Goal: Task Accomplishment & Management: Complete application form

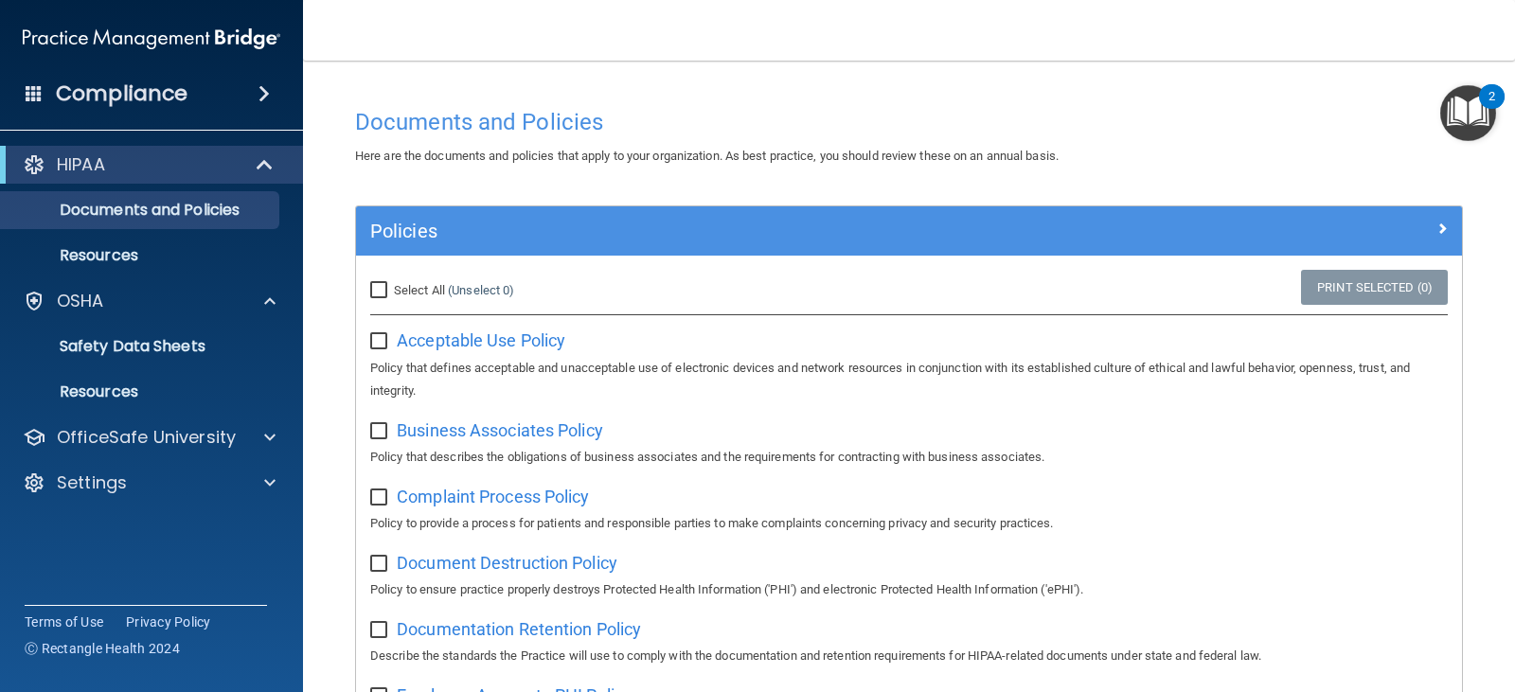
click at [259, 84] on span at bounding box center [264, 93] width 11 height 23
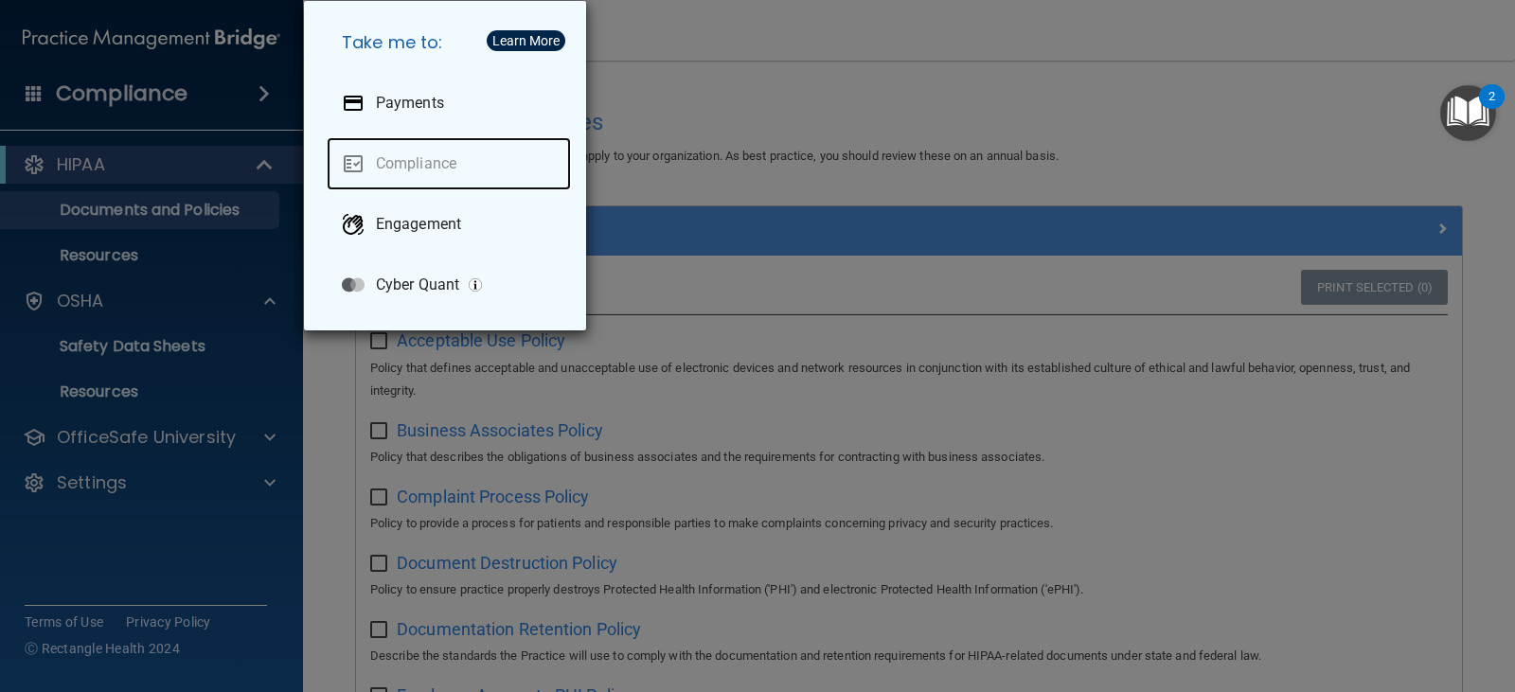
click at [404, 174] on link "Compliance" at bounding box center [449, 163] width 244 height 53
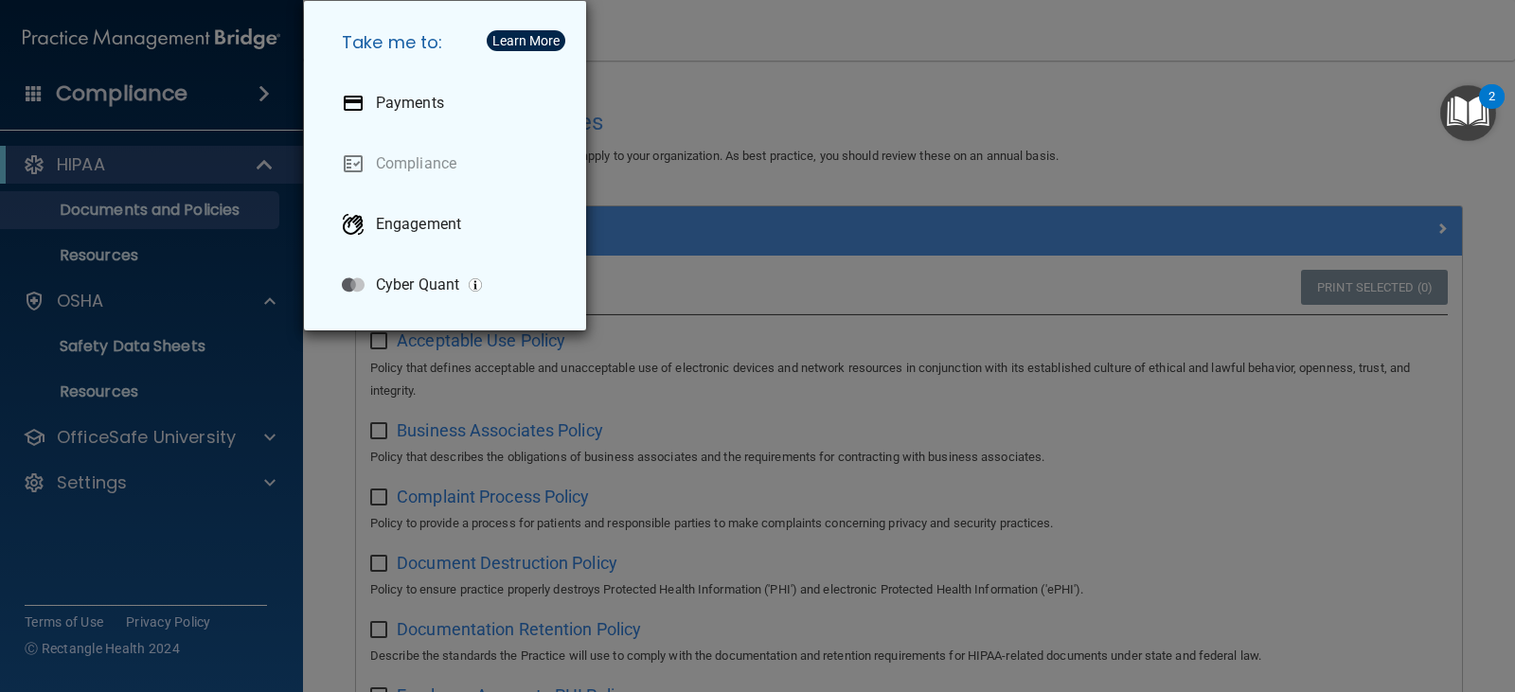
click at [1157, 96] on div "Take me to: Payments Compliance Engagement Cyber Quant" at bounding box center [757, 346] width 1515 height 692
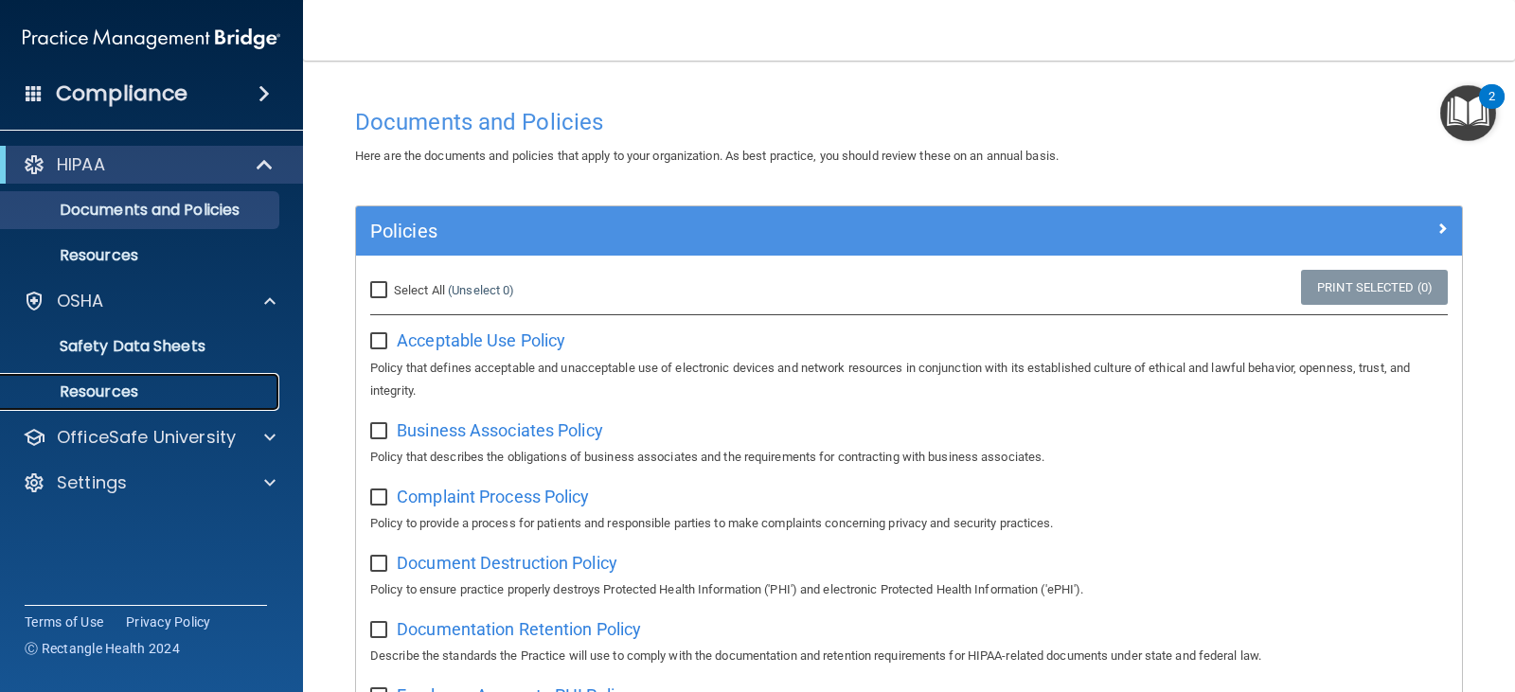
click at [126, 386] on p "Resources" at bounding box center [141, 392] width 259 height 19
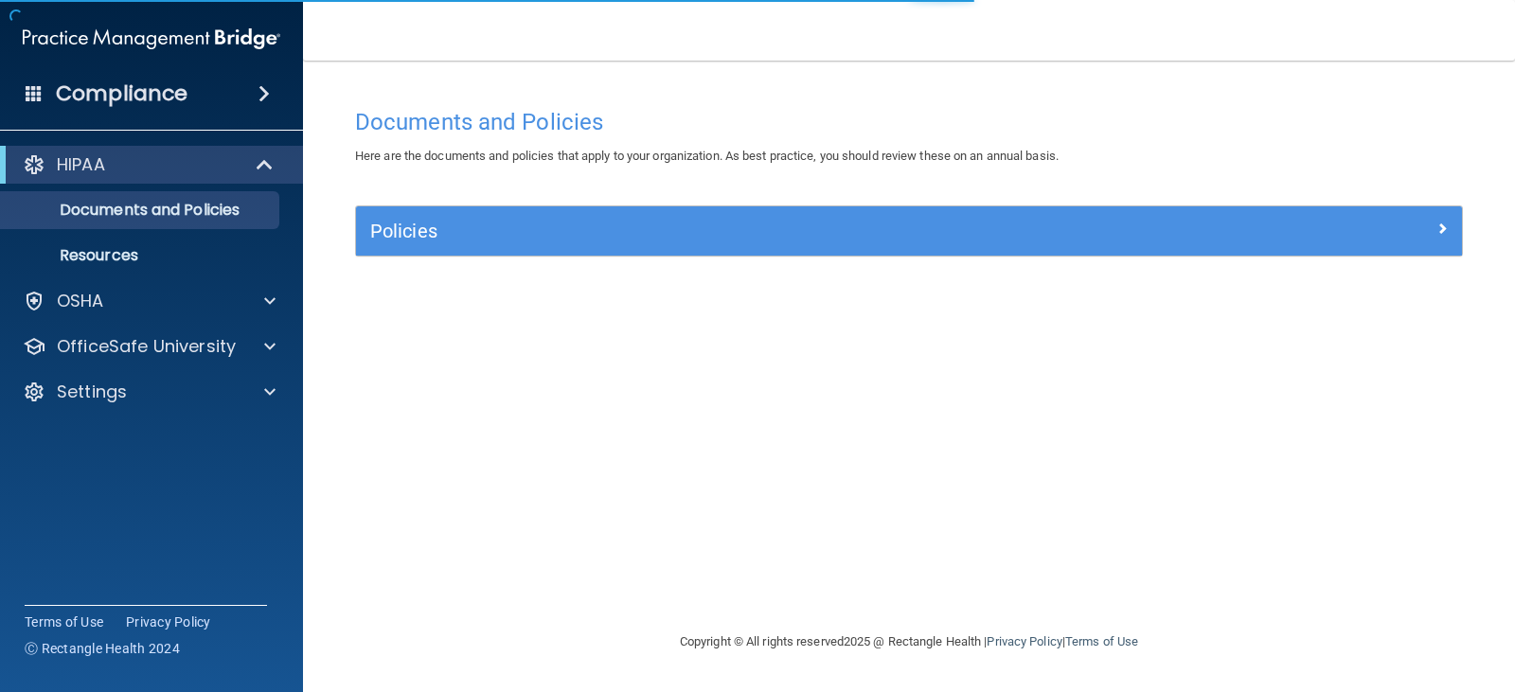
click at [270, 93] on span at bounding box center [264, 93] width 11 height 23
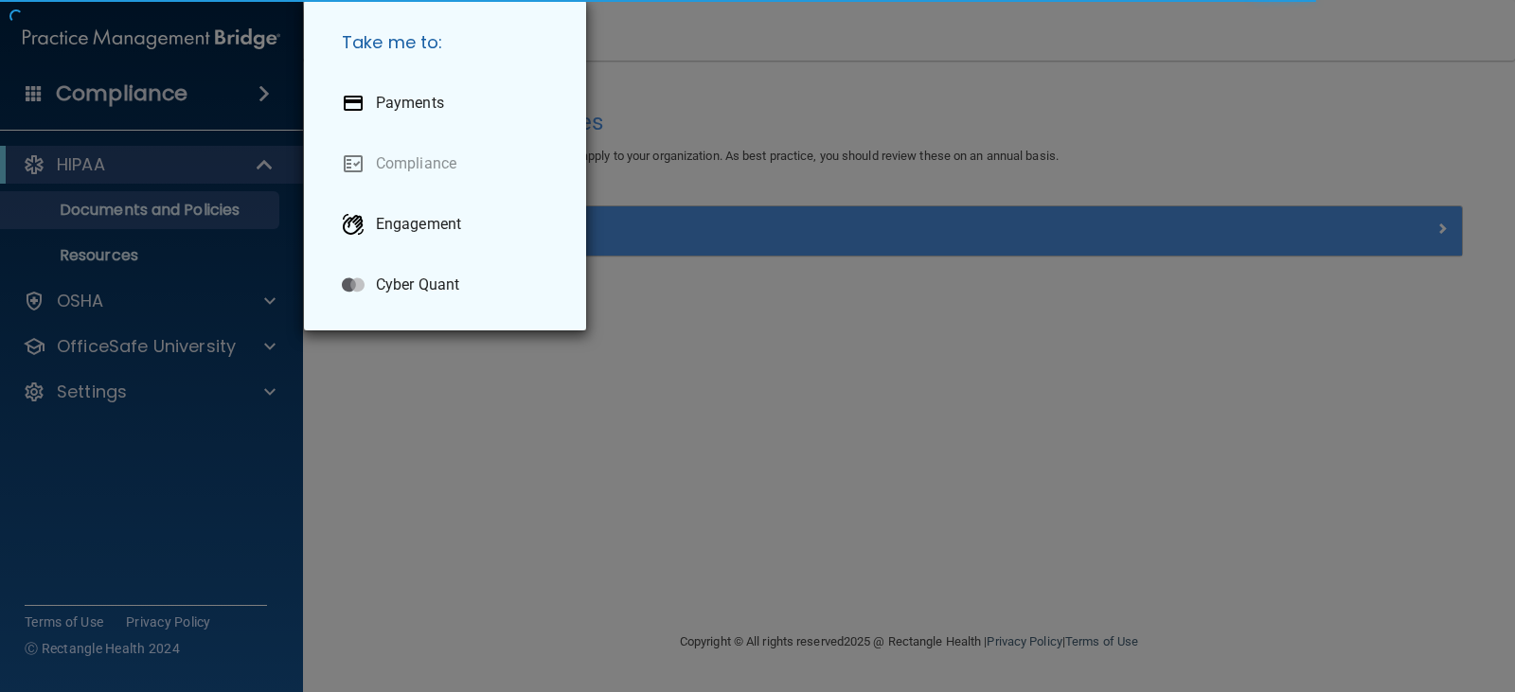
click at [249, 97] on div "Take me to: Payments Compliance Engagement Cyber Quant" at bounding box center [757, 346] width 1515 height 692
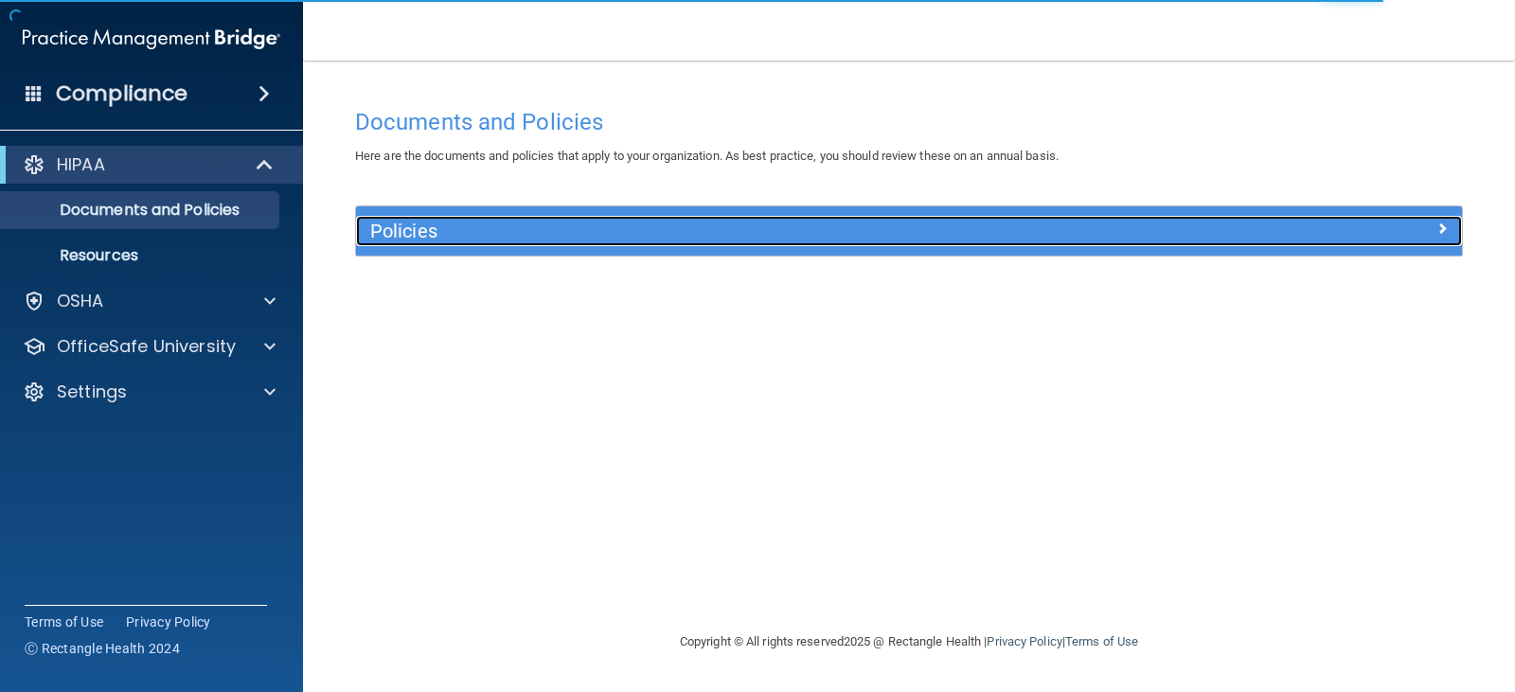
click at [523, 239] on h5 "Policies" at bounding box center [770, 231] width 801 height 21
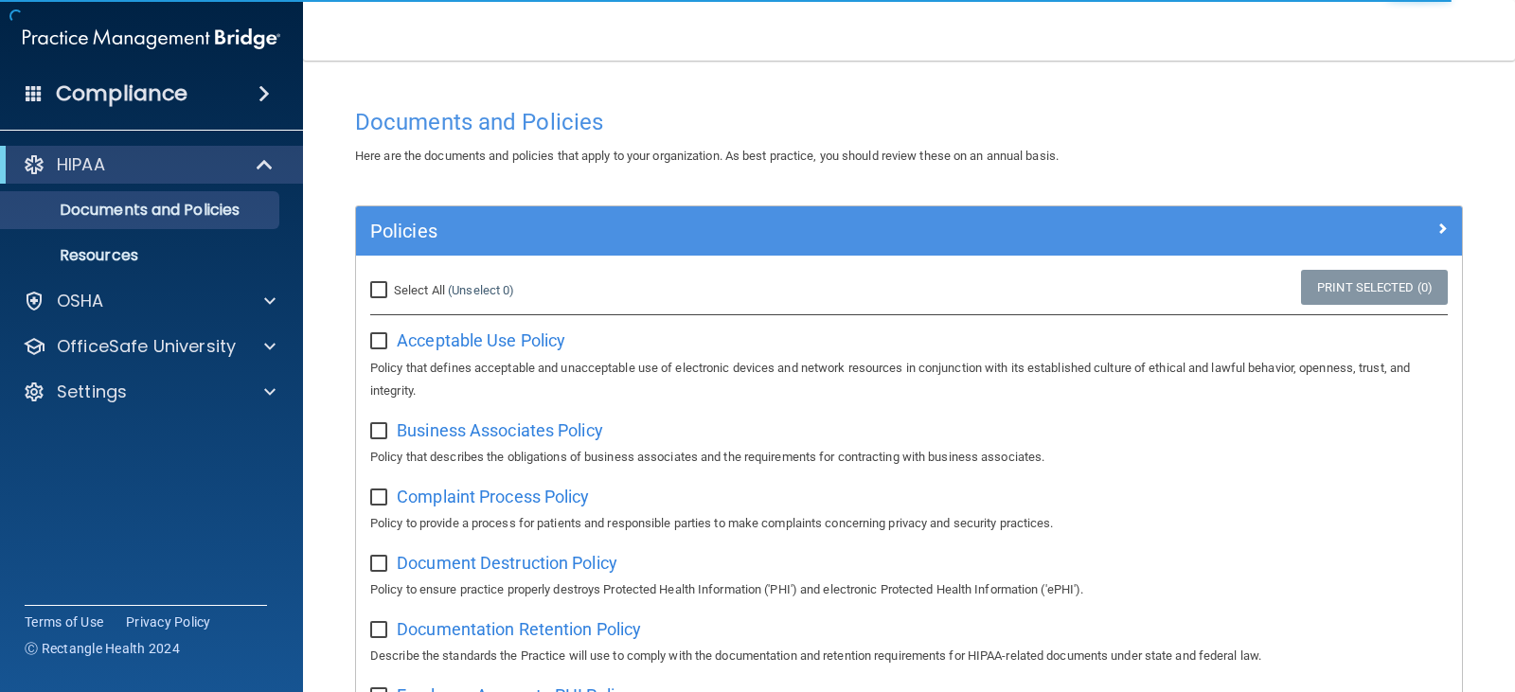
click at [371, 339] on input "checkbox" at bounding box center [381, 341] width 22 height 15
click at [374, 344] on input "checkbox" at bounding box center [381, 341] width 22 height 15
checkbox input "false"
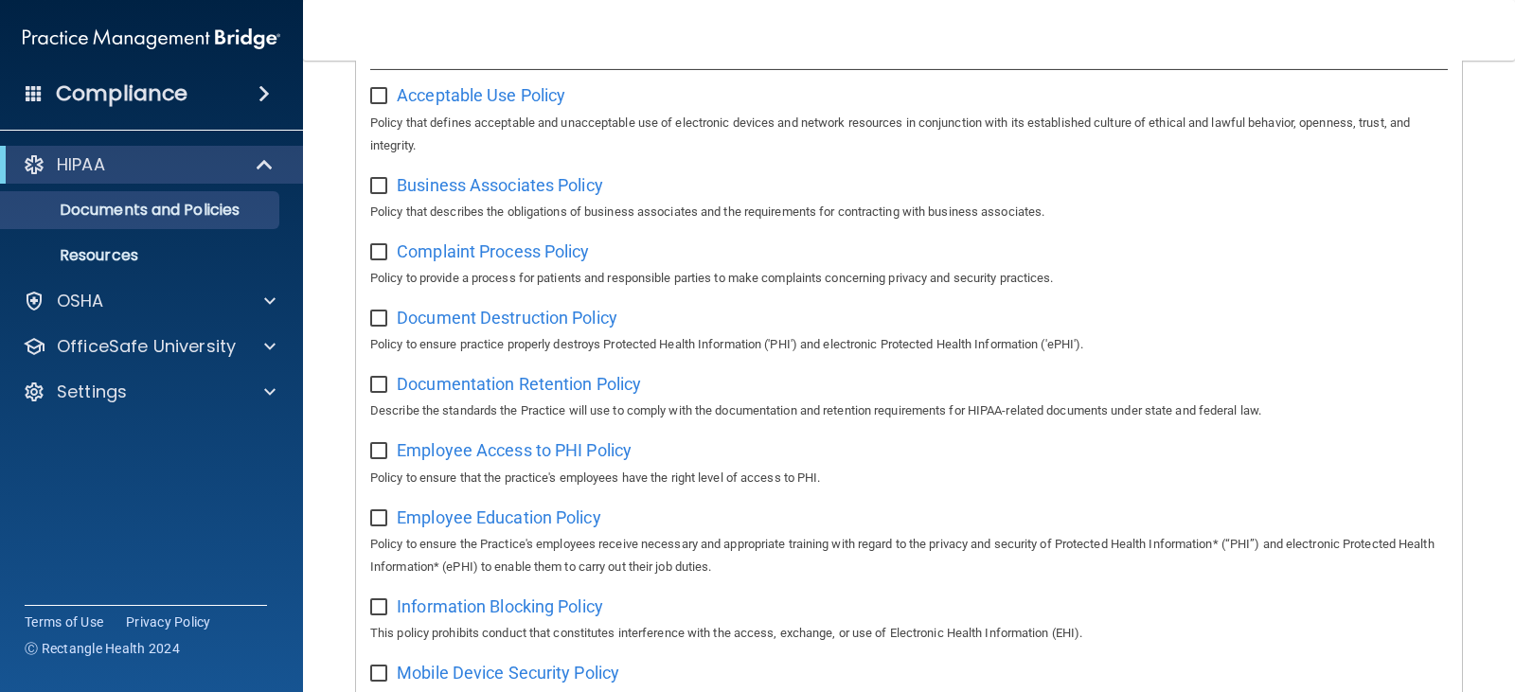
scroll to position [211, 0]
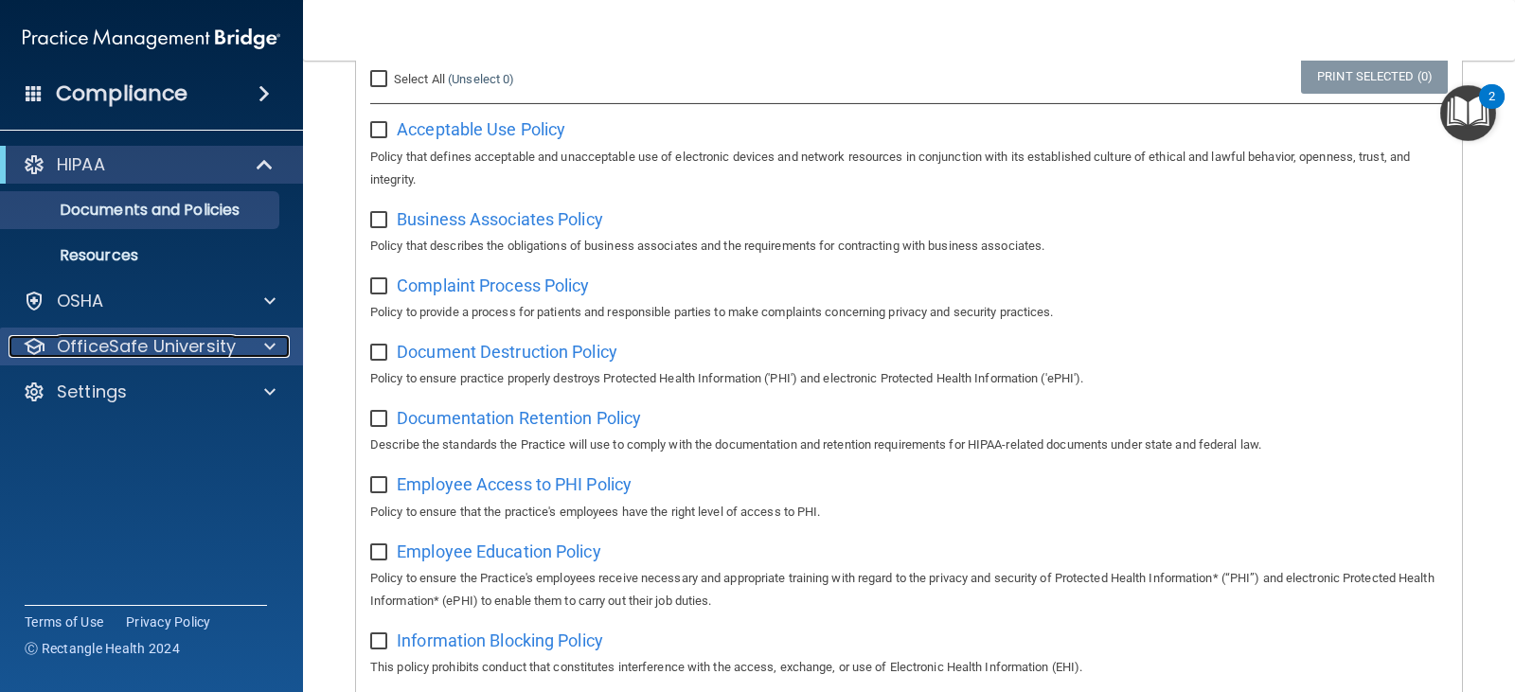
click at [260, 340] on div at bounding box center [266, 346] width 47 height 23
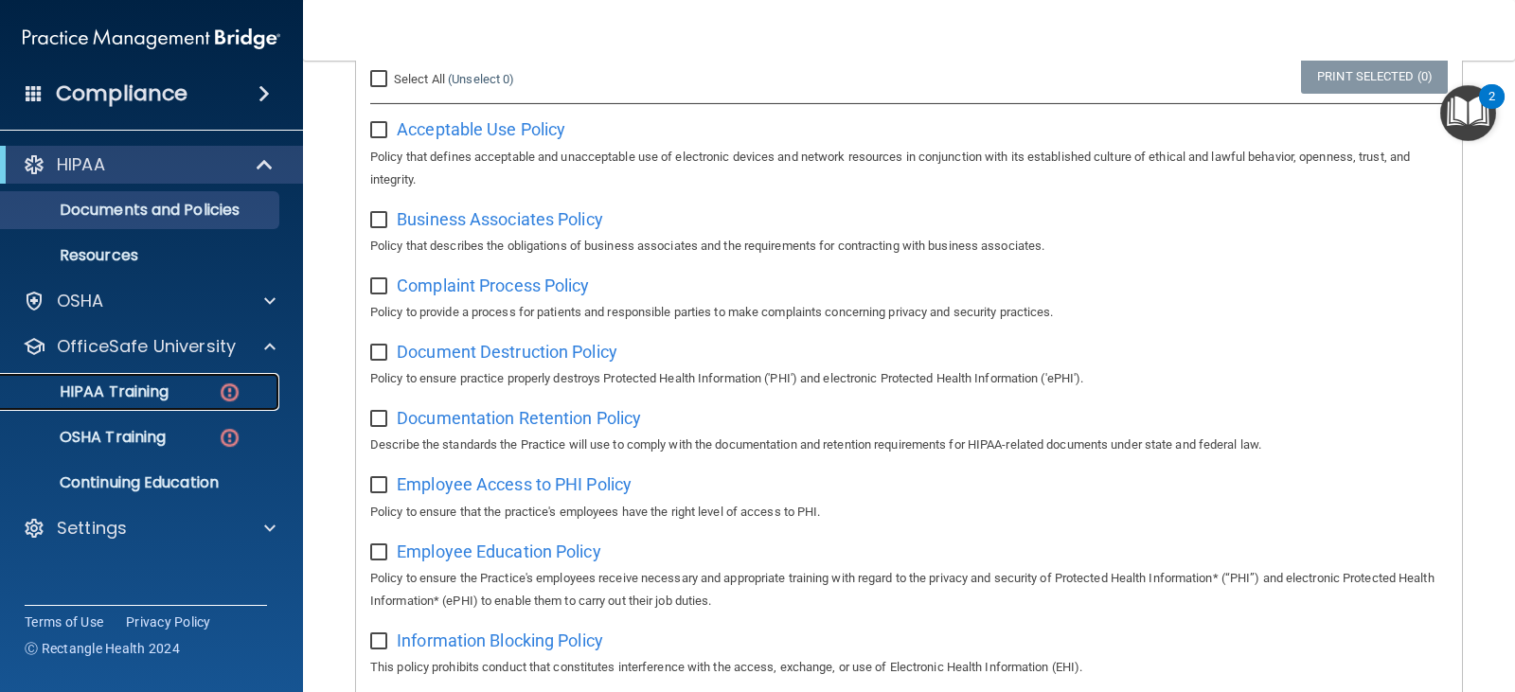
click at [171, 386] on div "HIPAA Training" at bounding box center [141, 392] width 259 height 19
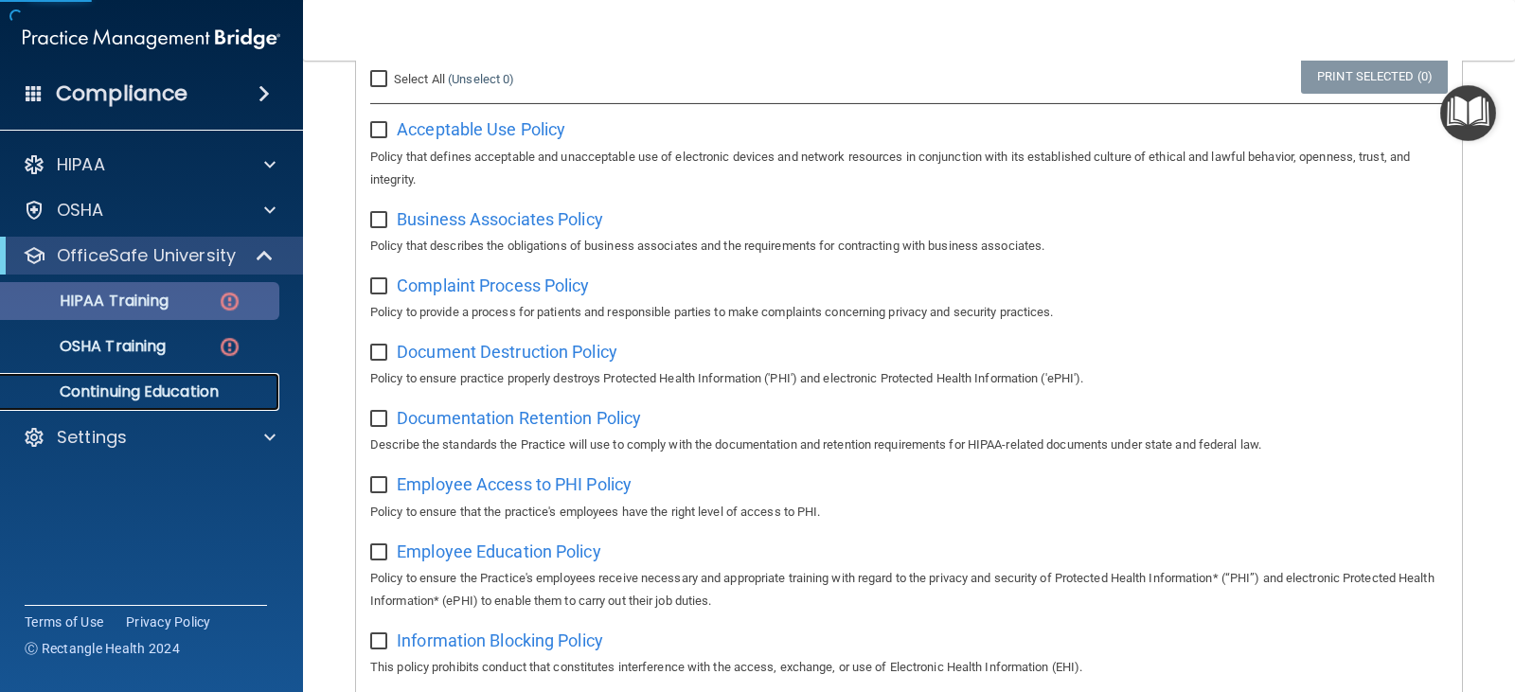
drag, startPoint x: 171, startPoint y: 386, endPoint x: 188, endPoint y: 388, distance: 16.2
click at [182, 388] on p "Continuing Education" at bounding box center [141, 392] width 259 height 19
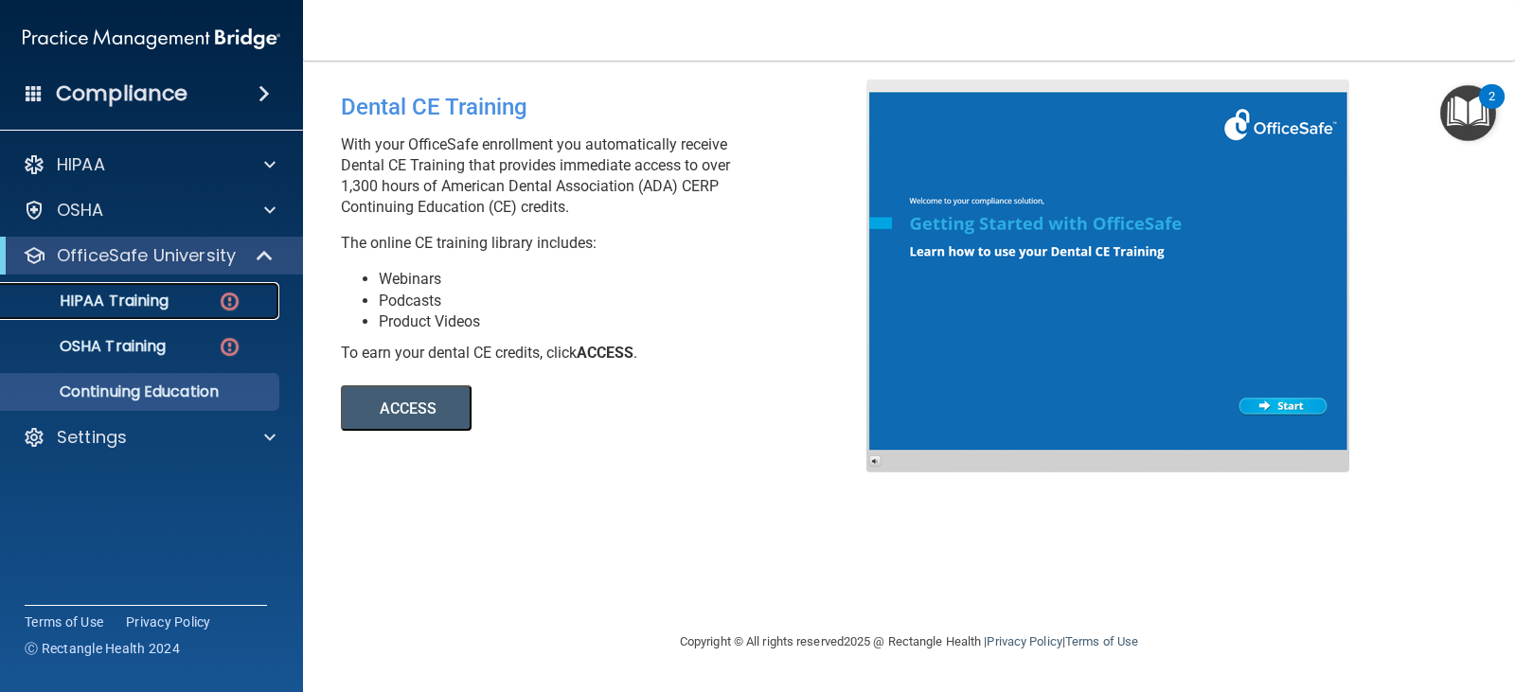
click at [223, 298] on img at bounding box center [230, 302] width 24 height 24
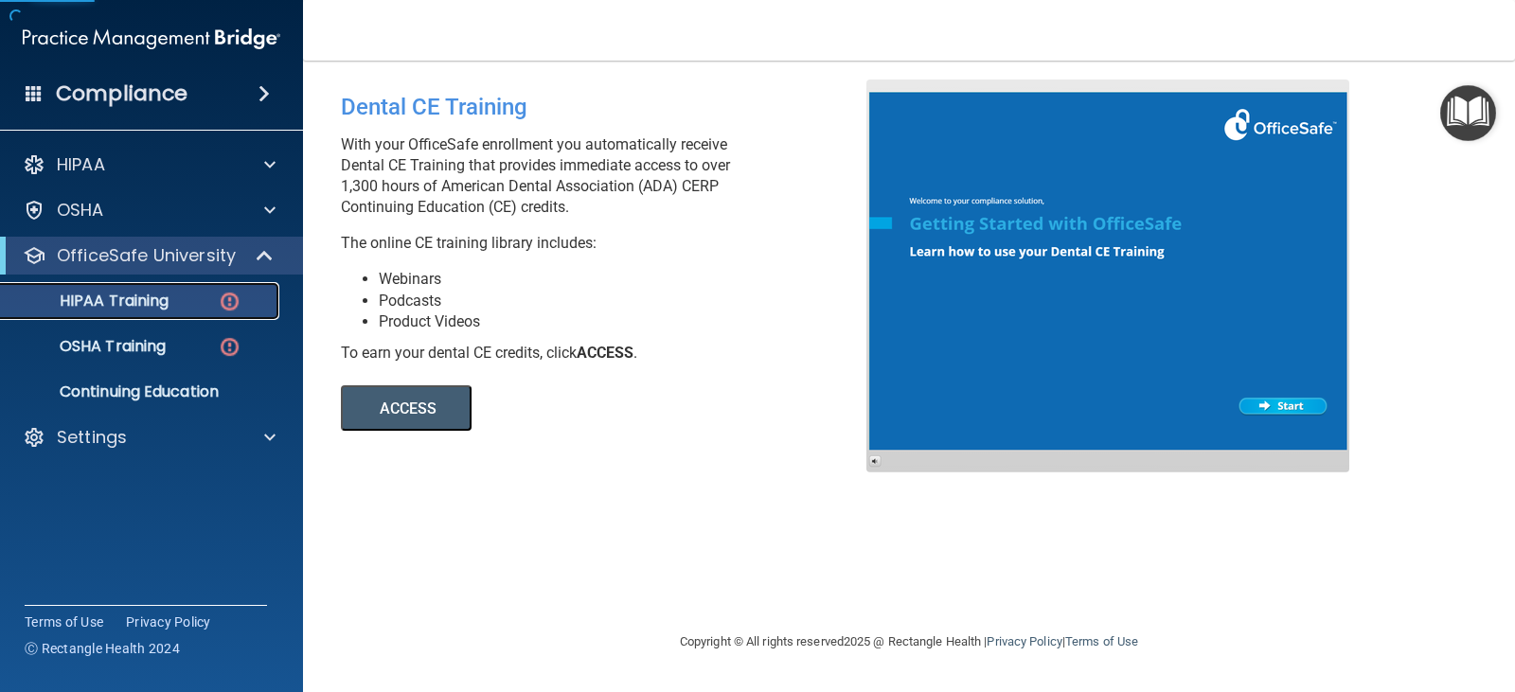
click at [162, 303] on p "HIPAA Training" at bounding box center [90, 301] width 156 height 19
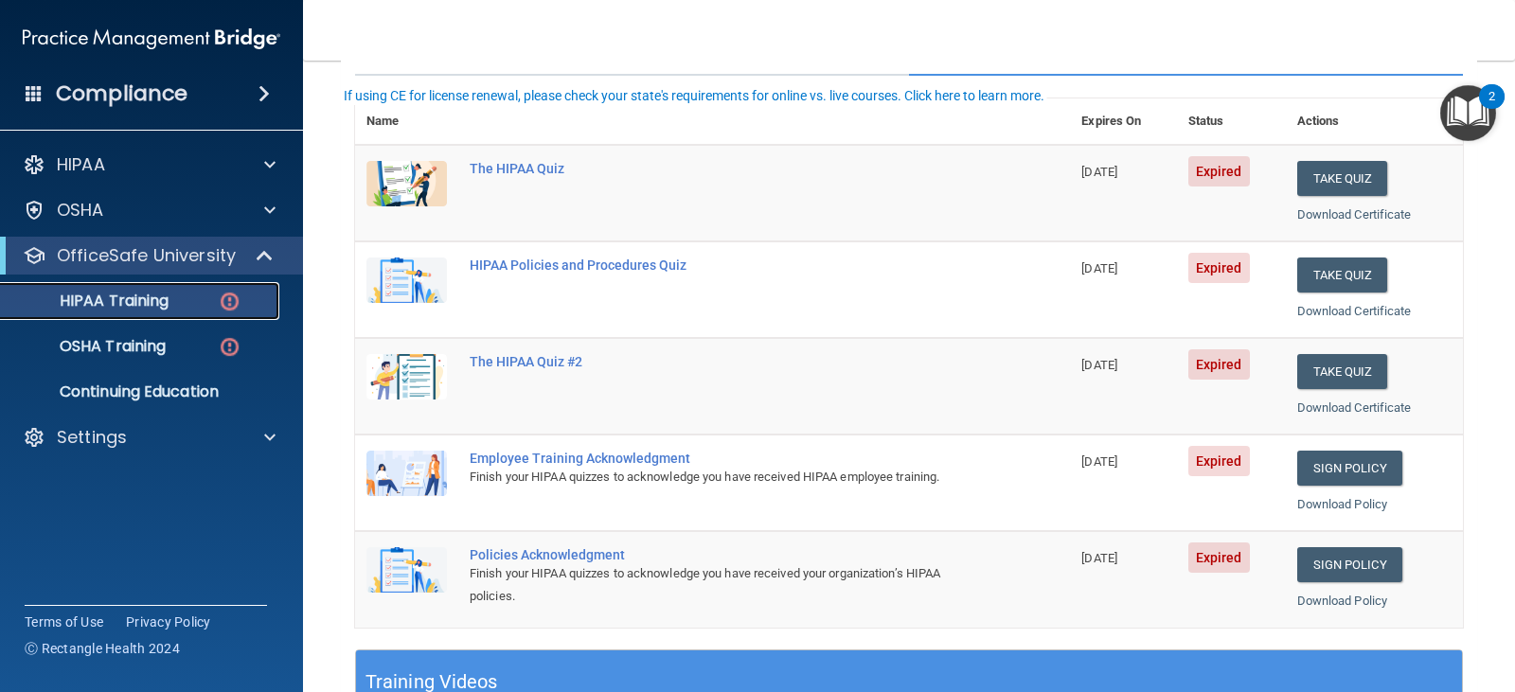
scroll to position [189, 0]
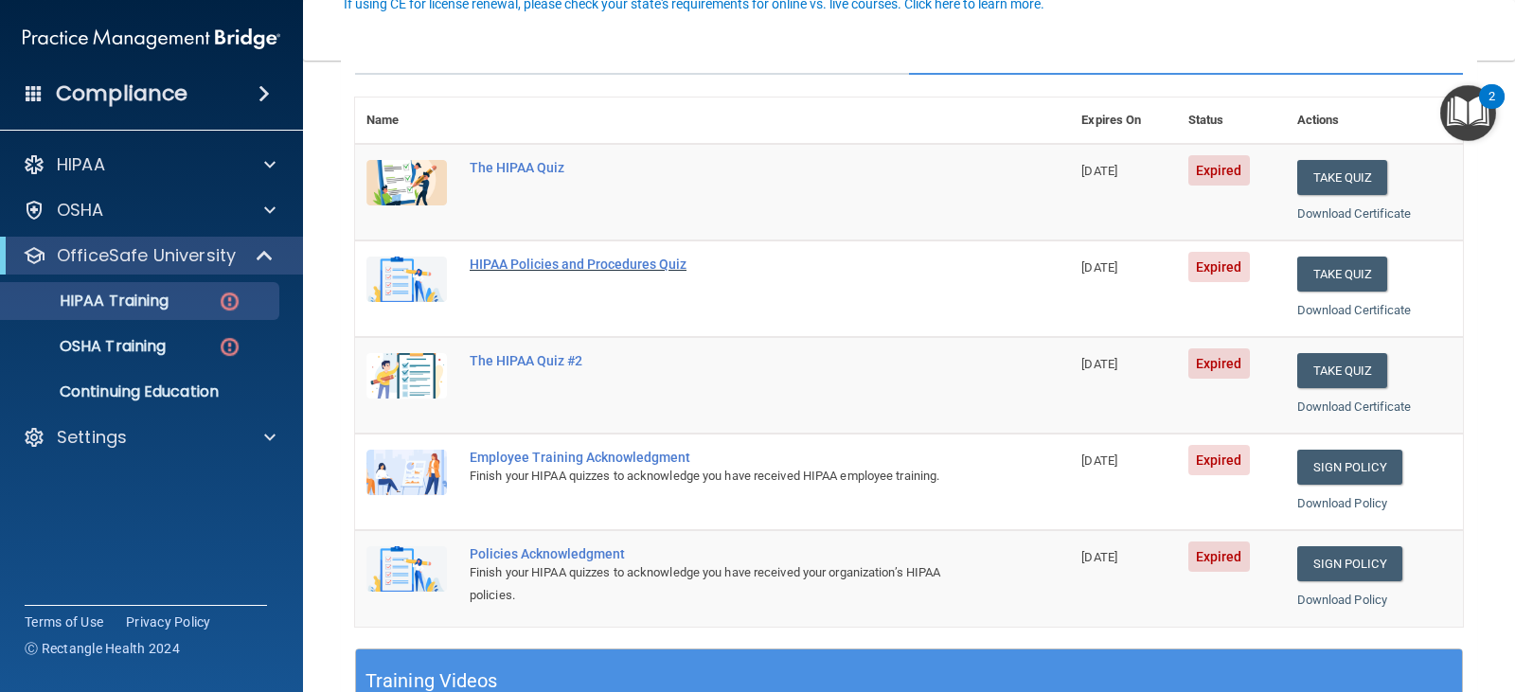
click at [591, 267] on div "HIPAA Policies and Procedures Quiz" at bounding box center [723, 264] width 506 height 15
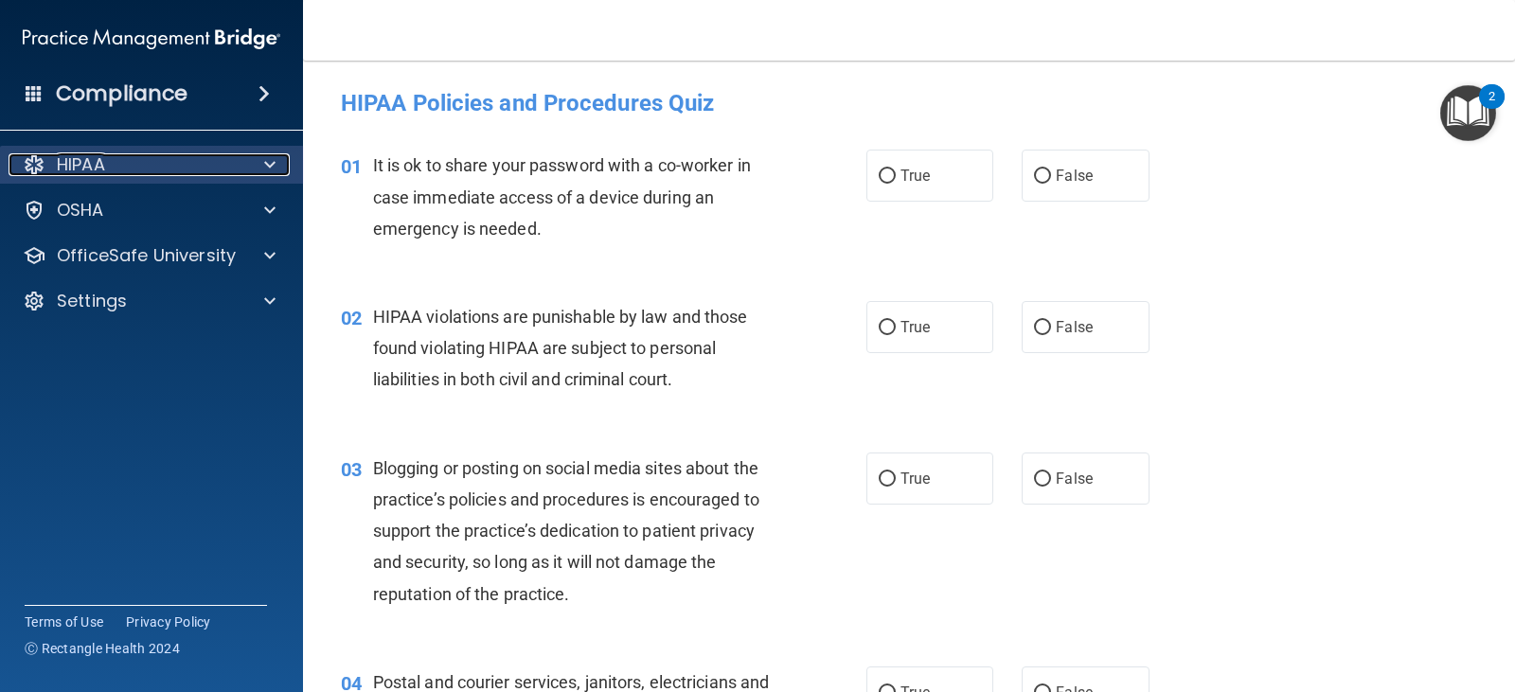
click at [139, 155] on div "HIPAA" at bounding box center [126, 164] width 235 height 23
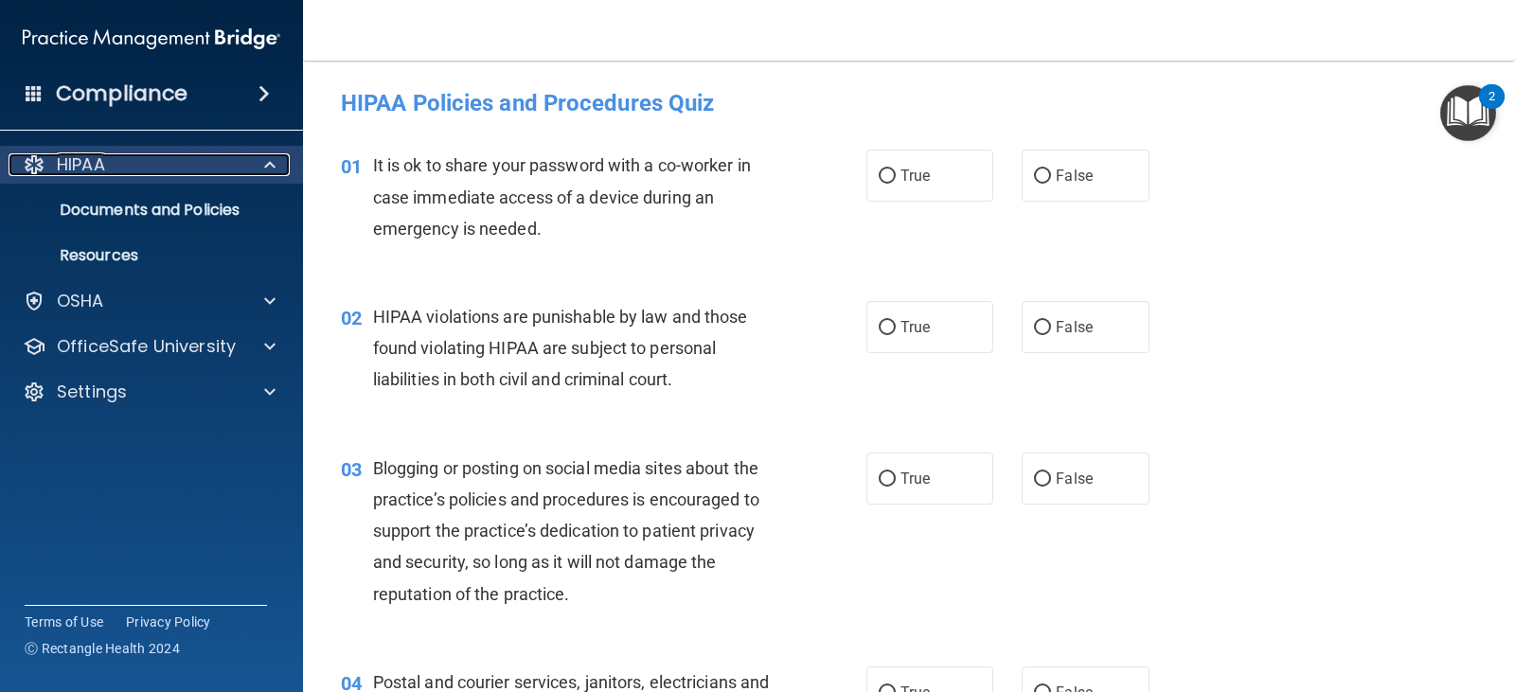
click at [139, 155] on div "HIPAA" at bounding box center [126, 164] width 235 height 23
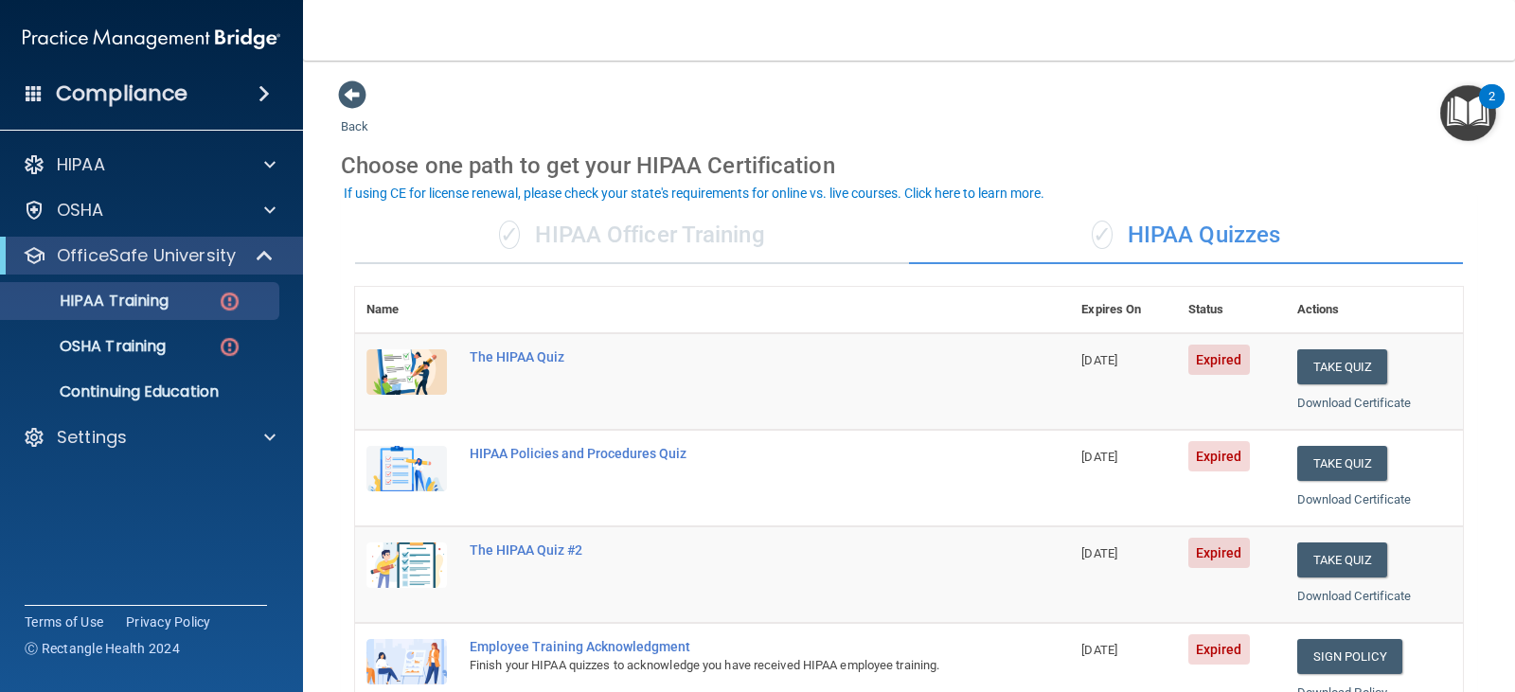
click at [712, 248] on div "✓ HIPAA Officer Training" at bounding box center [632, 235] width 554 height 57
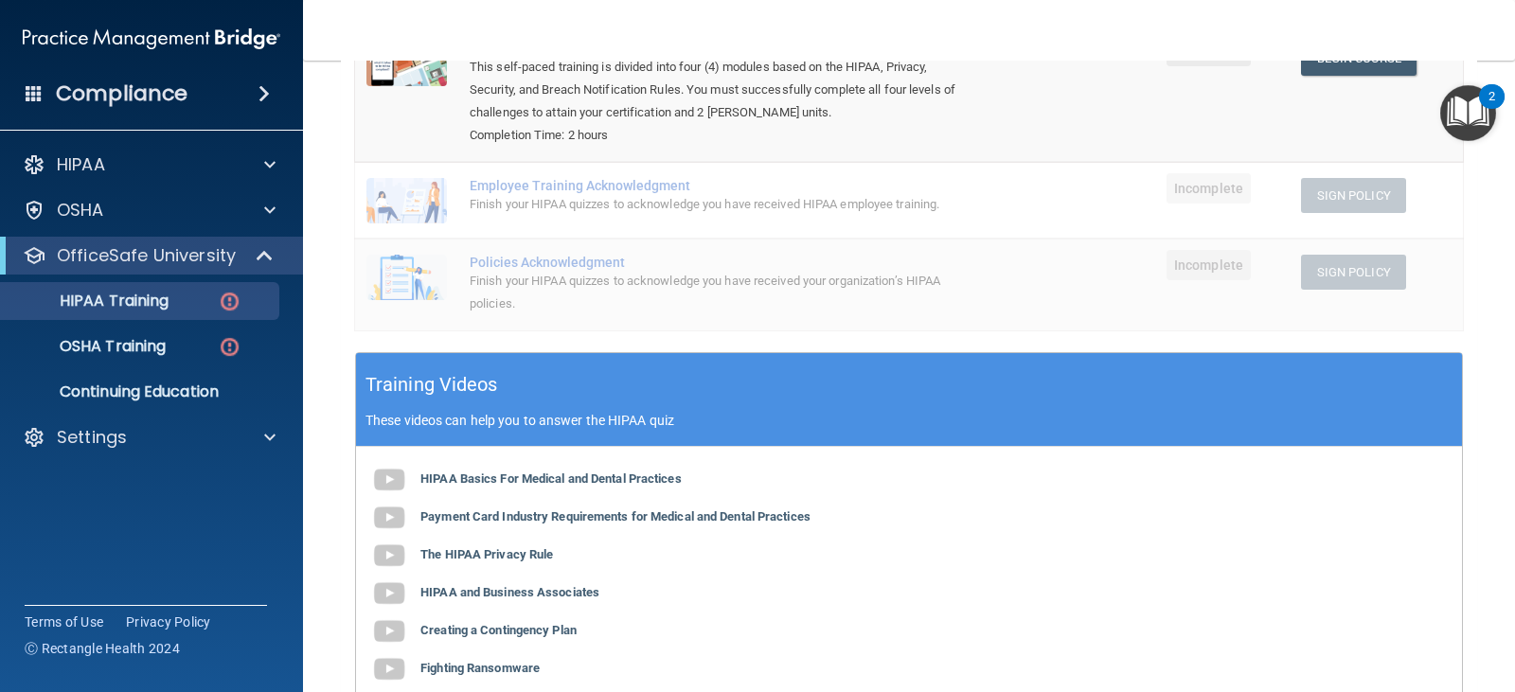
scroll to position [474, 0]
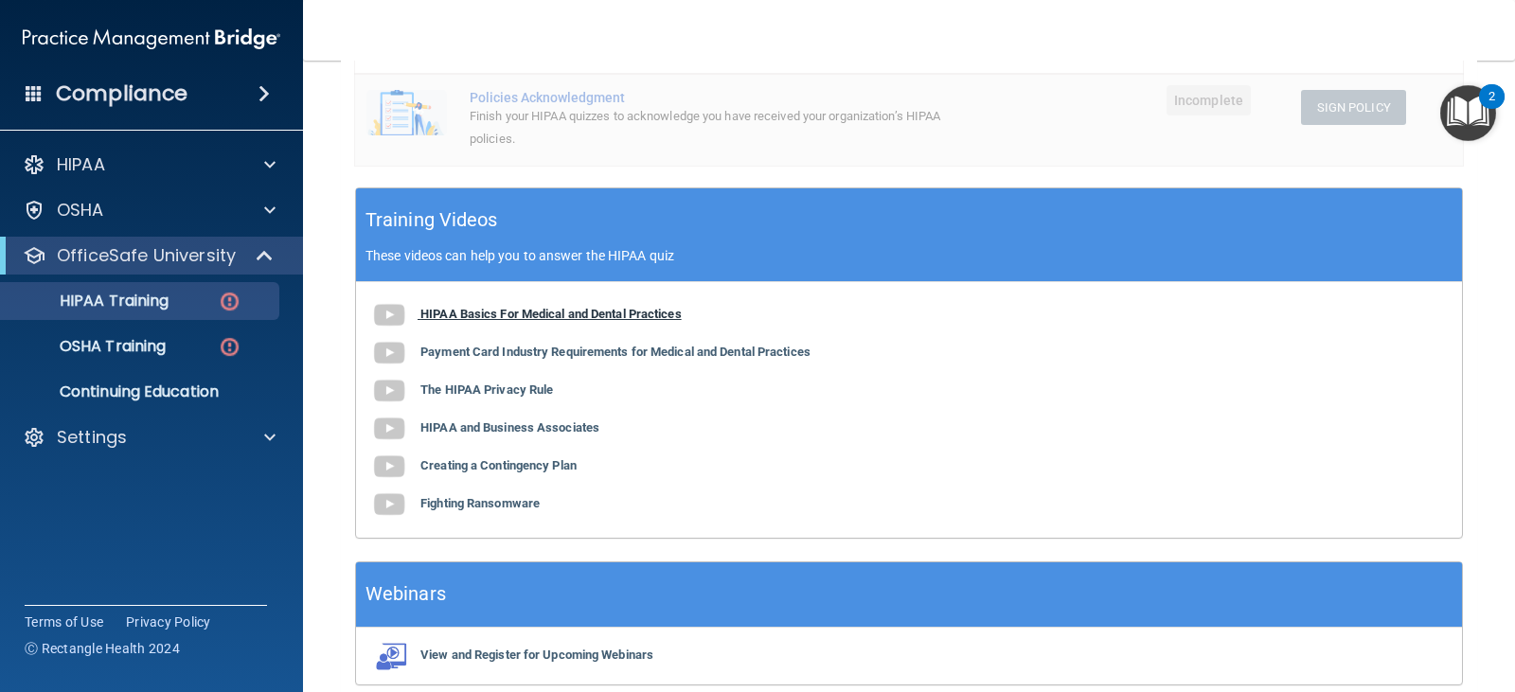
click at [387, 332] on img at bounding box center [389, 315] width 38 height 38
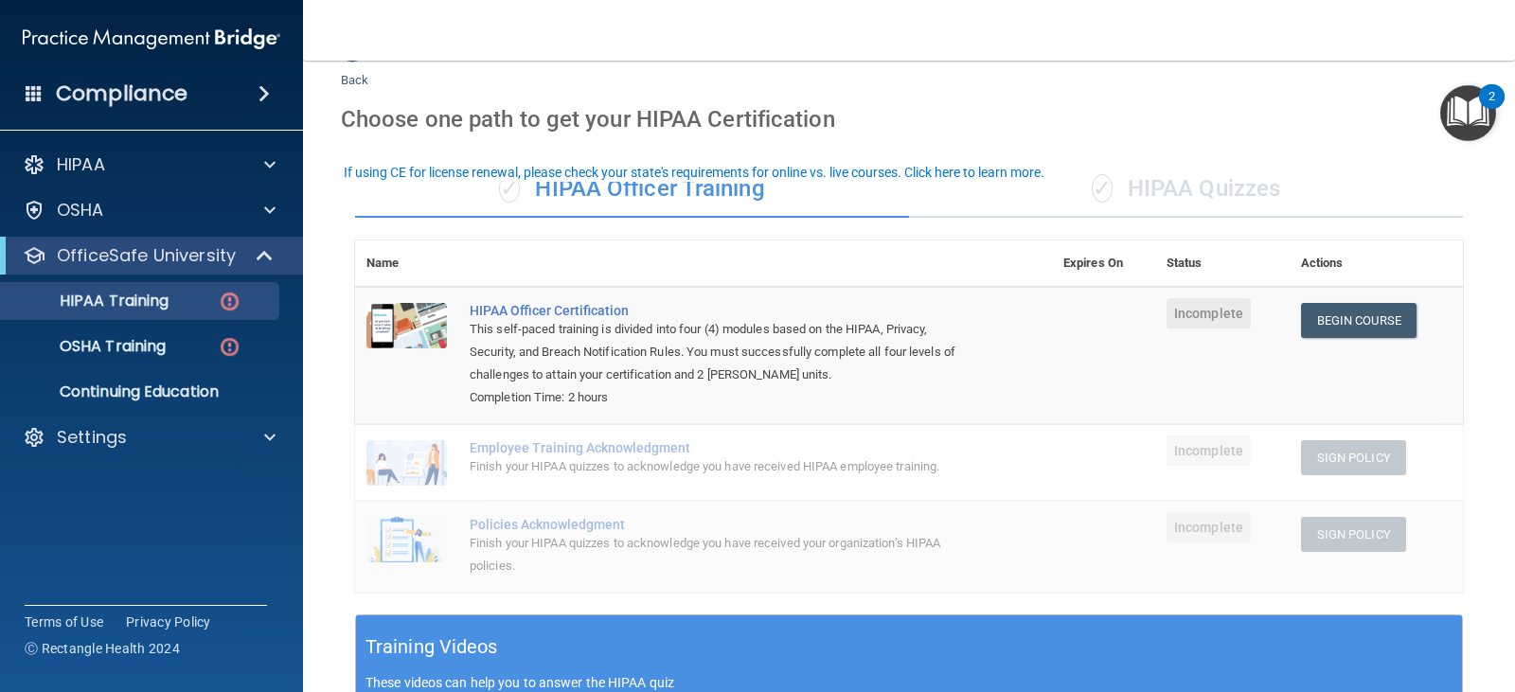
scroll to position [0, 0]
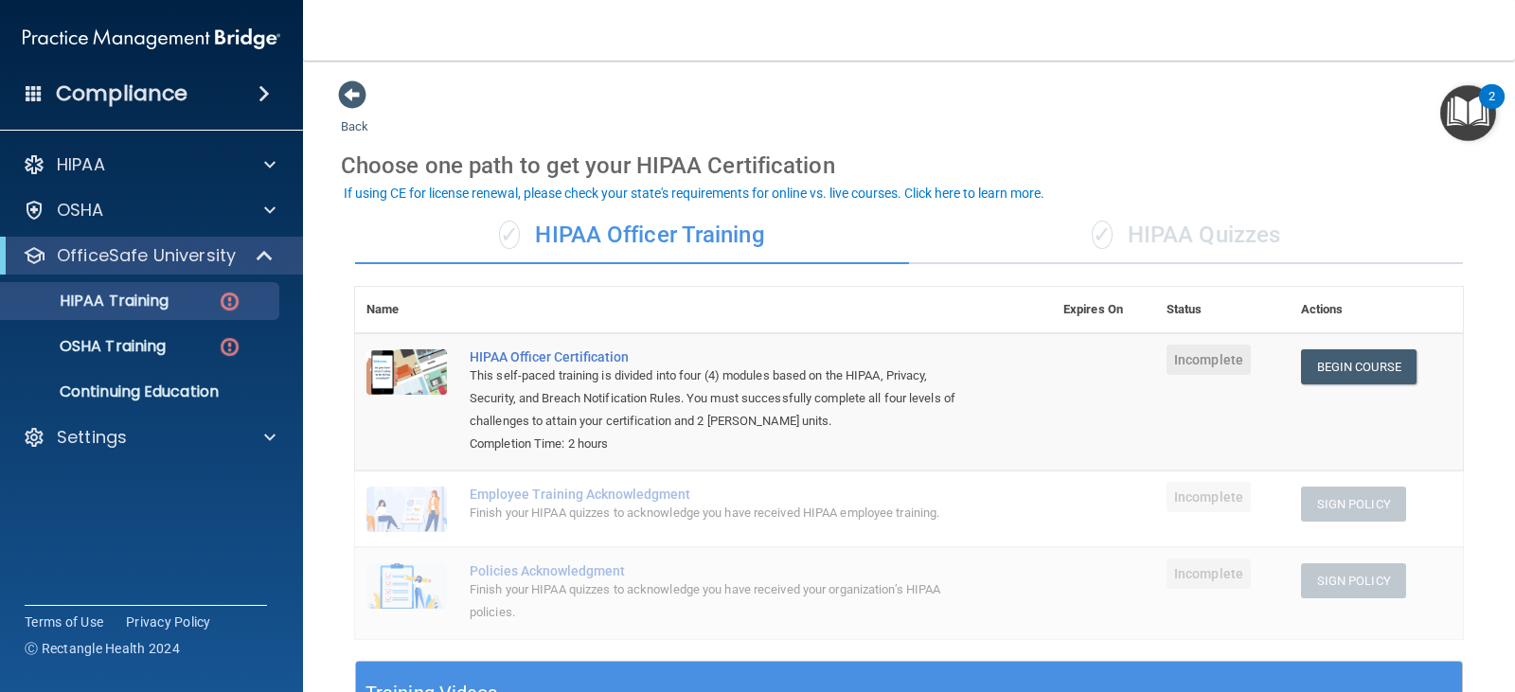
click at [1165, 231] on div "✓ HIPAA Quizzes" at bounding box center [1186, 235] width 554 height 57
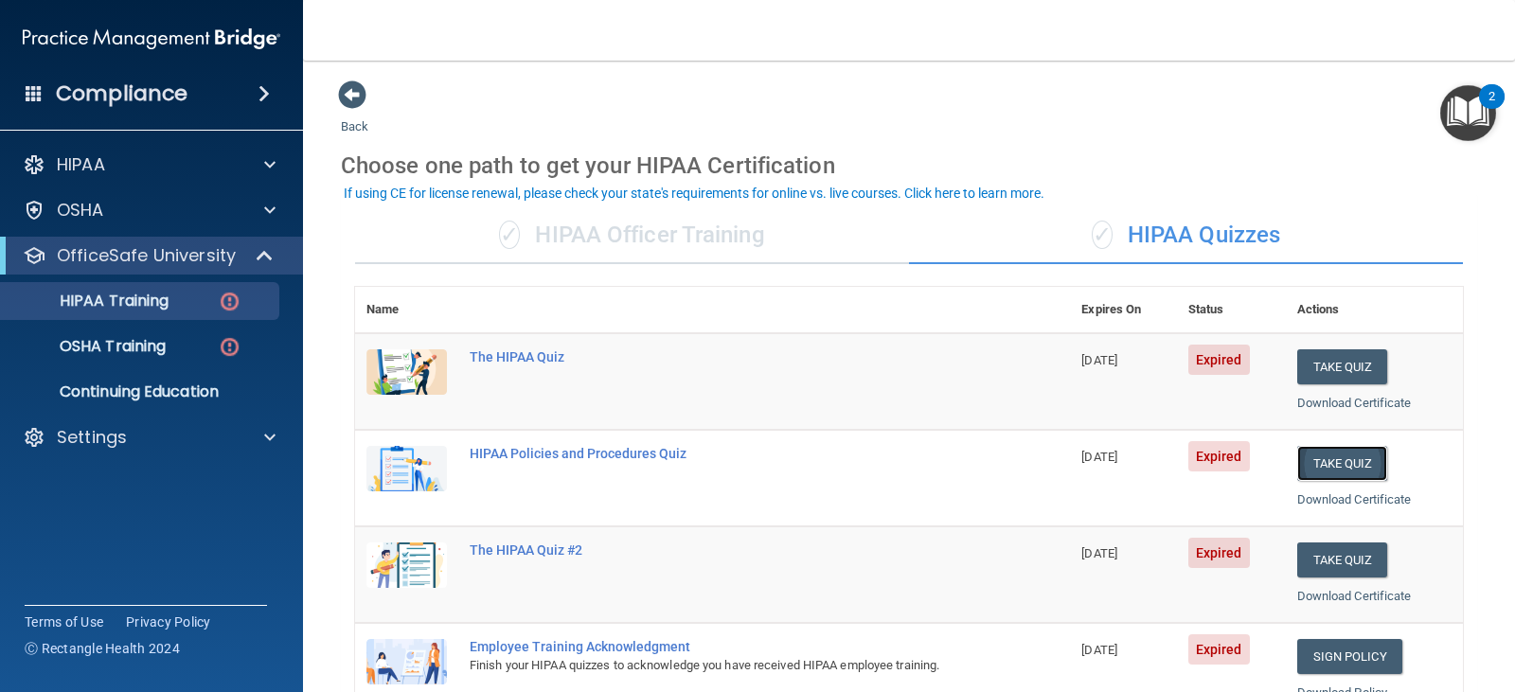
click at [1328, 463] on button "Take Quiz" at bounding box center [1343, 463] width 91 height 35
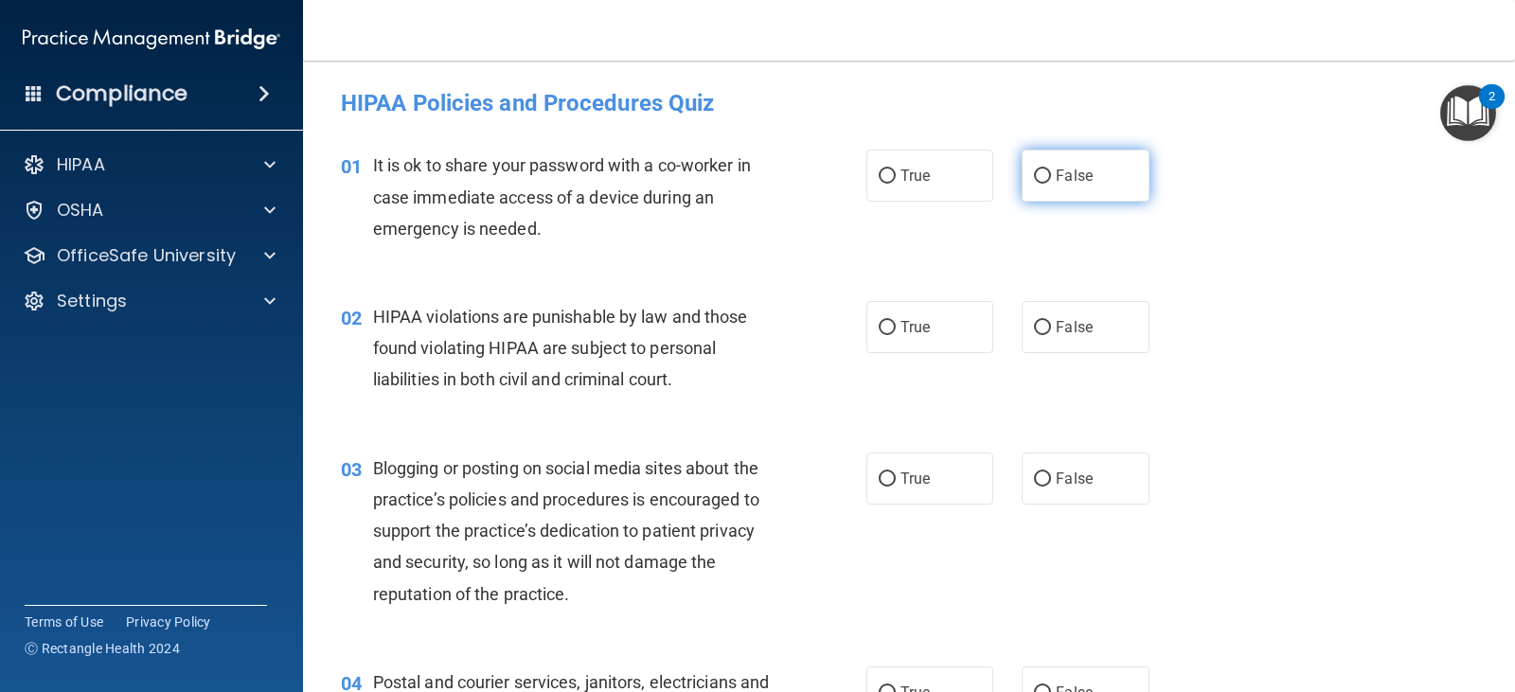
click at [1099, 173] on label "False" at bounding box center [1085, 176] width 127 height 52
click at [1051, 173] on input "False" at bounding box center [1042, 177] width 17 height 14
radio input "true"
click at [929, 334] on label "True" at bounding box center [930, 327] width 127 height 52
click at [896, 334] on input "True" at bounding box center [887, 328] width 17 height 14
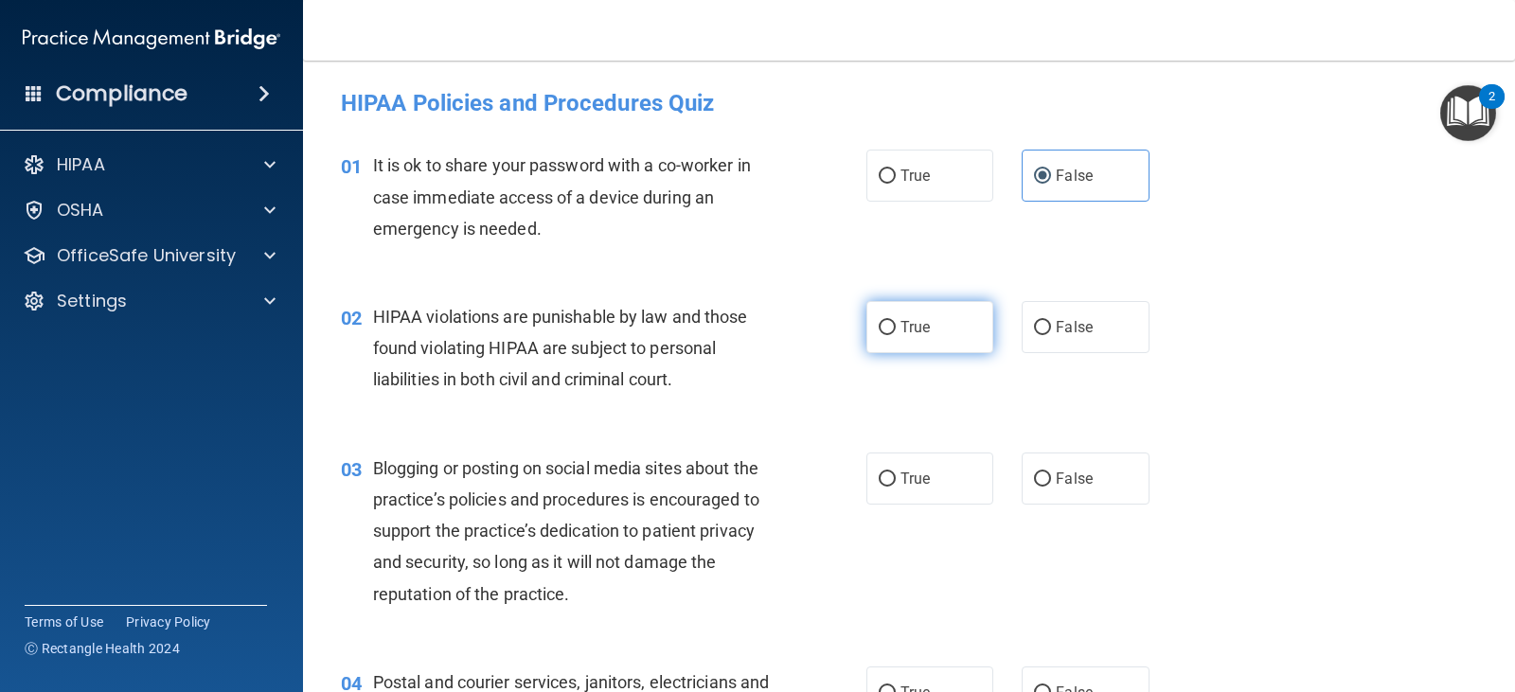
radio input "true"
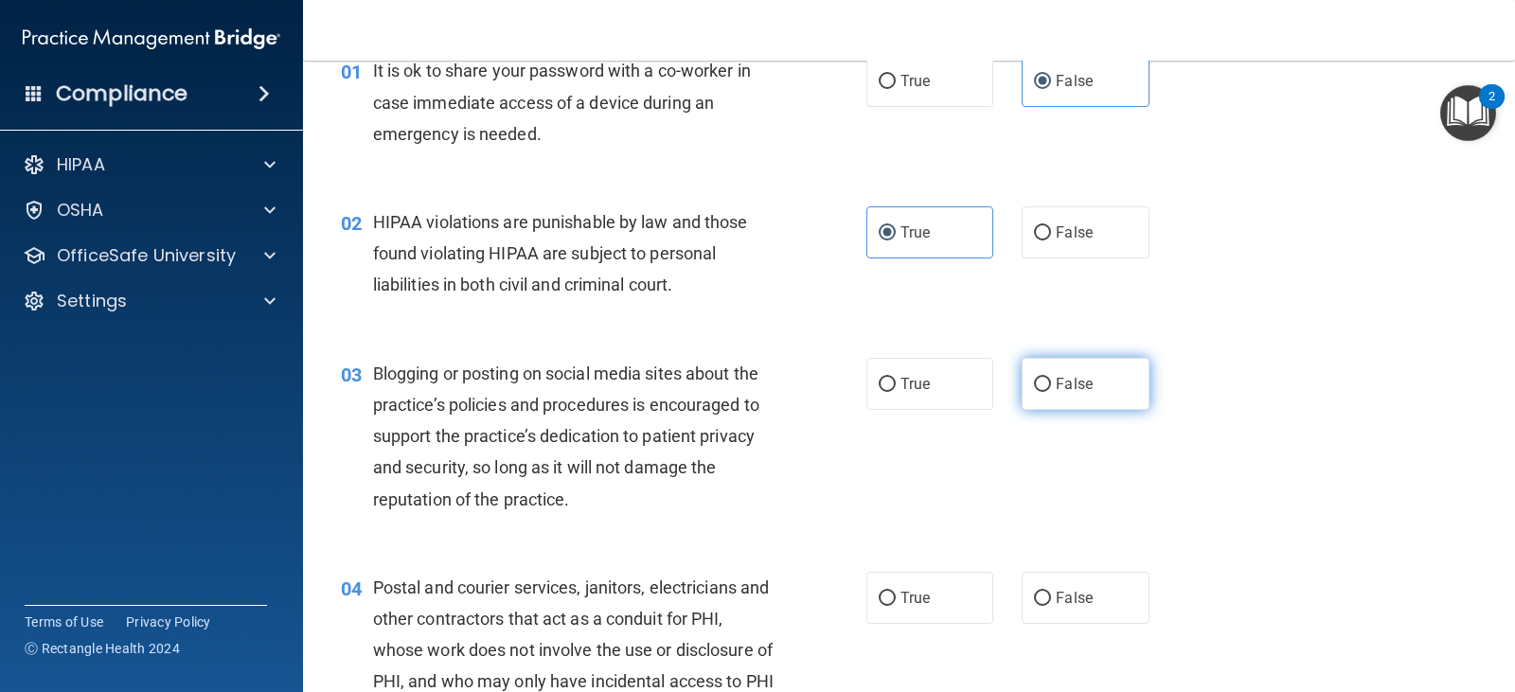
click at [1088, 400] on label "False" at bounding box center [1085, 384] width 127 height 52
click at [1051, 392] on input "False" at bounding box center [1042, 385] width 17 height 14
radio input "true"
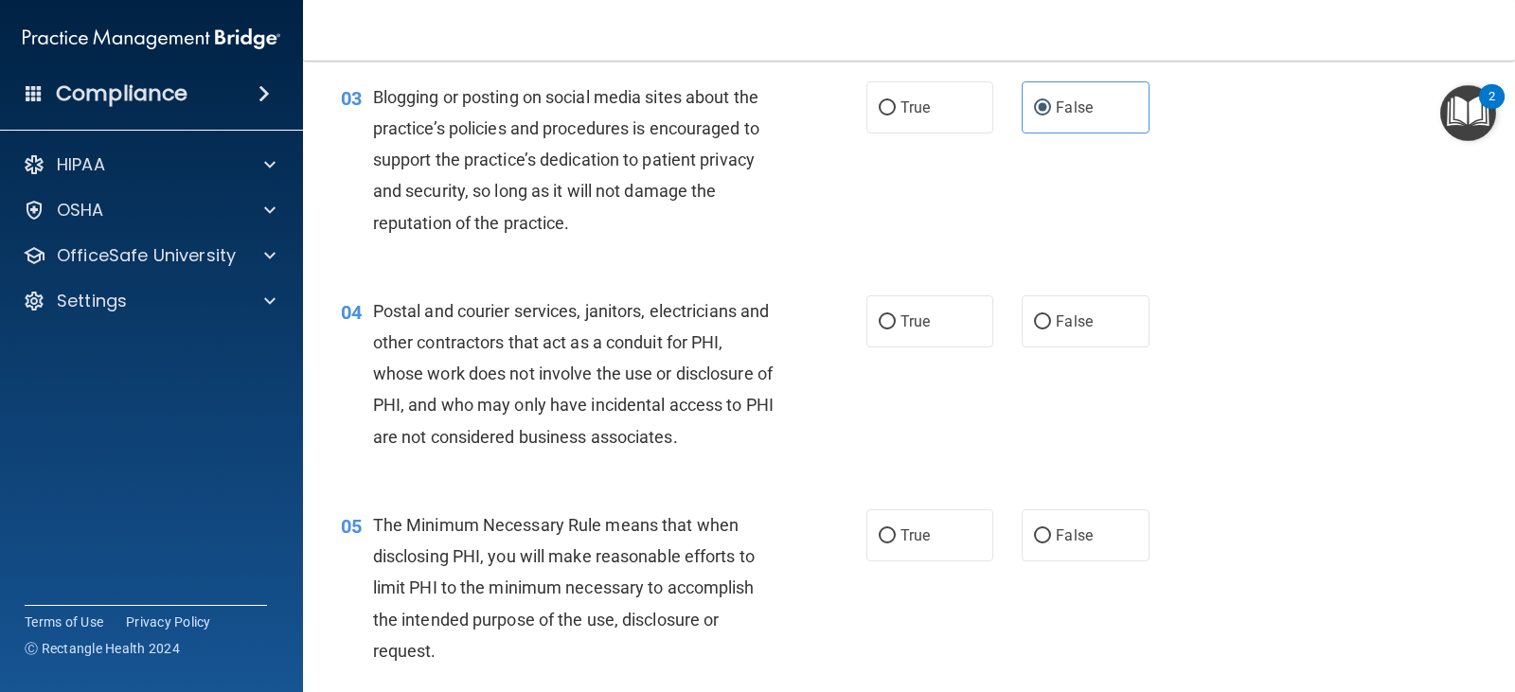
scroll to position [379, 0]
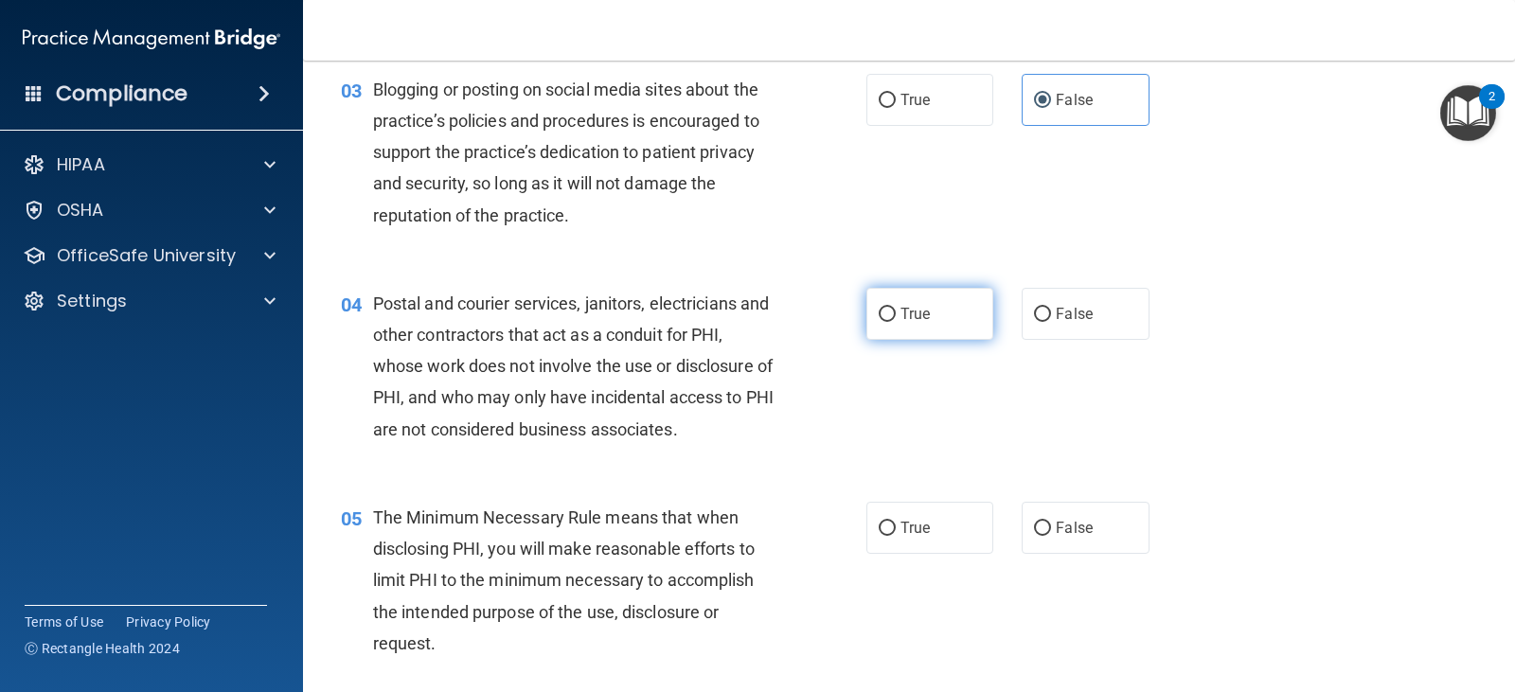
click at [950, 312] on label "True" at bounding box center [930, 314] width 127 height 52
click at [896, 312] on input "True" at bounding box center [887, 315] width 17 height 14
radio input "true"
click at [931, 519] on label "True" at bounding box center [930, 528] width 127 height 52
click at [896, 522] on input "True" at bounding box center [887, 529] width 17 height 14
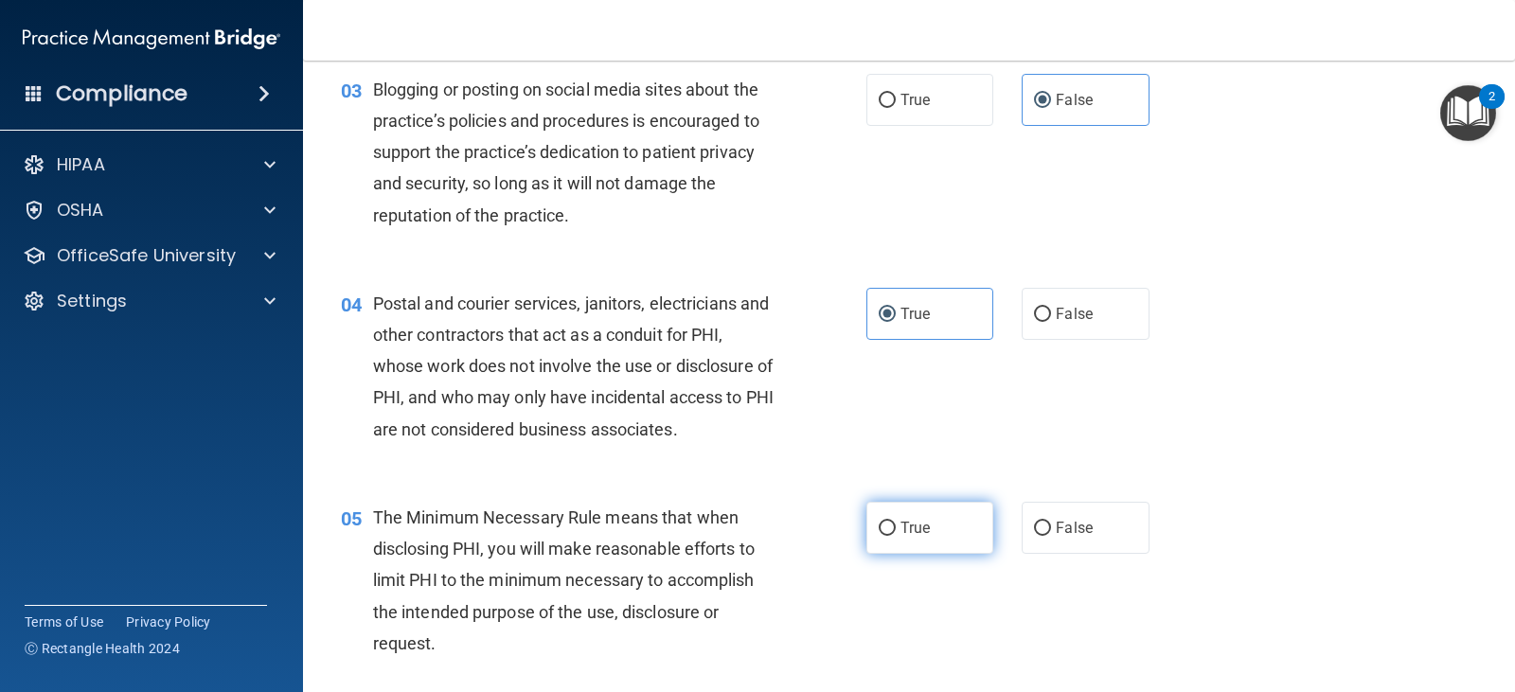
radio input "true"
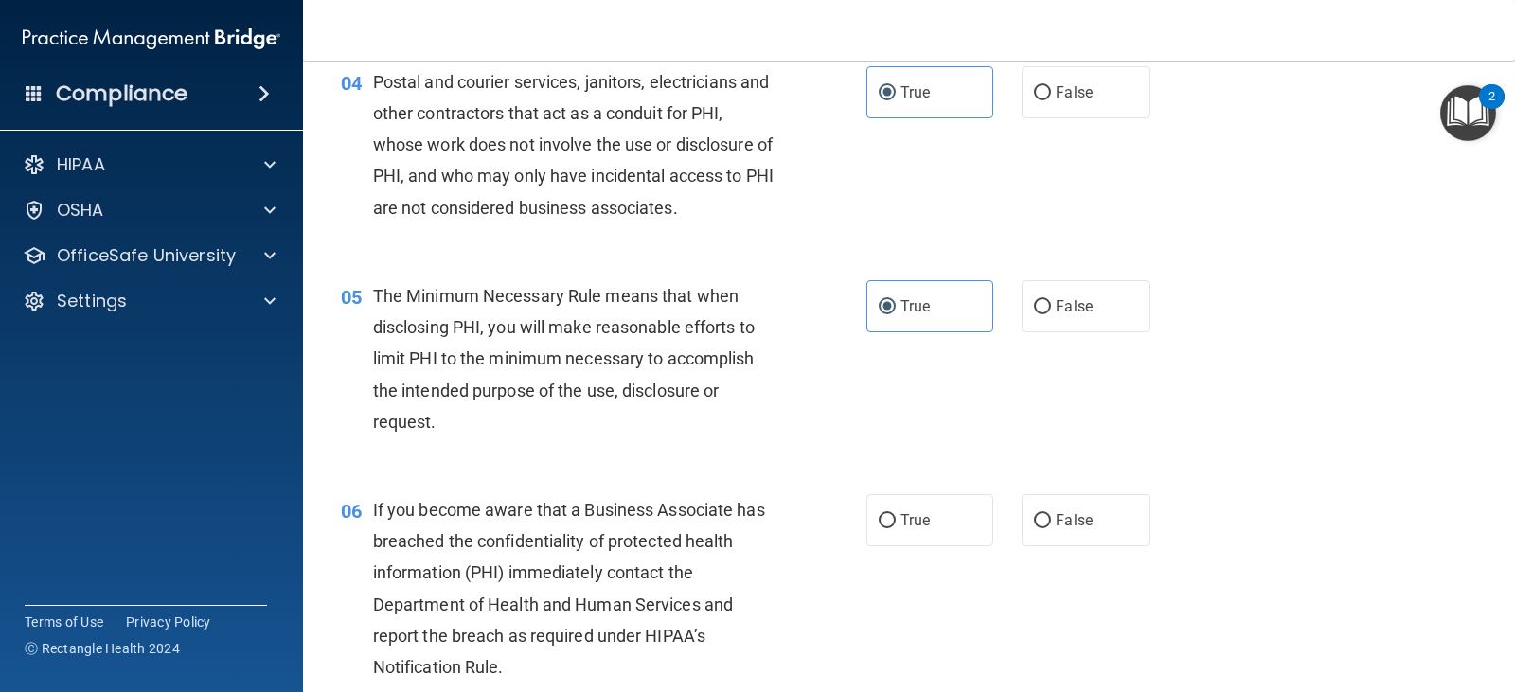
scroll to position [758, 0]
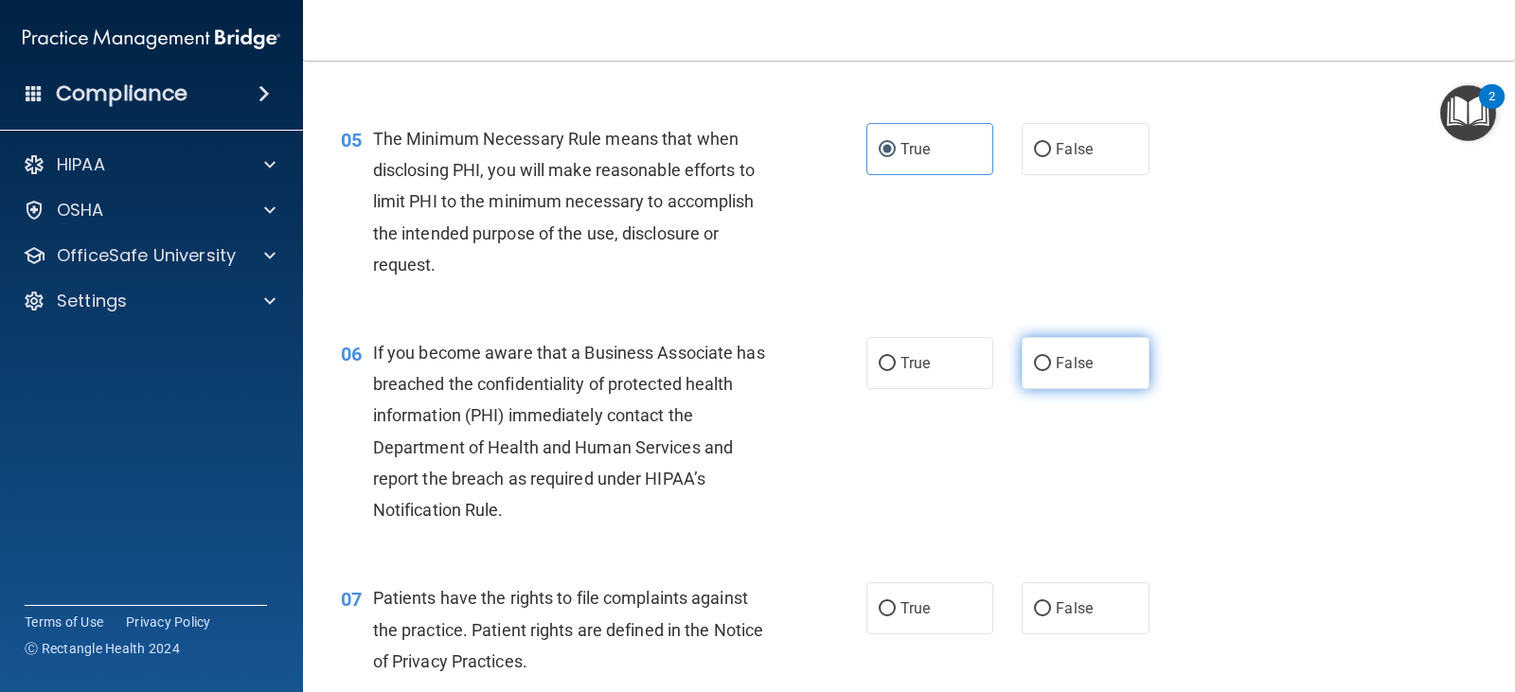
click at [1039, 367] on input "False" at bounding box center [1042, 364] width 17 height 14
radio input "true"
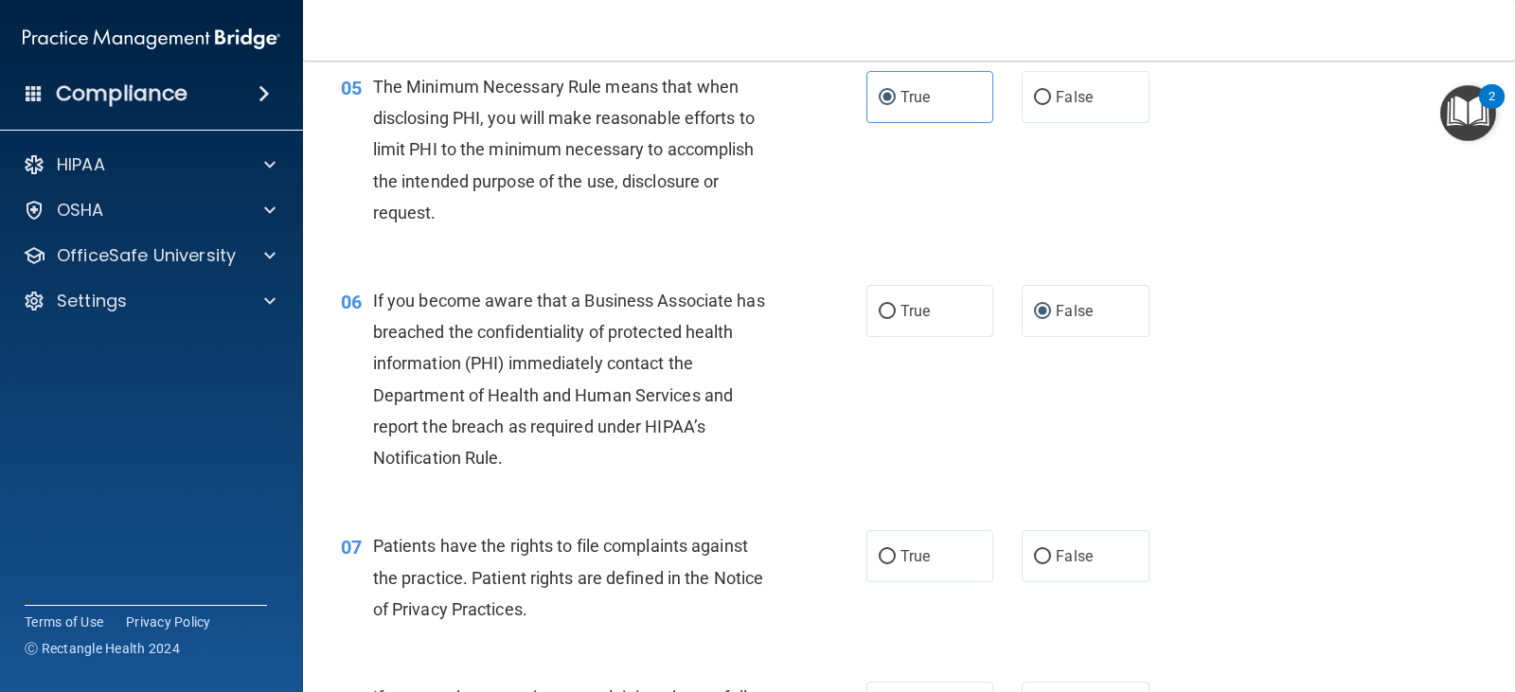
scroll to position [947, 0]
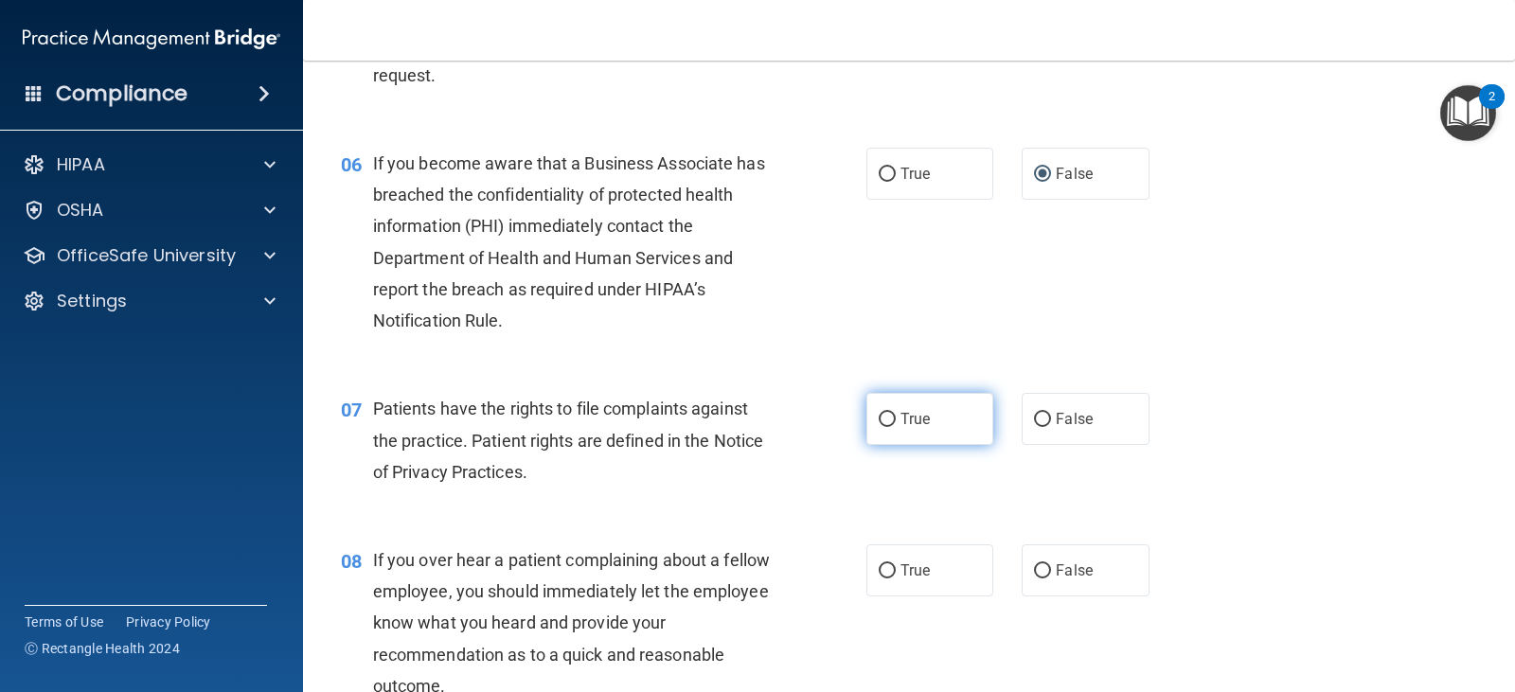
click at [977, 431] on label "True" at bounding box center [930, 419] width 127 height 52
click at [896, 427] on input "True" at bounding box center [887, 420] width 17 height 14
radio input "true"
click at [1047, 563] on label "False" at bounding box center [1085, 571] width 127 height 52
click at [1047, 564] on input "False" at bounding box center [1042, 571] width 17 height 14
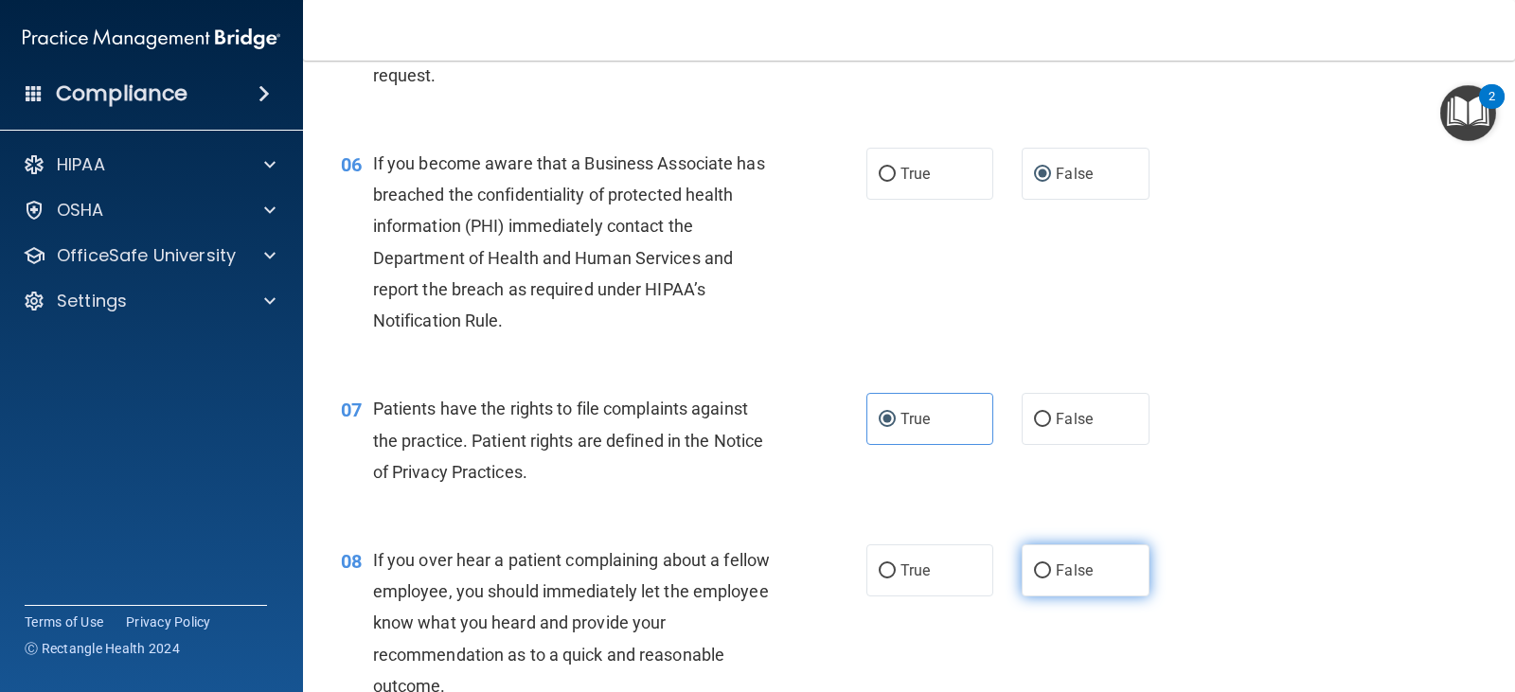
radio input "true"
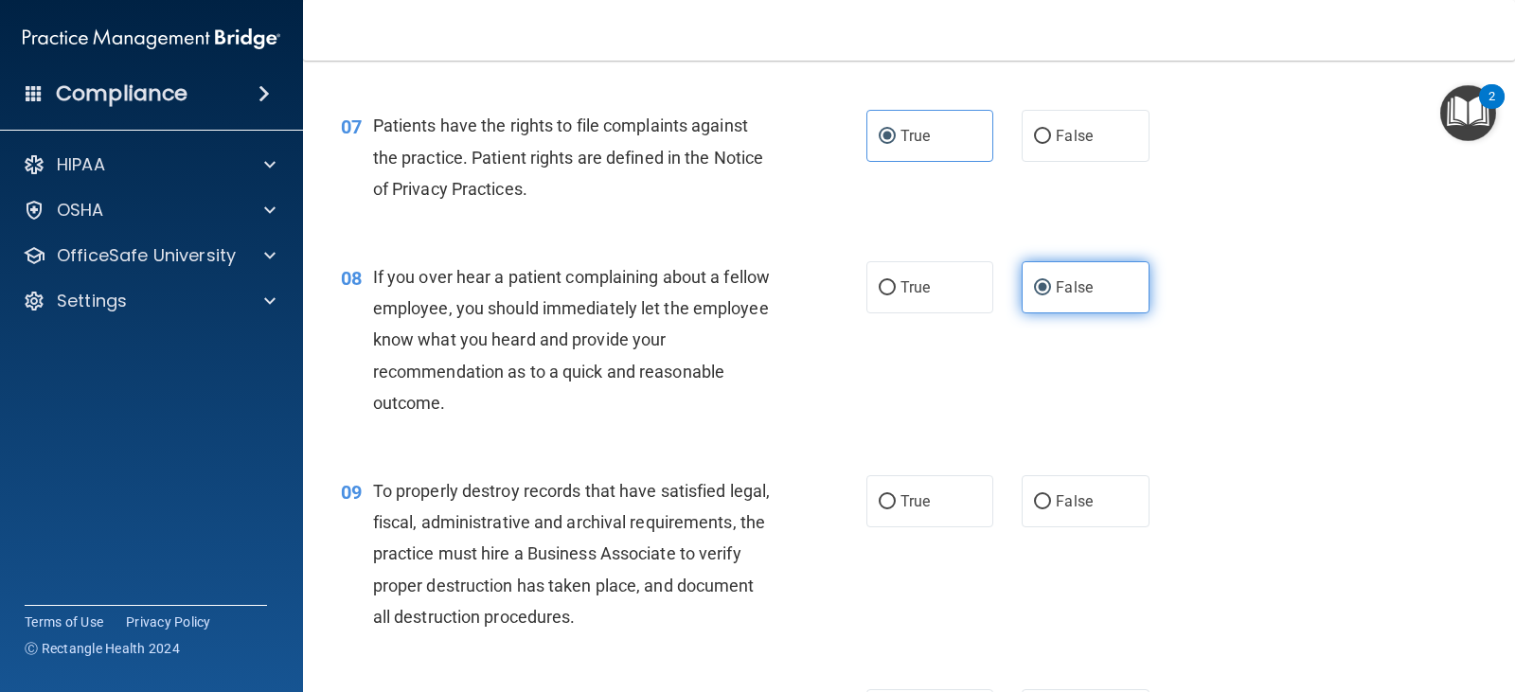
scroll to position [1231, 0]
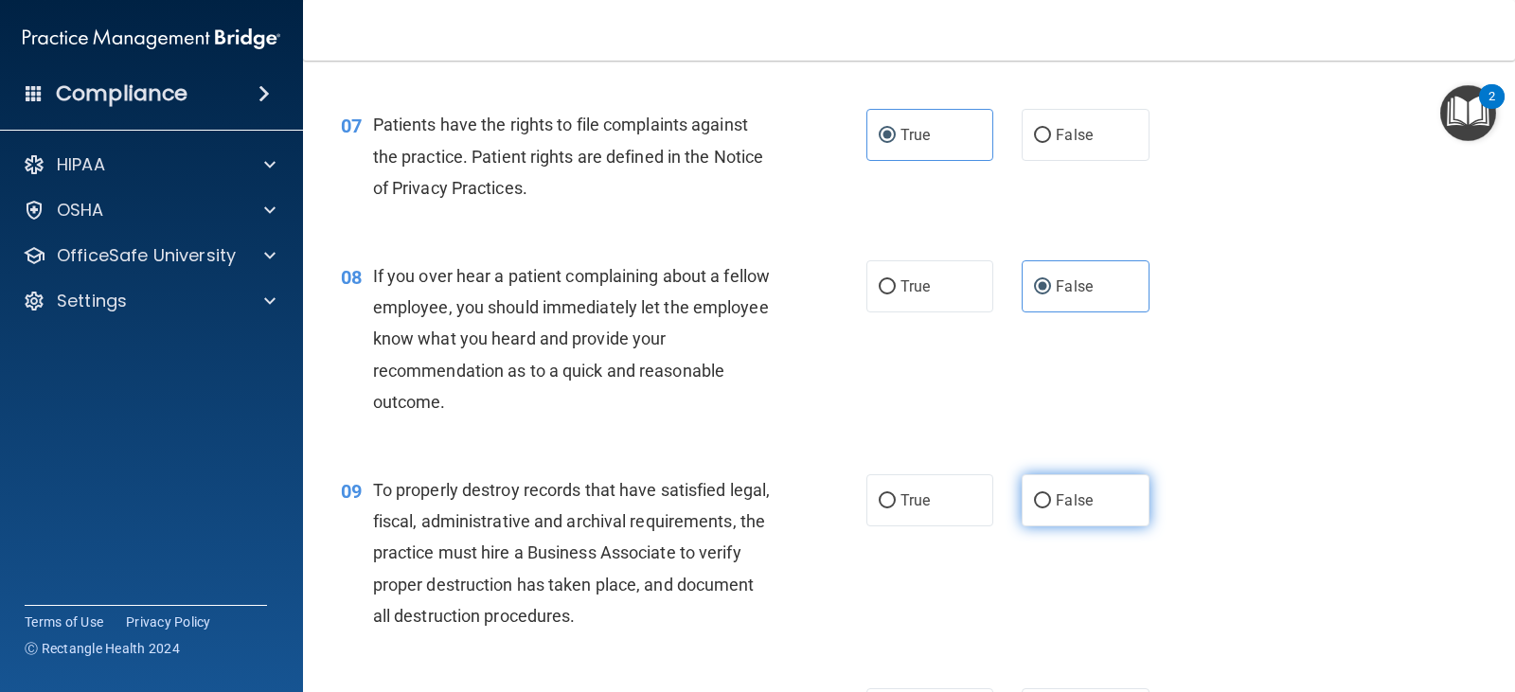
click at [1059, 497] on span "False" at bounding box center [1074, 501] width 37 height 18
click at [1051, 497] on input "False" at bounding box center [1042, 501] width 17 height 14
radio input "true"
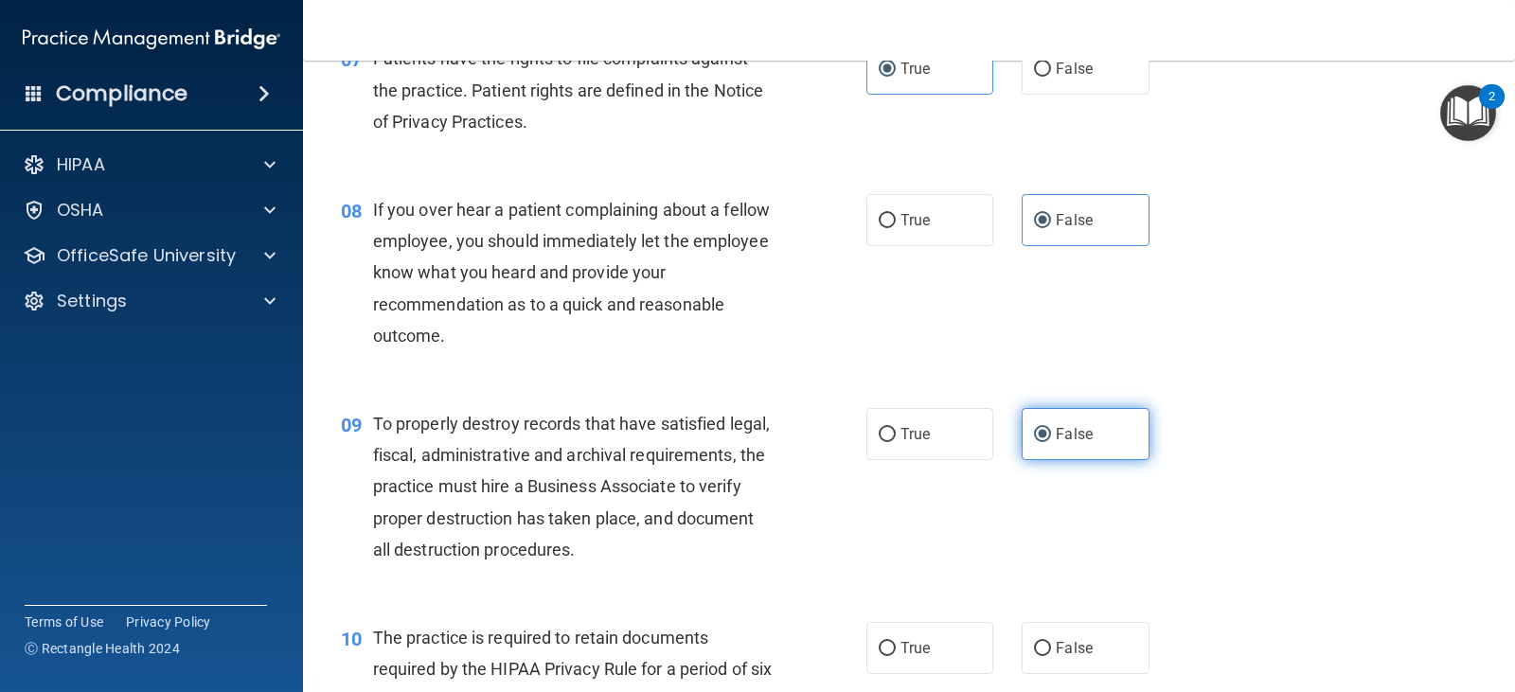
scroll to position [1515, 0]
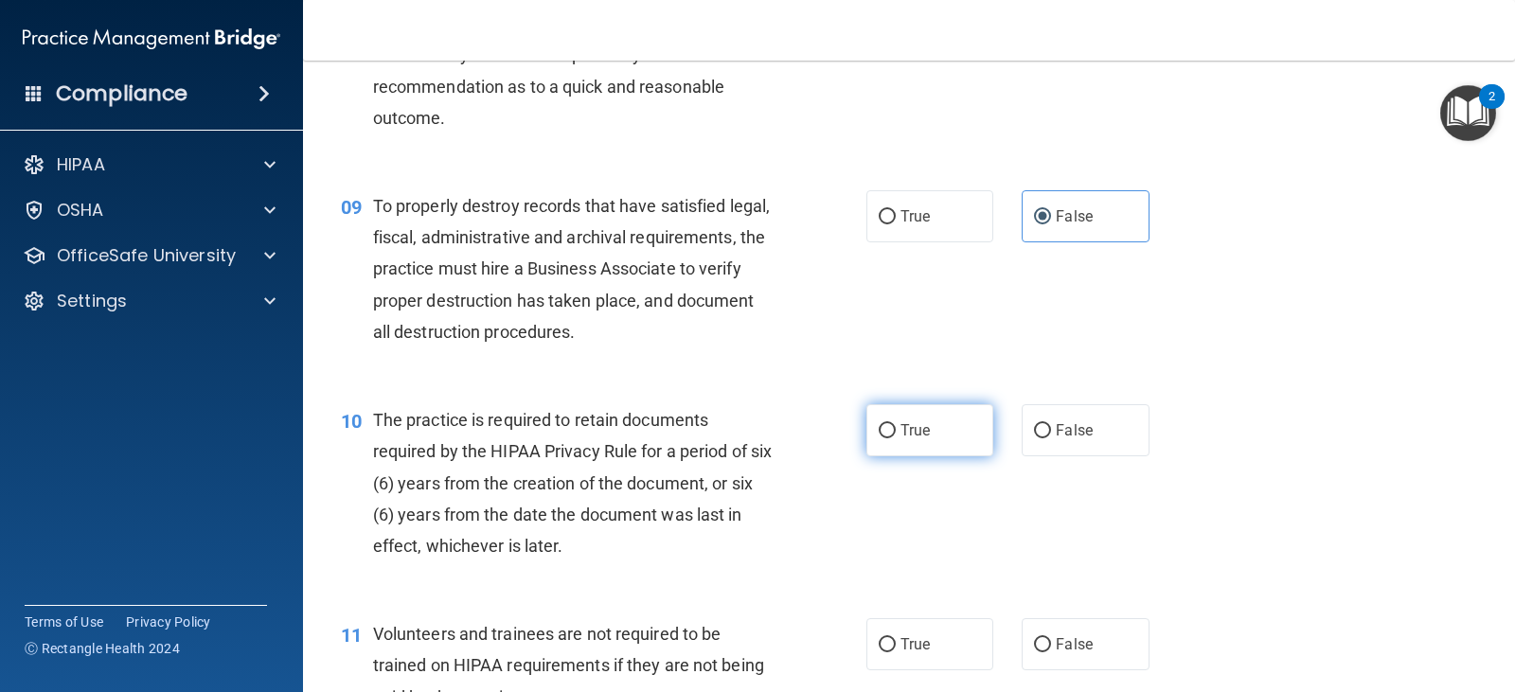
click at [902, 447] on label "True" at bounding box center [930, 430] width 127 height 52
click at [896, 439] on input "True" at bounding box center [887, 431] width 17 height 14
radio input "true"
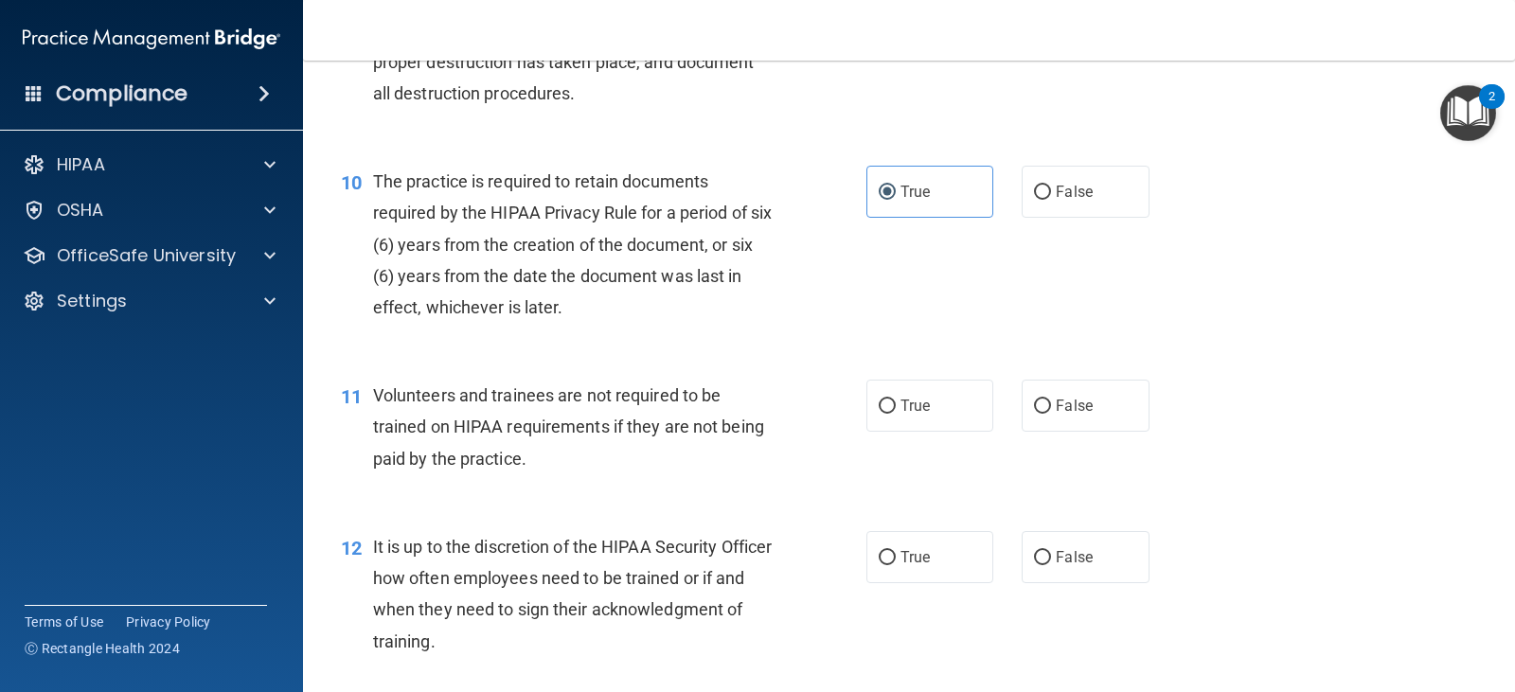
scroll to position [1800, 0]
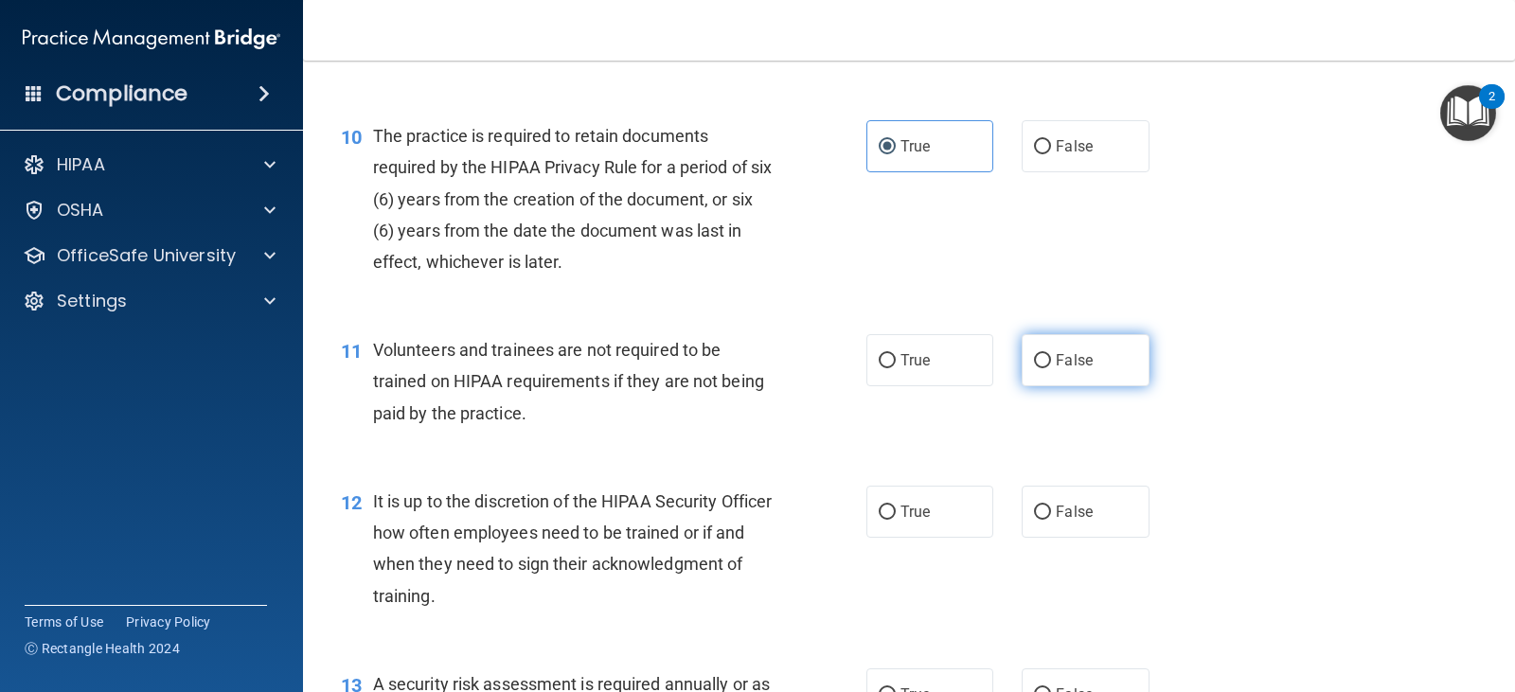
click at [1022, 352] on label "False" at bounding box center [1085, 360] width 127 height 52
click at [1034, 354] on input "False" at bounding box center [1042, 361] width 17 height 14
radio input "true"
click at [1066, 531] on label "False" at bounding box center [1085, 512] width 127 height 52
click at [1051, 520] on input "False" at bounding box center [1042, 513] width 17 height 14
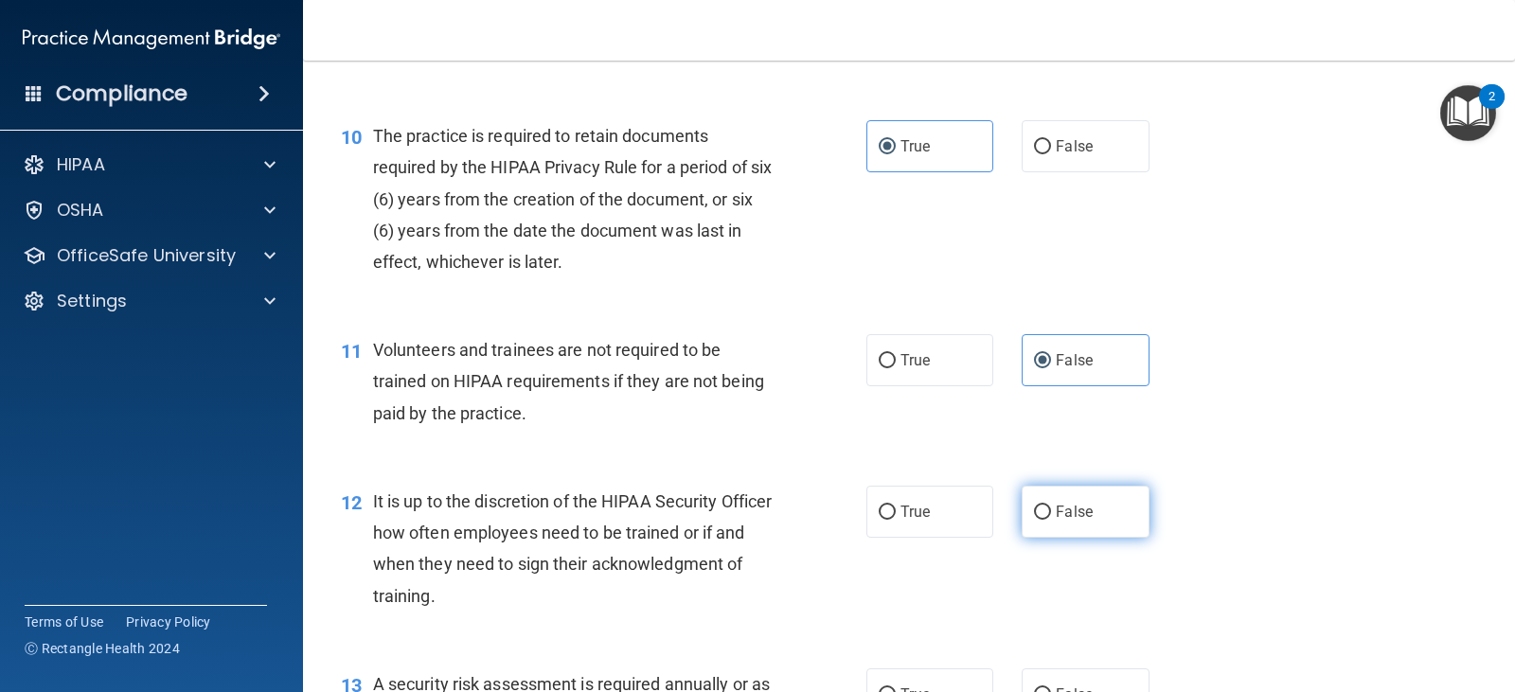
radio input "true"
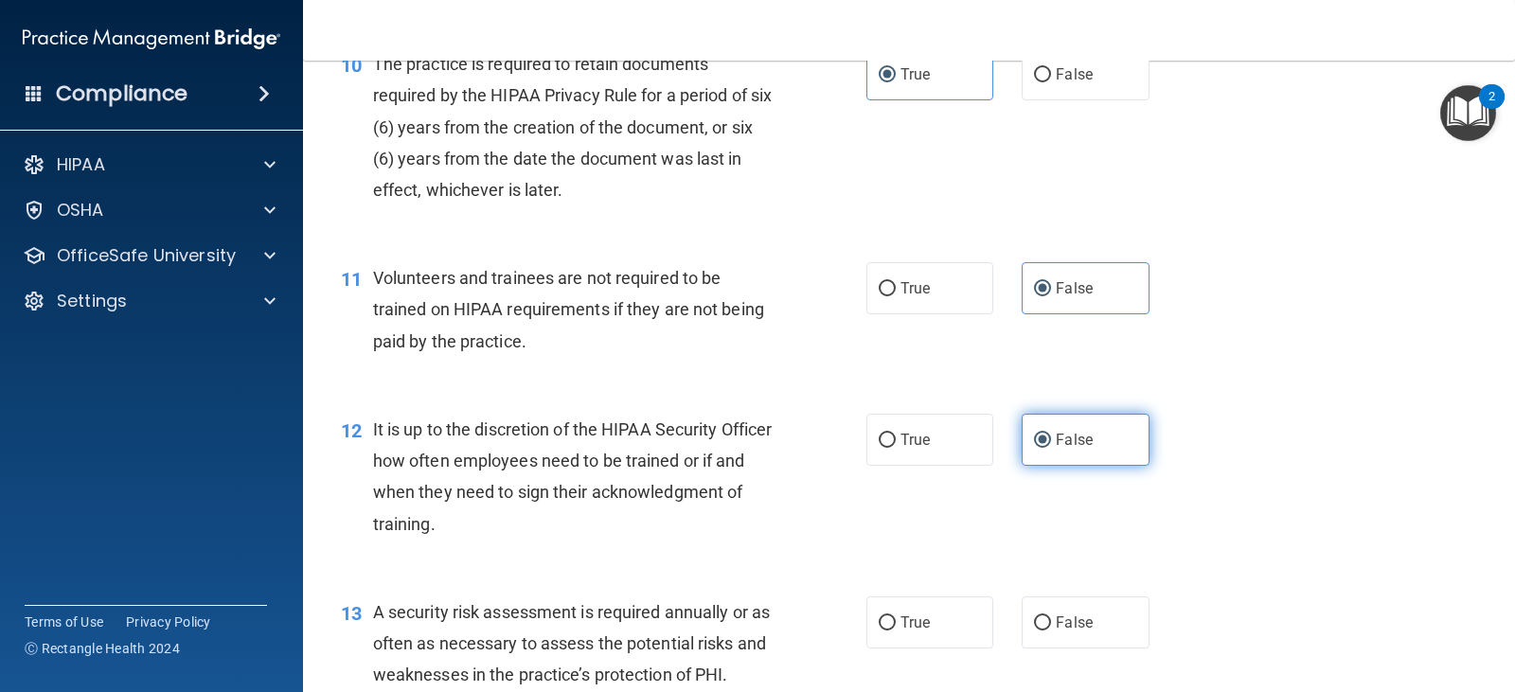
scroll to position [1989, 0]
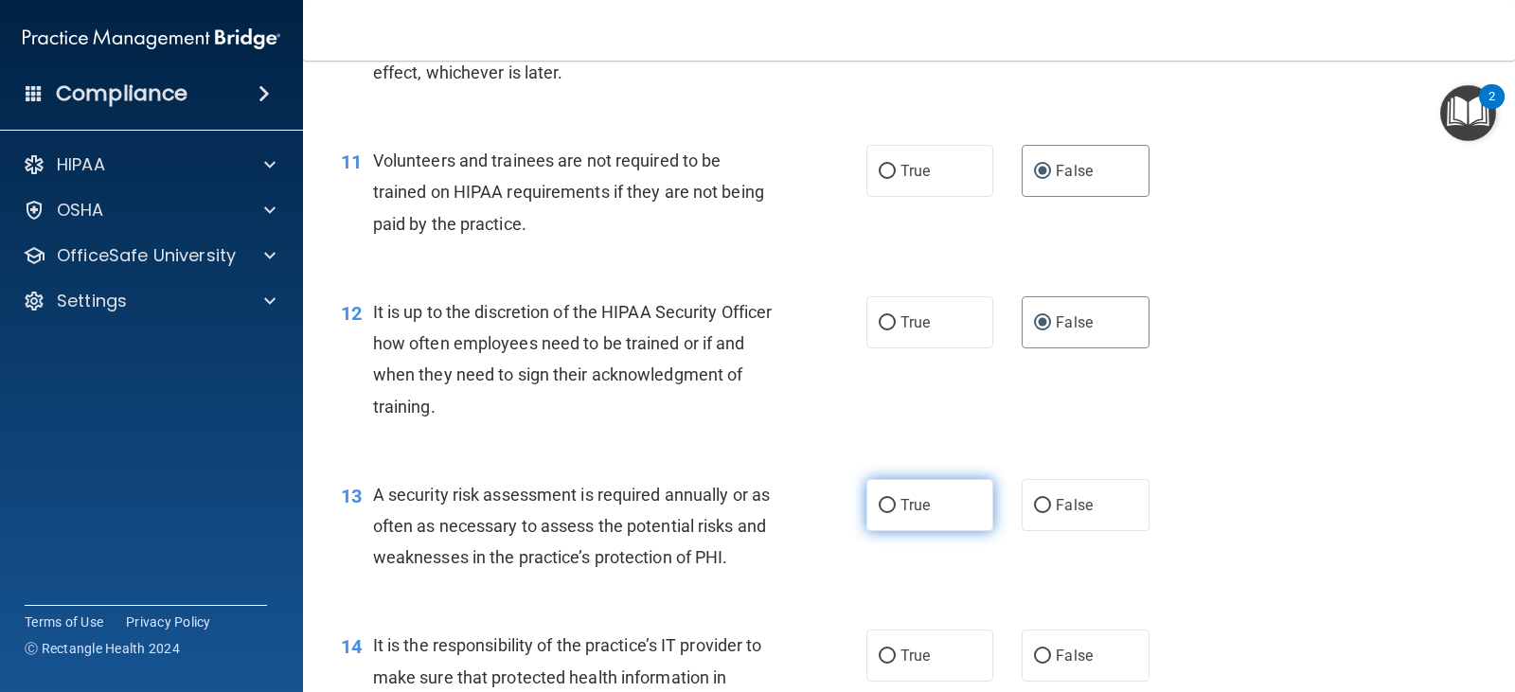
click at [958, 513] on label "True" at bounding box center [930, 505] width 127 height 52
click at [896, 513] on input "True" at bounding box center [887, 506] width 17 height 14
radio input "true"
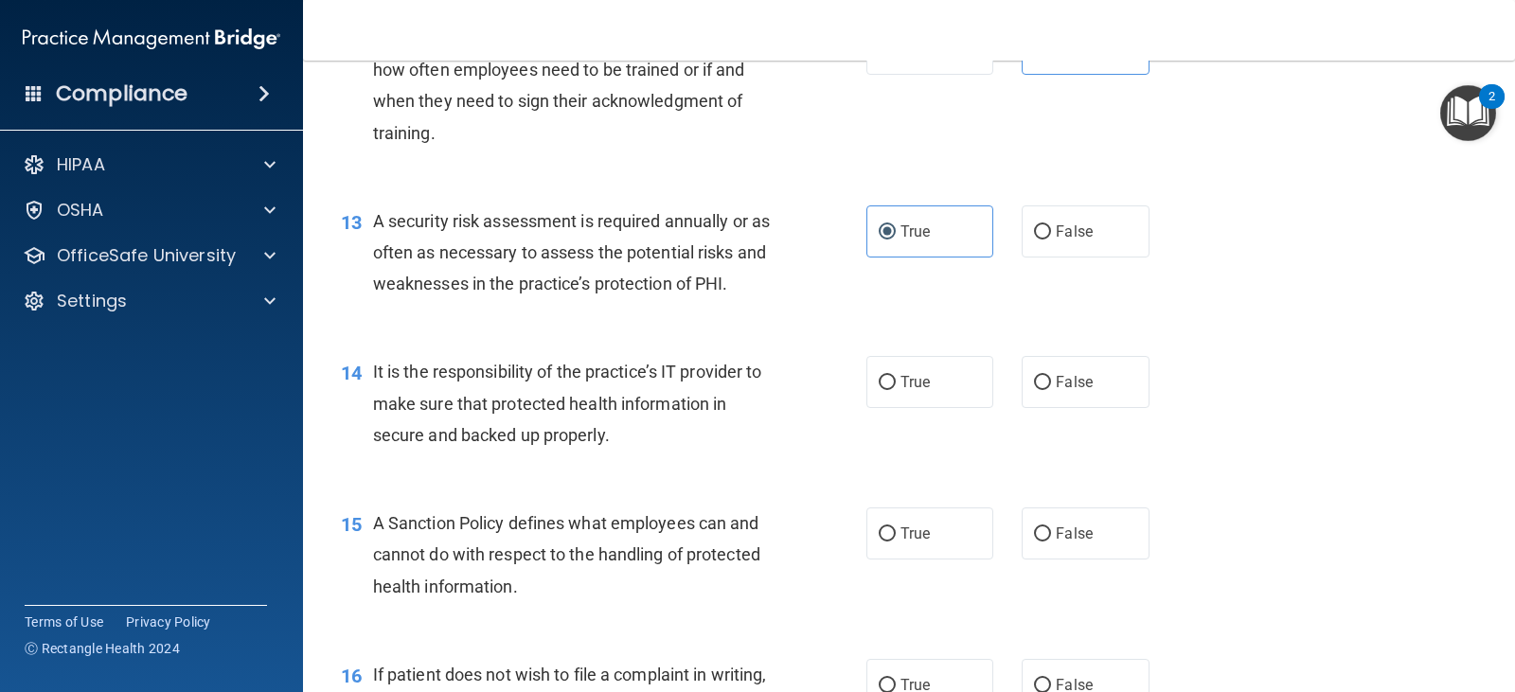
scroll to position [2273, 0]
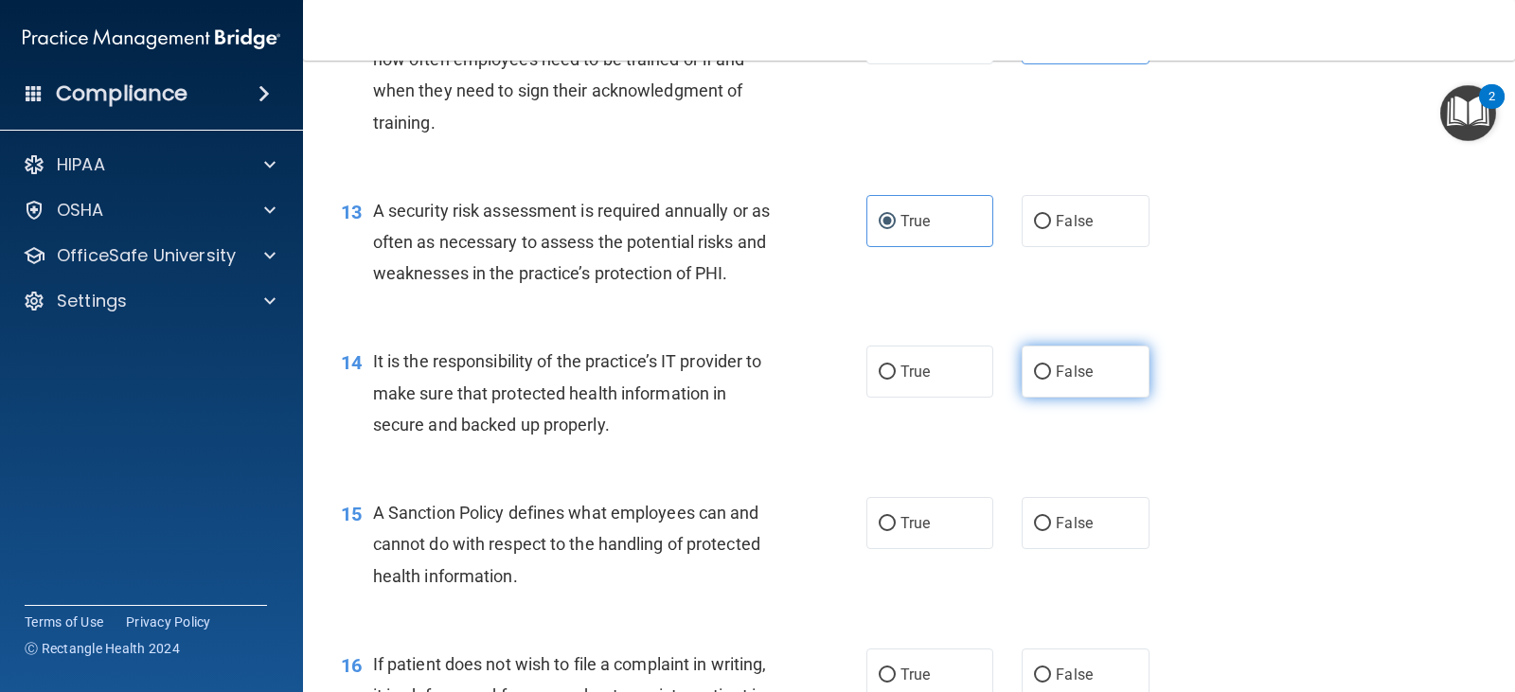
click at [1055, 385] on label "False" at bounding box center [1085, 372] width 127 height 52
click at [1051, 380] on input "False" at bounding box center [1042, 373] width 17 height 14
radio input "true"
click at [1057, 504] on label "False" at bounding box center [1085, 523] width 127 height 52
click at [1051, 517] on input "False" at bounding box center [1042, 524] width 17 height 14
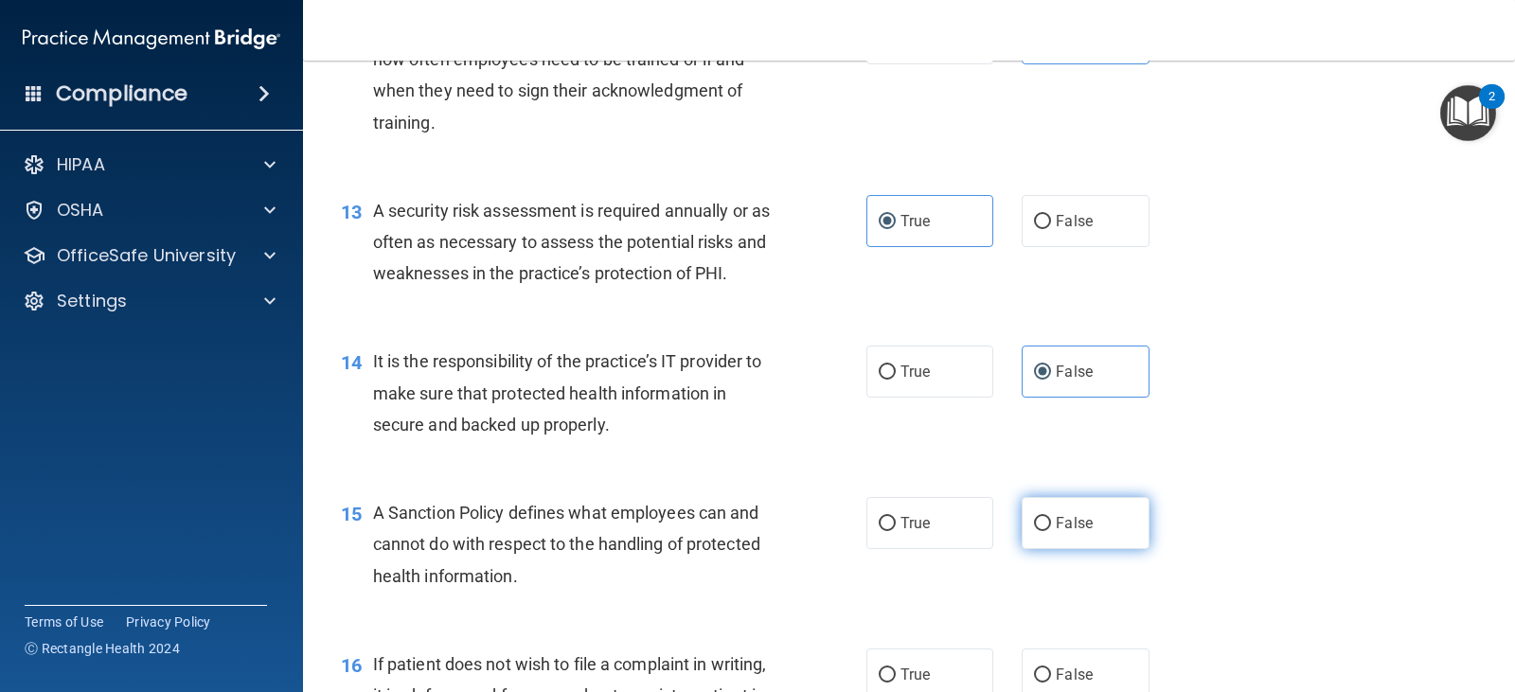
radio input "true"
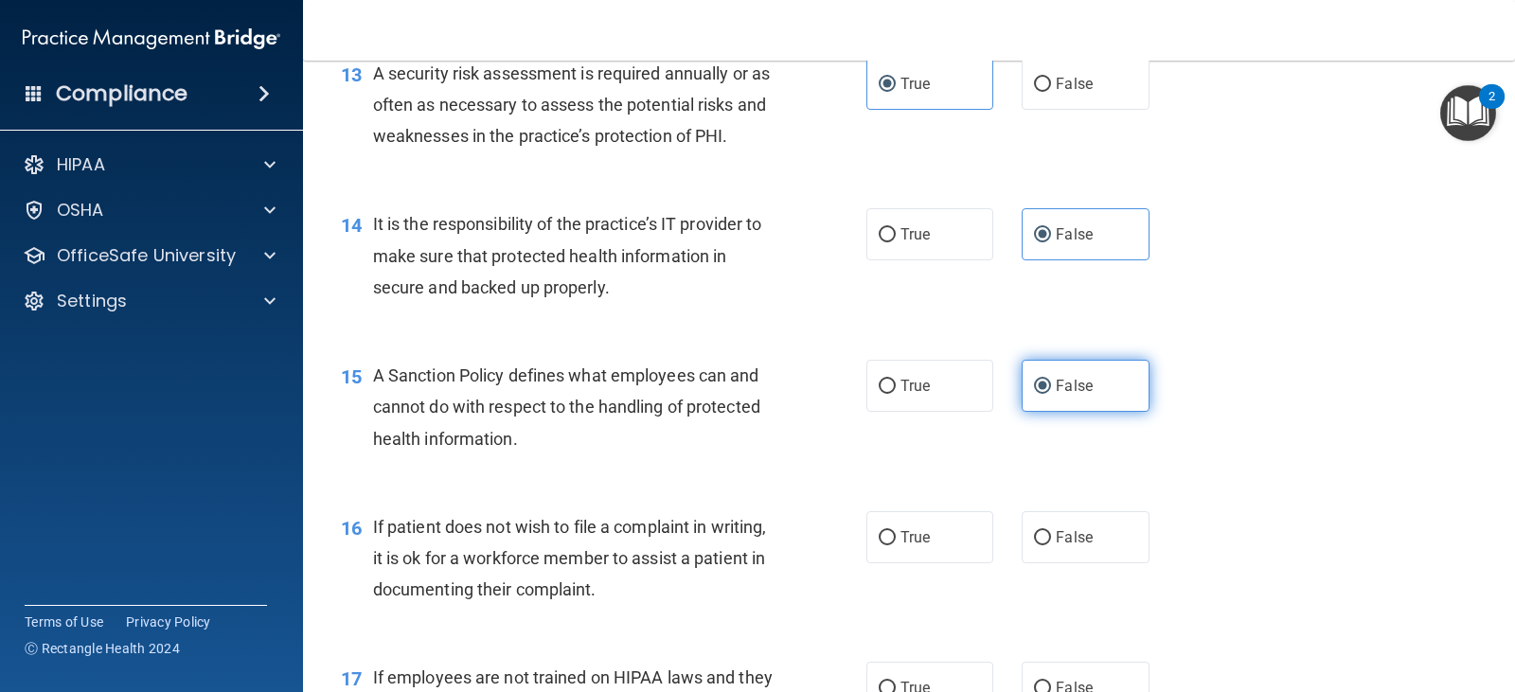
scroll to position [2652, 0]
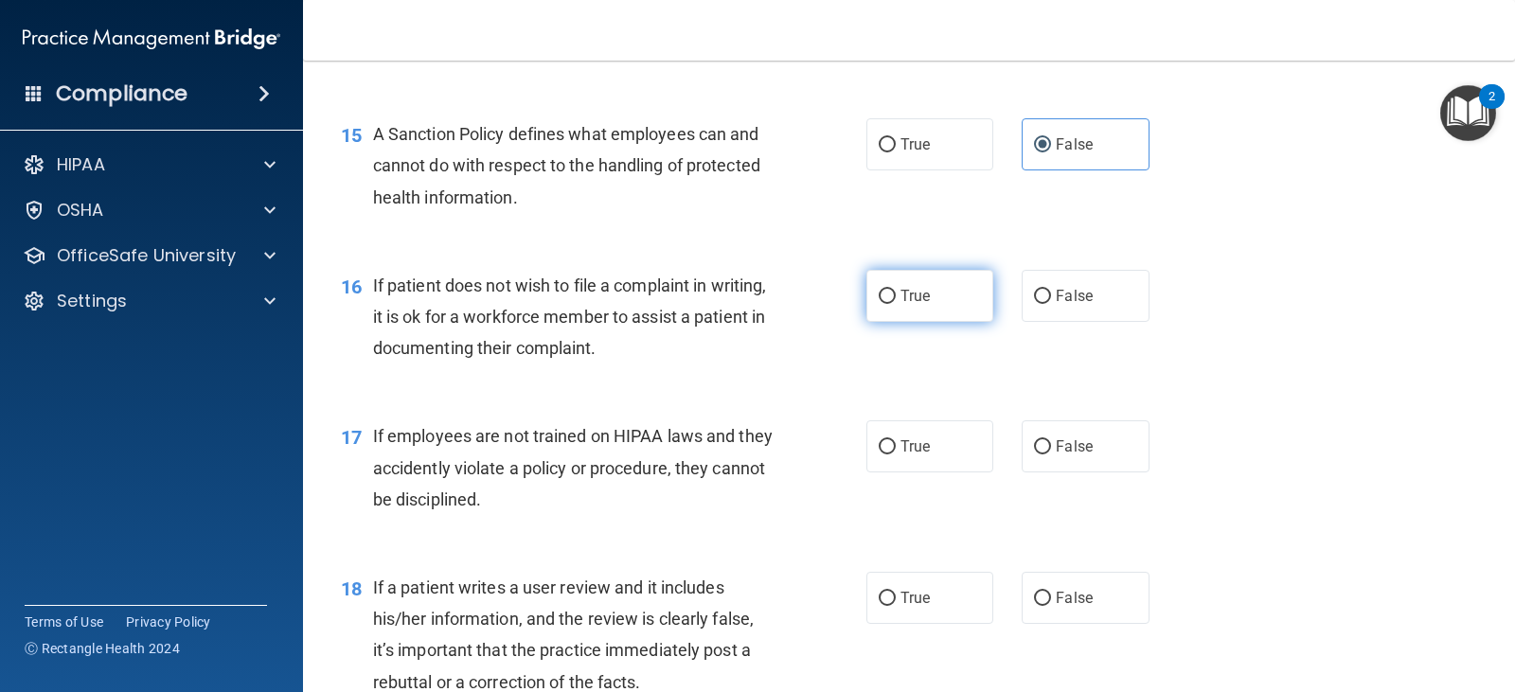
click at [927, 298] on label "True" at bounding box center [930, 296] width 127 height 52
click at [896, 298] on input "True" at bounding box center [887, 297] width 17 height 14
radio input "true"
click at [1055, 425] on label "False" at bounding box center [1085, 447] width 127 height 52
click at [1051, 440] on input "False" at bounding box center [1042, 447] width 17 height 14
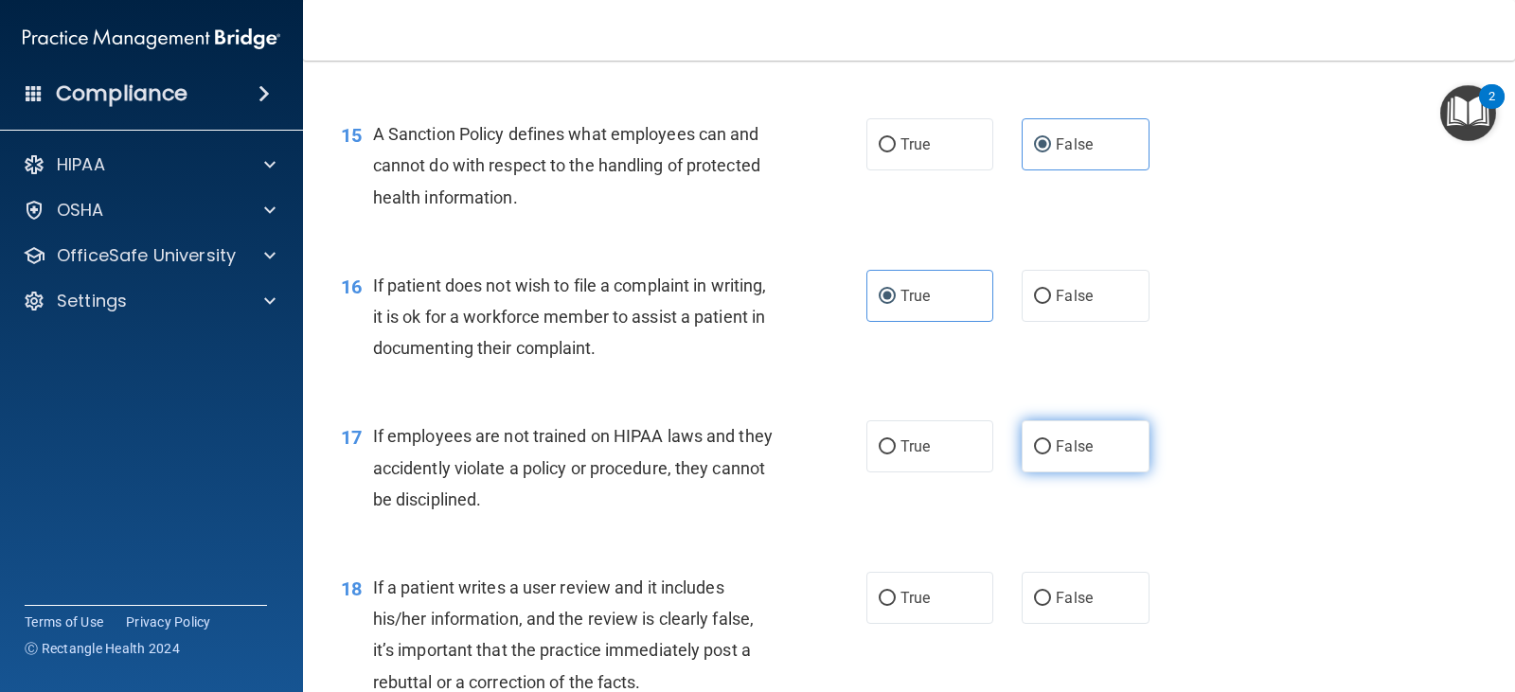
radio input "true"
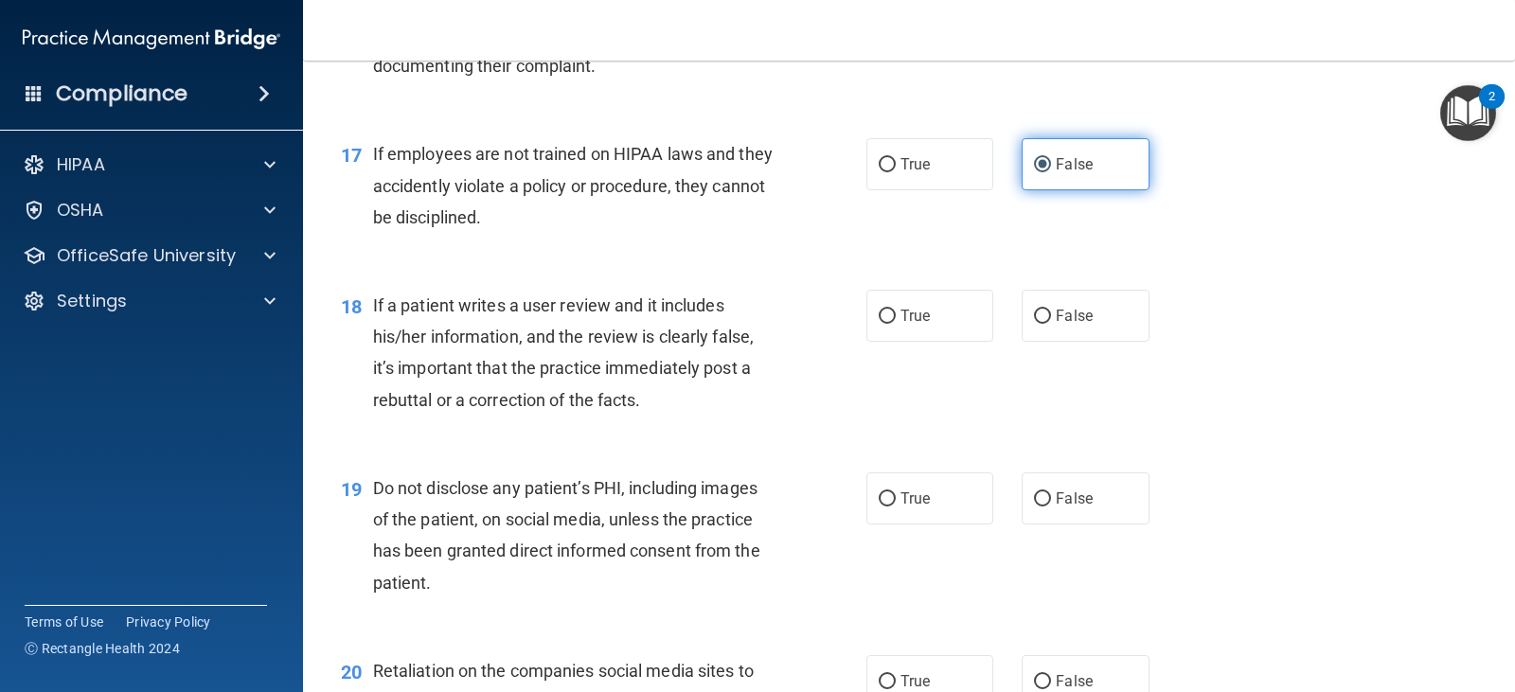
scroll to position [2936, 0]
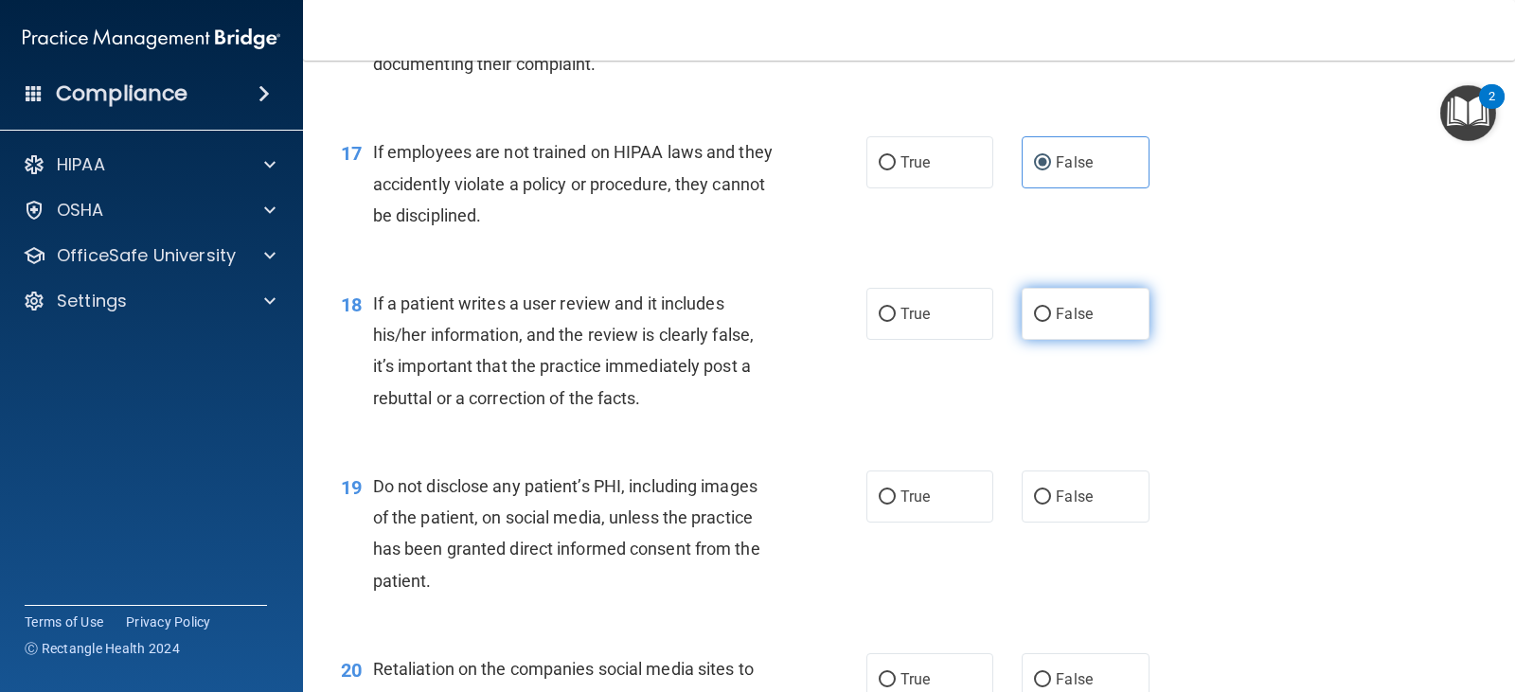
click at [1054, 339] on label "False" at bounding box center [1085, 314] width 127 height 52
click at [1051, 322] on input "False" at bounding box center [1042, 315] width 17 height 14
radio input "true"
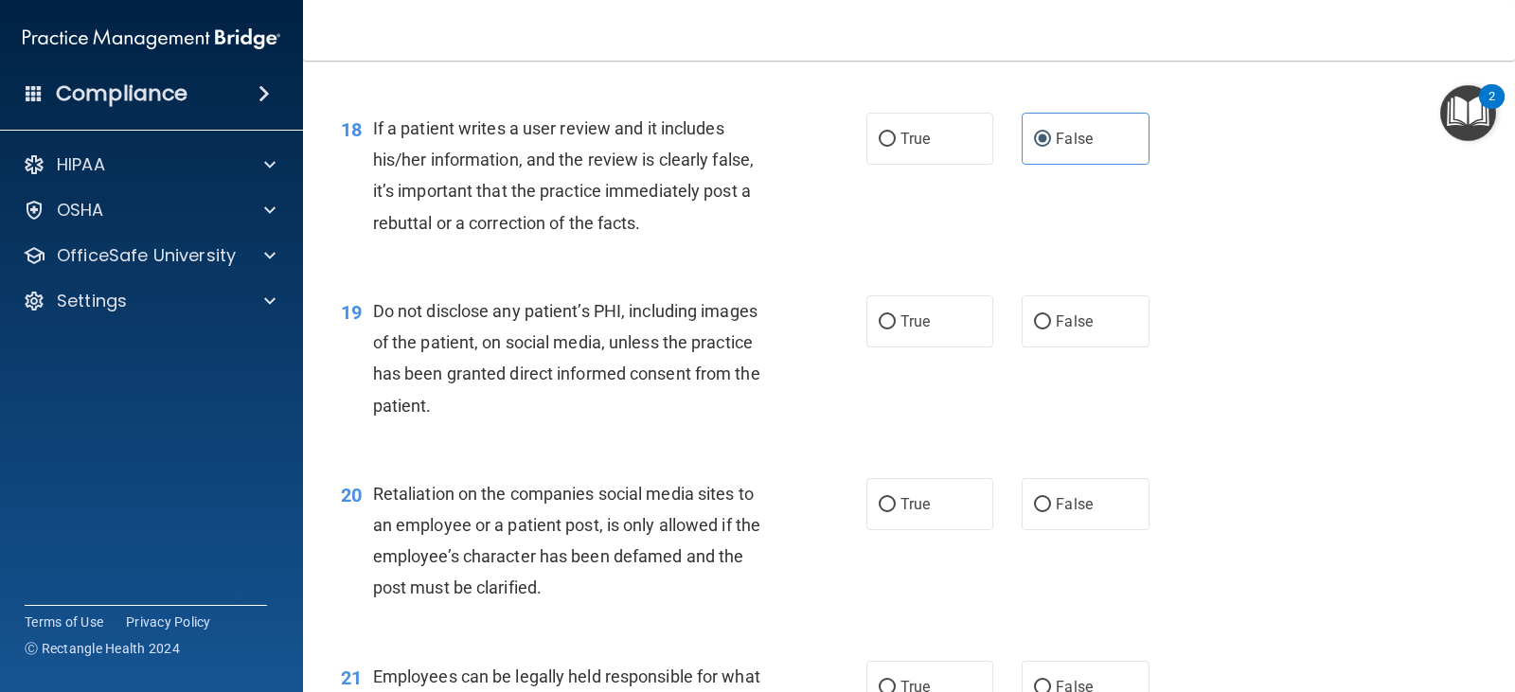
scroll to position [3125, 0]
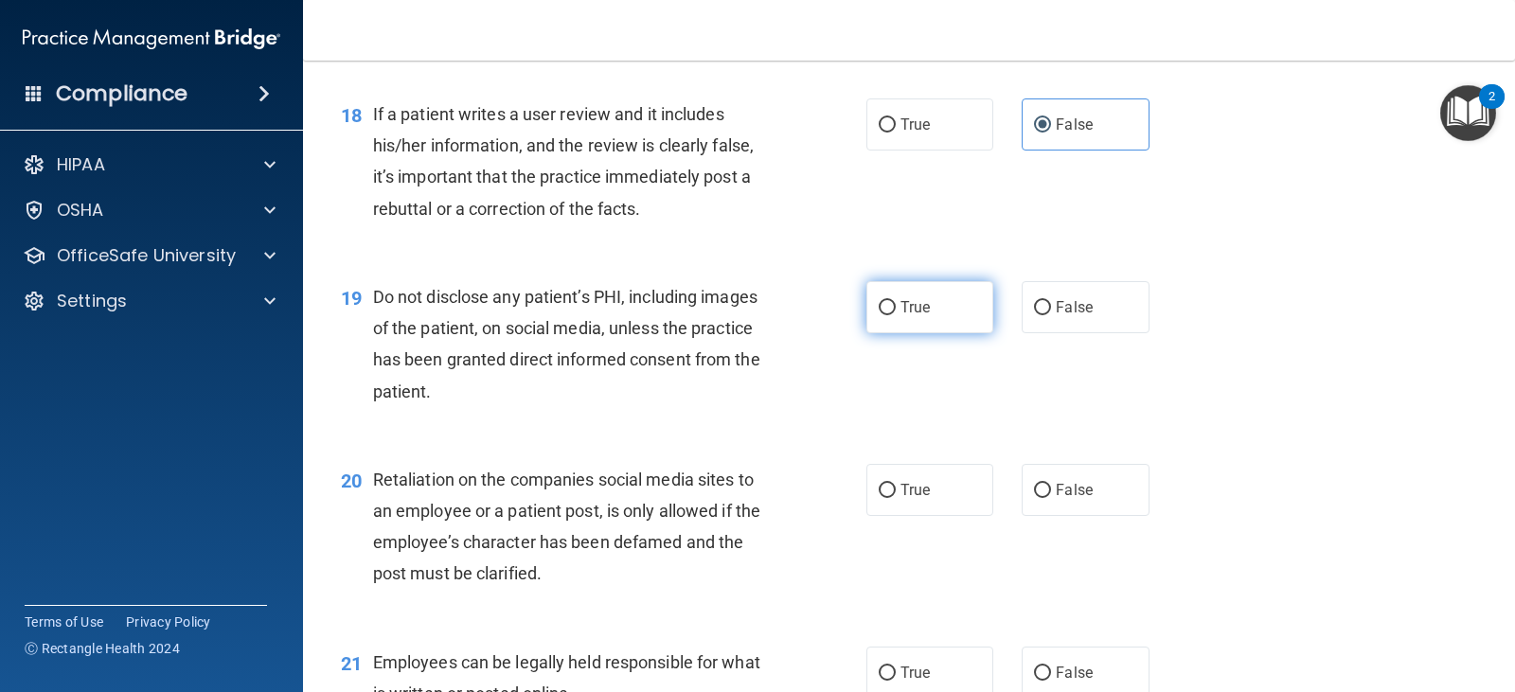
click at [931, 321] on label "True" at bounding box center [930, 307] width 127 height 52
click at [896, 315] on input "True" at bounding box center [887, 308] width 17 height 14
radio input "true"
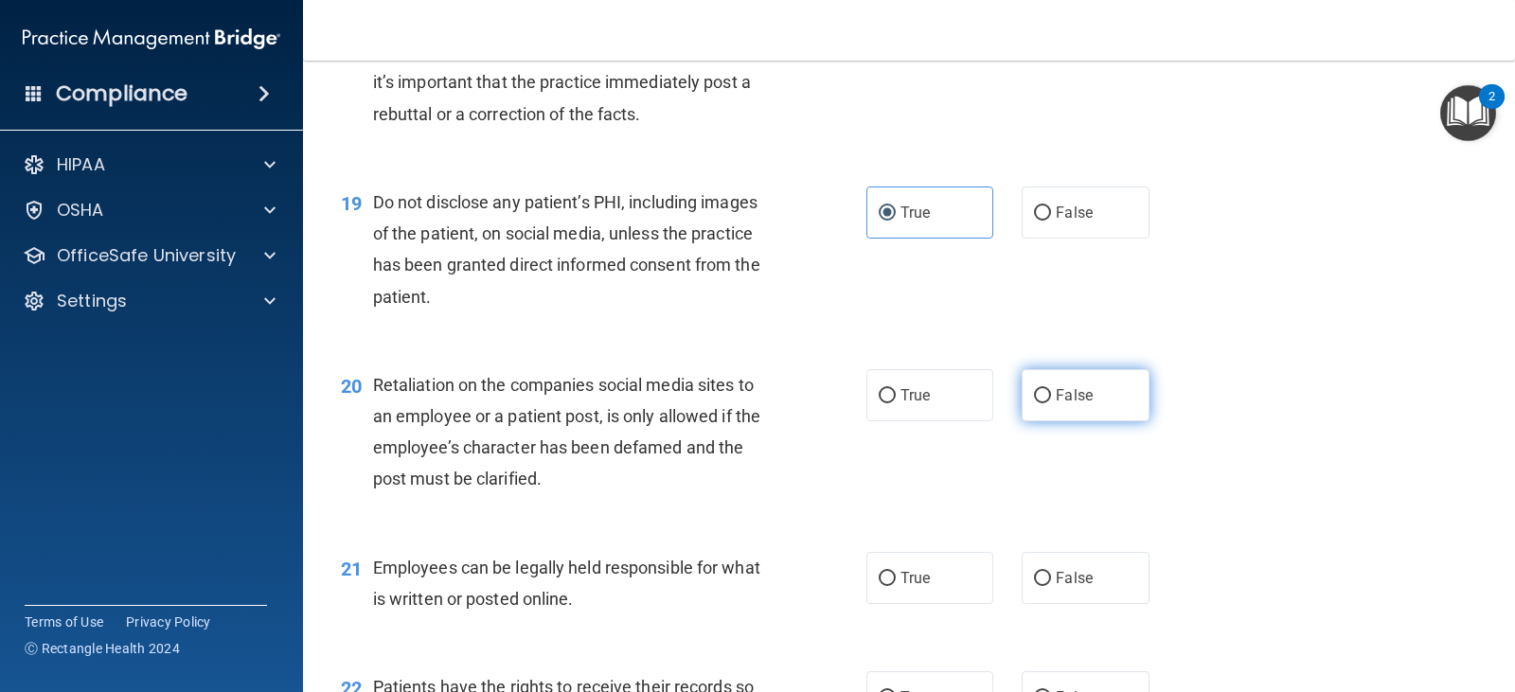
click at [1095, 402] on label "False" at bounding box center [1085, 395] width 127 height 52
click at [1051, 402] on input "False" at bounding box center [1042, 396] width 17 height 14
radio input "true"
click at [931, 595] on label "True" at bounding box center [930, 578] width 127 height 52
click at [896, 586] on input "True" at bounding box center [887, 579] width 17 height 14
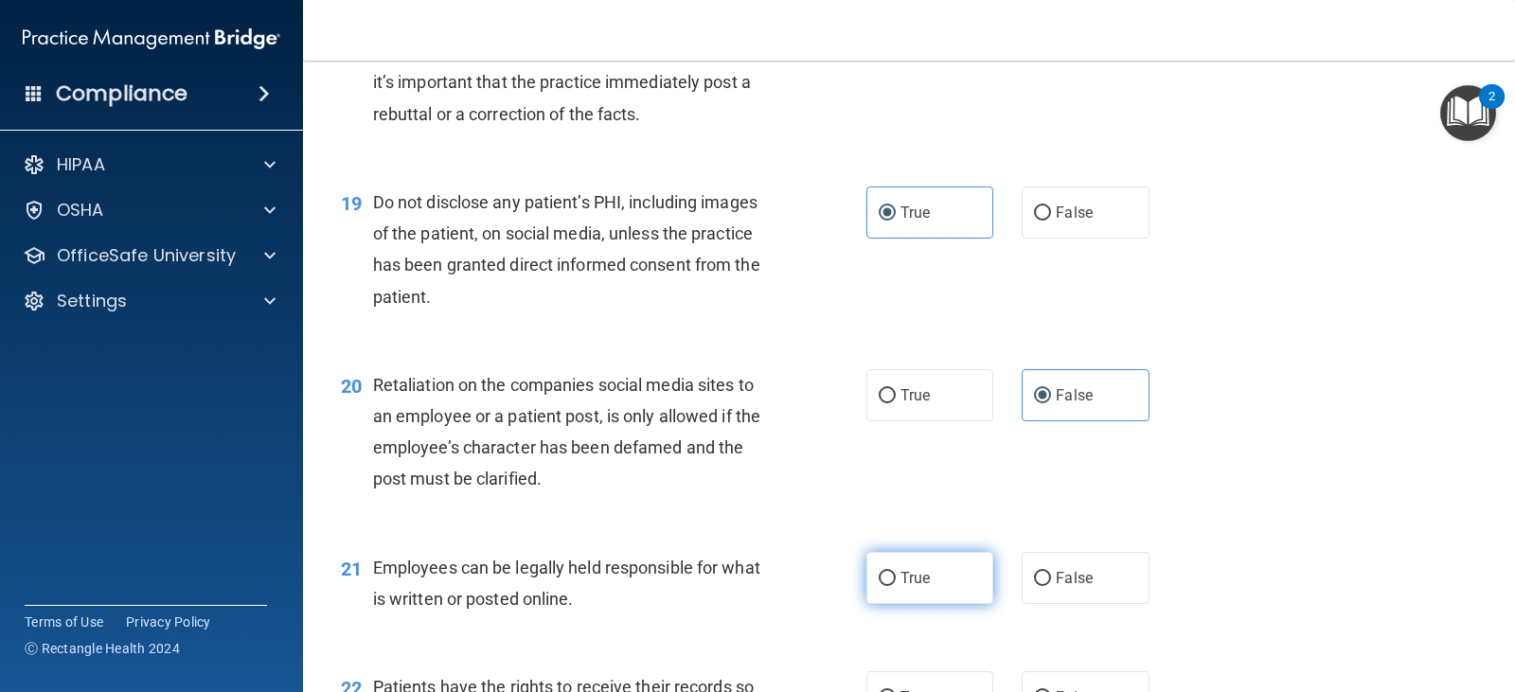
radio input "true"
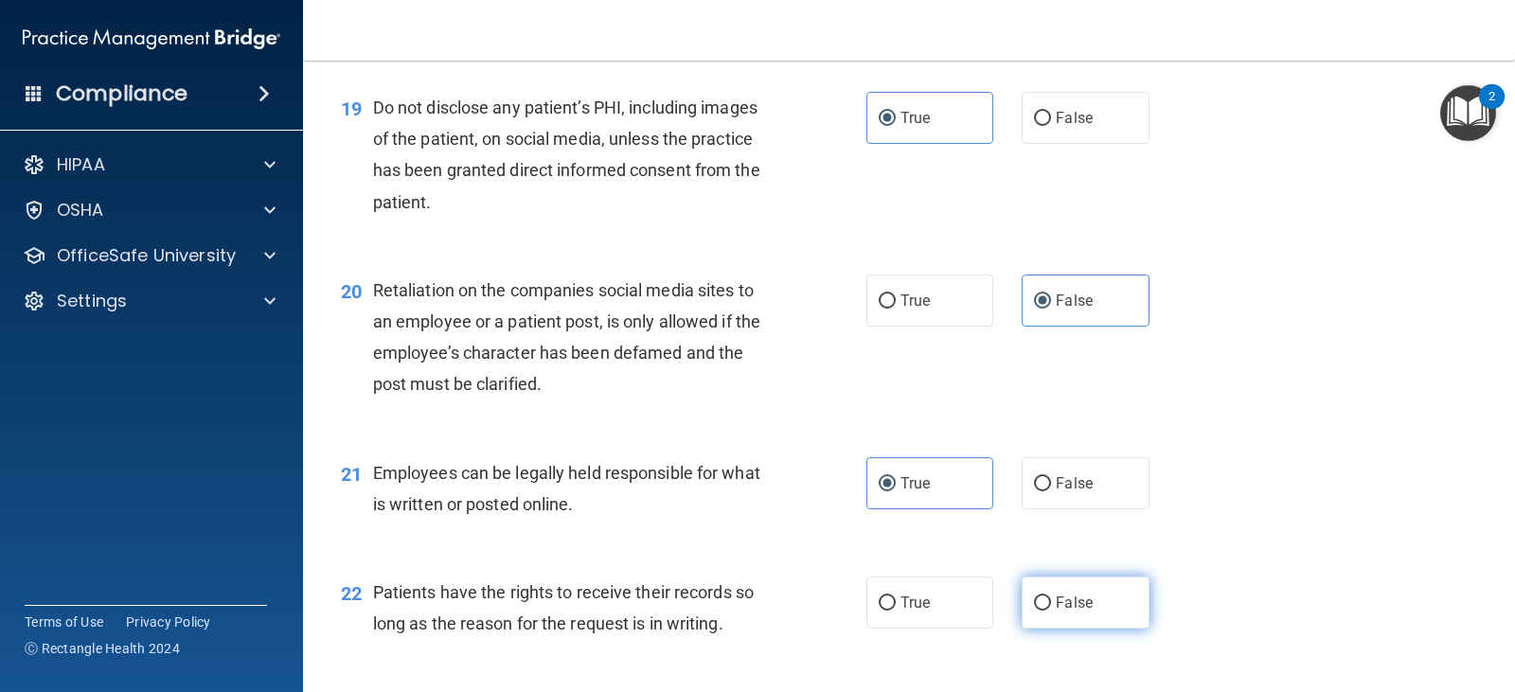
click at [1039, 582] on label "False" at bounding box center [1085, 603] width 127 height 52
click at [1039, 597] on input "False" at bounding box center [1042, 604] width 17 height 14
radio input "true"
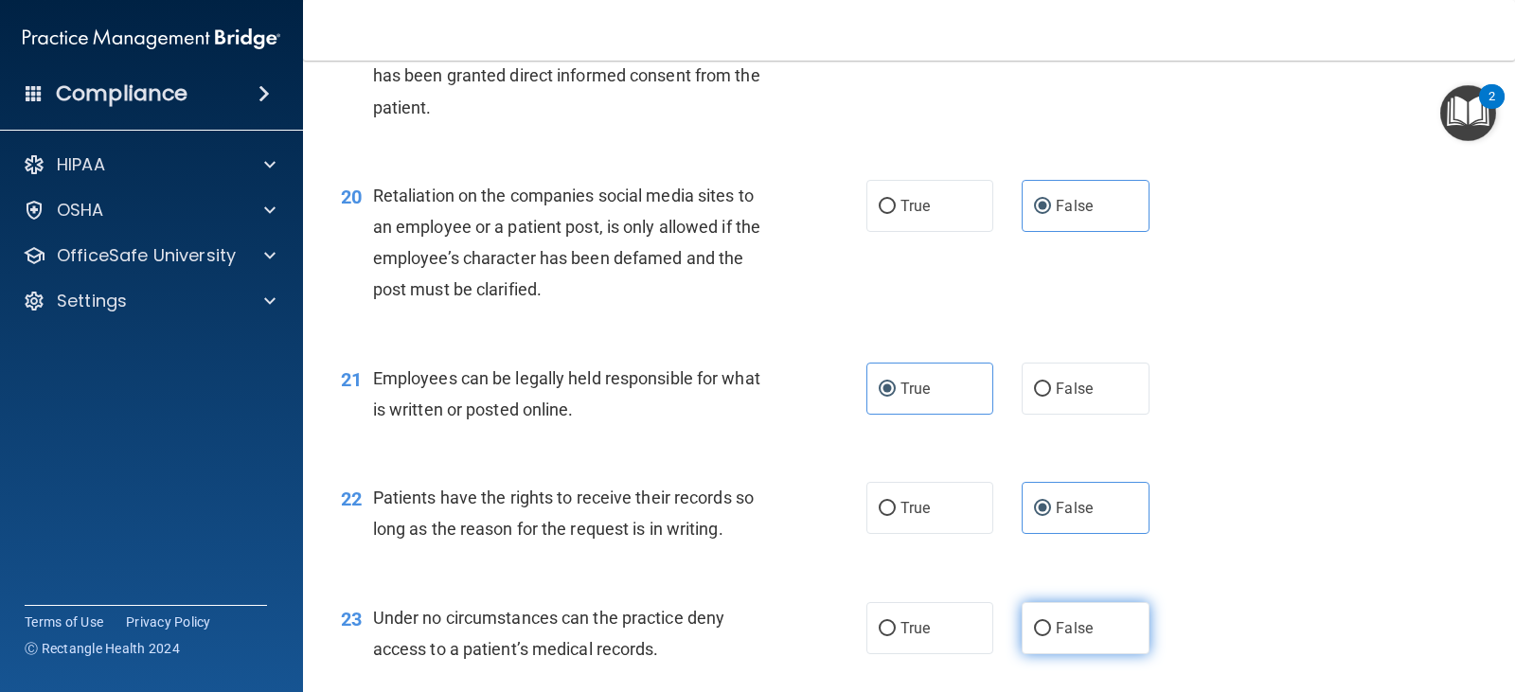
click at [1056, 623] on span "False" at bounding box center [1074, 628] width 37 height 18
click at [1051, 623] on input "False" at bounding box center [1042, 629] width 17 height 14
radio input "true"
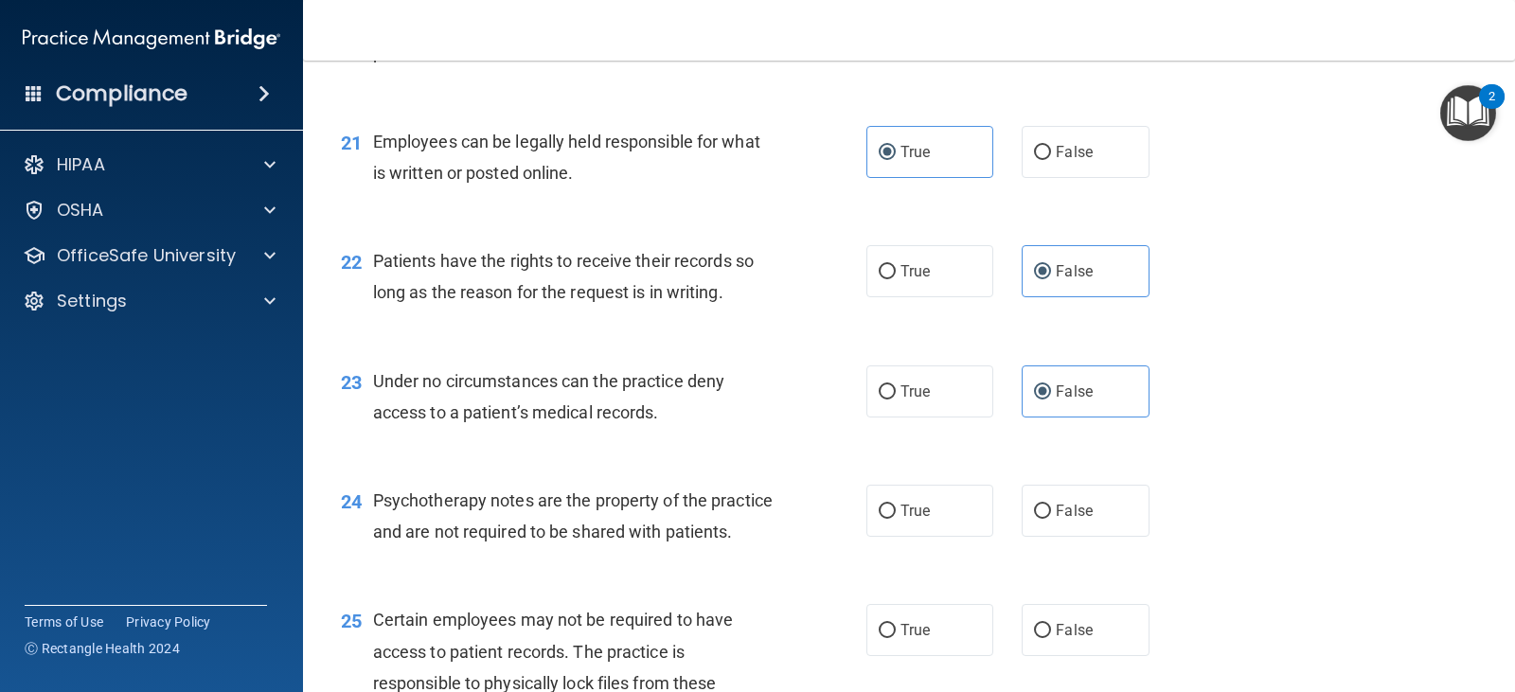
scroll to position [3694, 0]
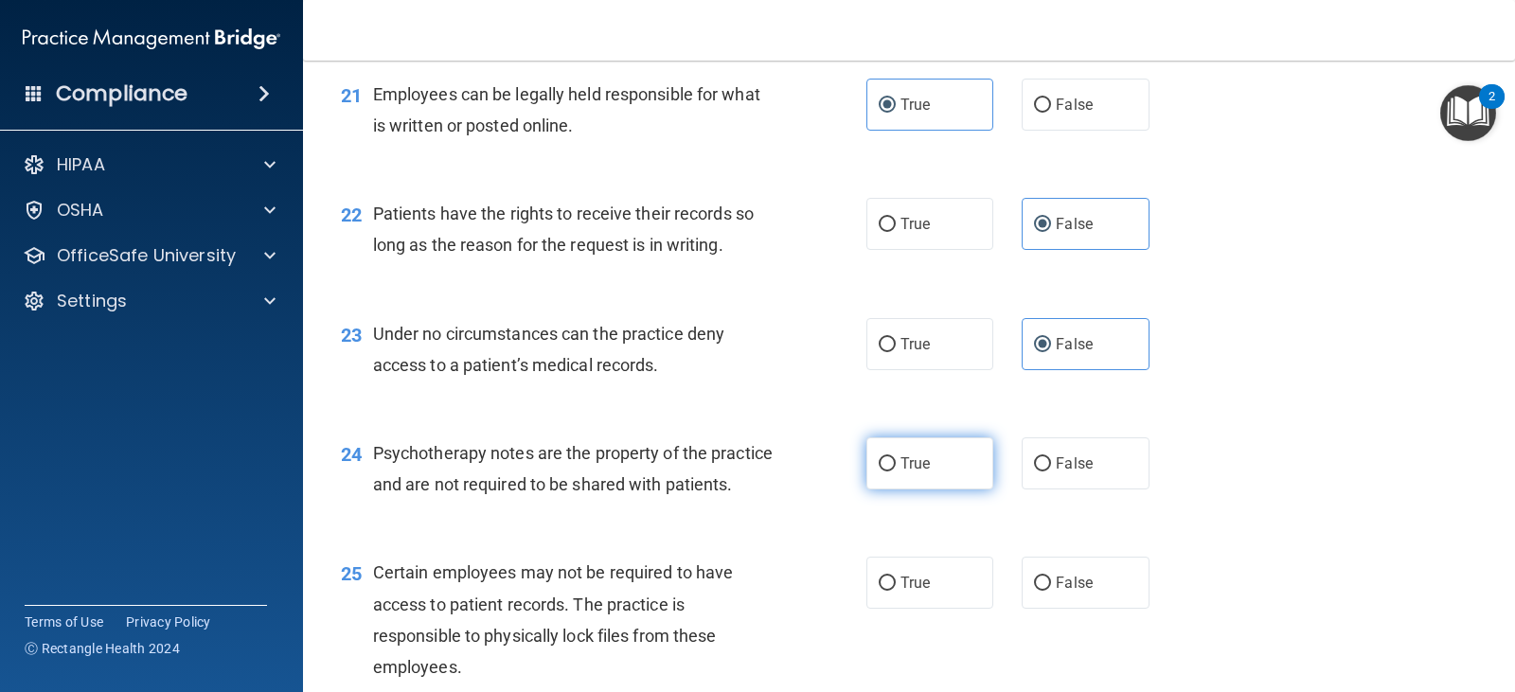
click at [941, 468] on label "True" at bounding box center [930, 464] width 127 height 52
click at [896, 468] on input "True" at bounding box center [887, 464] width 17 height 14
radio input "true"
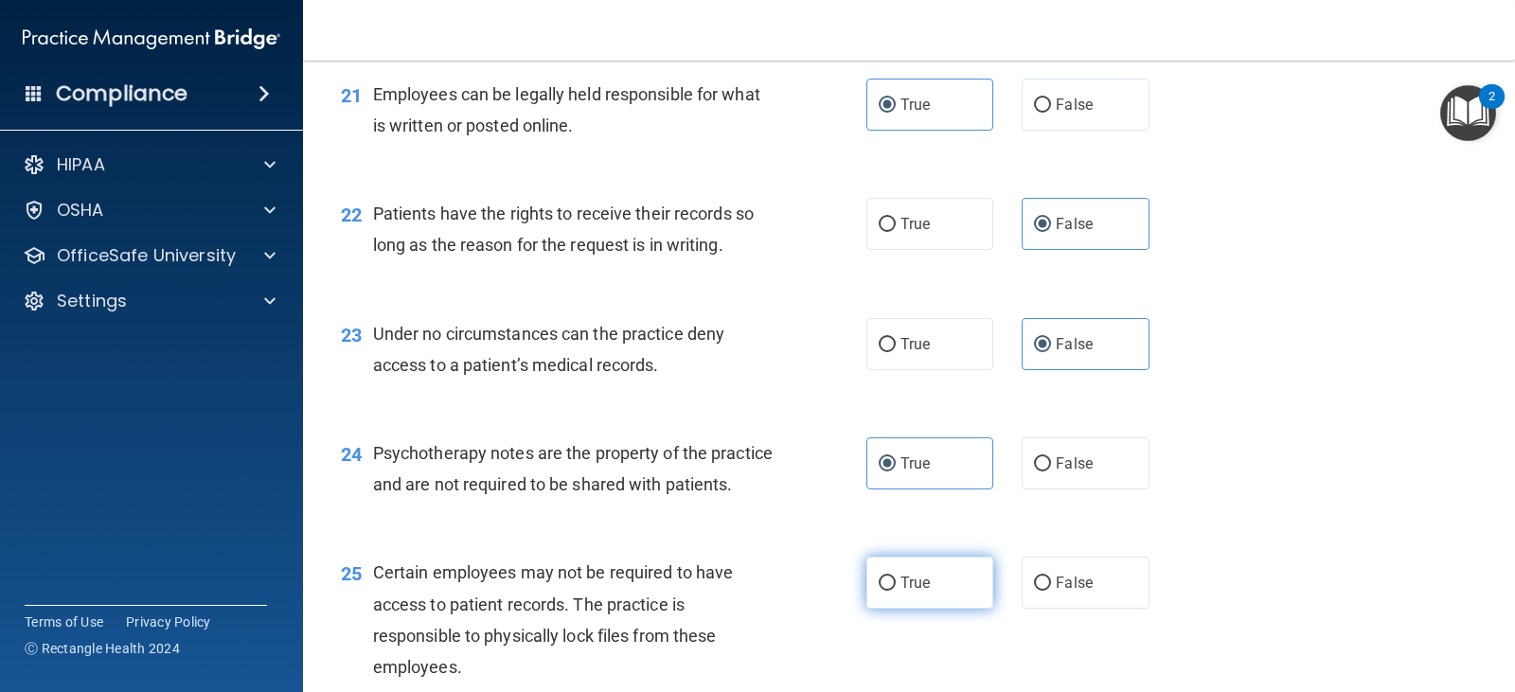
click at [943, 609] on label "True" at bounding box center [930, 583] width 127 height 52
click at [896, 591] on input "True" at bounding box center [887, 584] width 17 height 14
radio input "true"
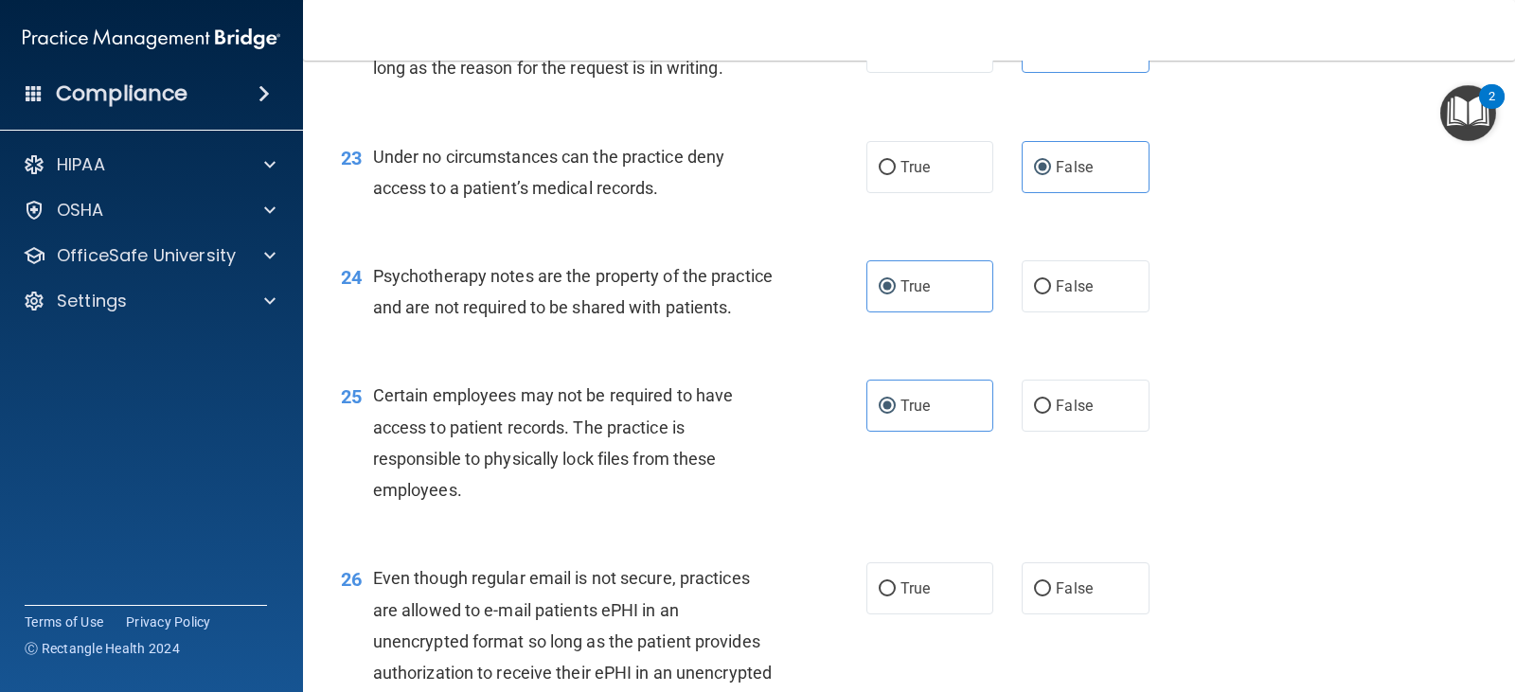
scroll to position [3883, 0]
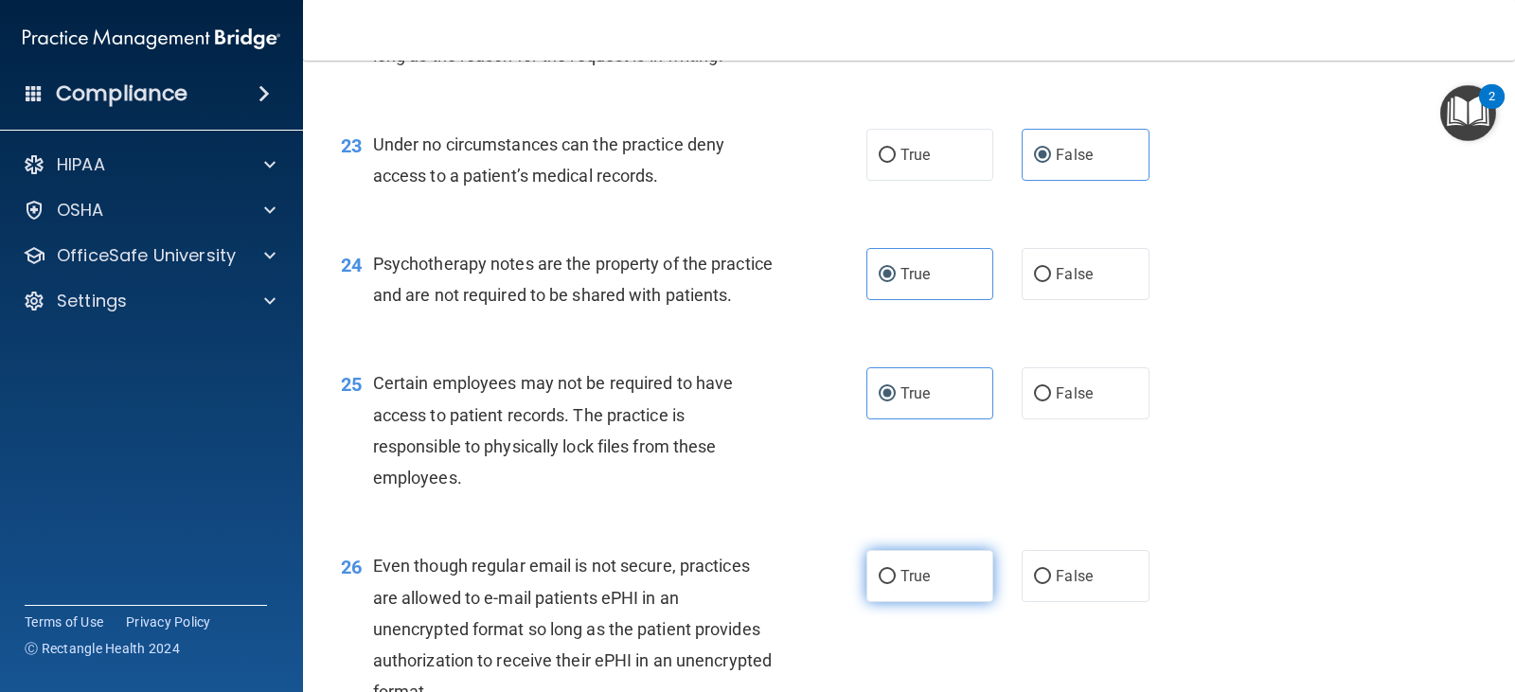
click at [877, 602] on label "True" at bounding box center [930, 576] width 127 height 52
click at [879, 584] on input "True" at bounding box center [887, 577] width 17 height 14
radio input "true"
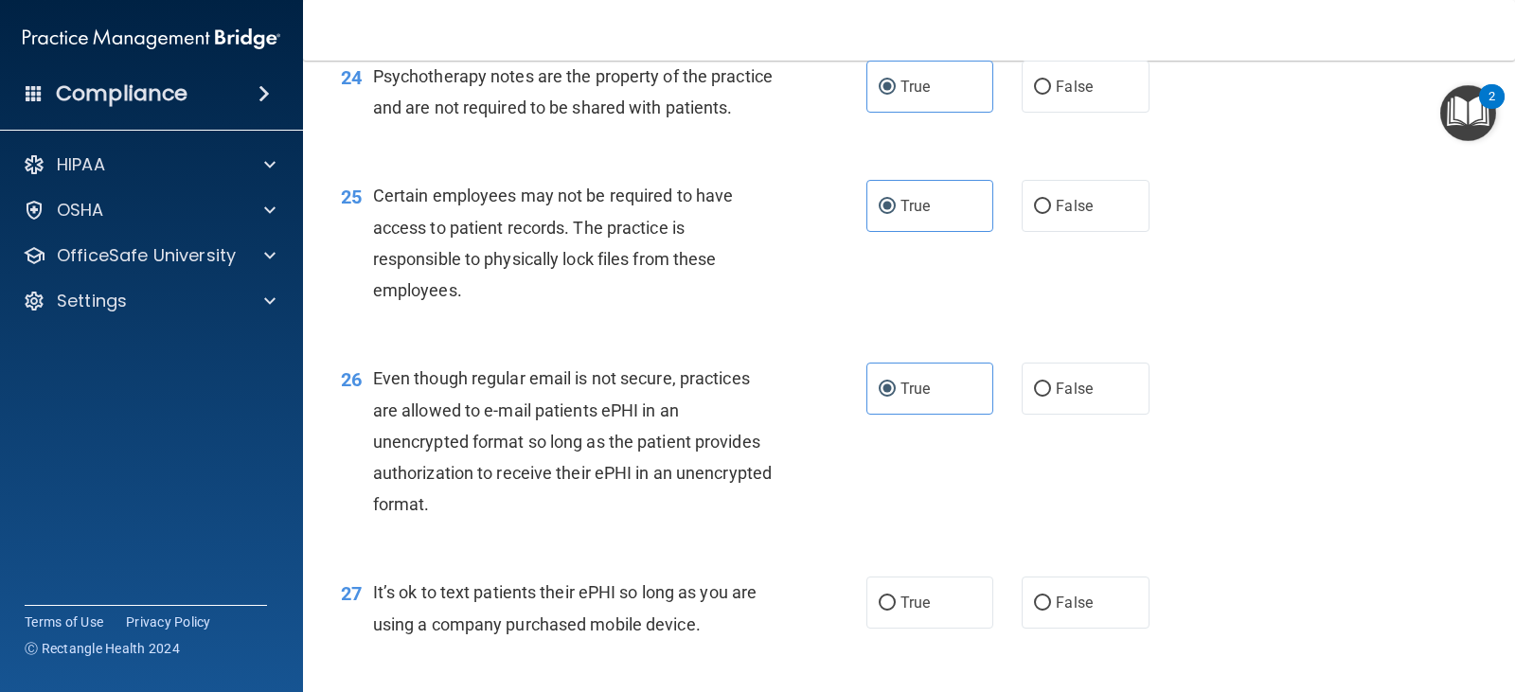
scroll to position [4073, 0]
click at [1034, 609] on input "False" at bounding box center [1042, 602] width 17 height 14
radio input "true"
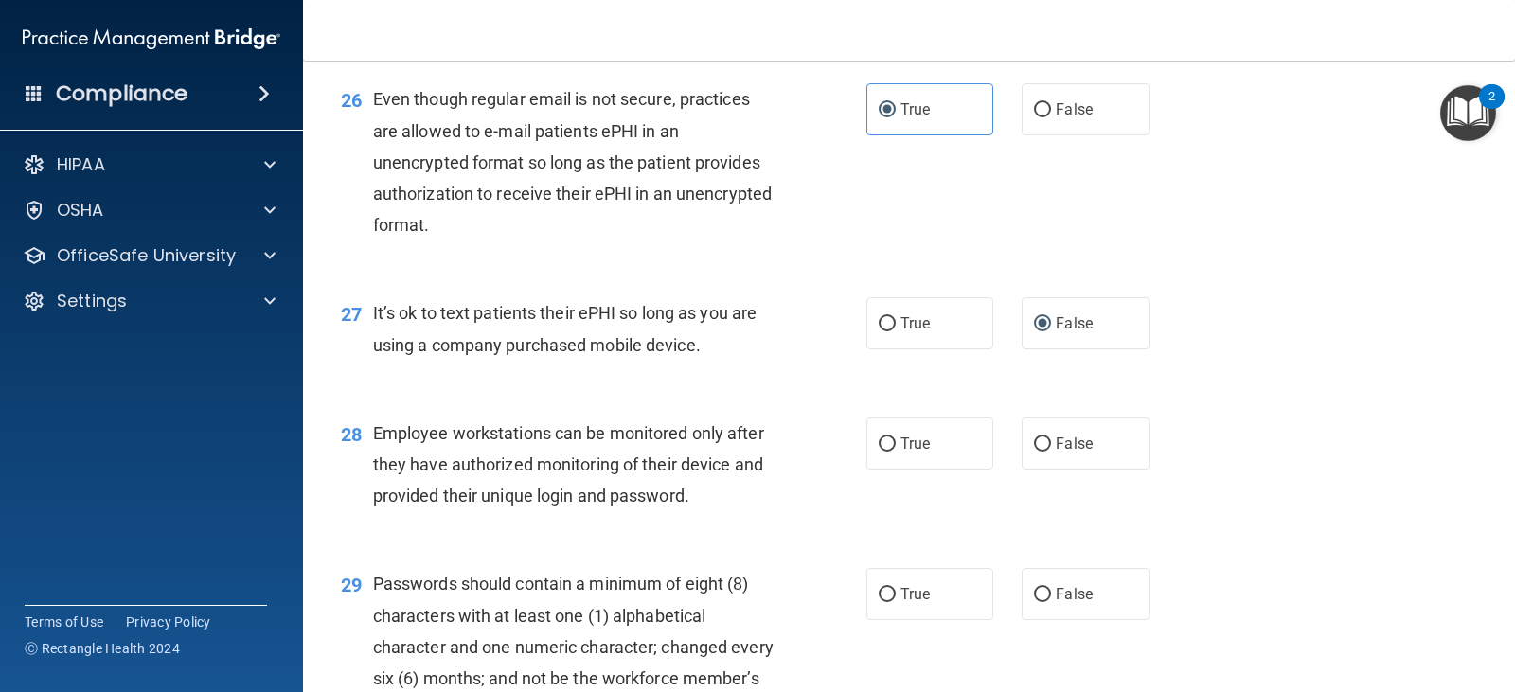
scroll to position [4357, 0]
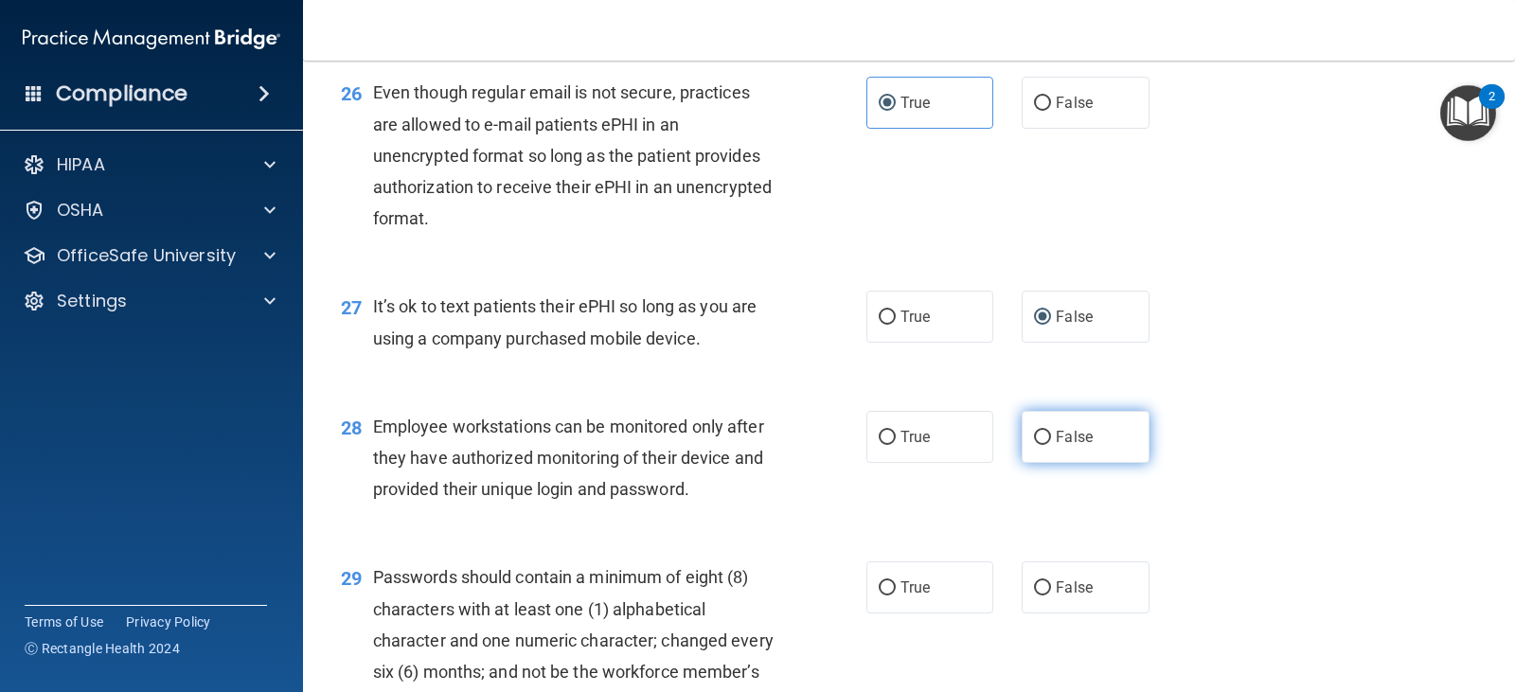
click at [1062, 463] on label "False" at bounding box center [1085, 437] width 127 height 52
click at [1051, 445] on input "False" at bounding box center [1042, 438] width 17 height 14
radio input "true"
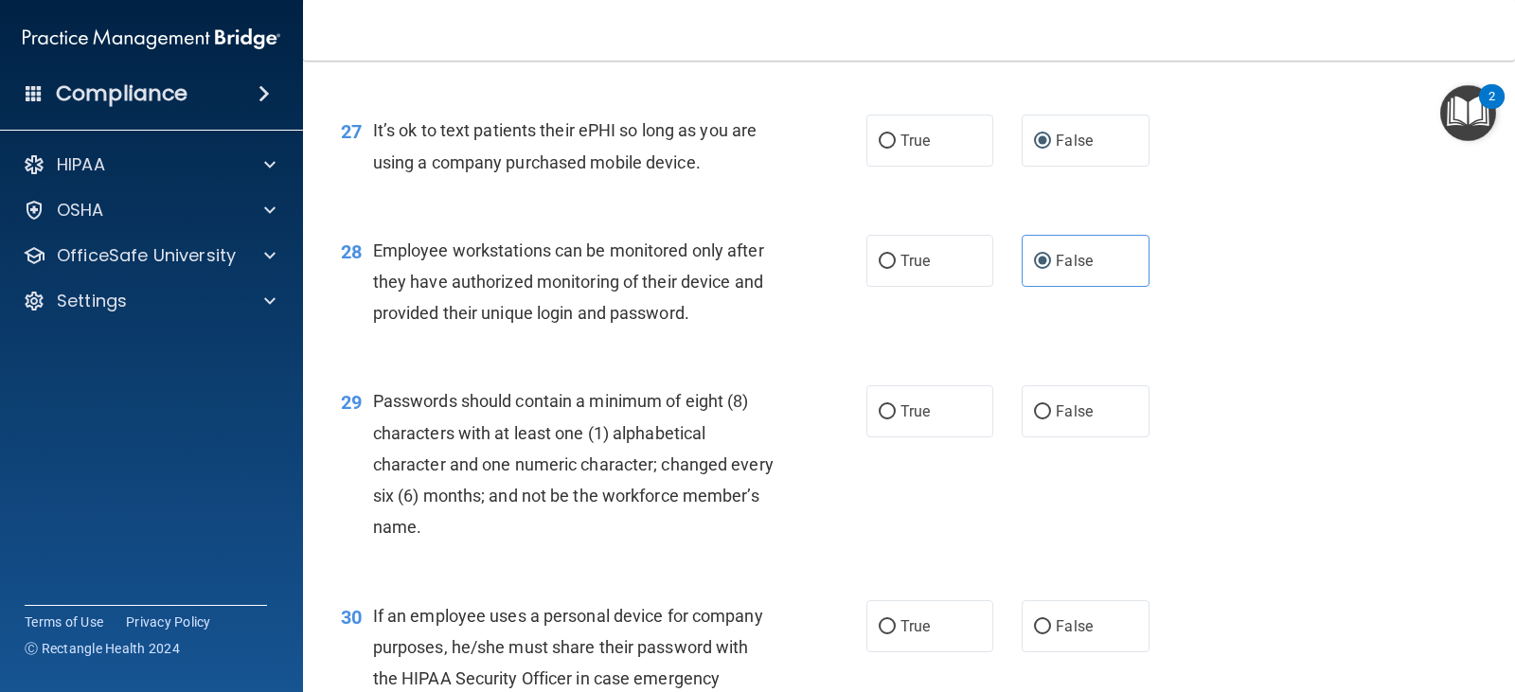
scroll to position [4546, 0]
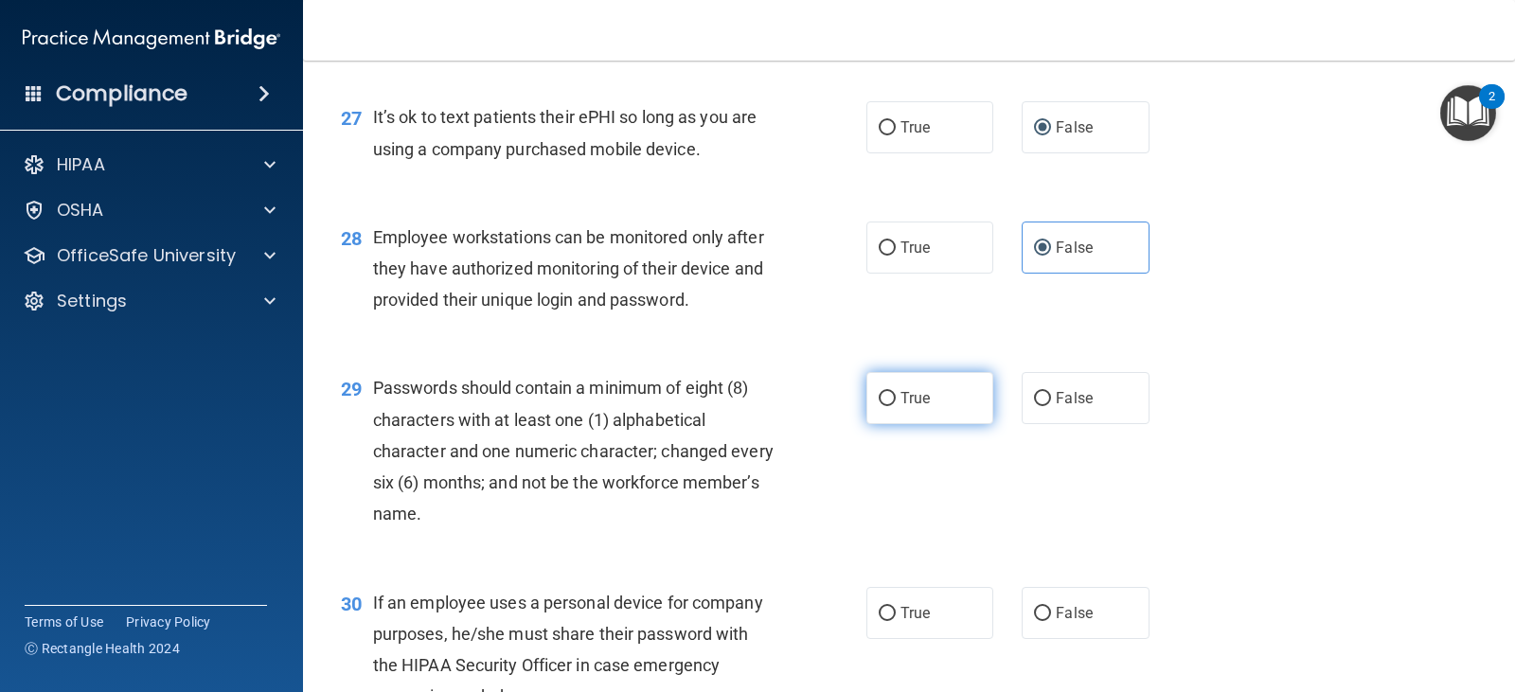
click at [936, 424] on label "True" at bounding box center [930, 398] width 127 height 52
click at [896, 406] on input "True" at bounding box center [887, 399] width 17 height 14
radio input "true"
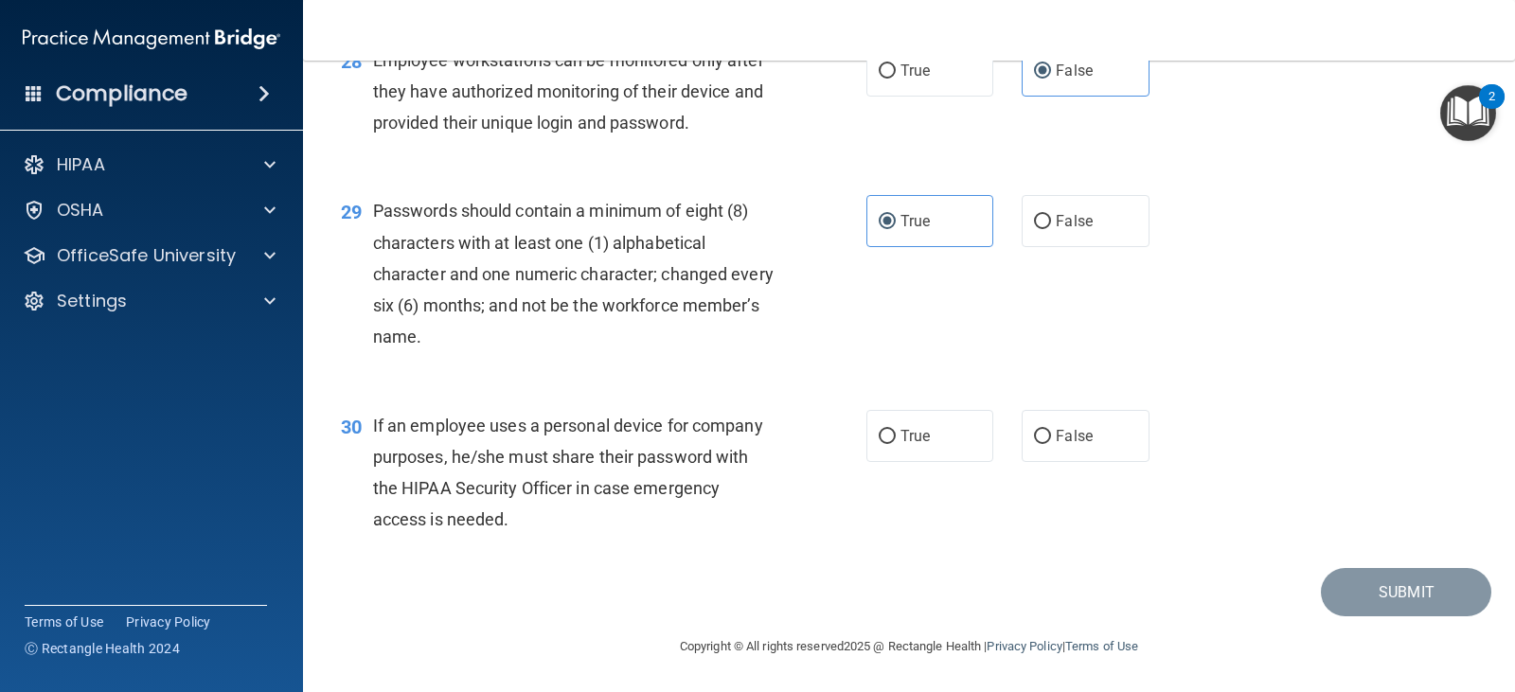
scroll to position [4755, 0]
click at [1048, 448] on label "False" at bounding box center [1085, 436] width 127 height 52
click at [1048, 444] on input "False" at bounding box center [1042, 437] width 17 height 14
radio input "true"
click at [1440, 578] on button "Submit" at bounding box center [1406, 592] width 170 height 48
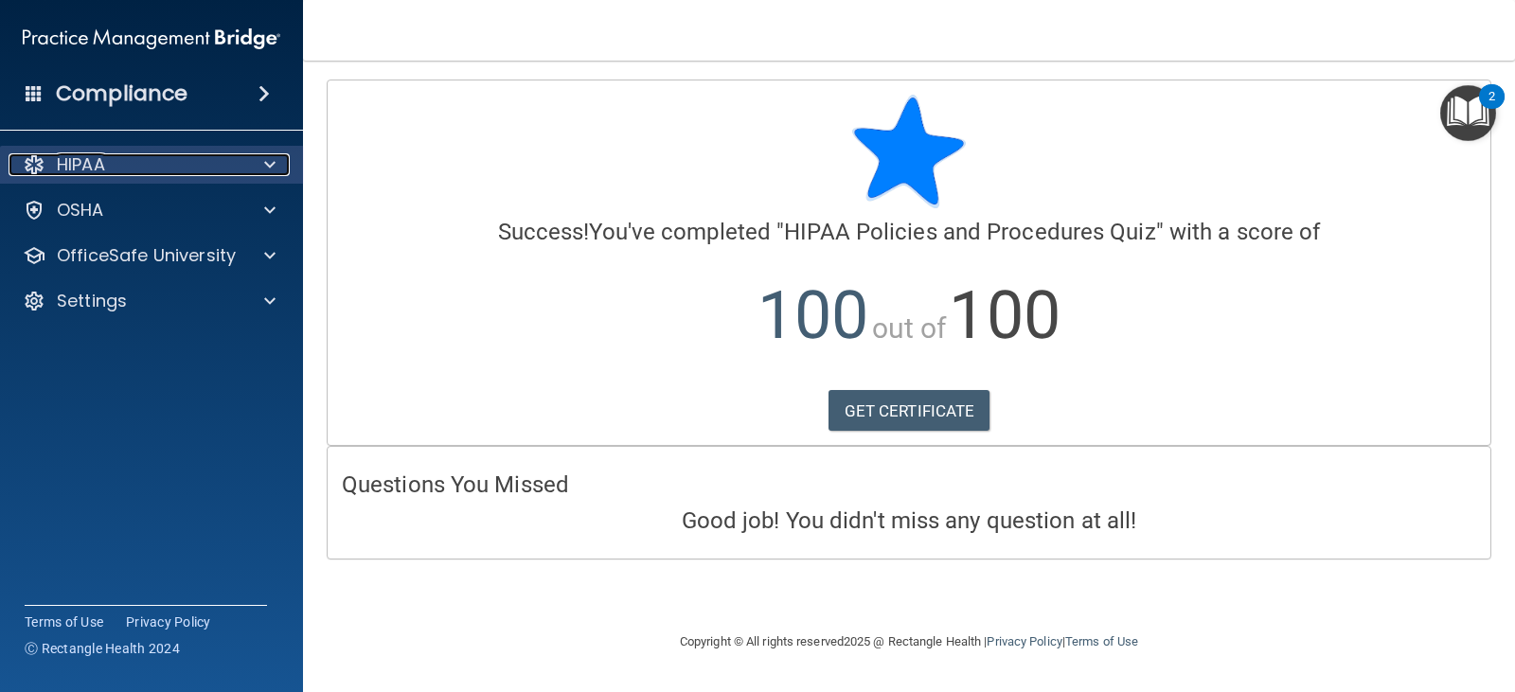
click at [263, 158] on div at bounding box center [266, 164] width 47 height 23
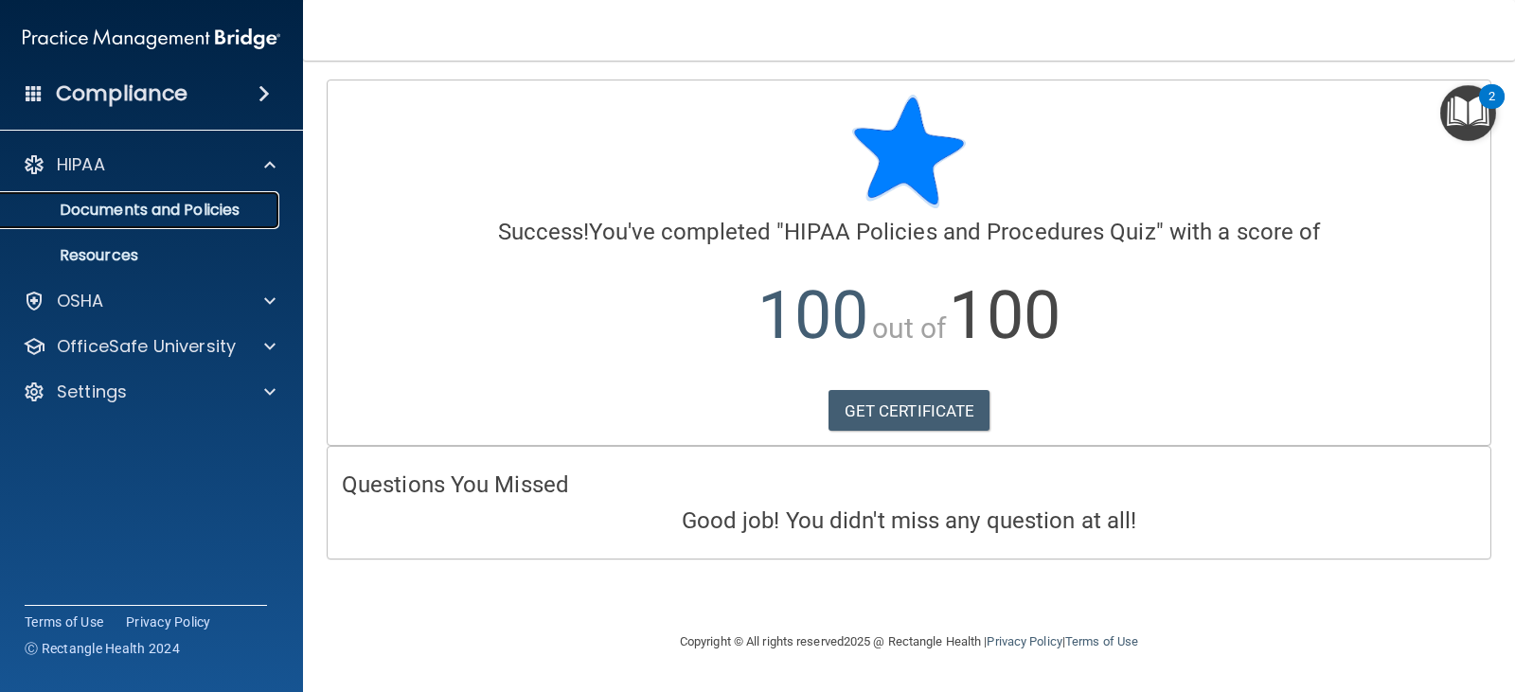
click at [162, 206] on p "Documents and Policies" at bounding box center [141, 210] width 259 height 19
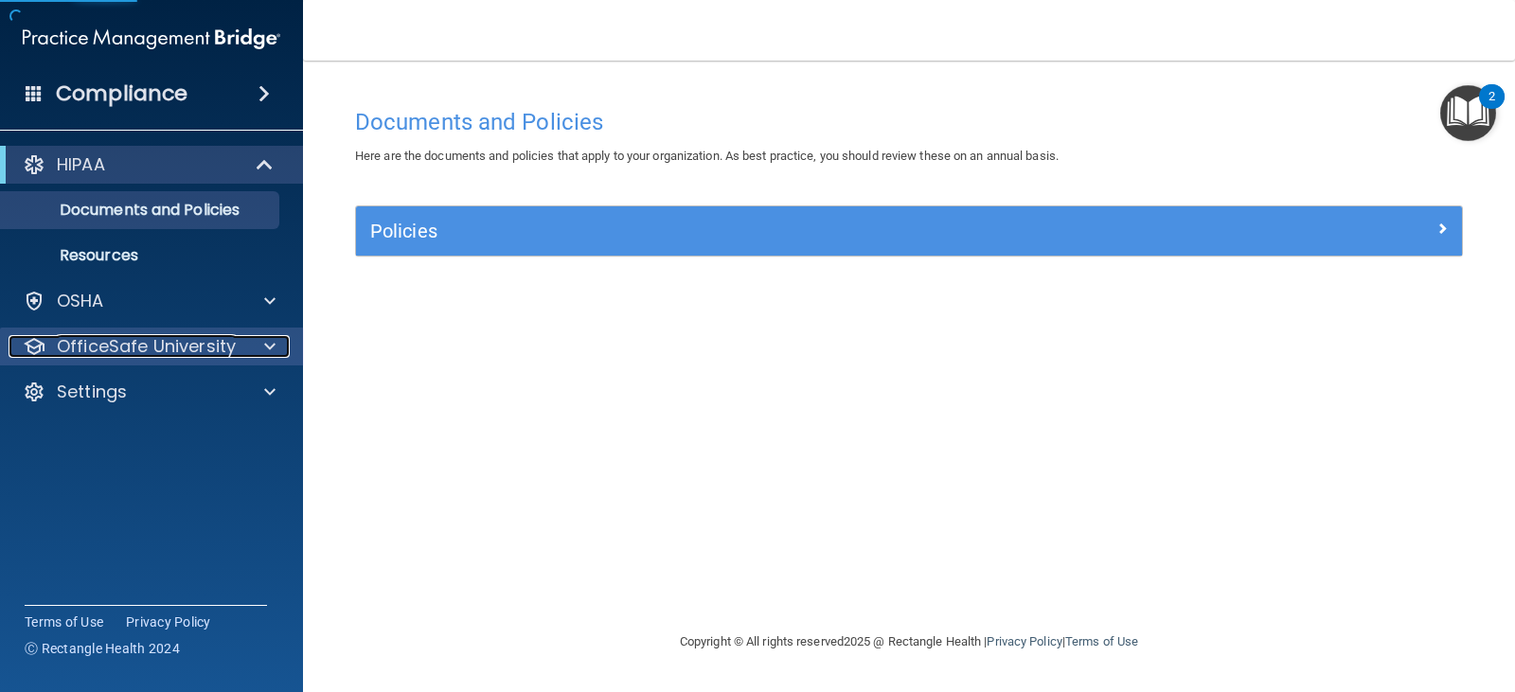
click at [237, 345] on div "OfficeSafe University" at bounding box center [126, 346] width 235 height 23
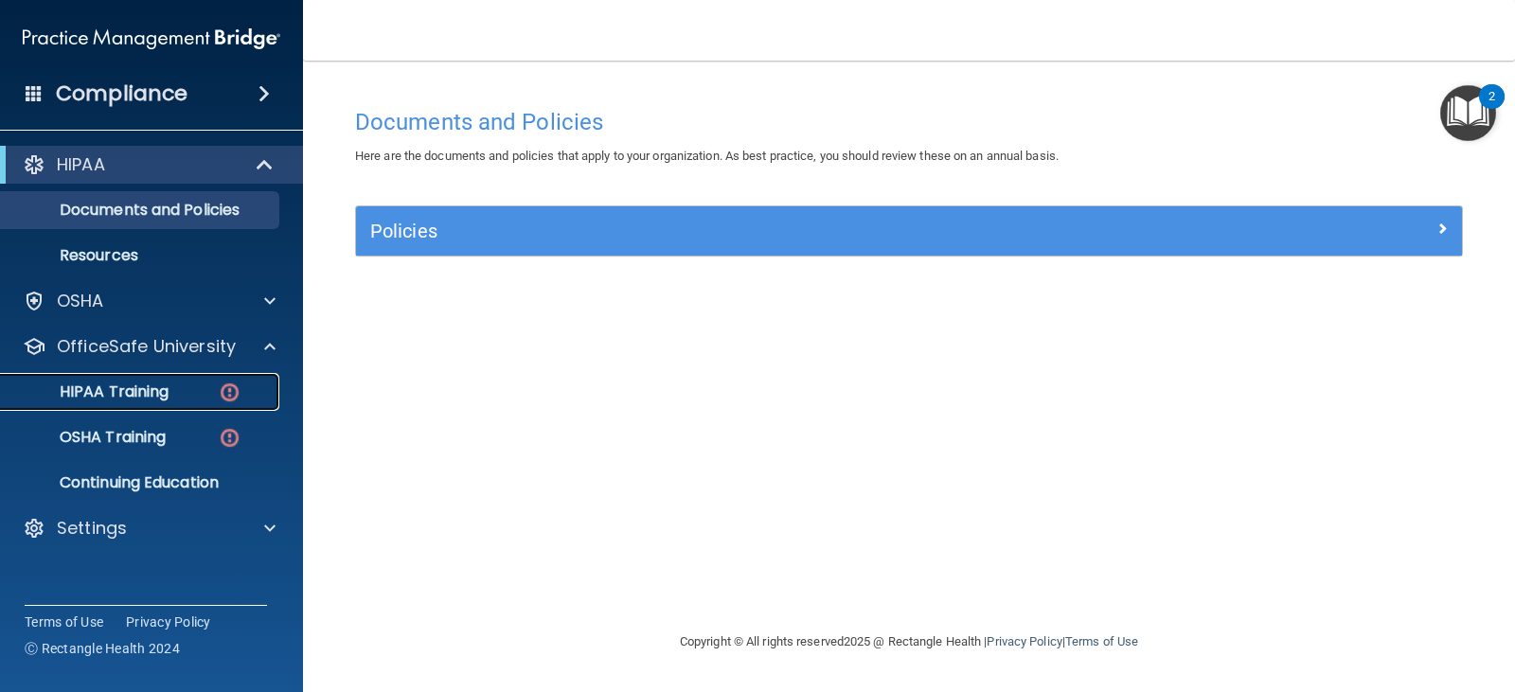
click at [162, 400] on p "HIPAA Training" at bounding box center [90, 392] width 156 height 19
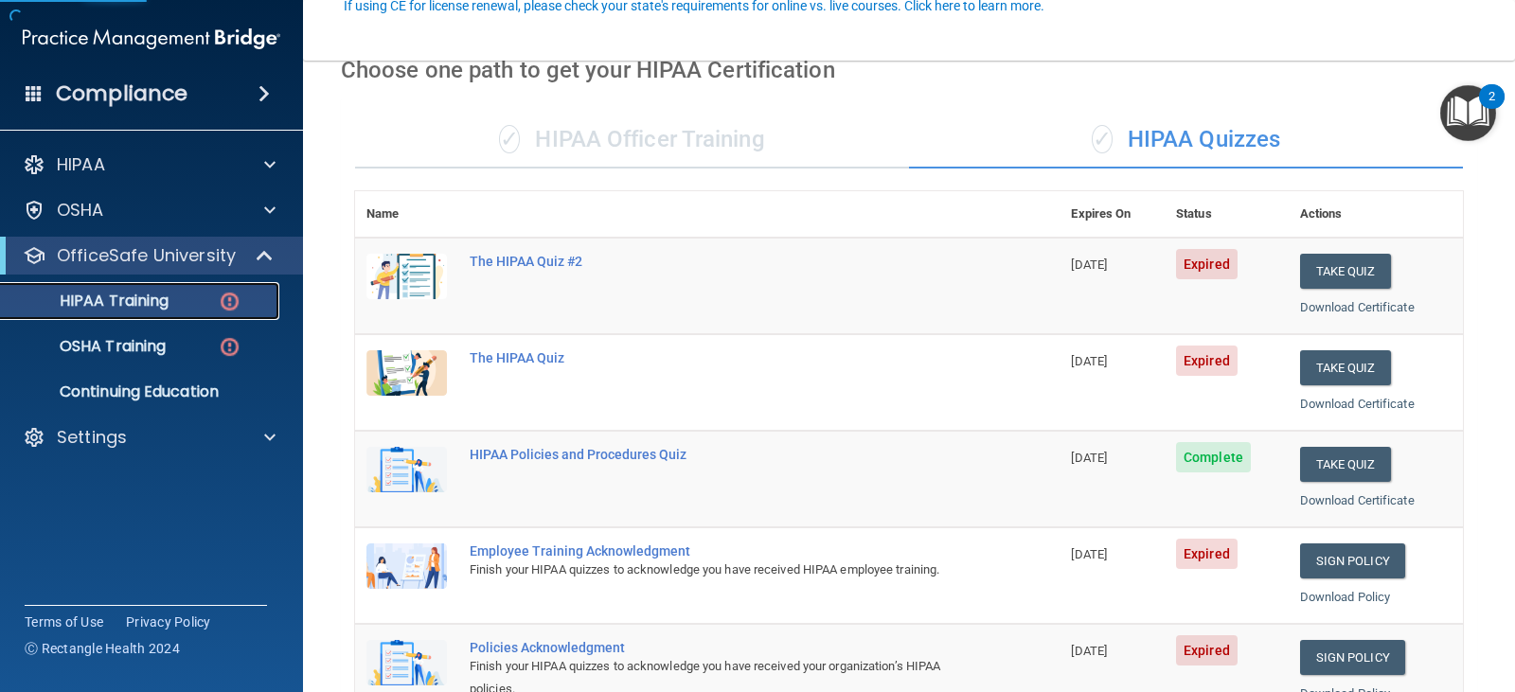
scroll to position [189, 0]
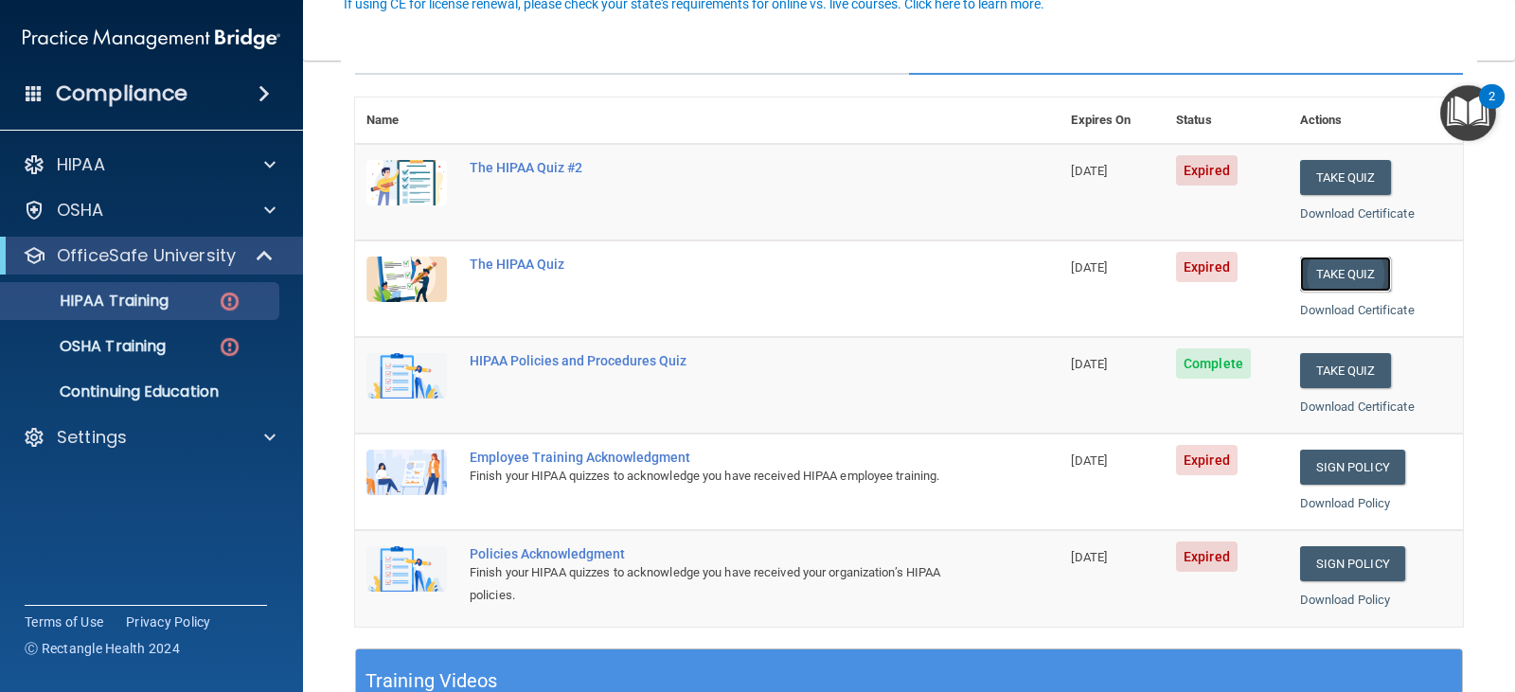
click at [1300, 282] on button "Take Quiz" at bounding box center [1345, 274] width 91 height 35
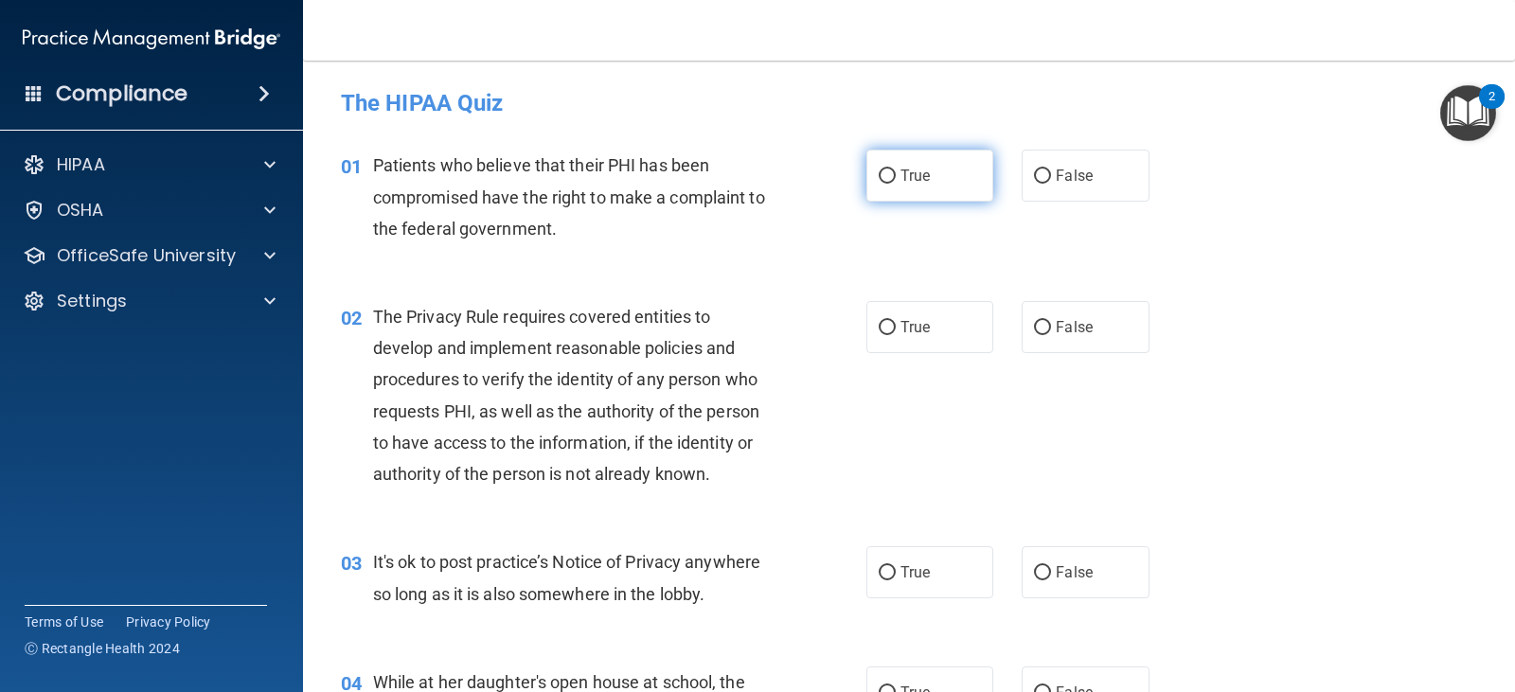
click at [931, 174] on label "True" at bounding box center [930, 176] width 127 height 52
click at [896, 174] on input "True" at bounding box center [887, 177] width 17 height 14
radio input "true"
click at [929, 346] on label "True" at bounding box center [930, 327] width 127 height 52
click at [896, 335] on input "True" at bounding box center [887, 328] width 17 height 14
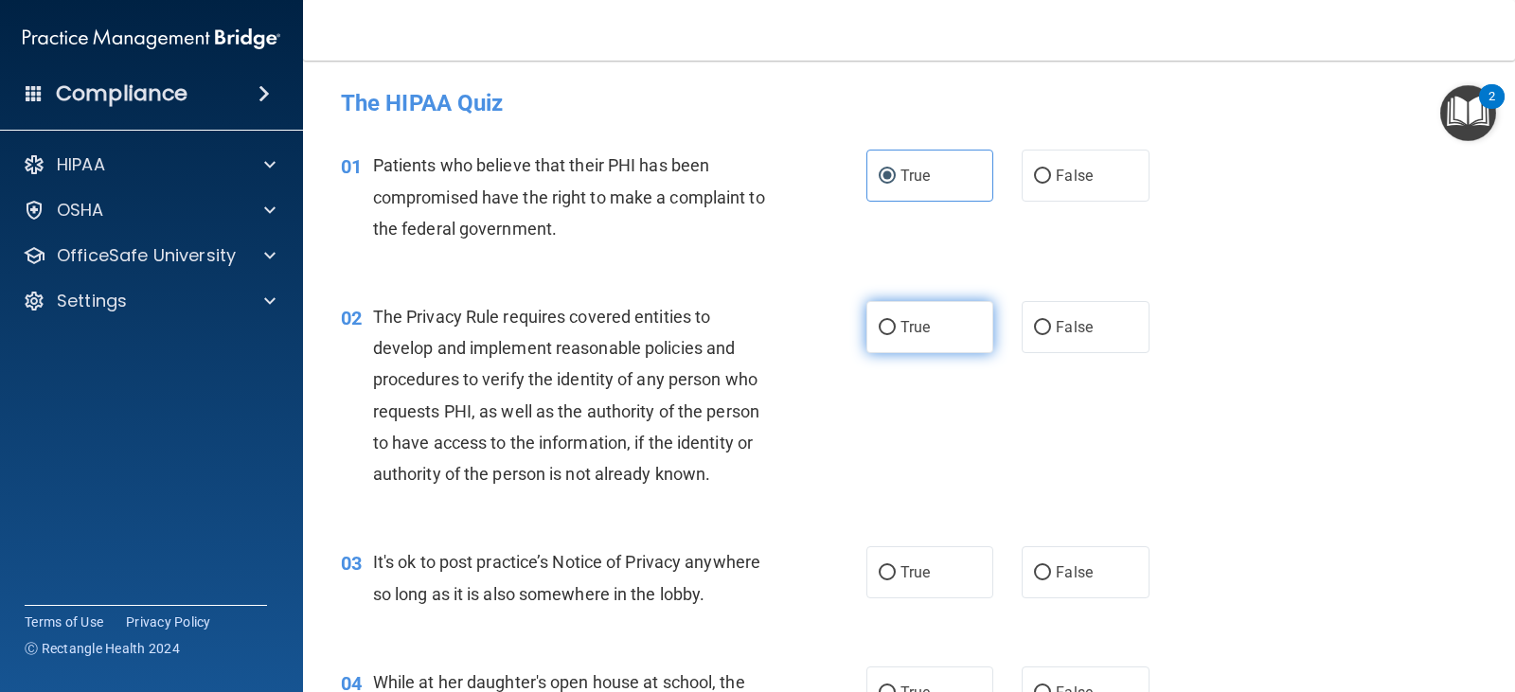
radio input "true"
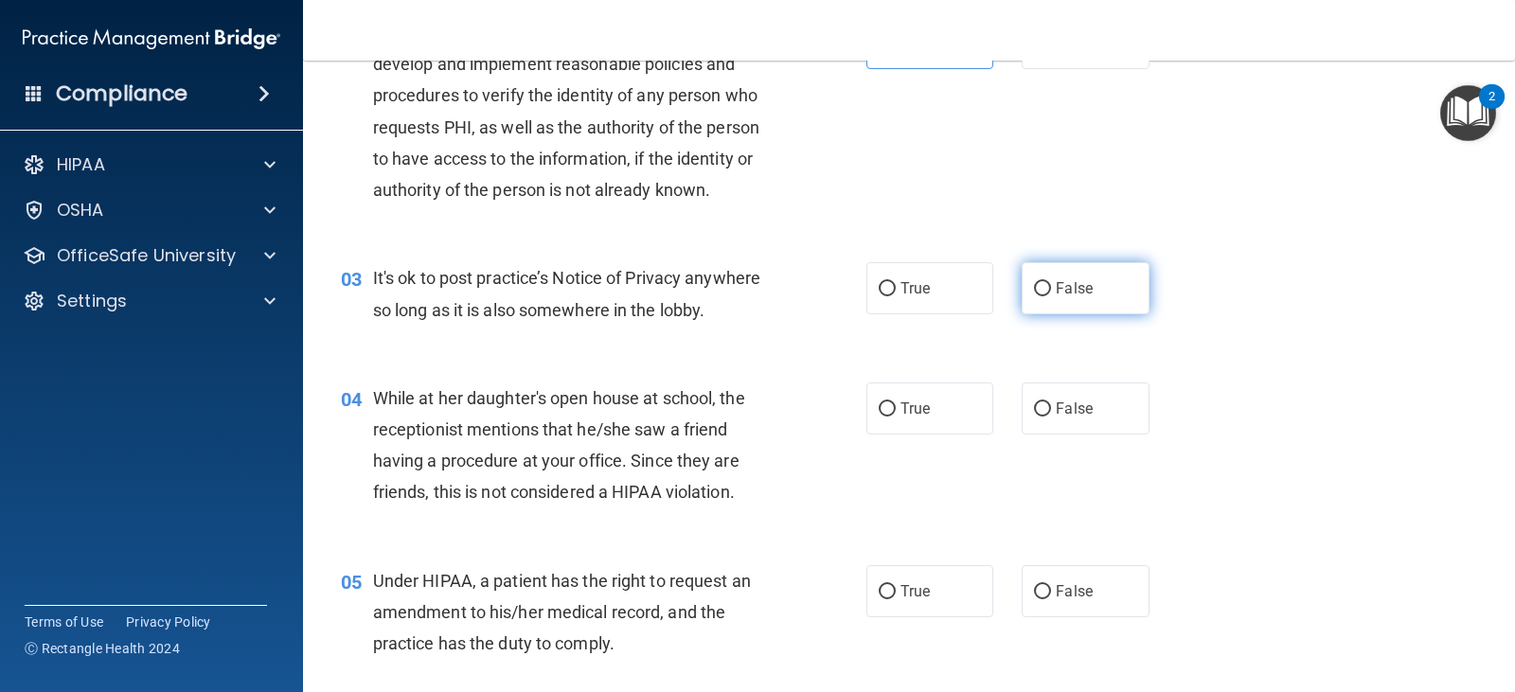
click at [1055, 278] on label "False" at bounding box center [1085, 288] width 127 height 52
click at [1051, 282] on input "False" at bounding box center [1042, 289] width 17 height 14
radio input "true"
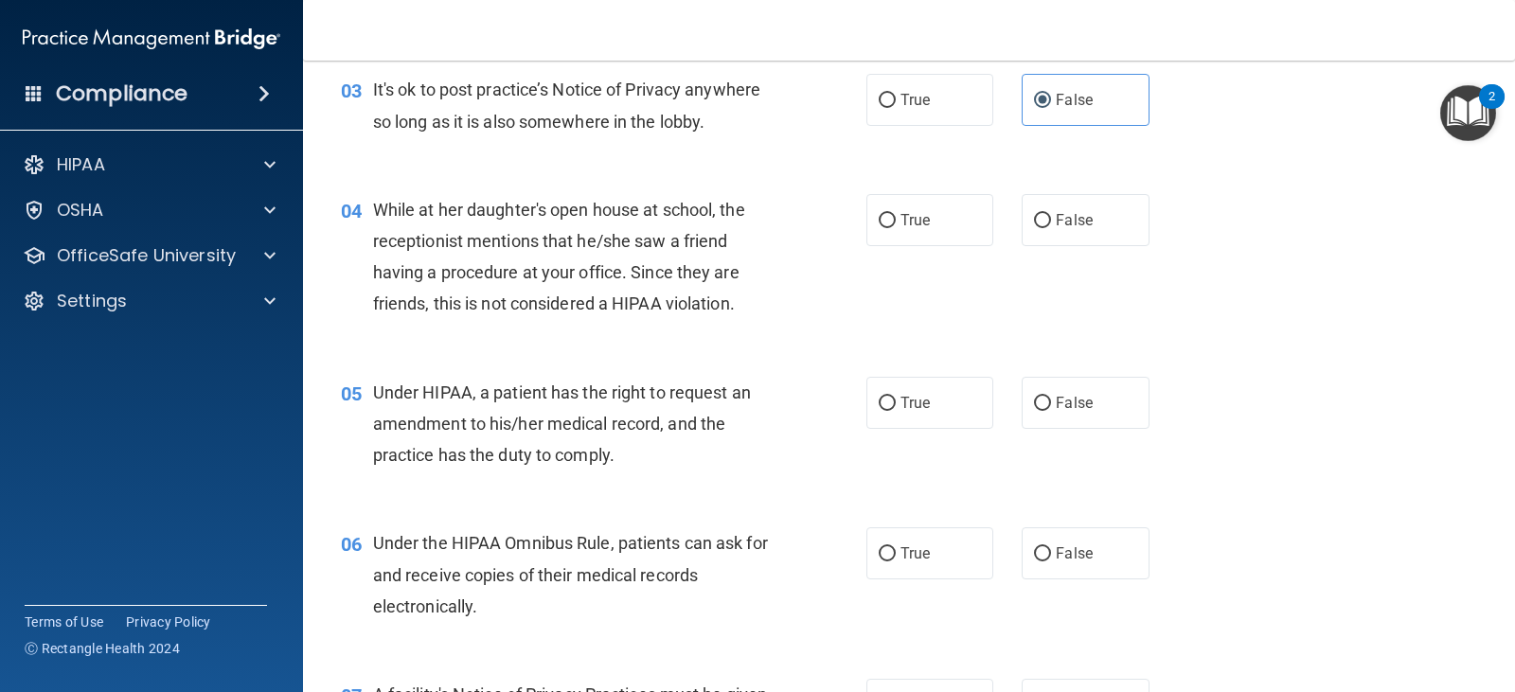
scroll to position [474, 0]
click at [1057, 237] on label "False" at bounding box center [1085, 219] width 127 height 52
click at [1051, 227] on input "False" at bounding box center [1042, 220] width 17 height 14
radio input "true"
click at [1041, 420] on label "False" at bounding box center [1085, 402] width 127 height 52
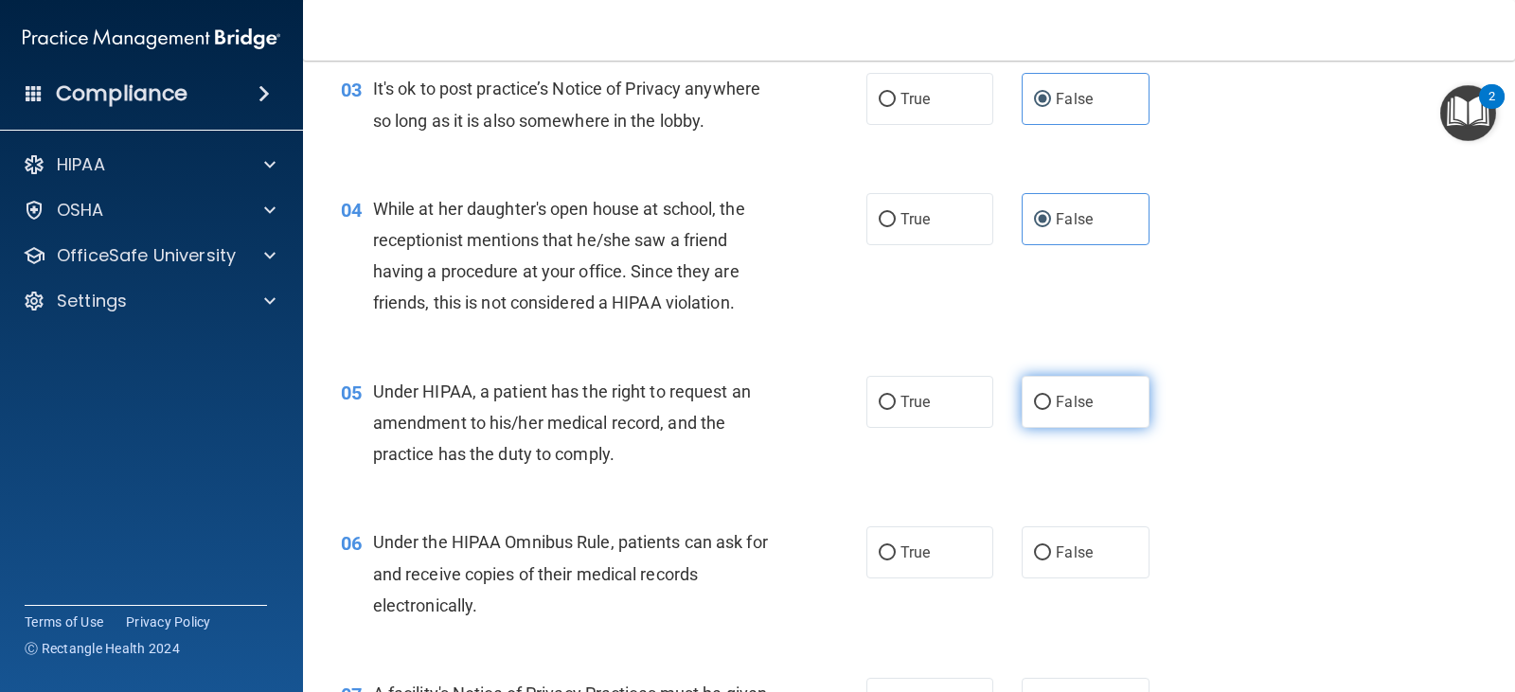
click at [1041, 410] on input "False" at bounding box center [1042, 403] width 17 height 14
radio input "true"
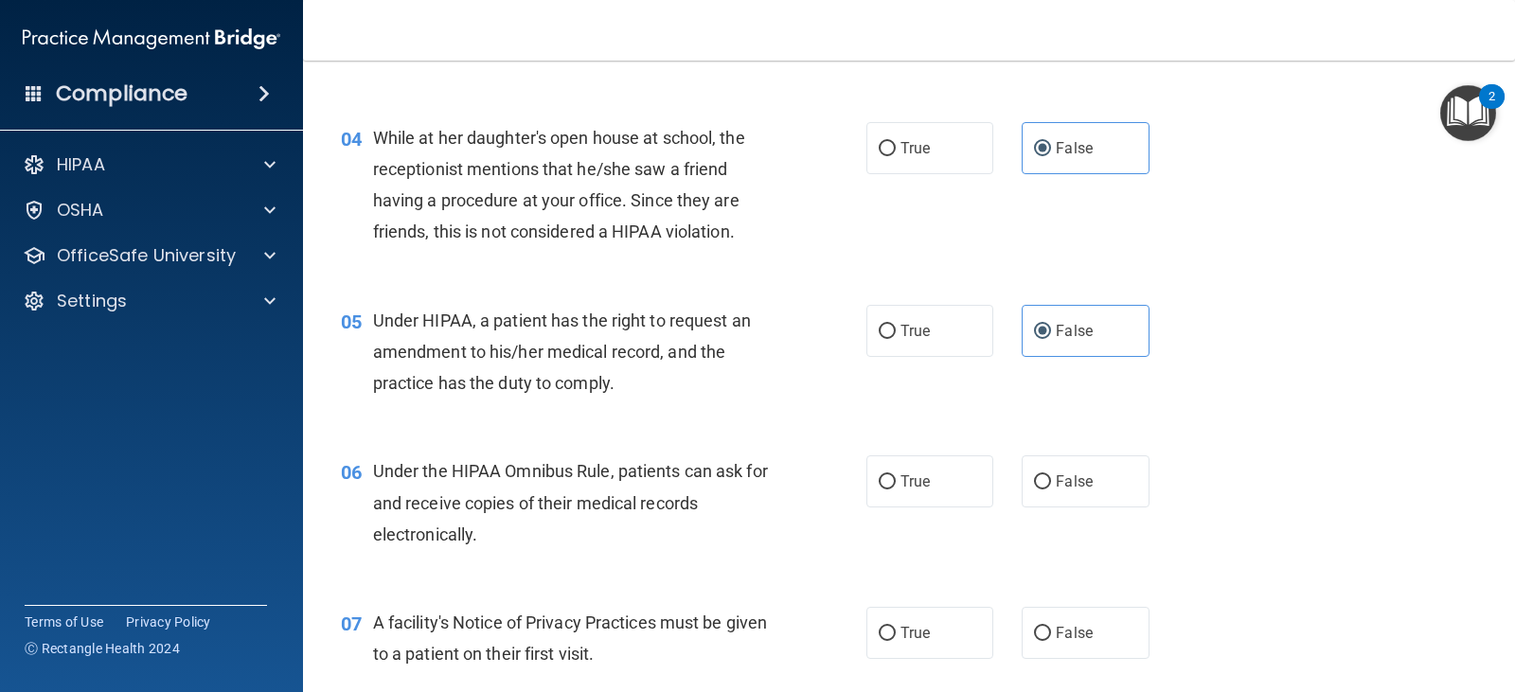
scroll to position [663, 0]
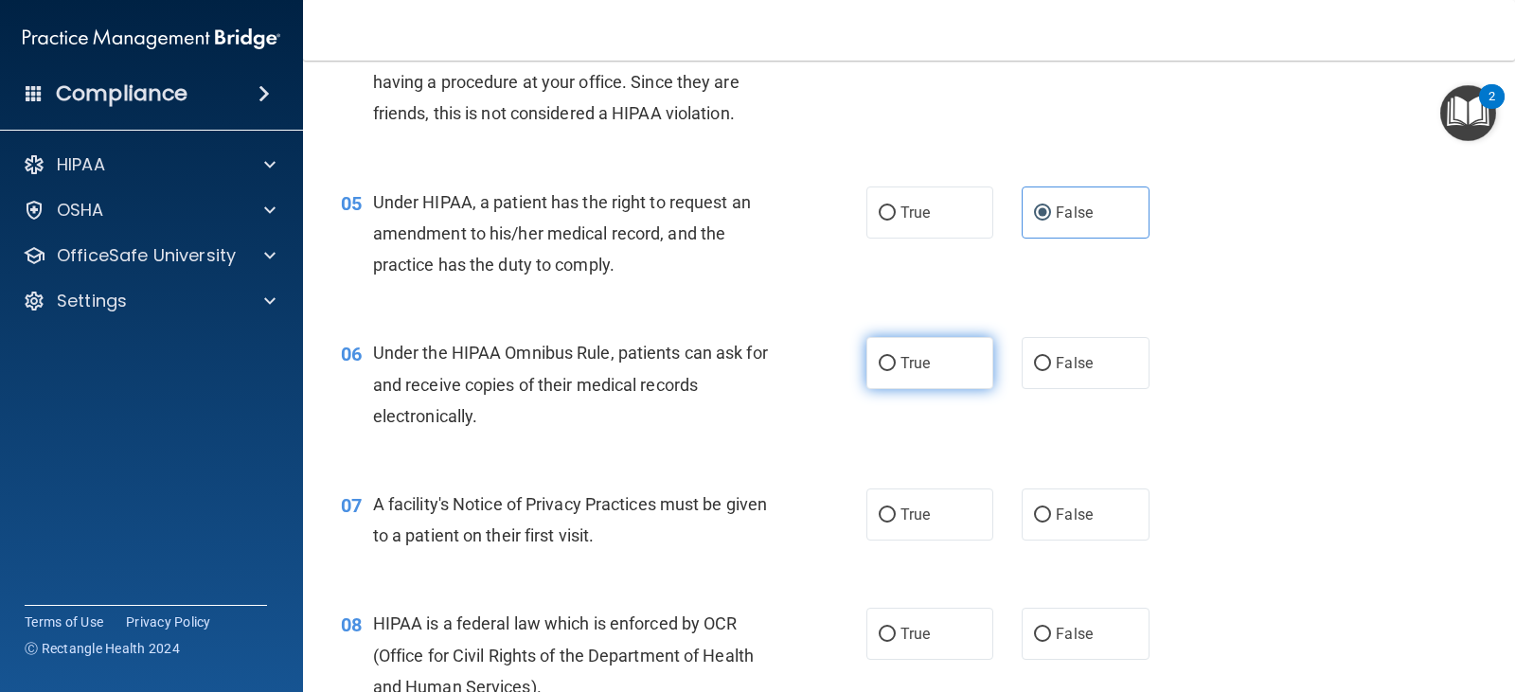
click at [927, 374] on label "True" at bounding box center [930, 363] width 127 height 52
click at [896, 371] on input "True" at bounding box center [887, 364] width 17 height 14
radio input "true"
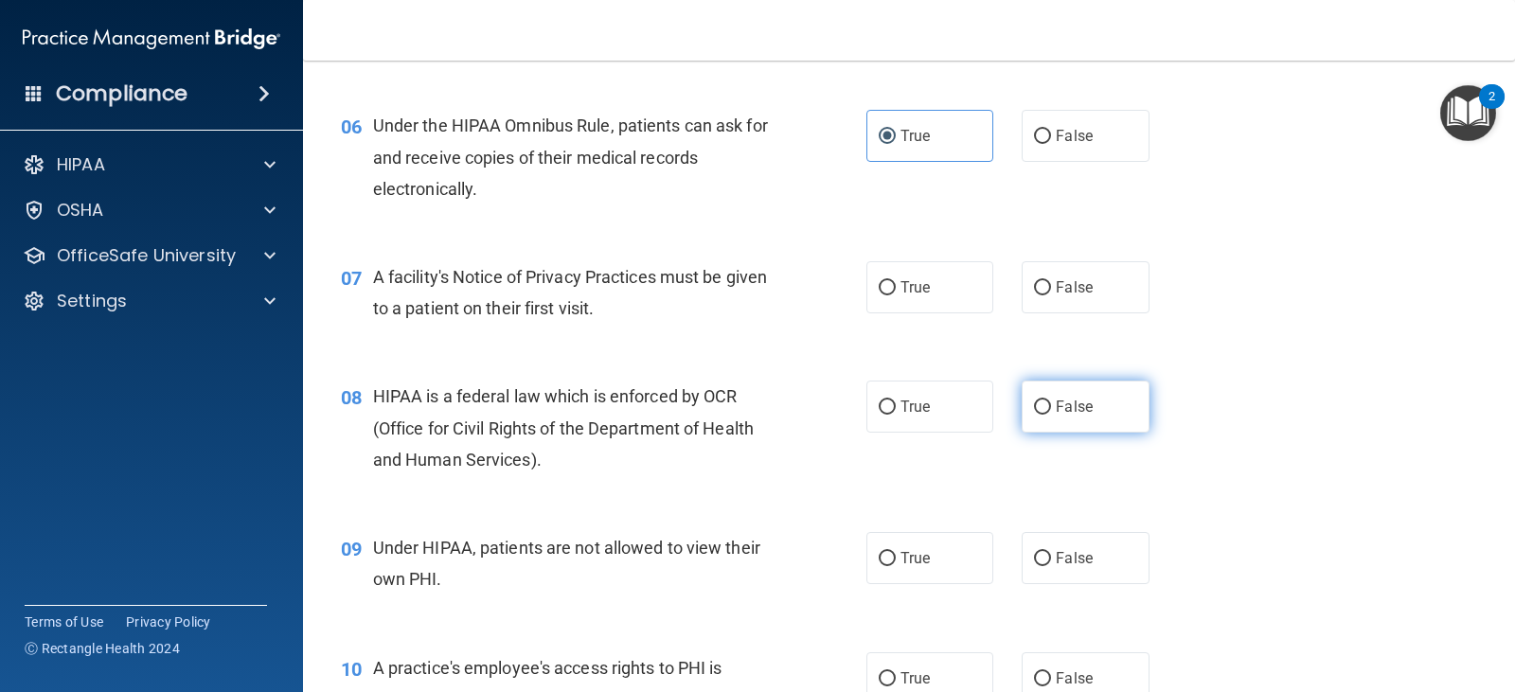
scroll to position [947, 0]
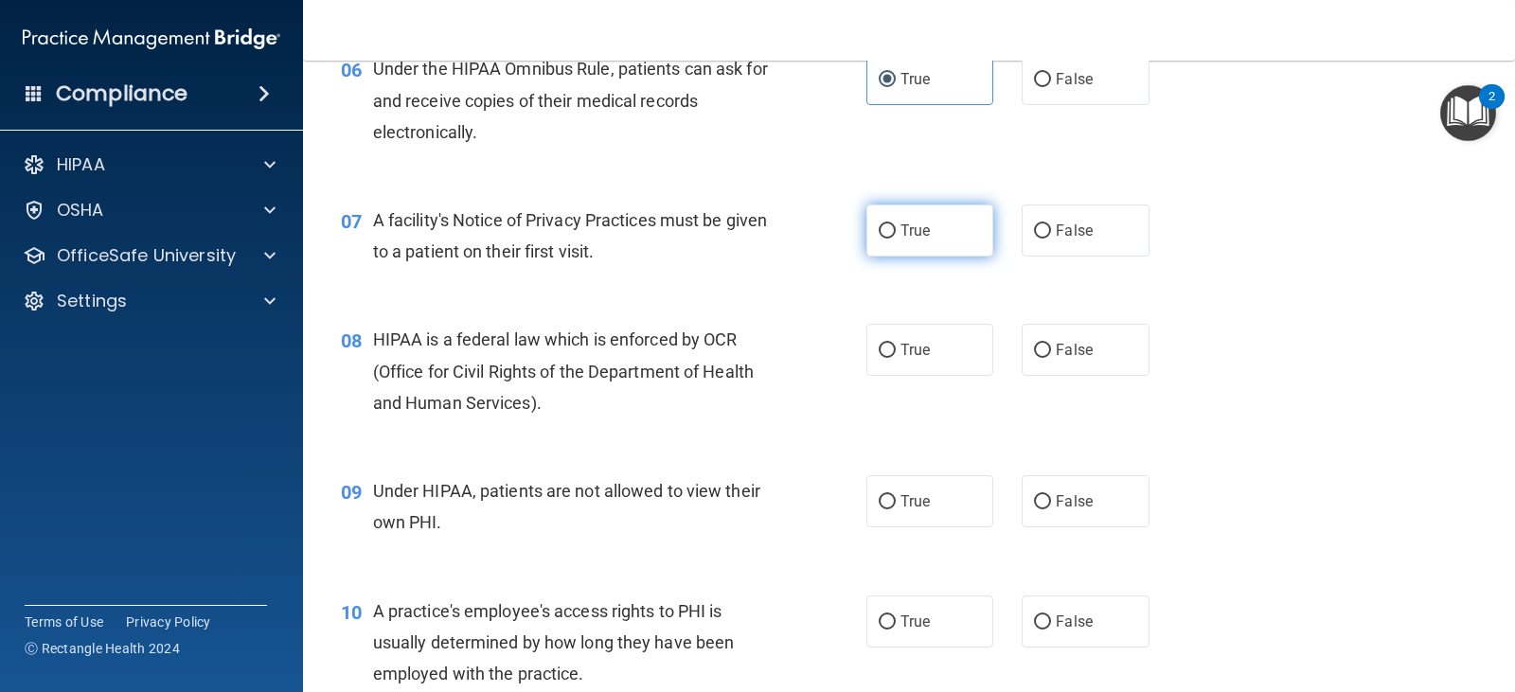
click at [924, 241] on label "True" at bounding box center [930, 231] width 127 height 52
click at [896, 239] on input "True" at bounding box center [887, 231] width 17 height 14
radio input "true"
click at [934, 357] on label "True" at bounding box center [930, 350] width 127 height 52
click at [896, 357] on input "True" at bounding box center [887, 351] width 17 height 14
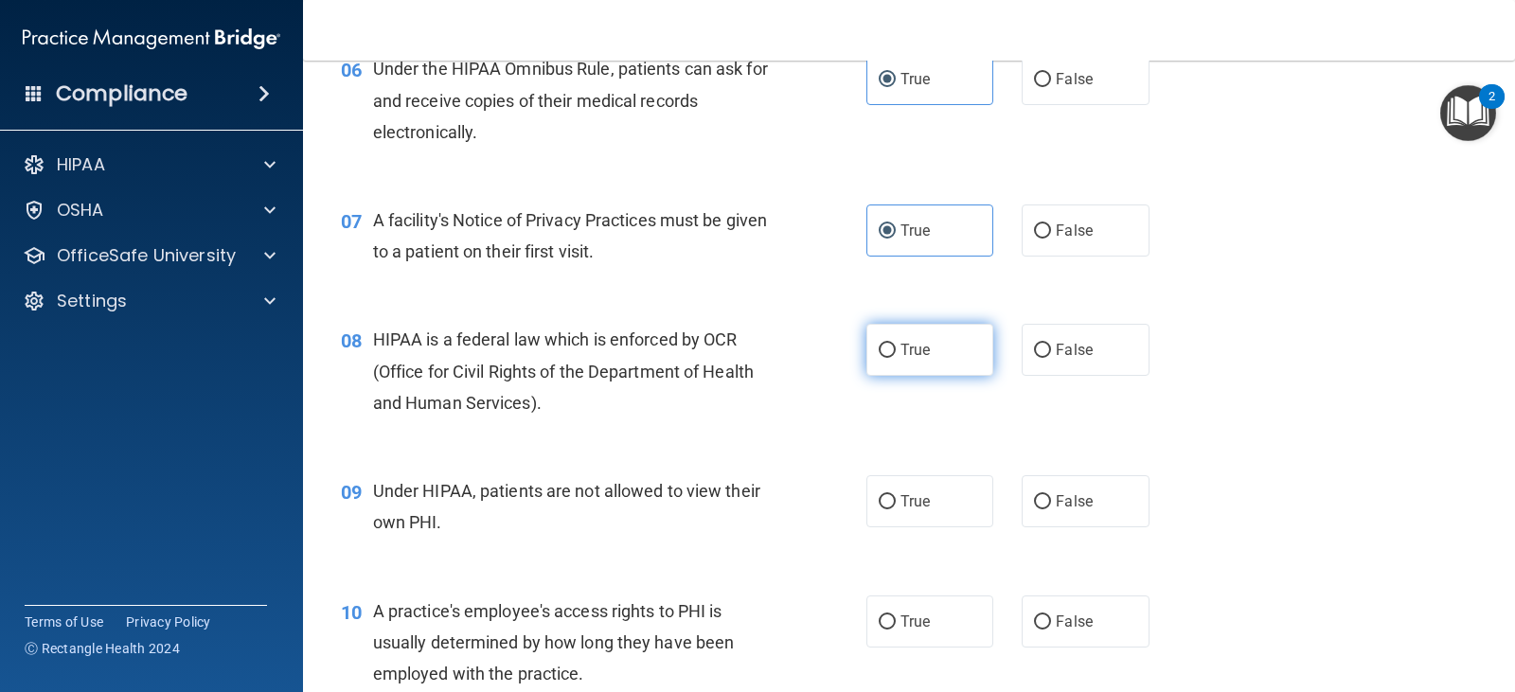
radio input "true"
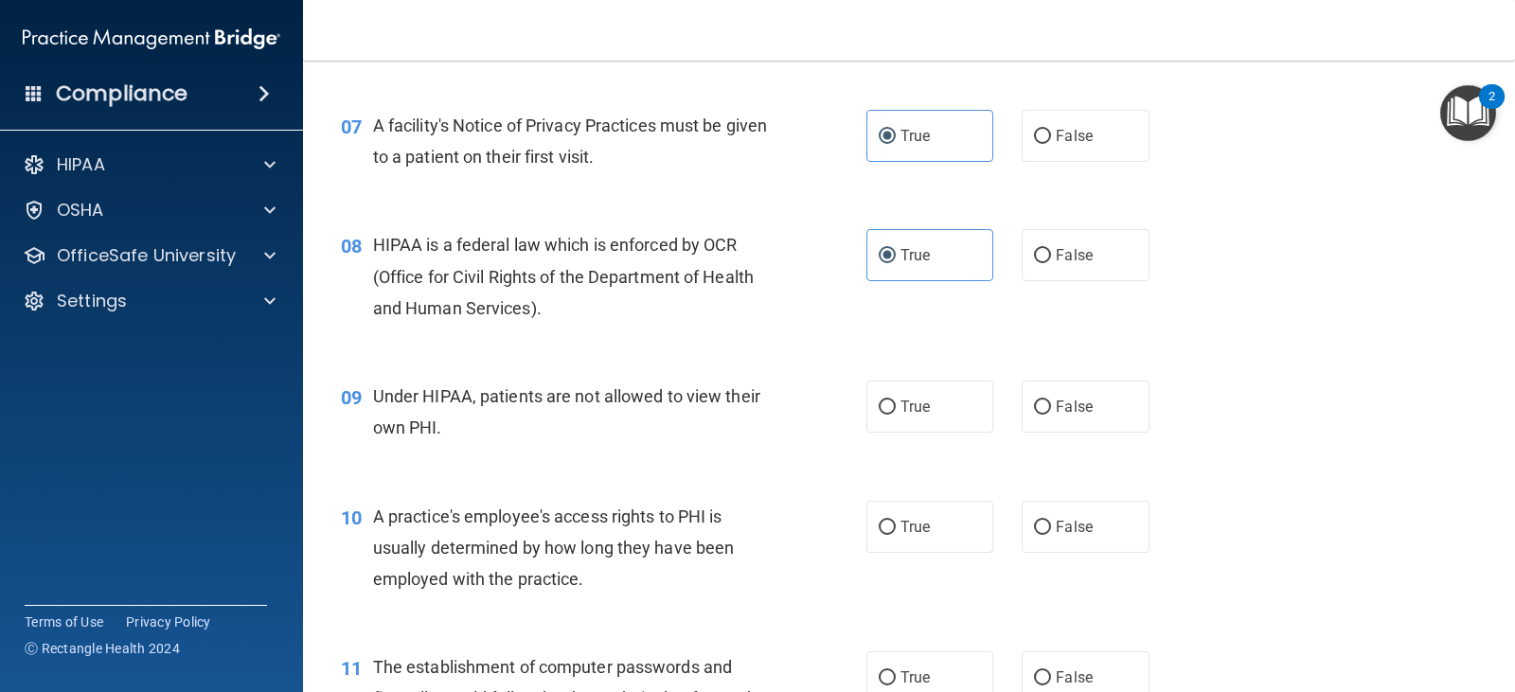
scroll to position [1137, 0]
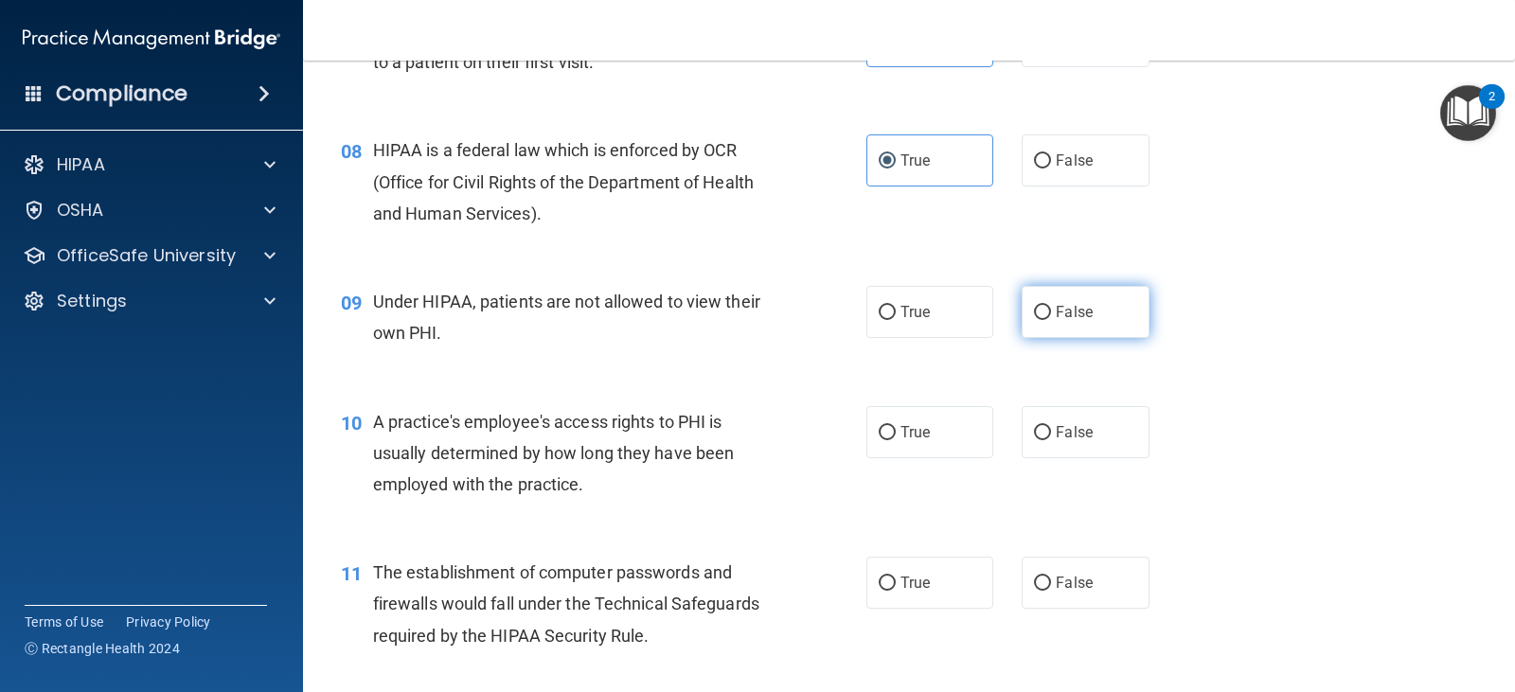
click at [1048, 297] on label "False" at bounding box center [1085, 312] width 127 height 52
click at [1048, 306] on input "False" at bounding box center [1042, 313] width 17 height 14
radio input "true"
click at [1125, 438] on label "False" at bounding box center [1085, 432] width 127 height 52
click at [1051, 438] on input "False" at bounding box center [1042, 433] width 17 height 14
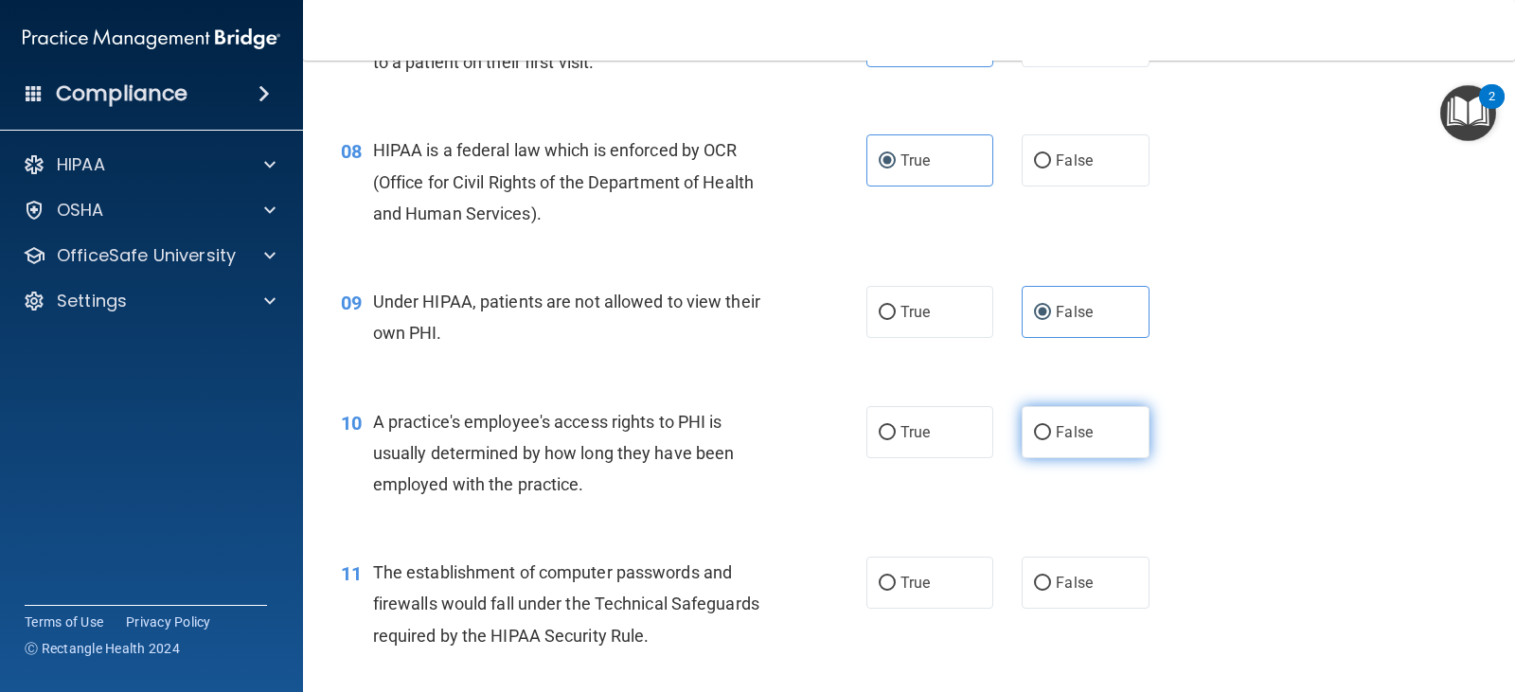
radio input "true"
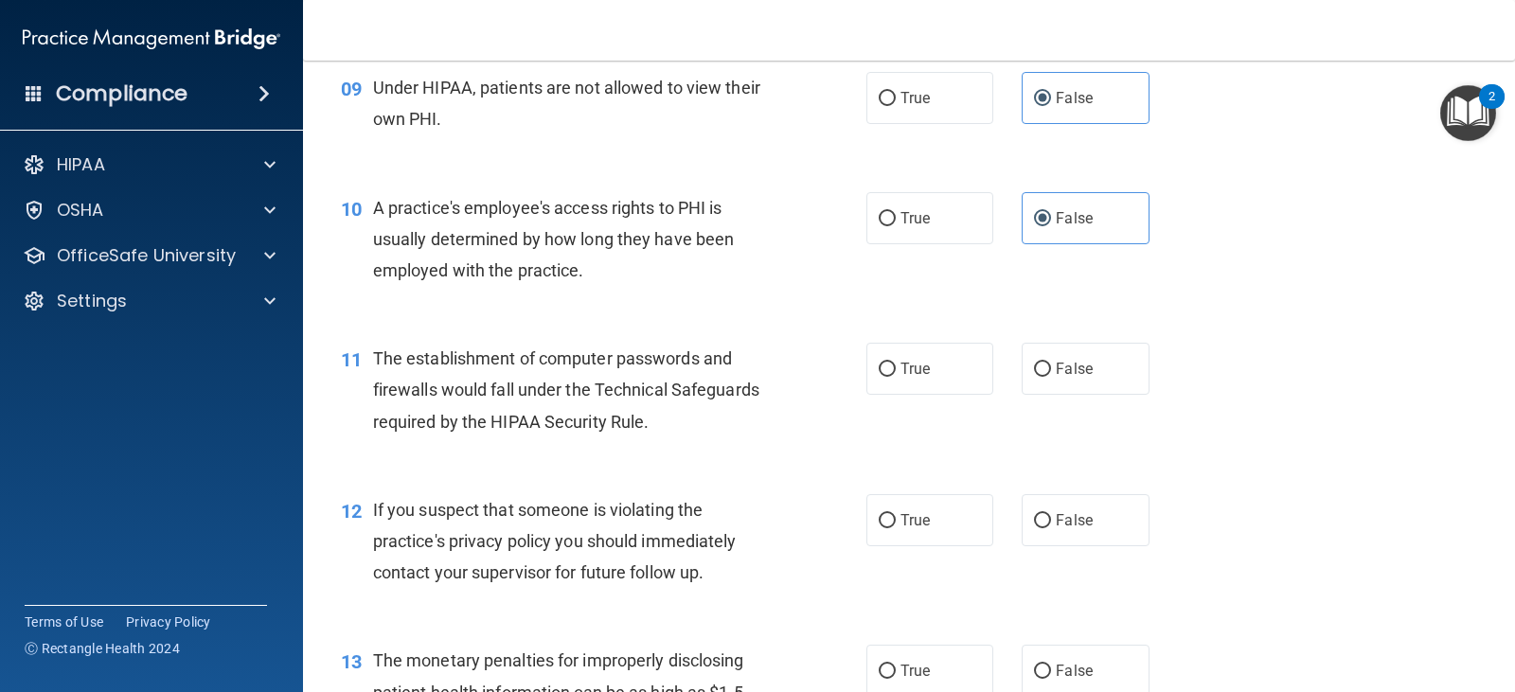
scroll to position [1421, 0]
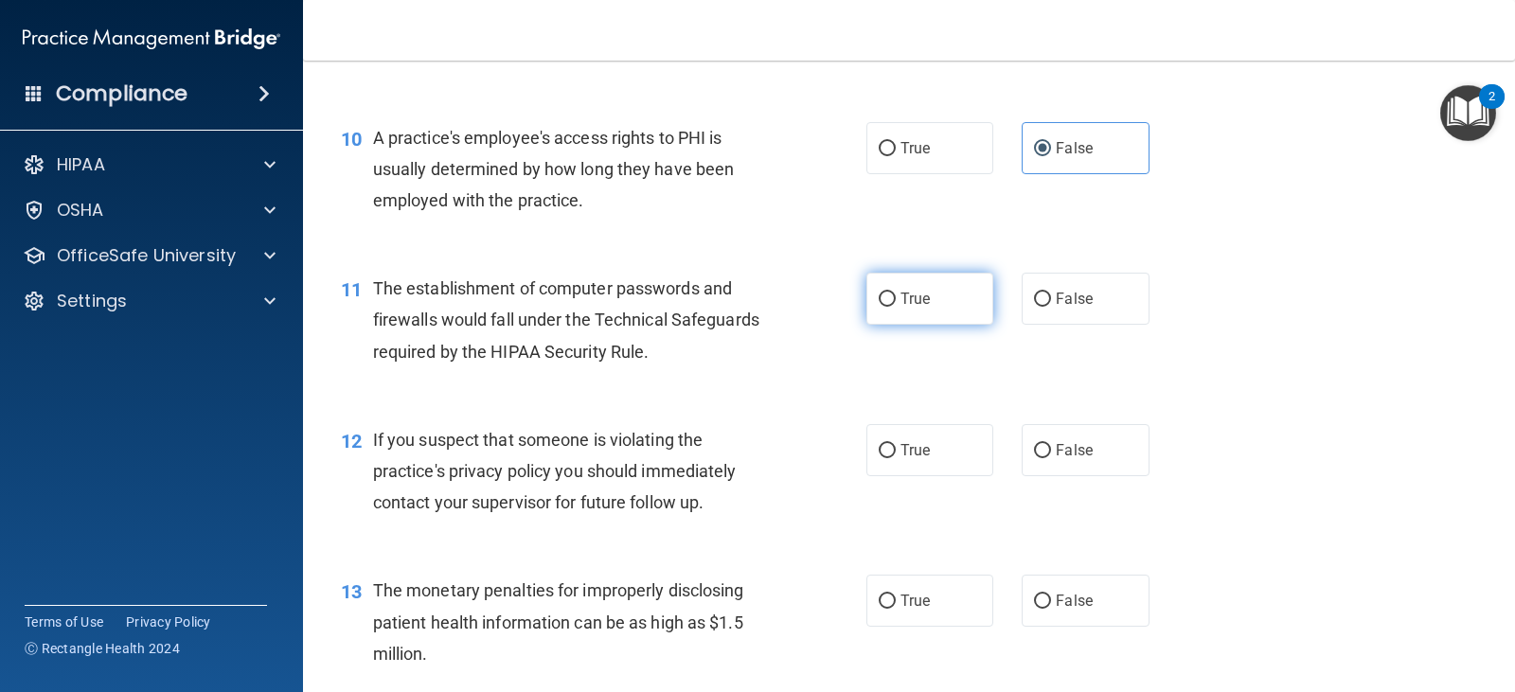
click at [974, 304] on label "True" at bounding box center [930, 299] width 127 height 52
click at [896, 304] on input "True" at bounding box center [887, 300] width 17 height 14
radio input "true"
click at [936, 448] on label "True" at bounding box center [930, 450] width 127 height 52
click at [896, 448] on input "True" at bounding box center [887, 451] width 17 height 14
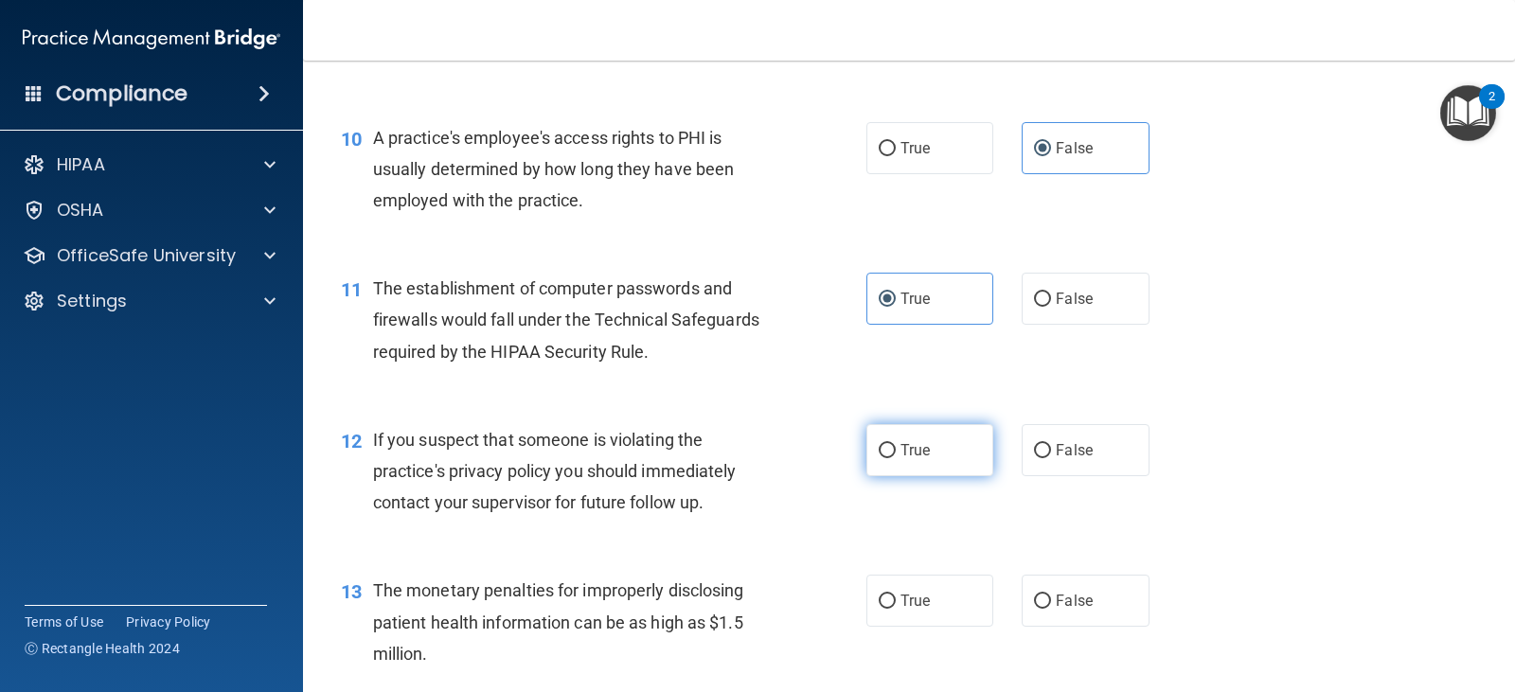
radio input "true"
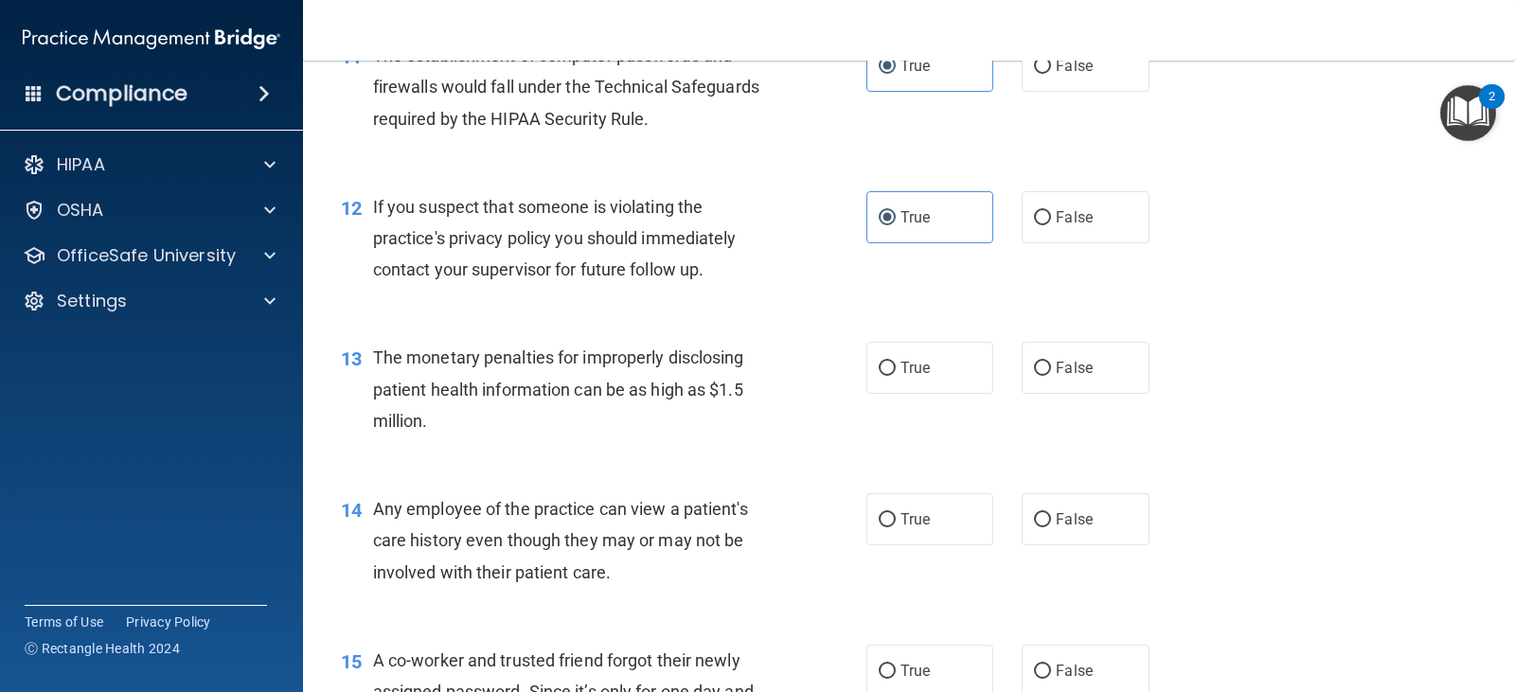
scroll to position [1705, 0]
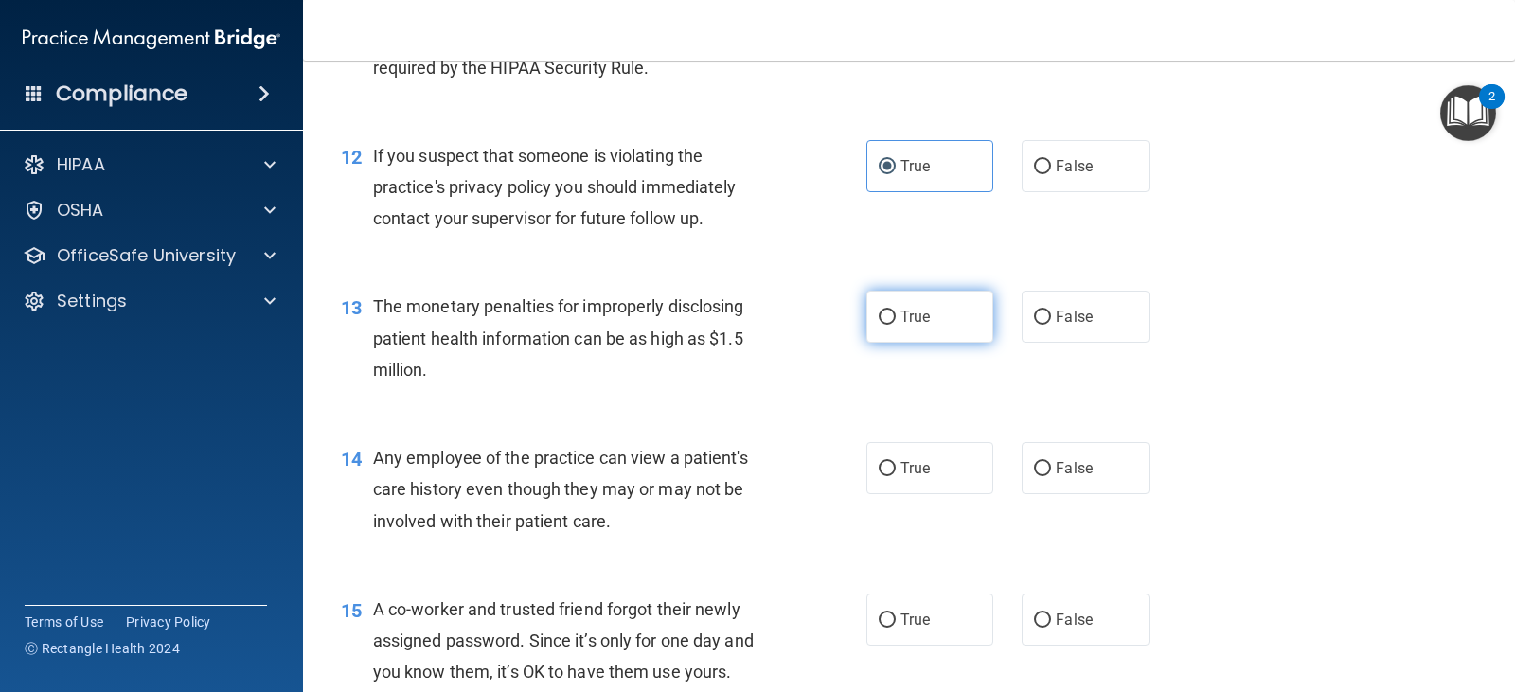
click at [967, 331] on label "True" at bounding box center [930, 317] width 127 height 52
click at [896, 325] on input "True" at bounding box center [887, 318] width 17 height 14
radio input "true"
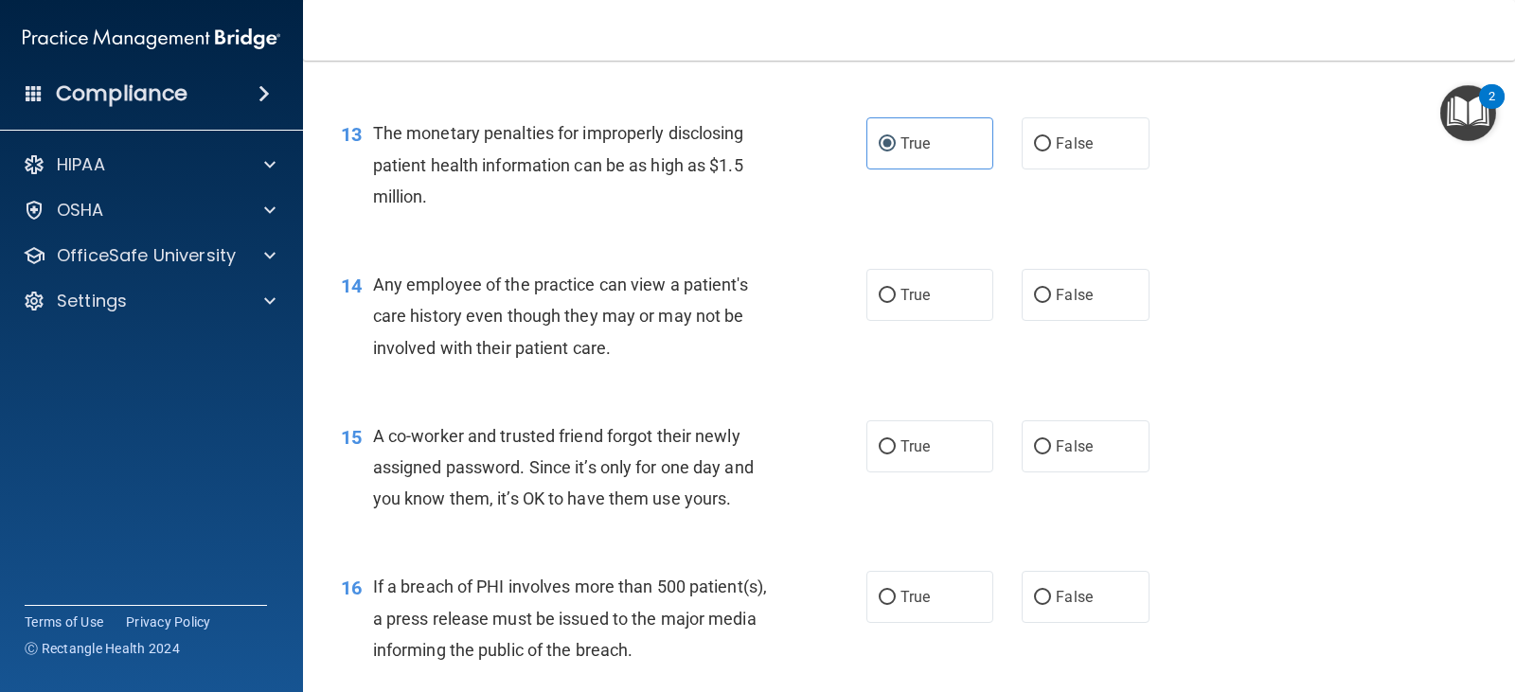
scroll to position [1894, 0]
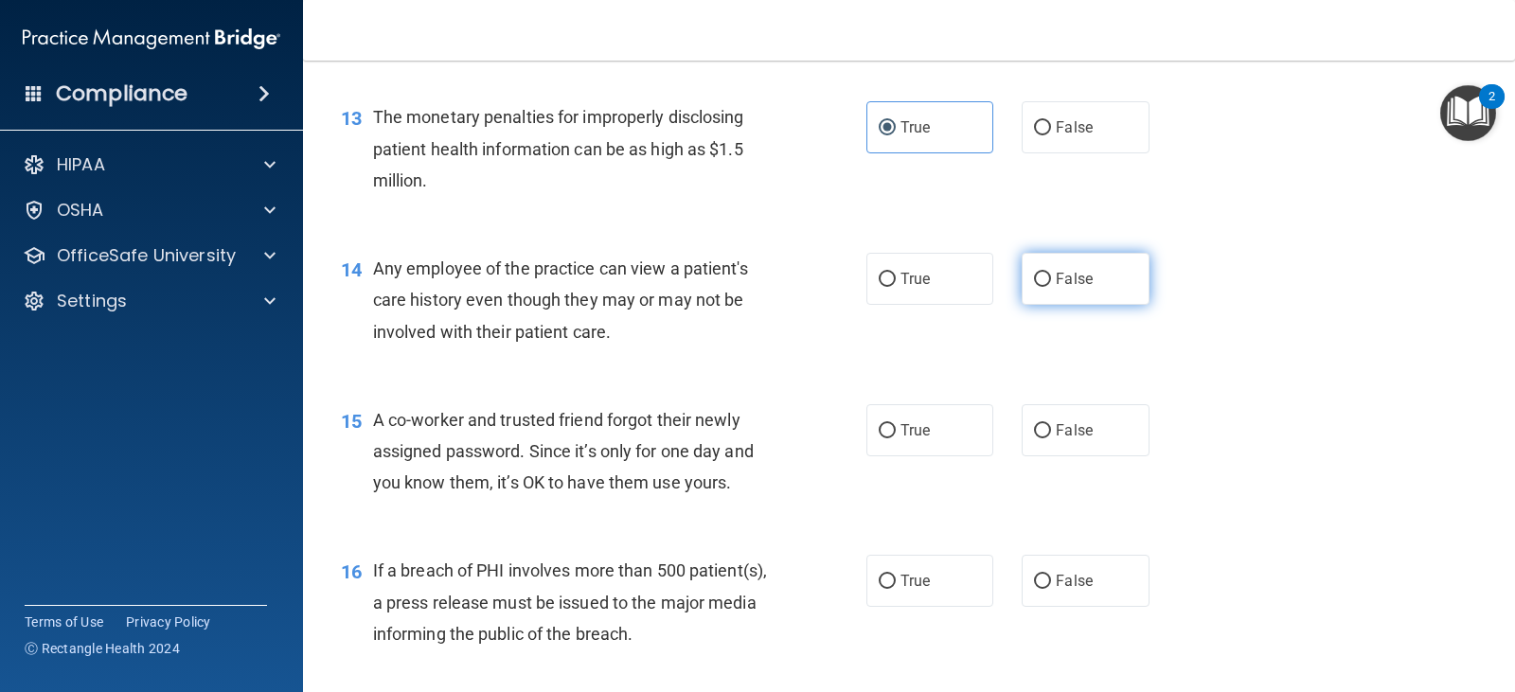
click at [1084, 282] on label "False" at bounding box center [1085, 279] width 127 height 52
click at [1051, 282] on input "False" at bounding box center [1042, 280] width 17 height 14
radio input "true"
click at [1119, 440] on label "False" at bounding box center [1085, 430] width 127 height 52
click at [1051, 439] on input "False" at bounding box center [1042, 431] width 17 height 14
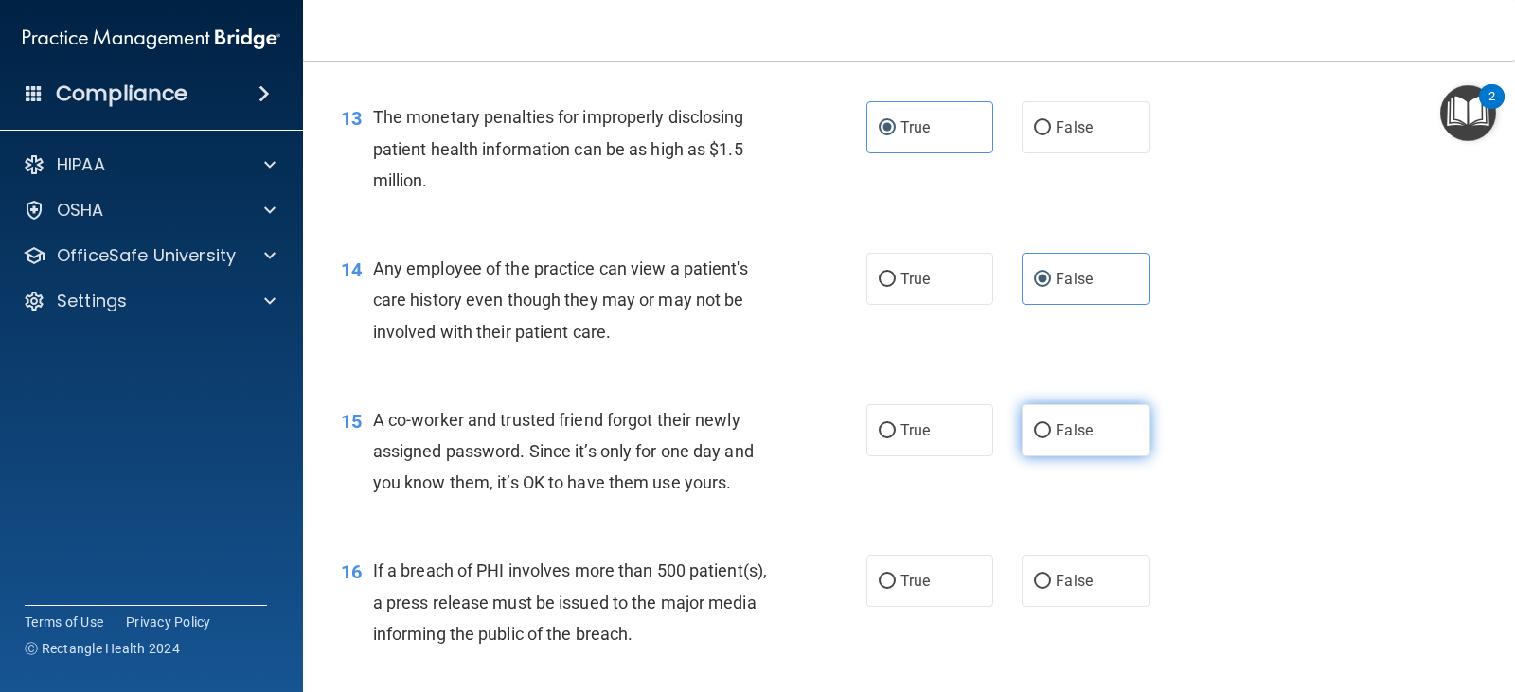
radio input "true"
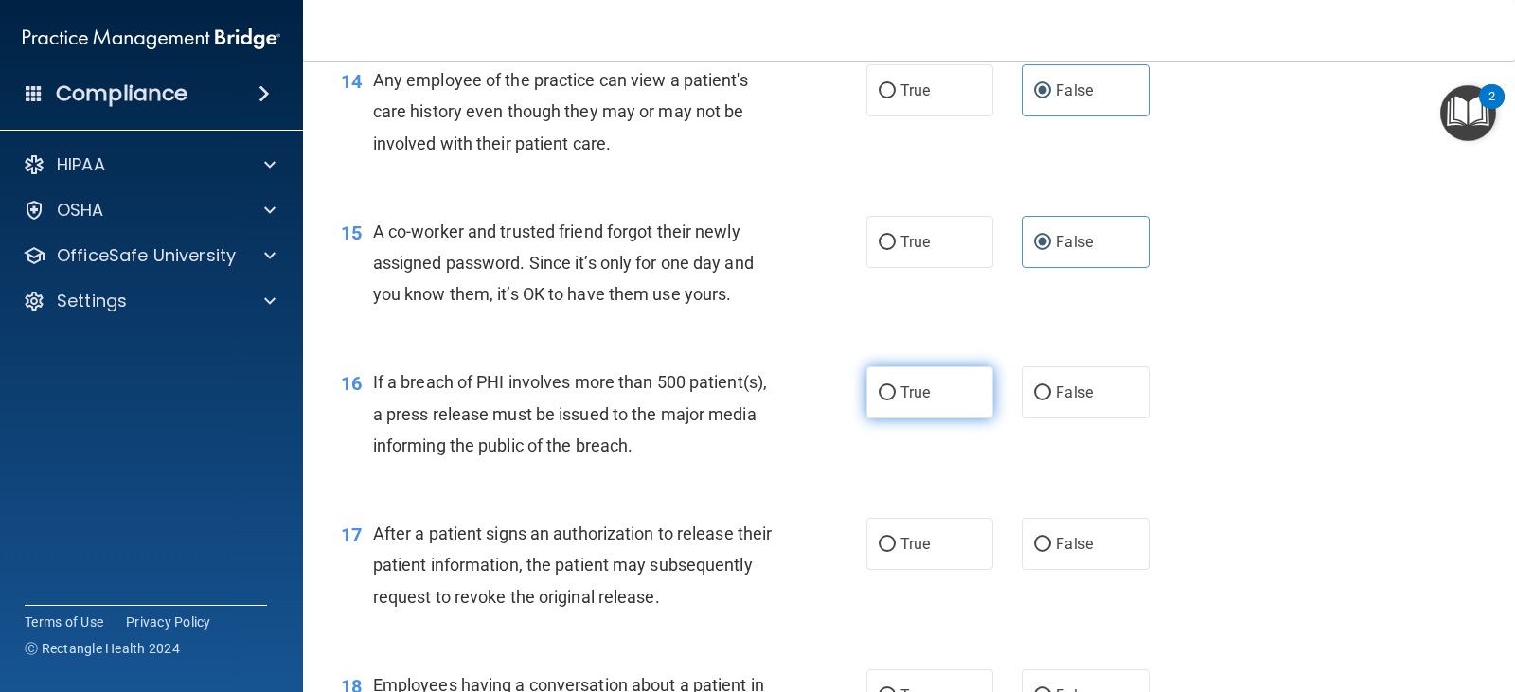
scroll to position [2084, 0]
click at [911, 396] on span "True" at bounding box center [915, 392] width 29 height 18
click at [896, 396] on input "True" at bounding box center [887, 392] width 17 height 14
radio input "true"
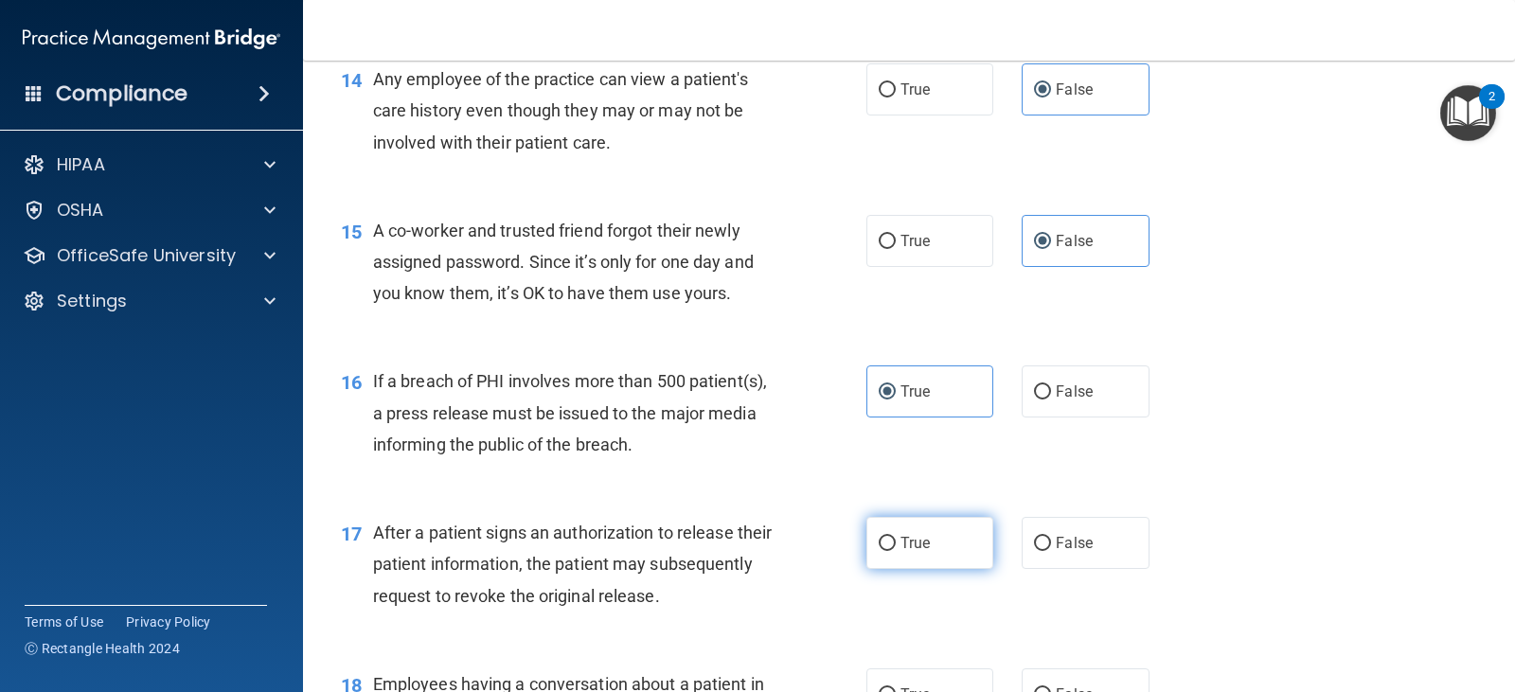
click at [904, 542] on span "True" at bounding box center [915, 543] width 29 height 18
click at [896, 542] on input "True" at bounding box center [887, 544] width 17 height 14
radio input "true"
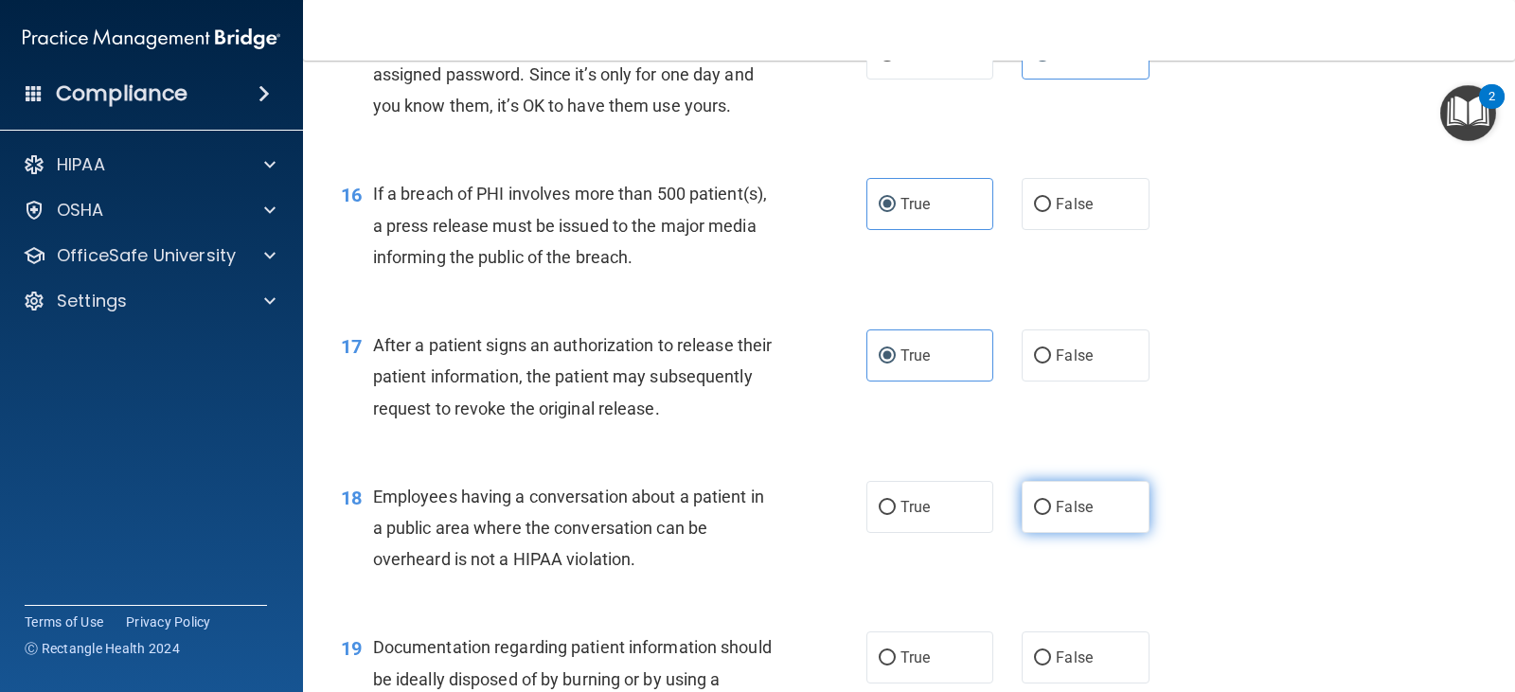
scroll to position [2273, 0]
click at [1113, 500] on label "False" at bounding box center [1085, 505] width 127 height 52
click at [1051, 500] on input "False" at bounding box center [1042, 506] width 17 height 14
radio input "true"
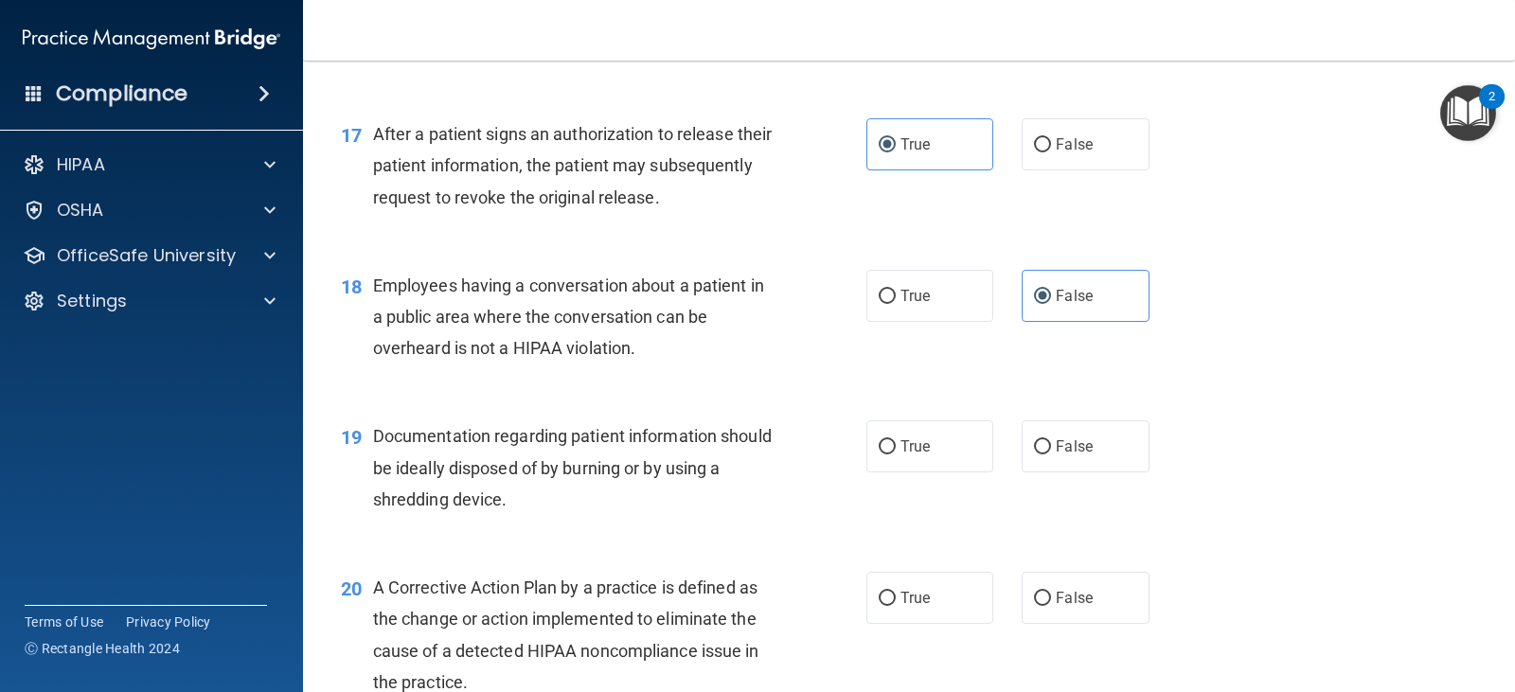
scroll to position [2557, 0]
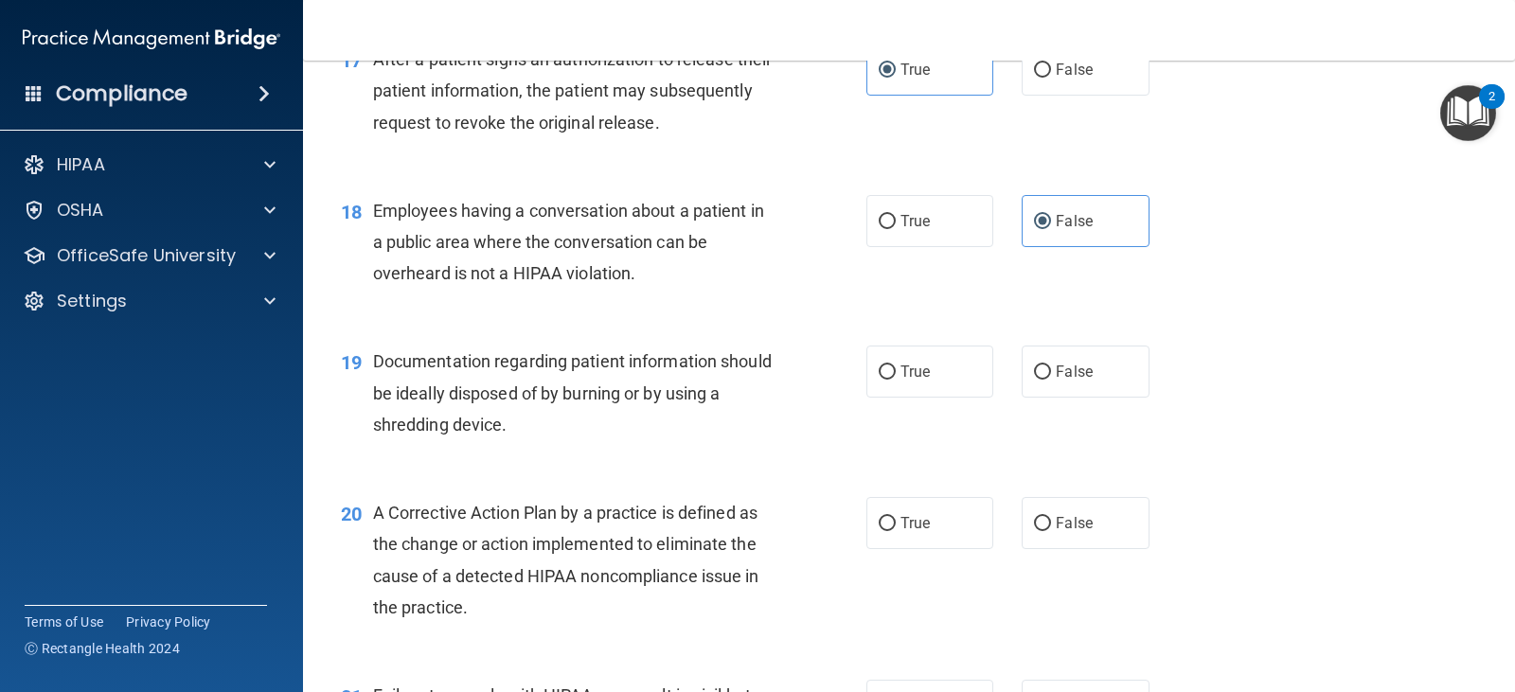
click at [955, 401] on div "19 Documentation regarding patient information should be ideally disposed of by…" at bounding box center [909, 398] width 1165 height 152
click at [955, 392] on label "True" at bounding box center [930, 372] width 127 height 52
click at [896, 380] on input "True" at bounding box center [887, 373] width 17 height 14
radio input "true"
click at [927, 512] on label "True" at bounding box center [930, 523] width 127 height 52
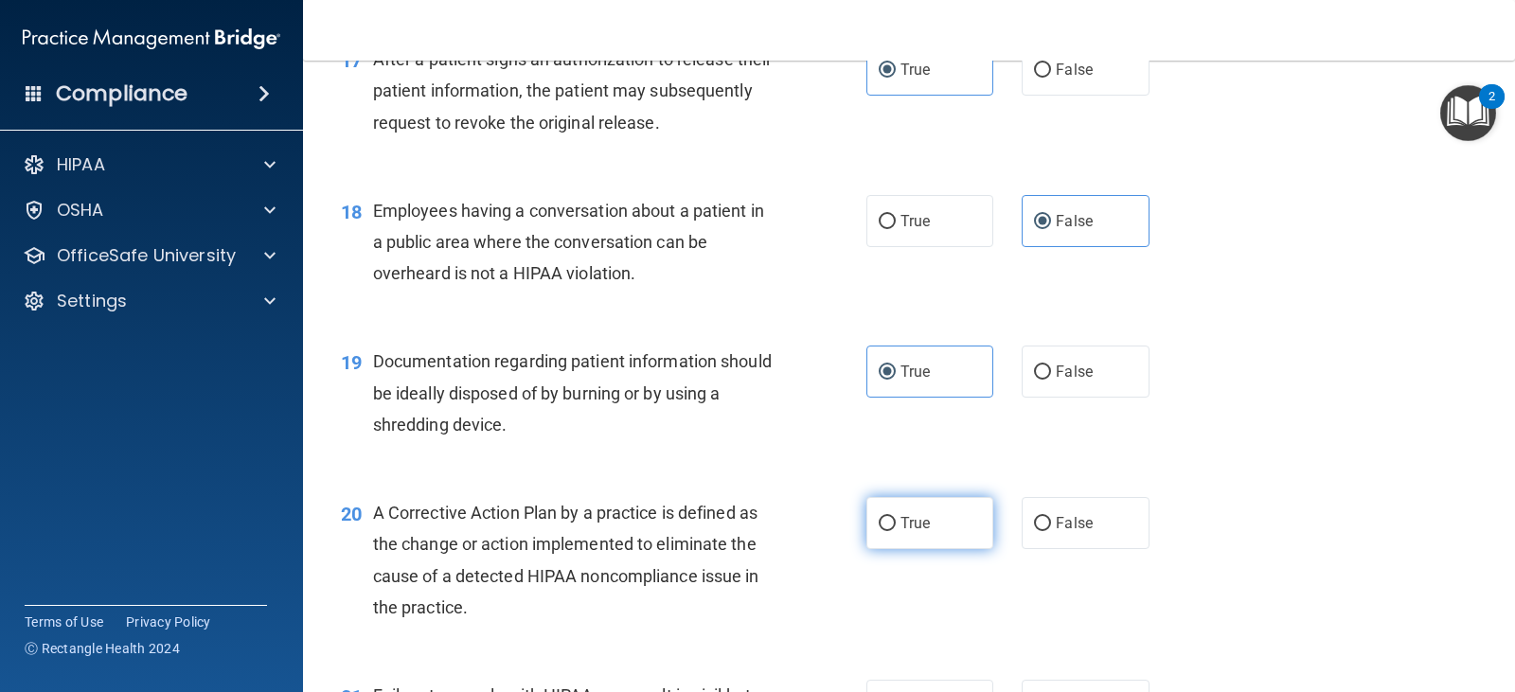
click at [896, 517] on input "True" at bounding box center [887, 524] width 17 height 14
radio input "true"
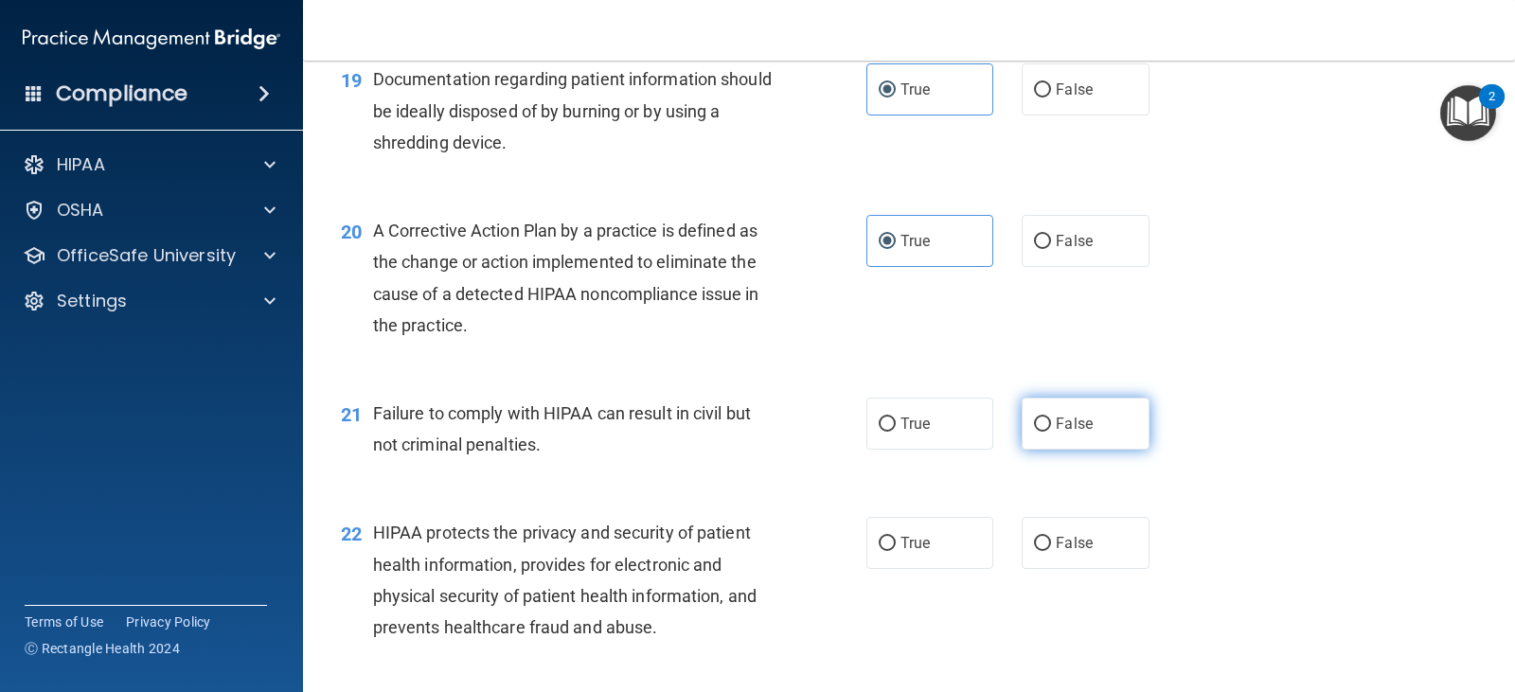
scroll to position [2841, 0]
click at [1062, 440] on label "False" at bounding box center [1085, 422] width 127 height 52
click at [1051, 430] on input "False" at bounding box center [1042, 423] width 17 height 14
radio input "true"
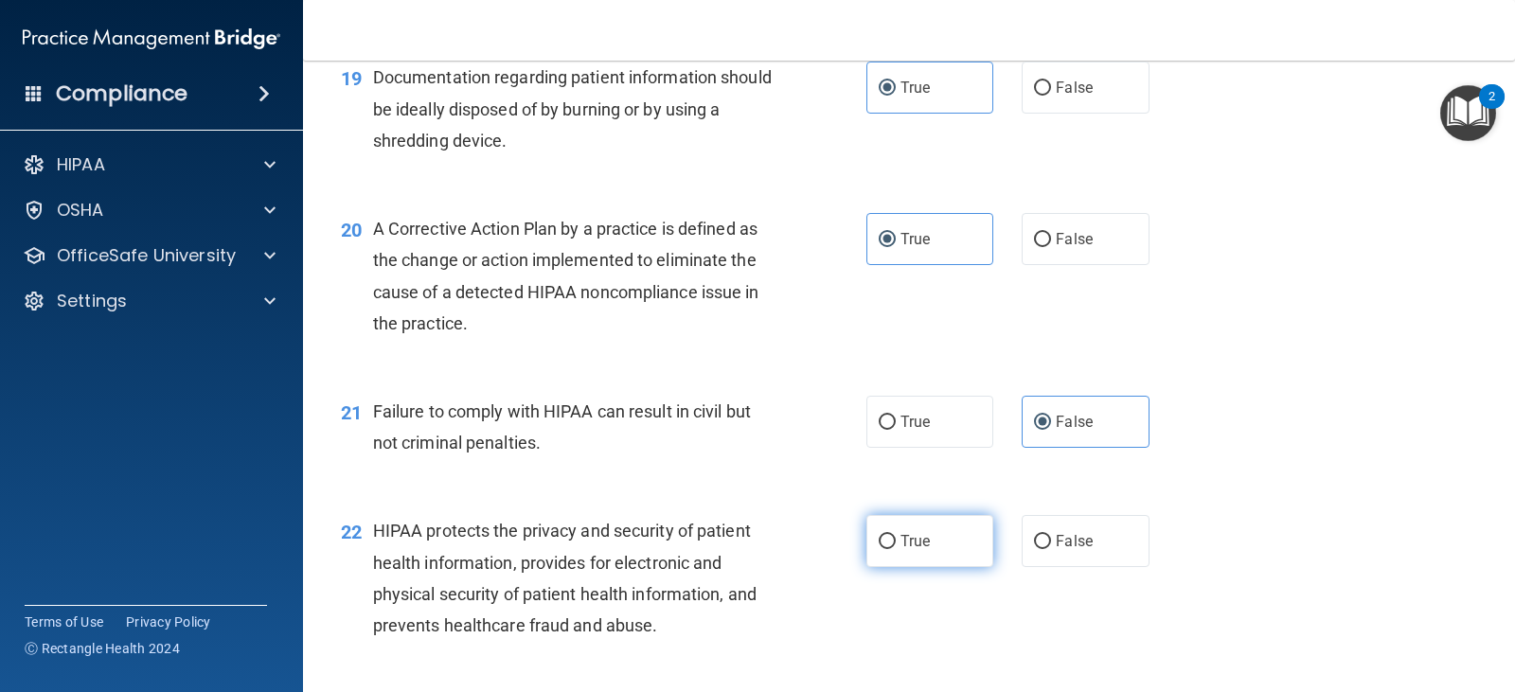
click at [907, 549] on span "True" at bounding box center [915, 541] width 29 height 18
click at [896, 549] on input "True" at bounding box center [887, 542] width 17 height 14
radio input "true"
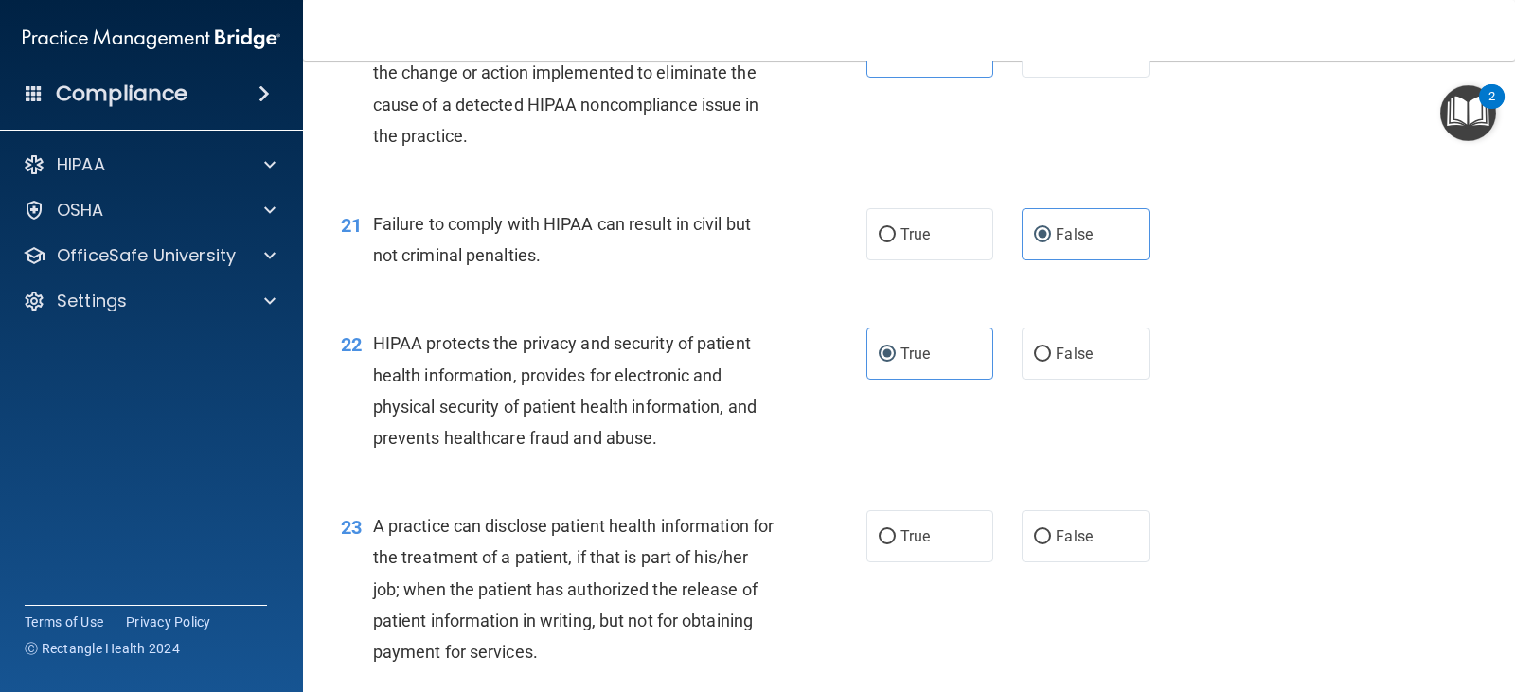
scroll to position [3031, 0]
click at [1085, 528] on label "False" at bounding box center [1085, 535] width 127 height 52
click at [1051, 528] on input "False" at bounding box center [1042, 535] width 17 height 14
radio input "true"
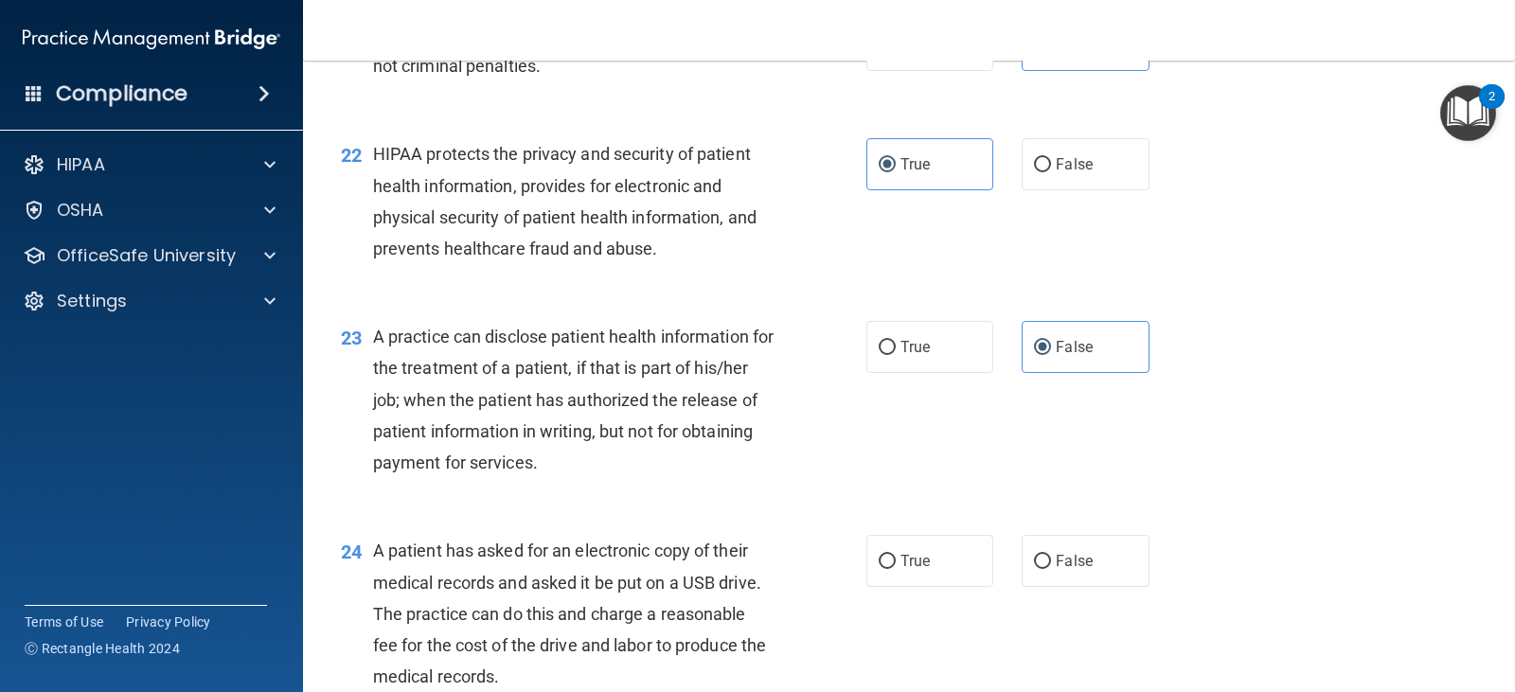
scroll to position [3220, 0]
click at [946, 569] on label "True" at bounding box center [930, 559] width 127 height 52
click at [896, 567] on input "True" at bounding box center [887, 560] width 17 height 14
radio input "true"
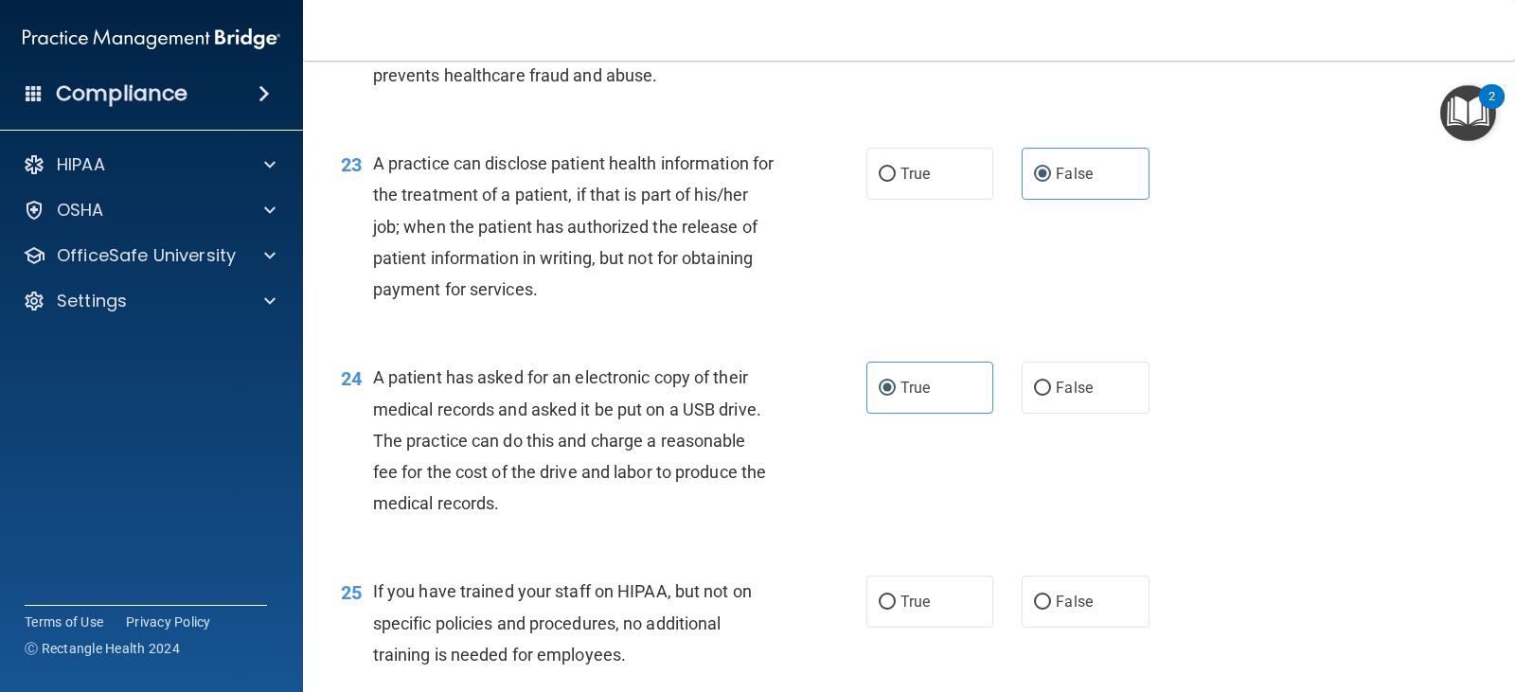
scroll to position [3410, 0]
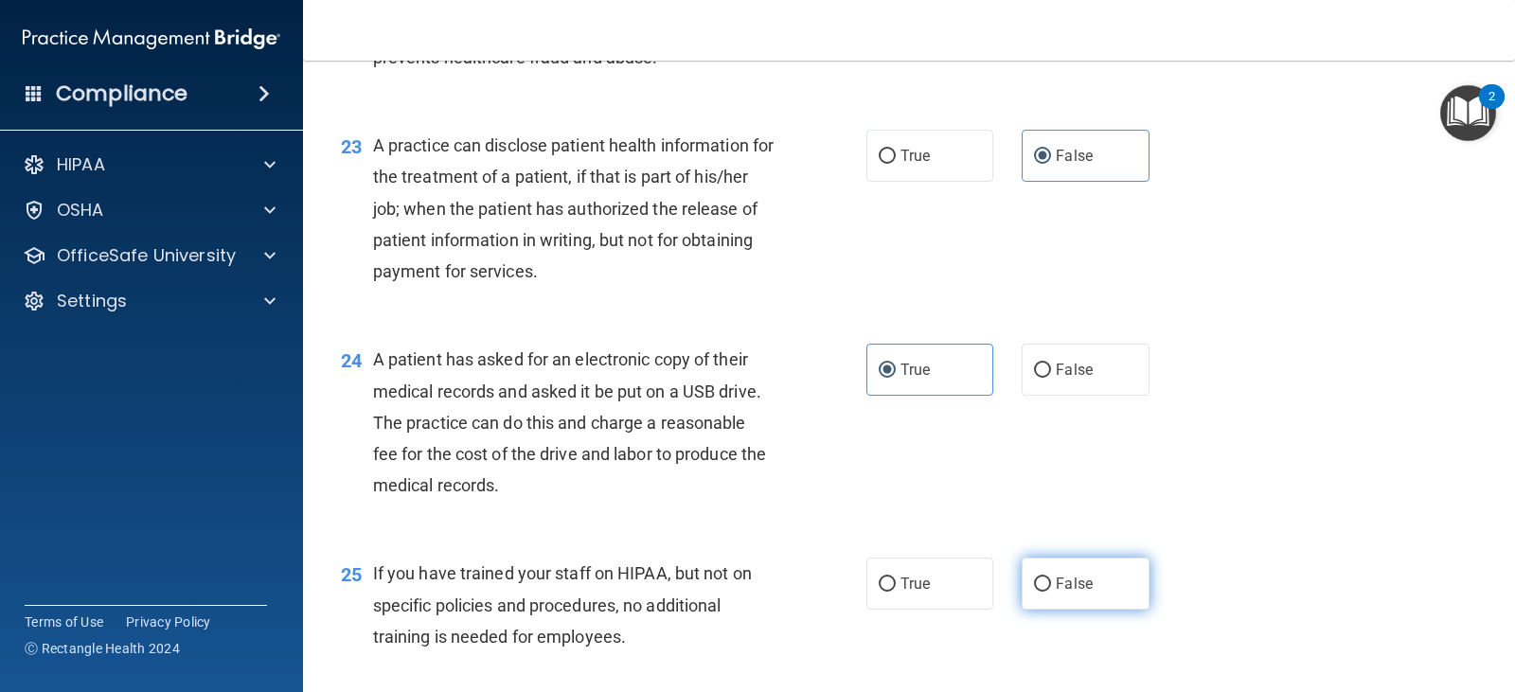
click at [1030, 566] on label "False" at bounding box center [1085, 584] width 127 height 52
click at [1034, 578] on input "False" at bounding box center [1042, 585] width 17 height 14
radio input "true"
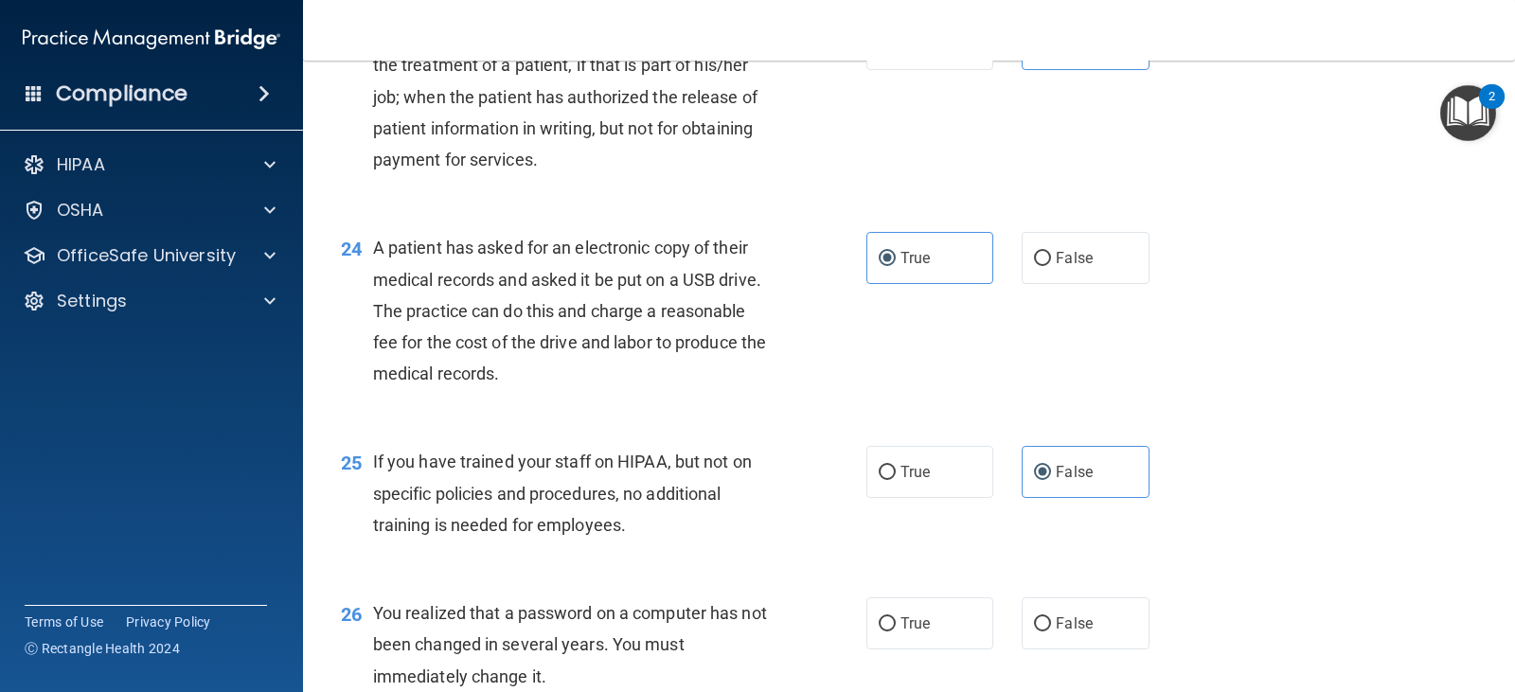
scroll to position [3694, 0]
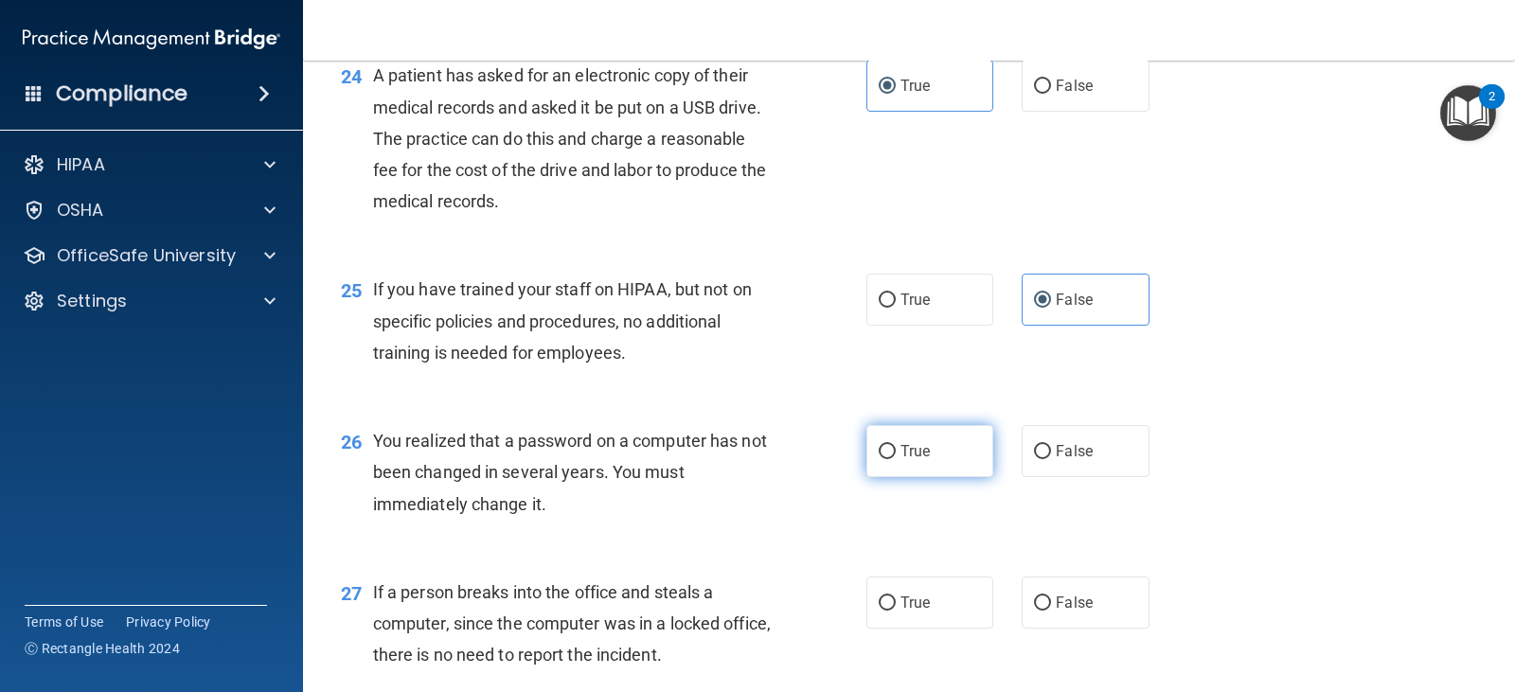
click at [952, 464] on label "True" at bounding box center [930, 451] width 127 height 52
click at [896, 459] on input "True" at bounding box center [887, 452] width 17 height 14
radio input "true"
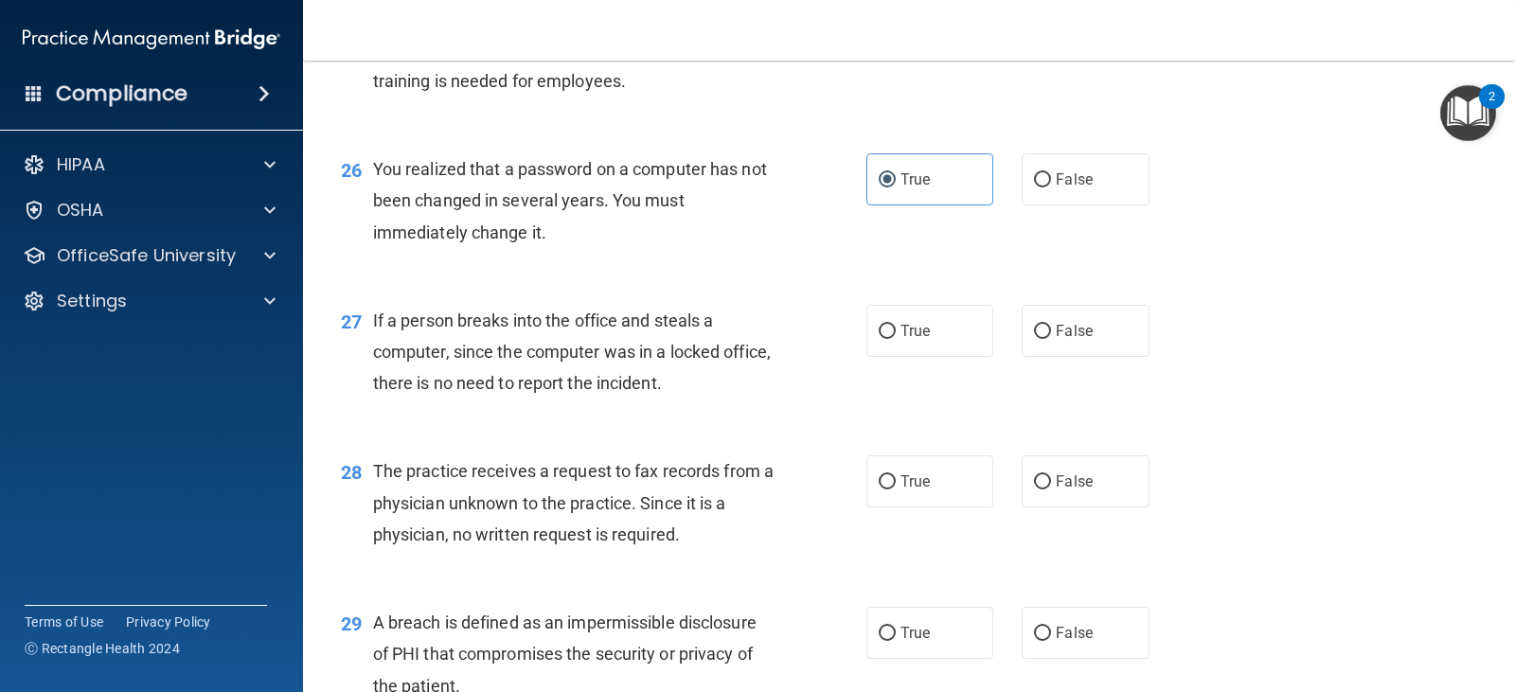
scroll to position [3978, 0]
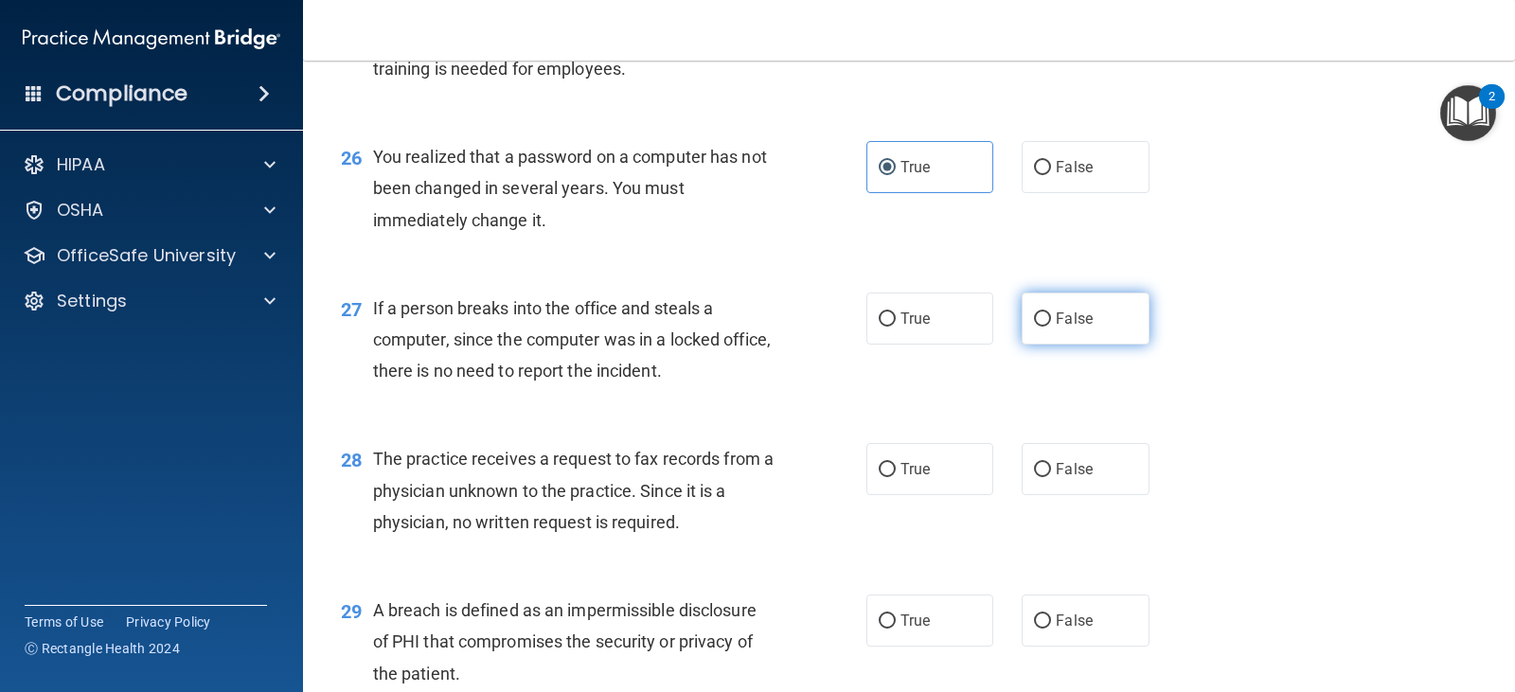
click at [1105, 314] on label "False" at bounding box center [1085, 319] width 127 height 52
click at [1051, 314] on input "False" at bounding box center [1042, 320] width 17 height 14
radio input "true"
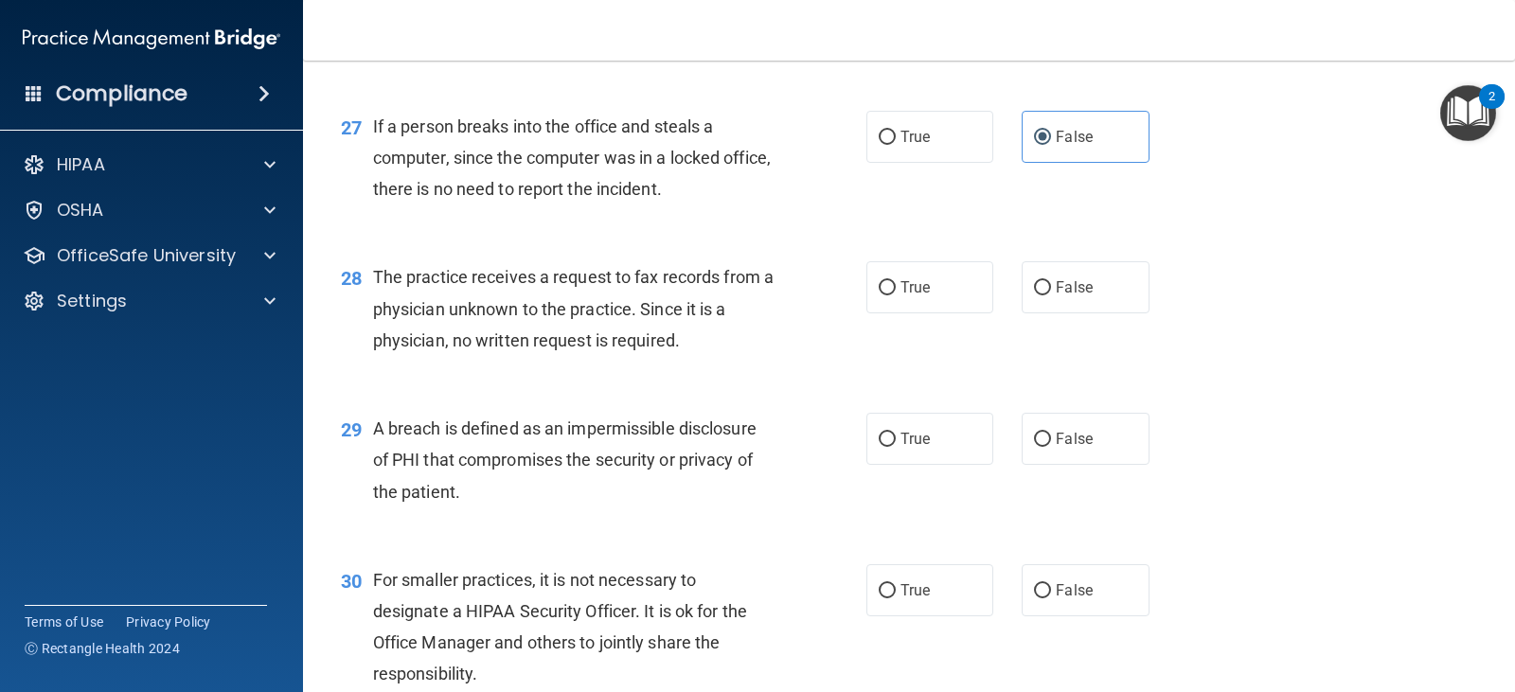
scroll to position [4167, 0]
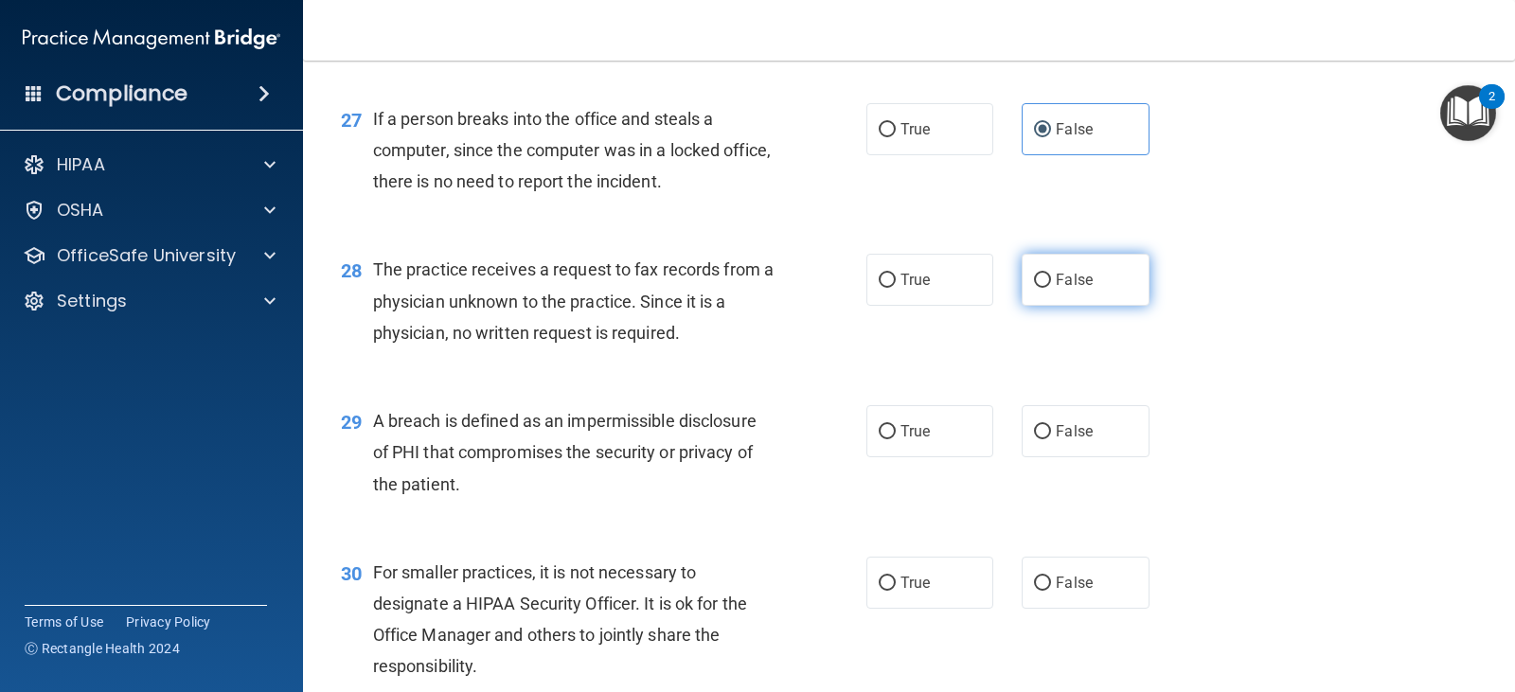
click at [1057, 292] on label "False" at bounding box center [1085, 280] width 127 height 52
click at [1051, 288] on input "False" at bounding box center [1042, 281] width 17 height 14
radio input "true"
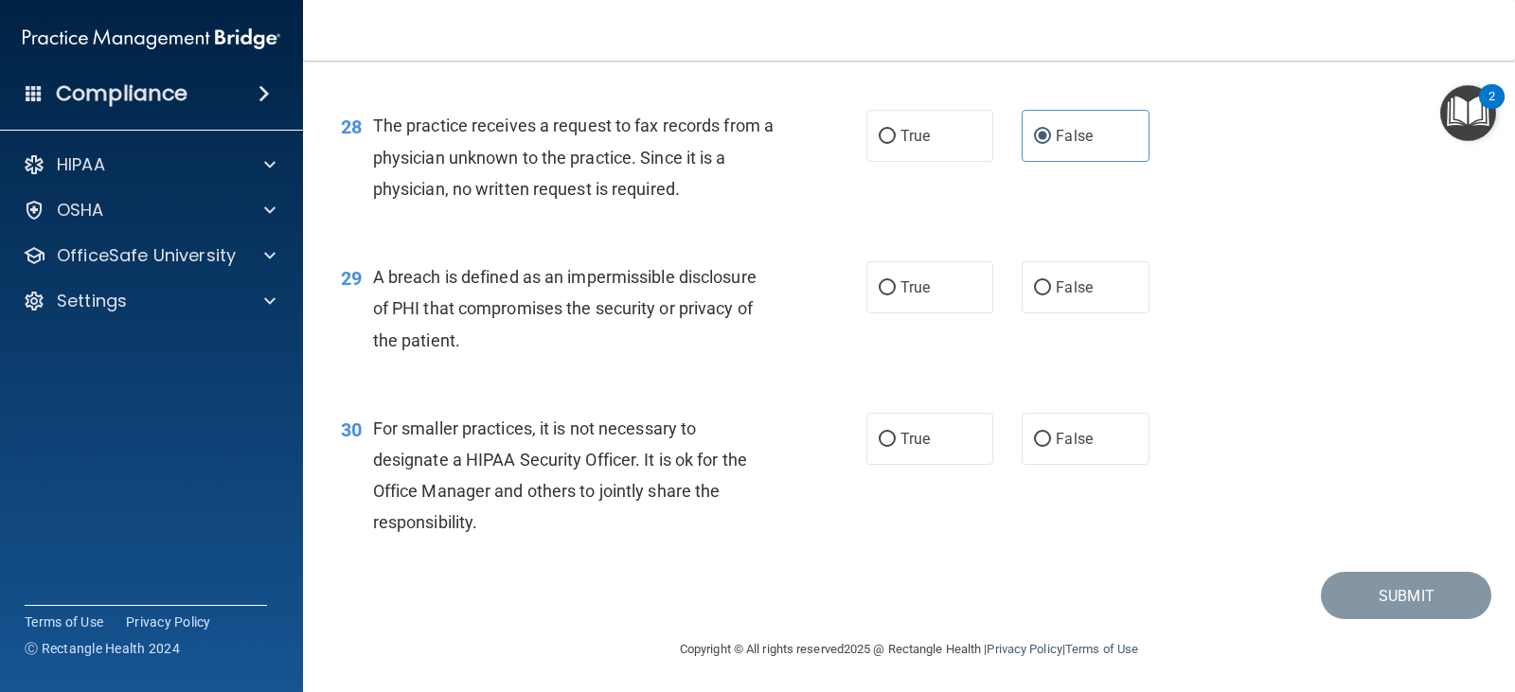
scroll to position [4314, 0]
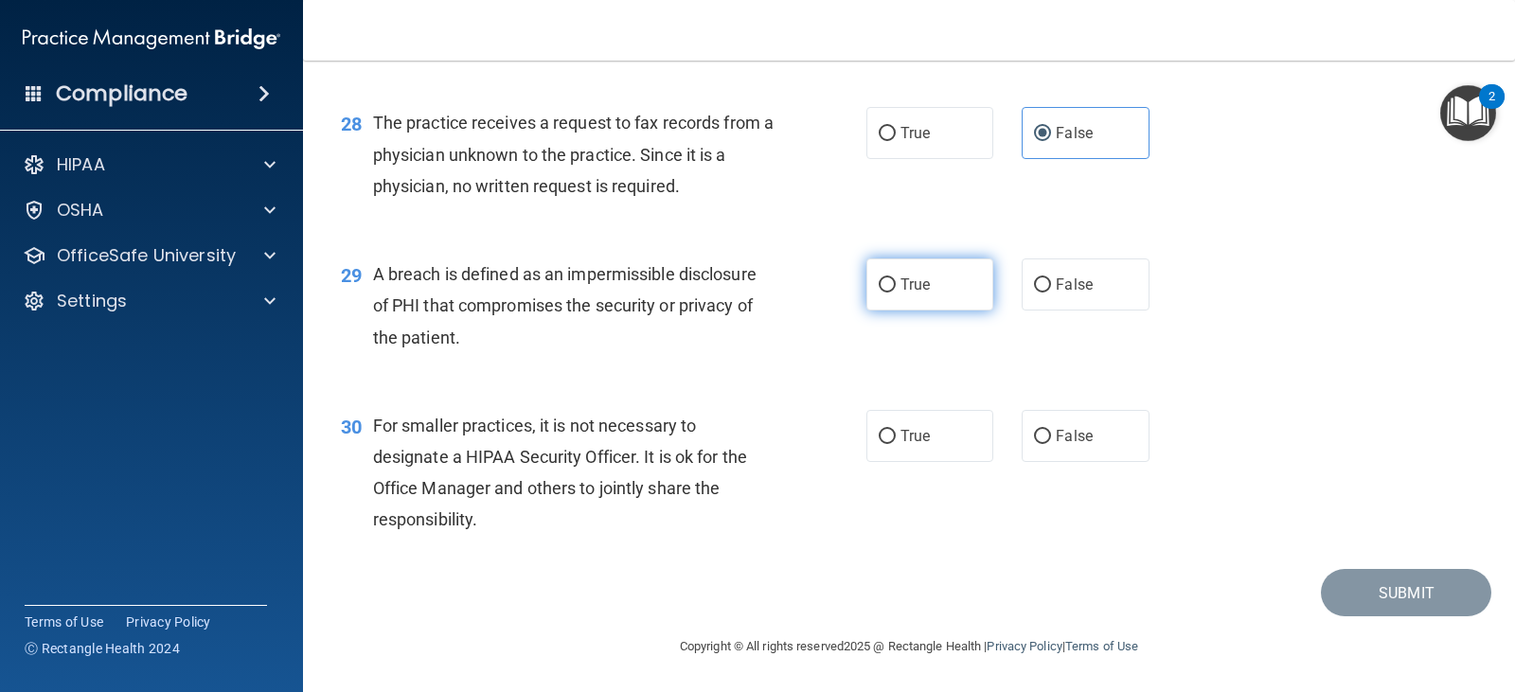
click at [958, 304] on label "True" at bounding box center [930, 285] width 127 height 52
click at [896, 293] on input "True" at bounding box center [887, 285] width 17 height 14
radio input "true"
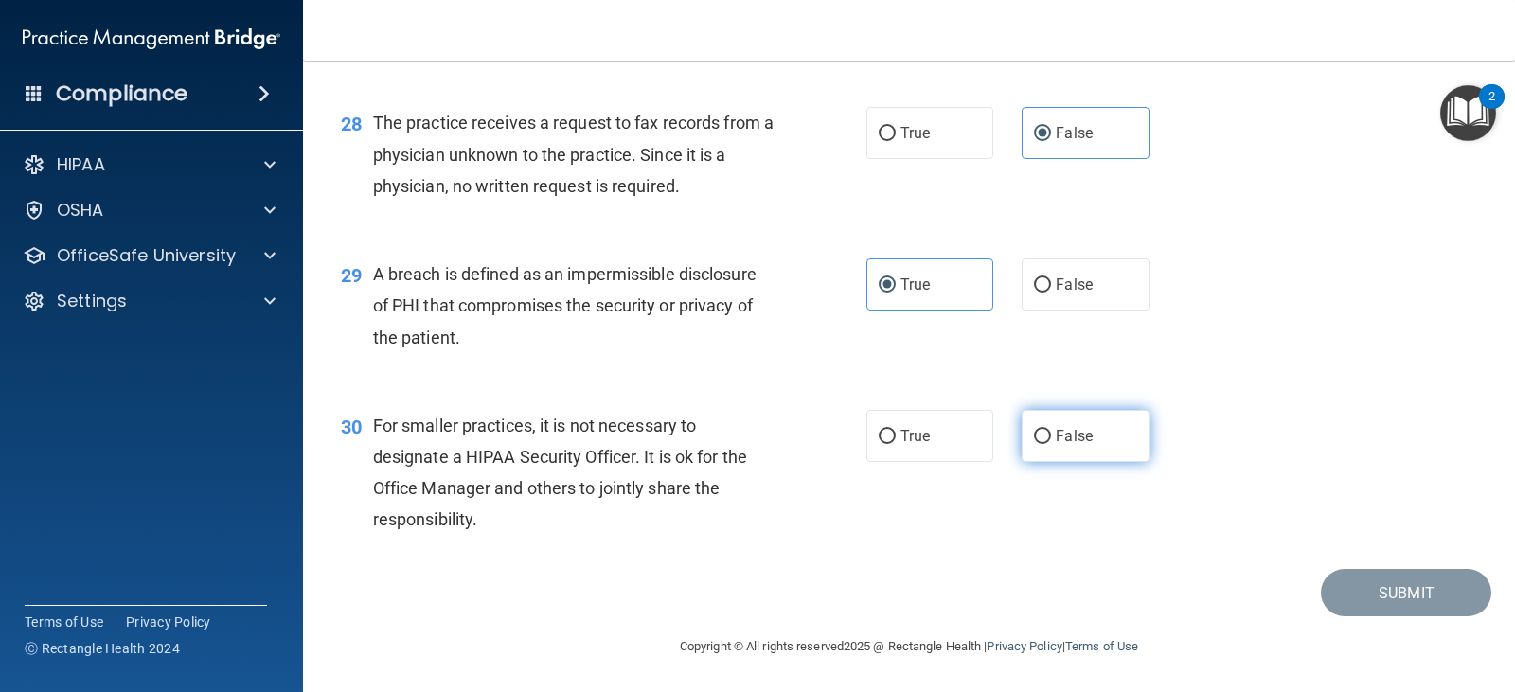
click at [1035, 443] on input "False" at bounding box center [1042, 437] width 17 height 14
radio input "true"
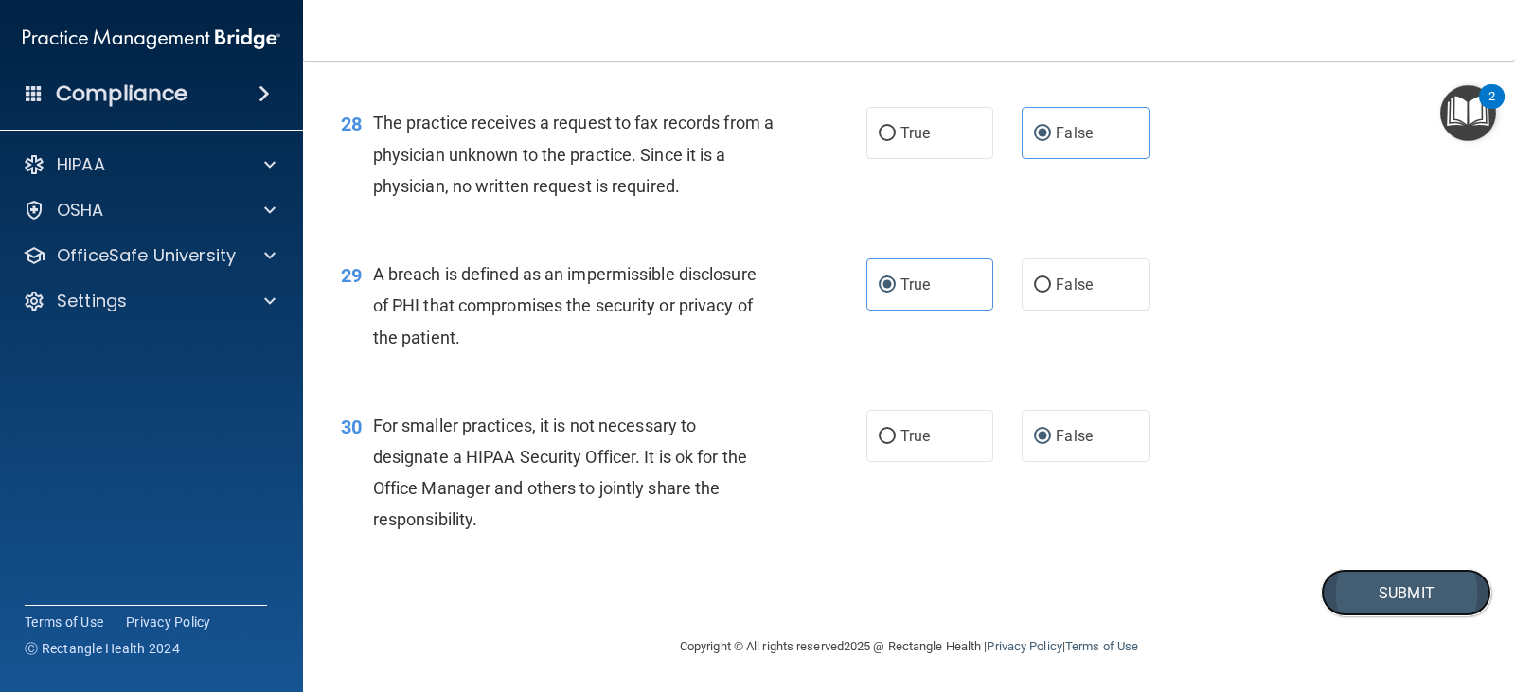
click at [1409, 595] on button "Submit" at bounding box center [1406, 593] width 170 height 48
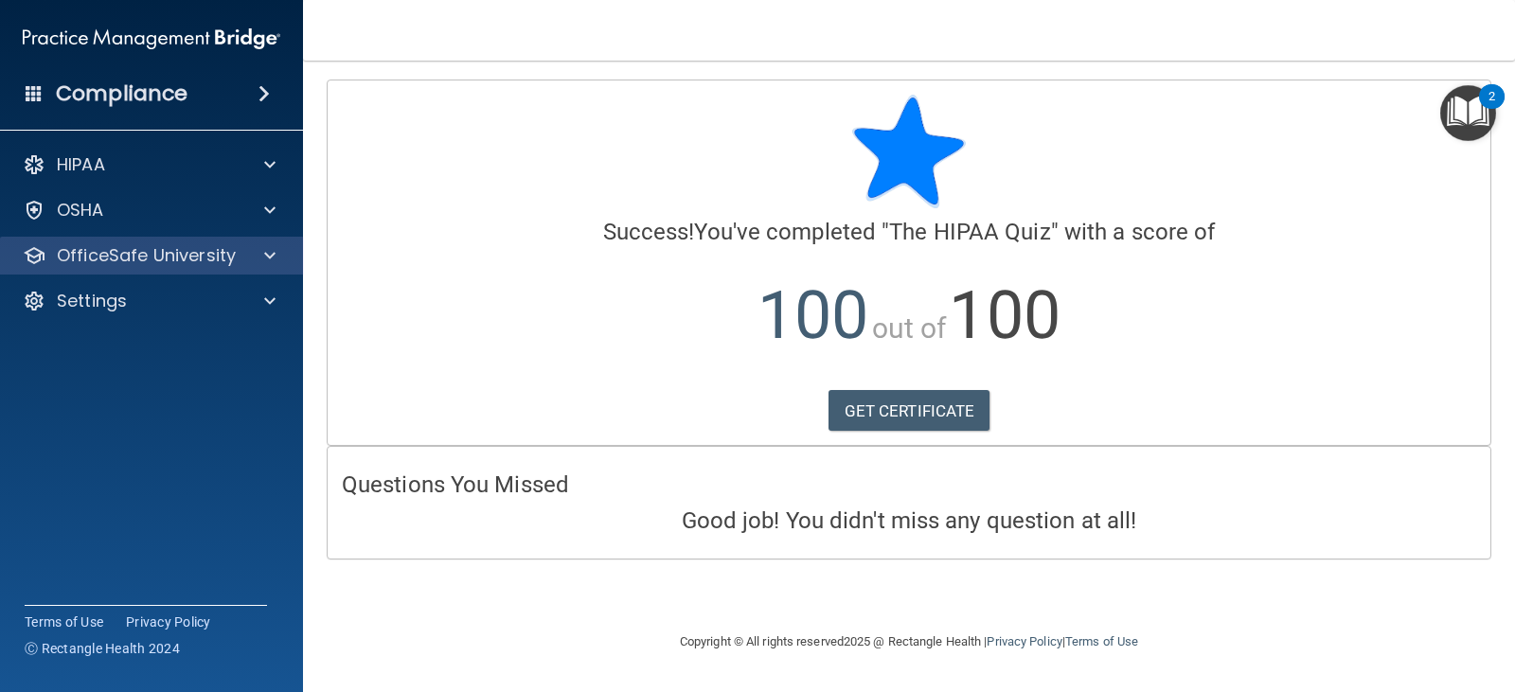
click at [173, 267] on div "OfficeSafe University" at bounding box center [152, 256] width 304 height 38
click at [270, 256] on span at bounding box center [269, 255] width 11 height 23
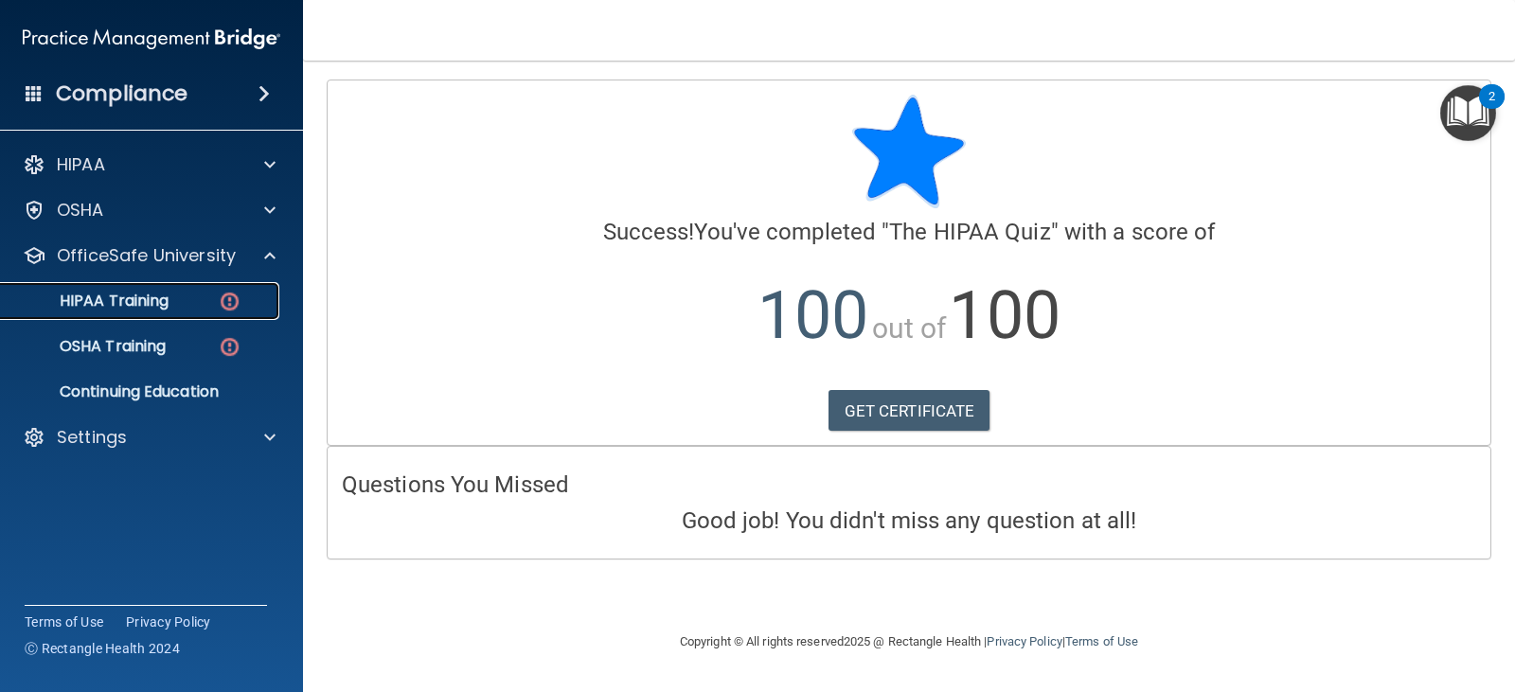
click at [173, 307] on div "HIPAA Training" at bounding box center [141, 301] width 259 height 19
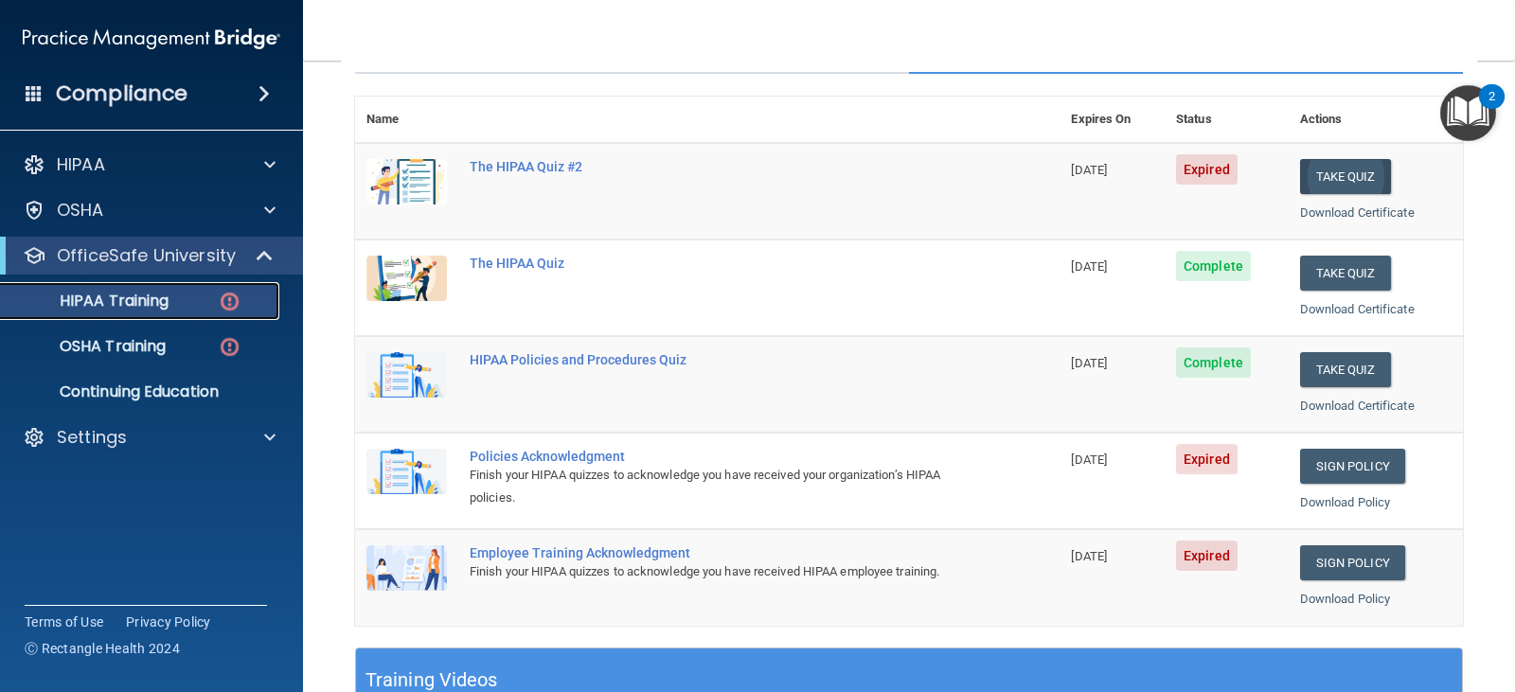
scroll to position [189, 0]
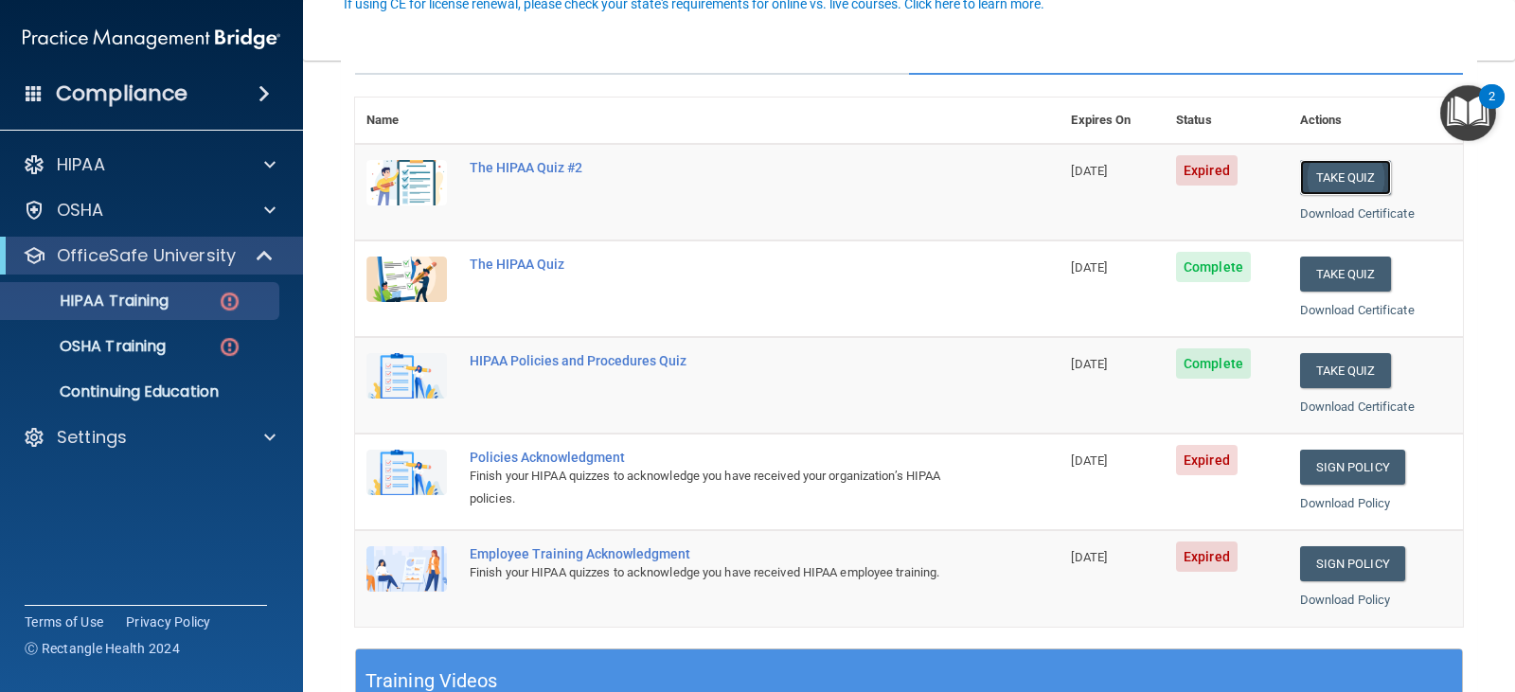
click at [1306, 188] on button "Take Quiz" at bounding box center [1345, 177] width 91 height 35
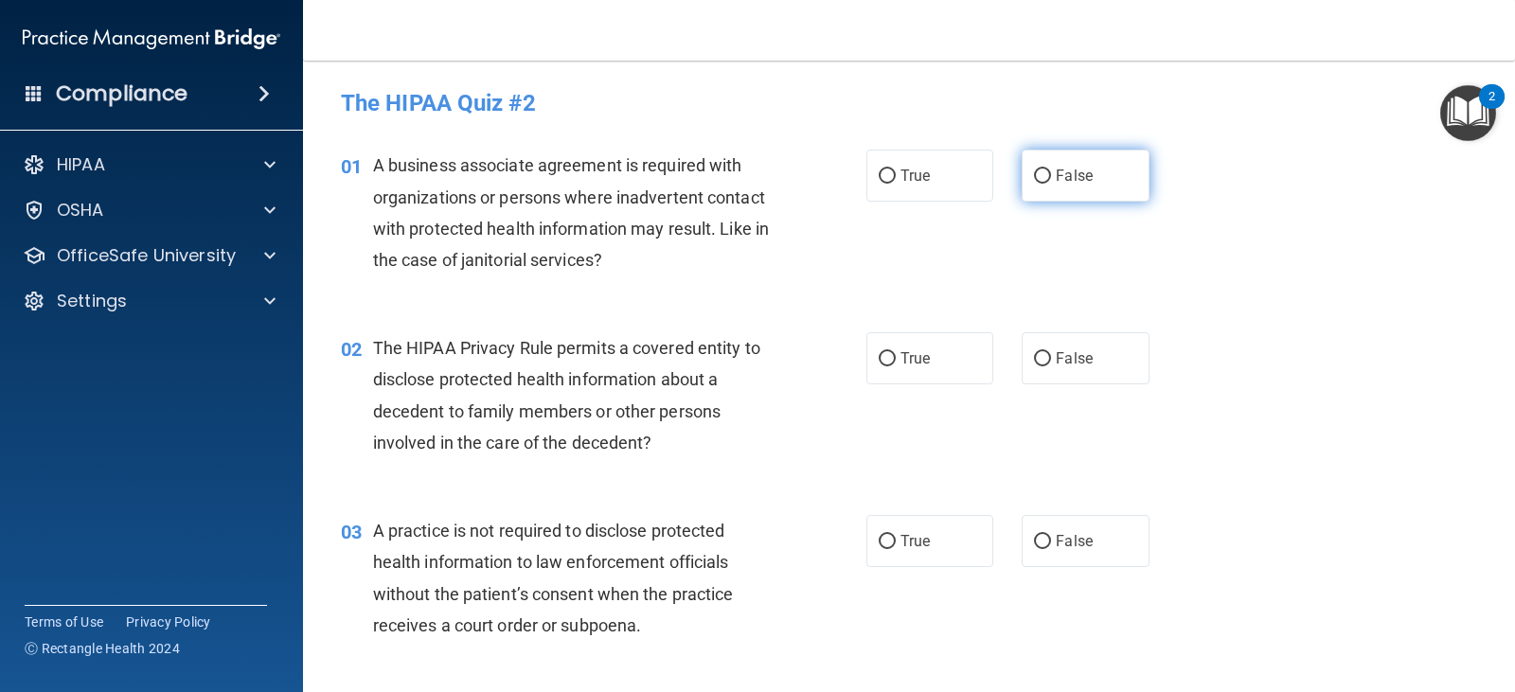
click at [1083, 172] on span "False" at bounding box center [1074, 176] width 37 height 18
click at [1051, 172] on input "False" at bounding box center [1042, 177] width 17 height 14
radio input "true"
click at [937, 365] on label "True" at bounding box center [930, 358] width 127 height 52
click at [896, 365] on input "True" at bounding box center [887, 359] width 17 height 14
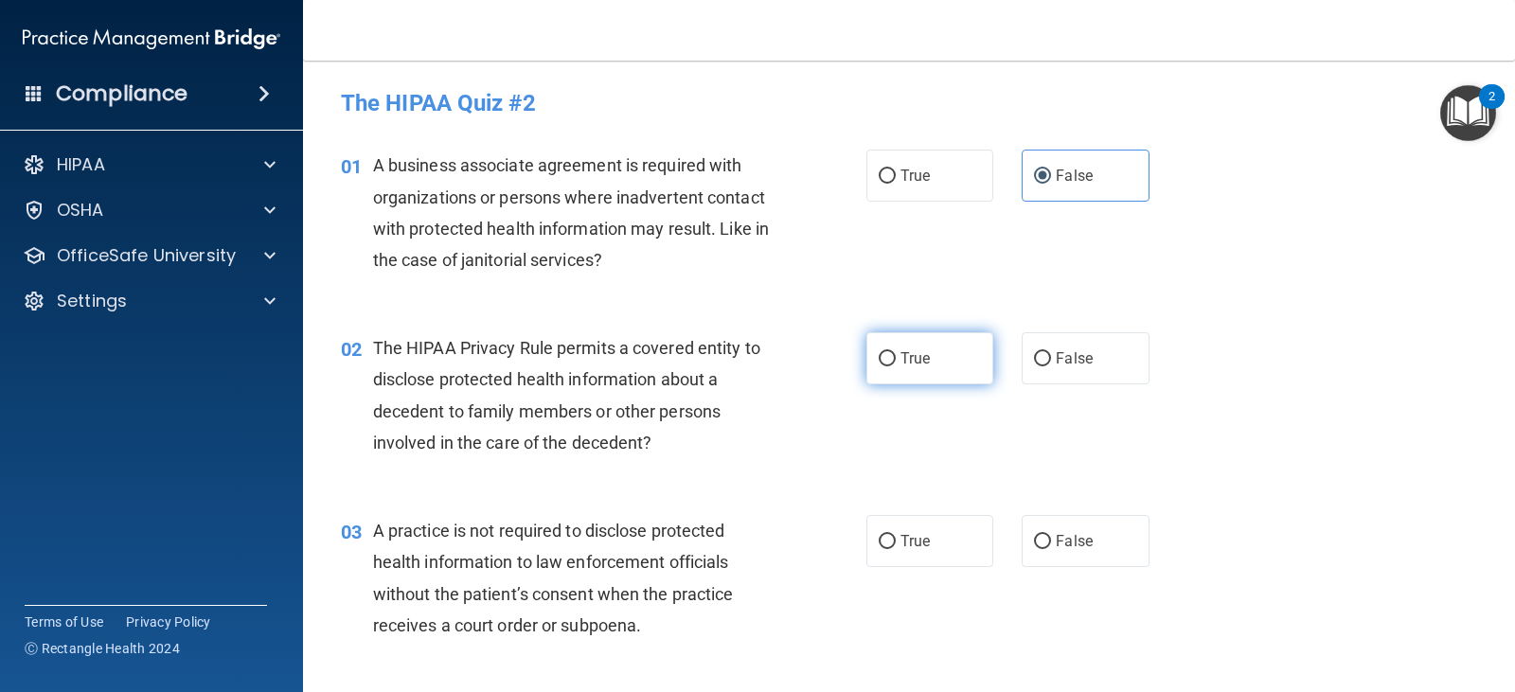
radio input "true"
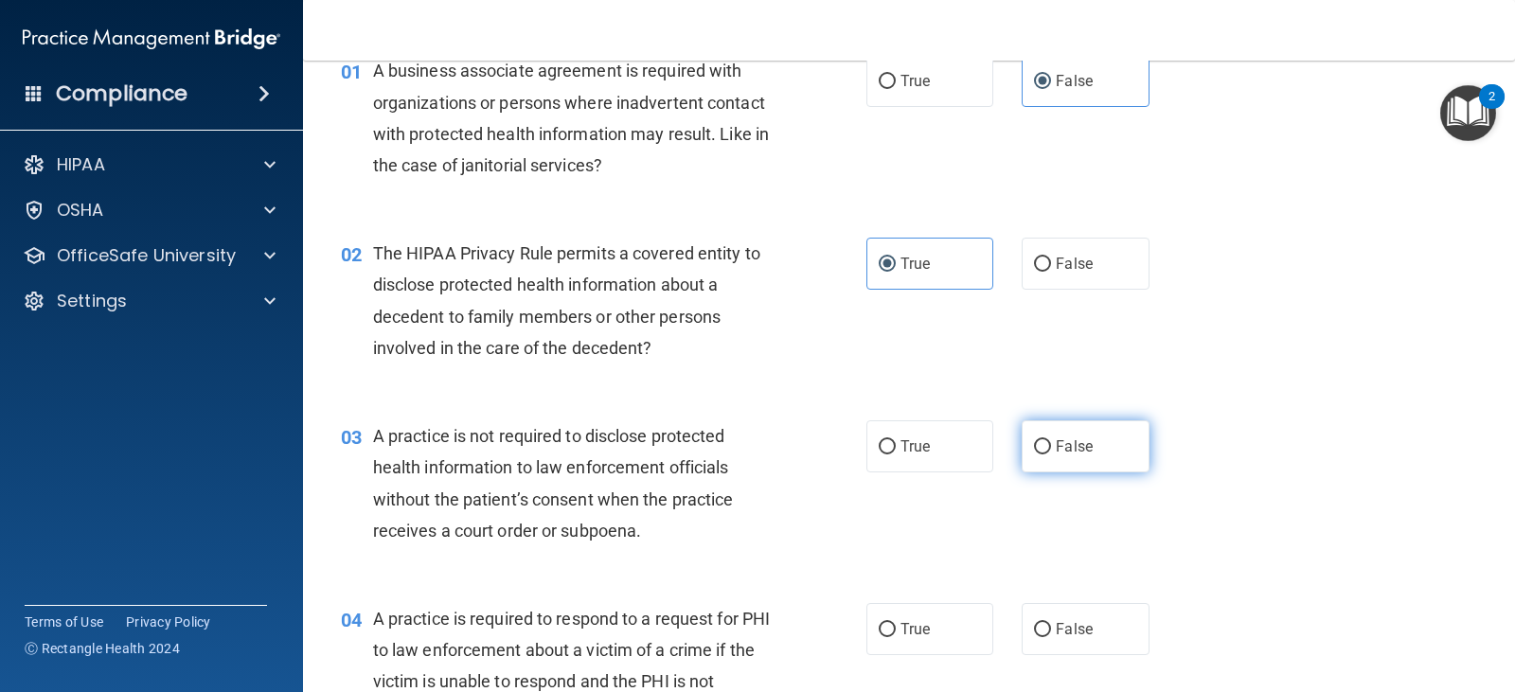
click at [1056, 453] on span "False" at bounding box center [1074, 447] width 37 height 18
click at [1051, 453] on input "False" at bounding box center [1042, 447] width 17 height 14
radio input "true"
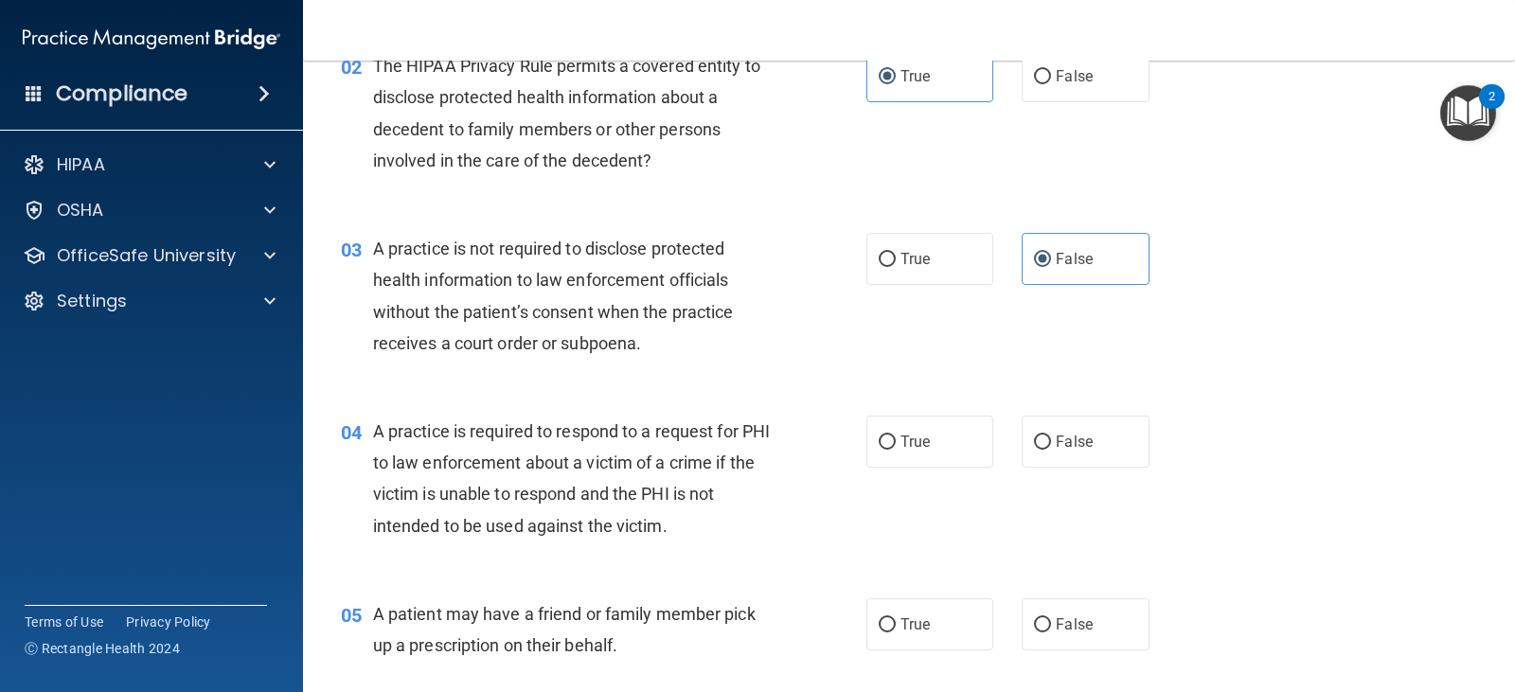
scroll to position [284, 0]
click at [945, 463] on label "True" at bounding box center [930, 440] width 127 height 52
click at [896, 448] on input "True" at bounding box center [887, 441] width 17 height 14
radio input "true"
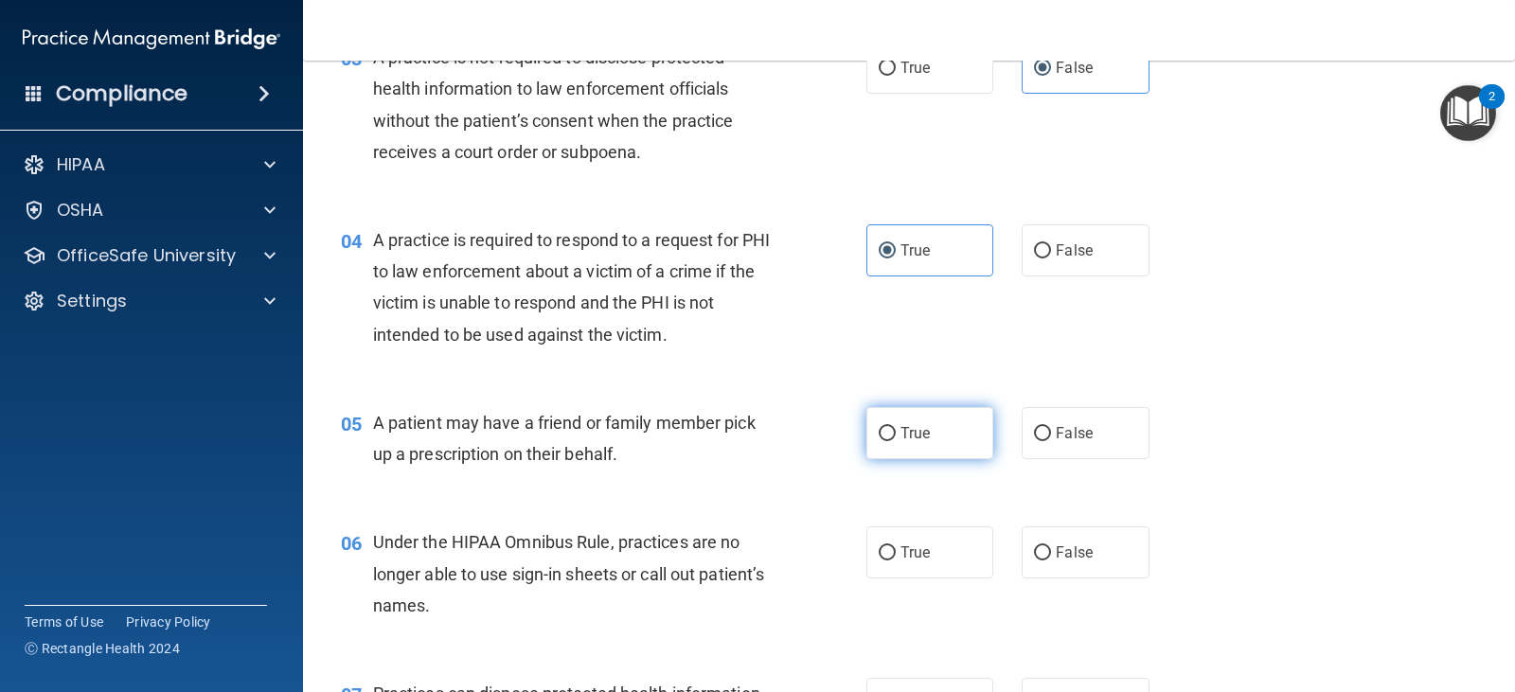
click at [901, 434] on span "True" at bounding box center [915, 433] width 29 height 18
click at [896, 434] on input "True" at bounding box center [887, 434] width 17 height 14
radio input "true"
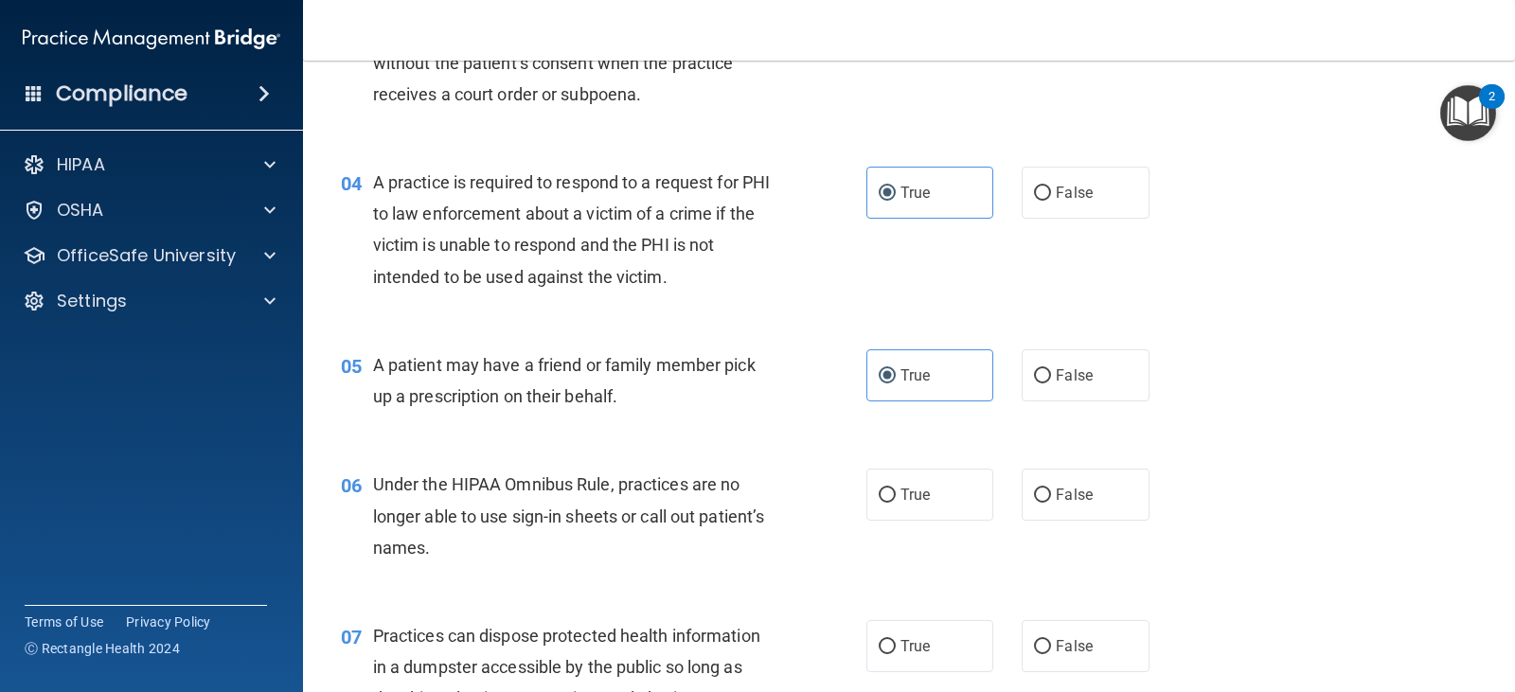
scroll to position [663, 0]
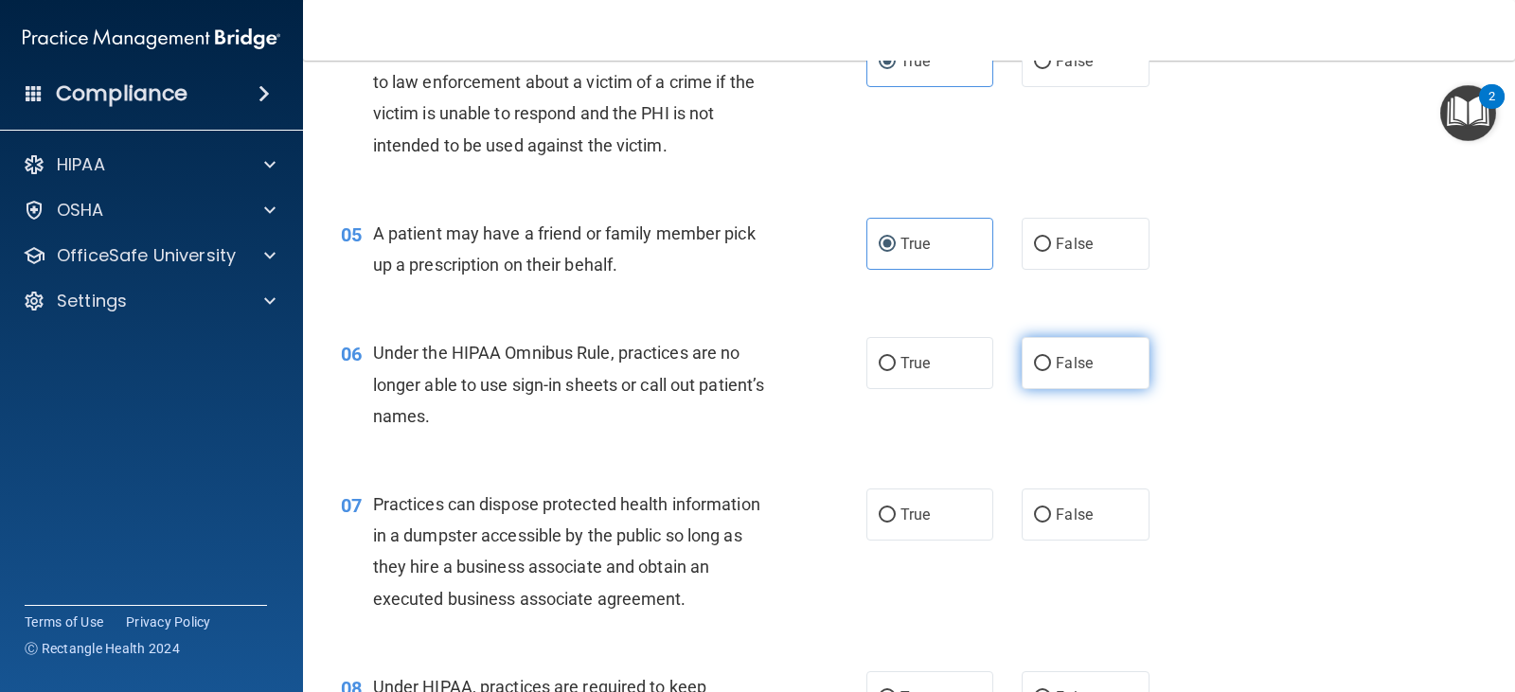
click at [1056, 359] on span "False" at bounding box center [1074, 363] width 37 height 18
click at [1048, 359] on input "False" at bounding box center [1042, 364] width 17 height 14
radio input "true"
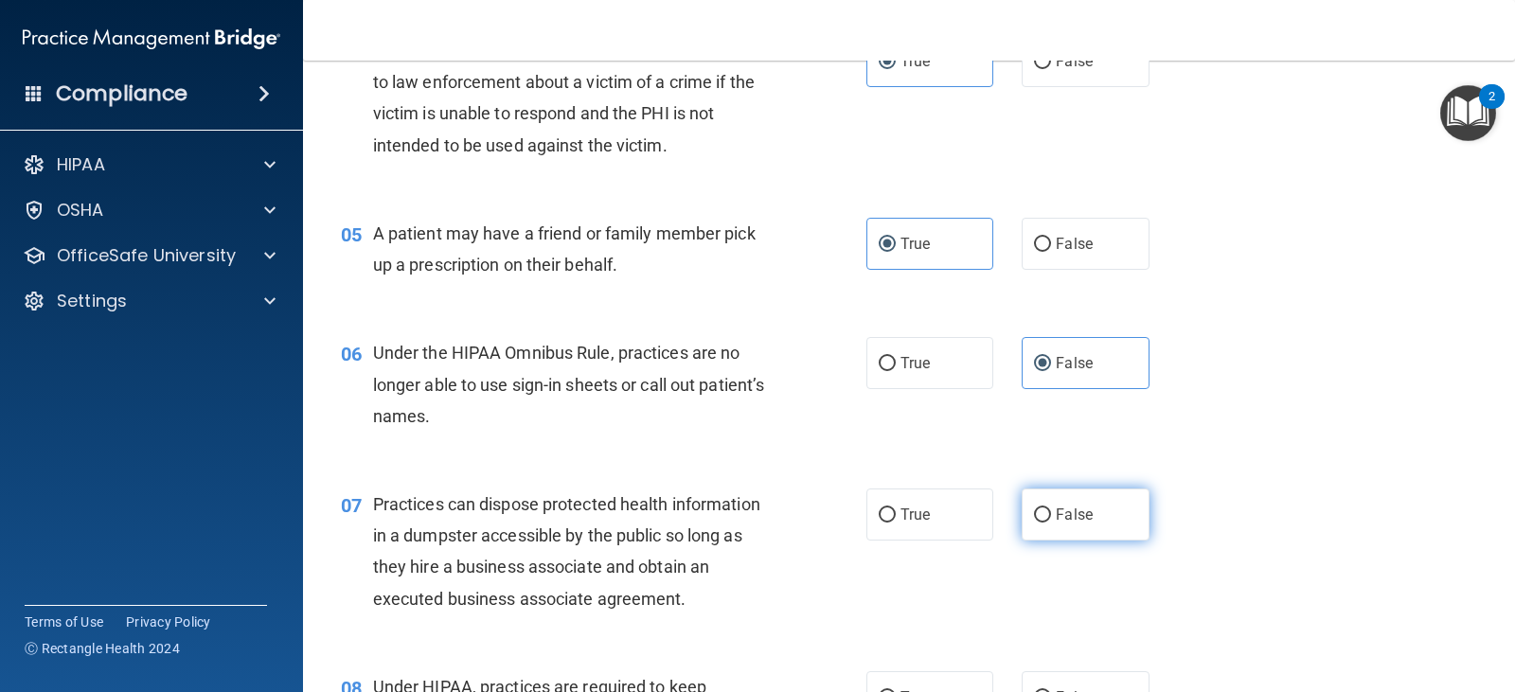
click at [1077, 509] on span "False" at bounding box center [1074, 515] width 37 height 18
click at [1051, 509] on input "False" at bounding box center [1042, 516] width 17 height 14
radio input "true"
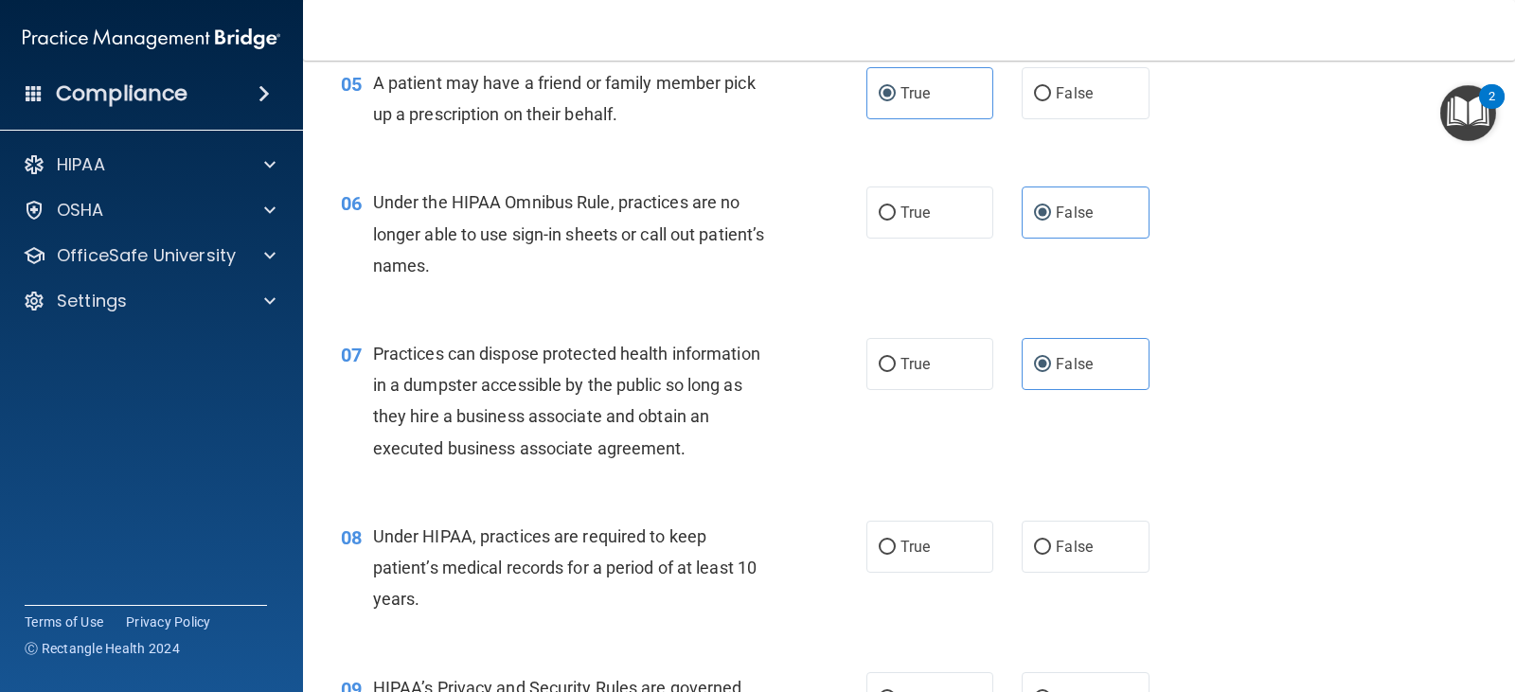
scroll to position [852, 0]
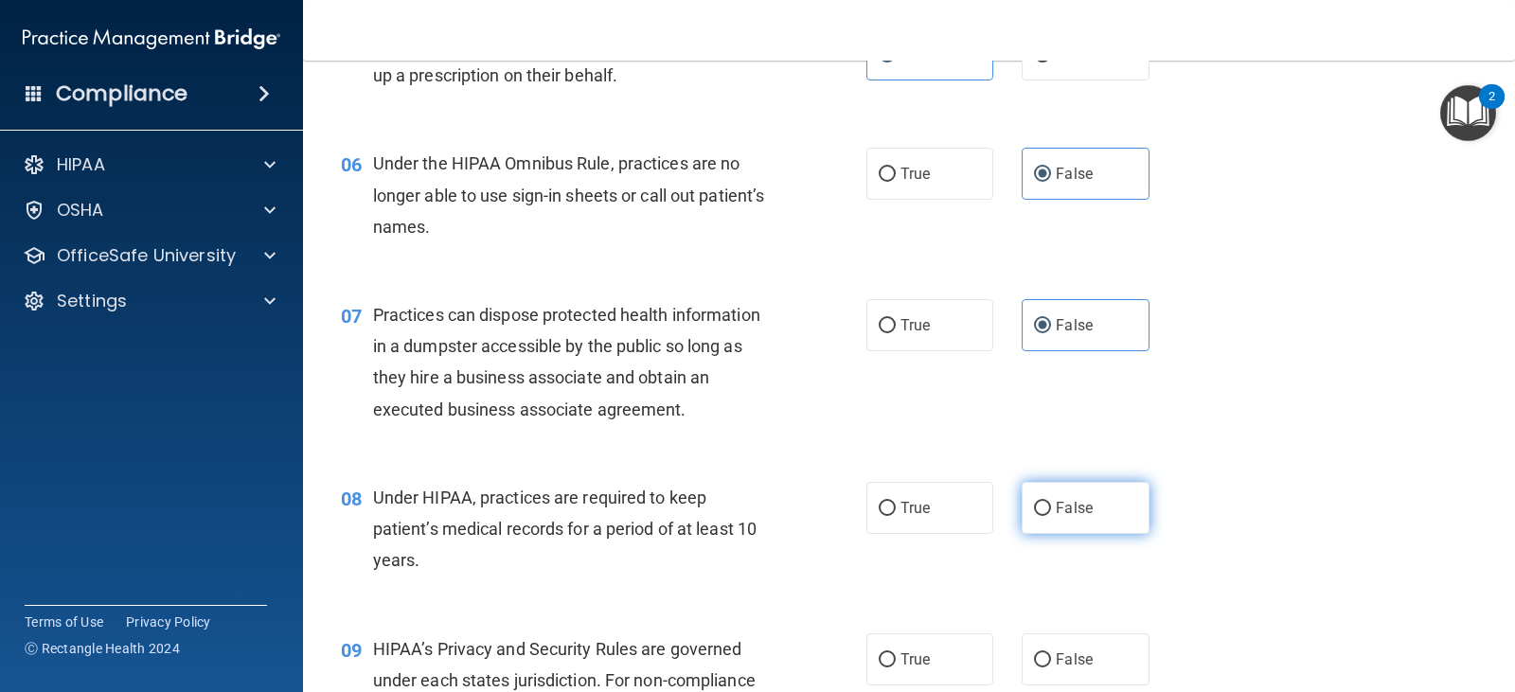
click at [1066, 491] on label "False" at bounding box center [1085, 508] width 127 height 52
click at [1051, 502] on input "False" at bounding box center [1042, 509] width 17 height 14
radio input "true"
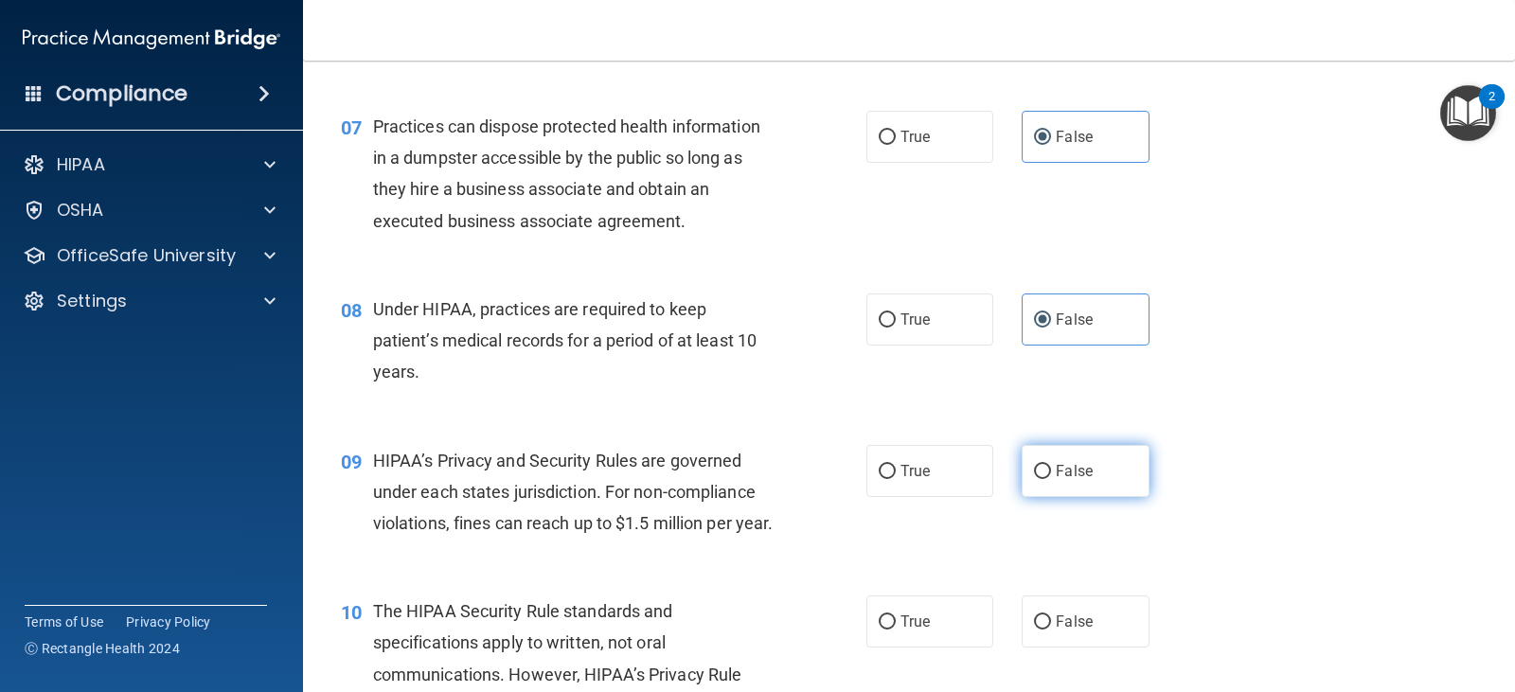
scroll to position [1042, 0]
click at [1069, 459] on label "False" at bounding box center [1085, 470] width 127 height 52
click at [1051, 464] on input "False" at bounding box center [1042, 471] width 17 height 14
radio input "true"
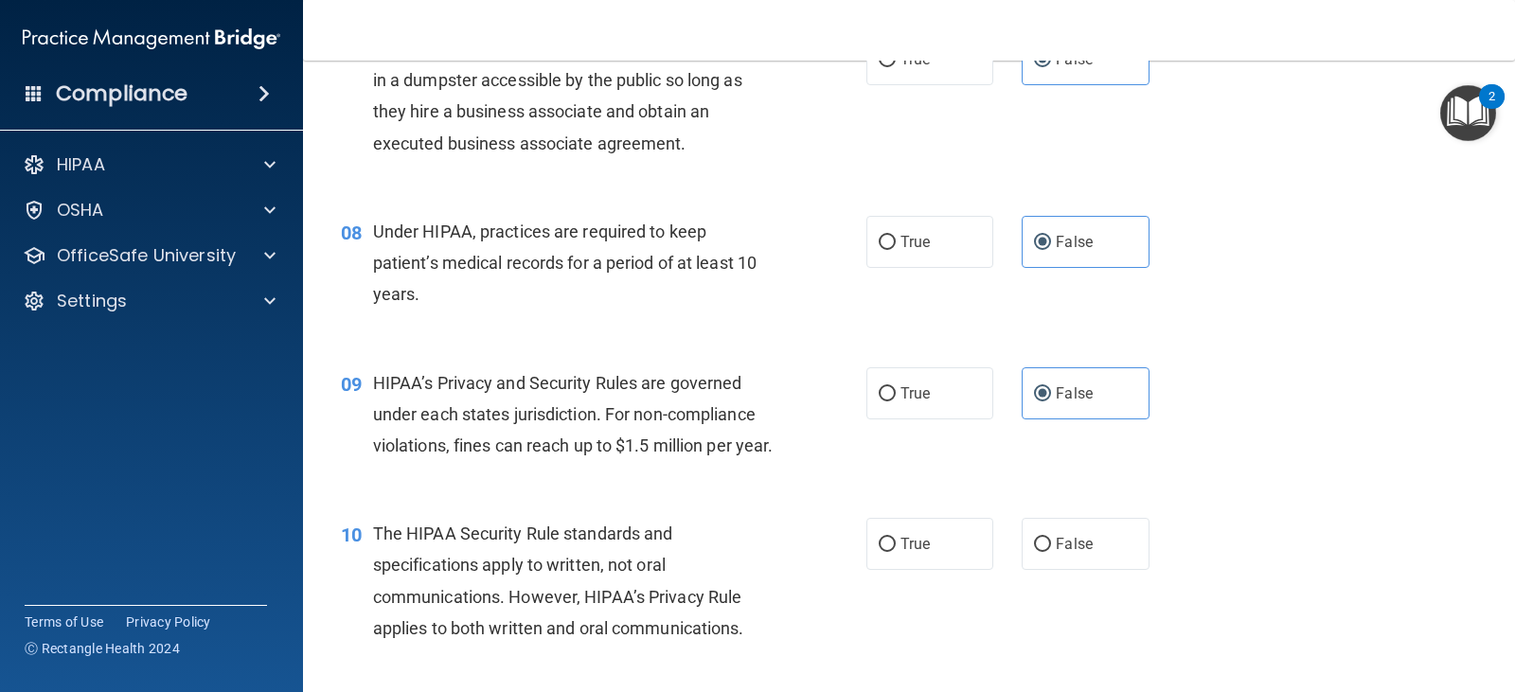
scroll to position [1231, 0]
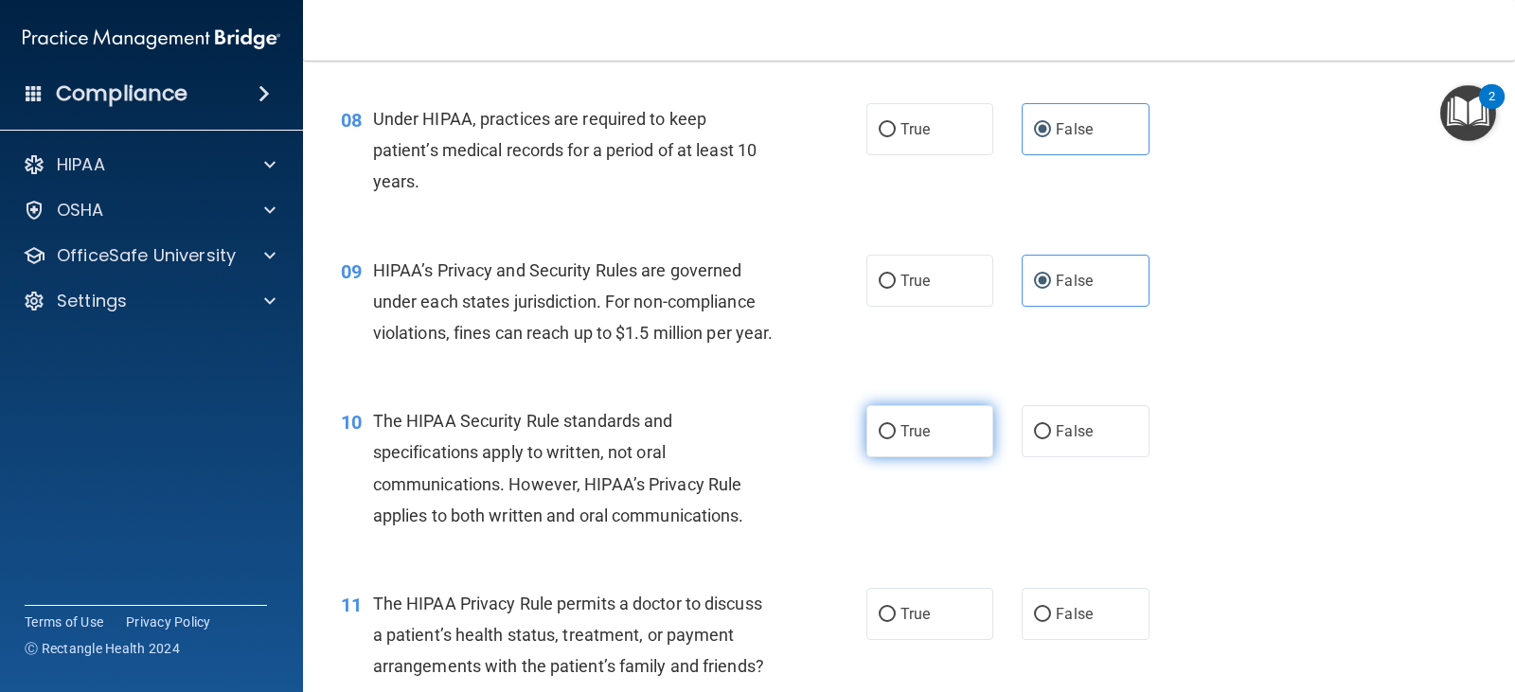
click at [969, 457] on label "True" at bounding box center [930, 431] width 127 height 52
click at [896, 439] on input "True" at bounding box center [887, 432] width 17 height 14
radio input "true"
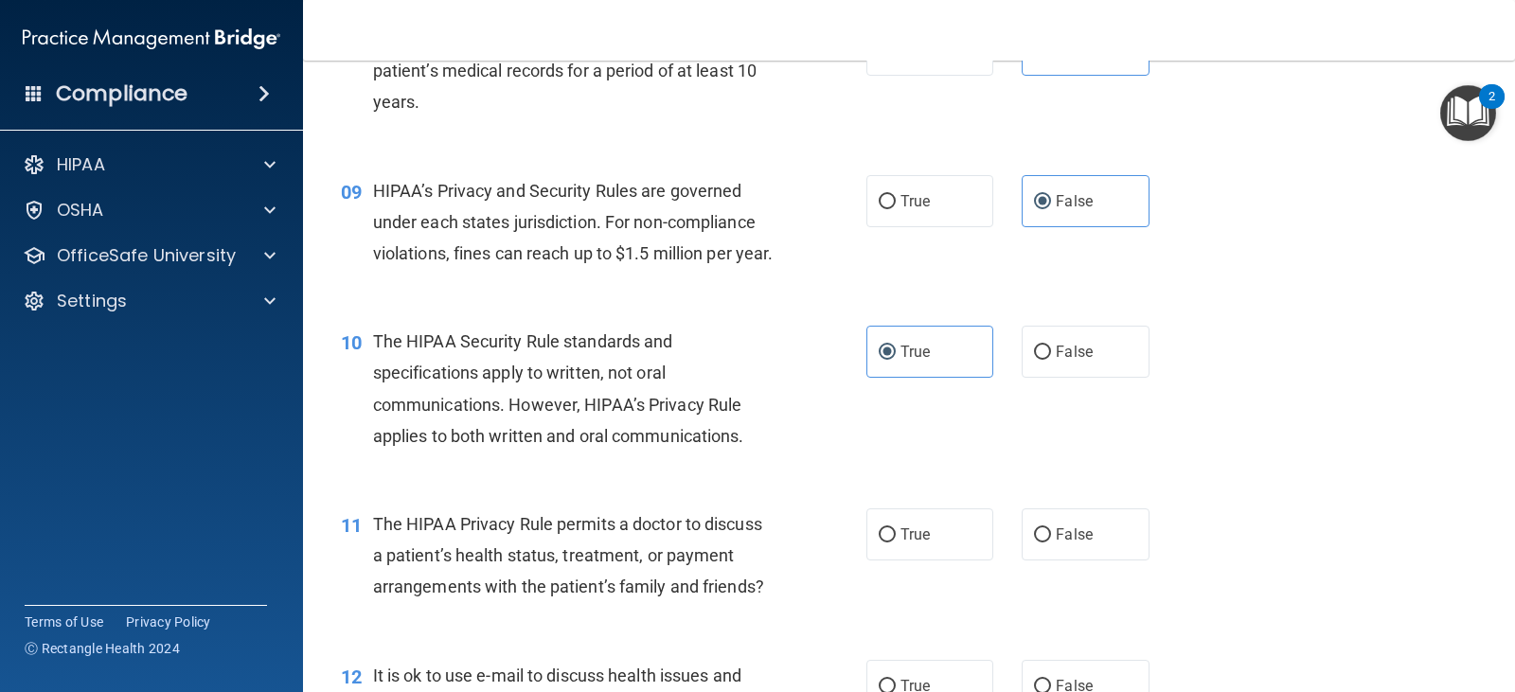
scroll to position [1421, 0]
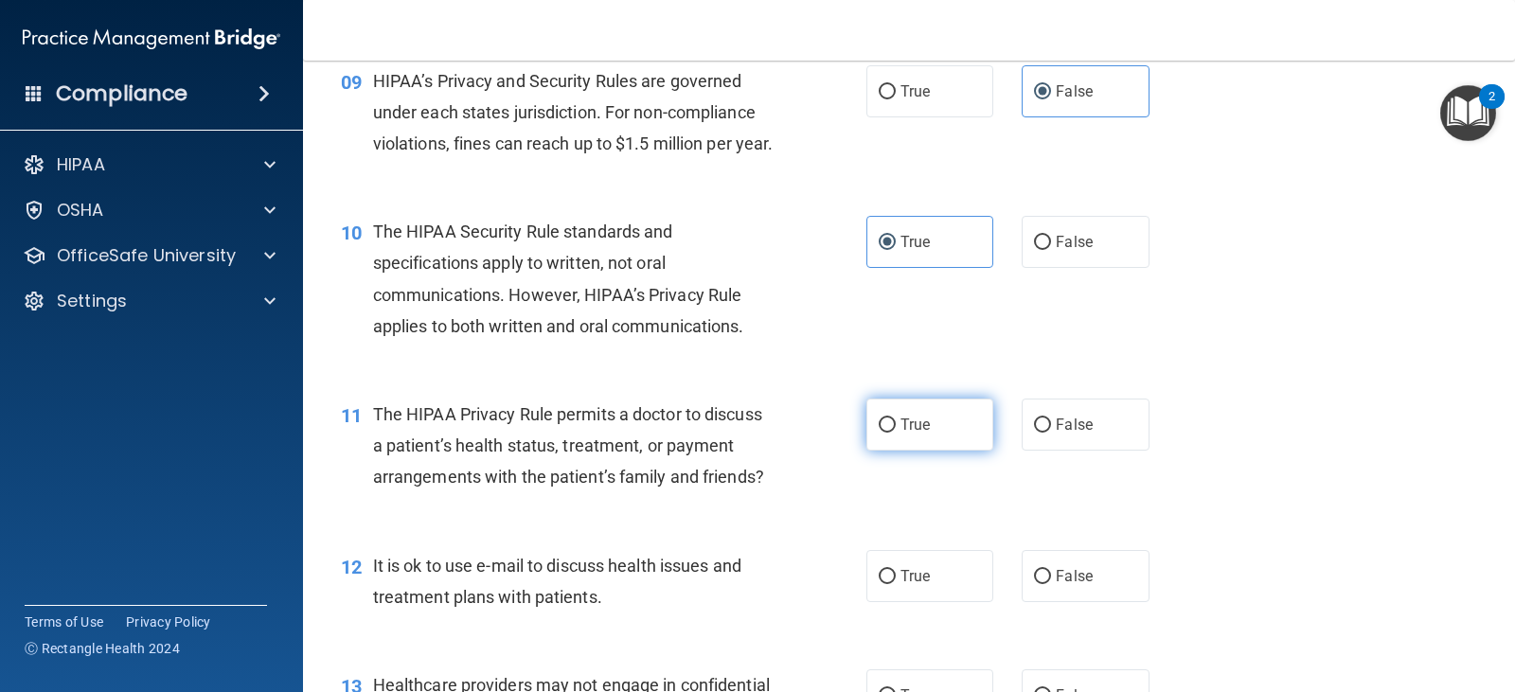
click at [939, 451] on label "True" at bounding box center [930, 425] width 127 height 52
click at [896, 433] on input "True" at bounding box center [887, 426] width 17 height 14
radio input "true"
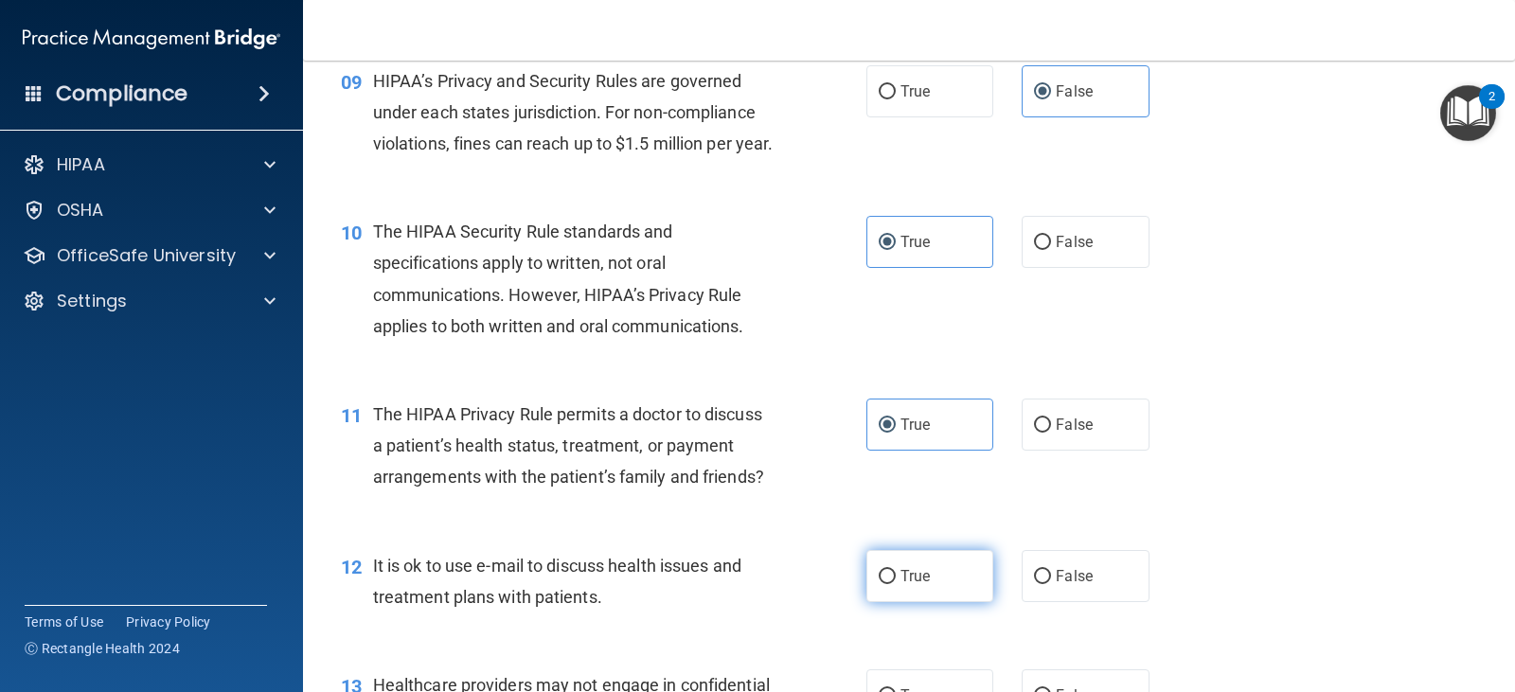
click at [916, 585] on span "True" at bounding box center [915, 576] width 29 height 18
click at [896, 584] on input "True" at bounding box center [887, 577] width 17 height 14
radio input "true"
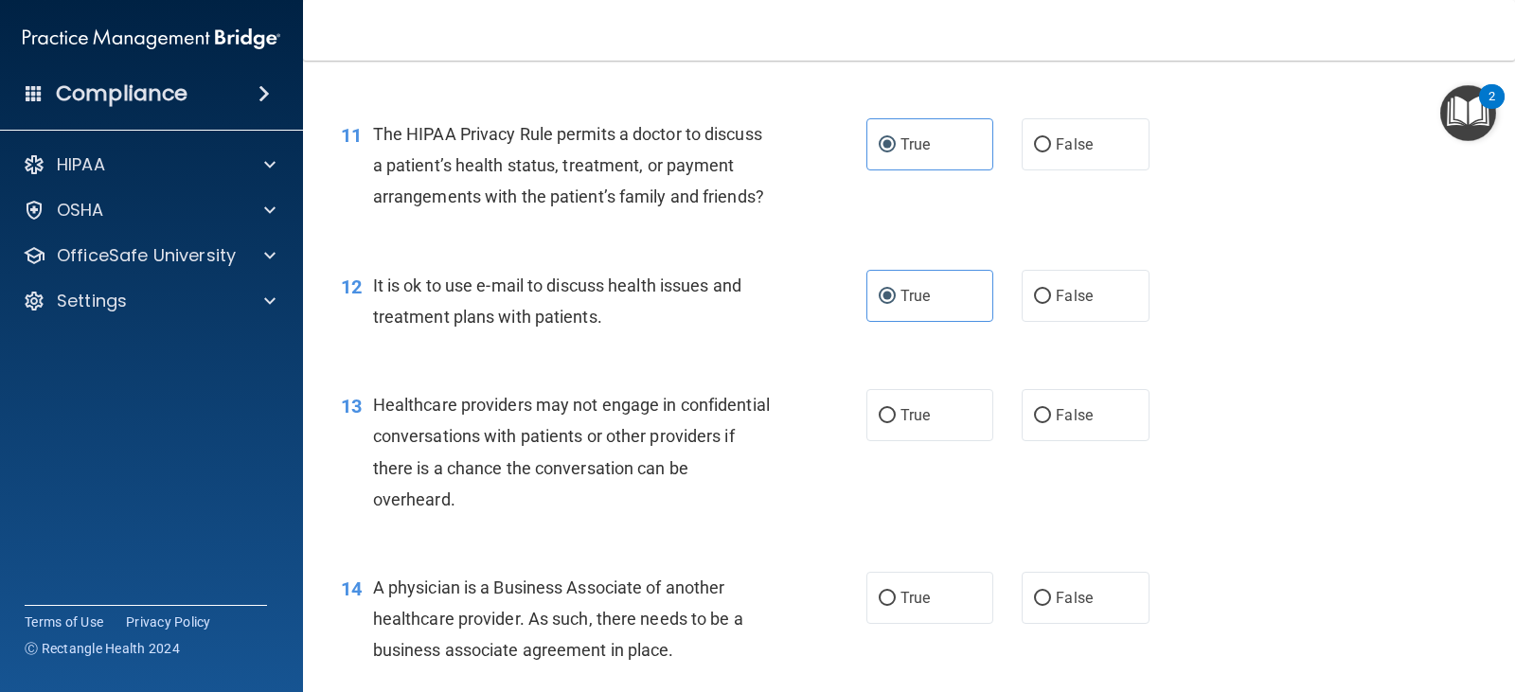
scroll to position [1705, 0]
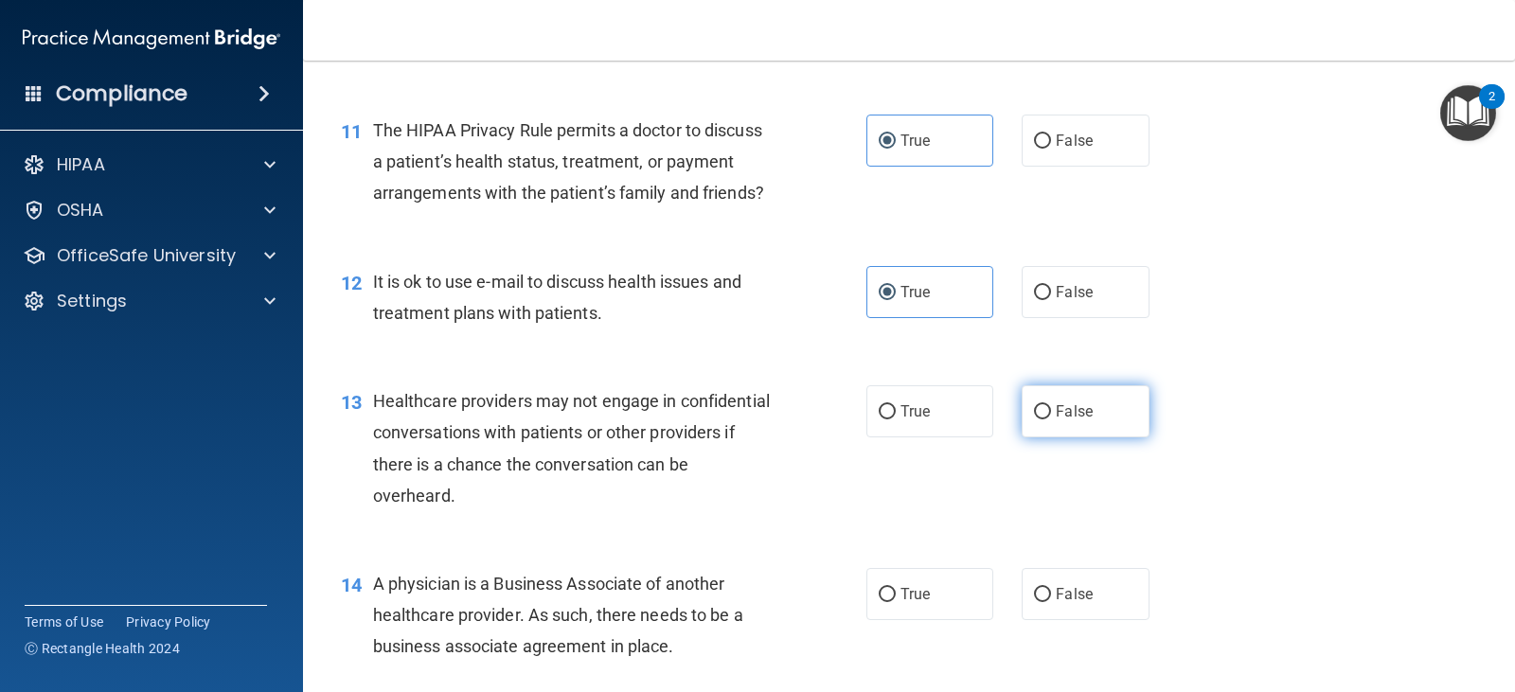
click at [1077, 438] on label "False" at bounding box center [1085, 411] width 127 height 52
click at [1051, 420] on input "False" at bounding box center [1042, 412] width 17 height 14
radio input "true"
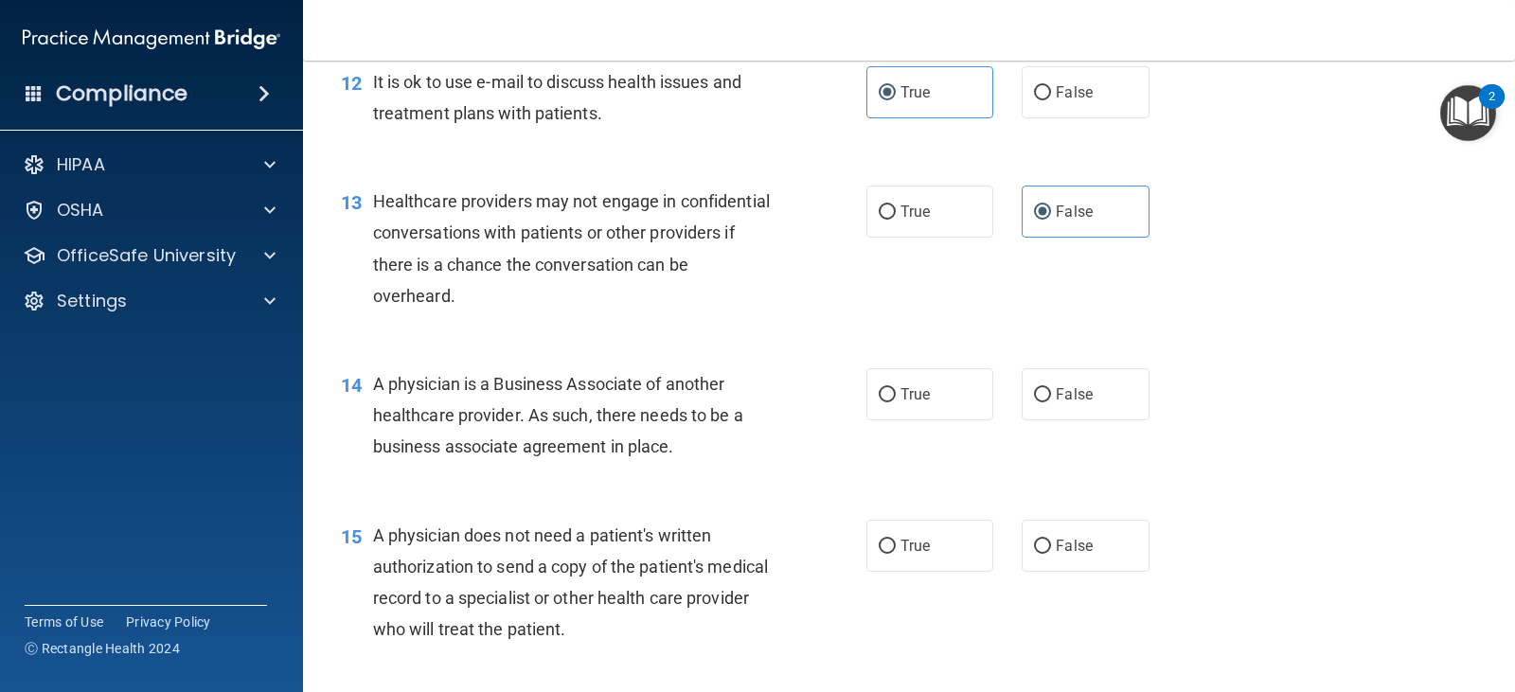
scroll to position [1989, 0]
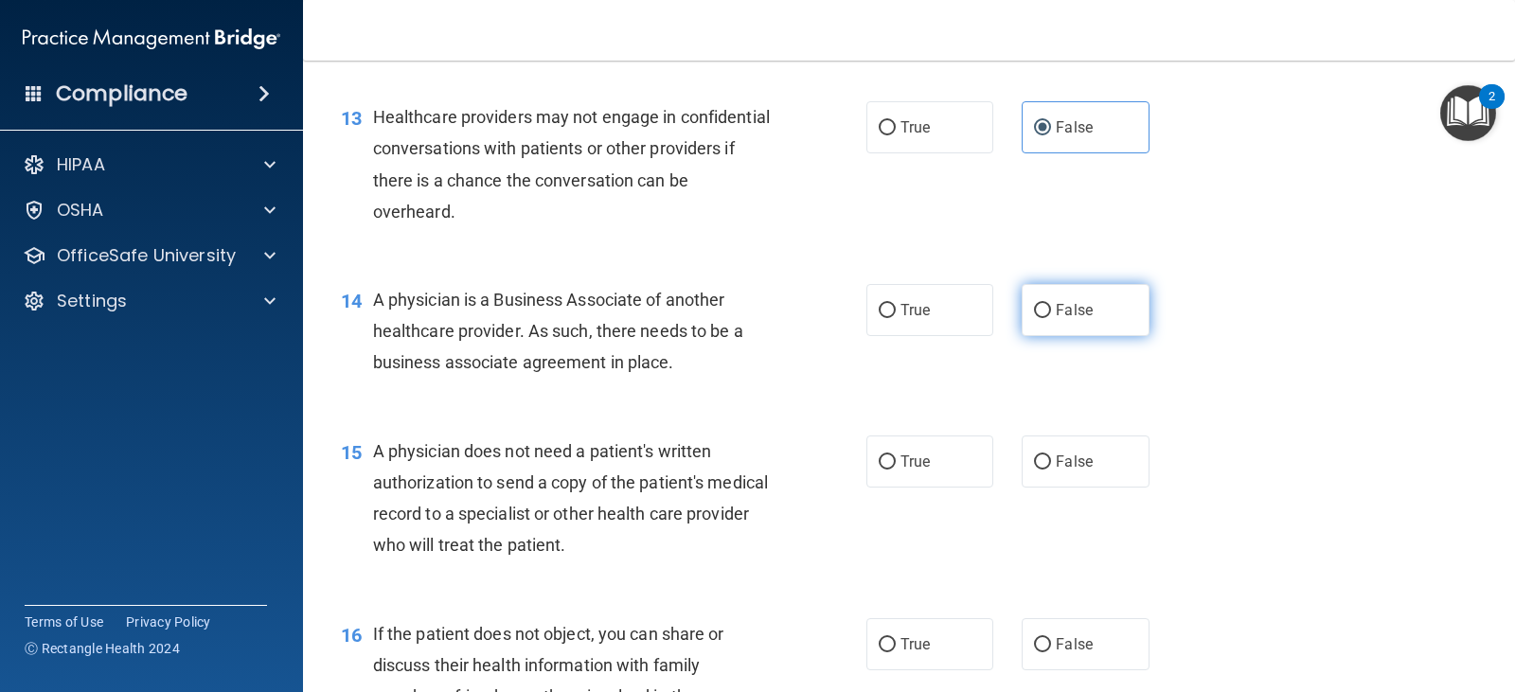
click at [1100, 336] on label "False" at bounding box center [1085, 310] width 127 height 52
click at [1051, 318] on input "False" at bounding box center [1042, 311] width 17 height 14
radio input "true"
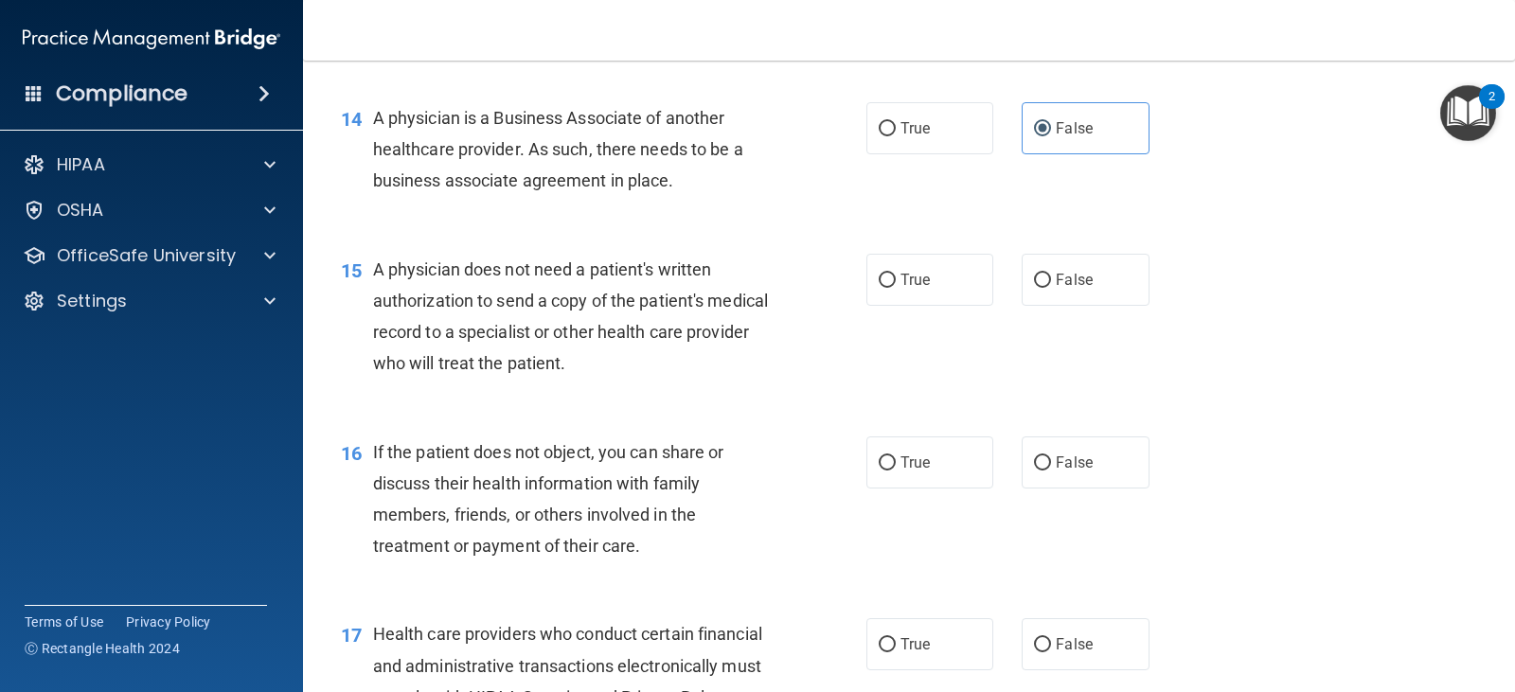
scroll to position [2178, 0]
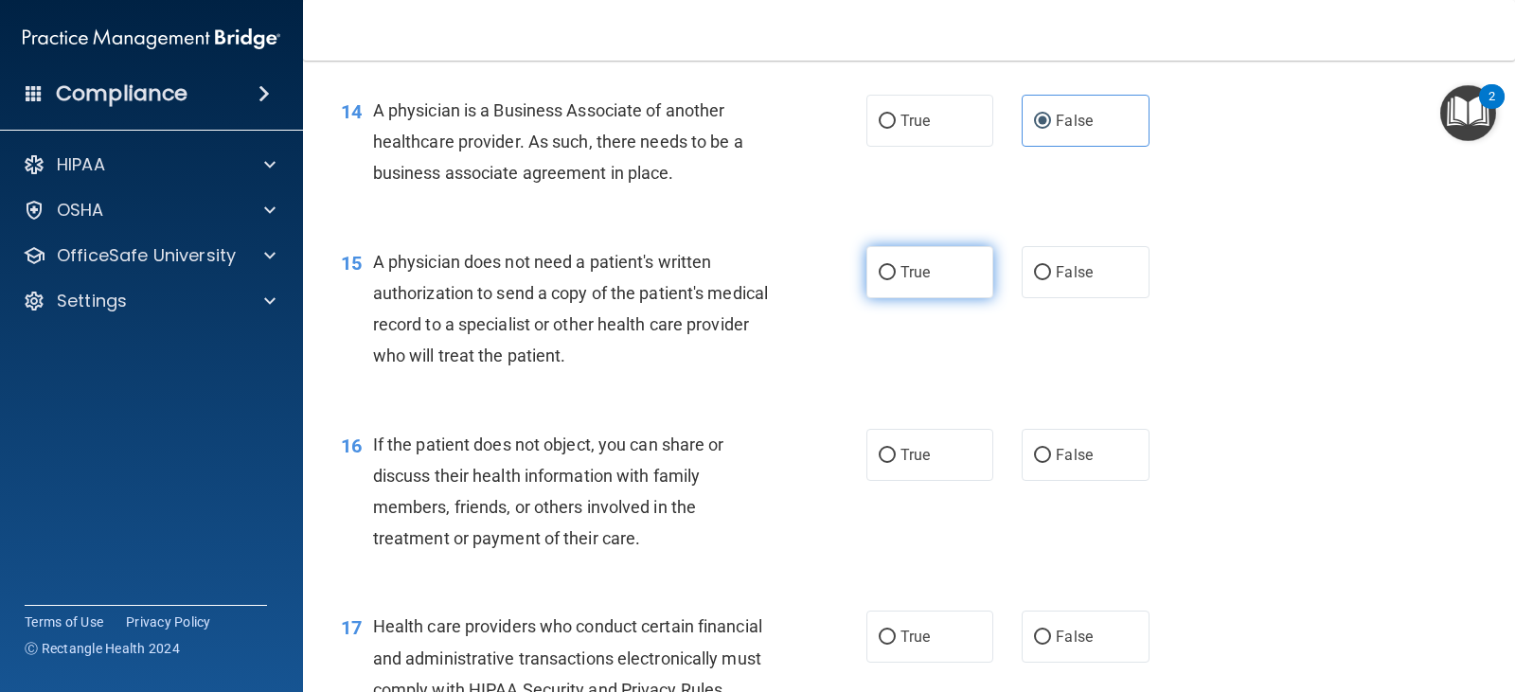
click at [905, 281] on span "True" at bounding box center [915, 272] width 29 height 18
click at [896, 280] on input "True" at bounding box center [887, 273] width 17 height 14
radio input "true"
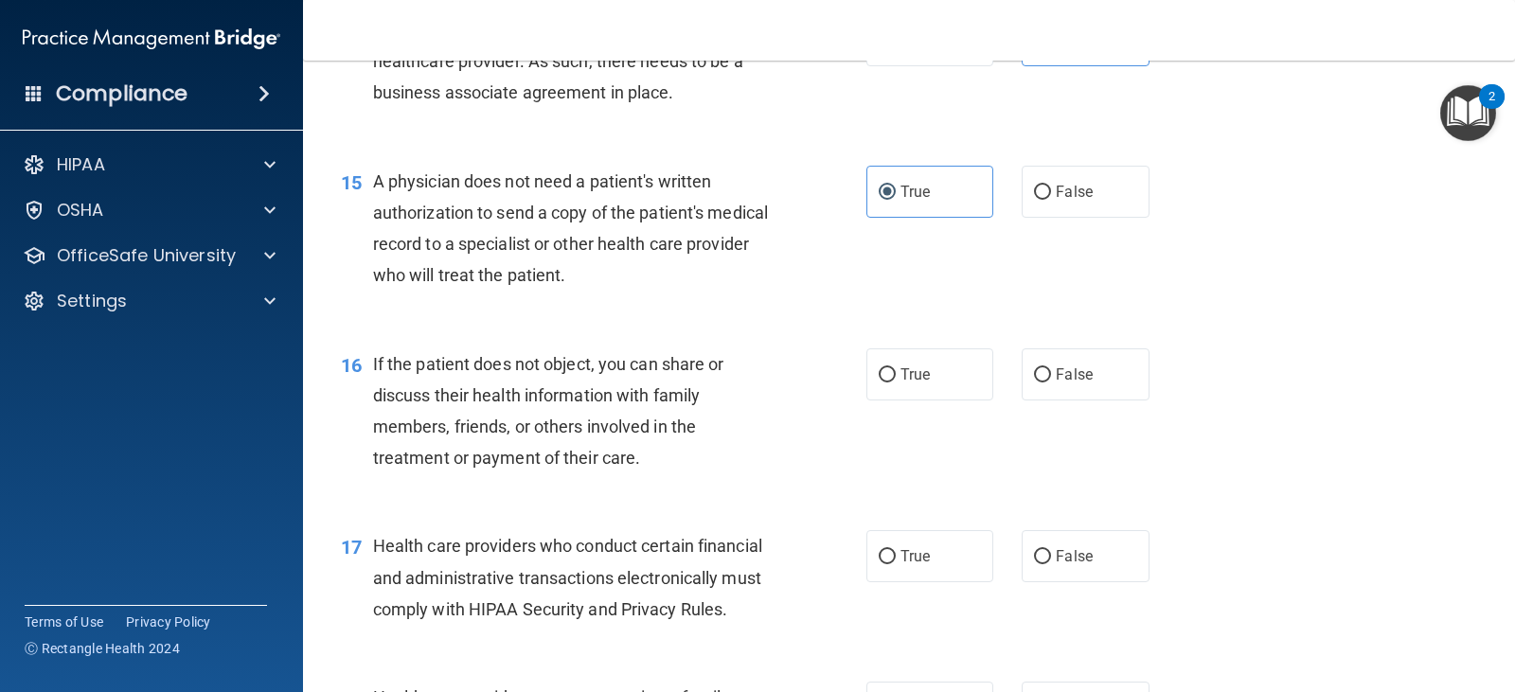
scroll to position [2368, 0]
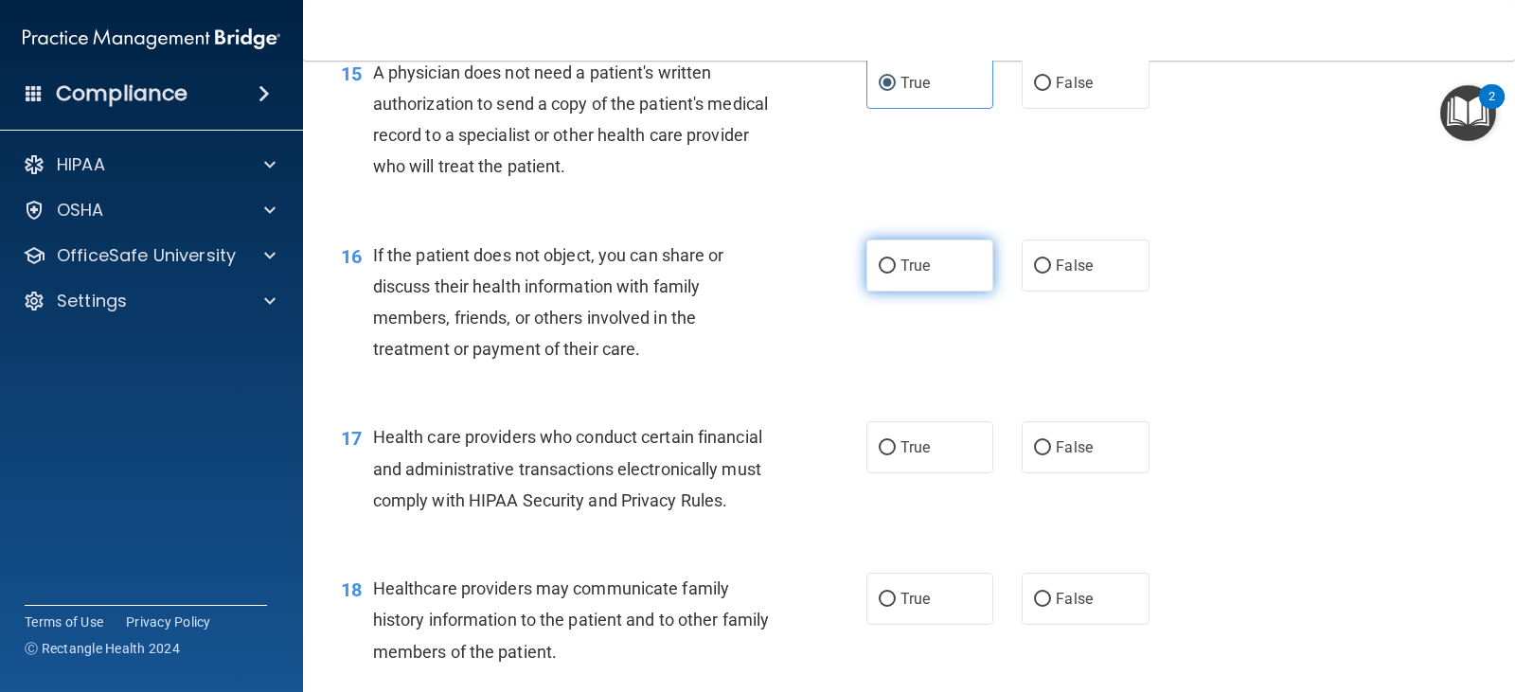
click at [913, 275] on span "True" at bounding box center [915, 266] width 29 height 18
click at [896, 274] on input "True" at bounding box center [887, 267] width 17 height 14
radio input "true"
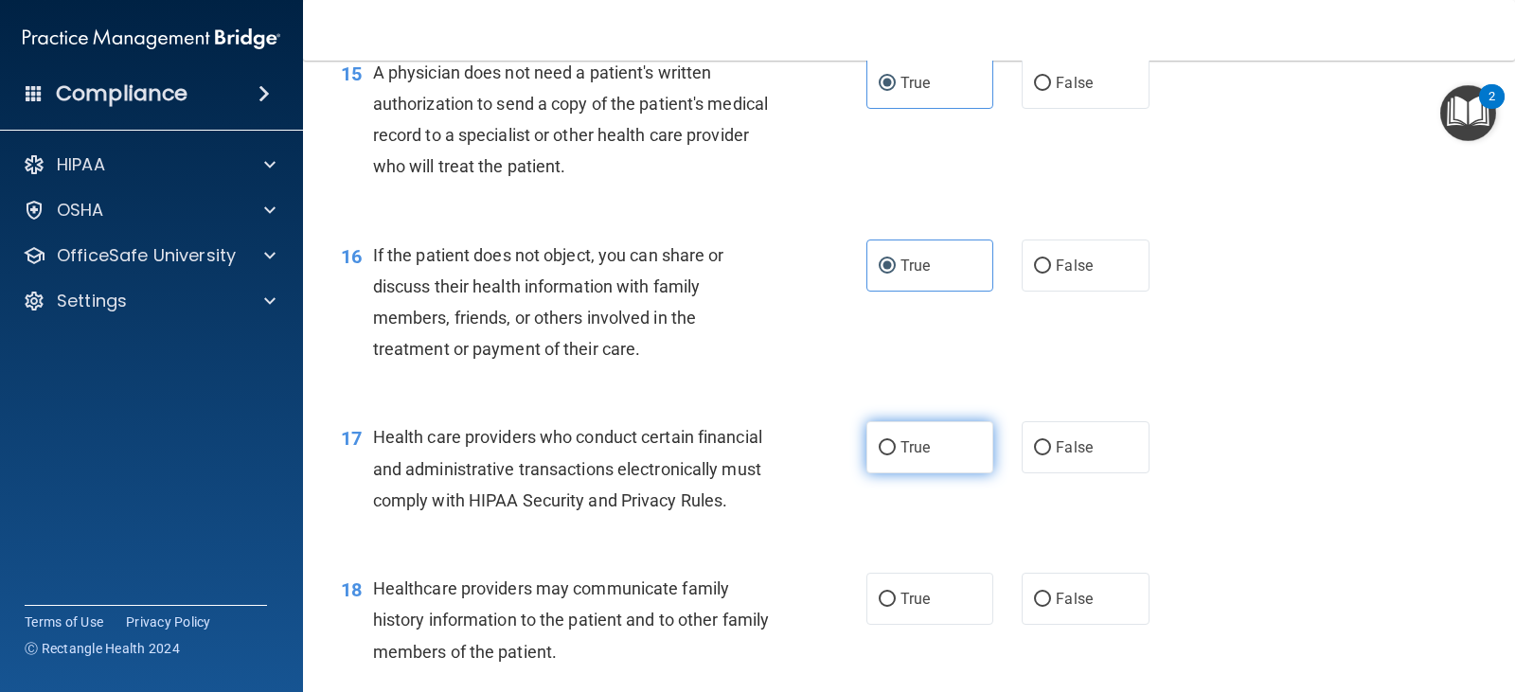
click at [940, 461] on label "True" at bounding box center [930, 447] width 127 height 52
click at [896, 456] on input "True" at bounding box center [887, 448] width 17 height 14
radio input "true"
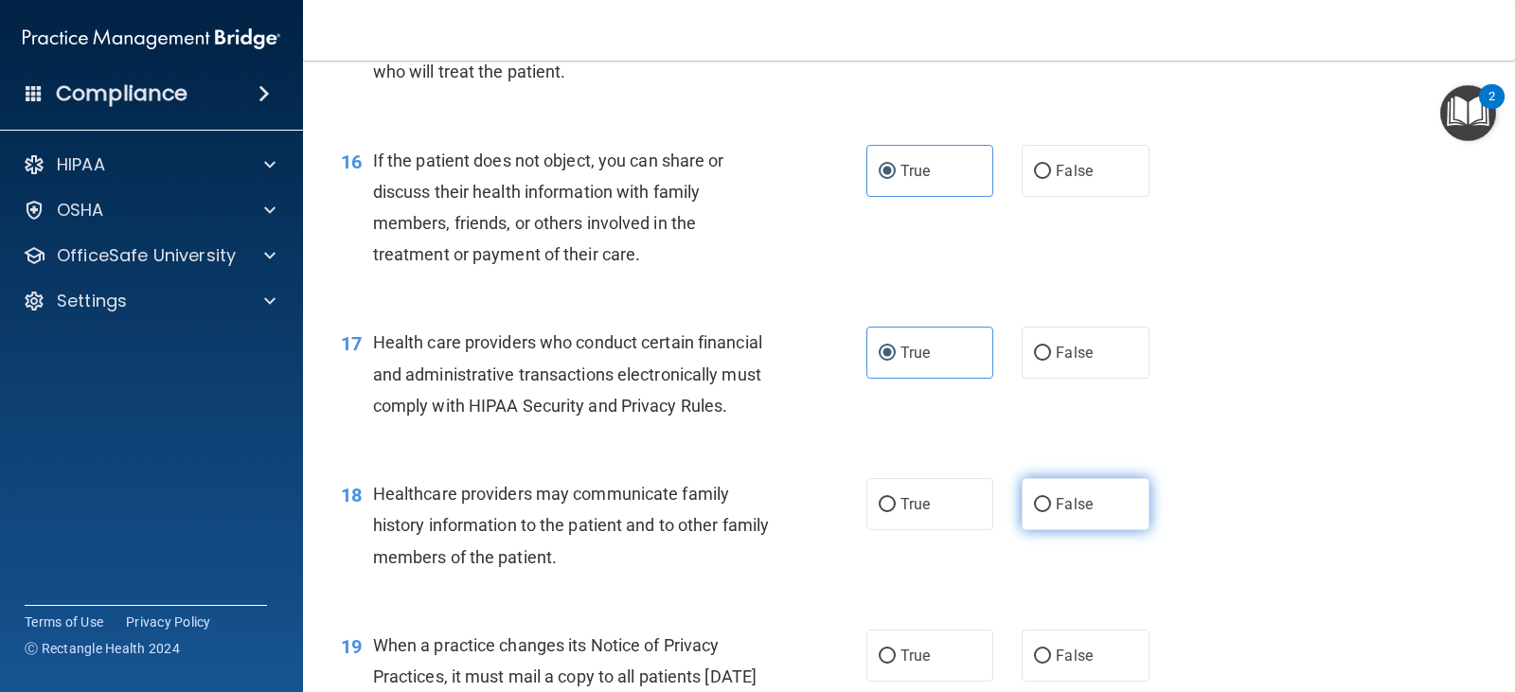
click at [1061, 530] on label "False" at bounding box center [1085, 504] width 127 height 52
click at [1051, 512] on input "False" at bounding box center [1042, 505] width 17 height 14
radio input "true"
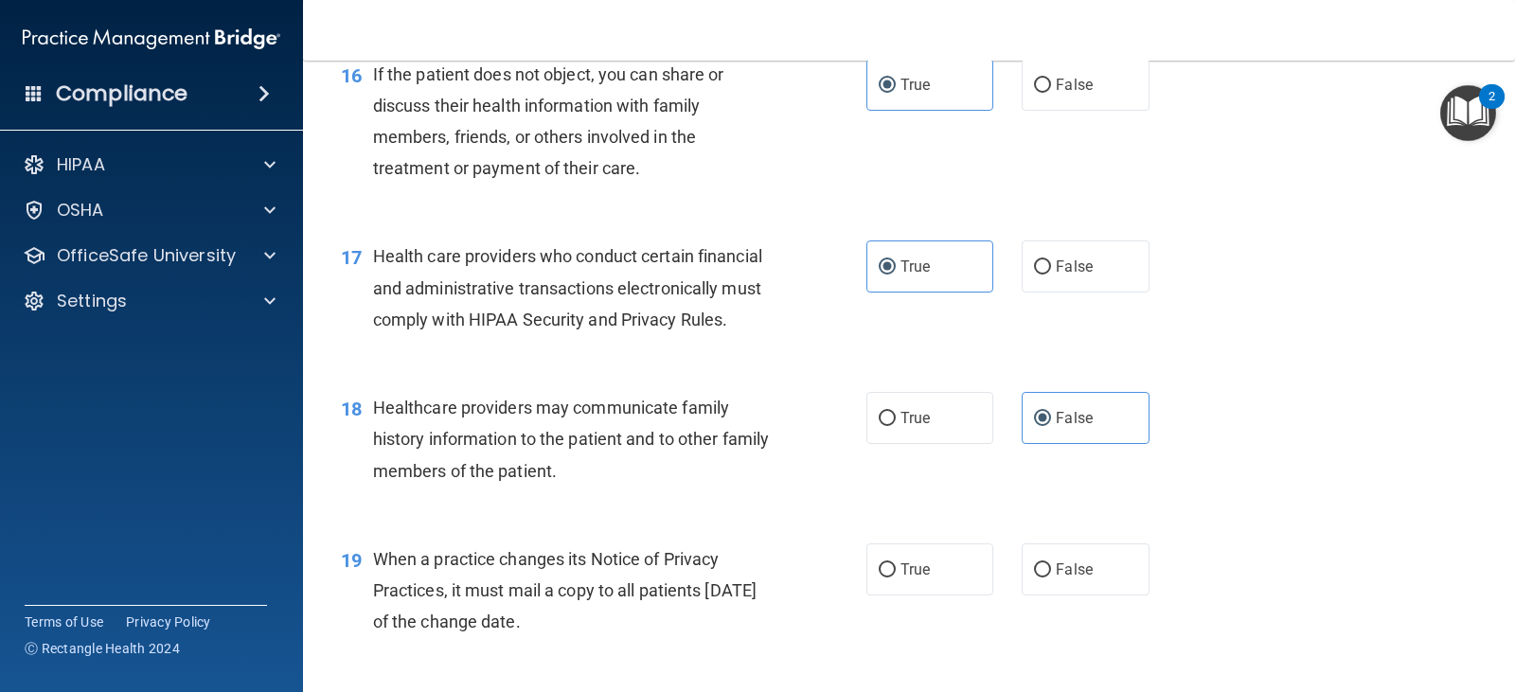
scroll to position [2652, 0]
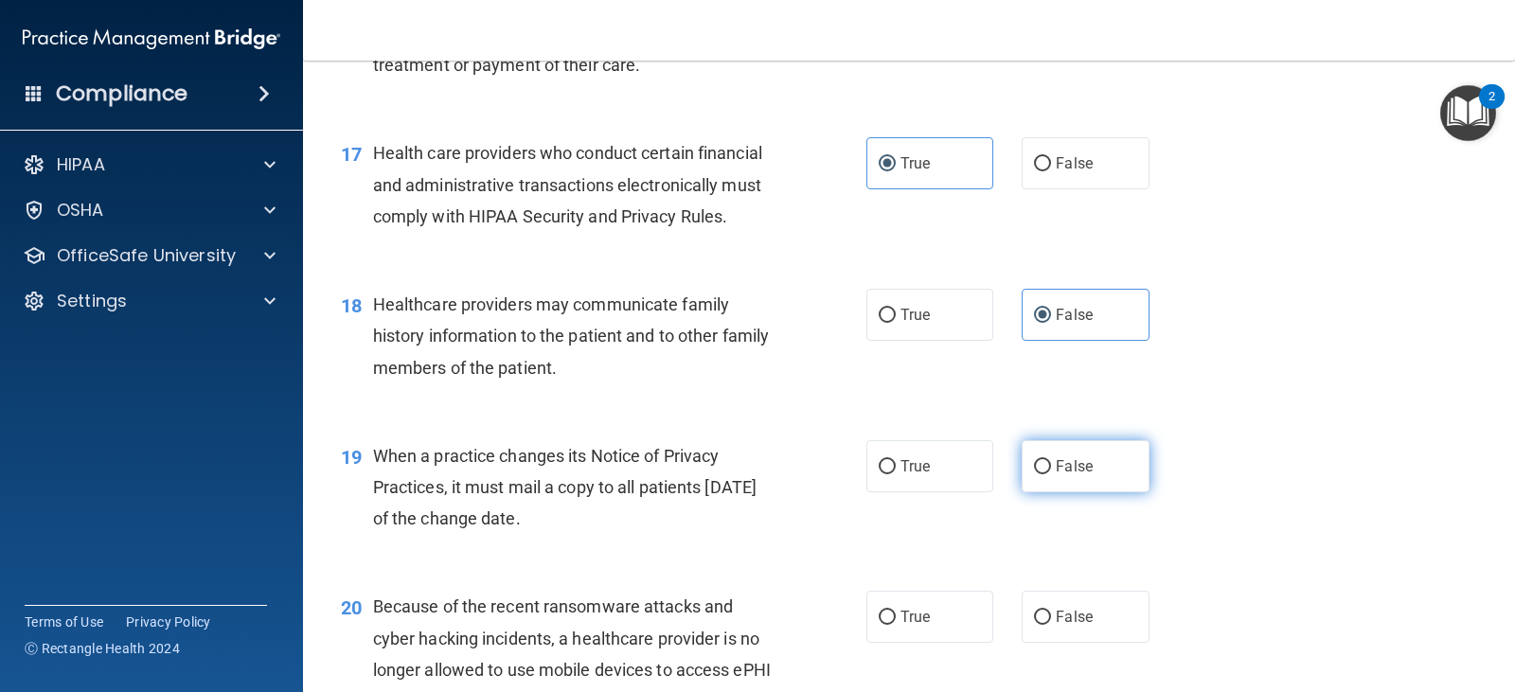
click at [1114, 492] on label "False" at bounding box center [1085, 466] width 127 height 52
click at [1051, 475] on input "False" at bounding box center [1042, 467] width 17 height 14
radio input "true"
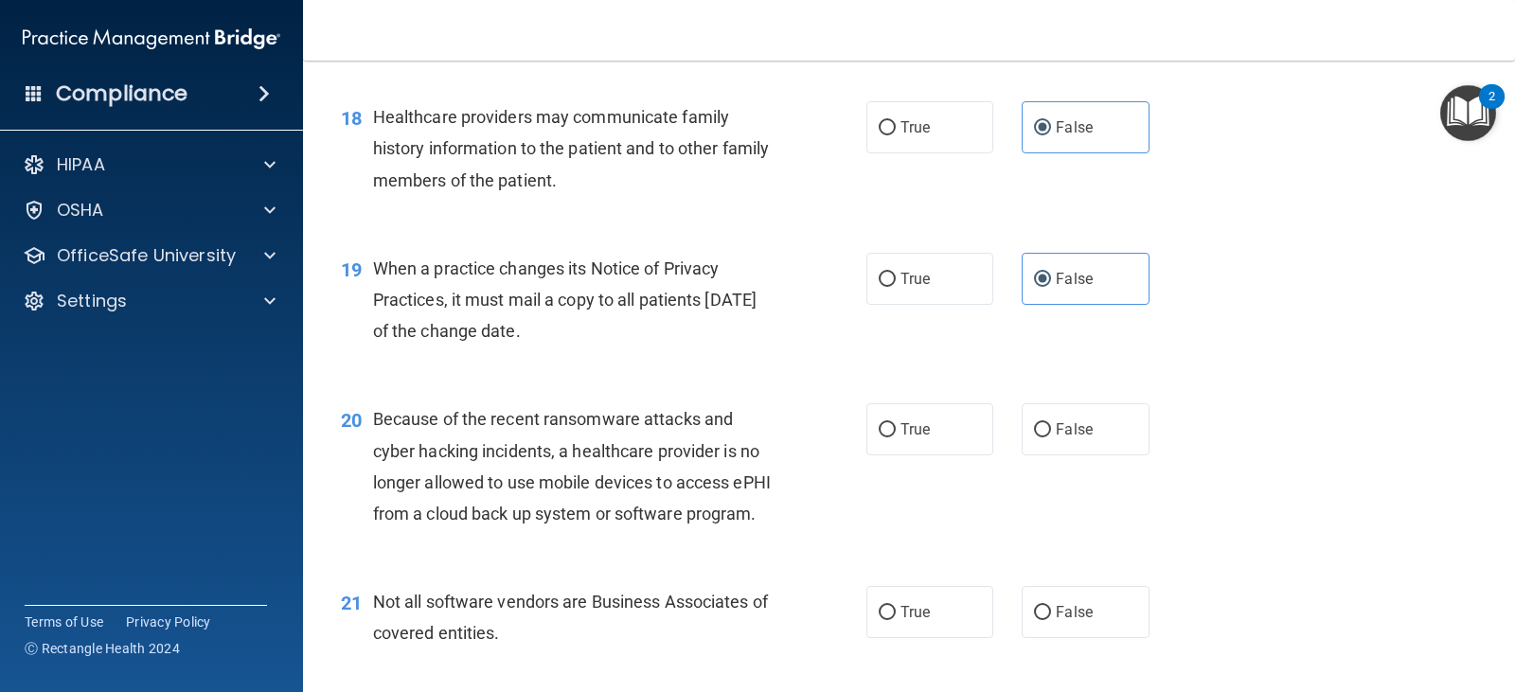
scroll to position [2841, 0]
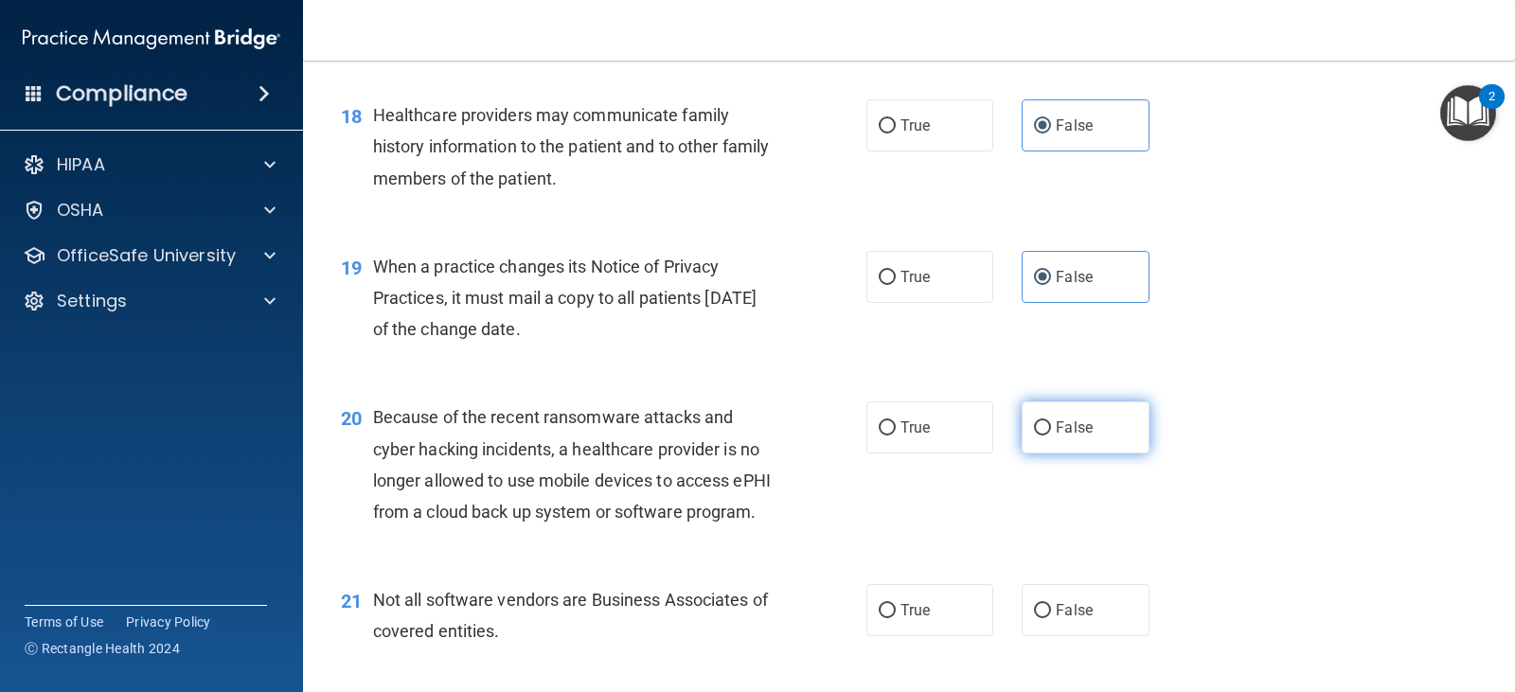
click at [1085, 454] on label "False" at bounding box center [1085, 428] width 127 height 52
click at [1051, 436] on input "False" at bounding box center [1042, 428] width 17 height 14
radio input "true"
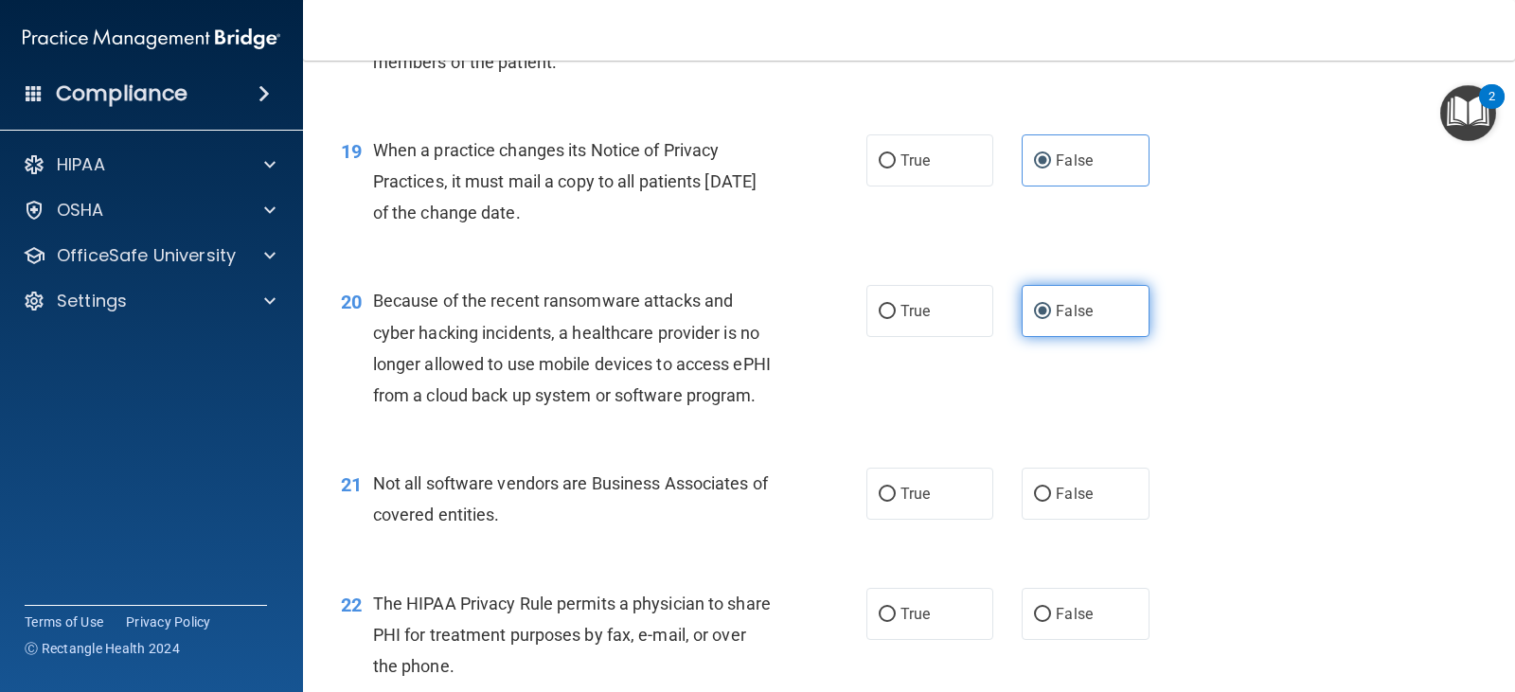
scroll to position [3125, 0]
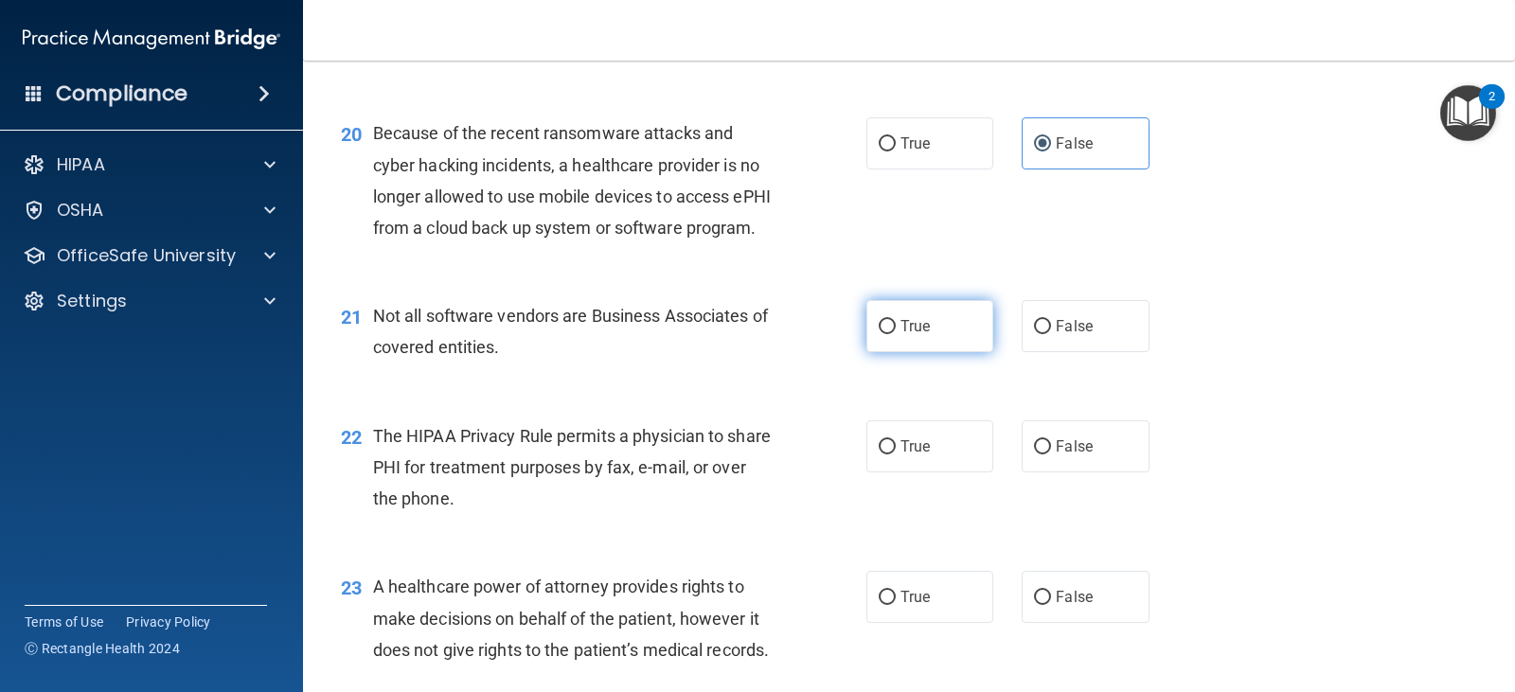
click at [923, 352] on label "True" at bounding box center [930, 326] width 127 height 52
click at [896, 334] on input "True" at bounding box center [887, 327] width 17 height 14
radio input "true"
click at [903, 456] on span "True" at bounding box center [915, 447] width 29 height 18
click at [896, 455] on input "True" at bounding box center [887, 447] width 17 height 14
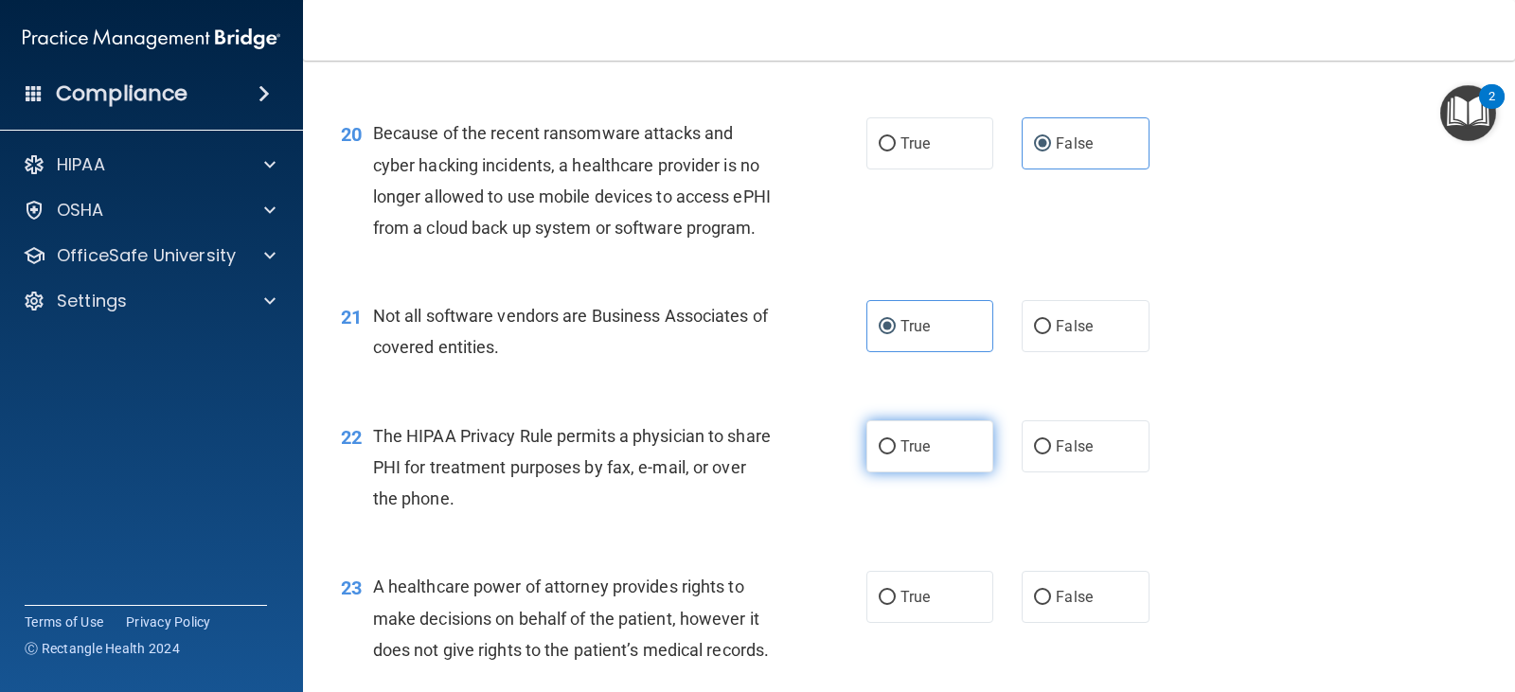
radio input "true"
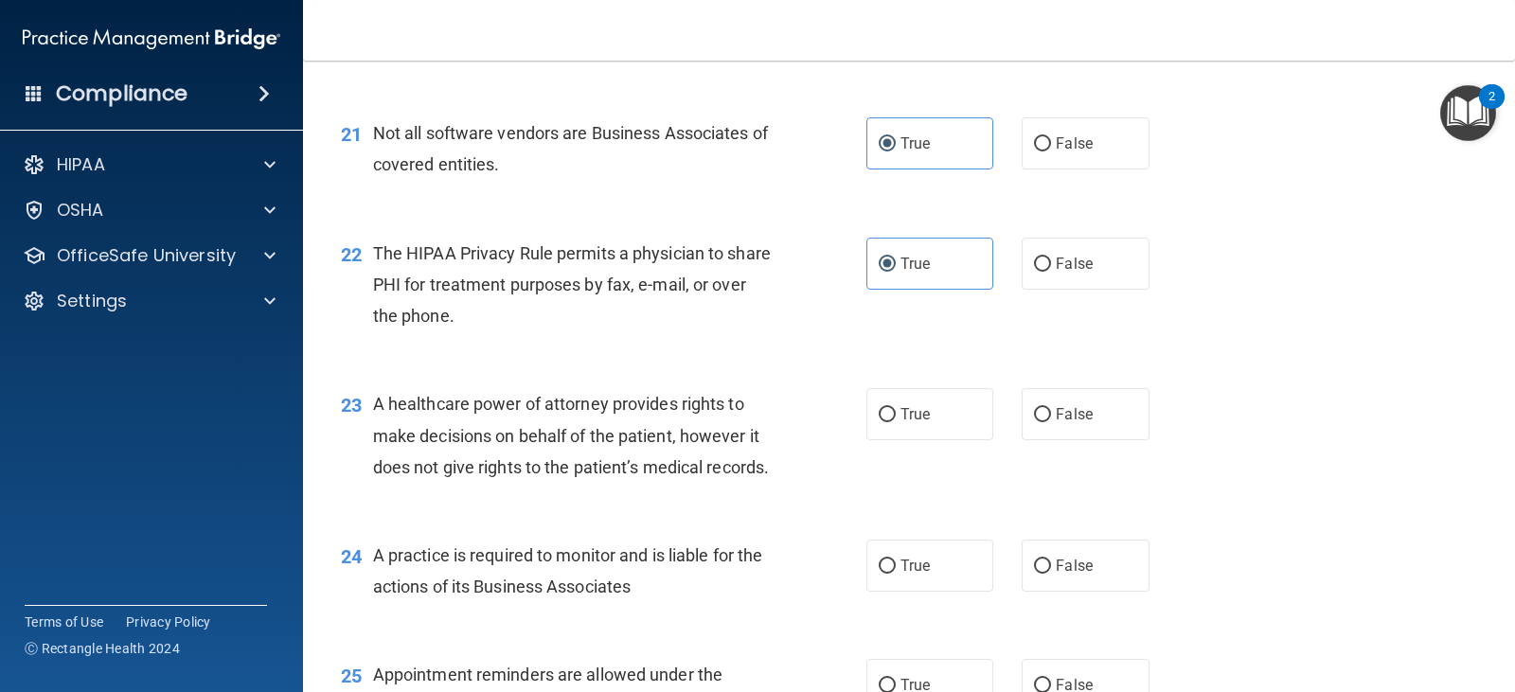
scroll to position [3315, 0]
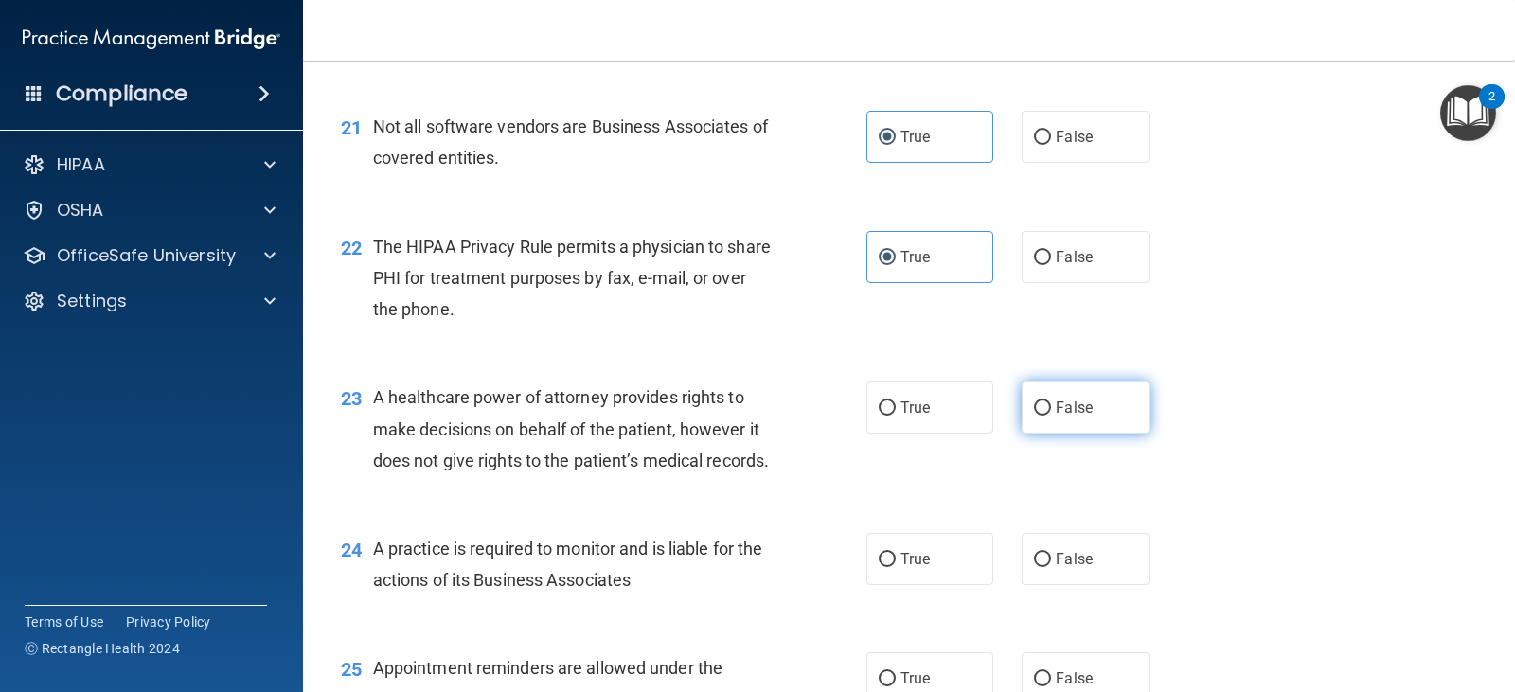
click at [1061, 417] on span "False" at bounding box center [1074, 408] width 37 height 18
click at [1051, 416] on input "False" at bounding box center [1042, 409] width 17 height 14
radio input "true"
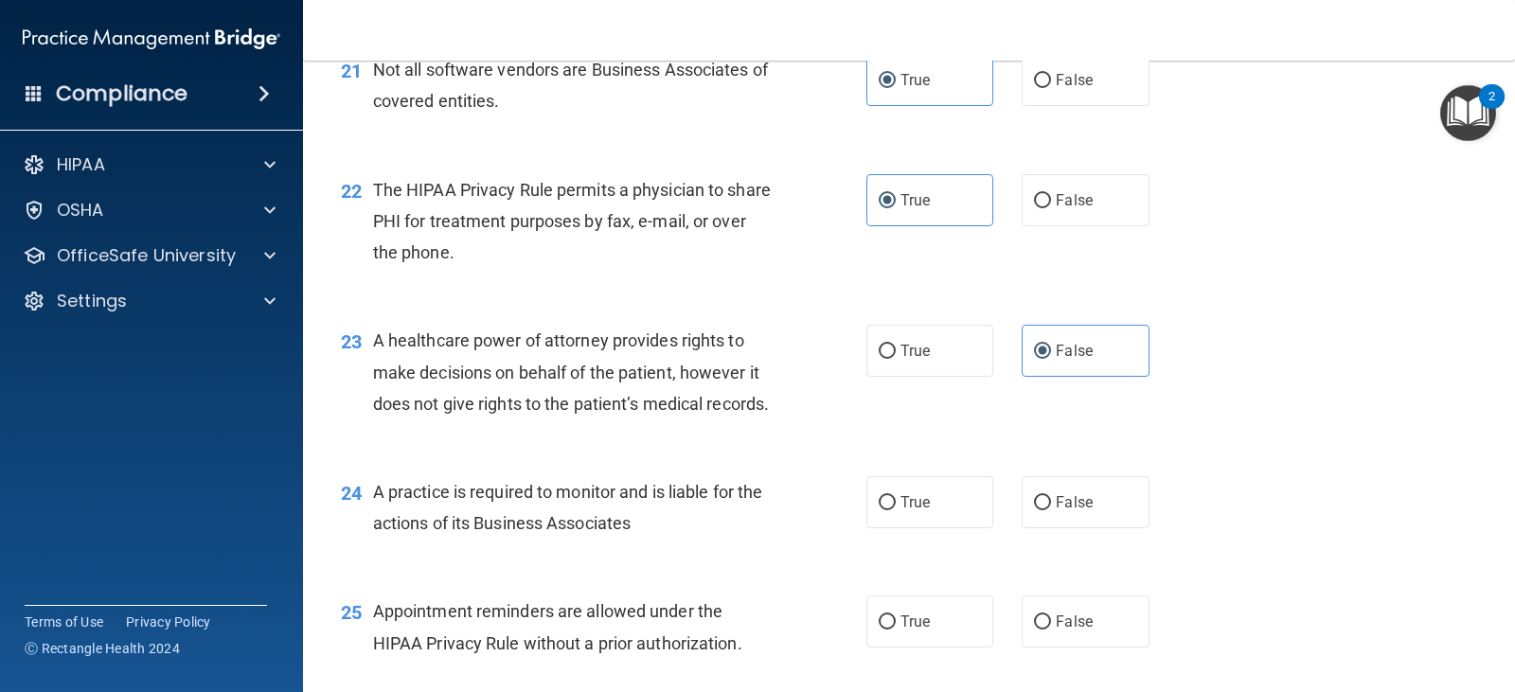
scroll to position [3504, 0]
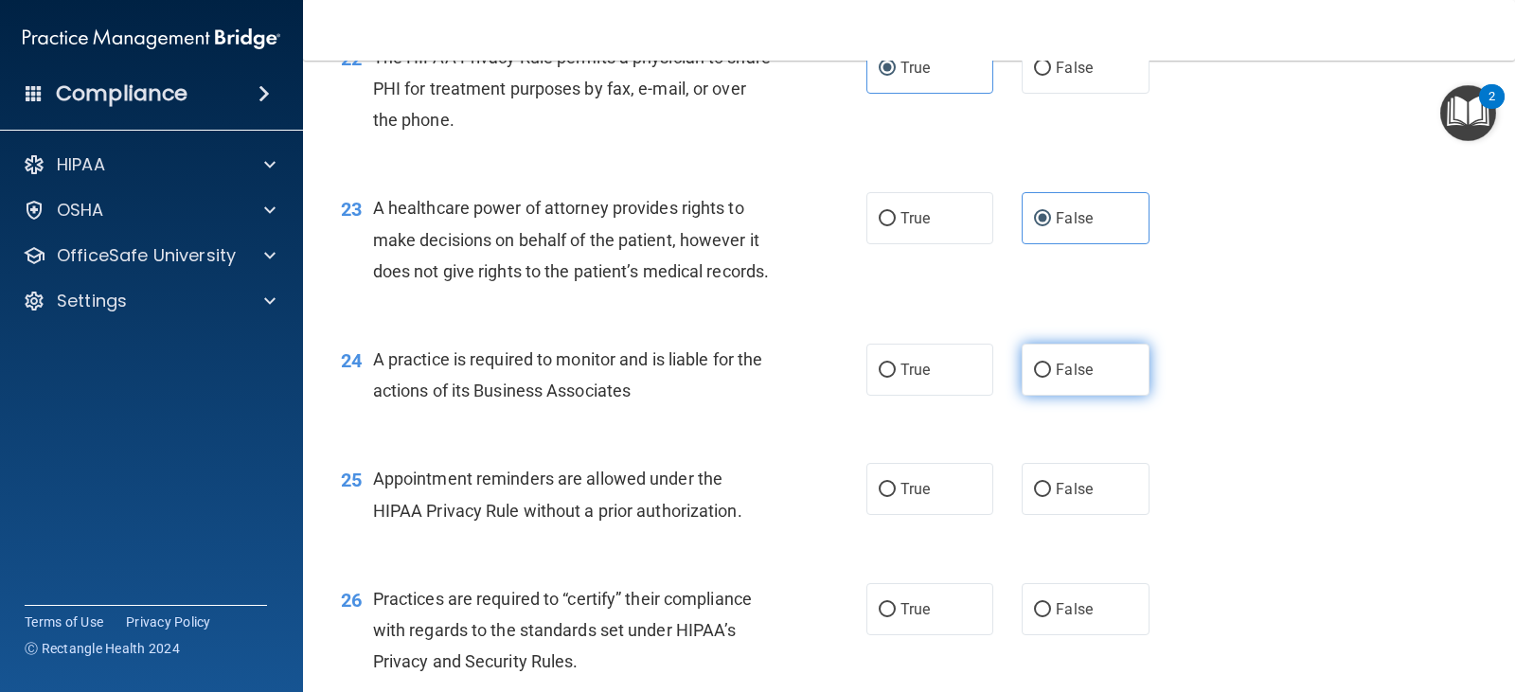
click at [1056, 379] on span "False" at bounding box center [1074, 370] width 37 height 18
click at [1051, 378] on input "False" at bounding box center [1042, 371] width 17 height 14
radio input "true"
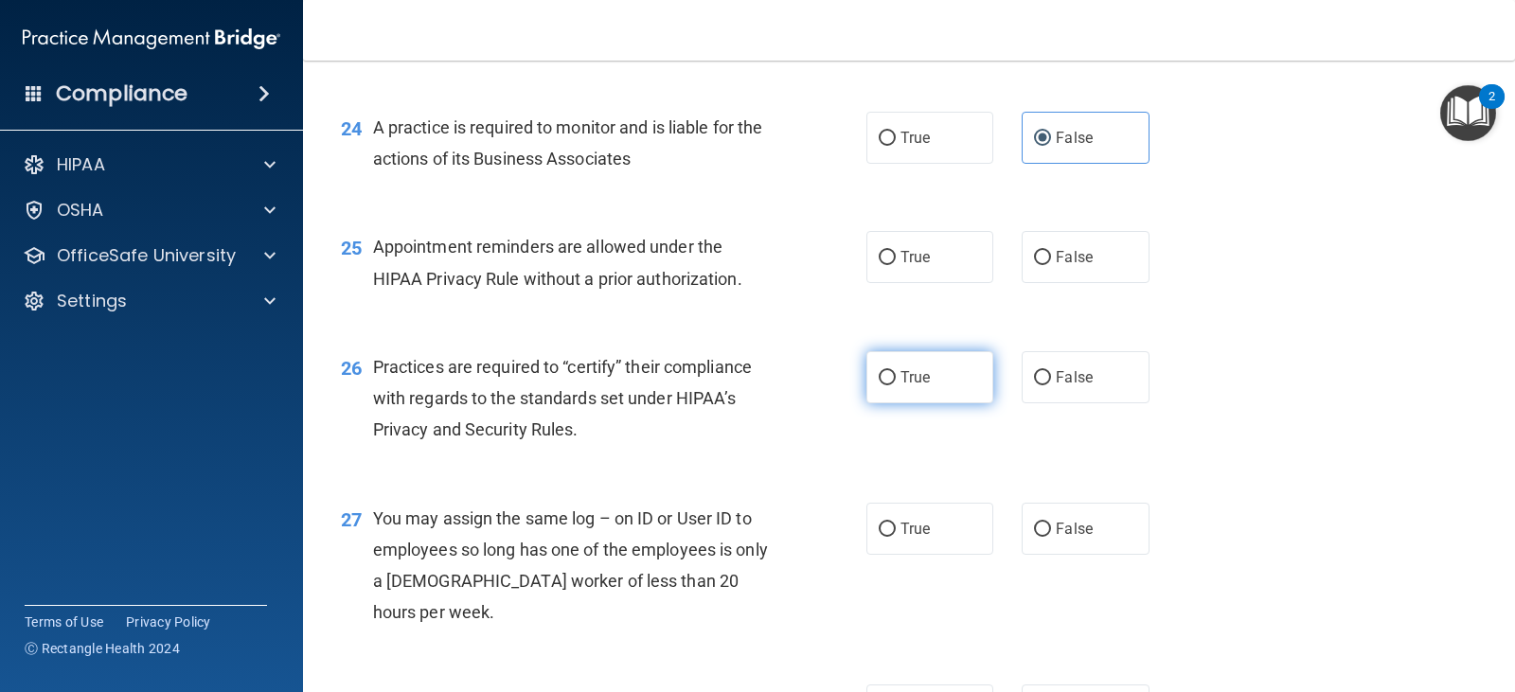
scroll to position [3788, 0]
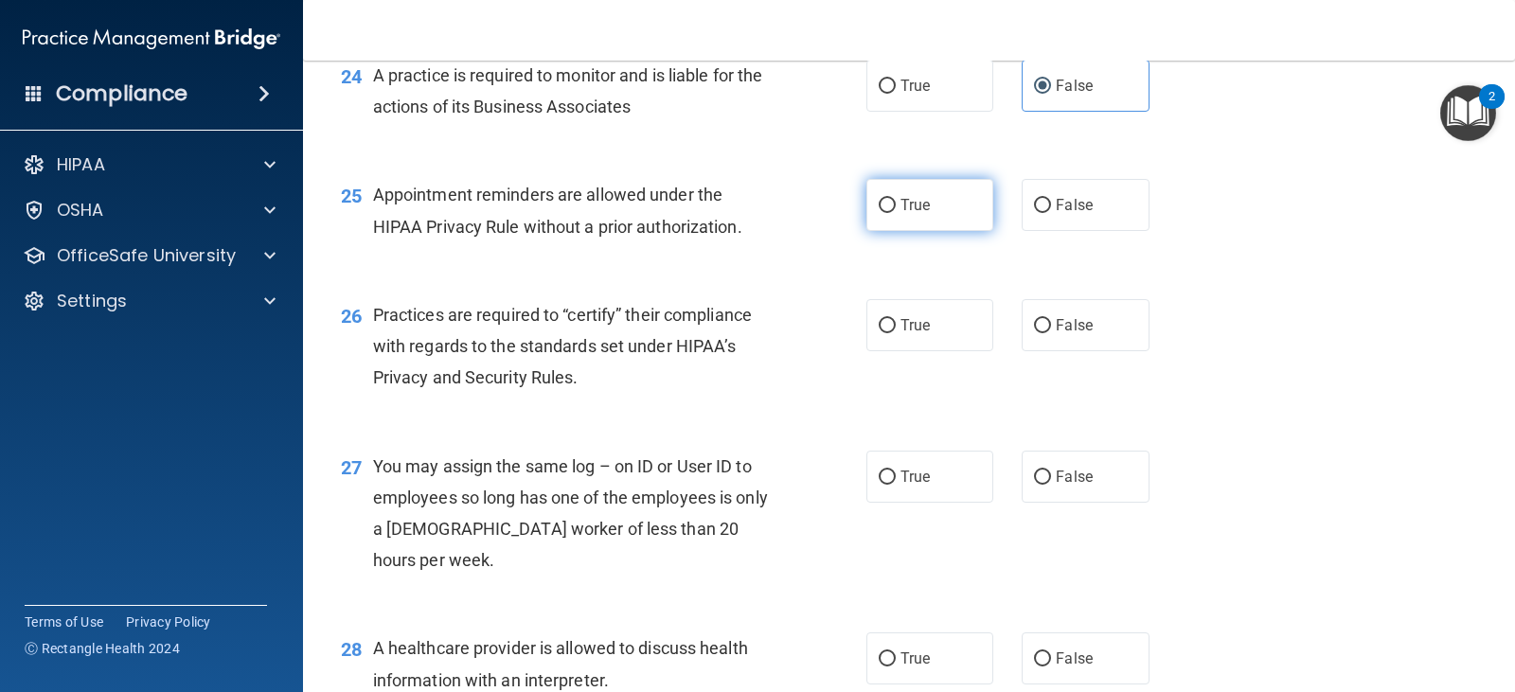
click at [889, 231] on label "True" at bounding box center [930, 205] width 127 height 52
click at [889, 213] on input "True" at bounding box center [887, 206] width 17 height 14
radio input "true"
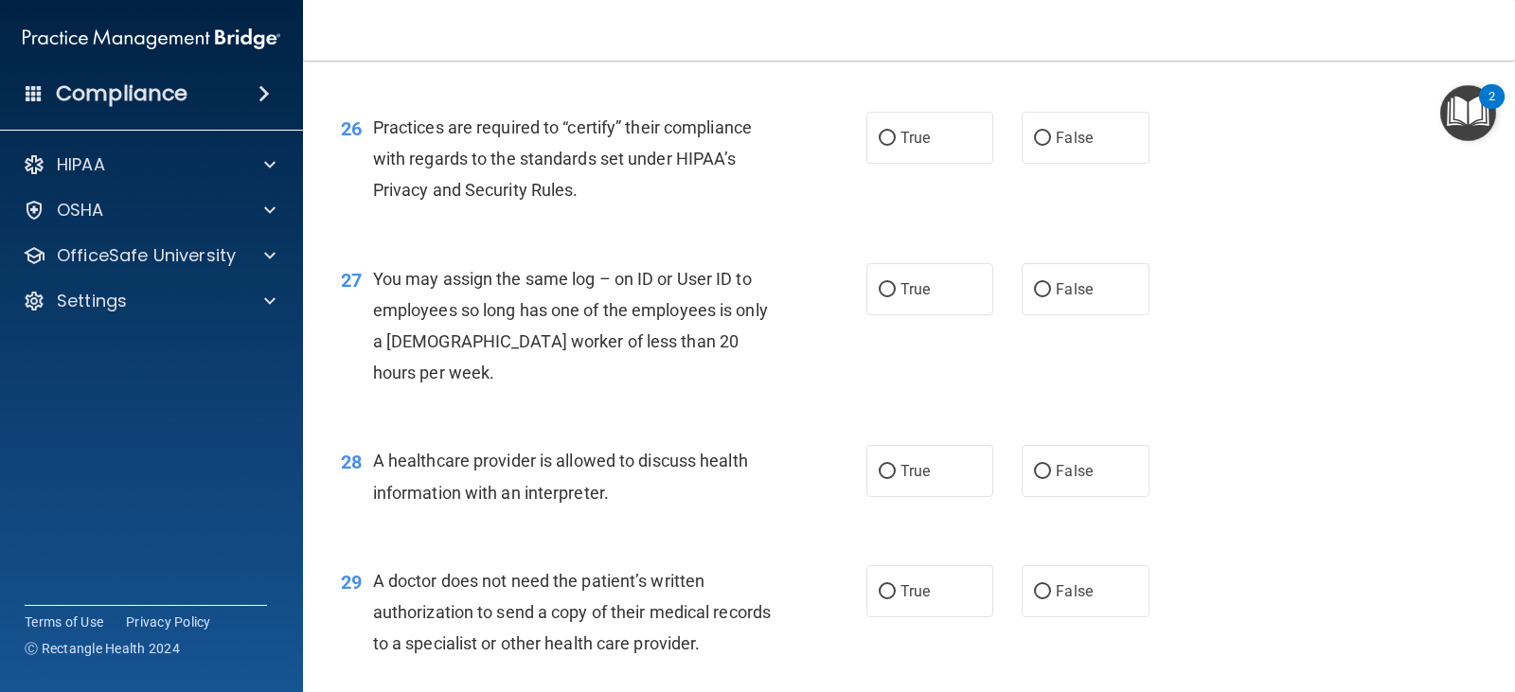
scroll to position [3978, 0]
click at [1091, 162] on label "False" at bounding box center [1085, 136] width 127 height 52
click at [1051, 144] on input "False" at bounding box center [1042, 137] width 17 height 14
radio input "true"
click at [1107, 313] on label "False" at bounding box center [1085, 287] width 127 height 52
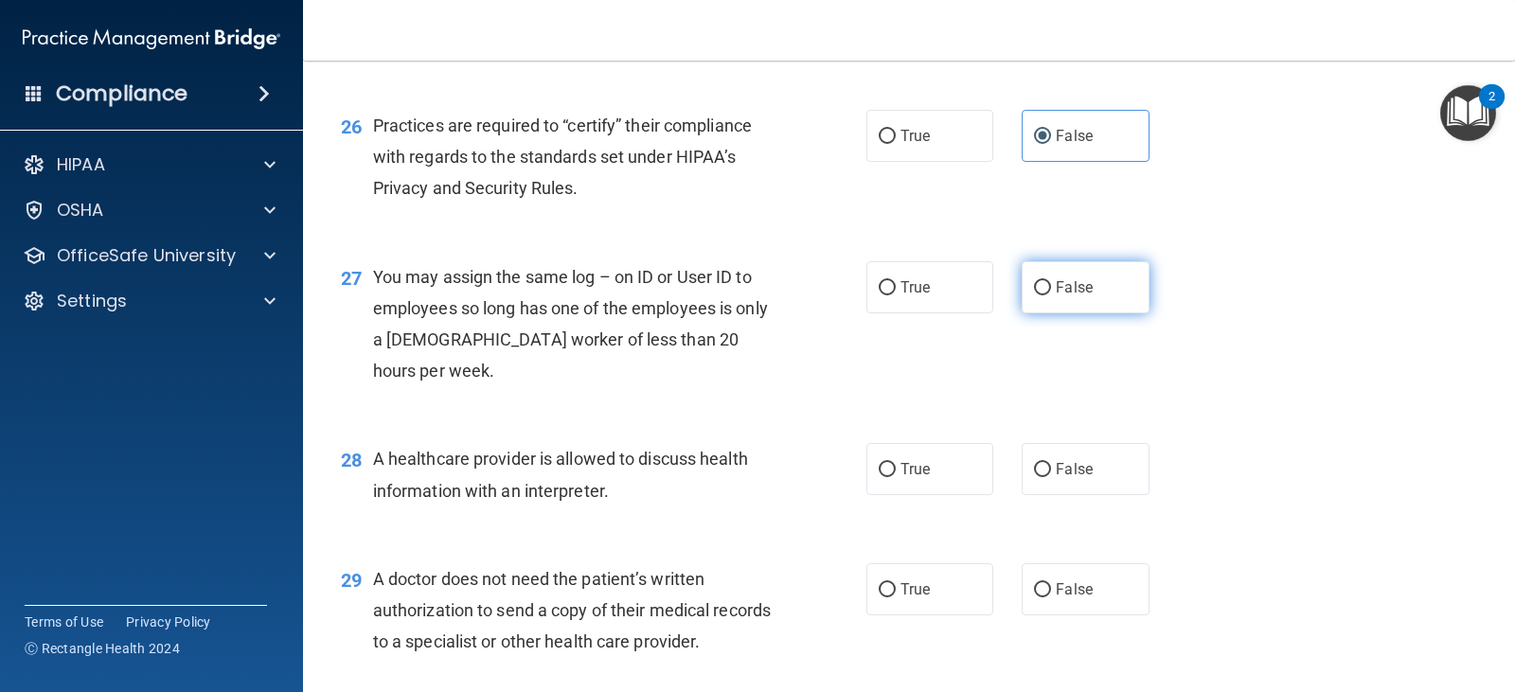
click at [1051, 295] on input "False" at bounding box center [1042, 288] width 17 height 14
radio input "true"
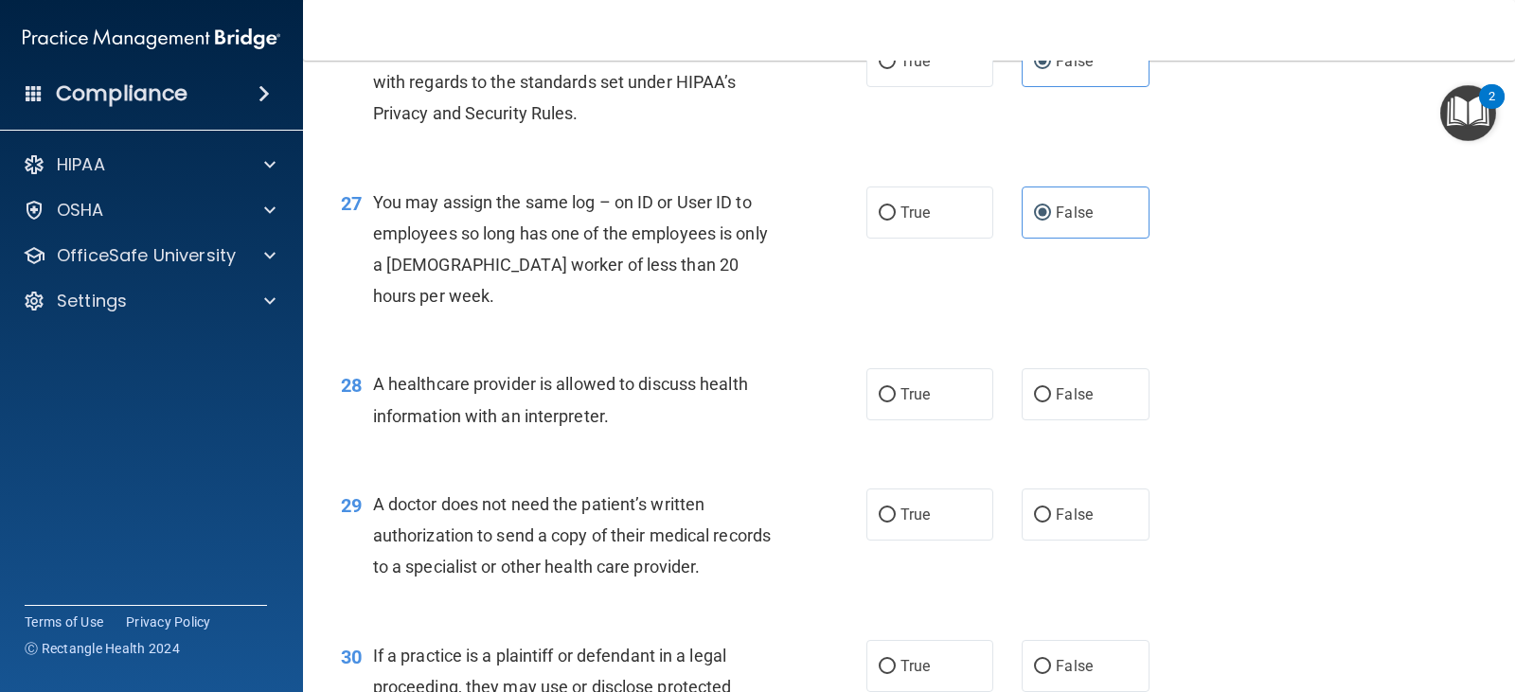
scroll to position [4167, 0]
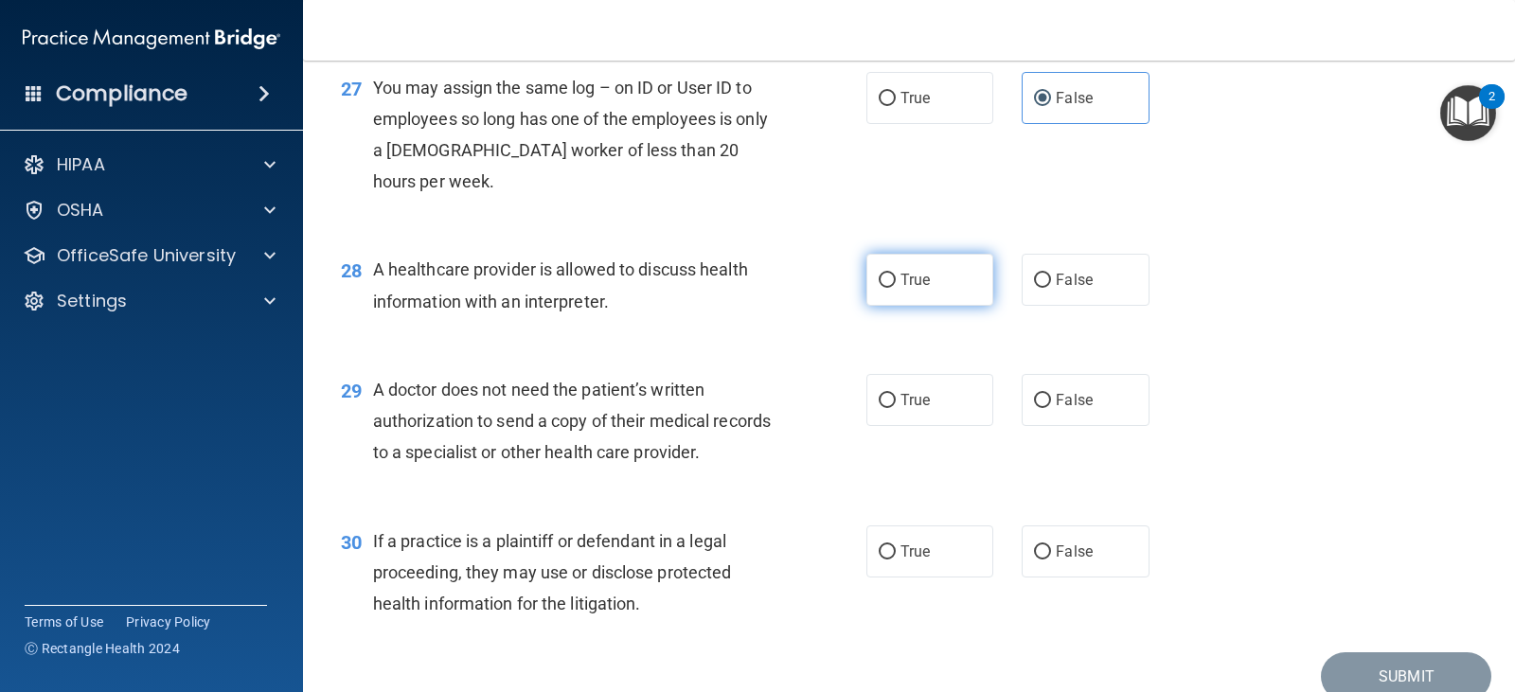
click at [925, 306] on label "True" at bounding box center [930, 280] width 127 height 52
click at [896, 288] on input "True" at bounding box center [887, 281] width 17 height 14
radio input "true"
click at [910, 409] on span "True" at bounding box center [915, 400] width 29 height 18
click at [896, 408] on input "True" at bounding box center [887, 401] width 17 height 14
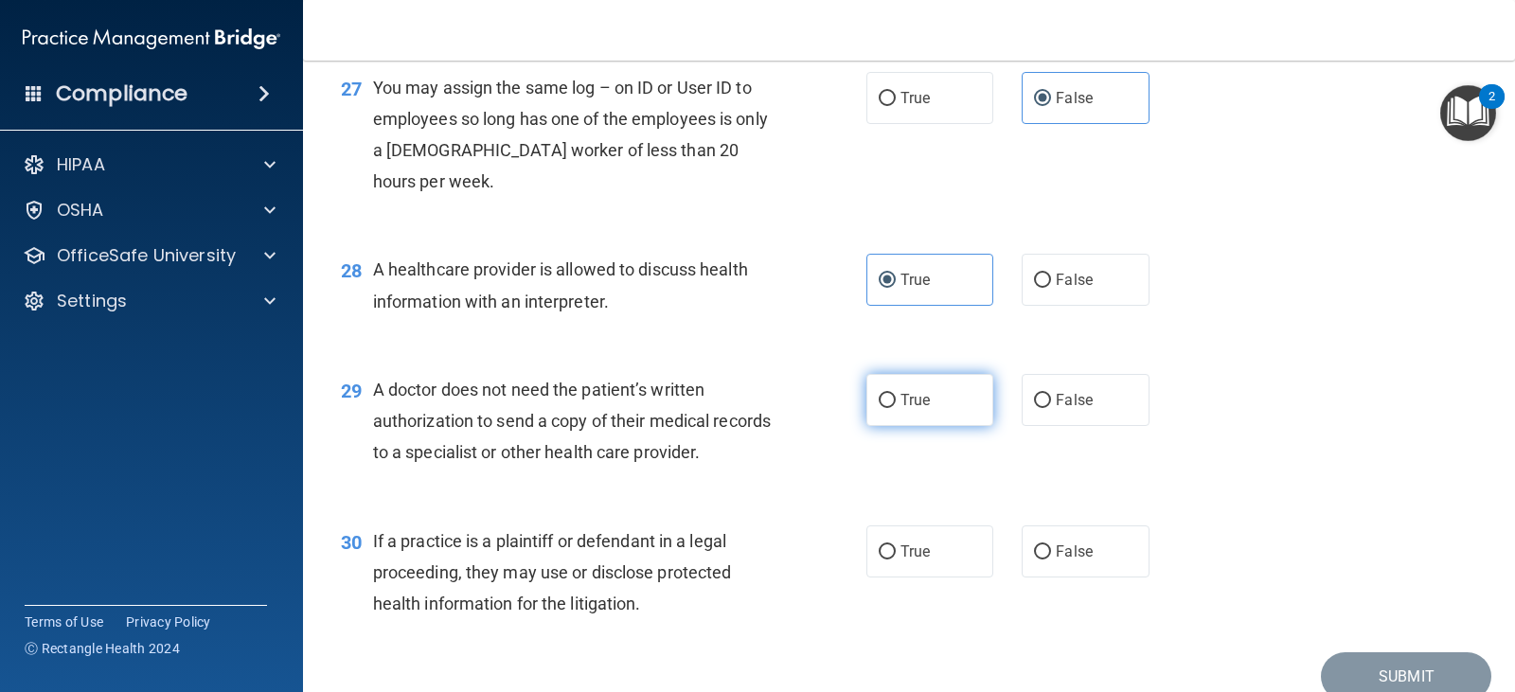
radio input "true"
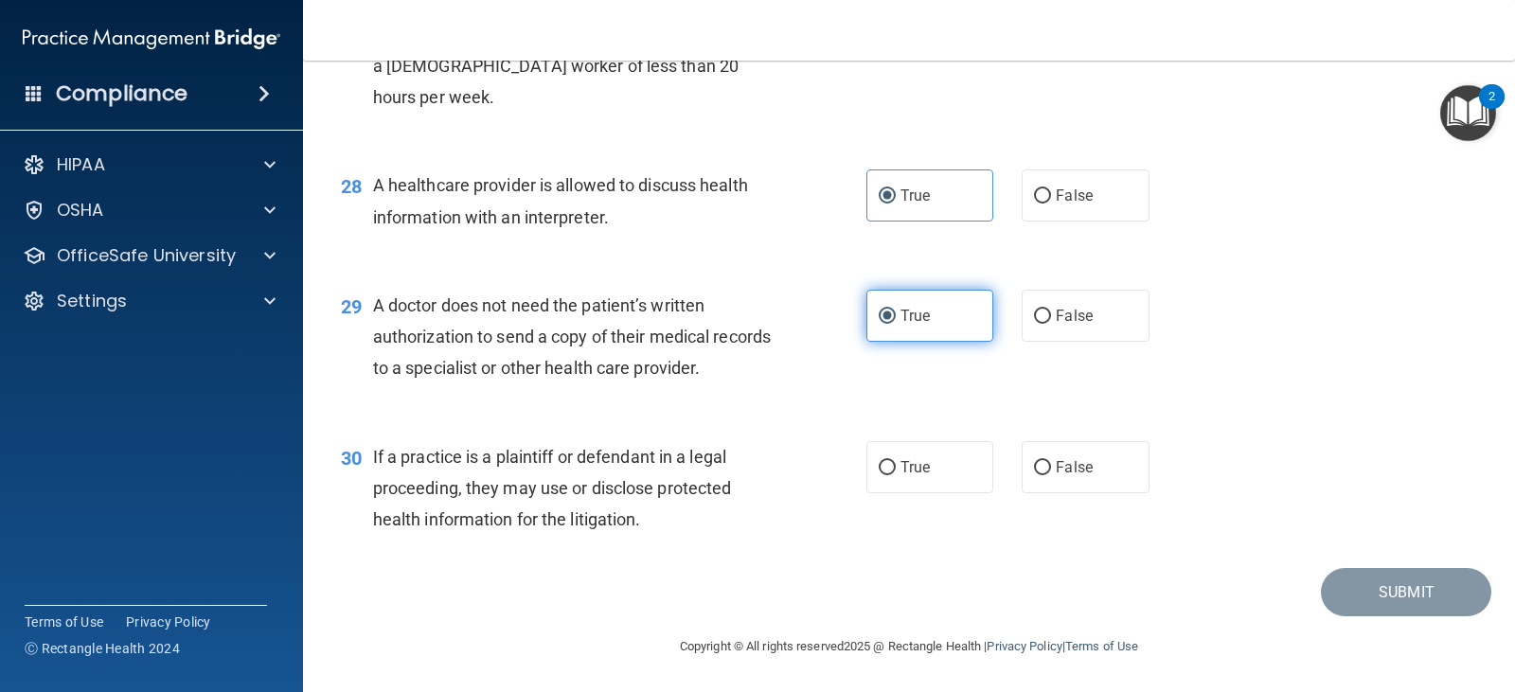
scroll to position [4345, 0]
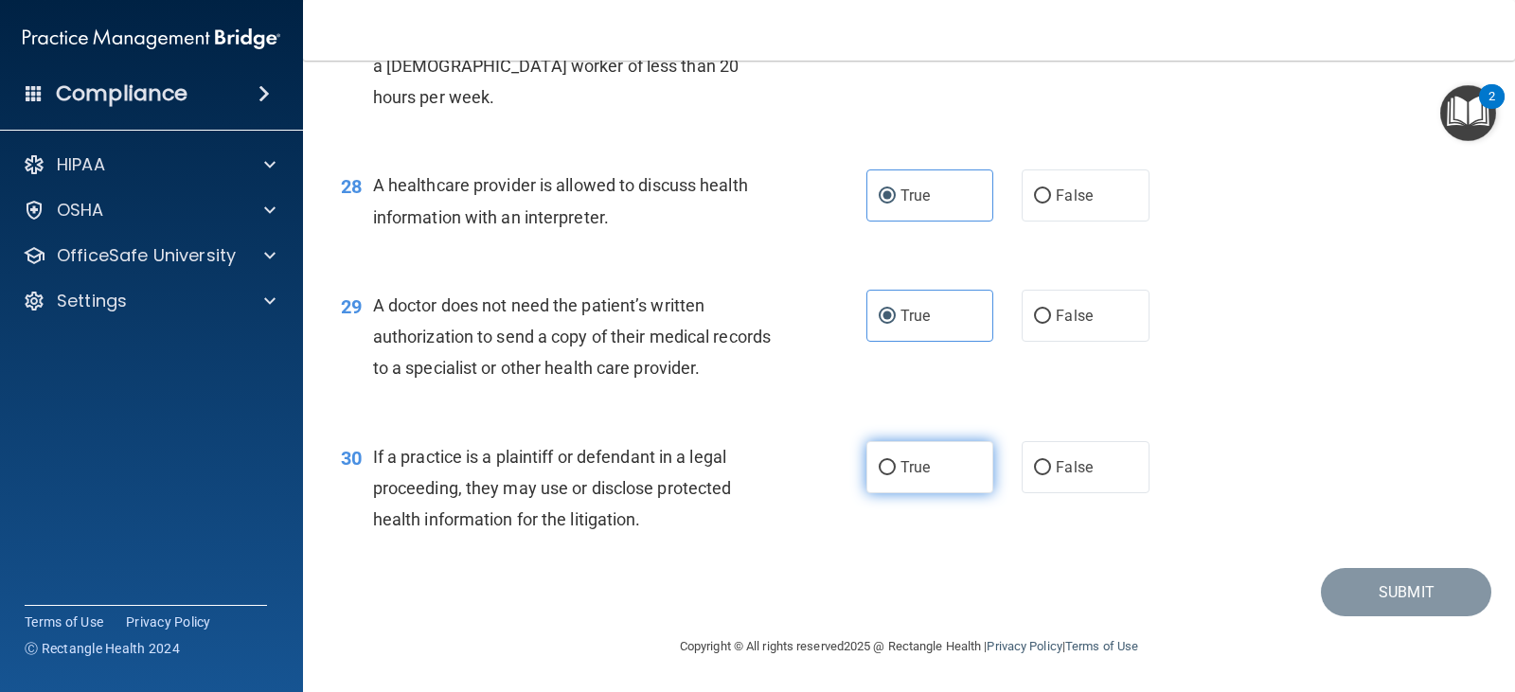
click at [926, 487] on label "True" at bounding box center [930, 467] width 127 height 52
click at [896, 475] on input "True" at bounding box center [887, 468] width 17 height 14
radio input "true"
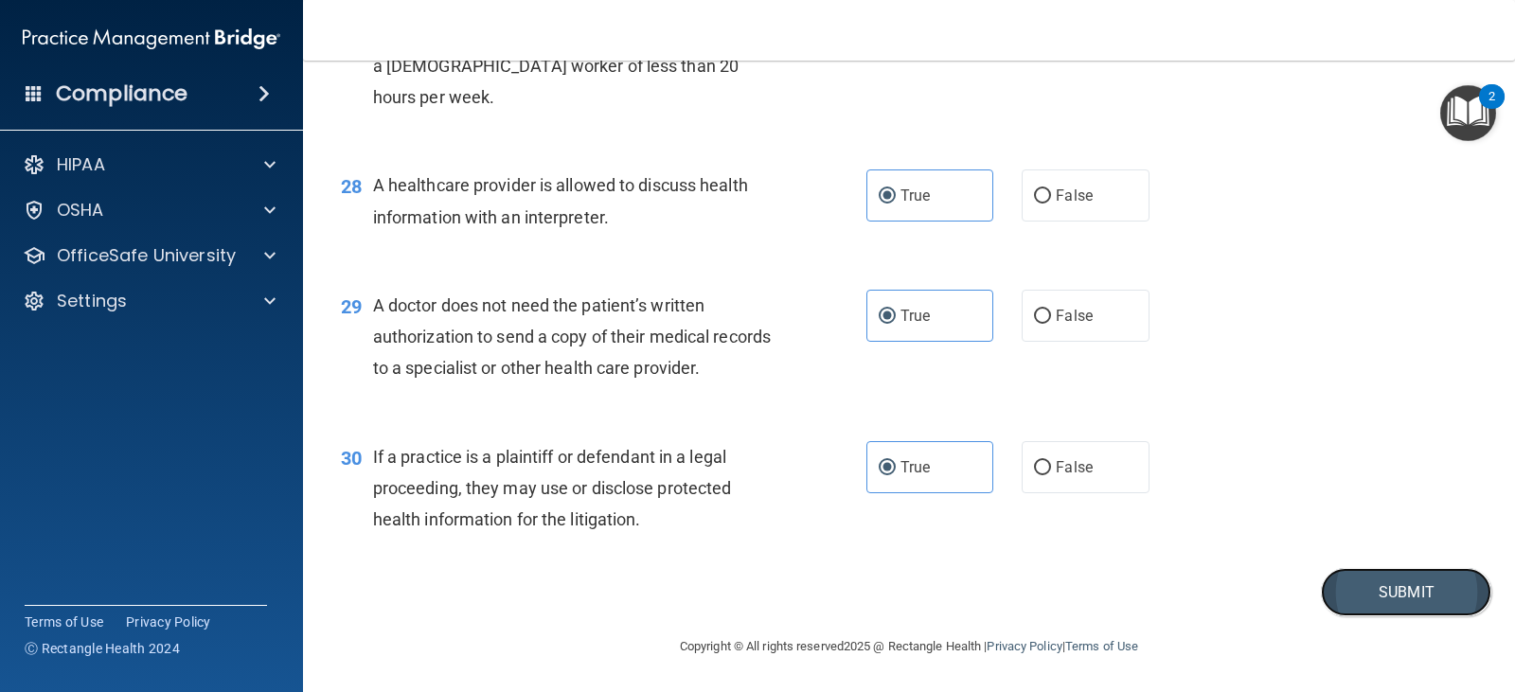
click at [1422, 600] on button "Submit" at bounding box center [1406, 592] width 170 height 48
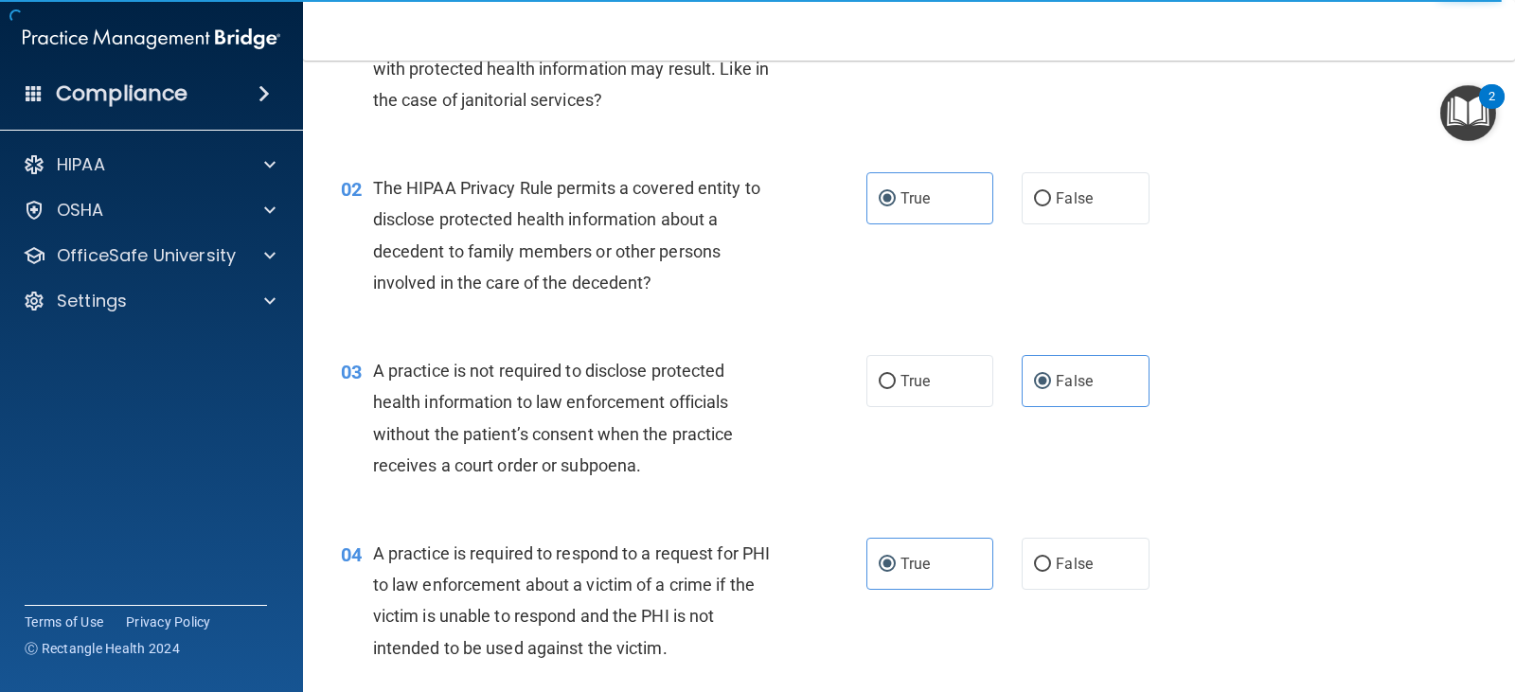
scroll to position [0, 0]
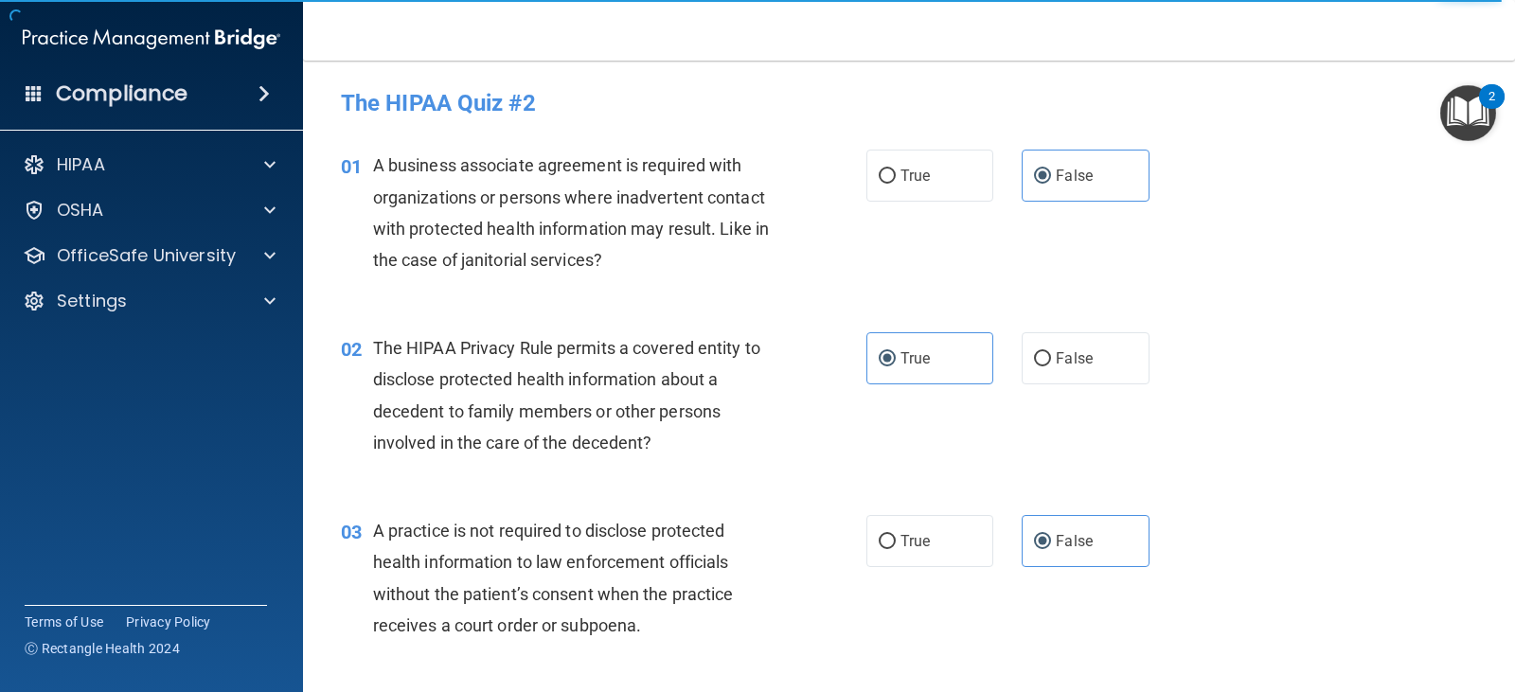
drag, startPoint x: 739, startPoint y: 25, endPoint x: 1312, endPoint y: 541, distance: 771.2
click at [1312, 541] on div "03 A practice is not required to disclose protected health information to law e…" at bounding box center [909, 583] width 1165 height 183
click at [132, 263] on p "OfficeSafe University" at bounding box center [146, 255] width 179 height 23
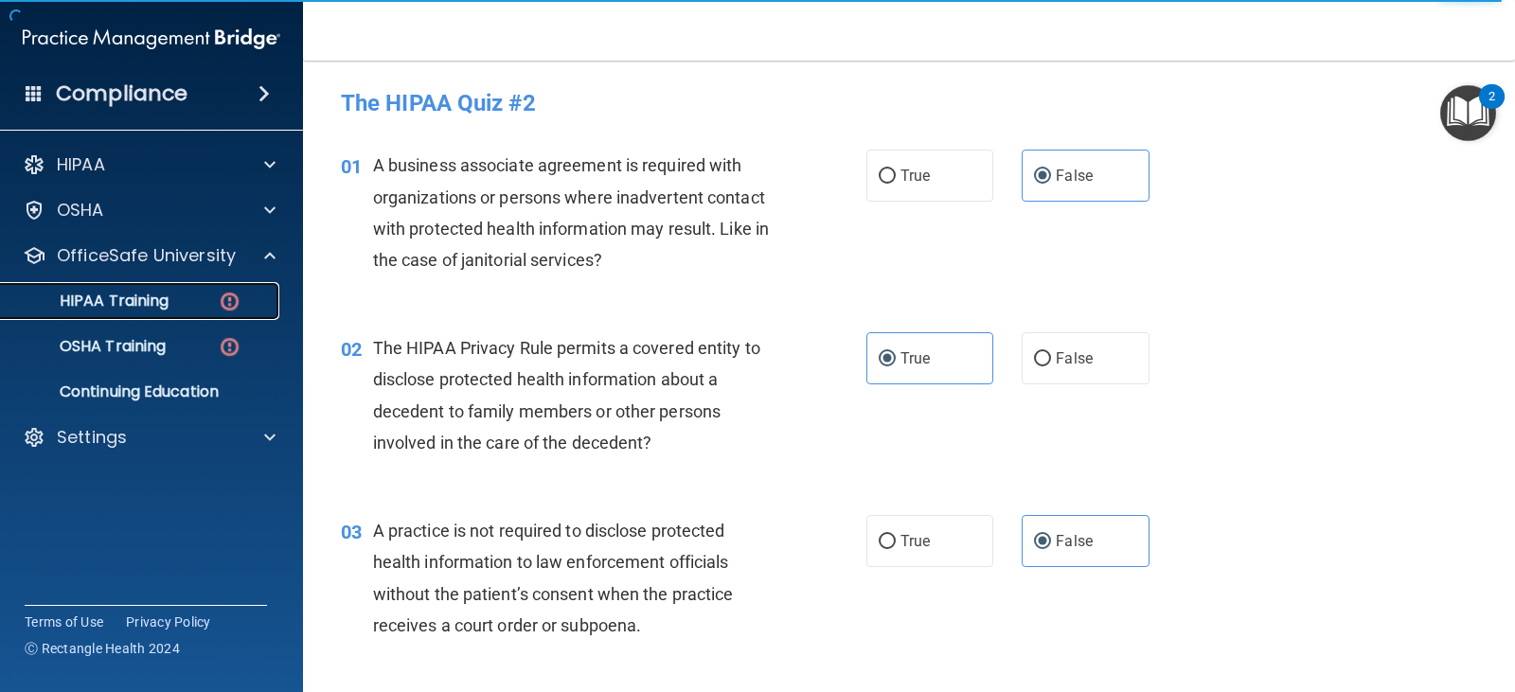
click at [174, 299] on div "HIPAA Training" at bounding box center [141, 301] width 259 height 19
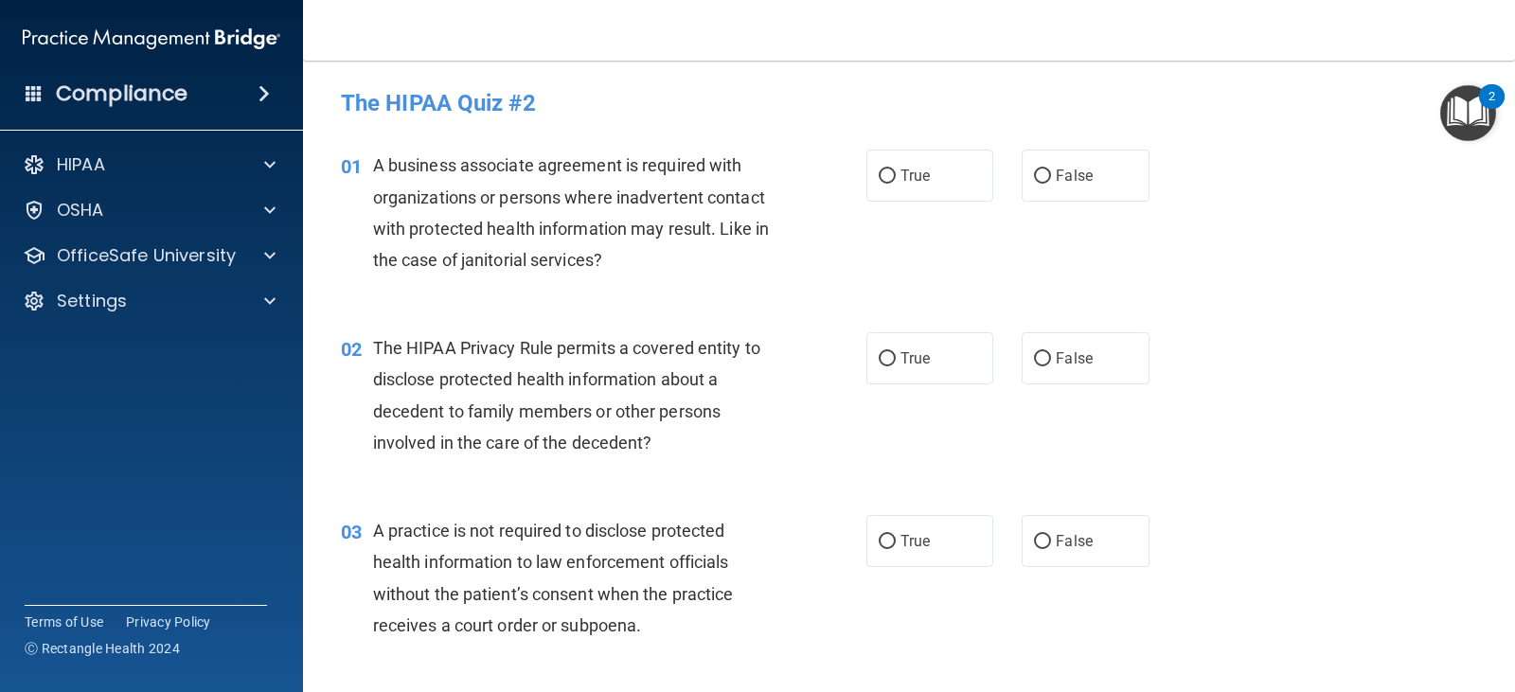
click at [1142, 187] on div "True False" at bounding box center [1020, 176] width 306 height 52
click at [1111, 190] on label "False" at bounding box center [1085, 176] width 127 height 52
click at [1051, 184] on input "False" at bounding box center [1042, 177] width 17 height 14
radio input "true"
click at [925, 359] on label "True" at bounding box center [930, 358] width 127 height 52
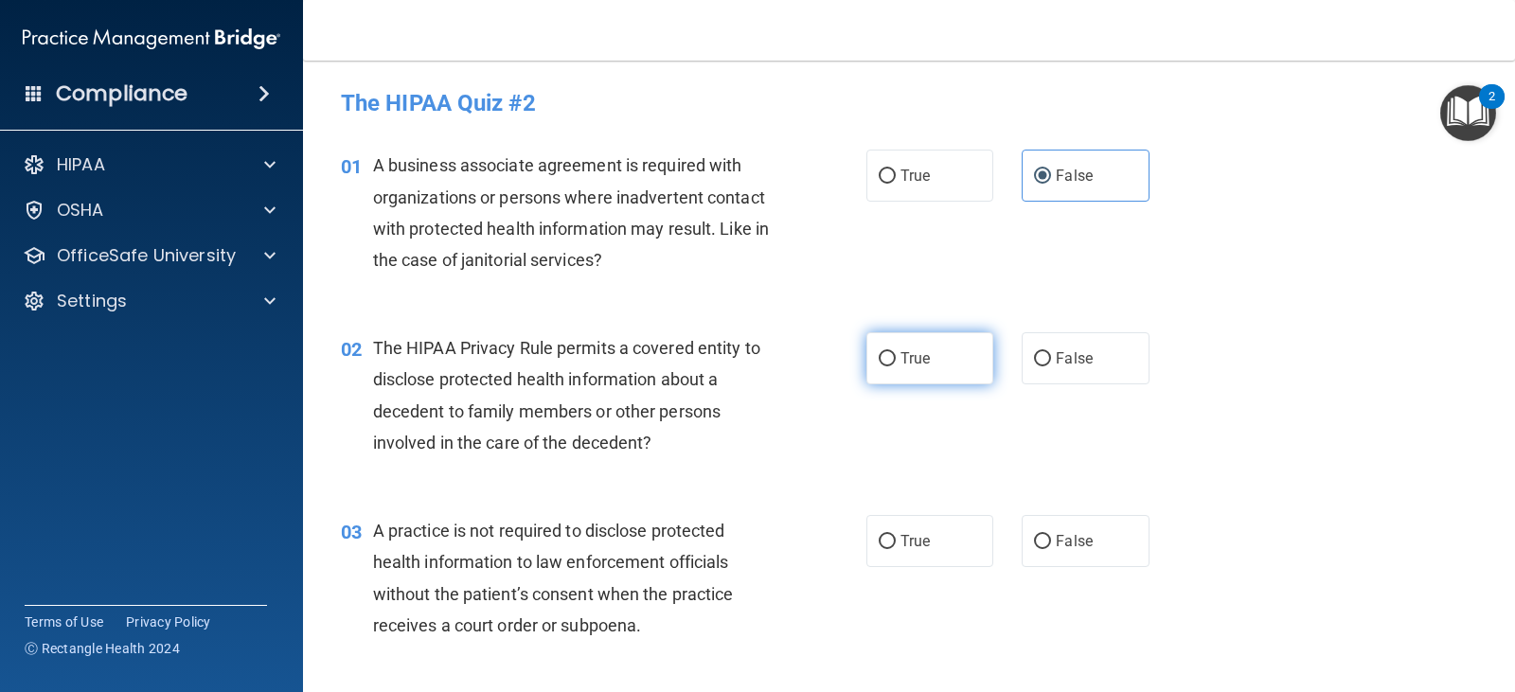
click at [896, 359] on input "True" at bounding box center [887, 359] width 17 height 14
radio input "true"
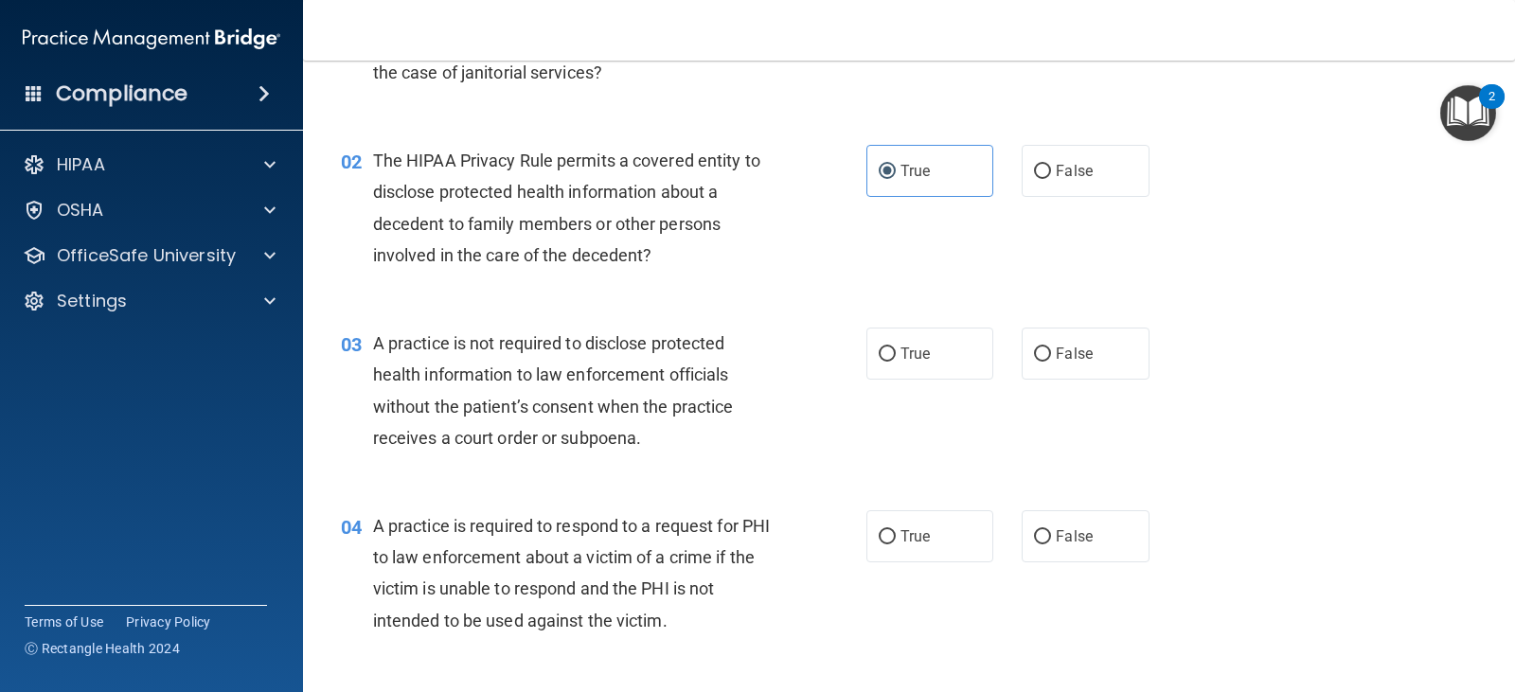
scroll to position [189, 0]
click at [1034, 346] on input "False" at bounding box center [1042, 353] width 17 height 14
radio input "true"
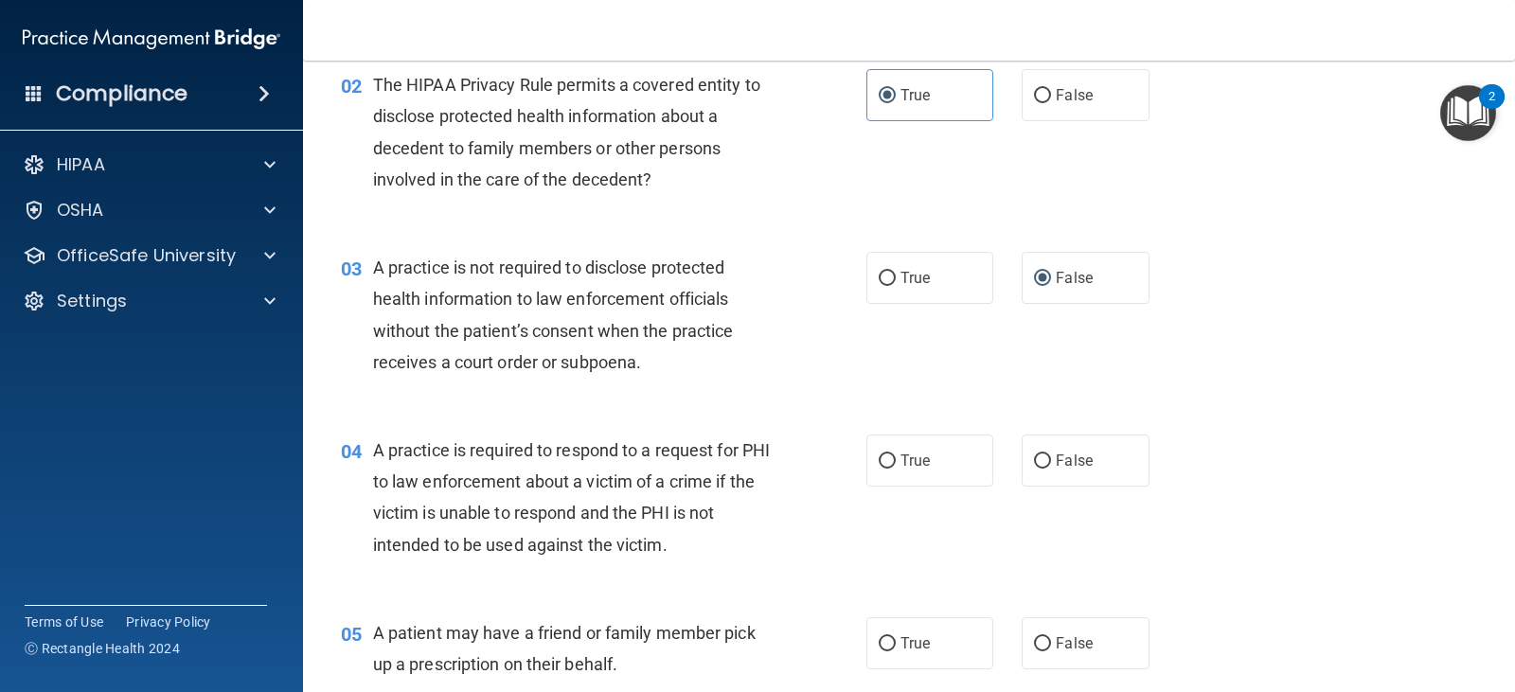
scroll to position [379, 0]
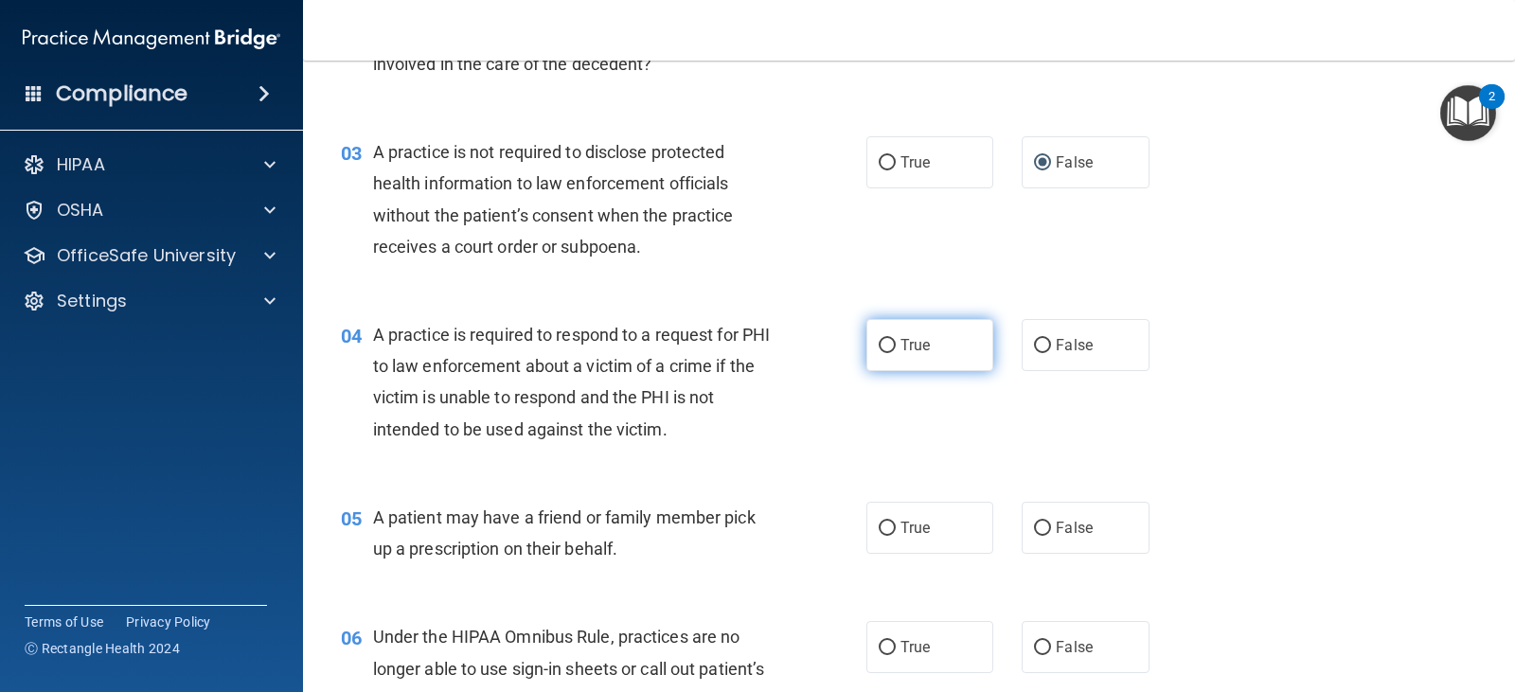
click at [891, 339] on label "True" at bounding box center [930, 345] width 127 height 52
click at [891, 339] on input "True" at bounding box center [887, 346] width 17 height 14
radio input "true"
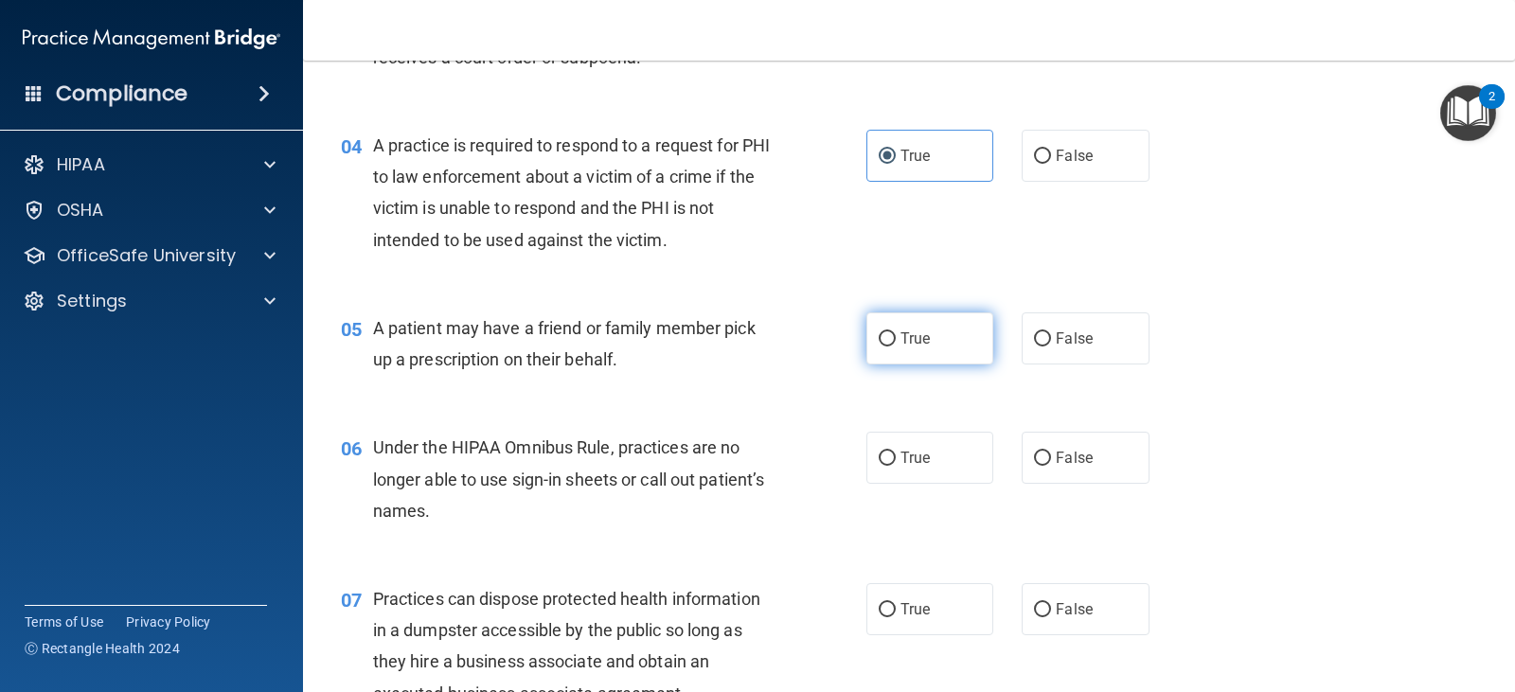
click at [910, 338] on span "True" at bounding box center [915, 339] width 29 height 18
click at [896, 338] on input "True" at bounding box center [887, 339] width 17 height 14
radio input "true"
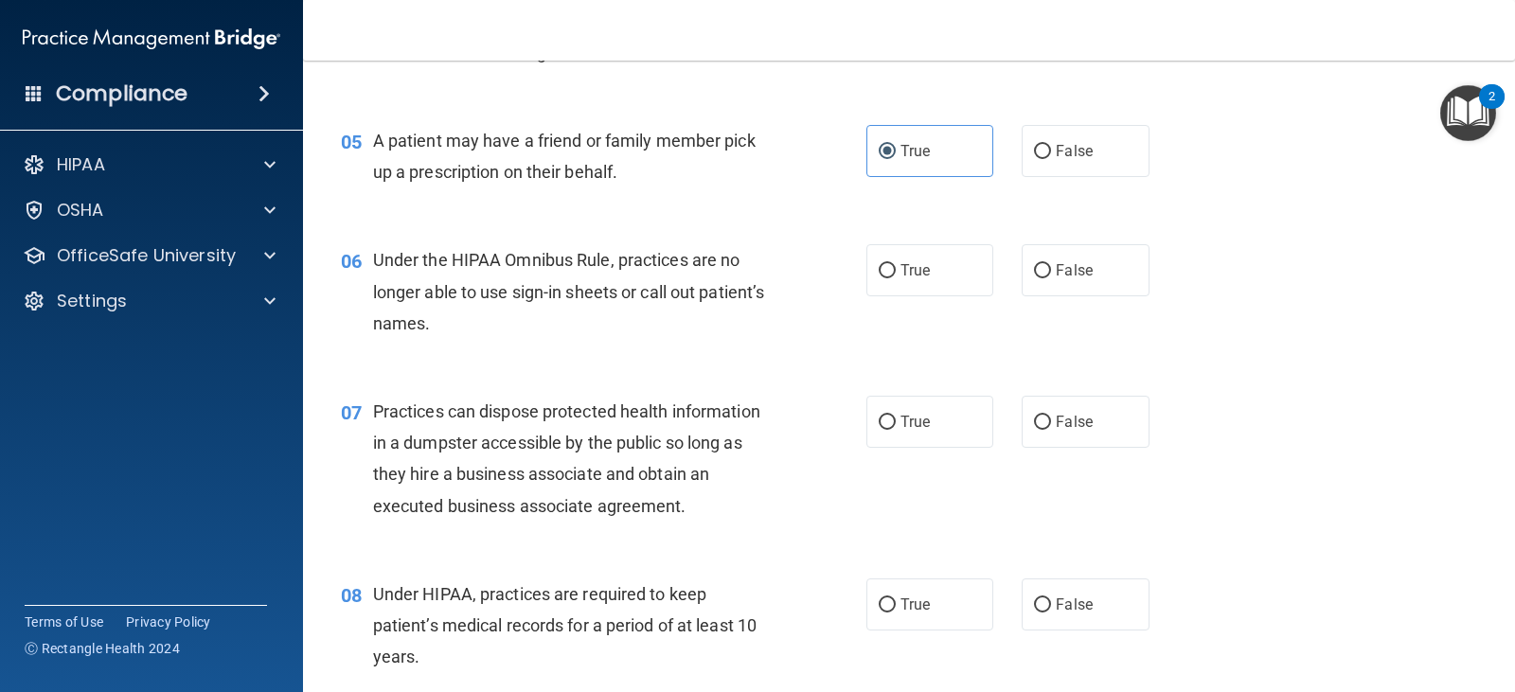
scroll to position [758, 0]
click at [1034, 267] on input "False" at bounding box center [1042, 269] width 17 height 14
radio input "true"
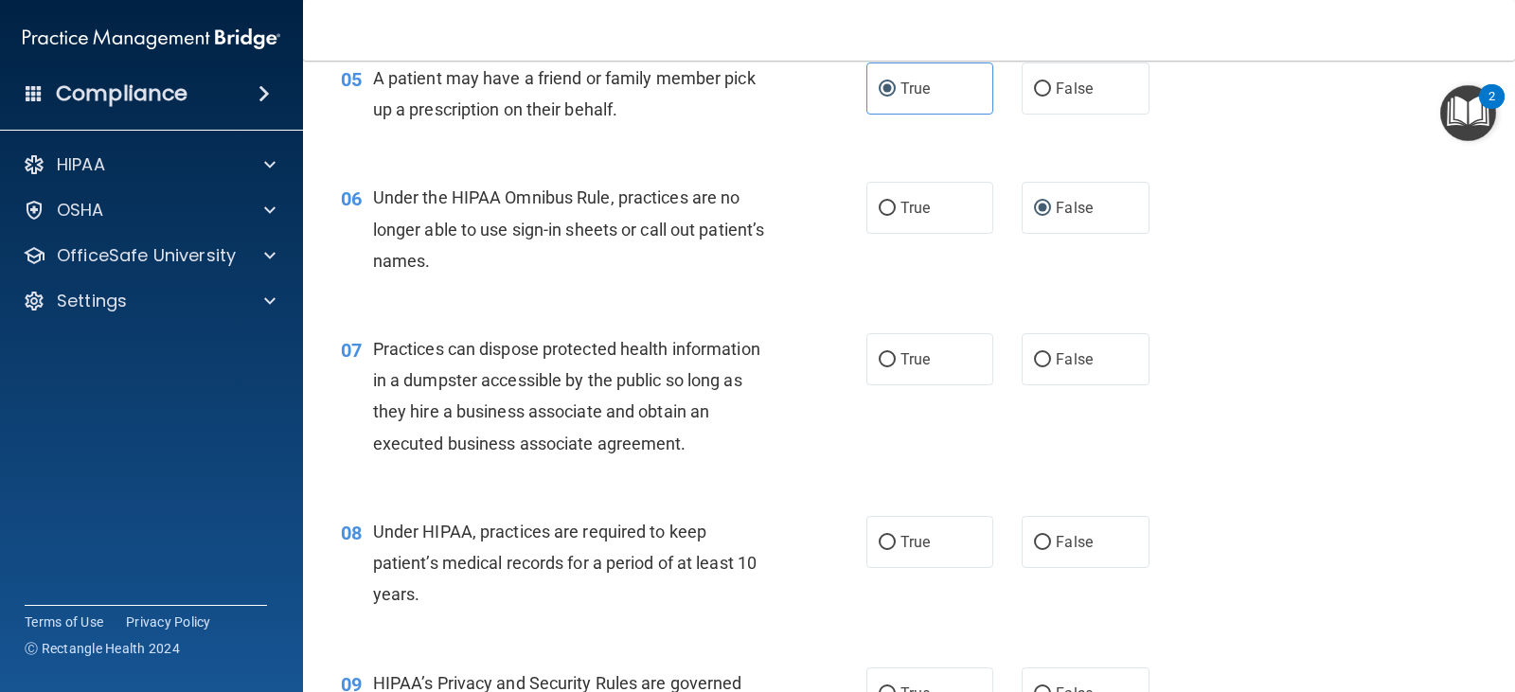
scroll to position [852, 0]
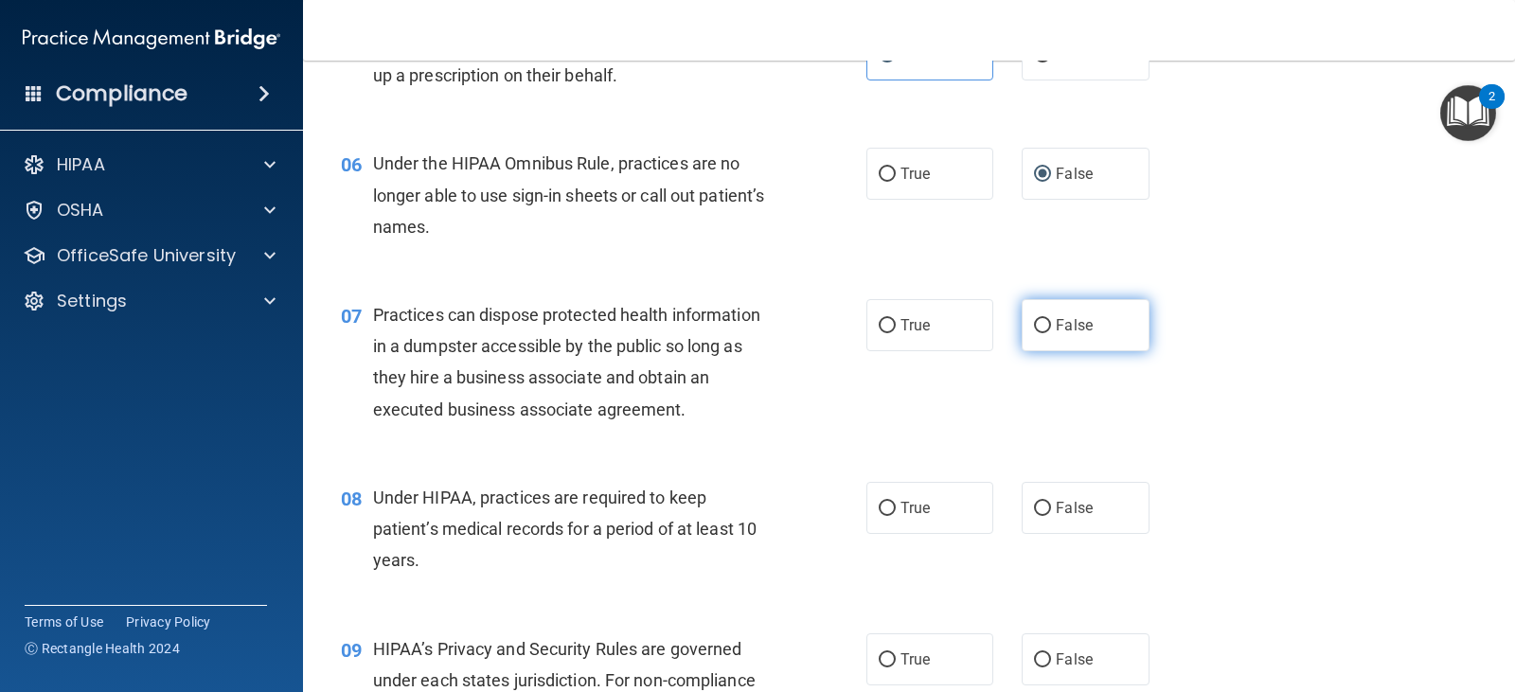
click at [1096, 327] on label "False" at bounding box center [1085, 325] width 127 height 52
click at [1051, 327] on input "False" at bounding box center [1042, 326] width 17 height 14
radio input "true"
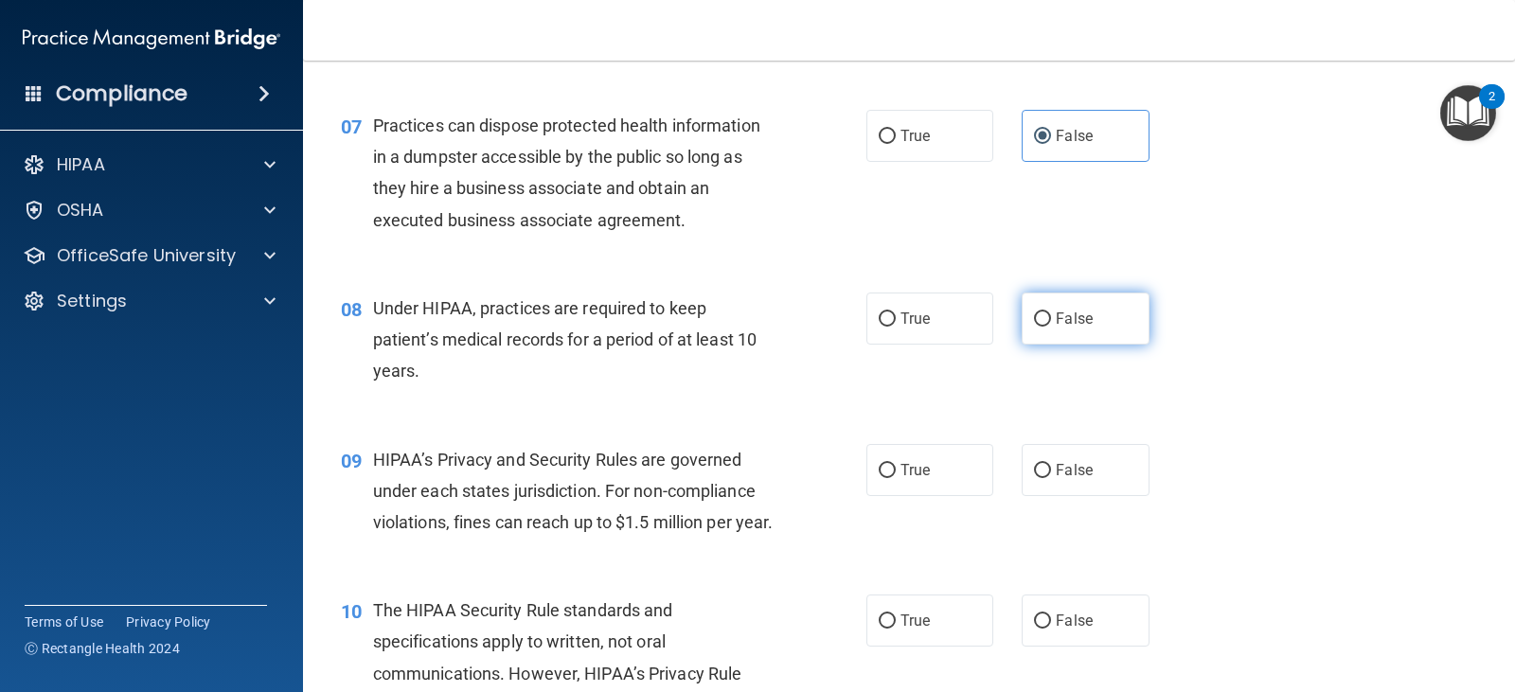
click at [1069, 319] on span "False" at bounding box center [1074, 319] width 37 height 18
click at [1051, 319] on input "False" at bounding box center [1042, 320] width 17 height 14
radio input "true"
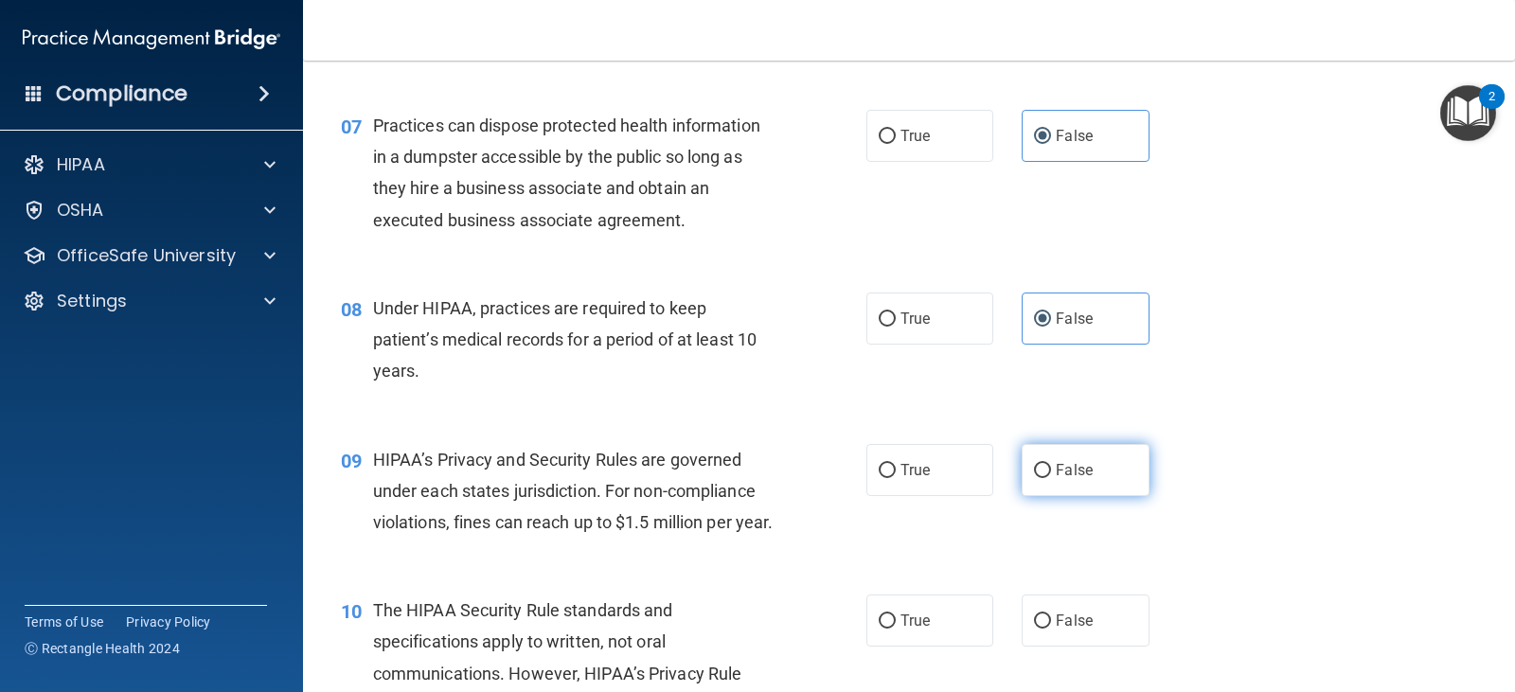
click at [1099, 451] on label "False" at bounding box center [1085, 470] width 127 height 52
click at [1051, 464] on input "False" at bounding box center [1042, 471] width 17 height 14
radio input "true"
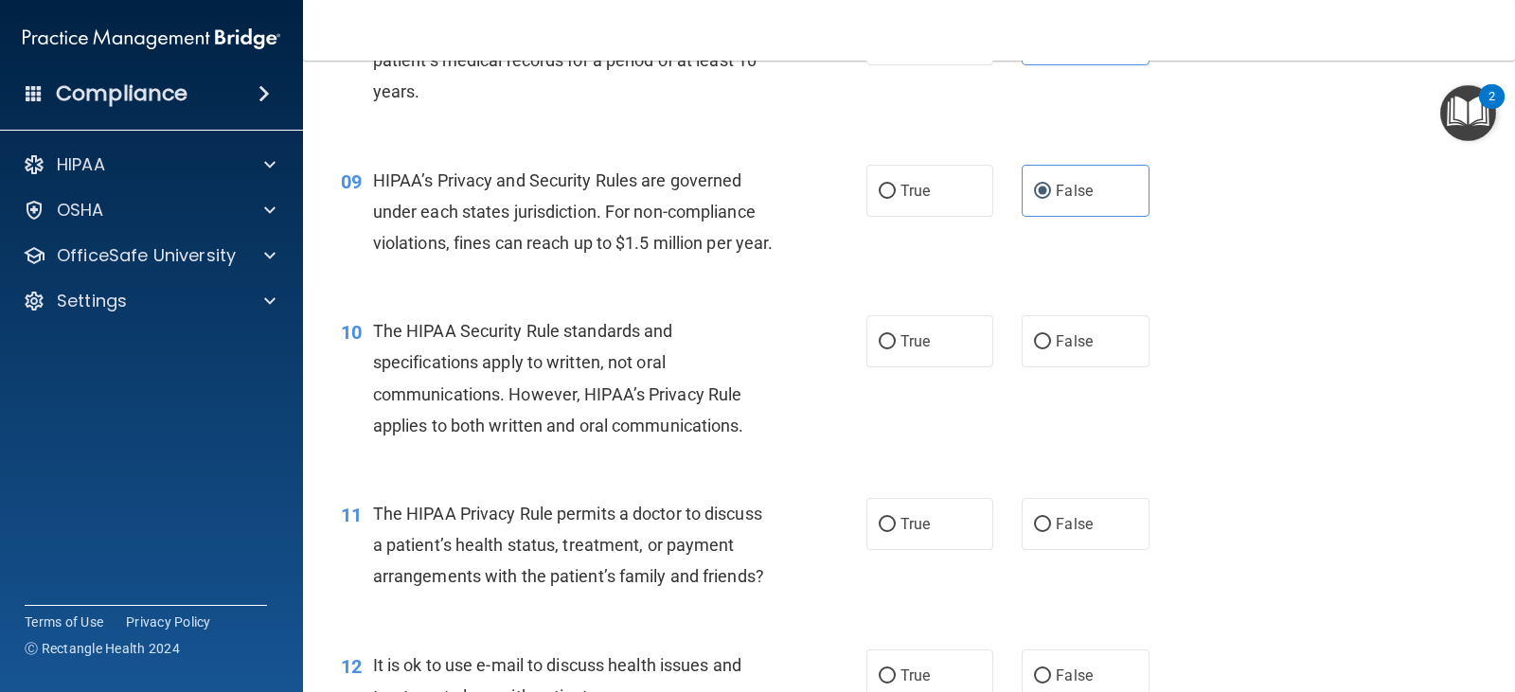
scroll to position [1326, 0]
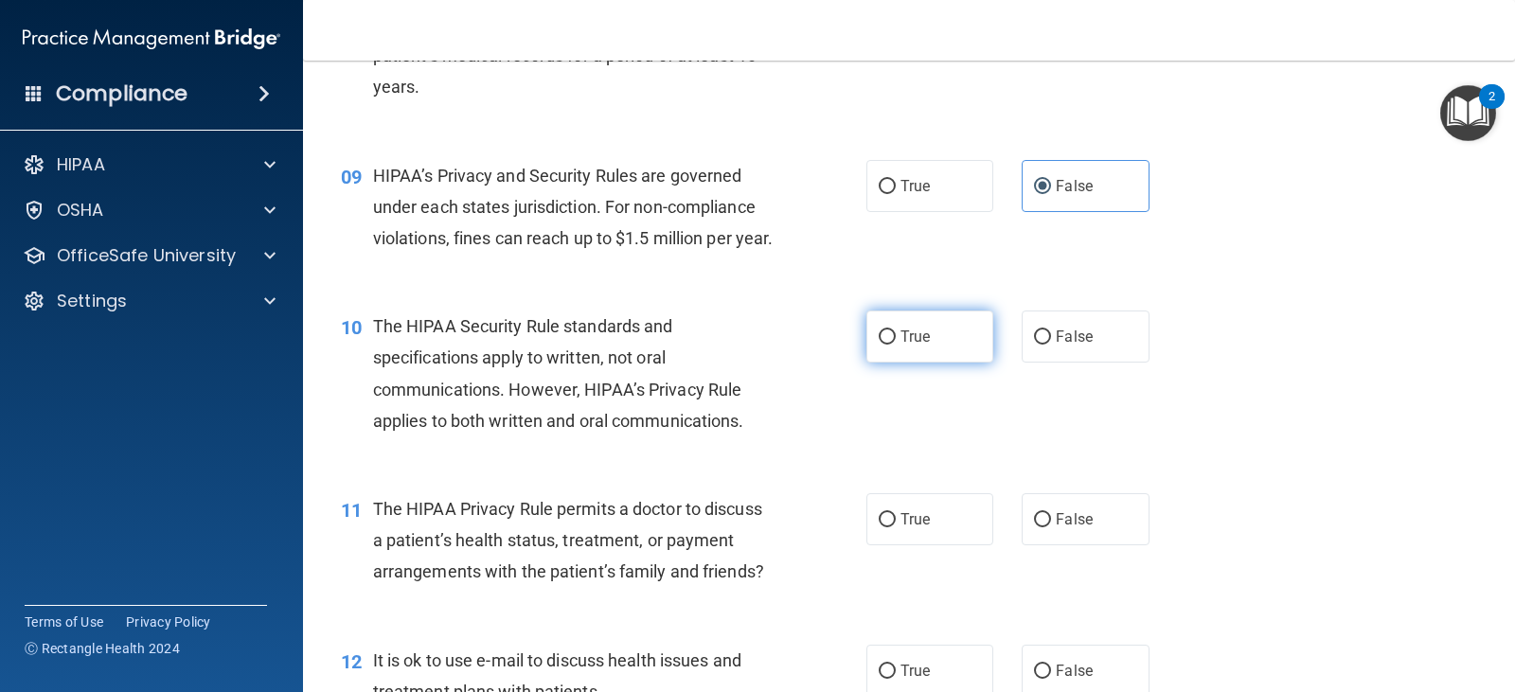
click at [892, 359] on label "True" at bounding box center [930, 337] width 127 height 52
click at [892, 345] on input "True" at bounding box center [887, 338] width 17 height 14
radio input "true"
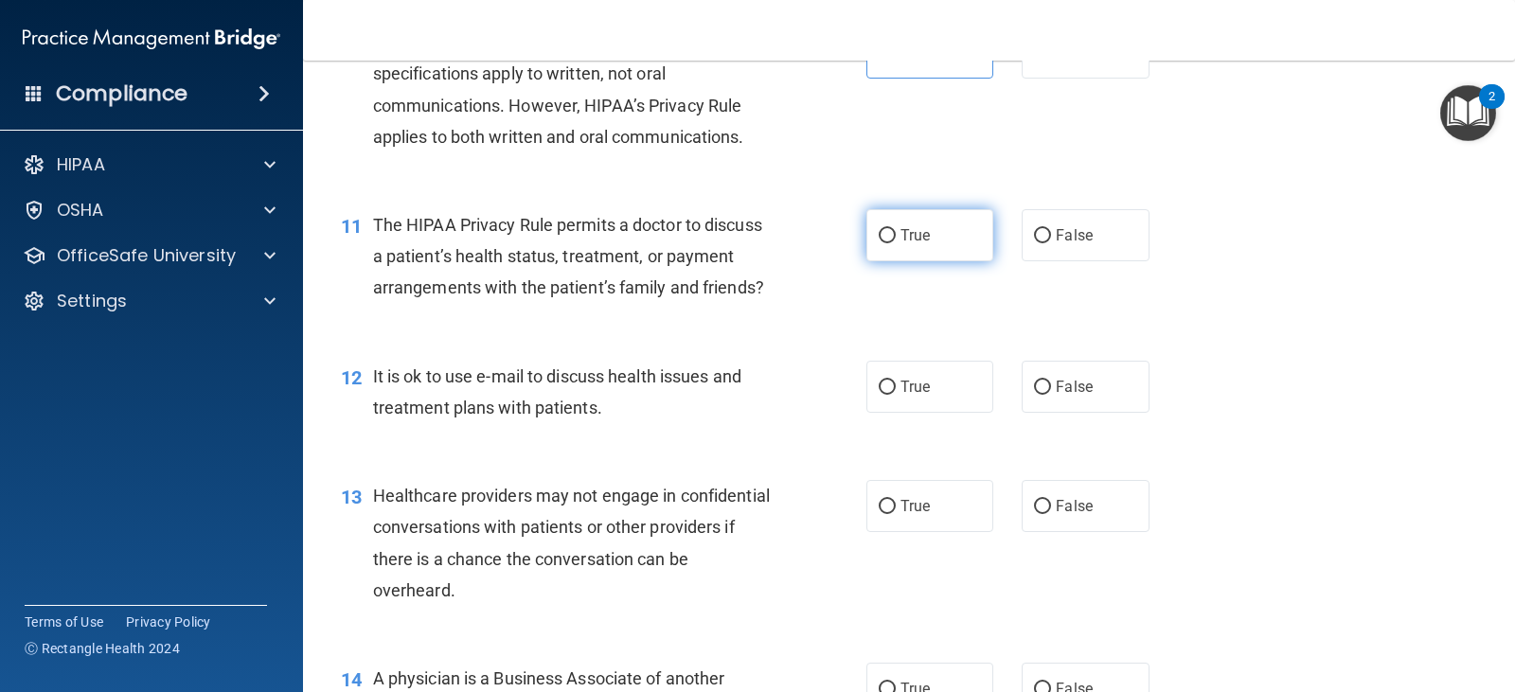
click at [888, 257] on label "True" at bounding box center [930, 235] width 127 height 52
click at [888, 243] on input "True" at bounding box center [887, 236] width 17 height 14
radio input "true"
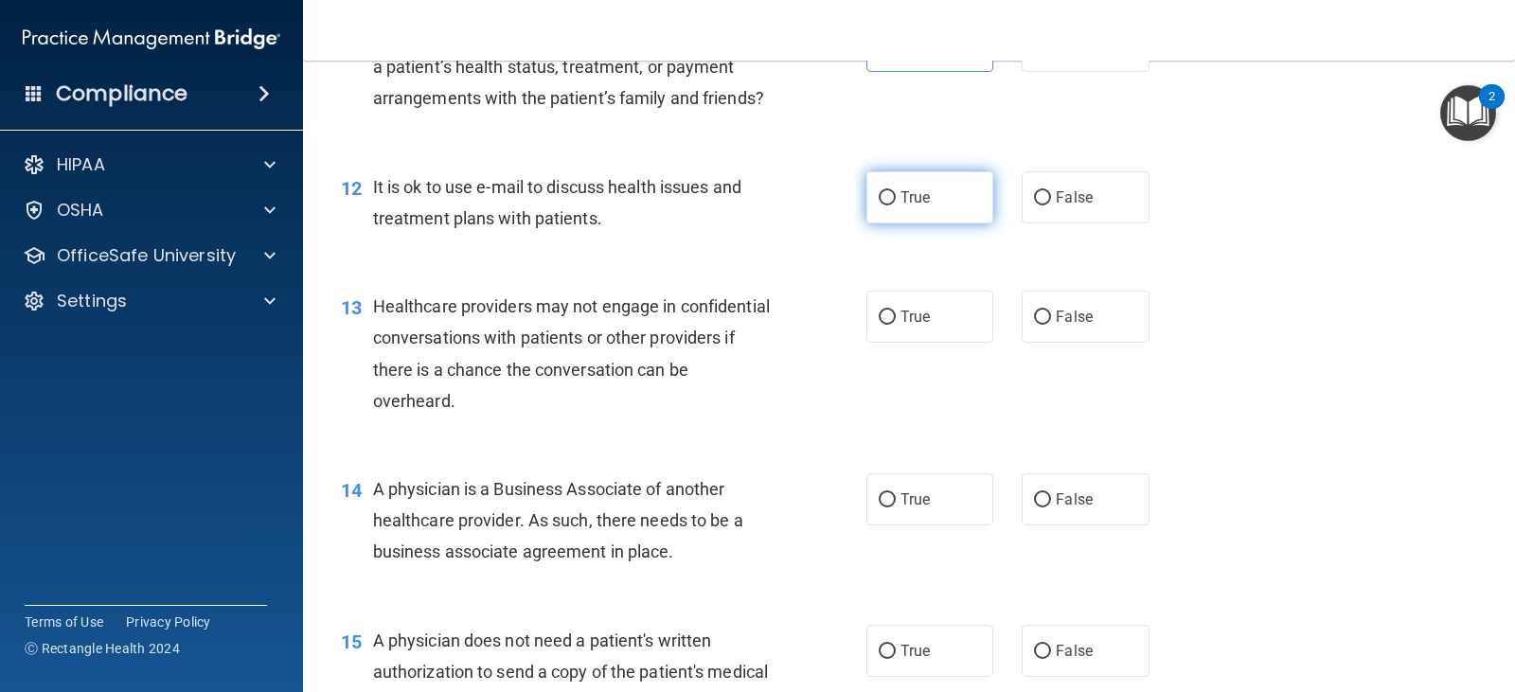
click at [929, 224] on label "True" at bounding box center [930, 197] width 127 height 52
click at [896, 206] on input "True" at bounding box center [887, 198] width 17 height 14
radio input "true"
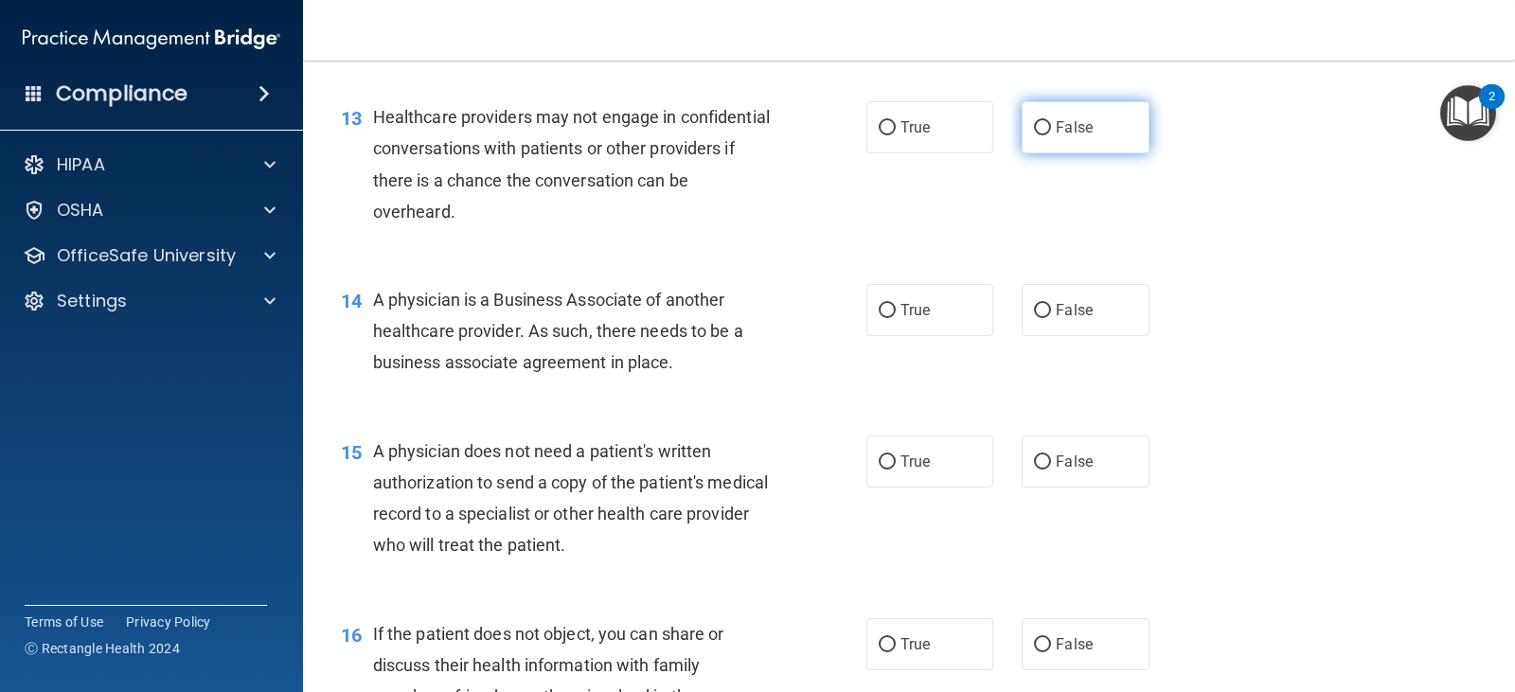
click at [1067, 136] on span "False" at bounding box center [1074, 127] width 37 height 18
click at [1051, 135] on input "False" at bounding box center [1042, 128] width 17 height 14
radio input "true"
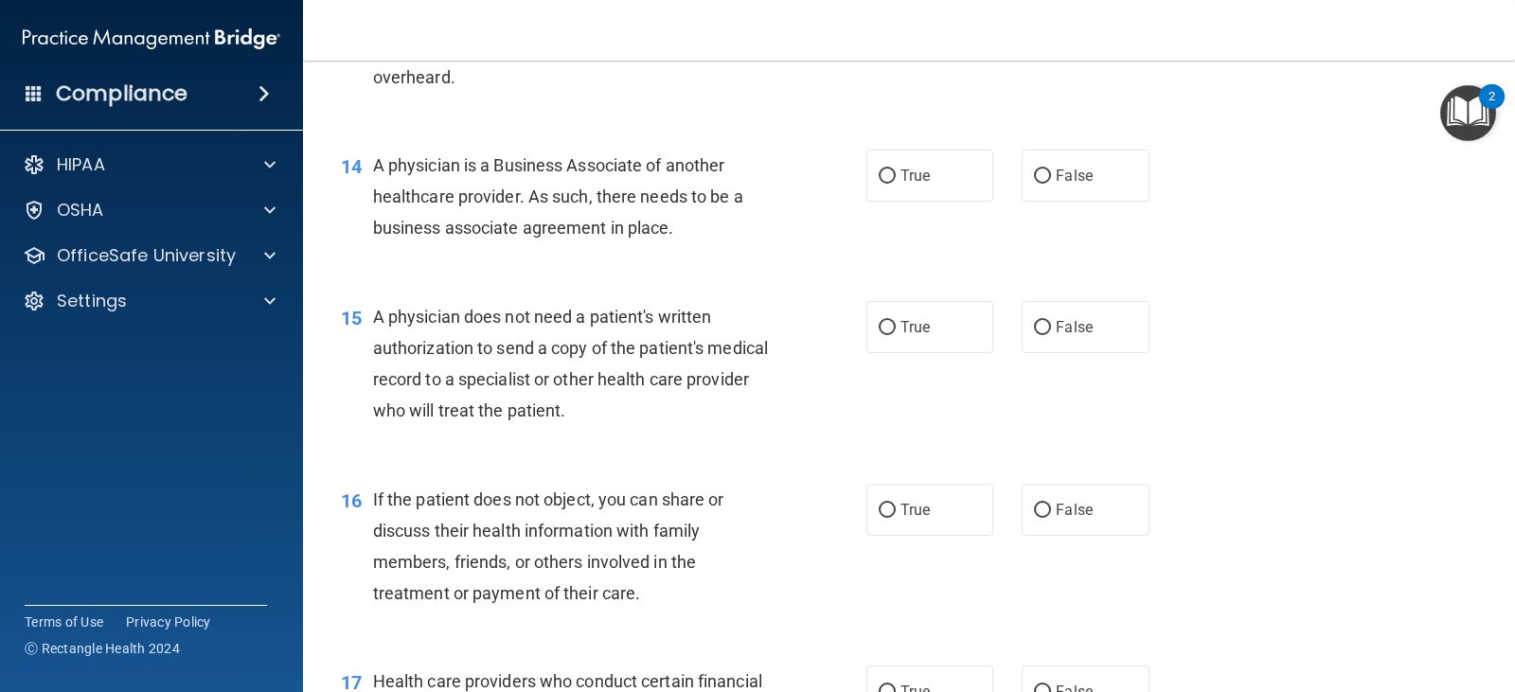
scroll to position [2178, 0]
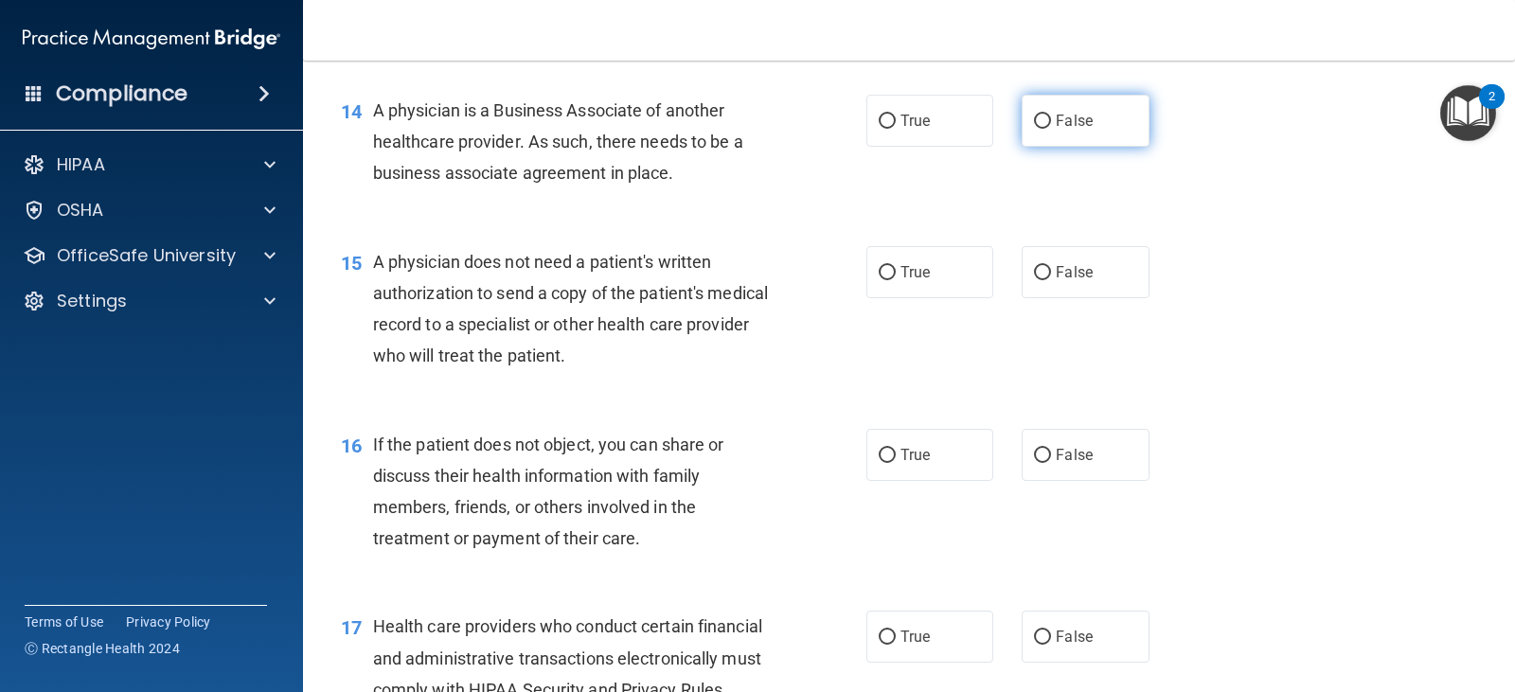
click at [1108, 147] on label "False" at bounding box center [1085, 121] width 127 height 52
click at [1051, 129] on input "False" at bounding box center [1042, 122] width 17 height 14
radio input "true"
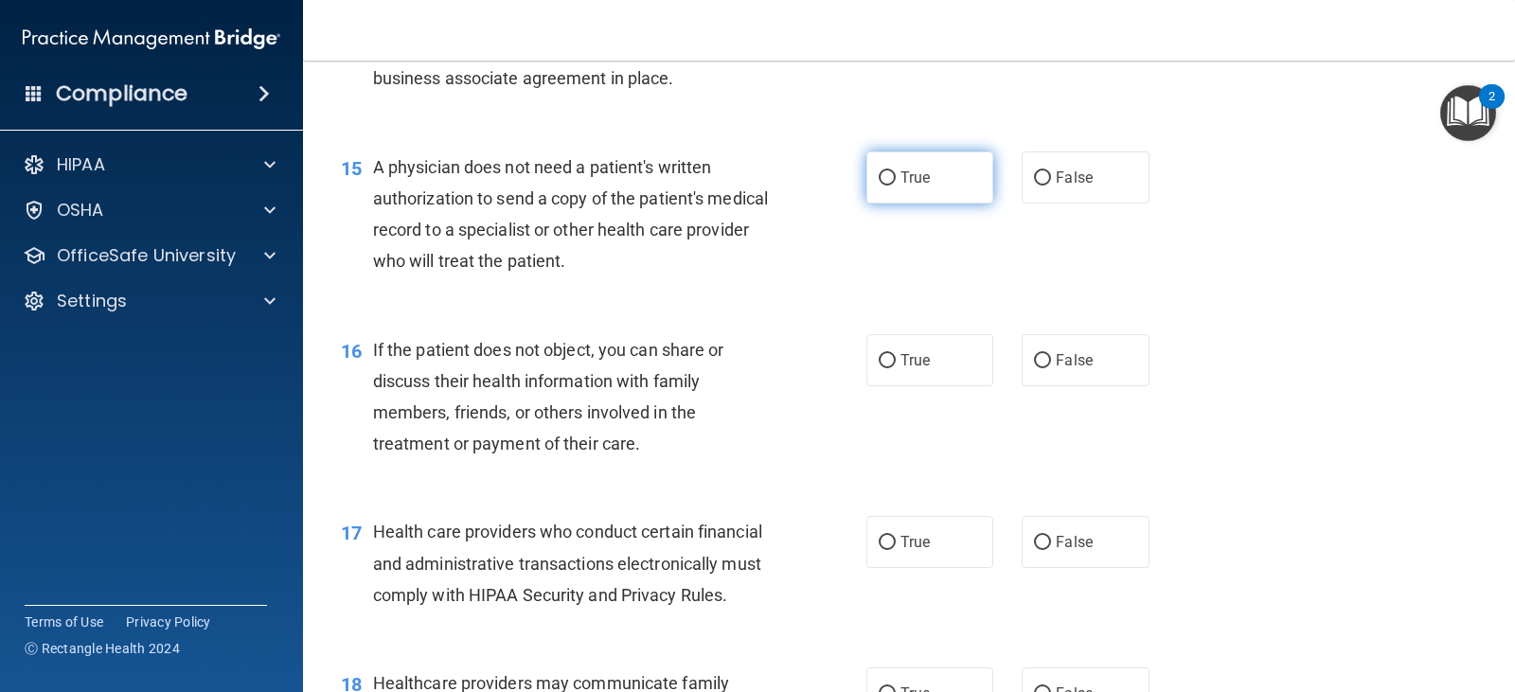
click at [940, 204] on label "True" at bounding box center [930, 178] width 127 height 52
click at [896, 186] on input "True" at bounding box center [887, 178] width 17 height 14
radio input "true"
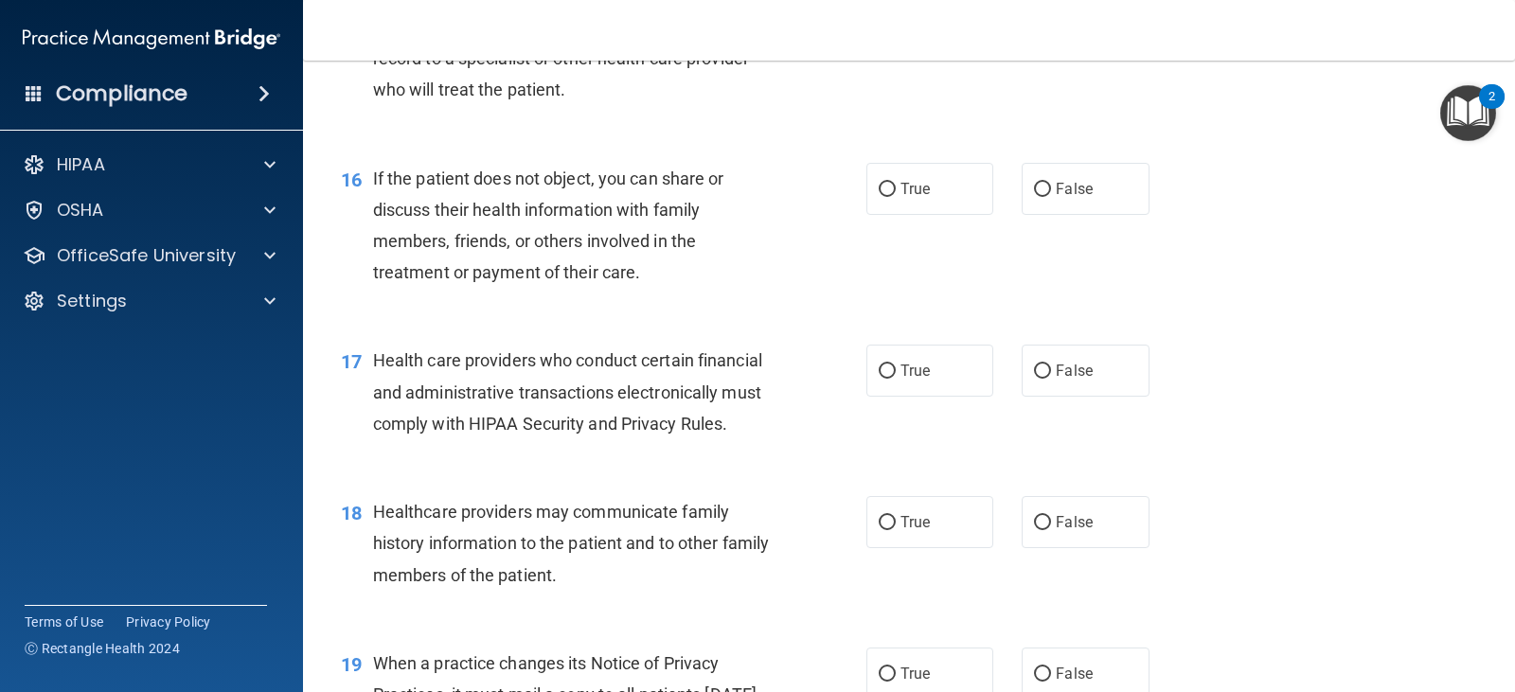
scroll to position [2462, 0]
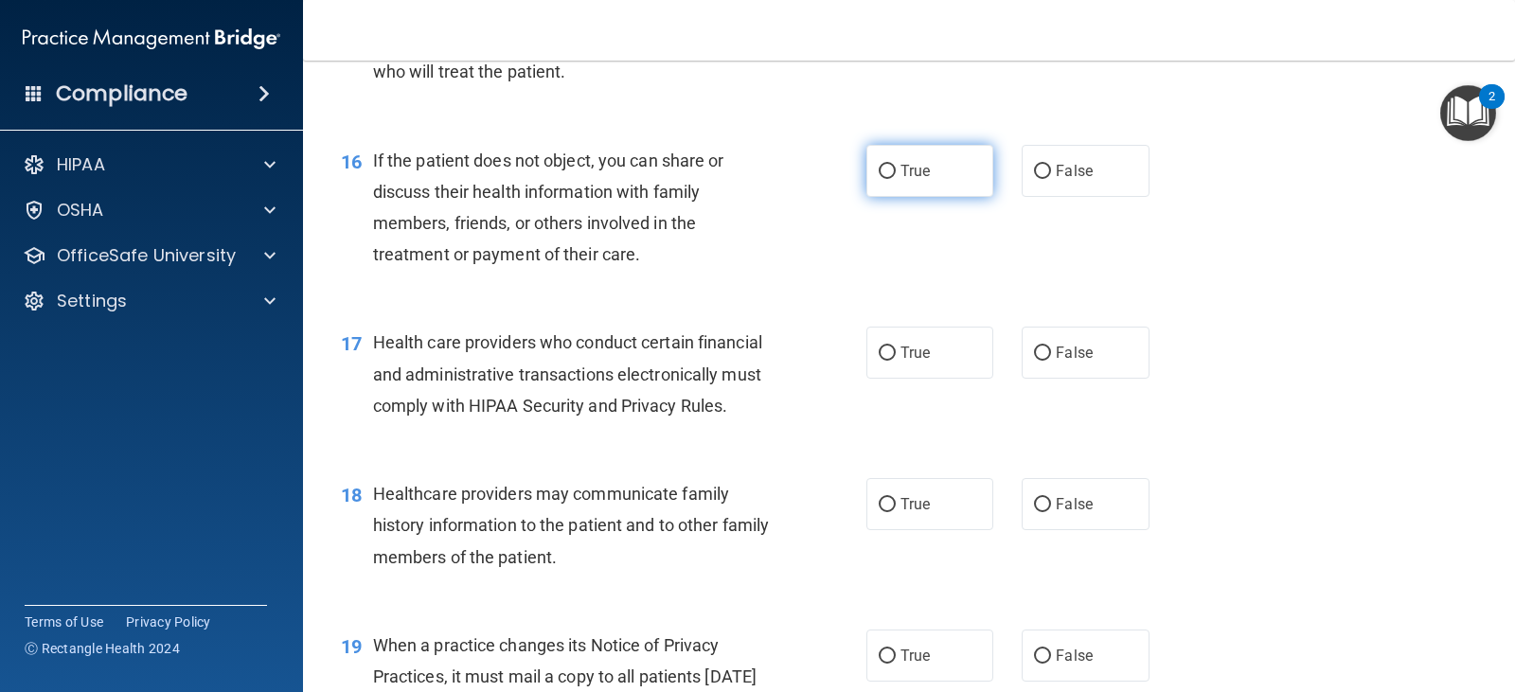
click at [934, 197] on label "True" at bounding box center [930, 171] width 127 height 52
click at [896, 179] on input "True" at bounding box center [887, 172] width 17 height 14
radio input "true"
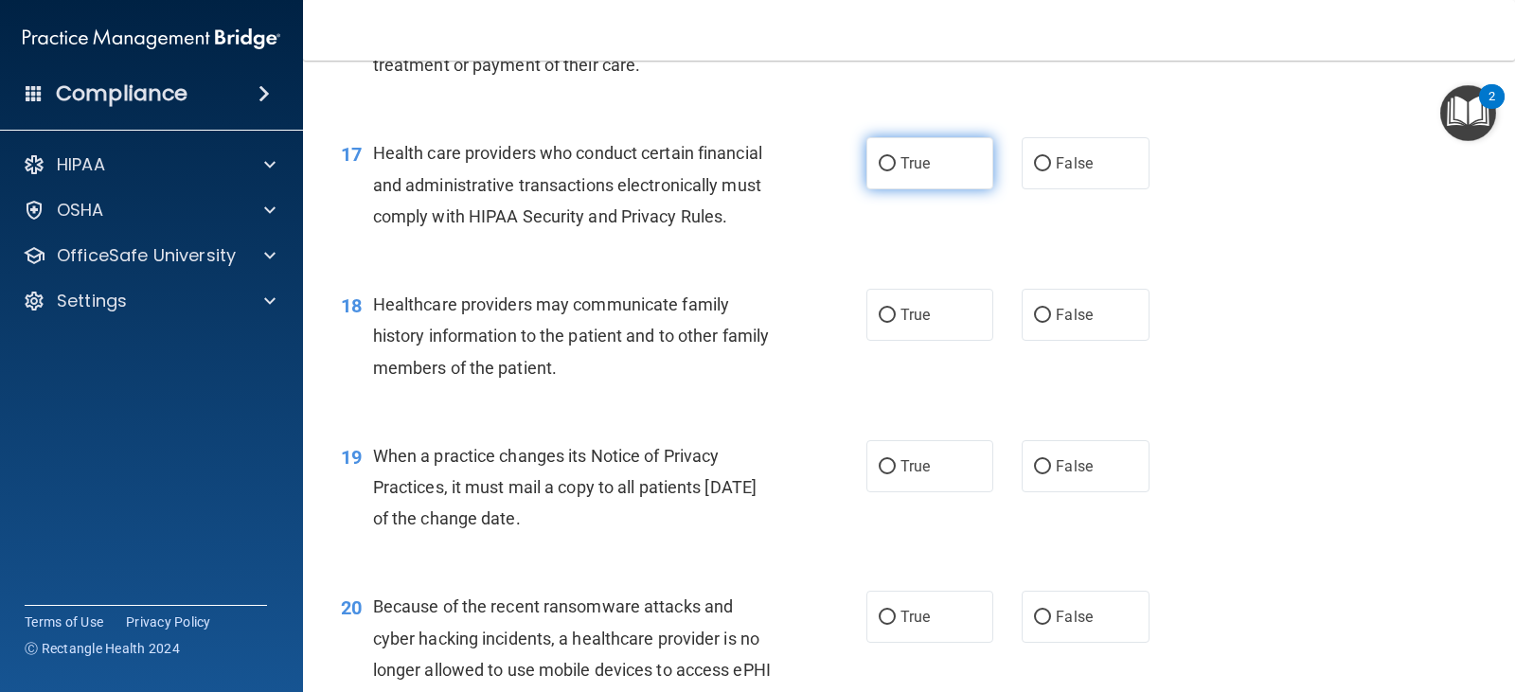
click at [872, 188] on label "True" at bounding box center [930, 163] width 127 height 52
click at [879, 171] on input "True" at bounding box center [887, 164] width 17 height 14
radio input "true"
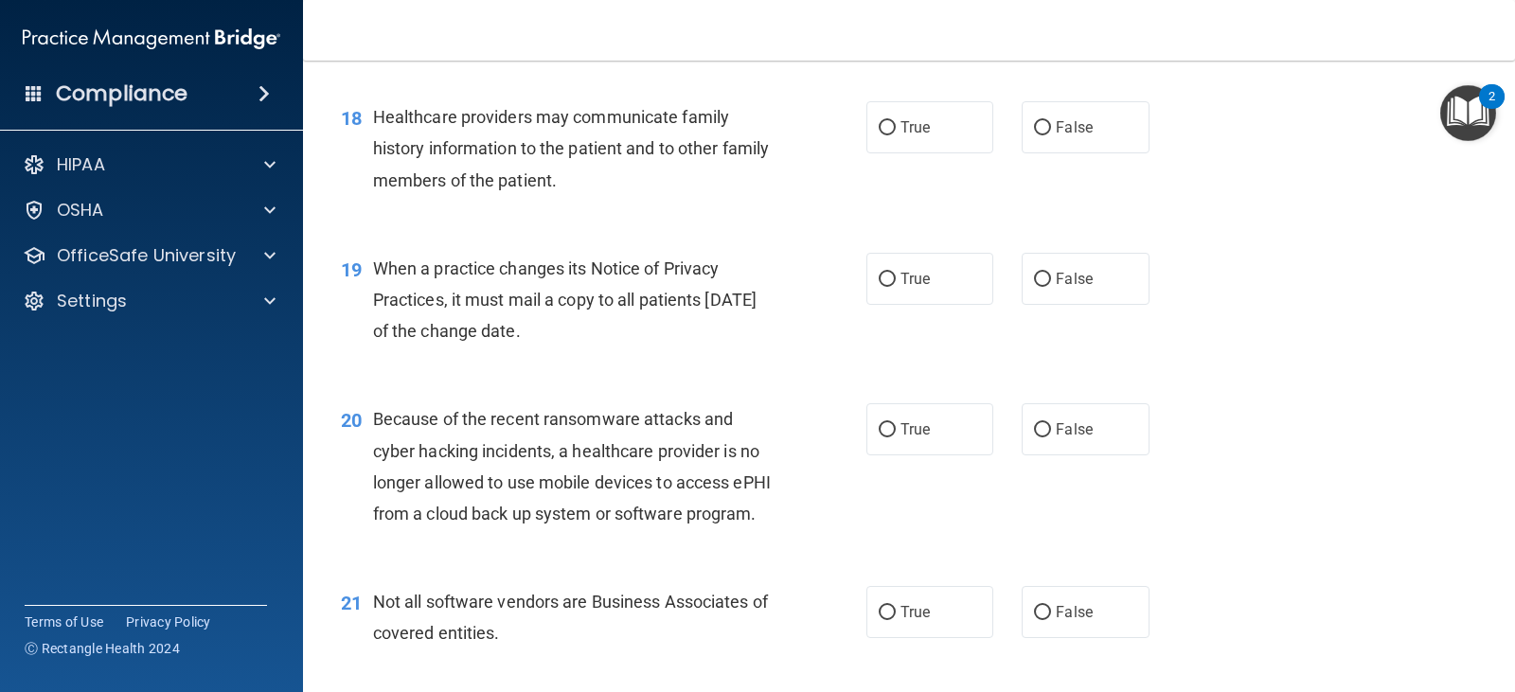
scroll to position [2841, 0]
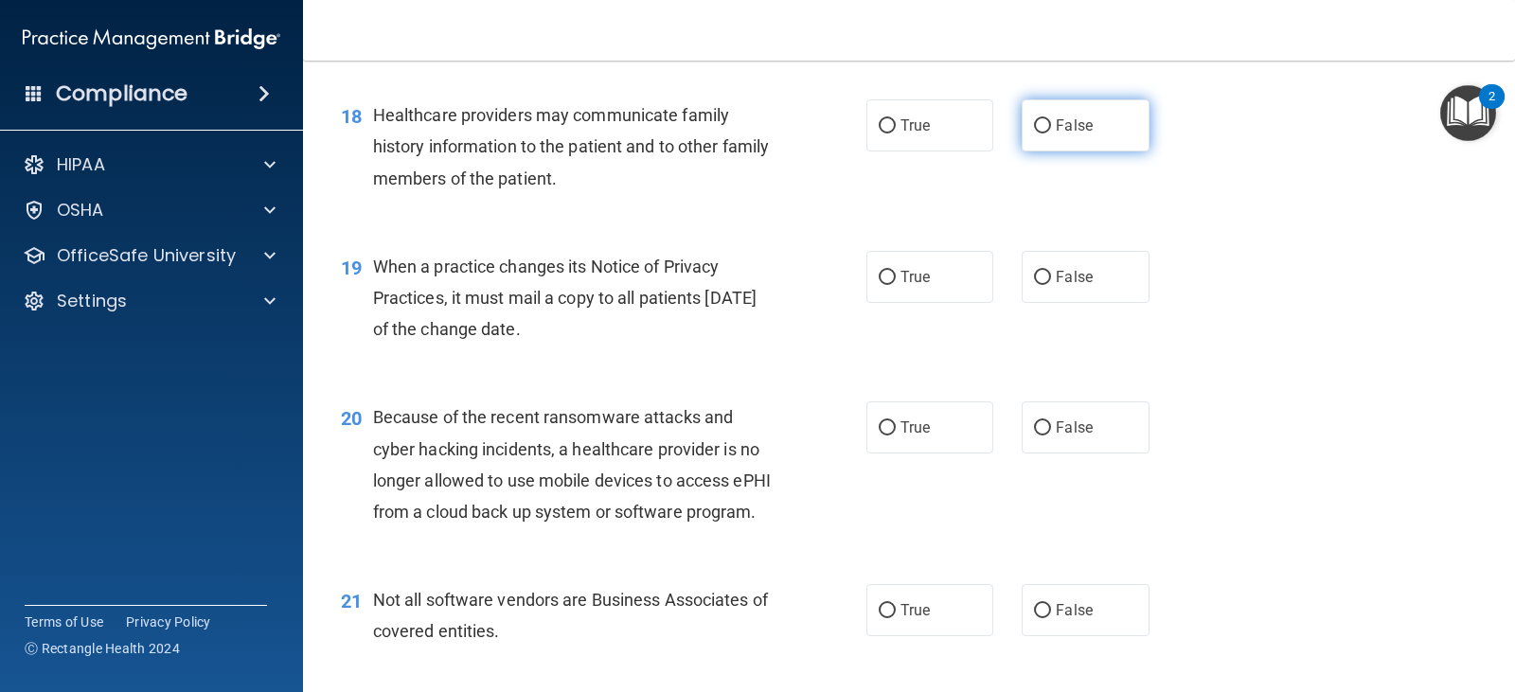
click at [1034, 152] on label "False" at bounding box center [1085, 125] width 127 height 52
click at [1034, 134] on input "False" at bounding box center [1042, 126] width 17 height 14
radio input "true"
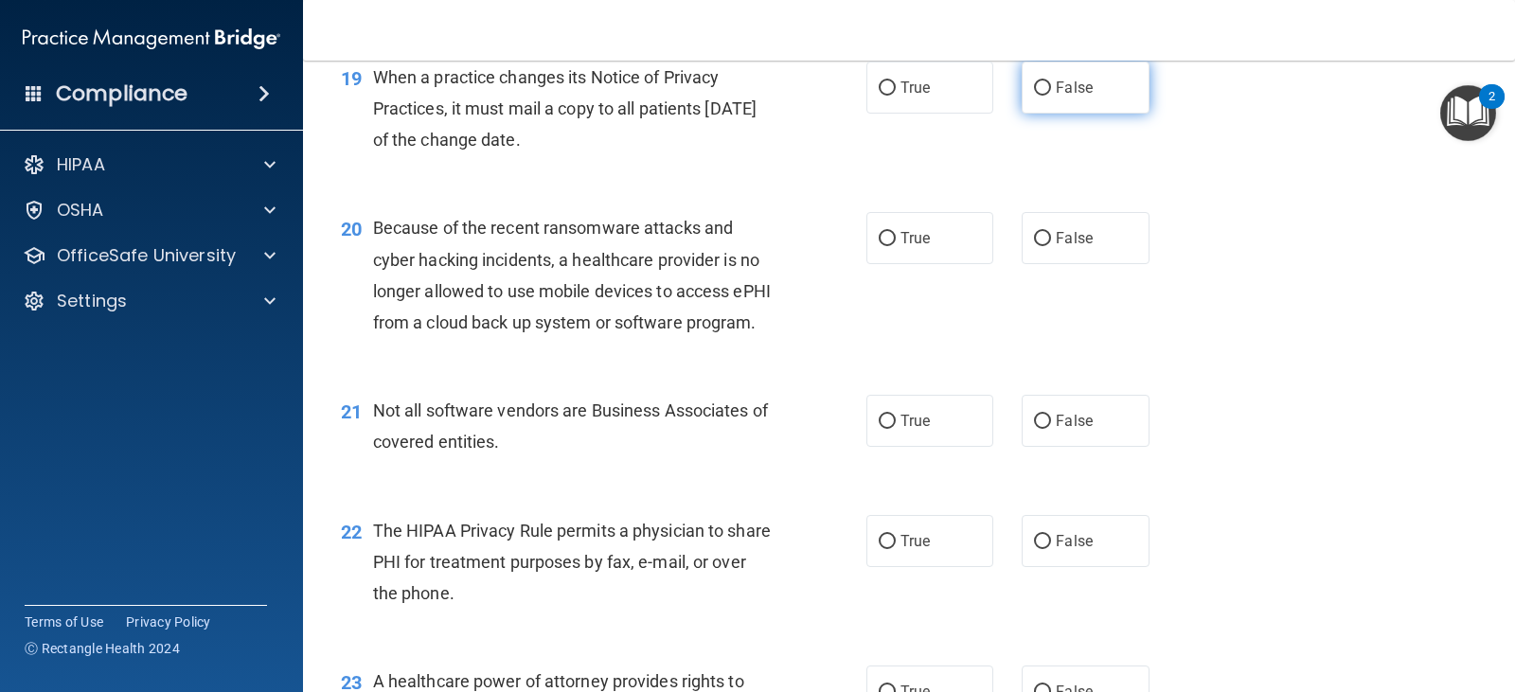
click at [1056, 97] on span "False" at bounding box center [1074, 88] width 37 height 18
click at [1048, 96] on input "False" at bounding box center [1042, 88] width 17 height 14
radio input "true"
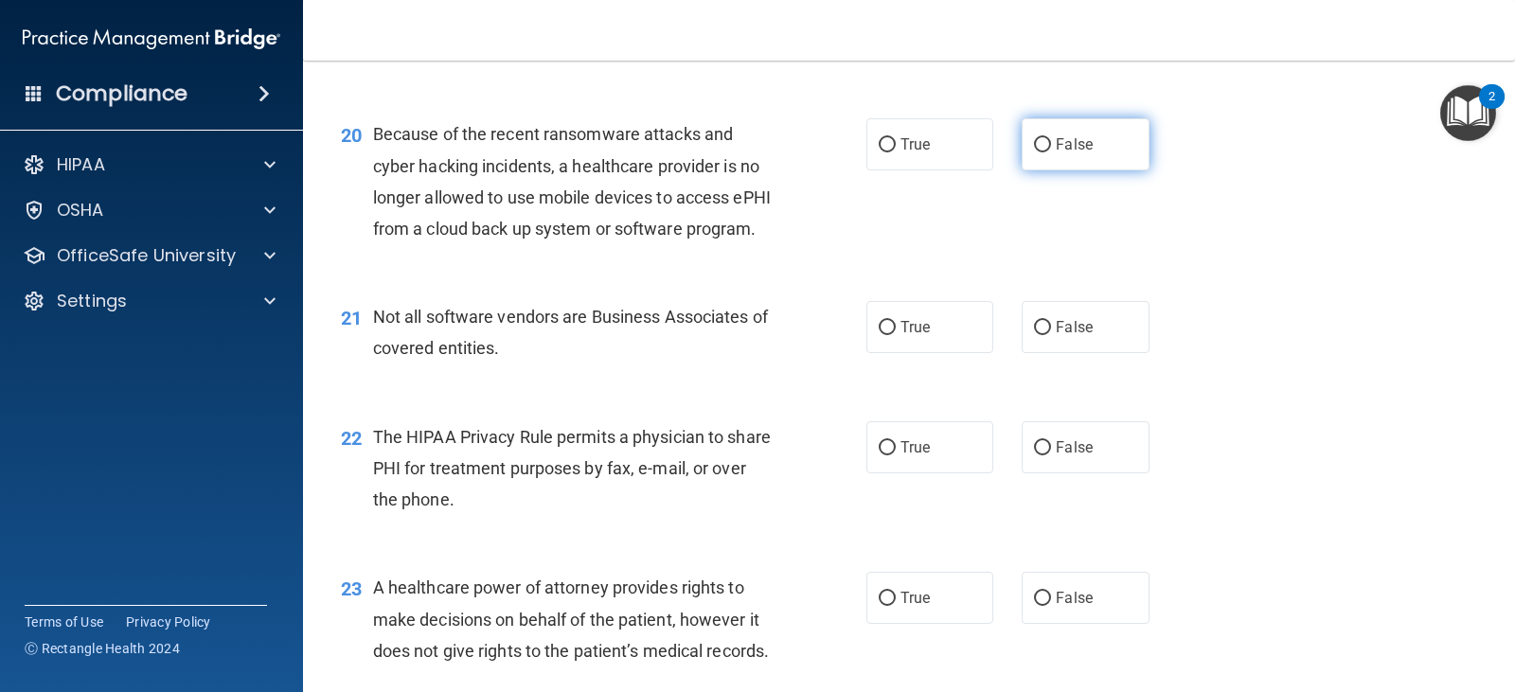
scroll to position [3125, 0]
click at [999, 170] on div "True False" at bounding box center [1020, 143] width 306 height 52
click at [1022, 170] on label "False" at bounding box center [1085, 143] width 127 height 52
click at [1034, 152] on input "False" at bounding box center [1042, 144] width 17 height 14
radio input "true"
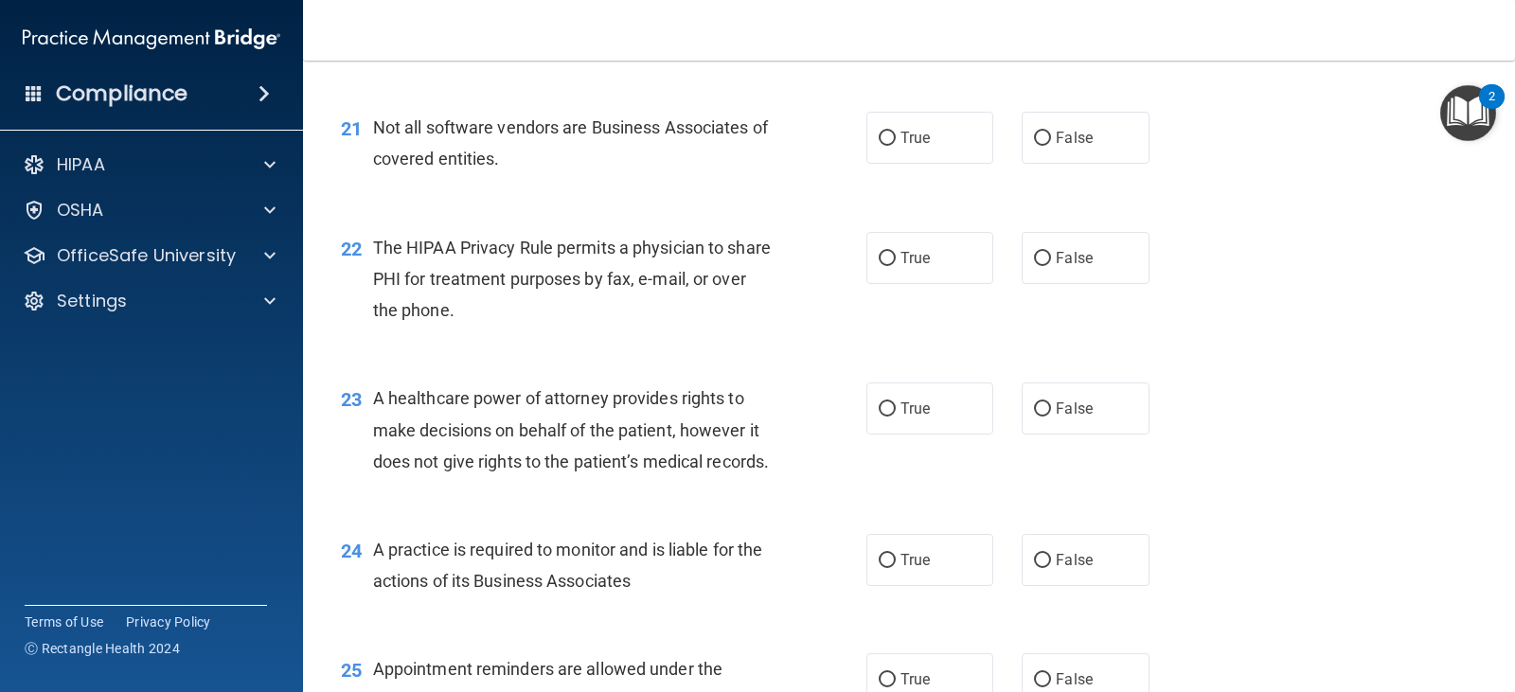
scroll to position [3315, 0]
click at [941, 163] on label "True" at bounding box center [930, 137] width 127 height 52
click at [896, 145] on input "True" at bounding box center [887, 138] width 17 height 14
radio input "true"
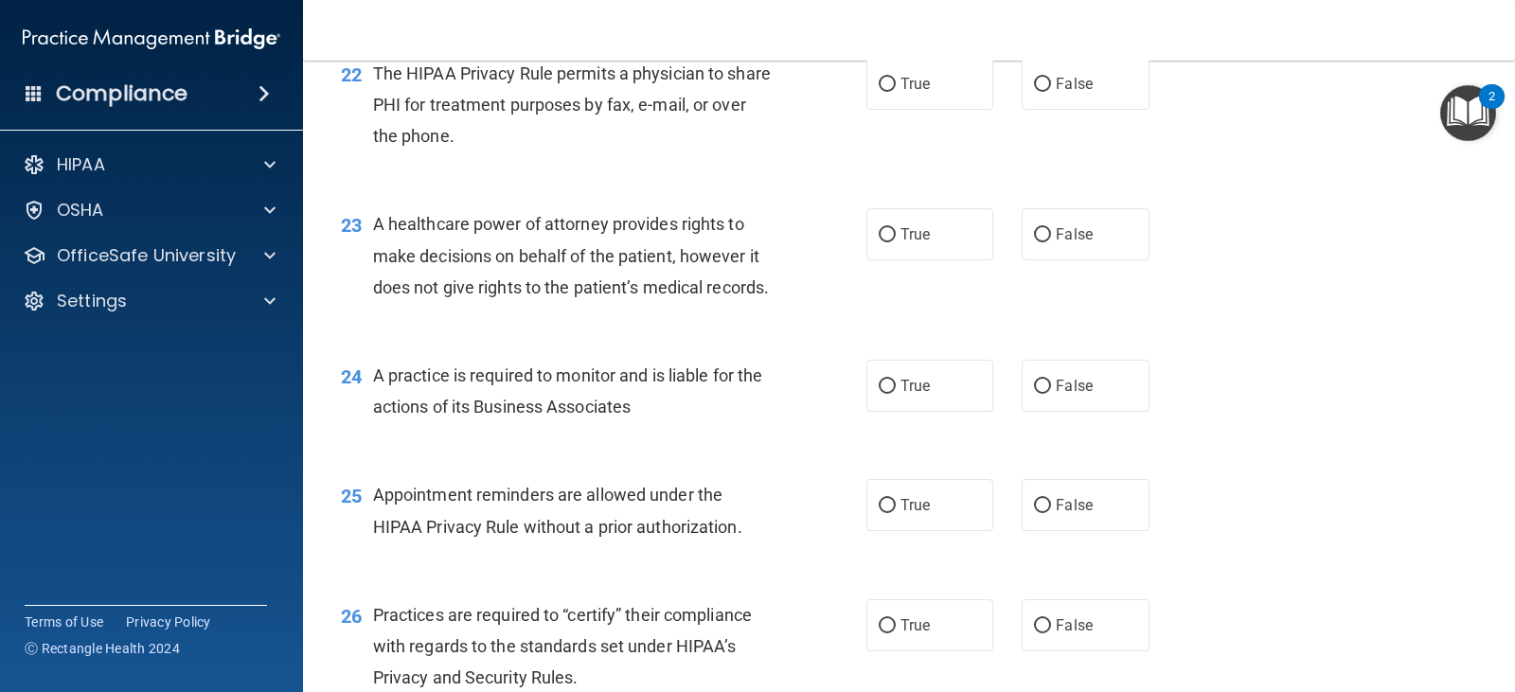
scroll to position [3504, 0]
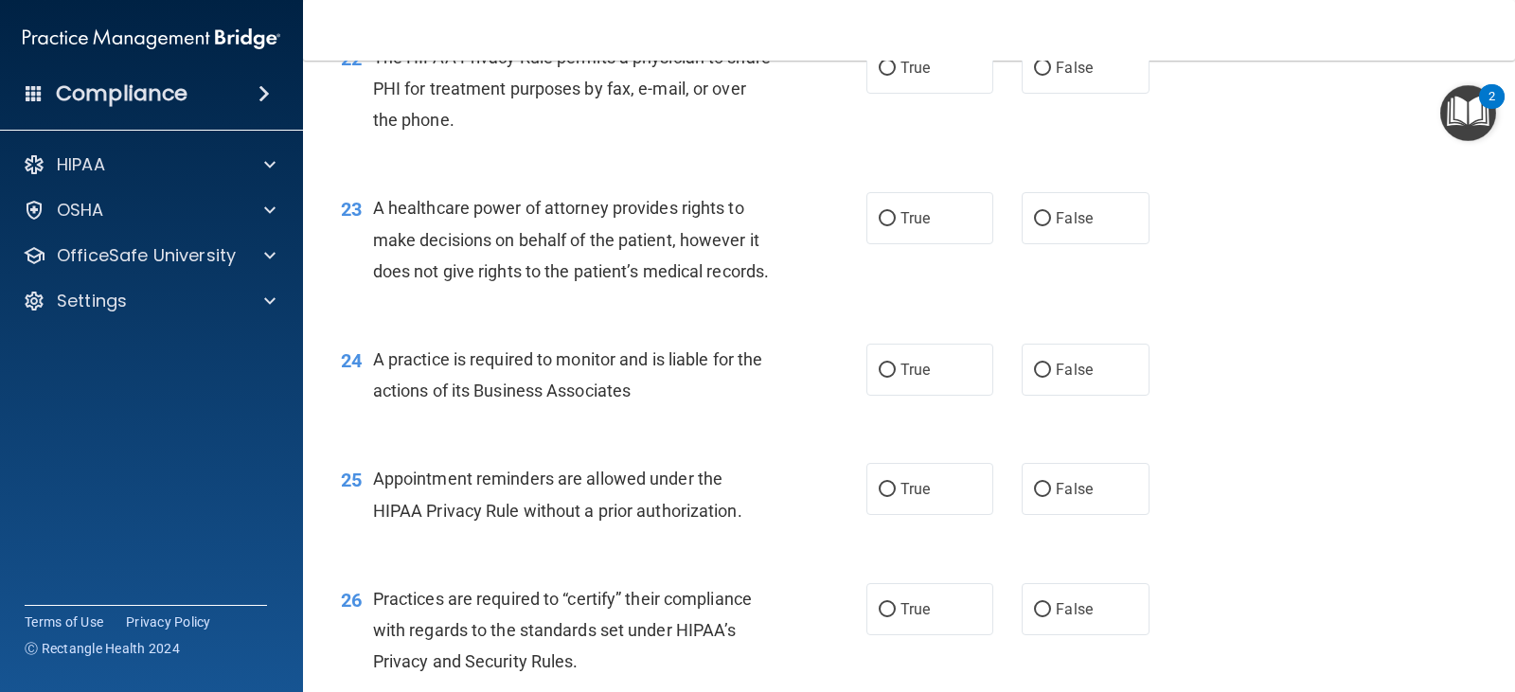
click at [896, 89] on div "22 The HIPAA Privacy Rule permits a physician to share PHI for treatment purpos…" at bounding box center [909, 94] width 1165 height 152
click at [908, 77] on span "True" at bounding box center [915, 68] width 29 height 18
click at [896, 76] on input "True" at bounding box center [887, 69] width 17 height 14
radio input "true"
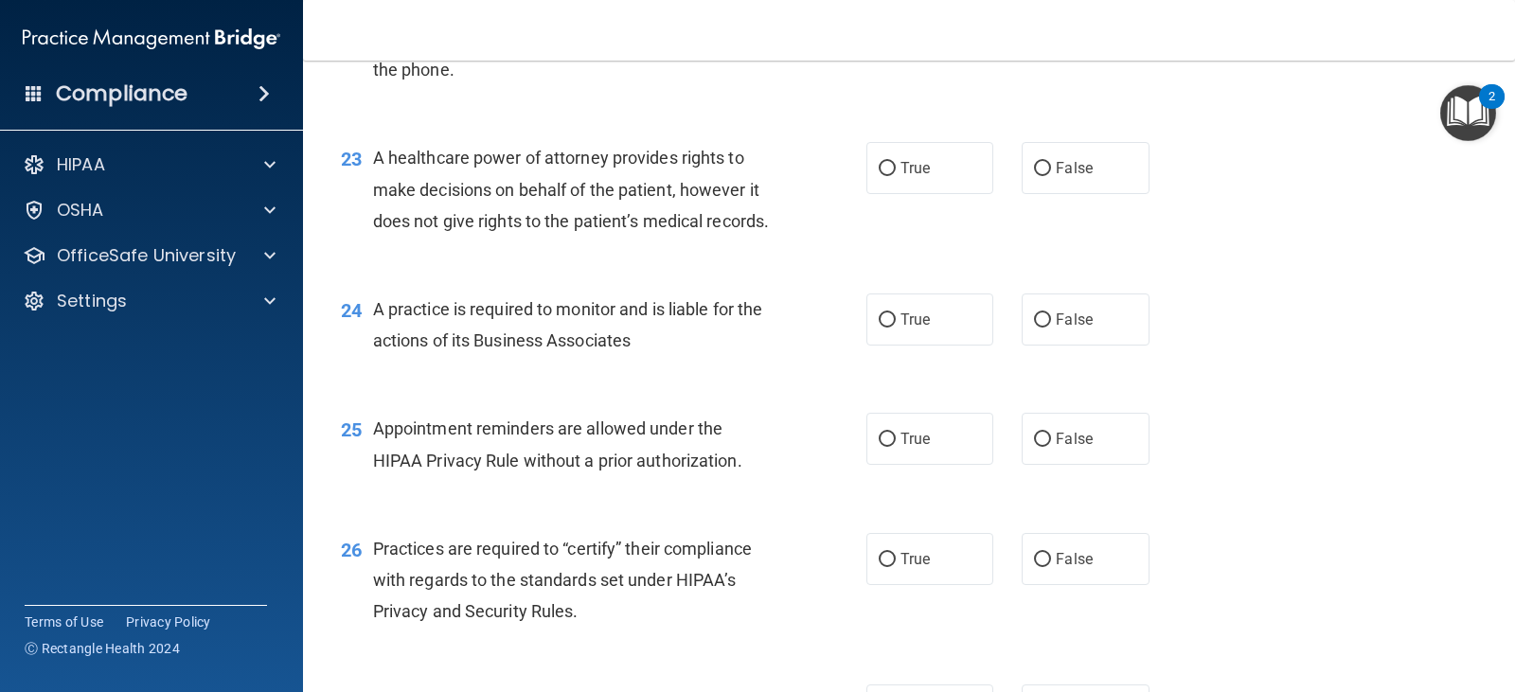
scroll to position [3599, 0]
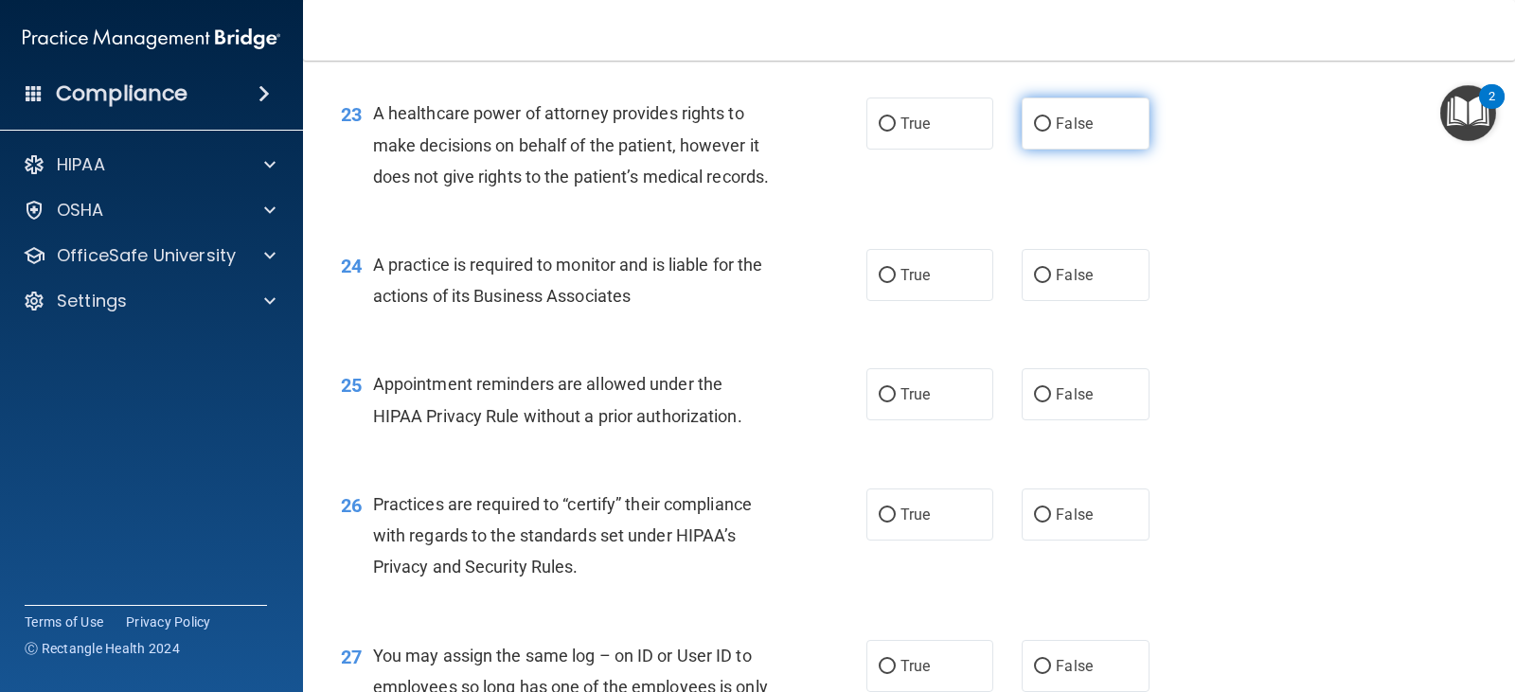
click at [1041, 132] on input "False" at bounding box center [1042, 124] width 17 height 14
radio input "true"
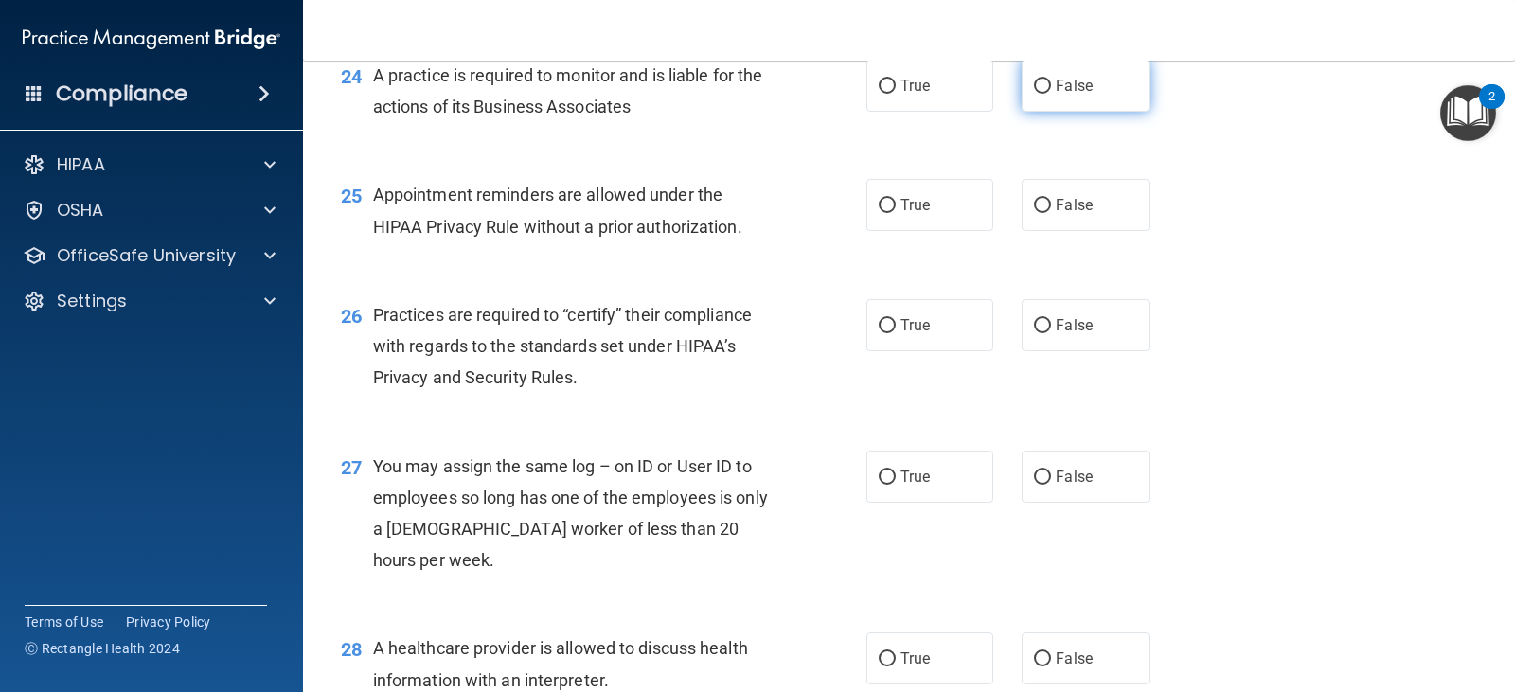
click at [1041, 112] on label "False" at bounding box center [1085, 86] width 127 height 52
click at [1041, 94] on input "False" at bounding box center [1042, 87] width 17 height 14
radio input "true"
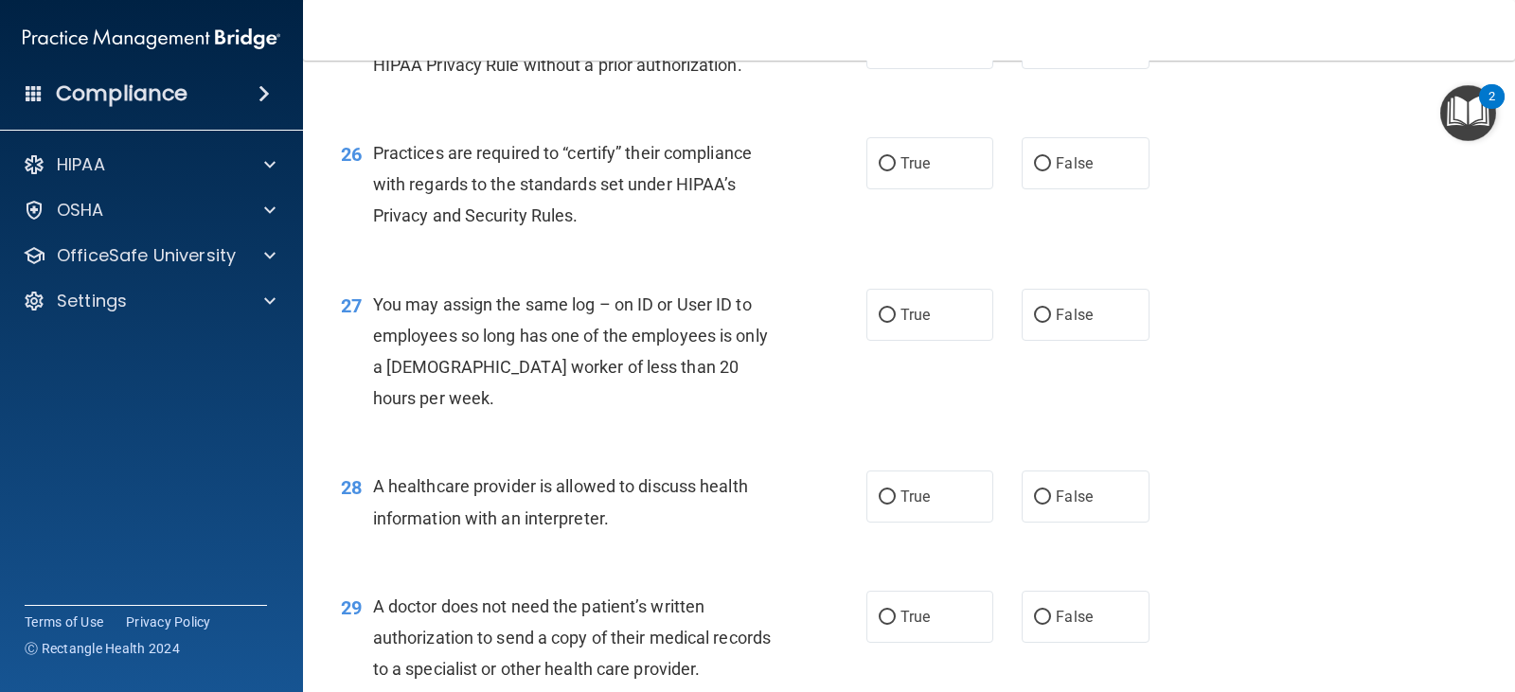
scroll to position [3978, 0]
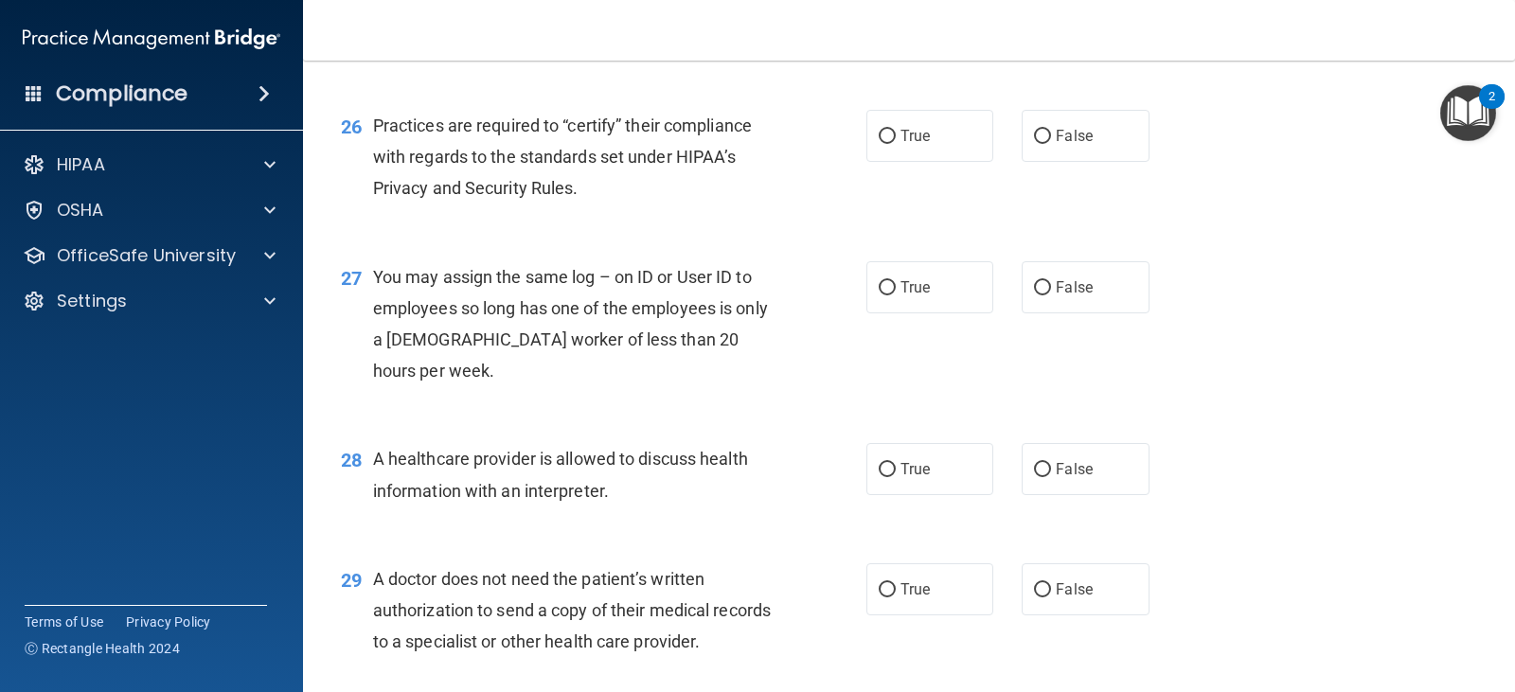
click at [862, 73] on div "25 Appointment reminders are allowed under the HIPAA Privacy Rule without a pri…" at bounding box center [909, 25] width 1165 height 119
click at [879, 24] on input "True" at bounding box center [887, 16] width 17 height 14
radio input "true"
click at [1101, 162] on label "False" at bounding box center [1085, 136] width 127 height 52
click at [1051, 144] on input "False" at bounding box center [1042, 137] width 17 height 14
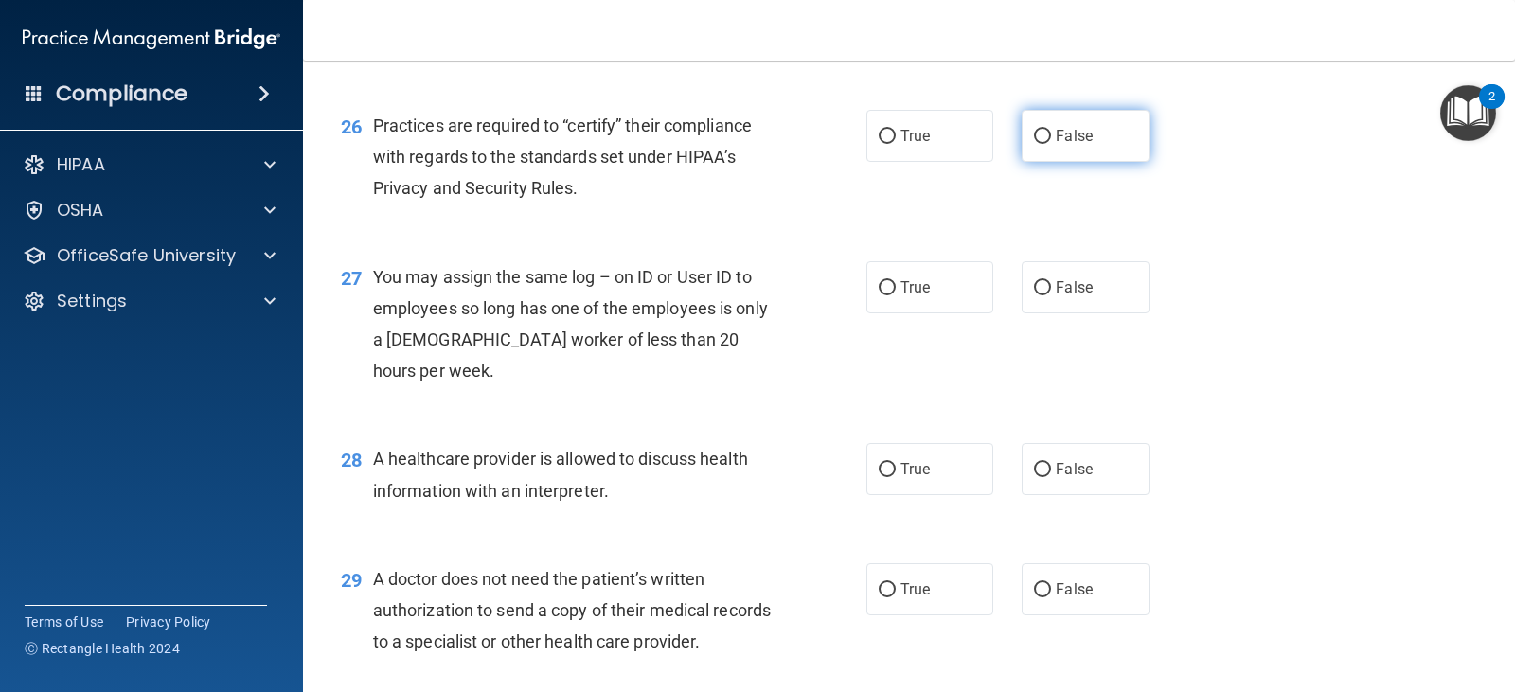
radio input "true"
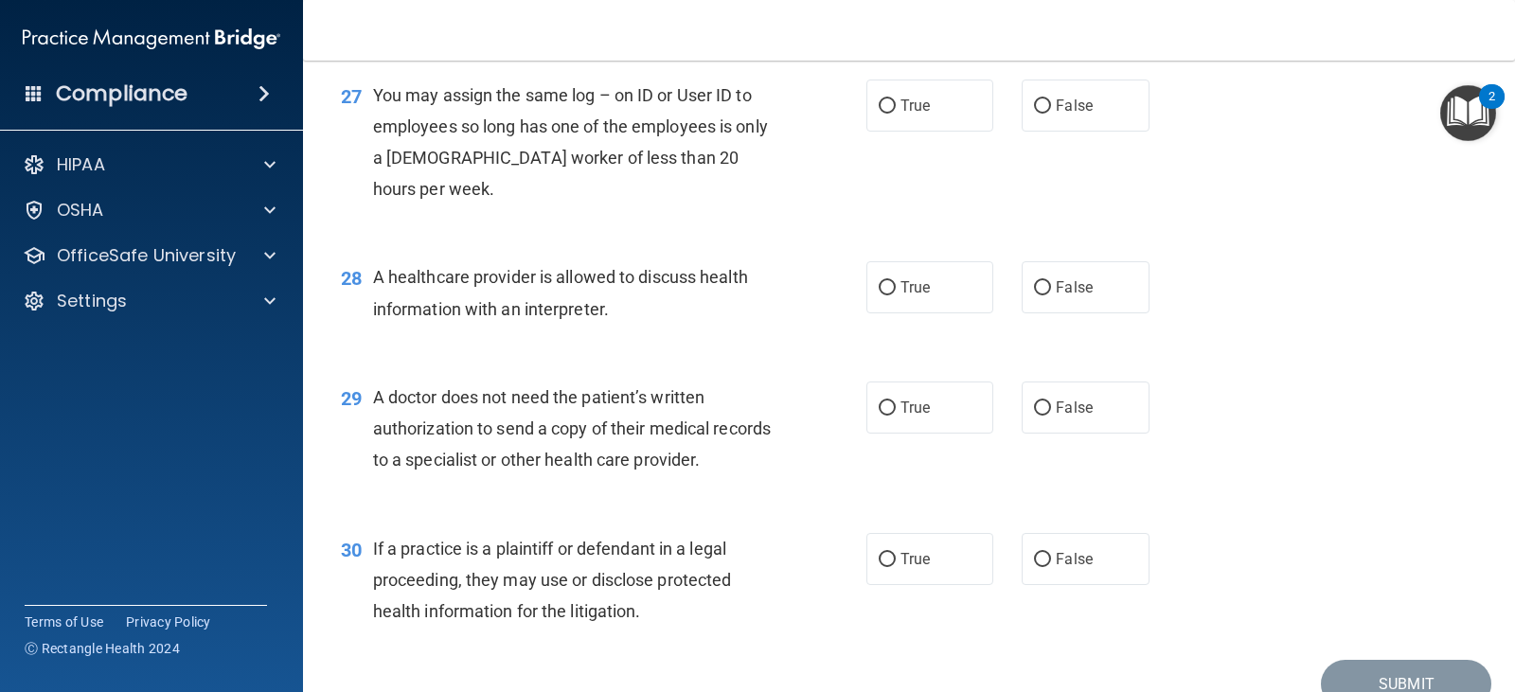
scroll to position [4167, 0]
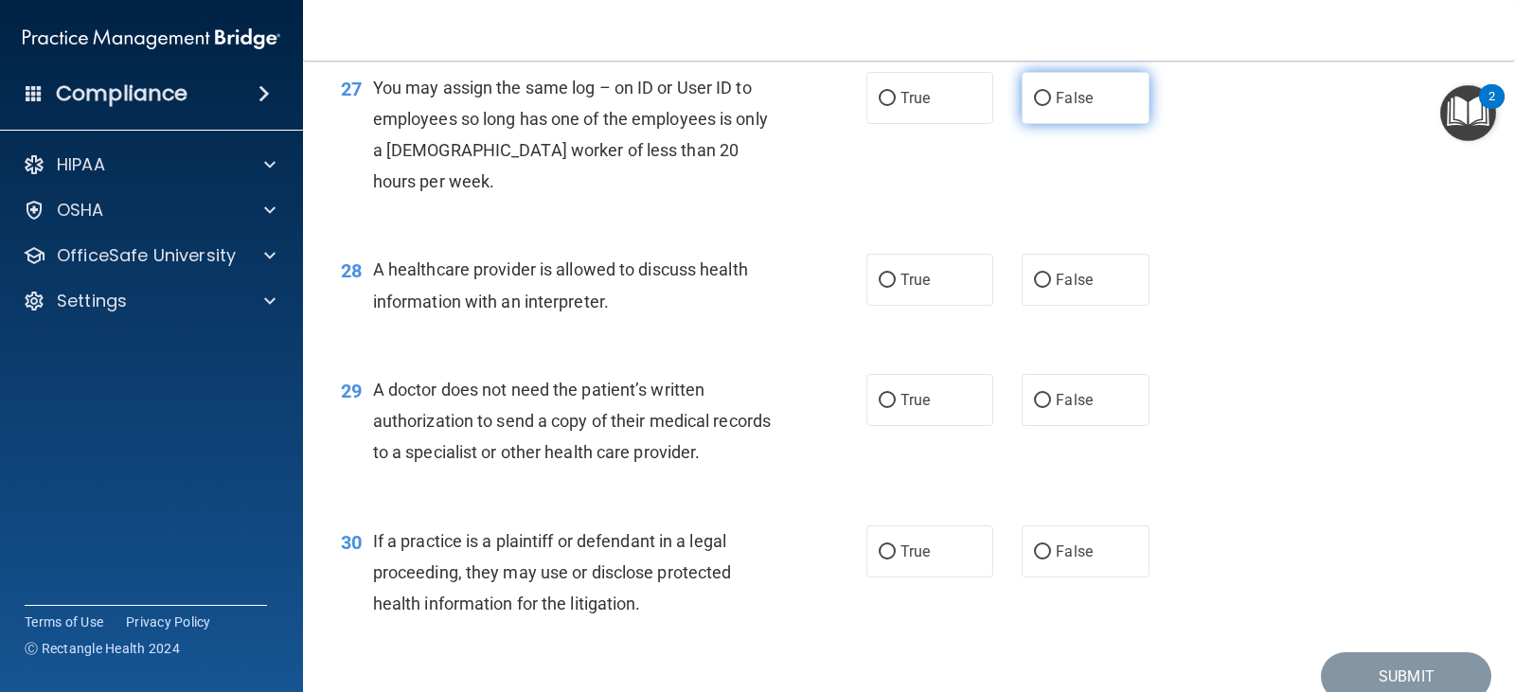
click at [1050, 124] on label "False" at bounding box center [1085, 98] width 127 height 52
click at [1050, 106] on input "False" at bounding box center [1042, 99] width 17 height 14
radio input "true"
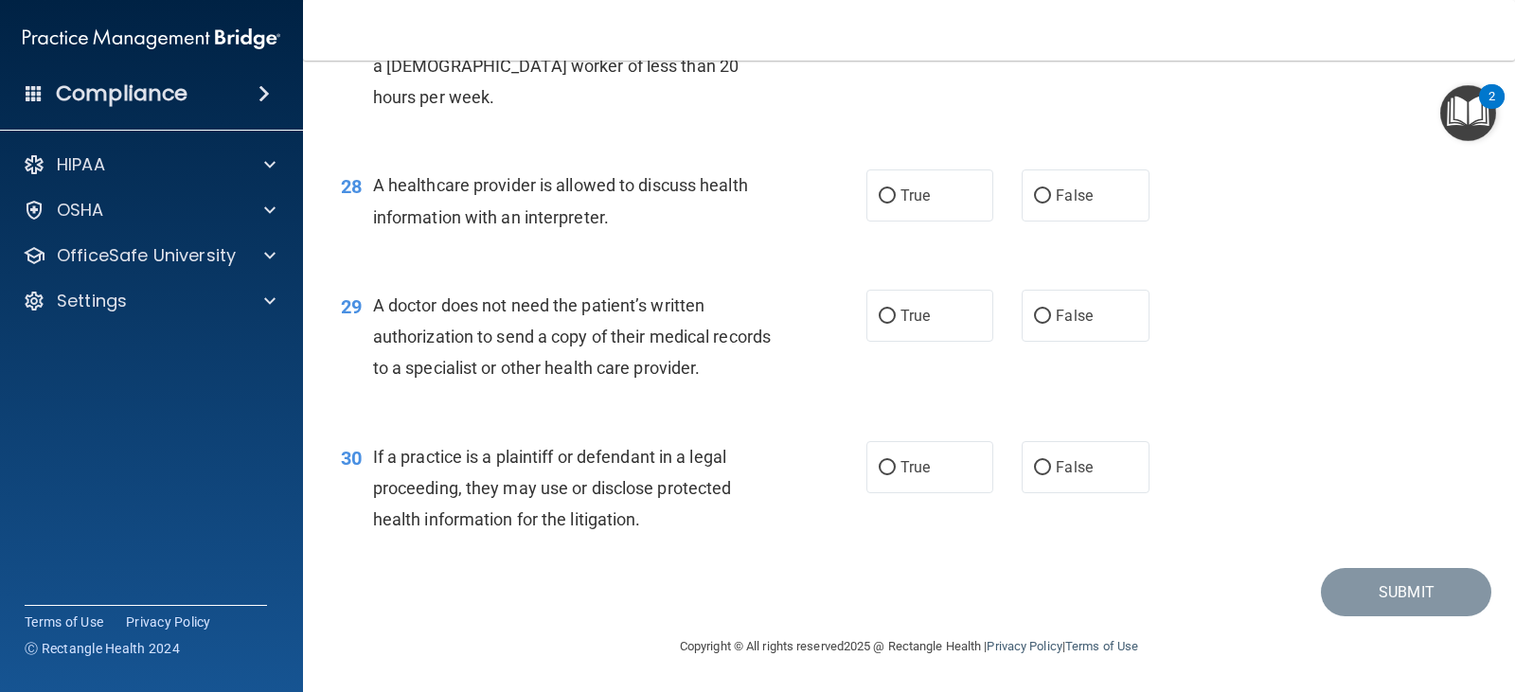
scroll to position [4345, 0]
click at [990, 200] on div "True False" at bounding box center [1020, 196] width 306 height 52
click at [973, 206] on label "True" at bounding box center [930, 196] width 127 height 52
click at [896, 204] on input "True" at bounding box center [887, 196] width 17 height 14
radio input "true"
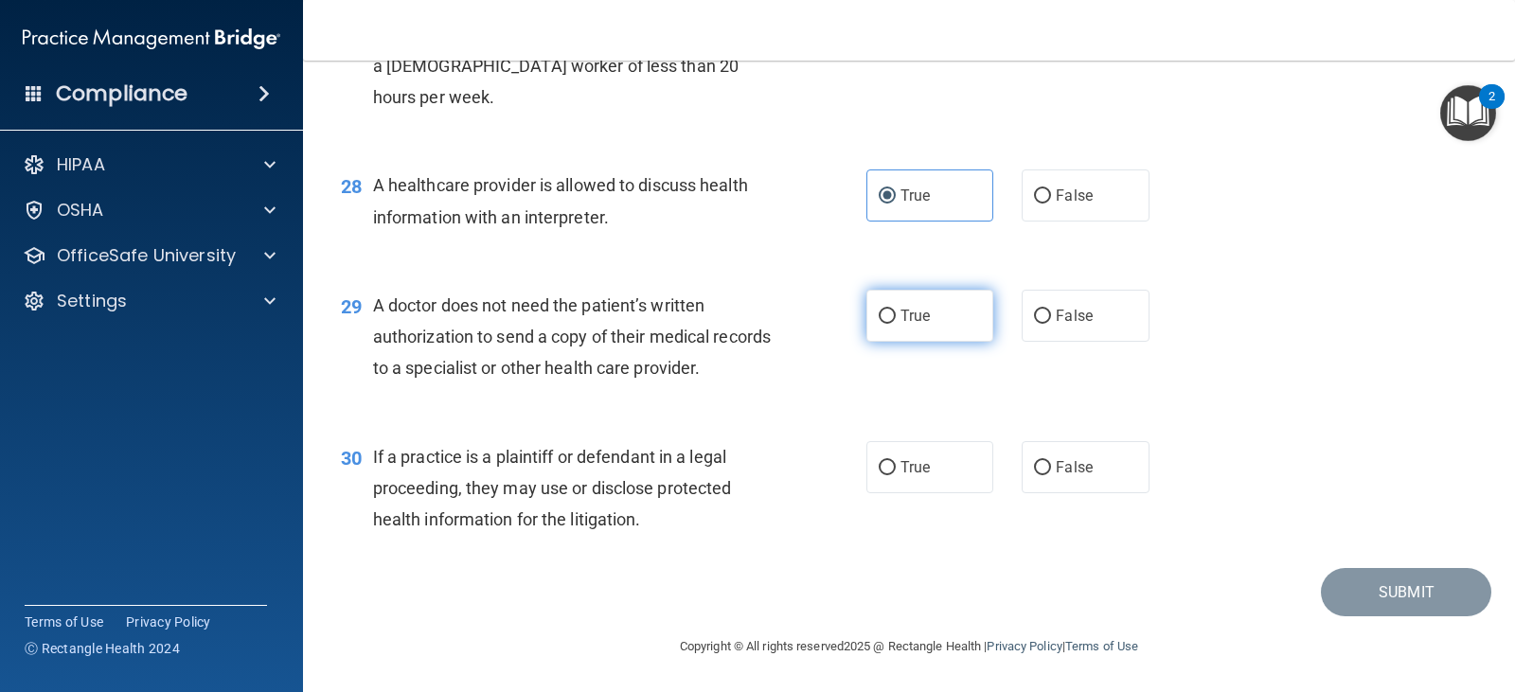
click at [944, 338] on label "True" at bounding box center [930, 316] width 127 height 52
click at [896, 324] on input "True" at bounding box center [887, 317] width 17 height 14
radio input "true"
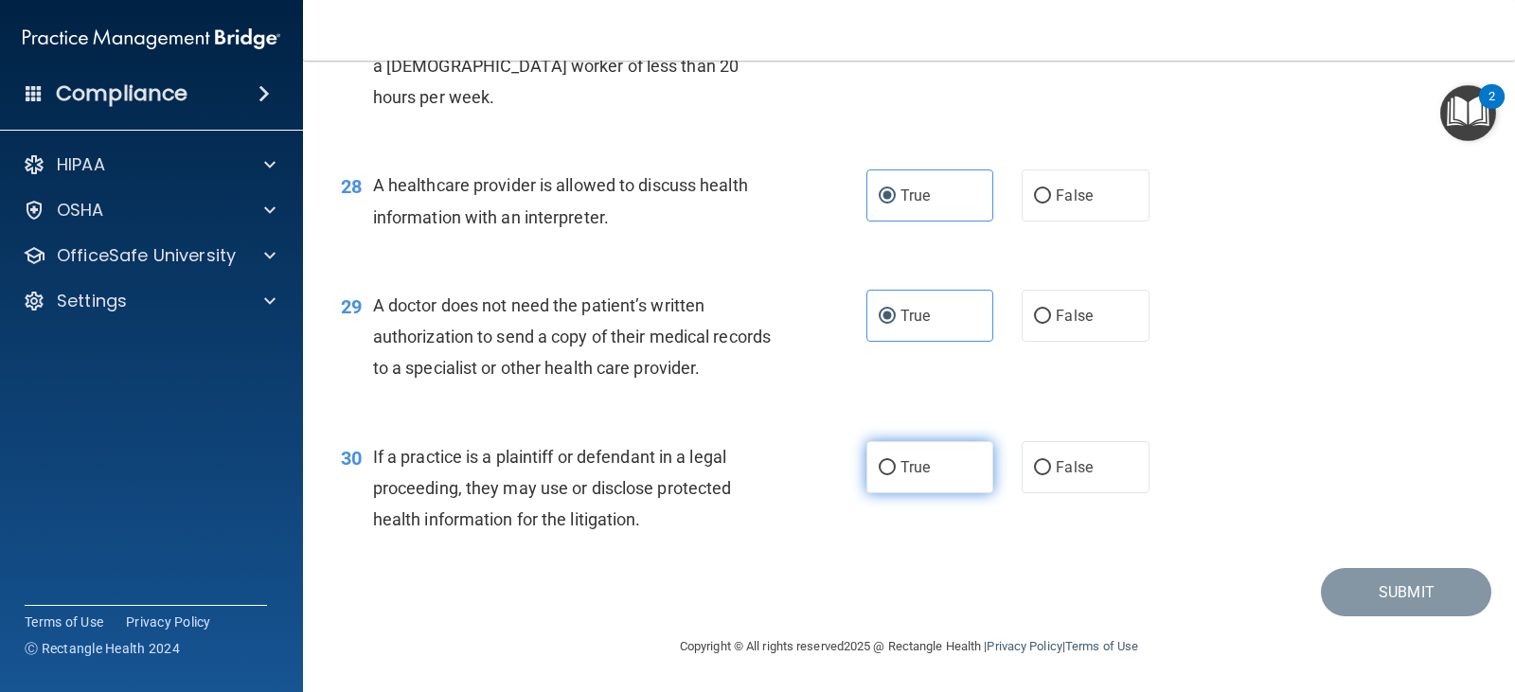
click at [917, 488] on label "True" at bounding box center [930, 467] width 127 height 52
click at [896, 475] on input "True" at bounding box center [887, 468] width 17 height 14
radio input "true"
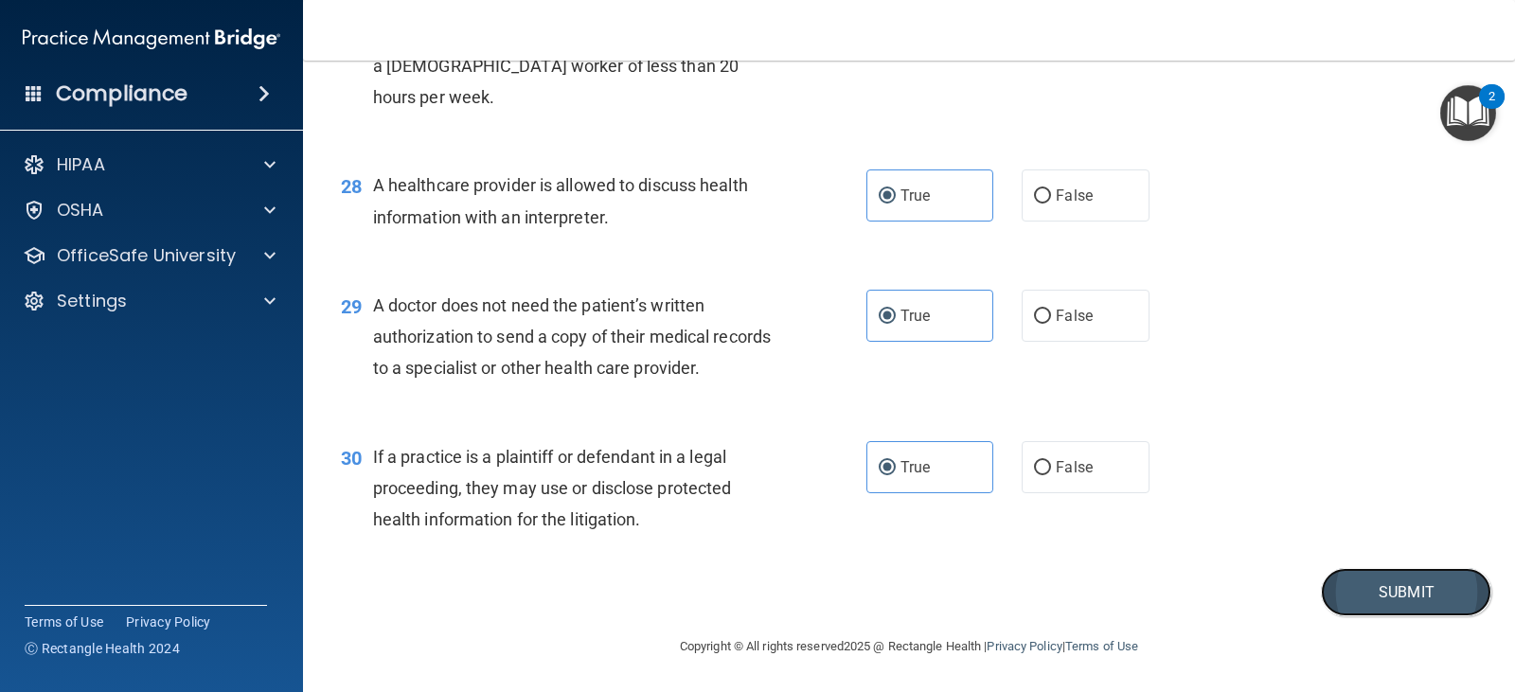
click at [1412, 610] on button "Submit" at bounding box center [1406, 592] width 170 height 48
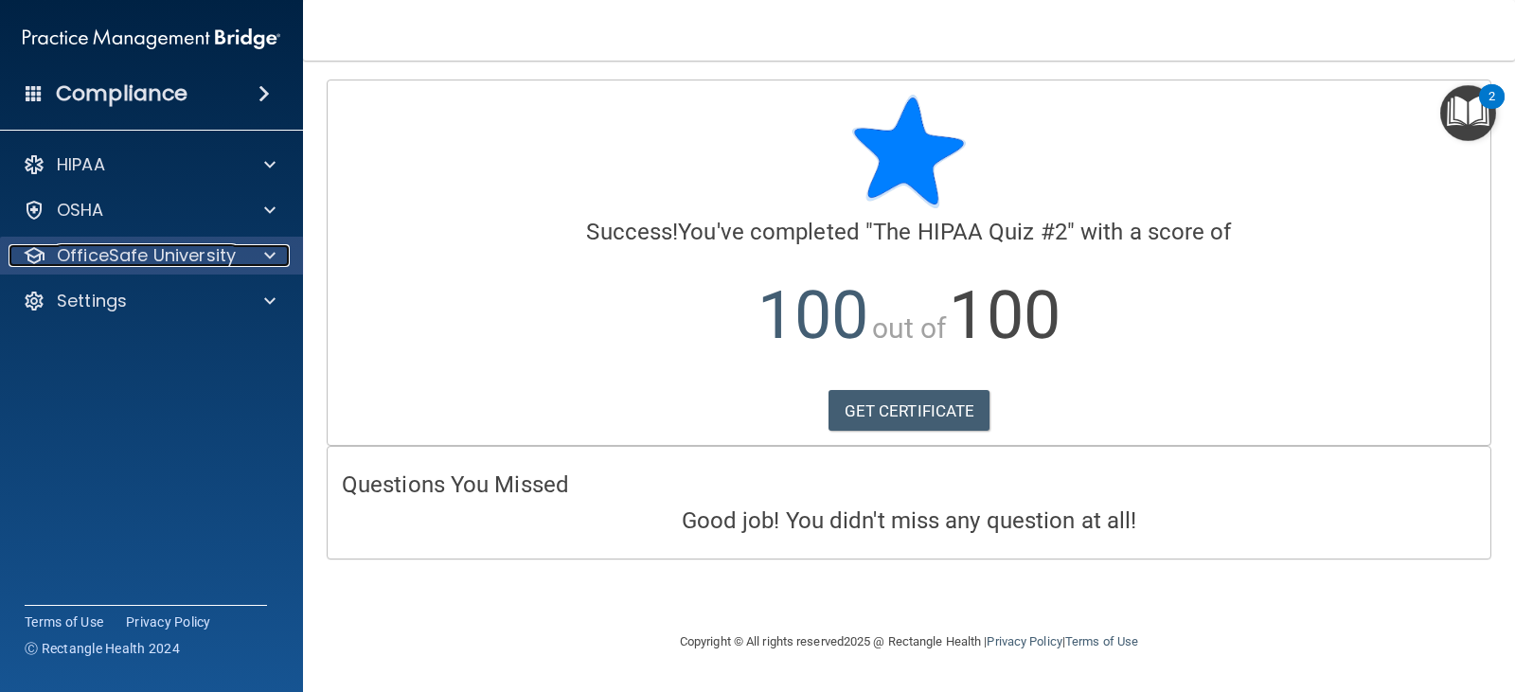
click at [188, 252] on p "OfficeSafe University" at bounding box center [146, 255] width 179 height 23
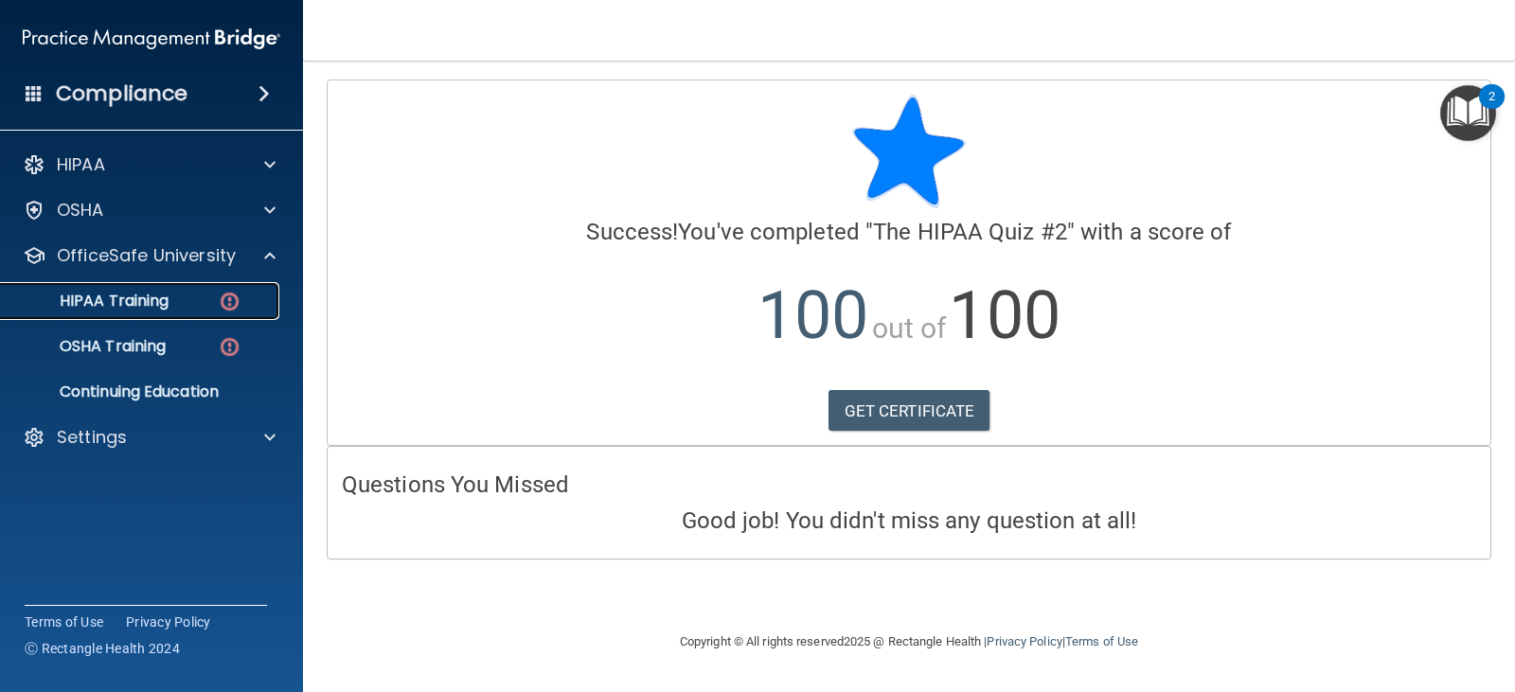
click at [153, 286] on link "HIPAA Training" at bounding box center [130, 301] width 298 height 38
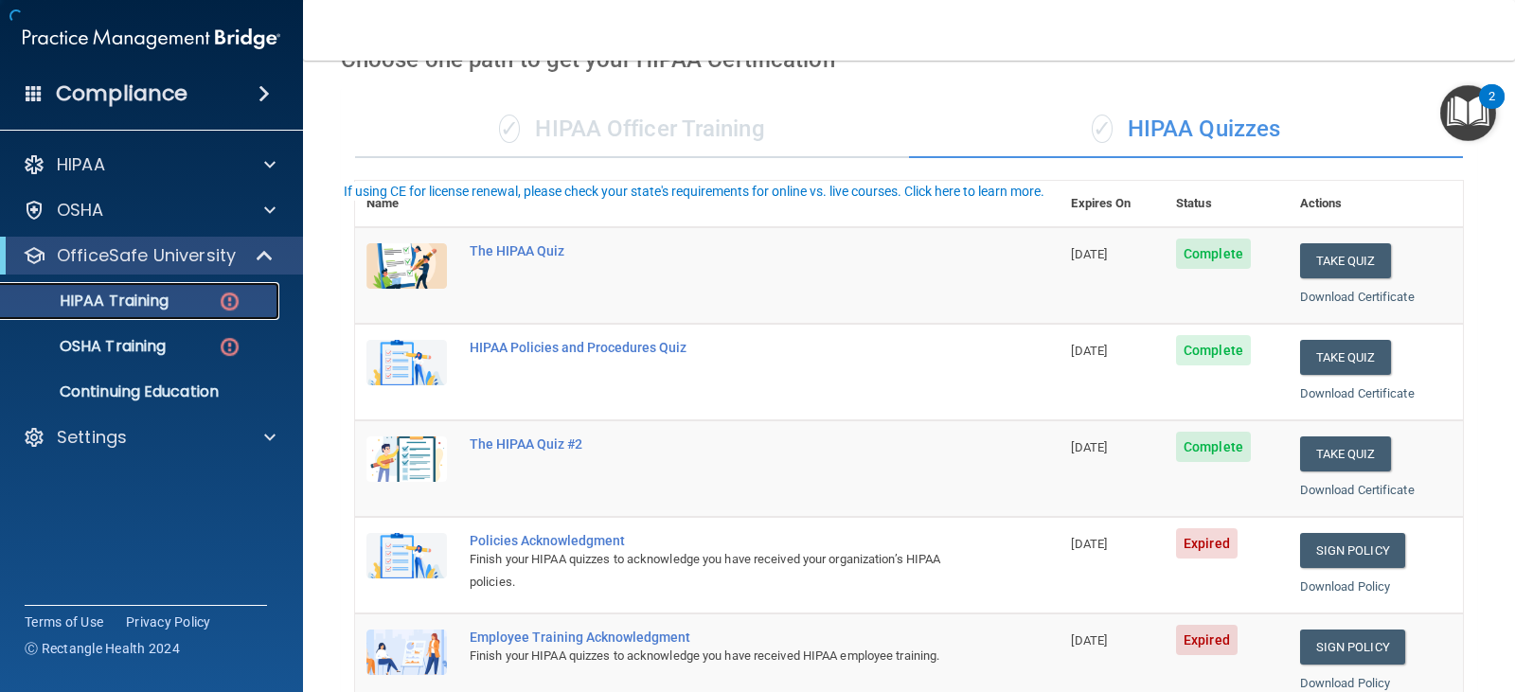
scroll to position [284, 0]
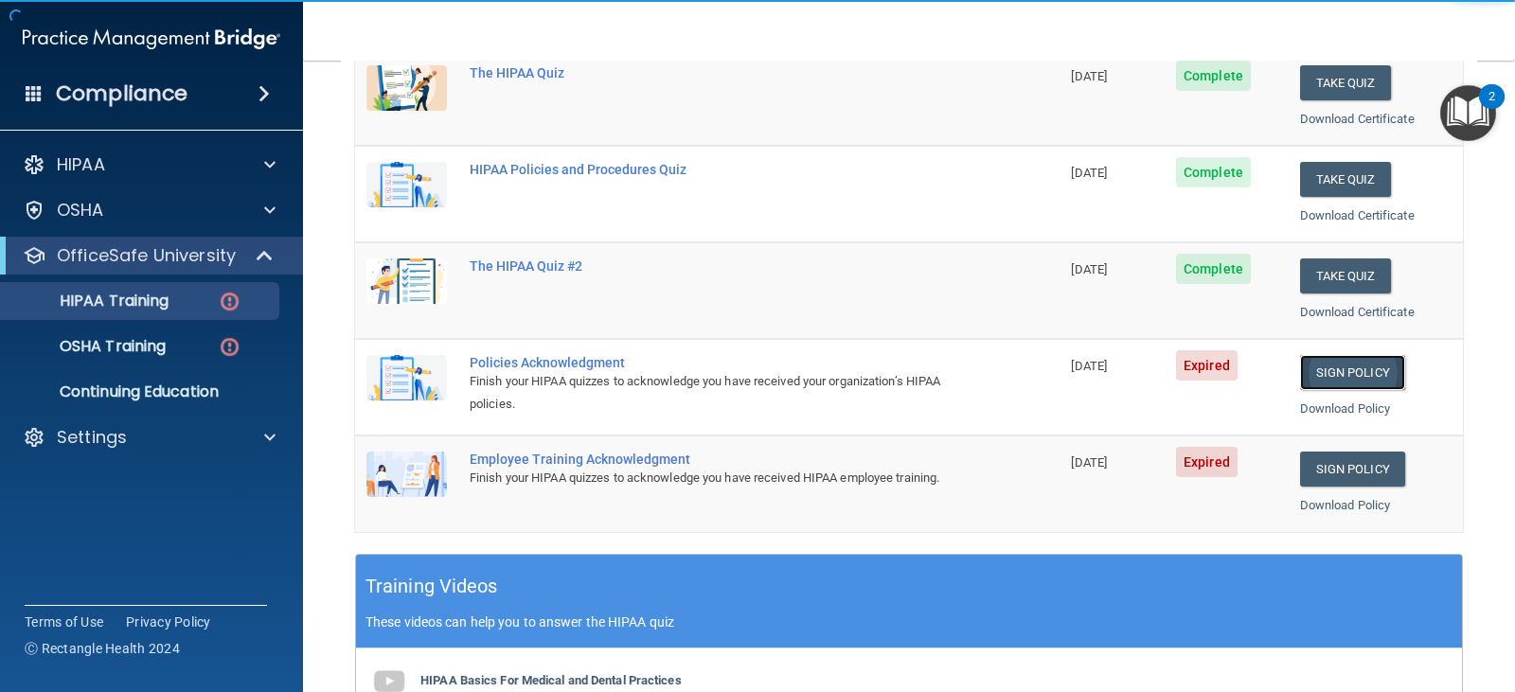
click at [1337, 385] on link "Sign Policy" at bounding box center [1352, 372] width 105 height 35
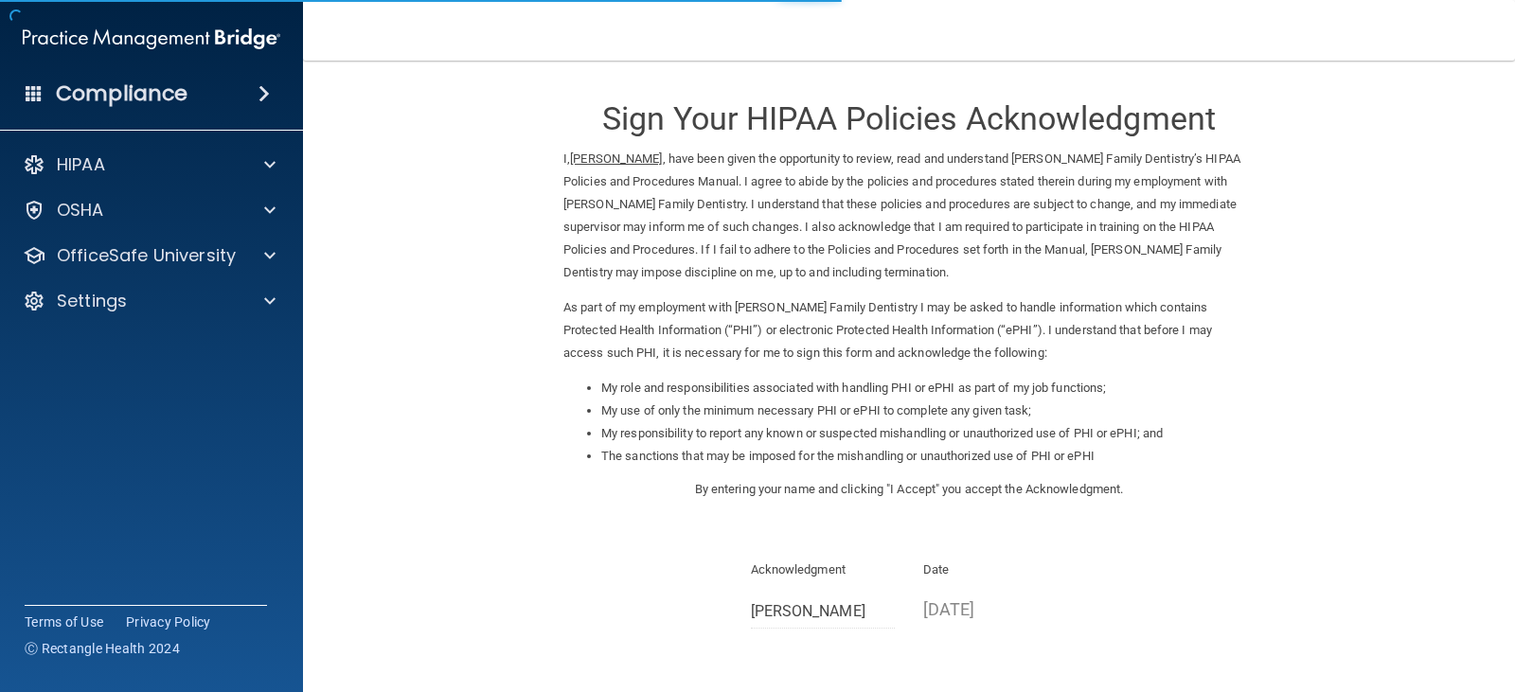
scroll to position [175, 0]
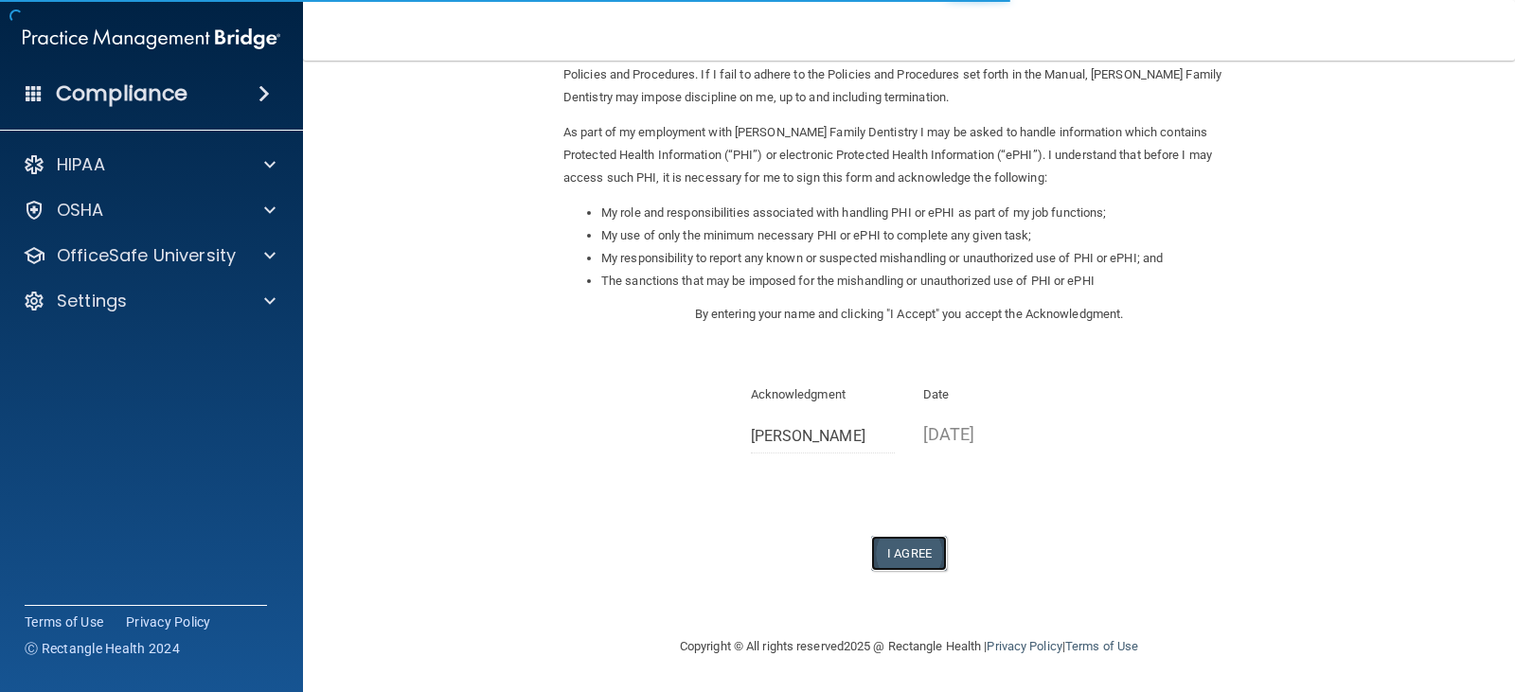
click at [907, 547] on button "I Agree" at bounding box center [909, 553] width 76 height 35
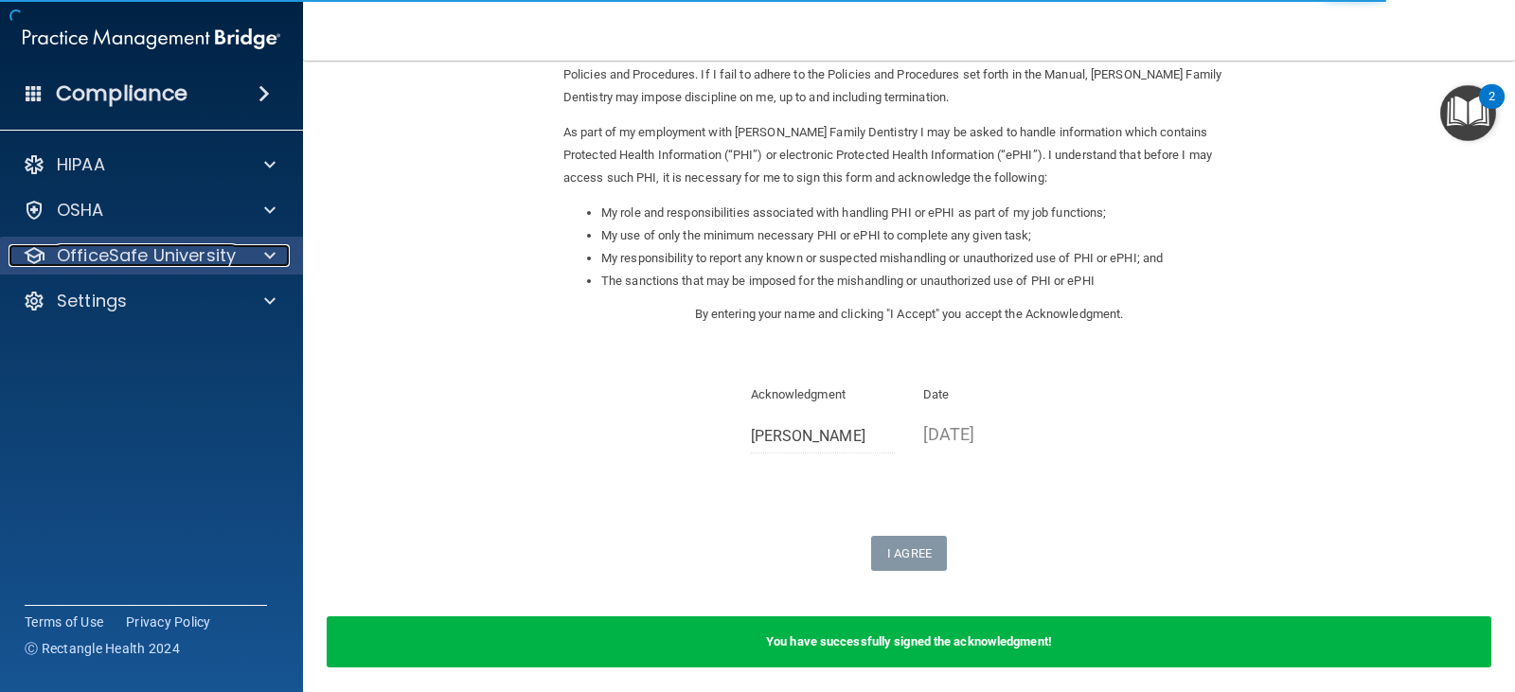
click at [252, 247] on div at bounding box center [266, 255] width 47 height 23
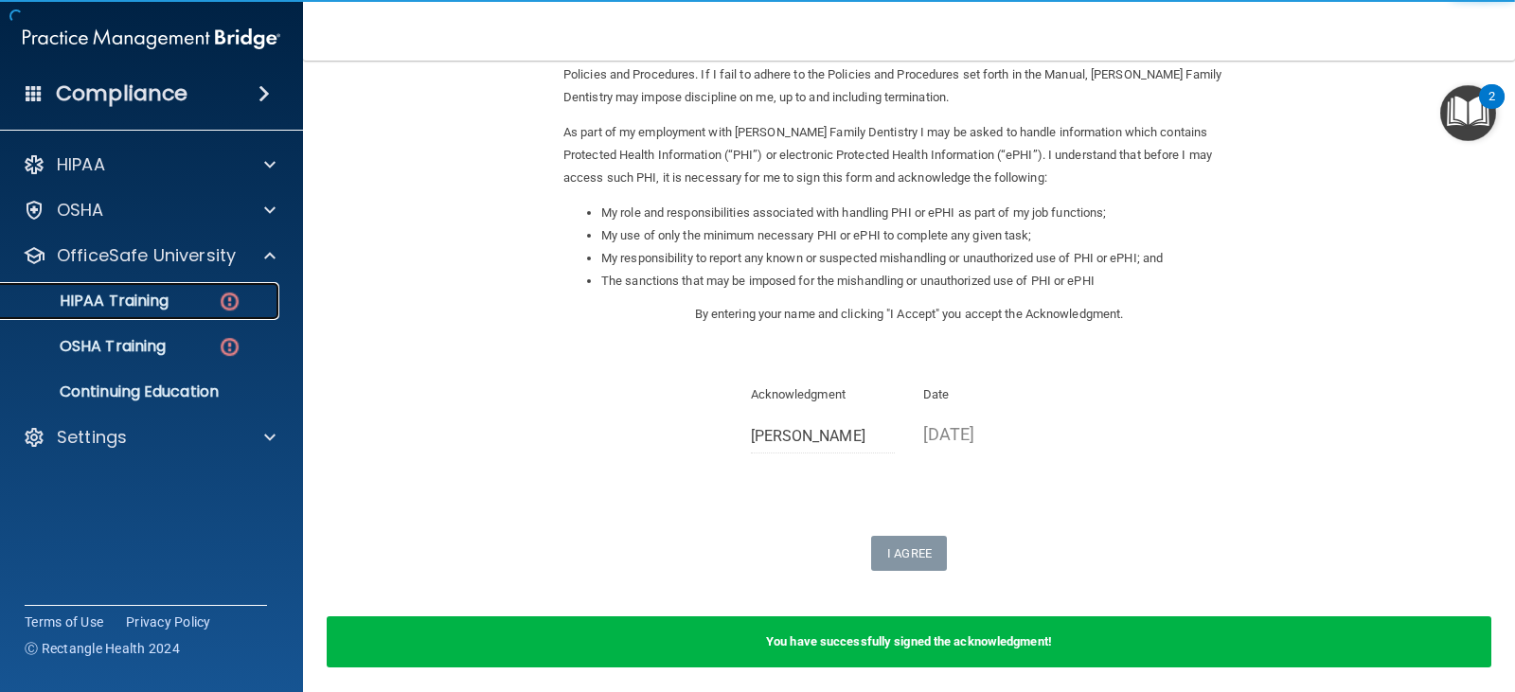
click at [214, 296] on div "HIPAA Training" at bounding box center [141, 301] width 259 height 19
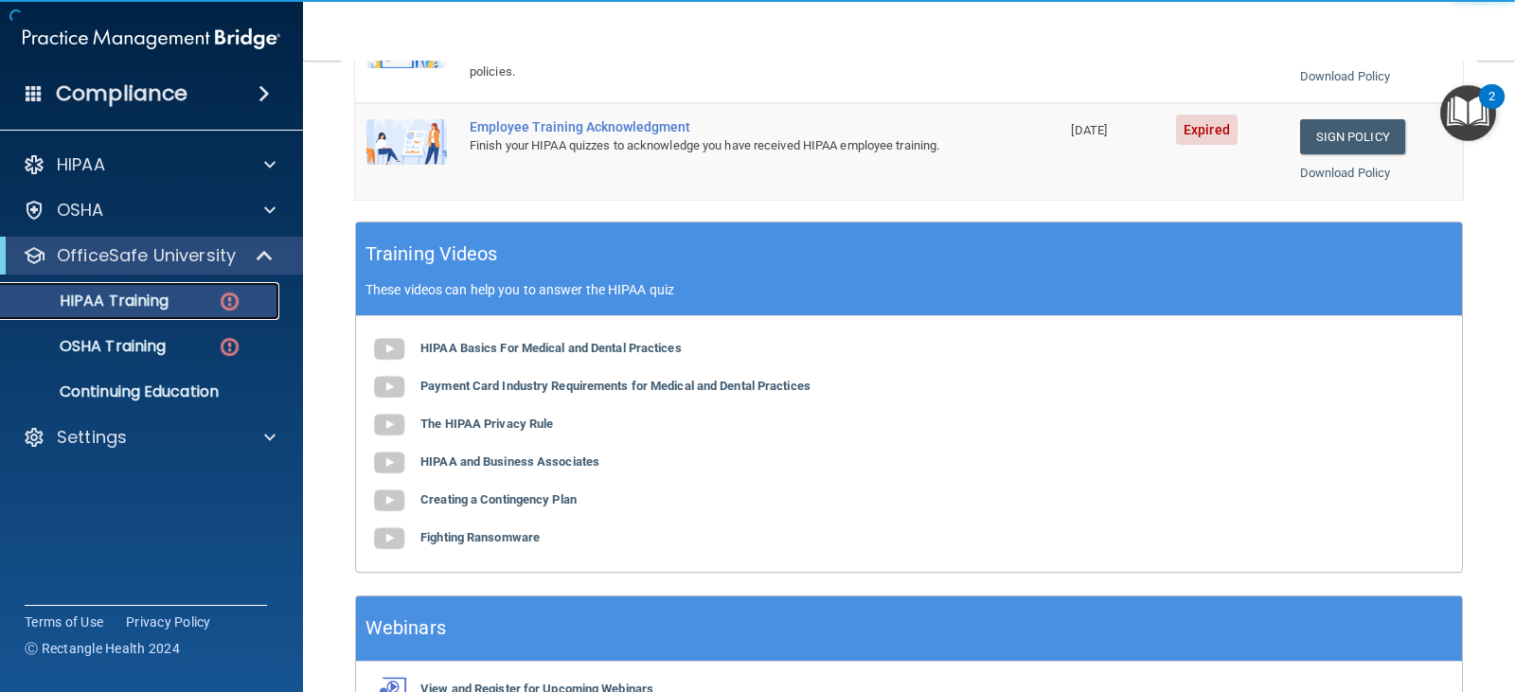
scroll to position [450, 0]
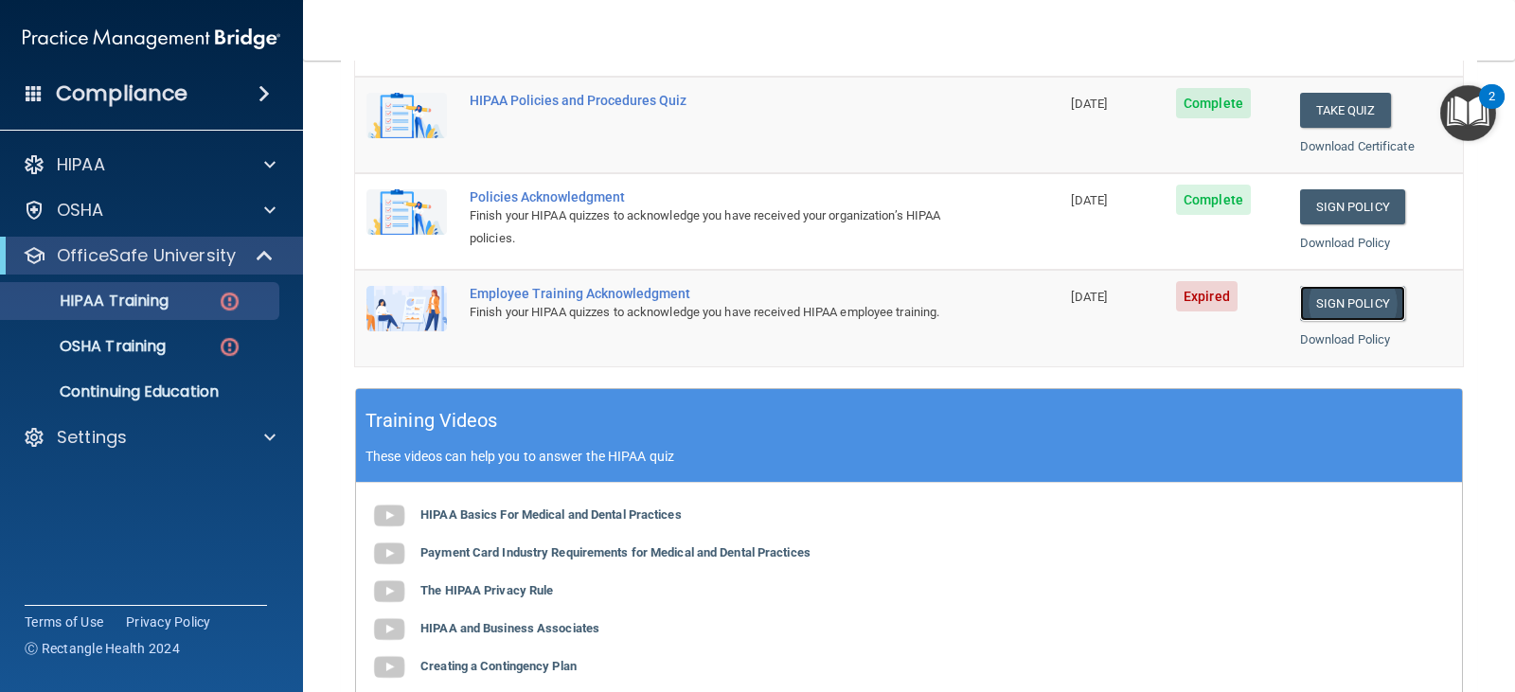
click at [1315, 295] on link "Sign Policy" at bounding box center [1352, 303] width 105 height 35
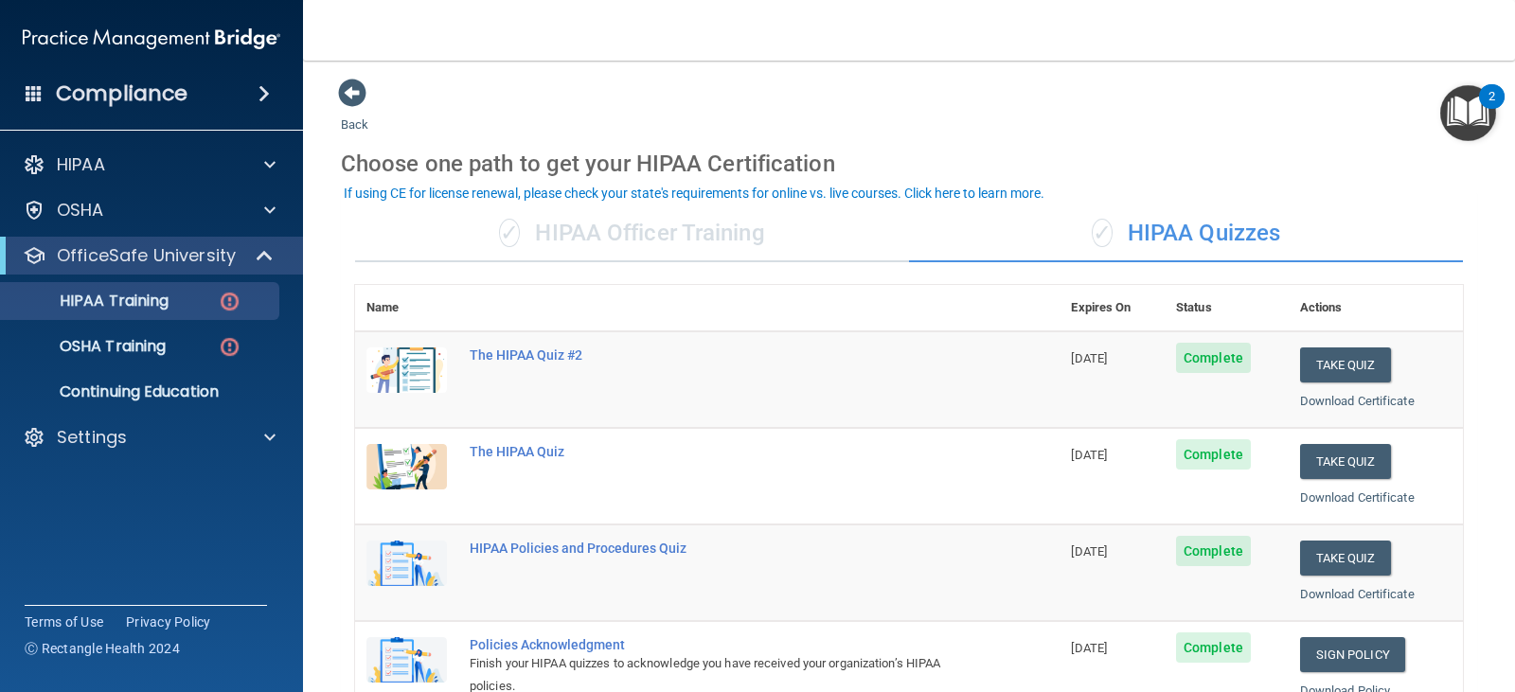
scroll to position [0, 0]
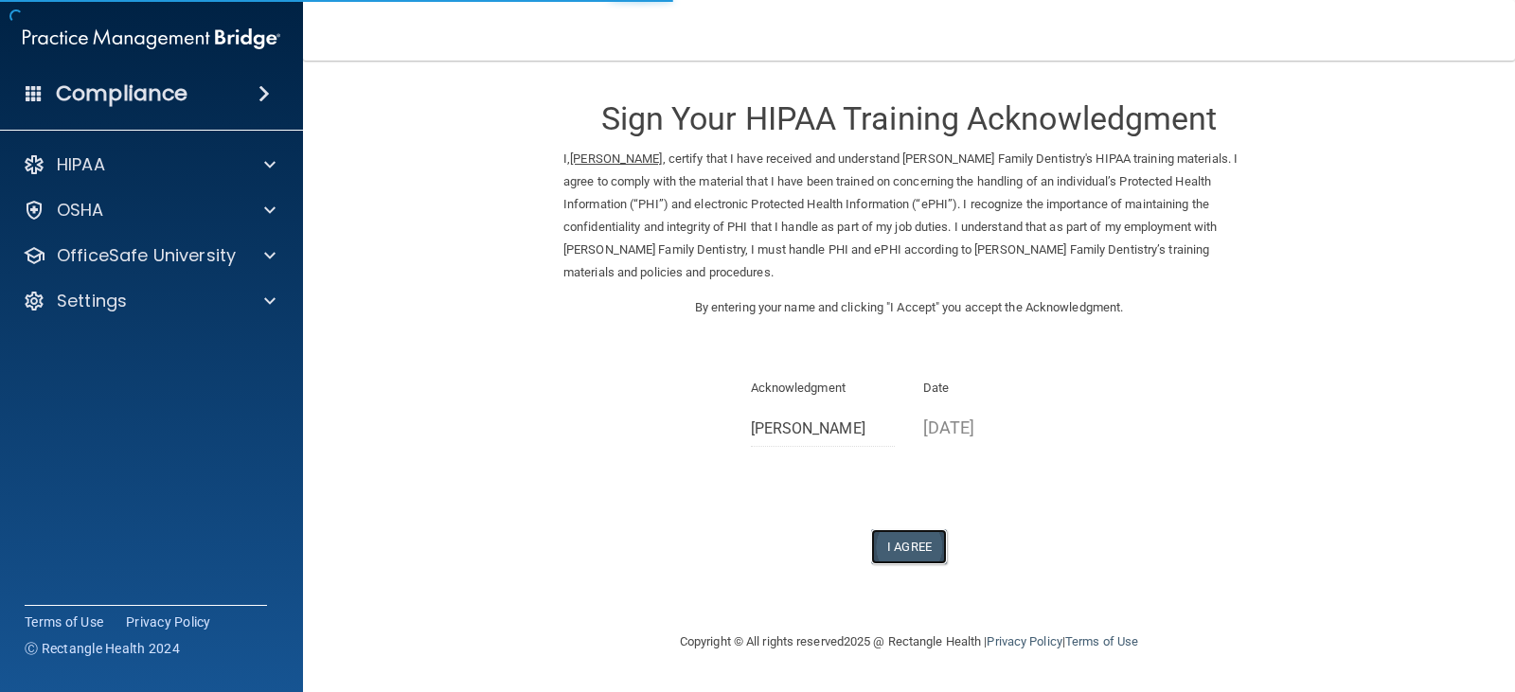
click at [900, 529] on button "I Agree" at bounding box center [909, 546] width 76 height 35
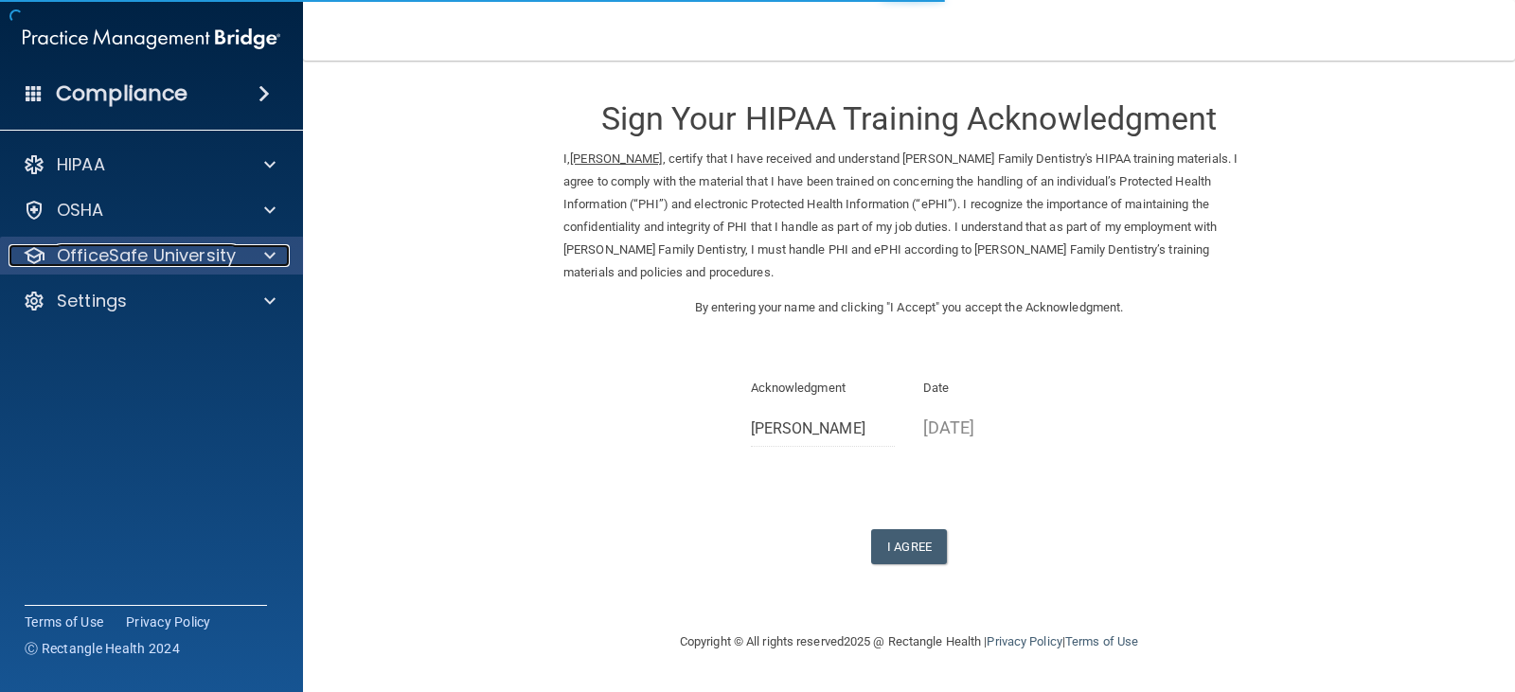
click at [201, 244] on p "OfficeSafe University" at bounding box center [146, 255] width 179 height 23
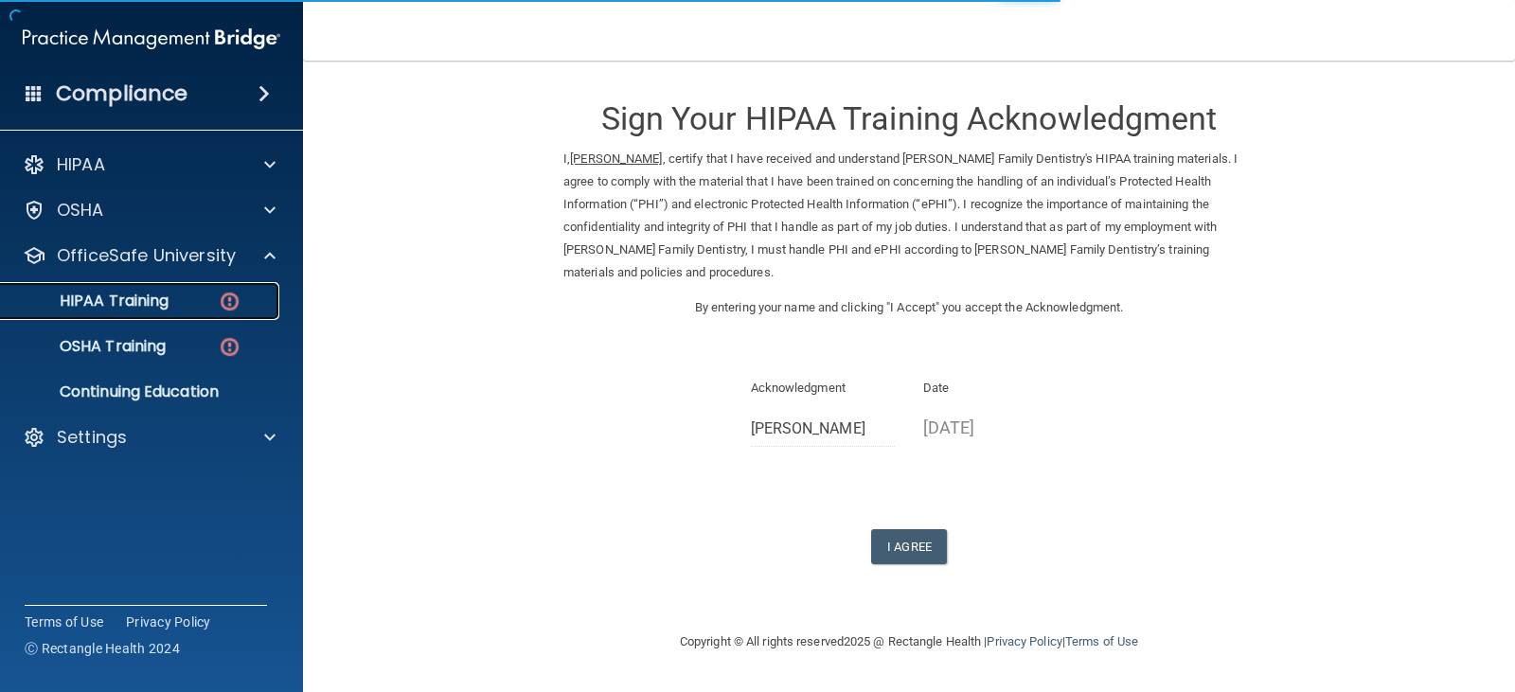
click at [201, 301] on div "HIPAA Training" at bounding box center [141, 301] width 259 height 19
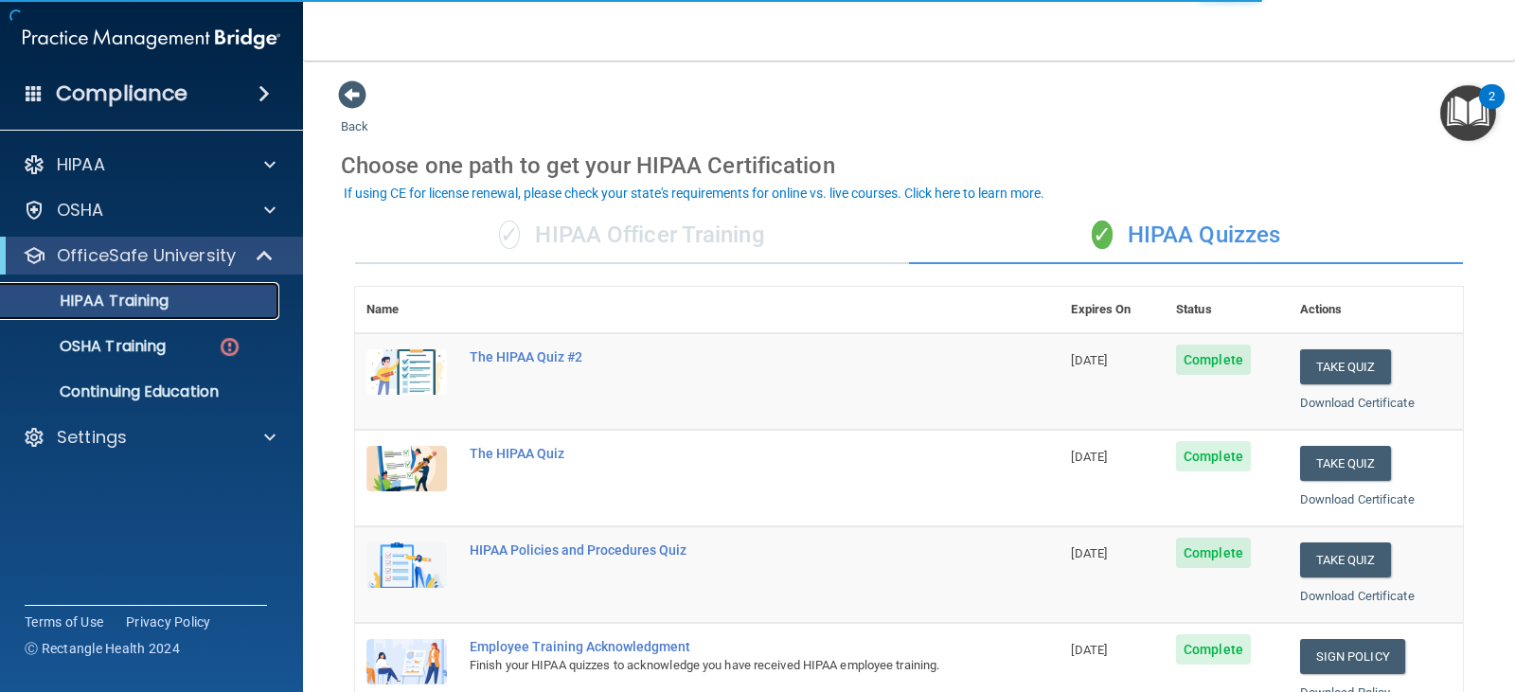
click at [183, 308] on div "HIPAA Training" at bounding box center [141, 301] width 259 height 19
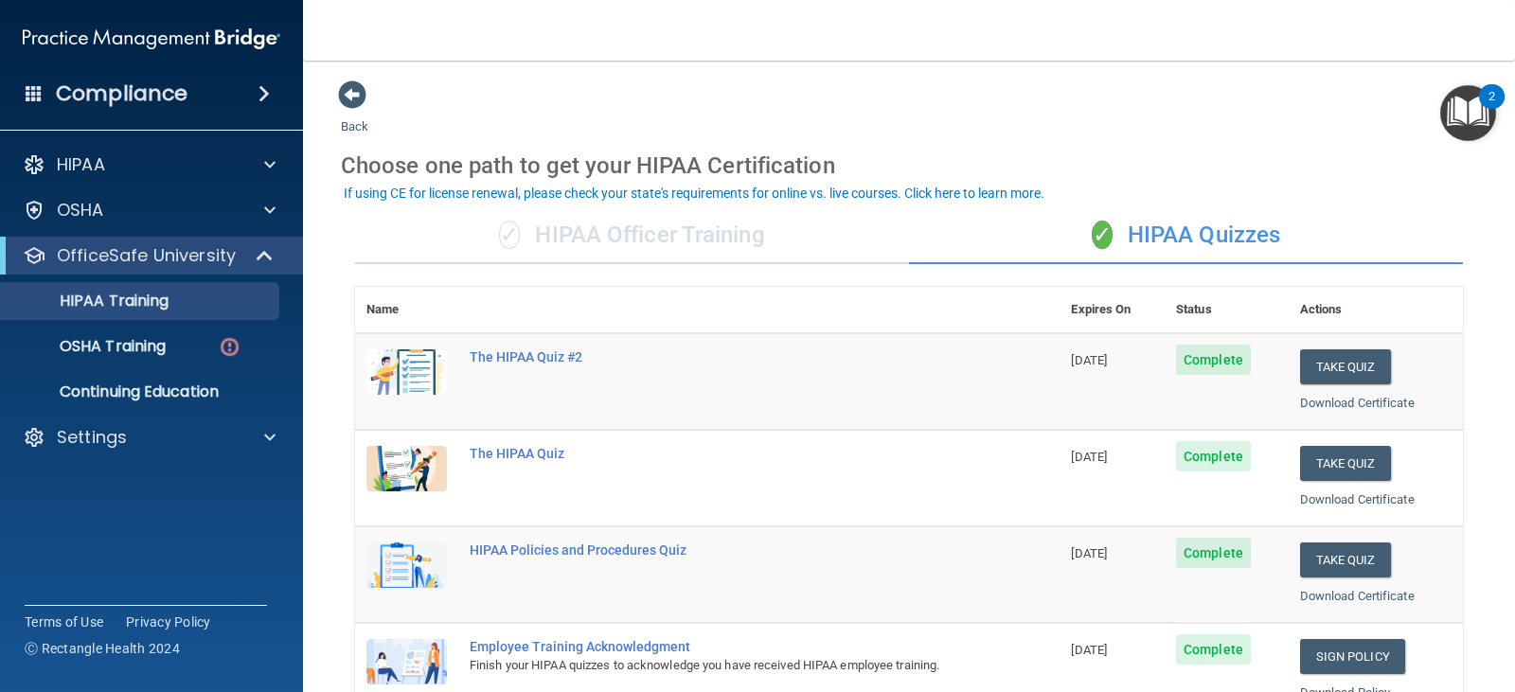
click at [173, 112] on div "Compliance" at bounding box center [151, 94] width 303 height 42
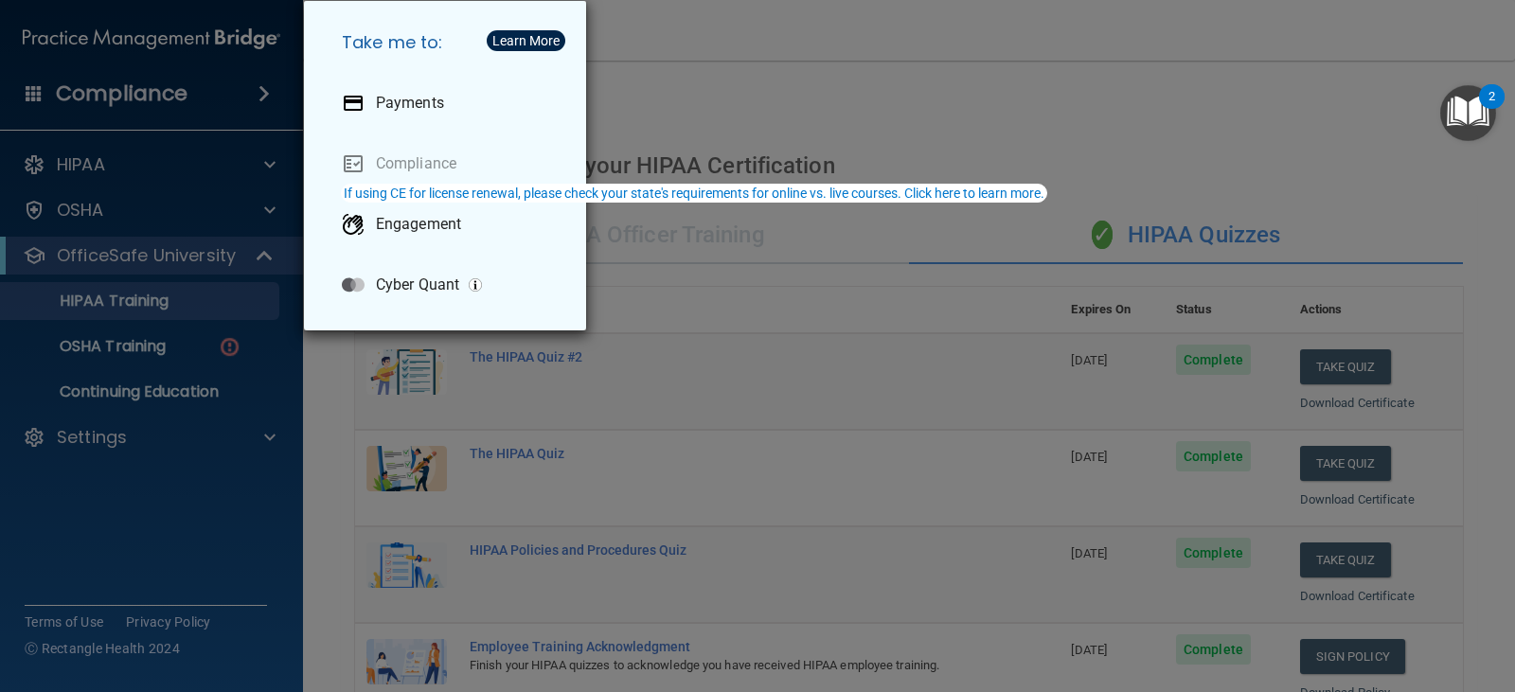
click at [170, 410] on div "Take me to: Payments Compliance Engagement Cyber Quant" at bounding box center [757, 346] width 1515 height 692
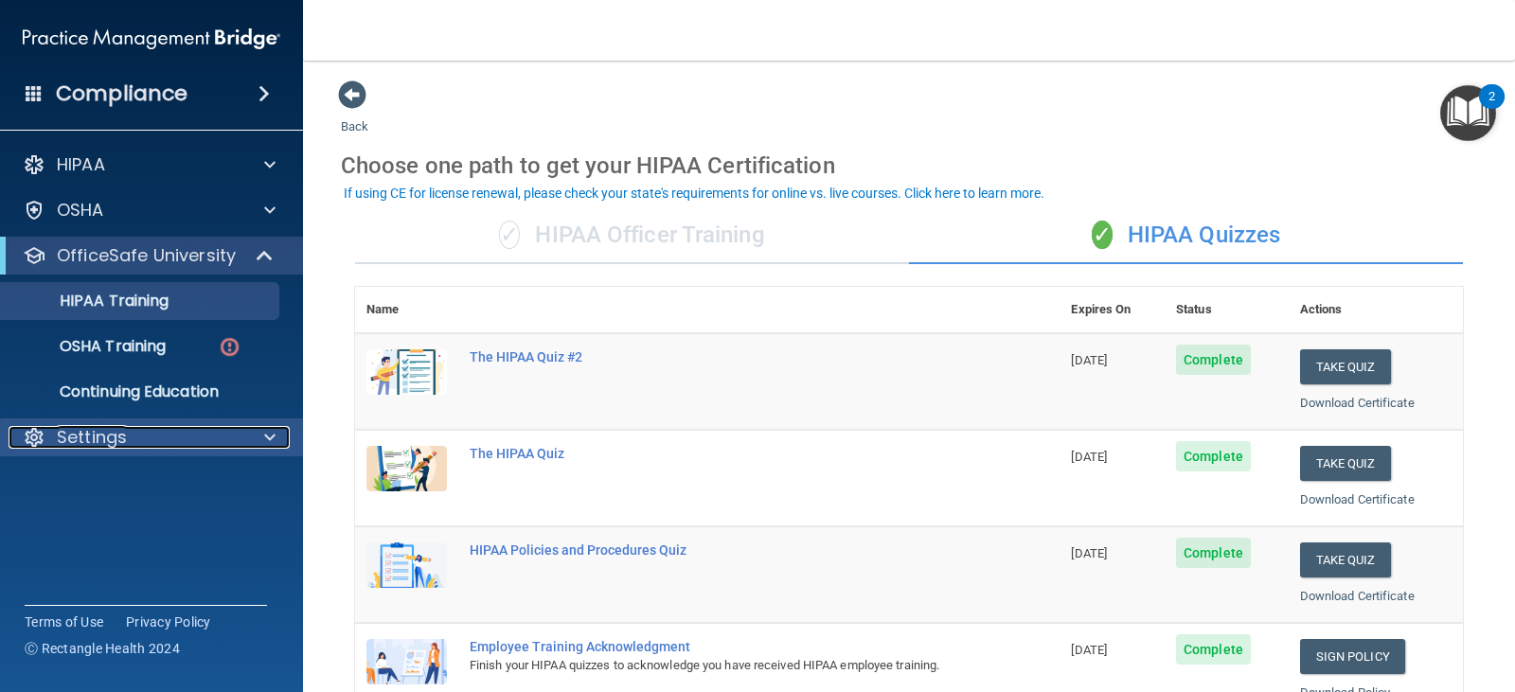
click at [256, 431] on div at bounding box center [266, 437] width 47 height 23
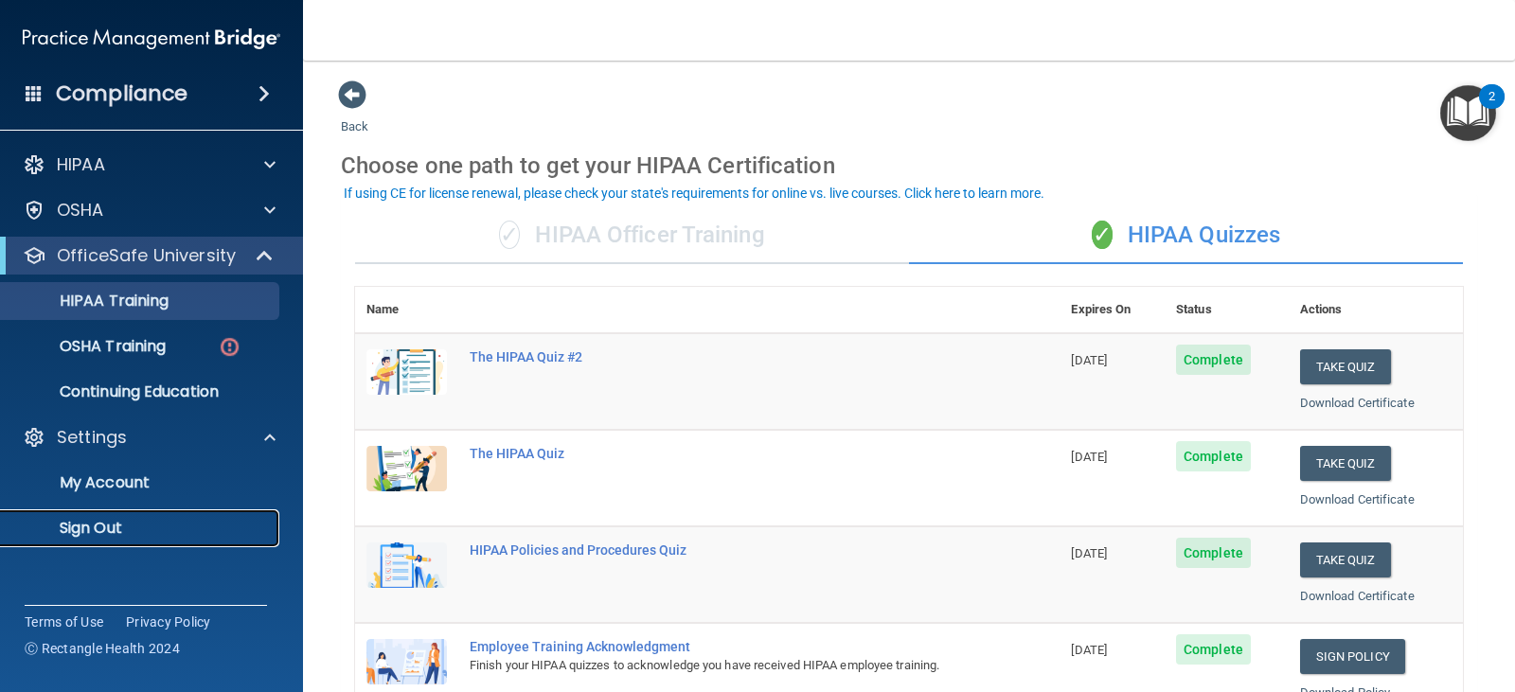
click at [98, 521] on p "Sign Out" at bounding box center [141, 528] width 259 height 19
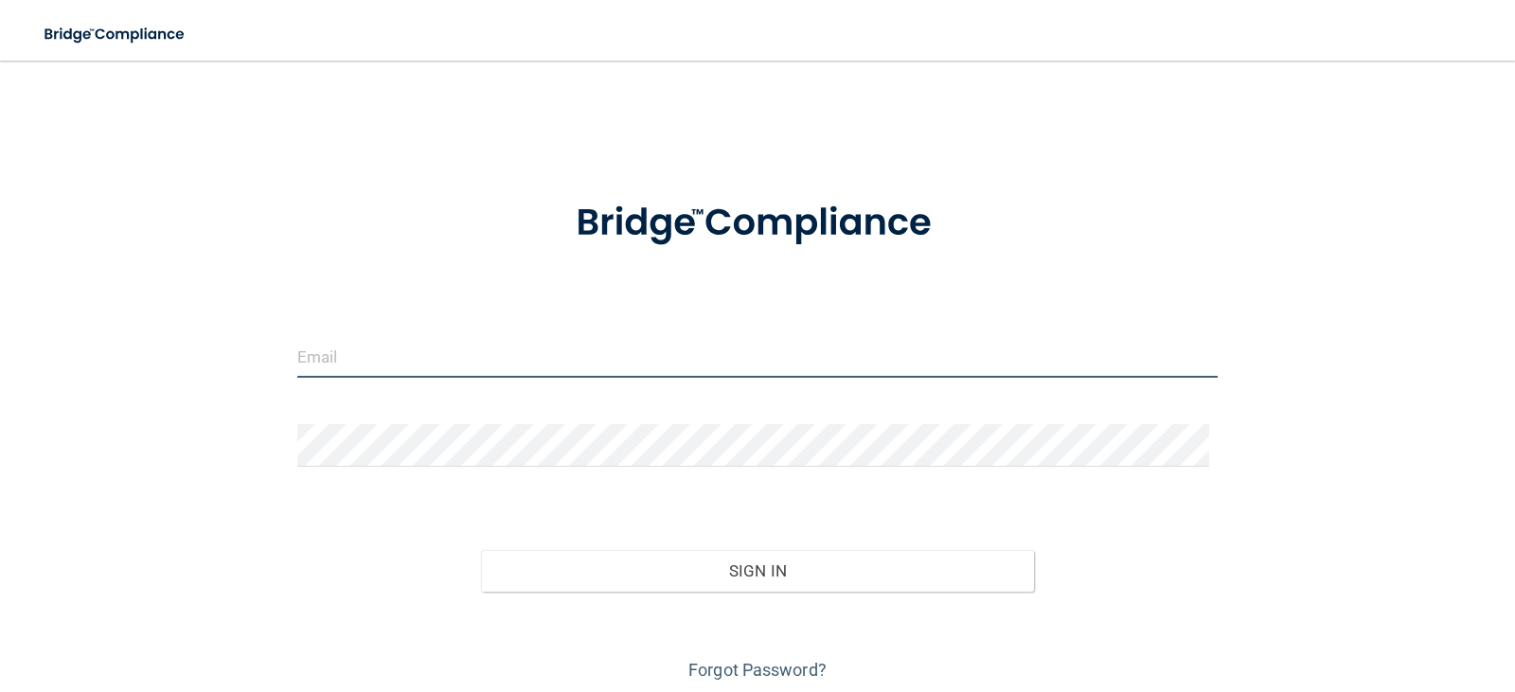
click at [503, 349] on input "email" at bounding box center [758, 356] width 922 height 43
type input "[EMAIL_ADDRESS][DOMAIN_NAME]"
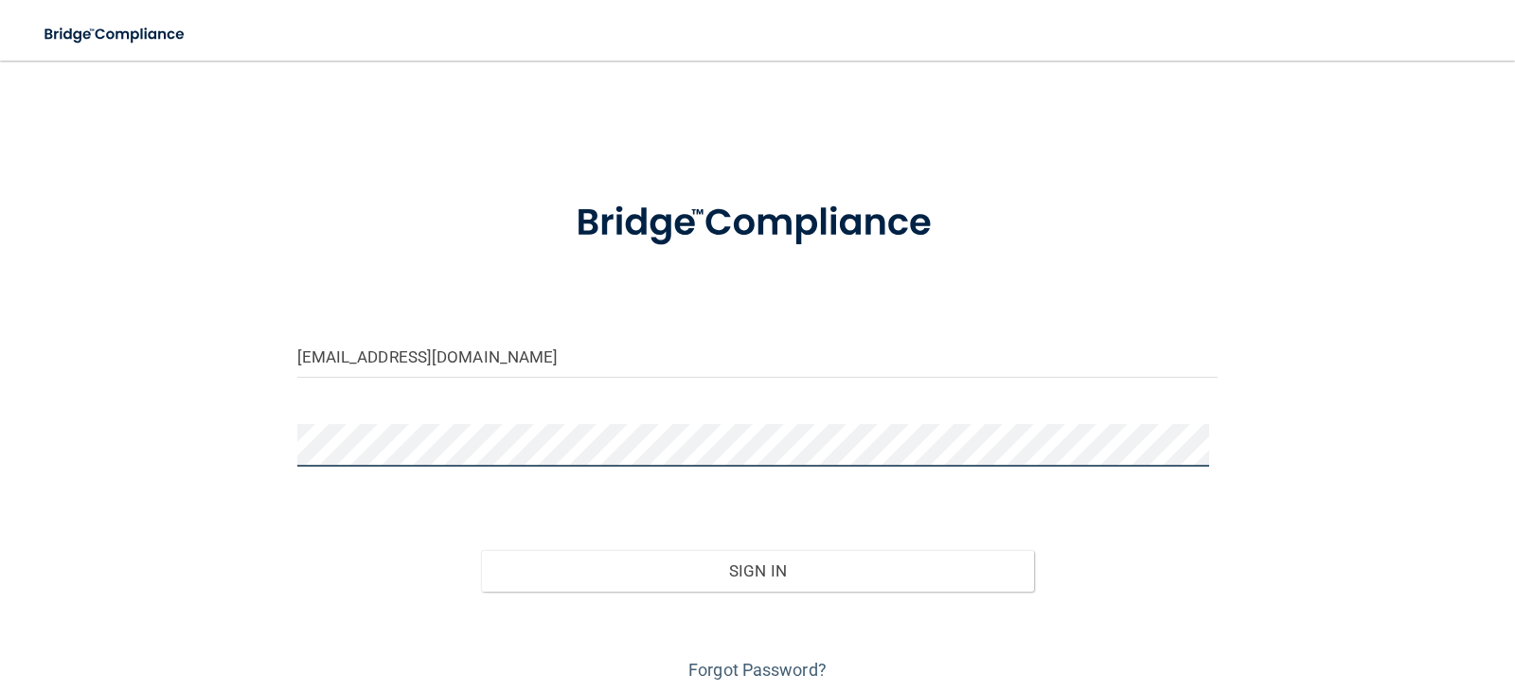
click at [481, 550] on button "Sign In" at bounding box center [757, 571] width 553 height 42
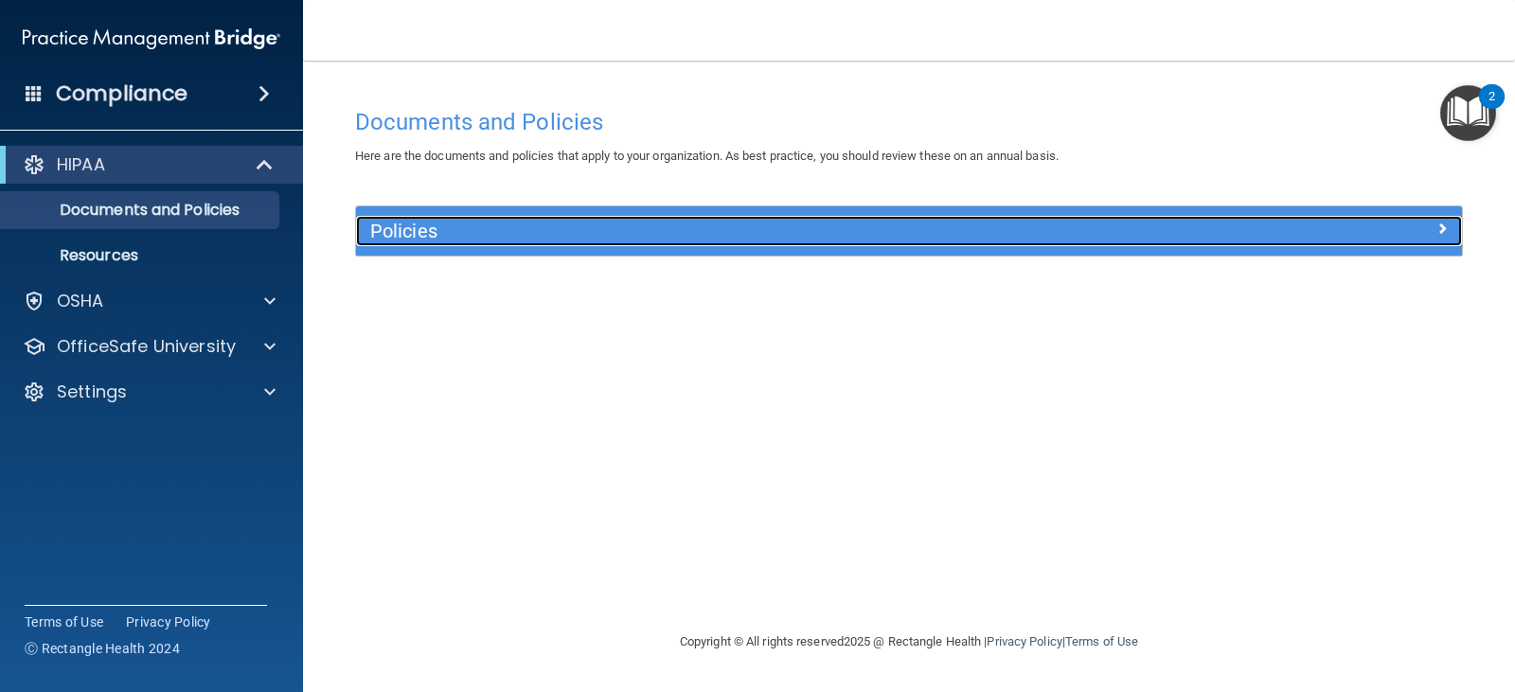
click at [1441, 239] on span at bounding box center [1442, 228] width 11 height 23
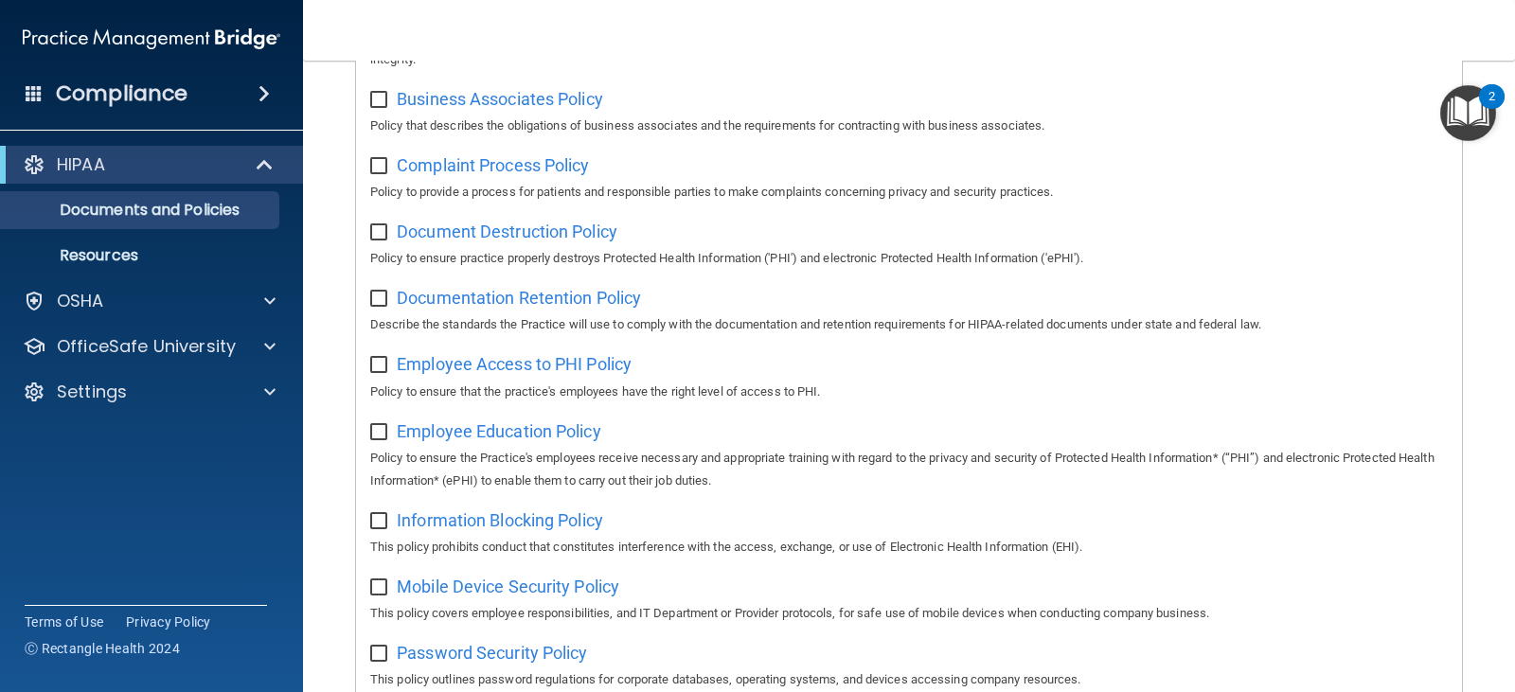
scroll to position [474, 0]
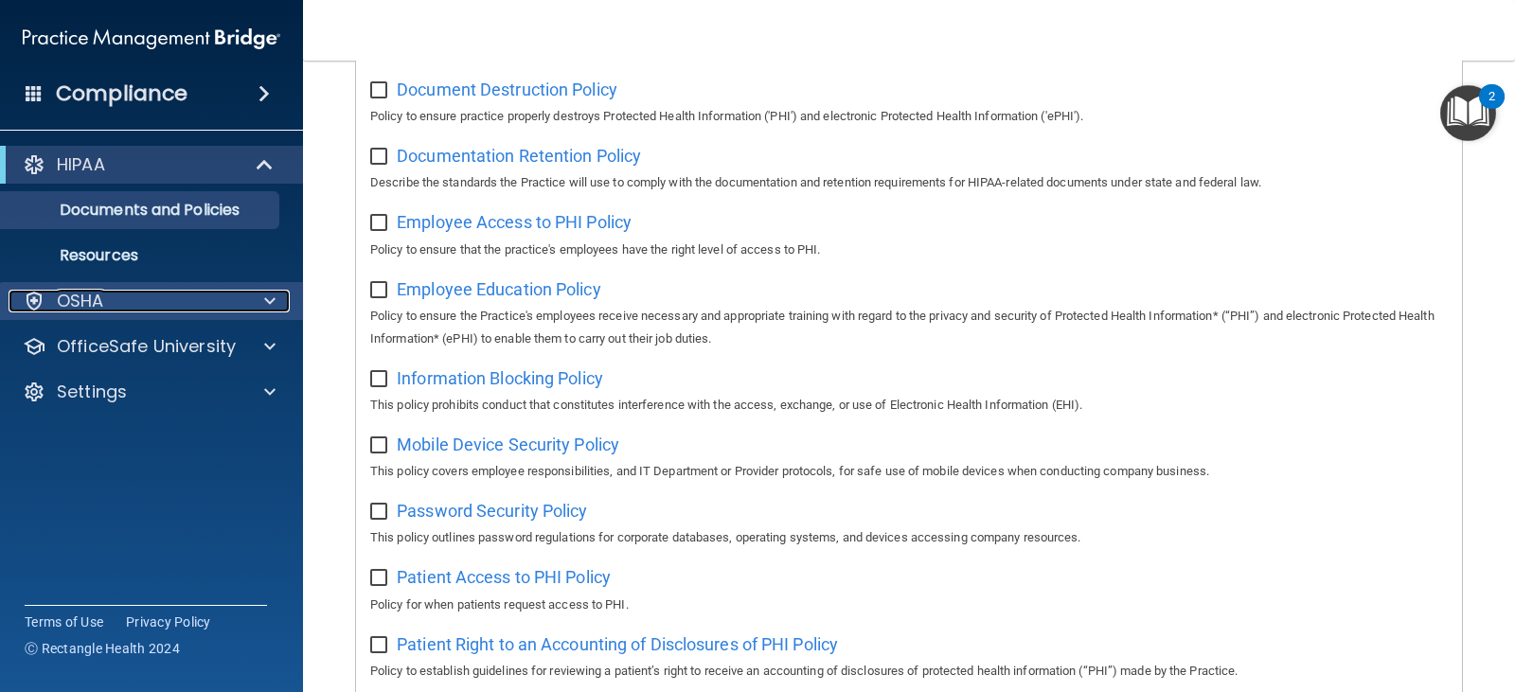
click at [178, 292] on div "OSHA" at bounding box center [126, 301] width 235 height 23
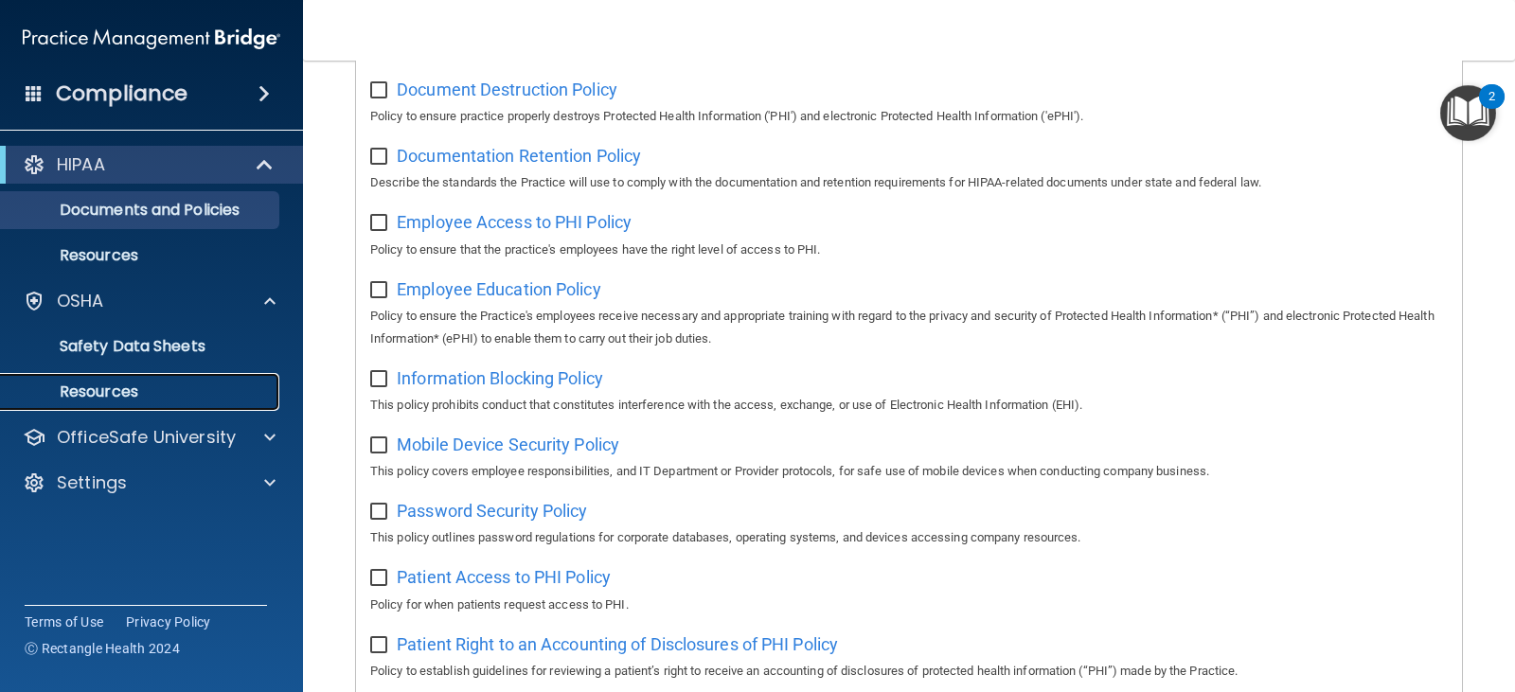
click at [168, 400] on p "Resources" at bounding box center [141, 392] width 259 height 19
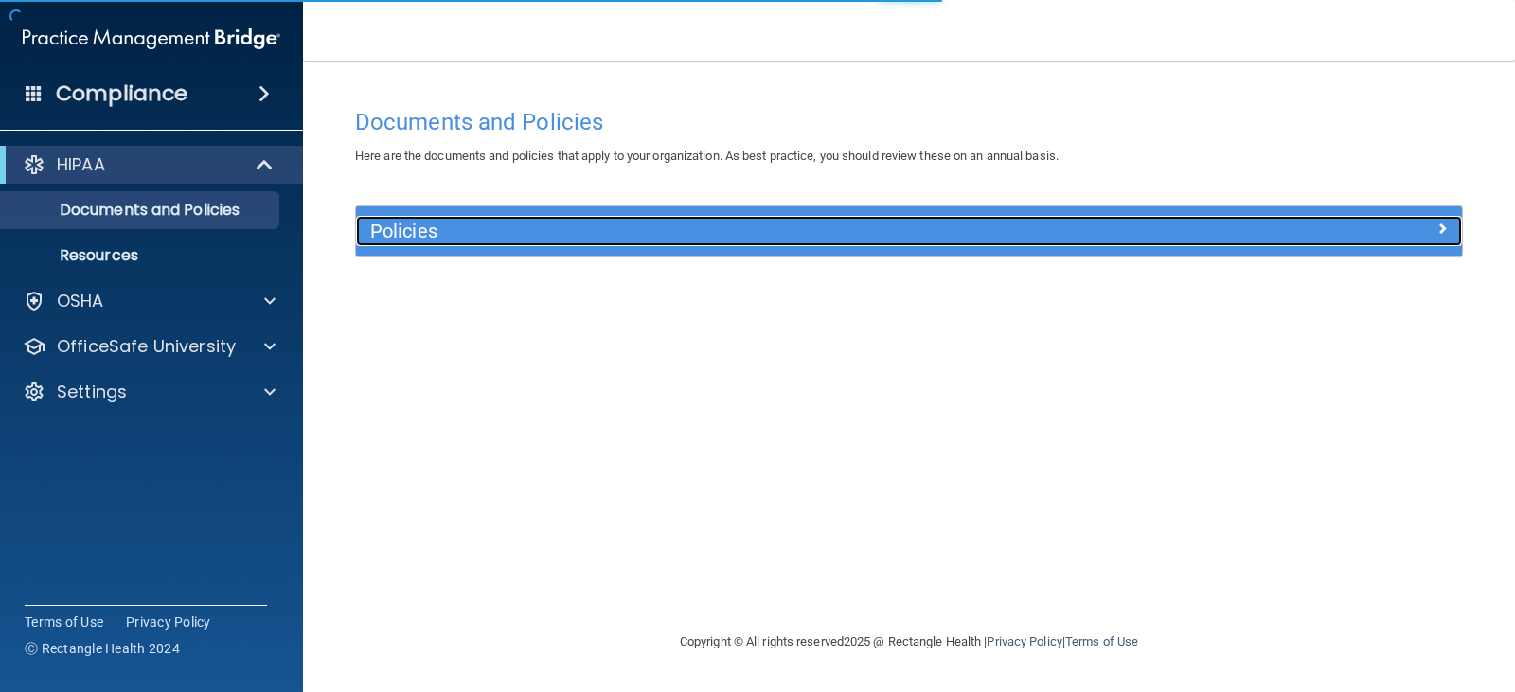
click at [1311, 233] on div at bounding box center [1324, 227] width 277 height 23
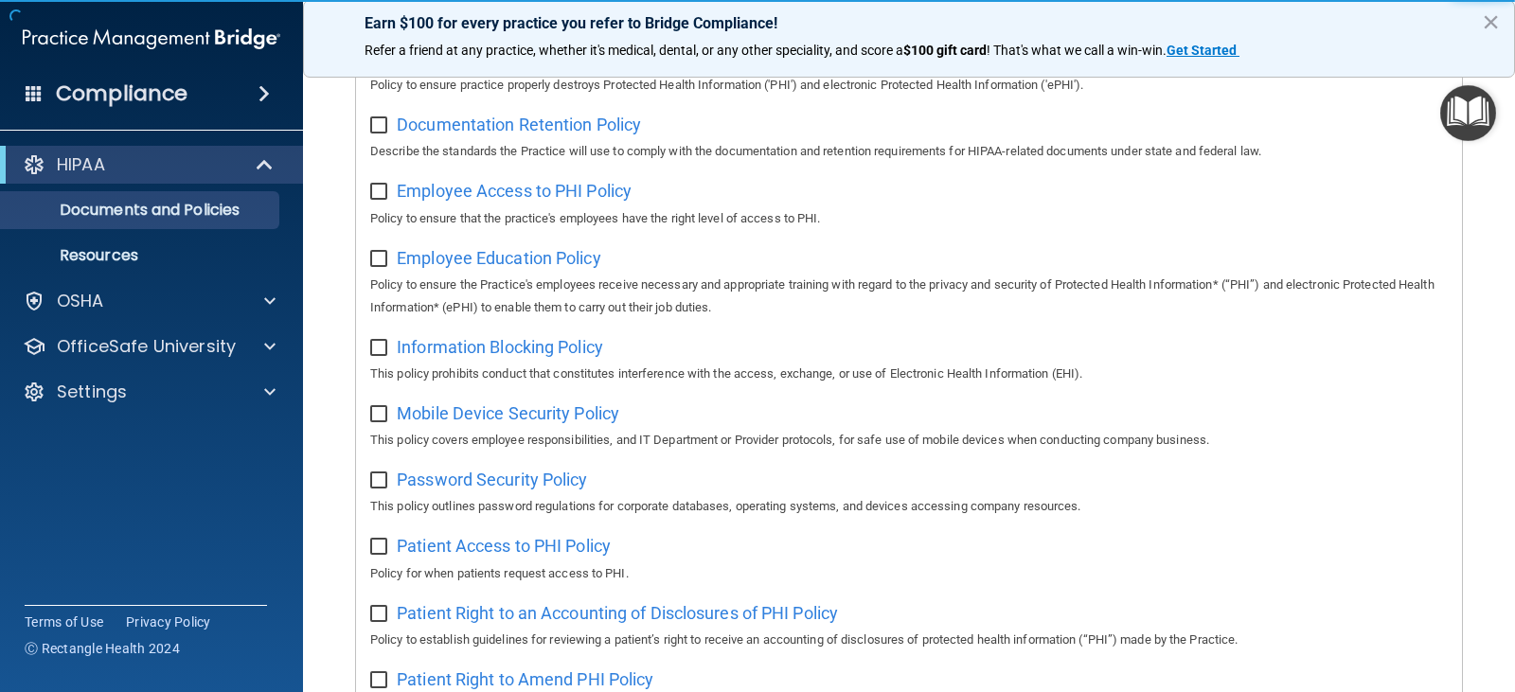
scroll to position [495, 0]
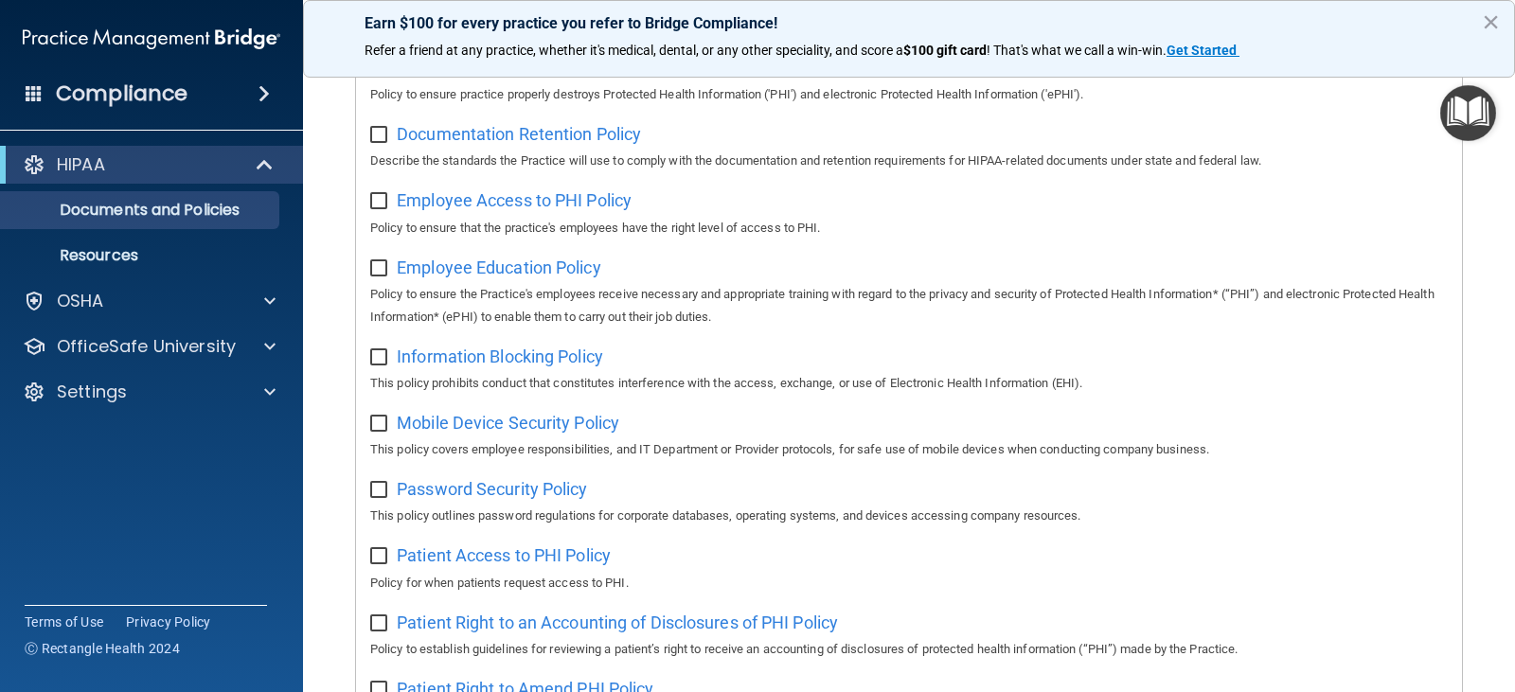
click at [1450, 124] on img "Open Resource Center" at bounding box center [1469, 113] width 56 height 56
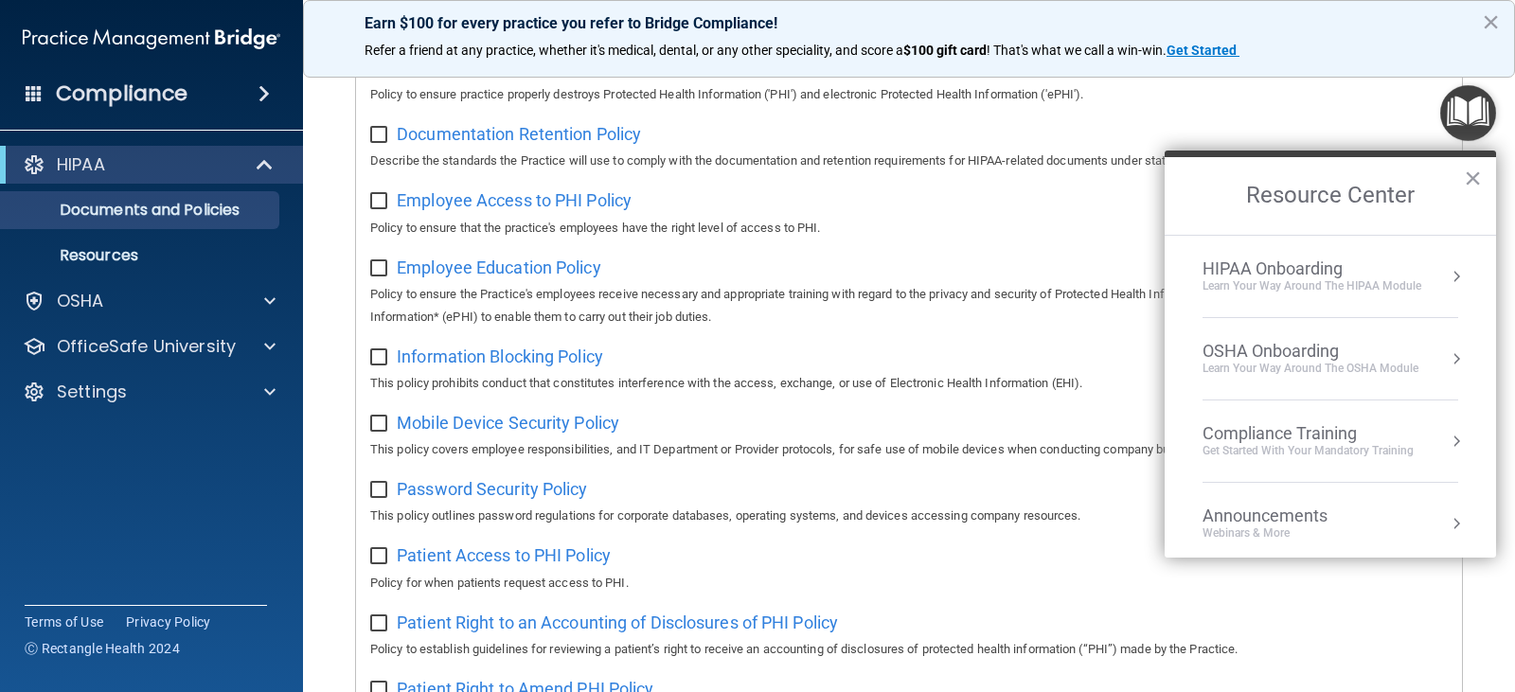
click at [1370, 416] on li "Compliance Training Get Started with your mandatory training" at bounding box center [1331, 442] width 256 height 82
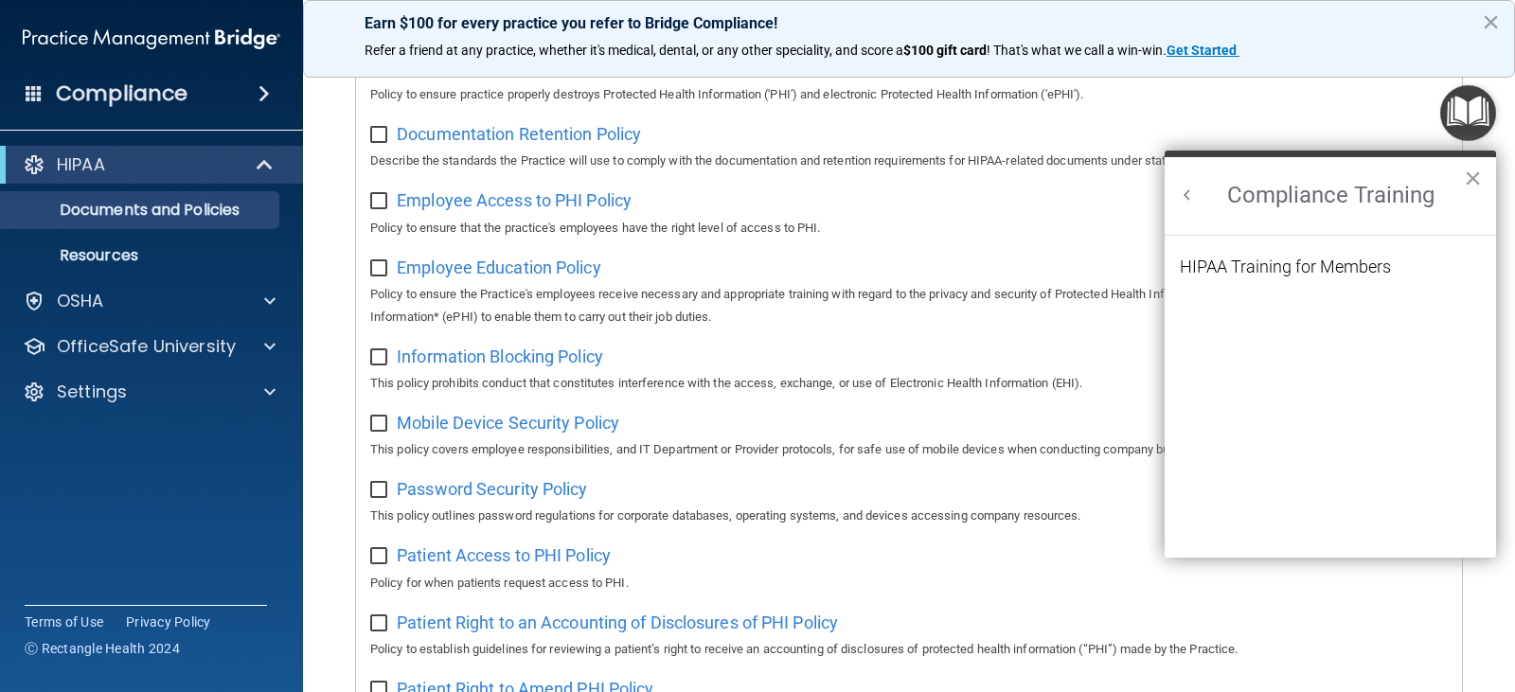
scroll to position [0, 0]
click at [1357, 259] on div "HIPAA Training for Members" at bounding box center [1285, 267] width 211 height 17
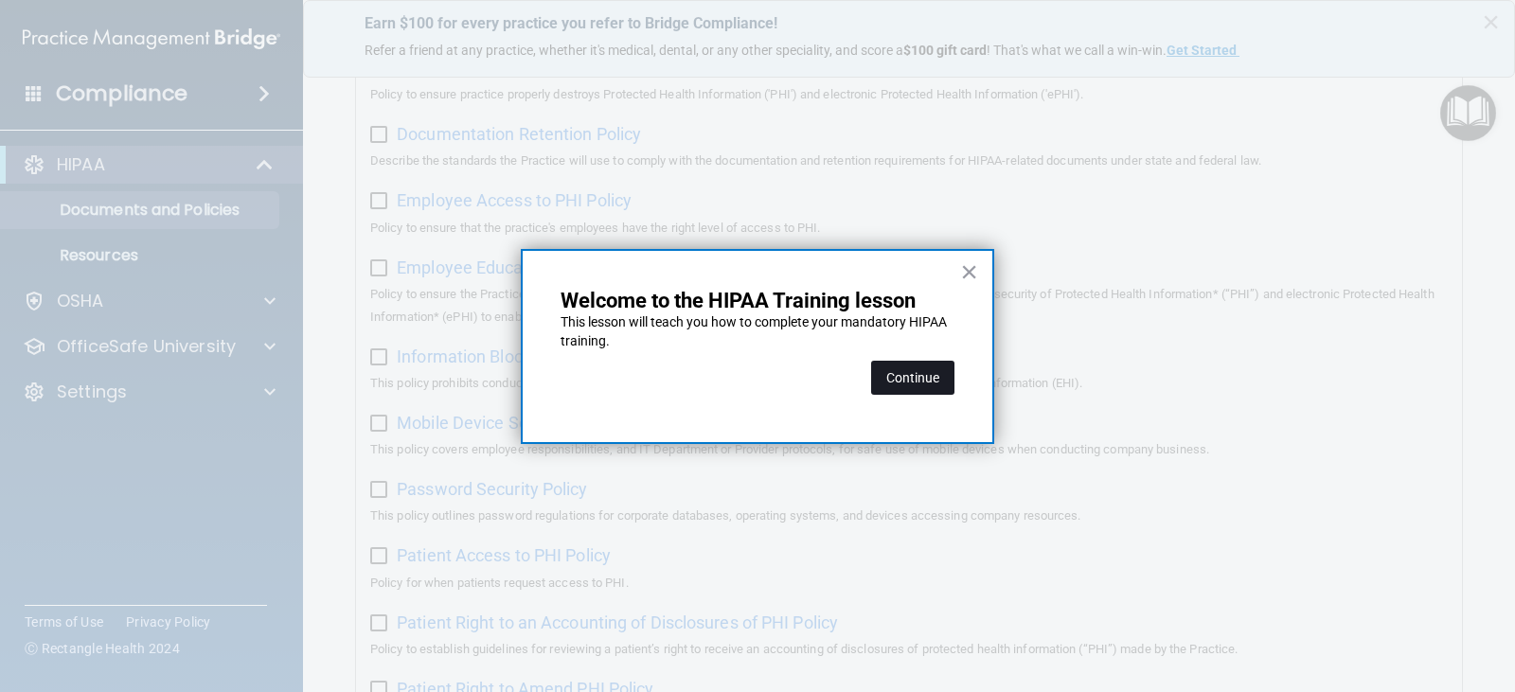
click at [914, 382] on button "Continue" at bounding box center [912, 378] width 83 height 34
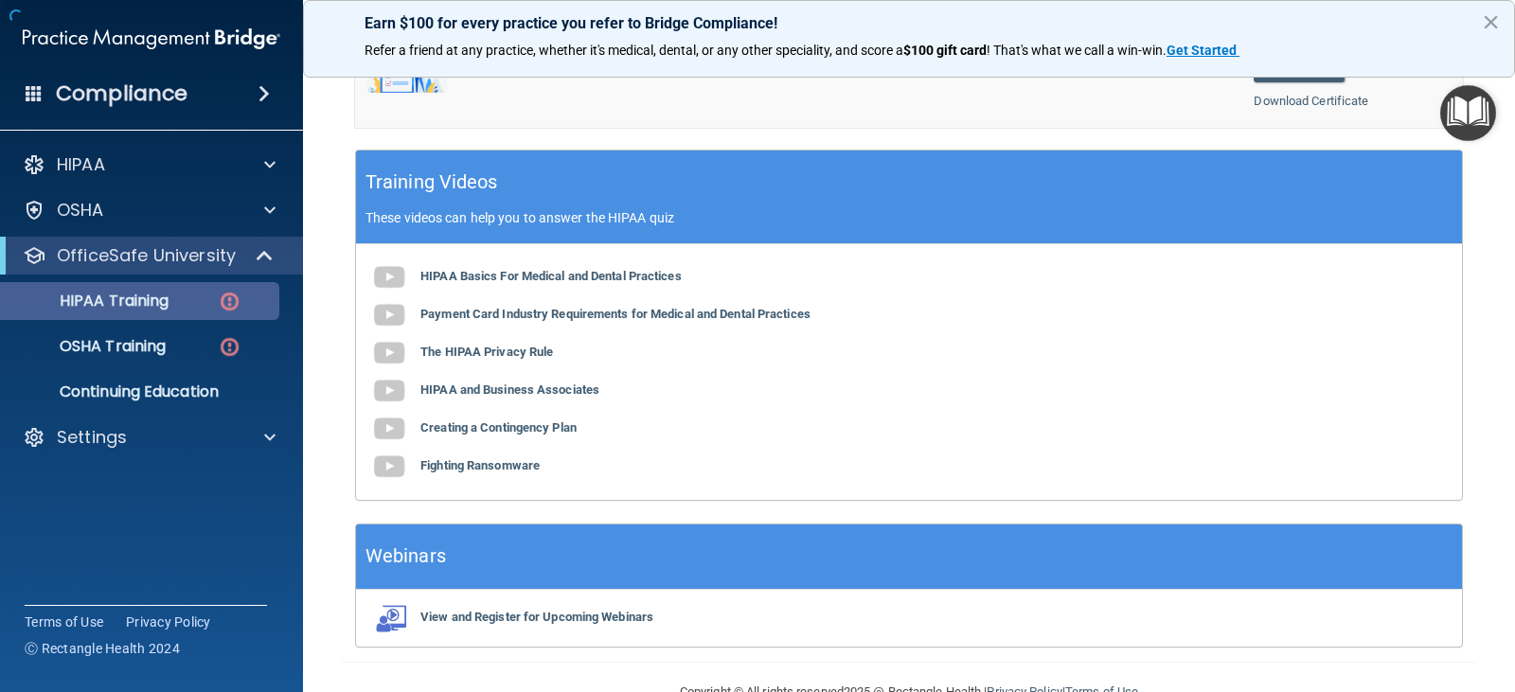
scroll to position [147, 0]
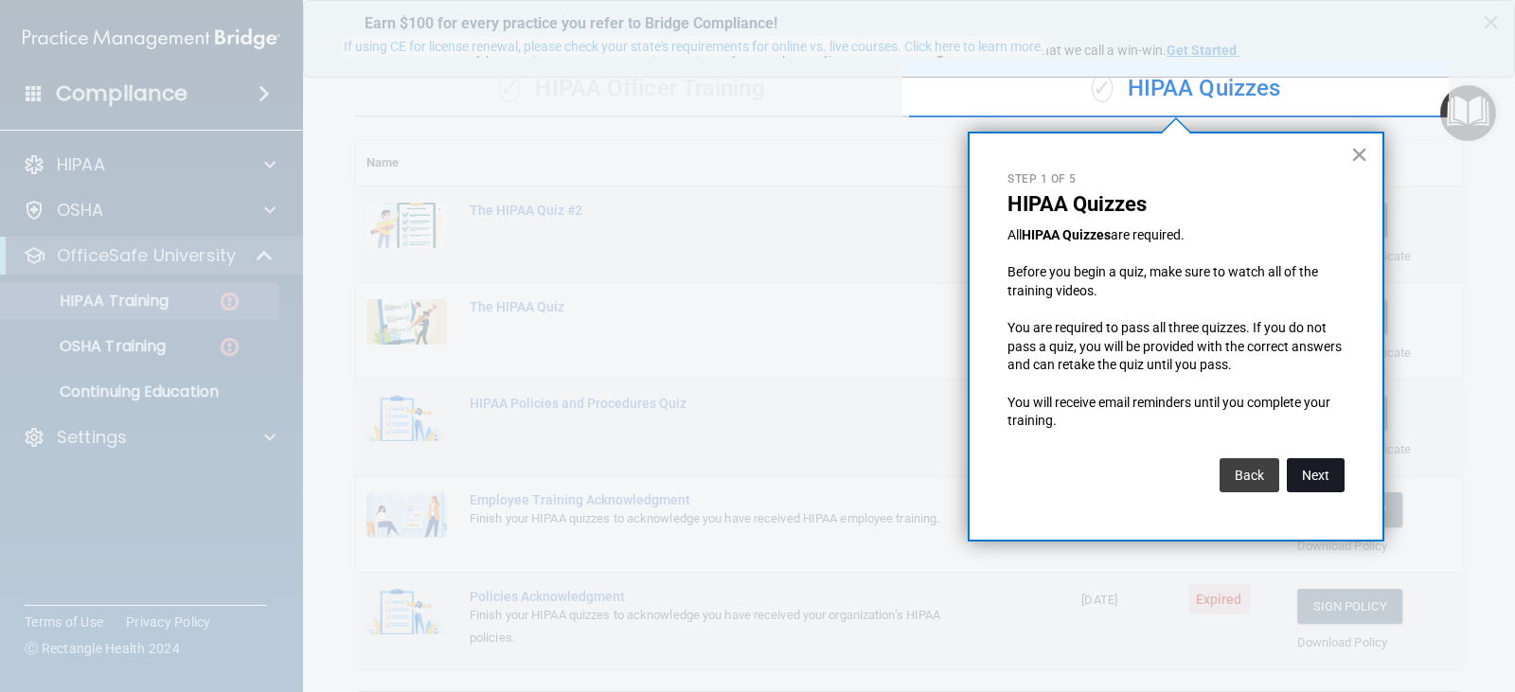
click at [1301, 484] on button "Next" at bounding box center [1316, 475] width 58 height 34
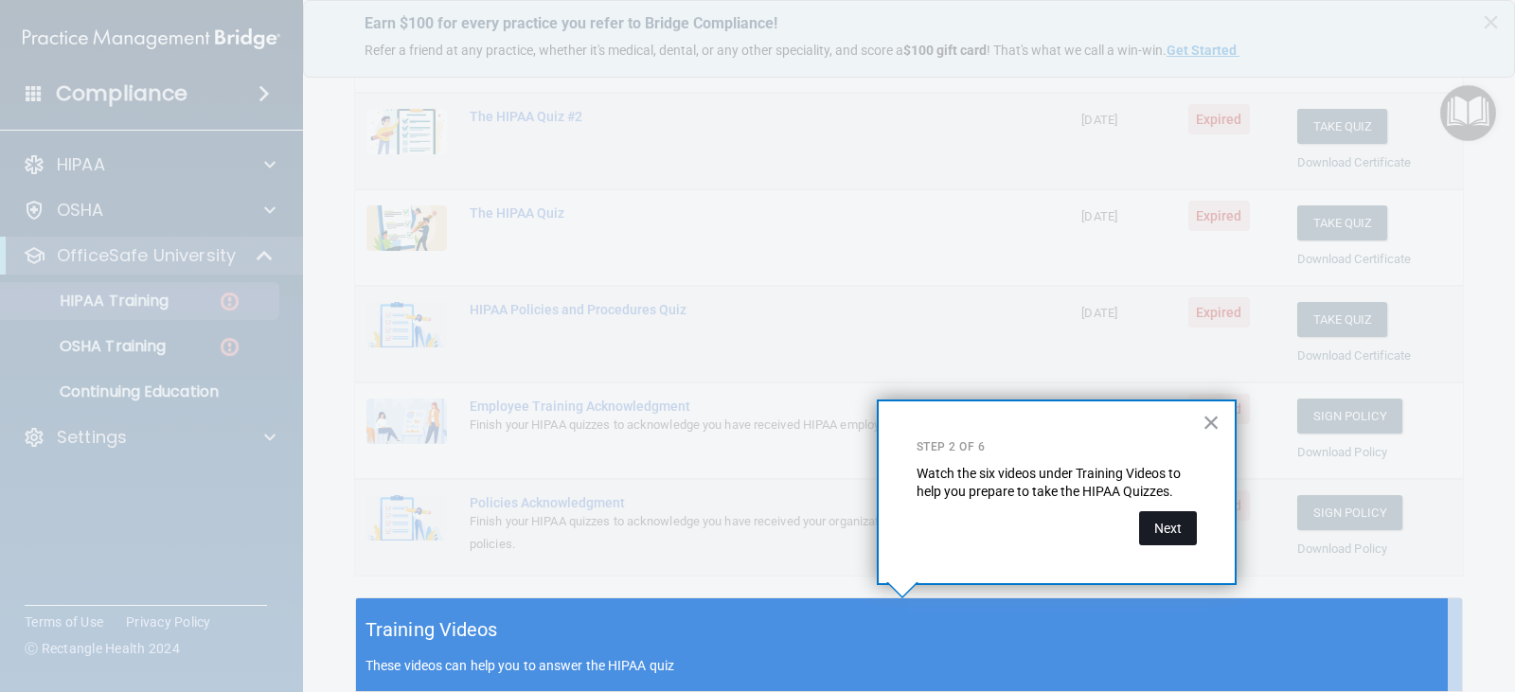
click at [1178, 524] on button "Next" at bounding box center [1168, 528] width 58 height 34
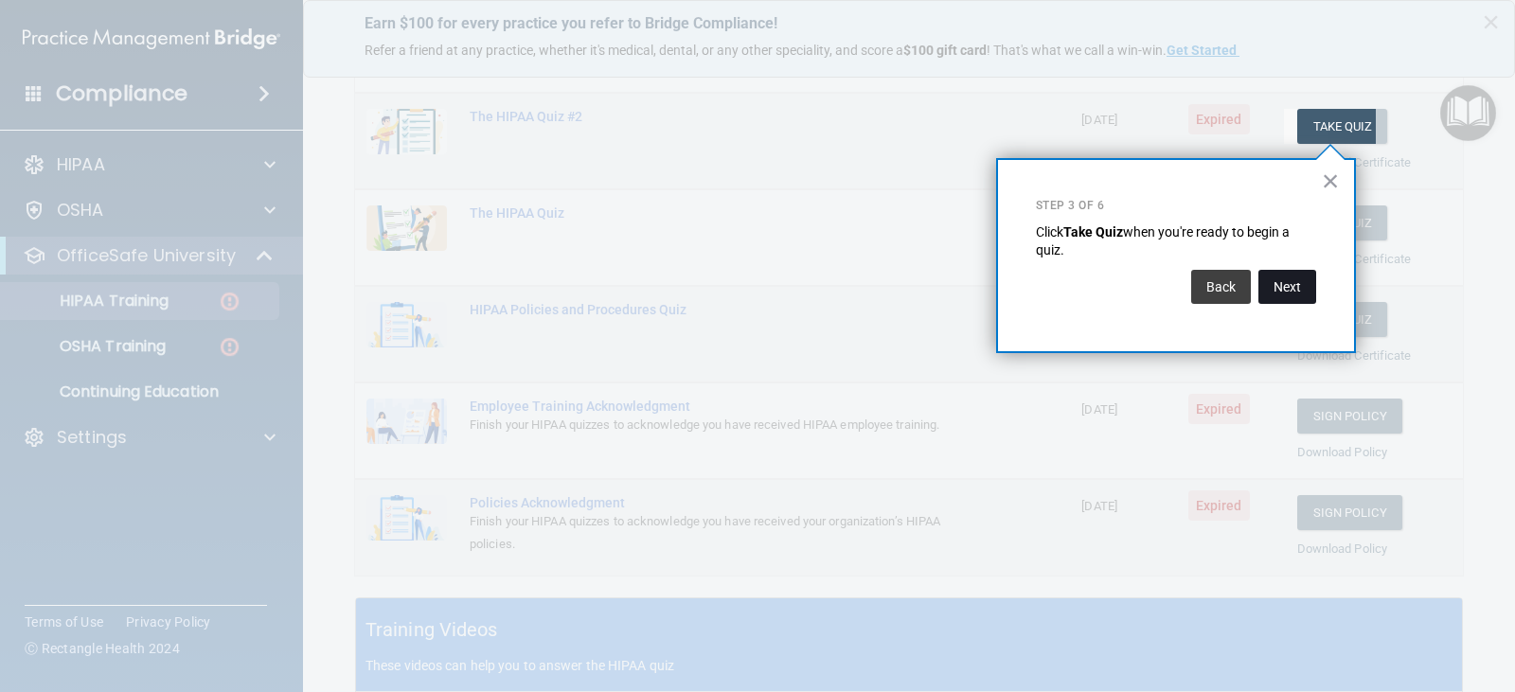
click at [1306, 285] on button "Next" at bounding box center [1288, 287] width 58 height 34
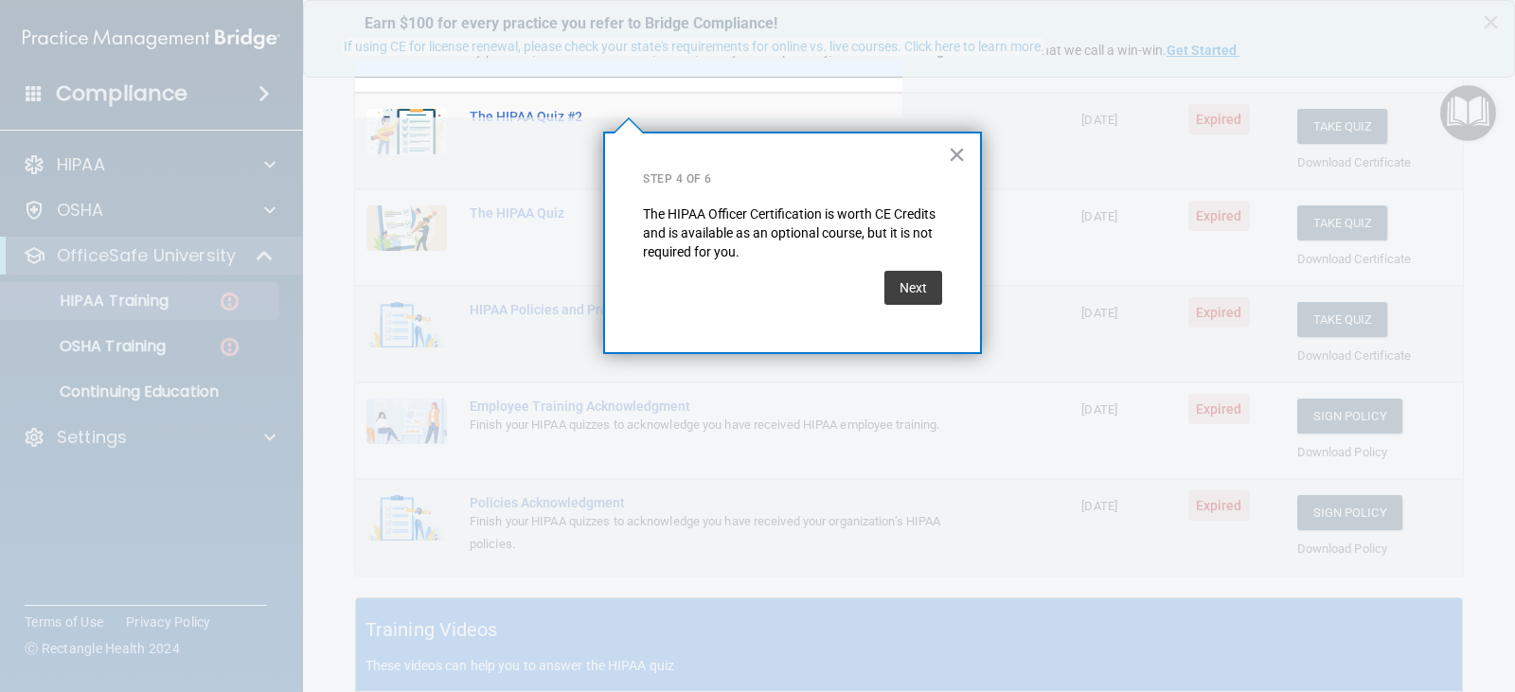
scroll to position [147, 0]
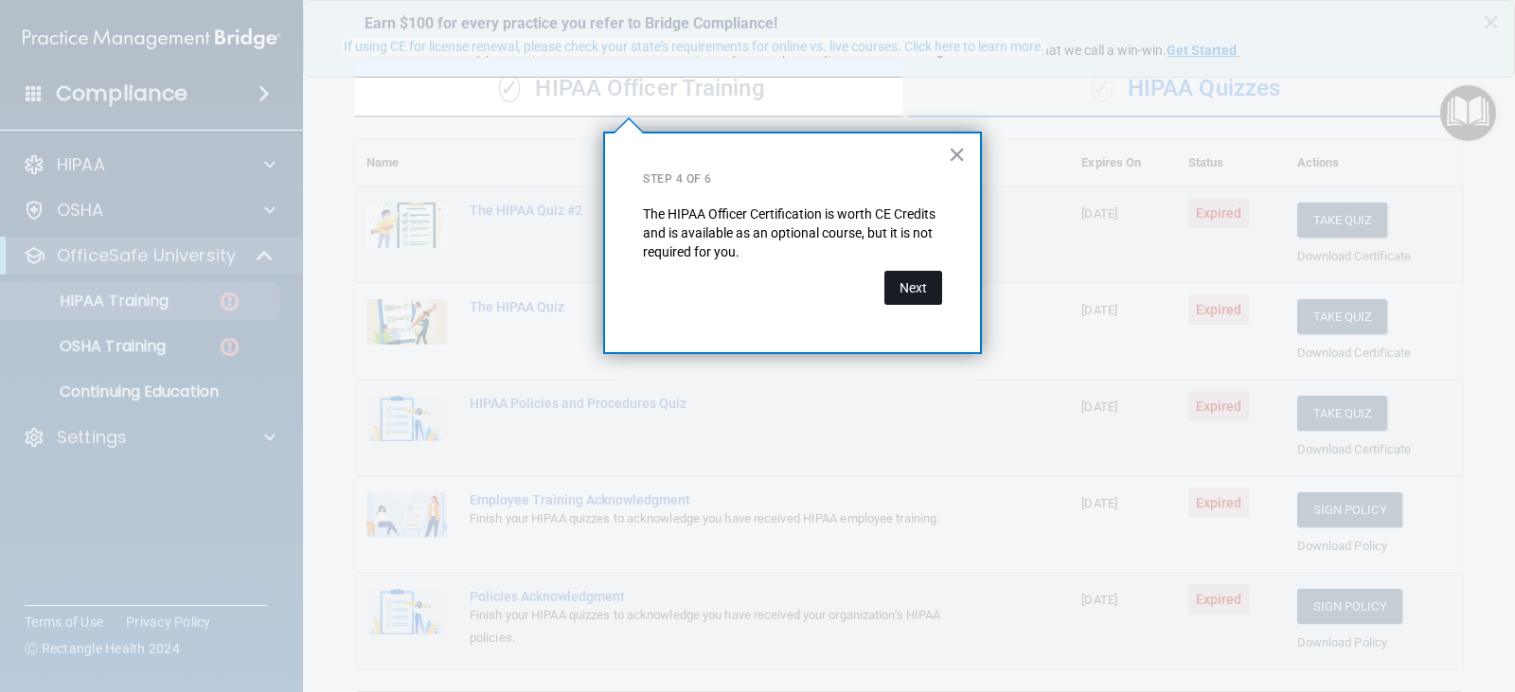
click at [915, 295] on button "Next" at bounding box center [914, 288] width 58 height 34
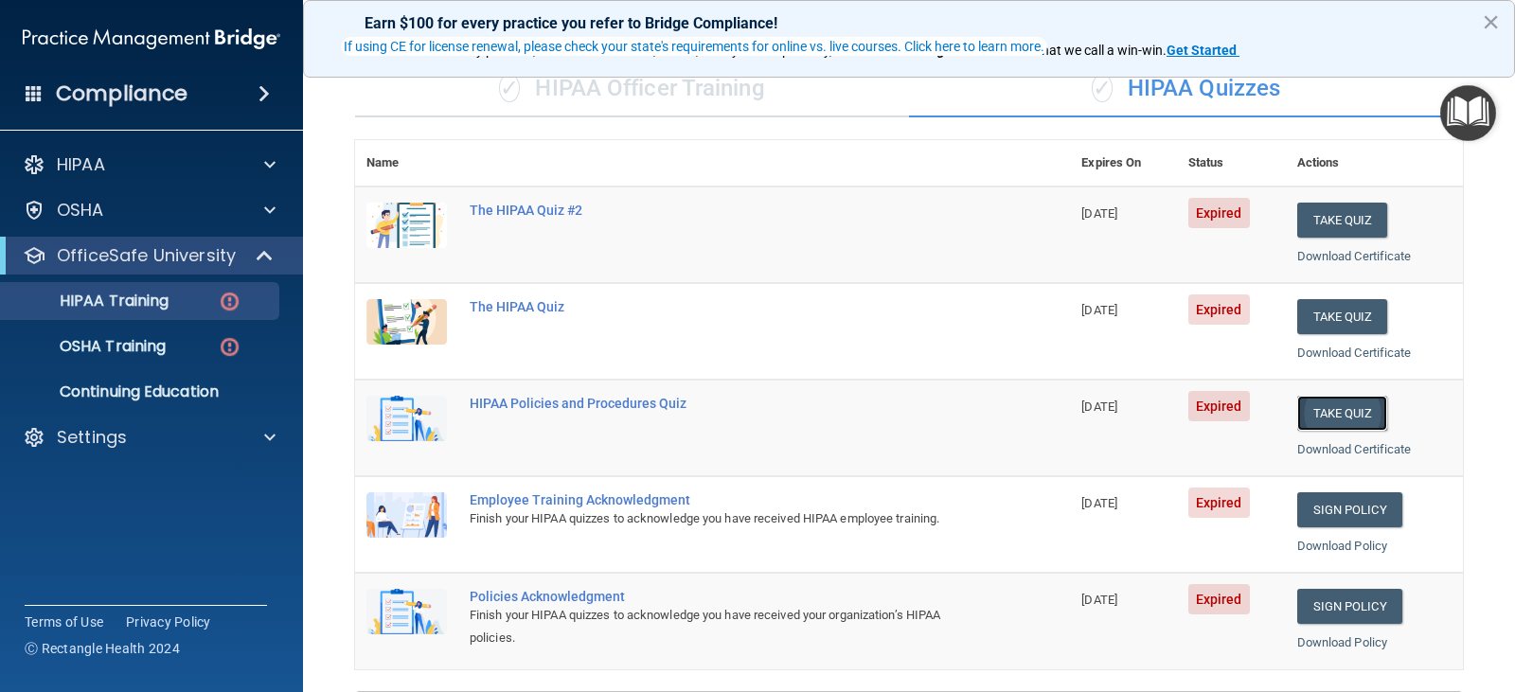
click at [1336, 407] on button "Take Quiz" at bounding box center [1343, 413] width 91 height 35
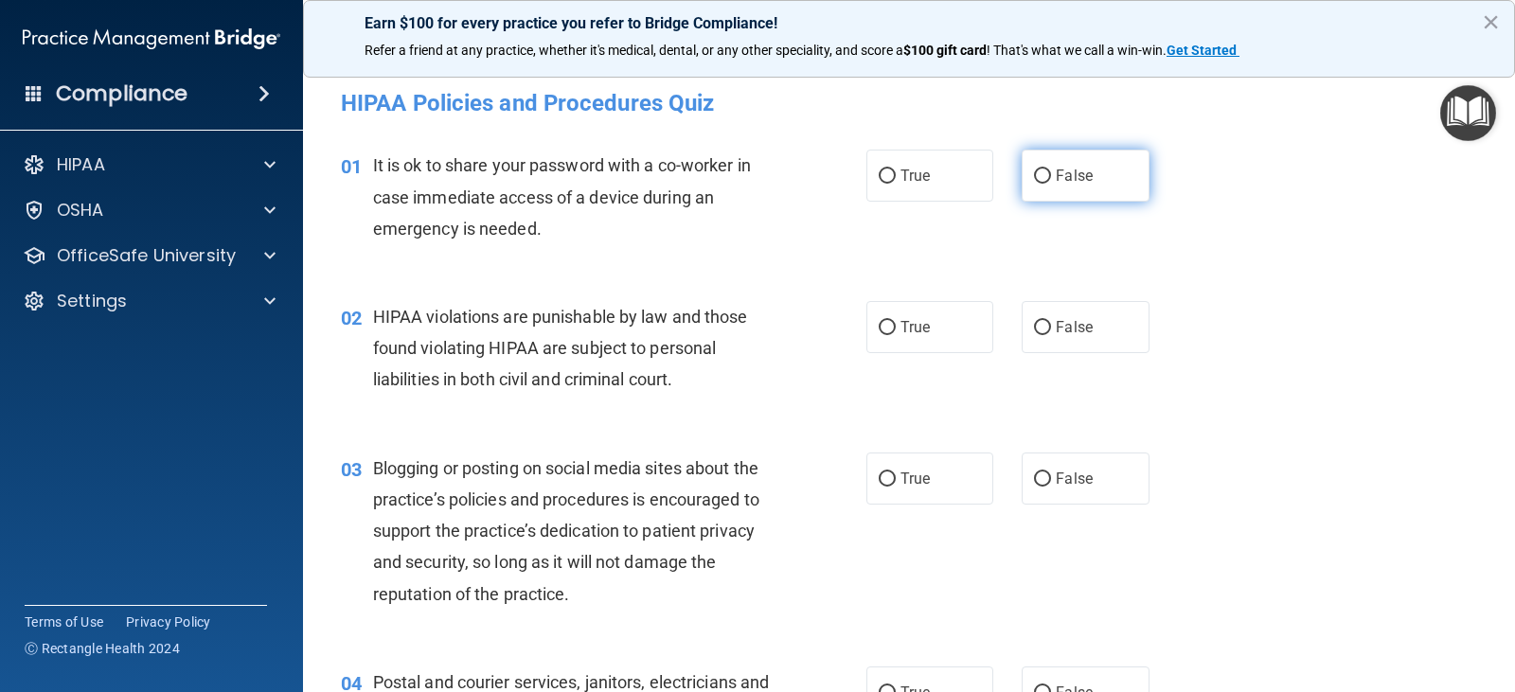
click at [1051, 164] on label "False" at bounding box center [1085, 176] width 127 height 52
click at [1051, 170] on input "False" at bounding box center [1042, 177] width 17 height 14
radio input "true"
click at [945, 339] on label "True" at bounding box center [930, 327] width 127 height 52
click at [896, 335] on input "True" at bounding box center [887, 328] width 17 height 14
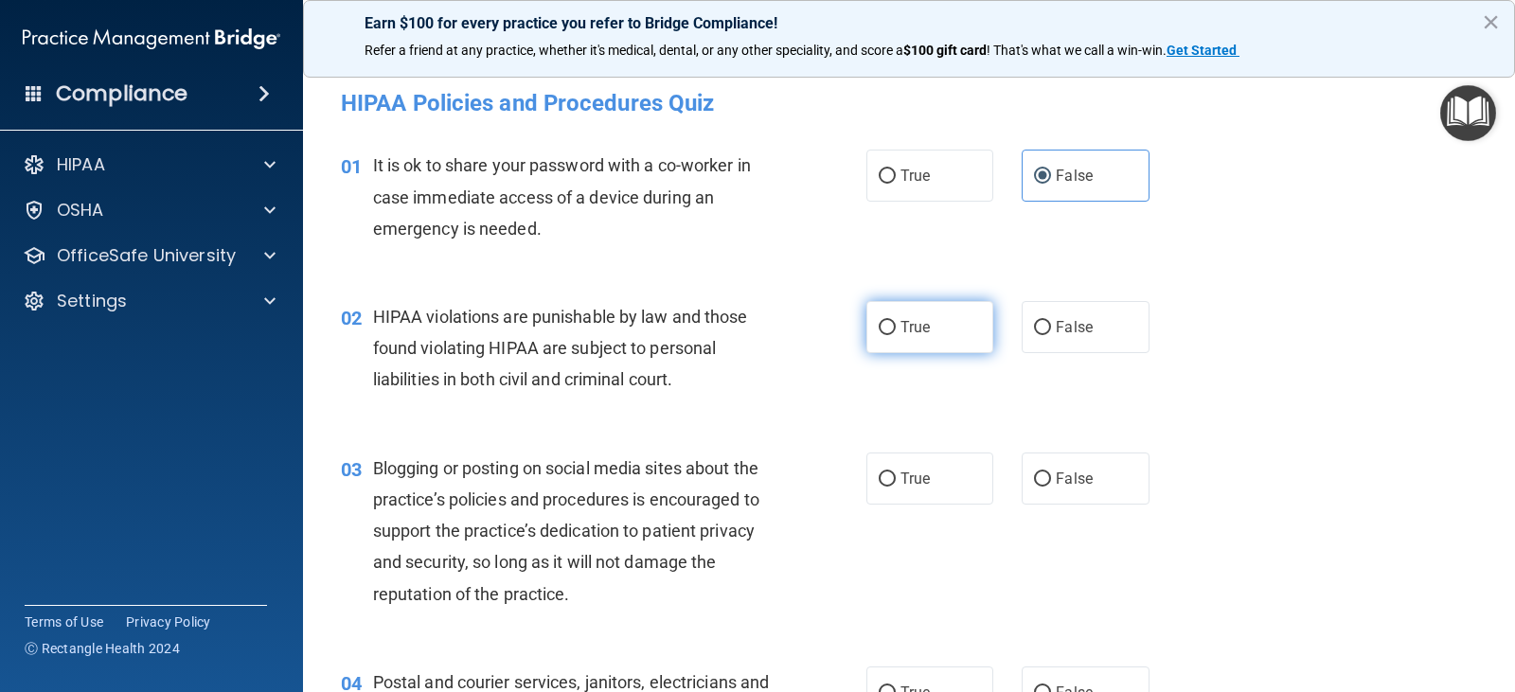
radio input "true"
click at [1057, 460] on label "False" at bounding box center [1085, 479] width 127 height 52
click at [1051, 473] on input "False" at bounding box center [1042, 480] width 17 height 14
radio input "true"
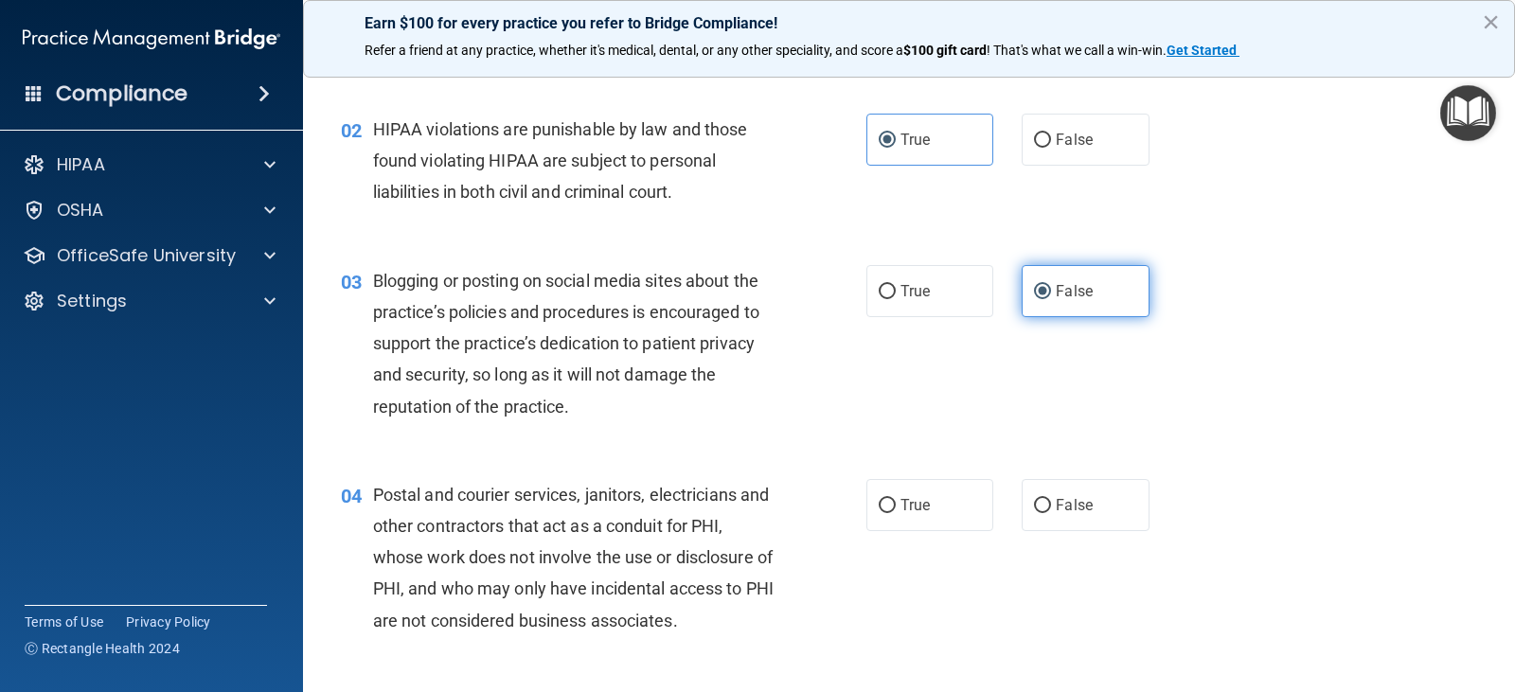
scroll to position [189, 0]
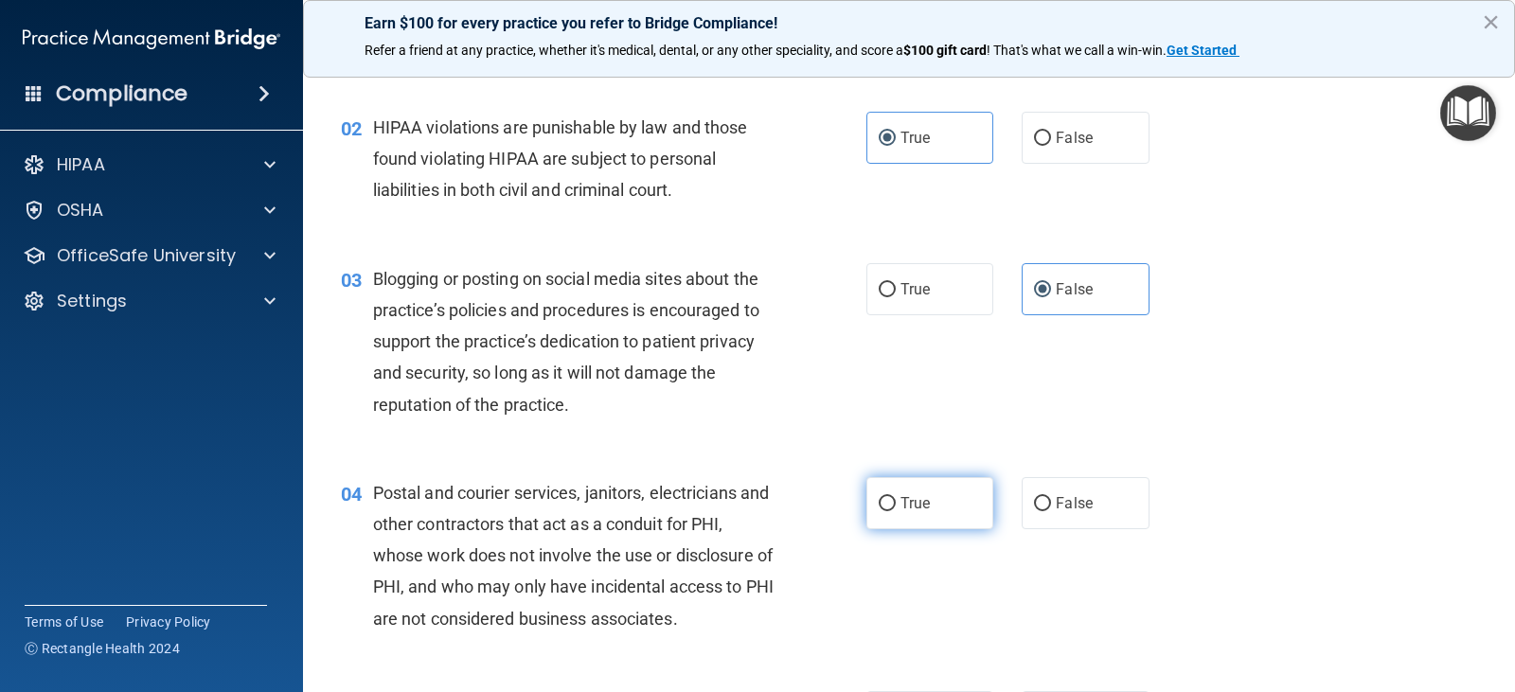
click at [897, 486] on label "True" at bounding box center [930, 503] width 127 height 52
click at [896, 497] on input "True" at bounding box center [887, 504] width 17 height 14
radio input "true"
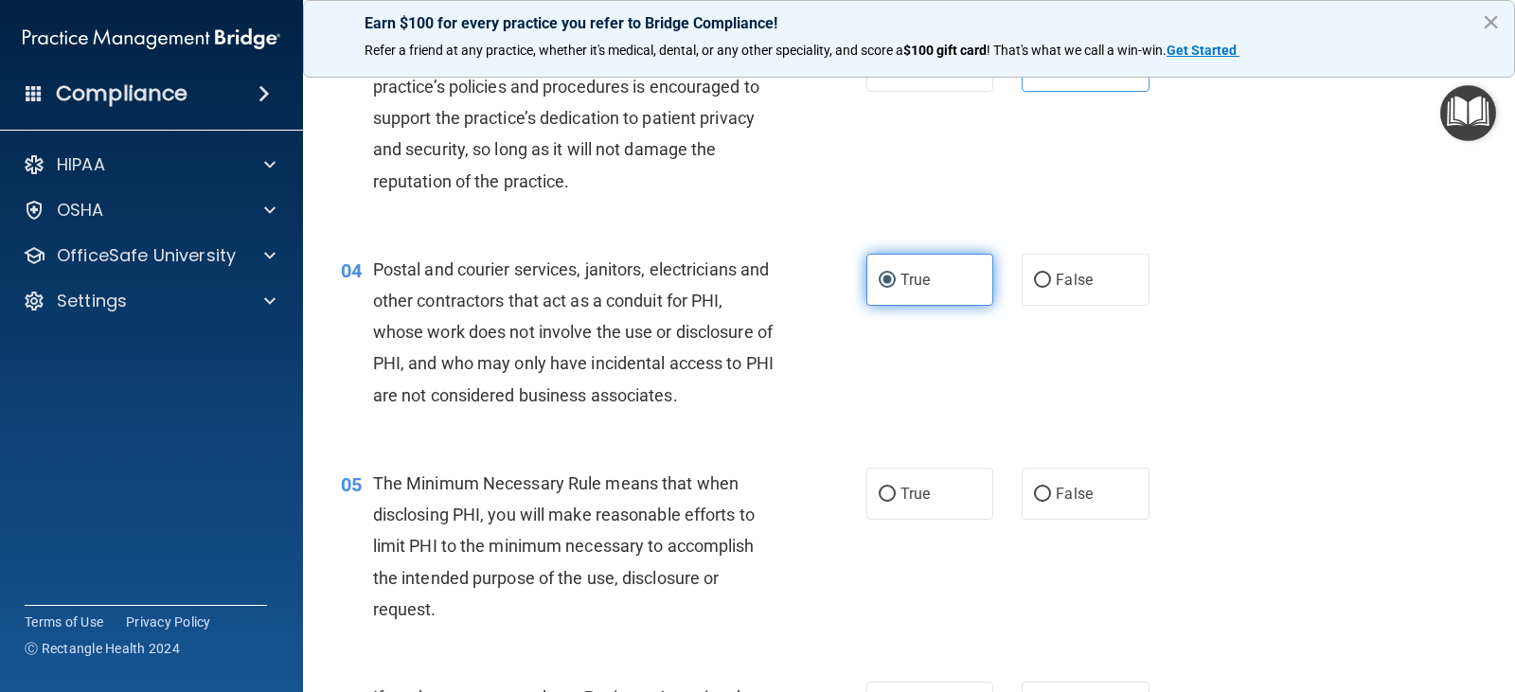
scroll to position [474, 0]
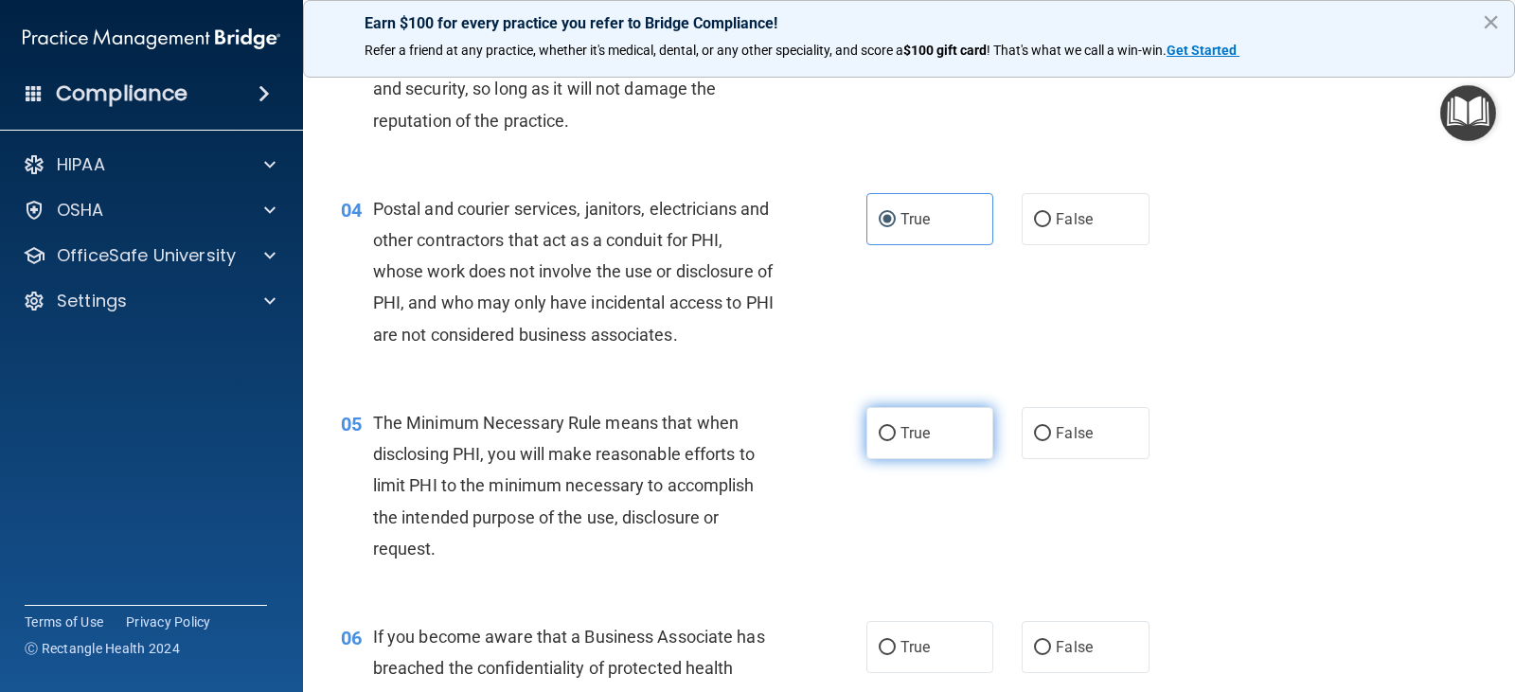
click at [909, 431] on span "True" at bounding box center [915, 433] width 29 height 18
click at [896, 431] on input "True" at bounding box center [887, 434] width 17 height 14
radio input "true"
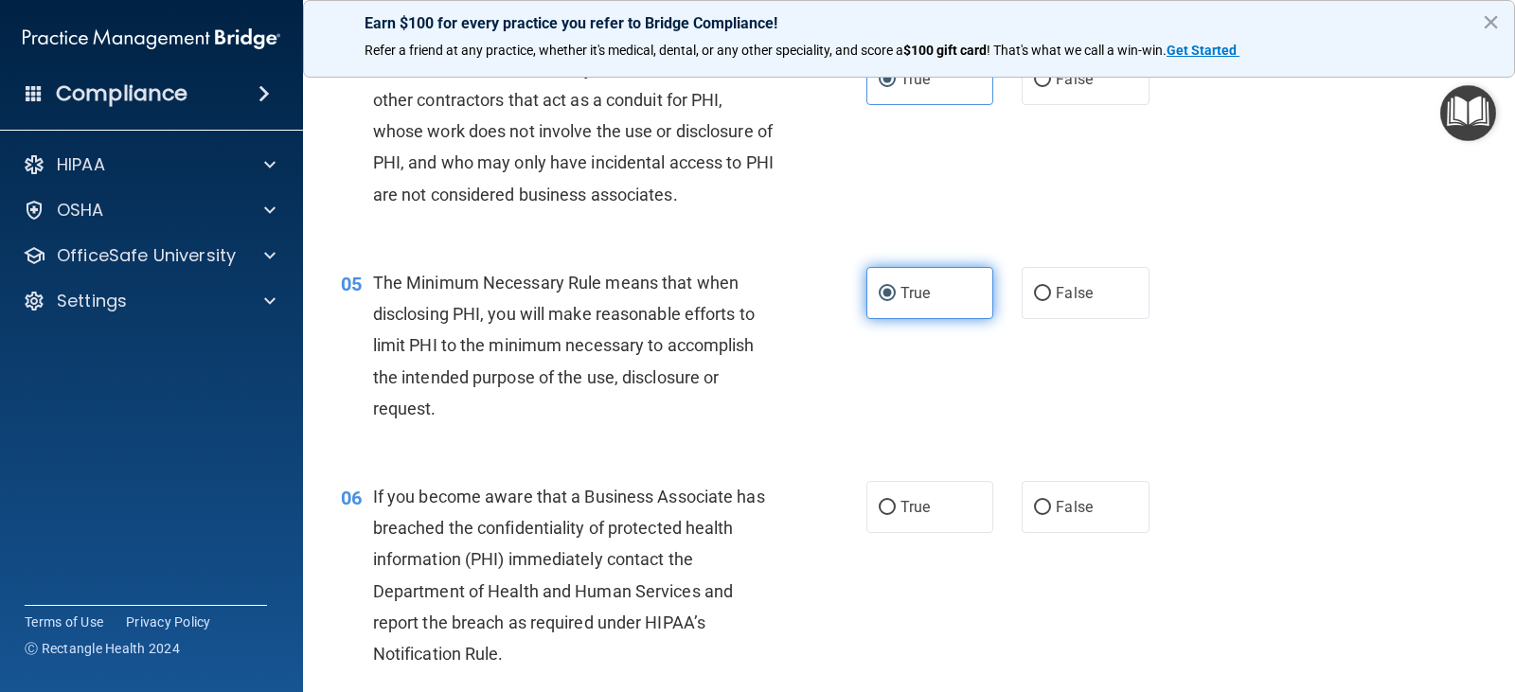
scroll to position [663, 0]
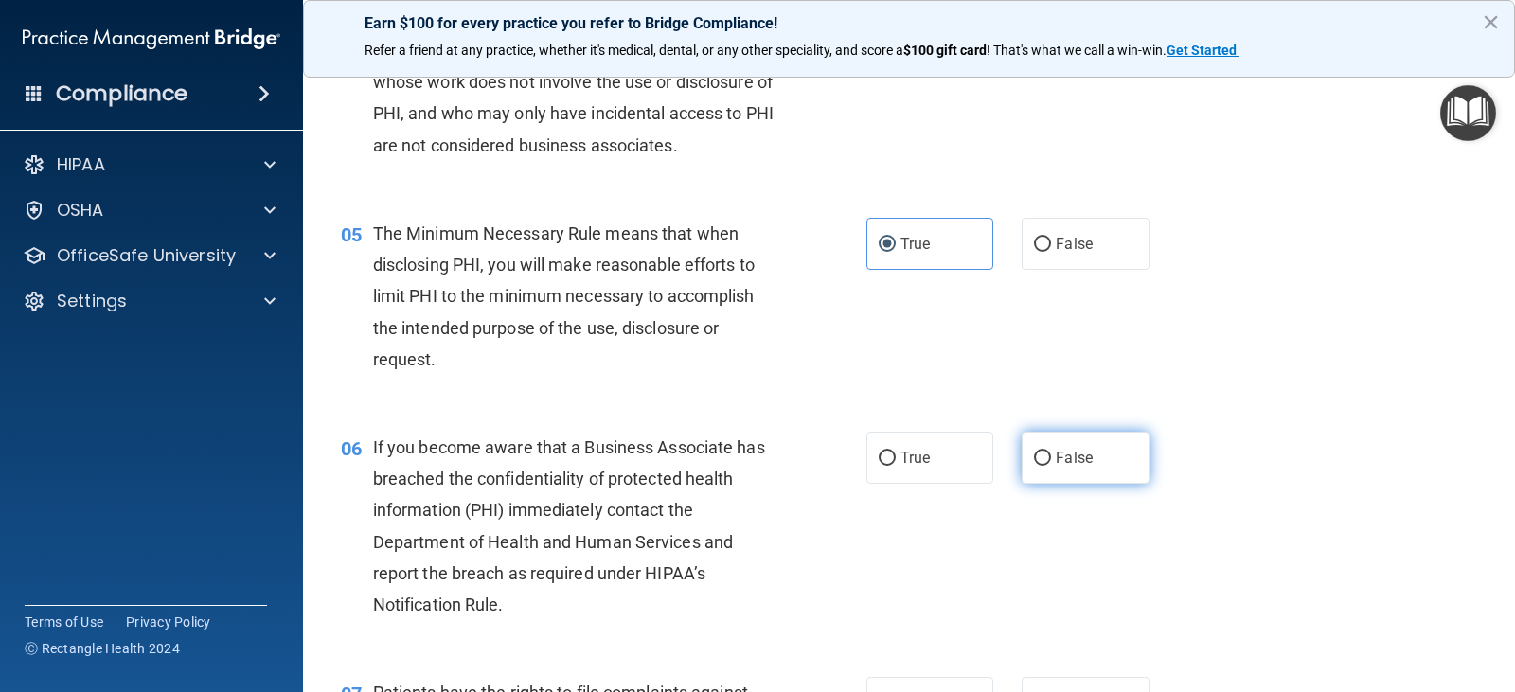
click at [1056, 455] on span "False" at bounding box center [1074, 458] width 37 height 18
click at [1051, 455] on input "False" at bounding box center [1042, 459] width 17 height 14
radio input "true"
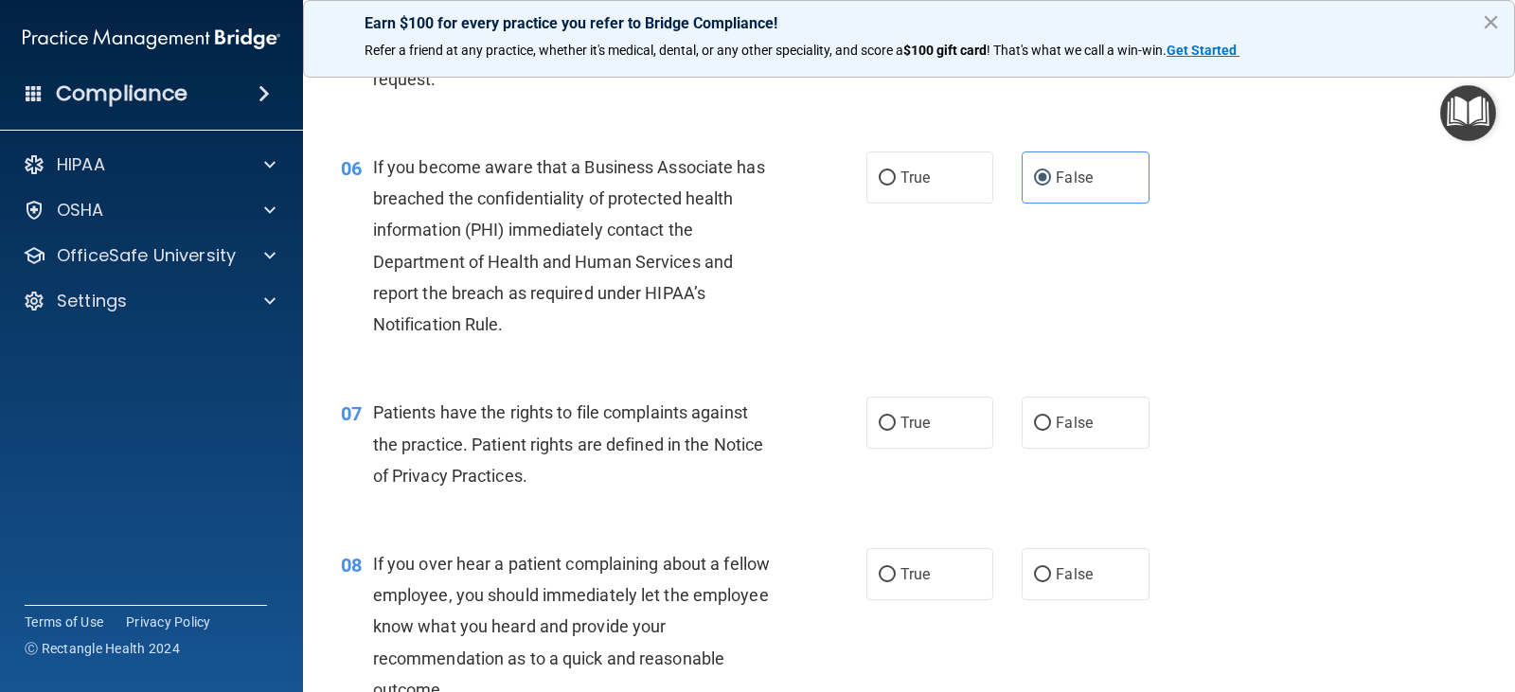
scroll to position [947, 0]
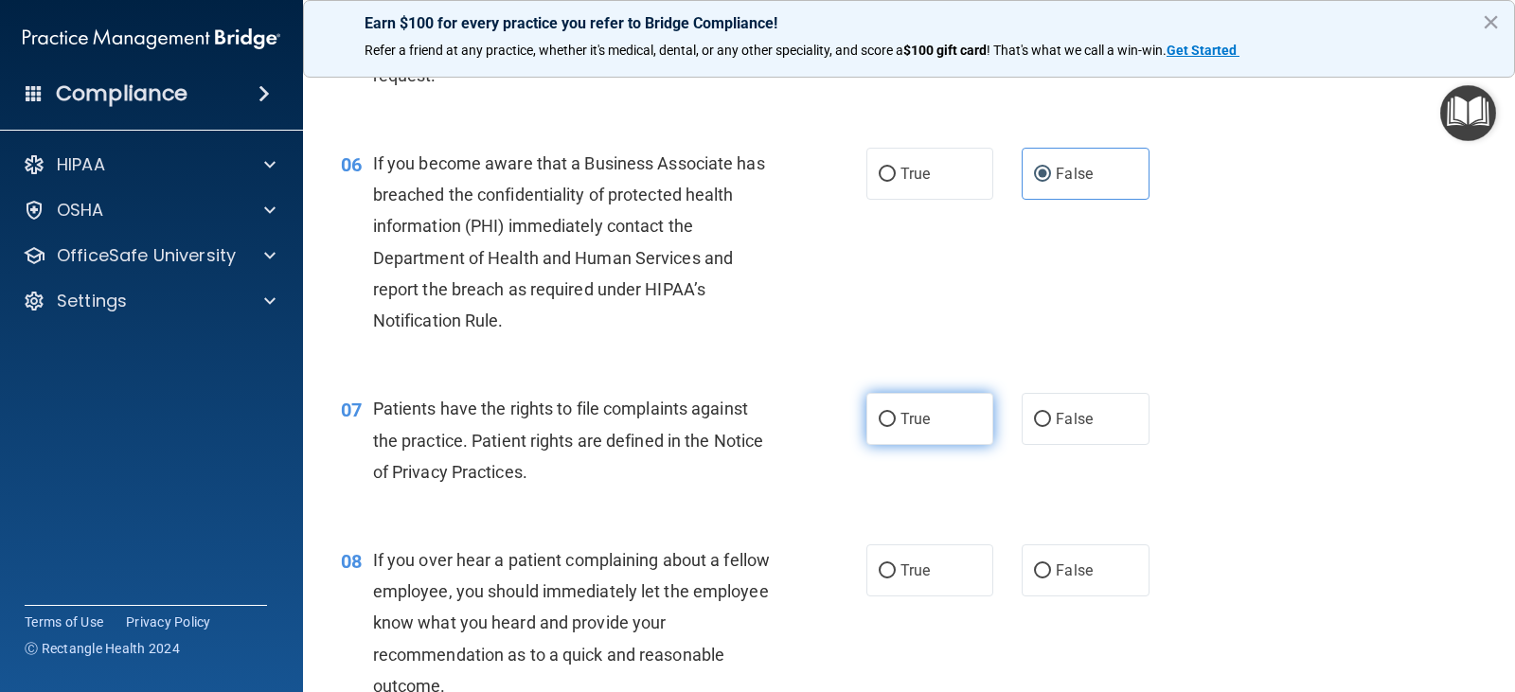
click at [952, 398] on label "True" at bounding box center [930, 419] width 127 height 52
click at [896, 413] on input "True" at bounding box center [887, 420] width 17 height 14
radio input "true"
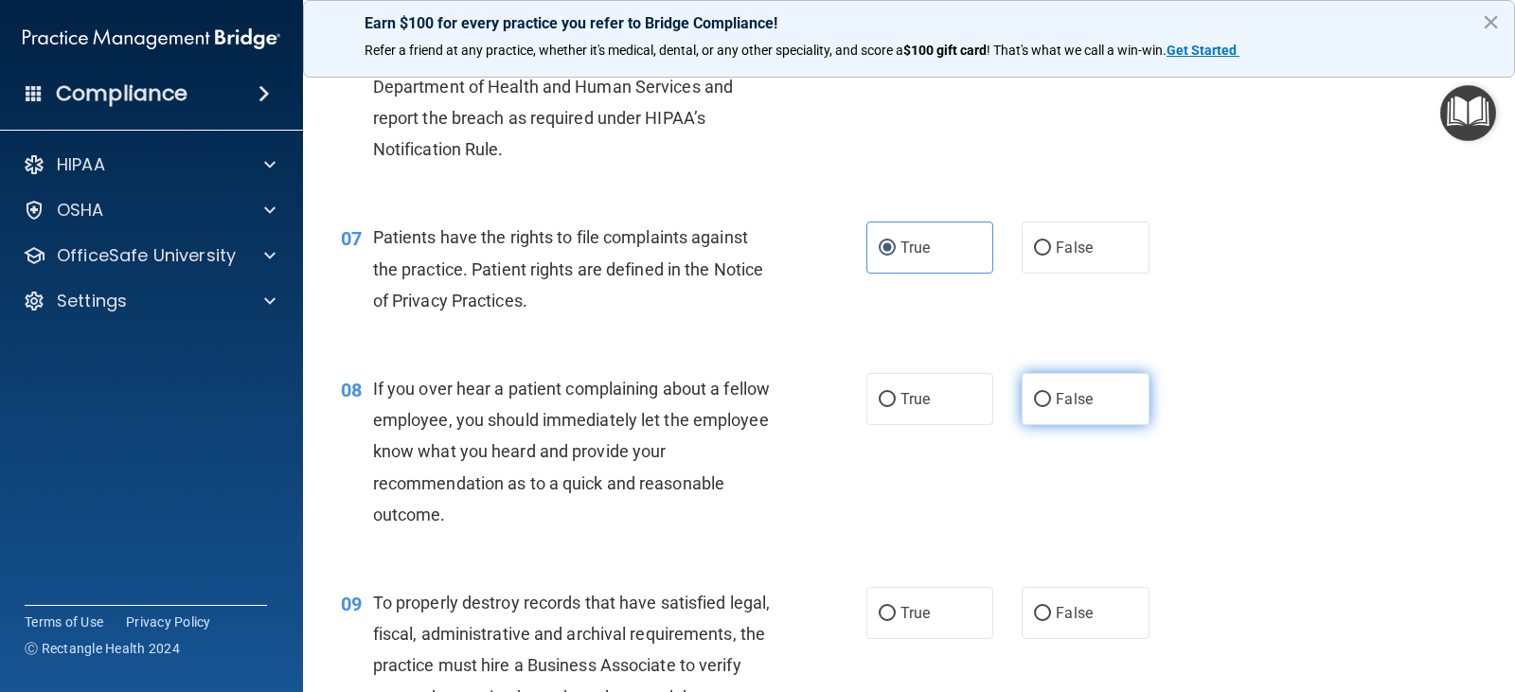
scroll to position [1137, 0]
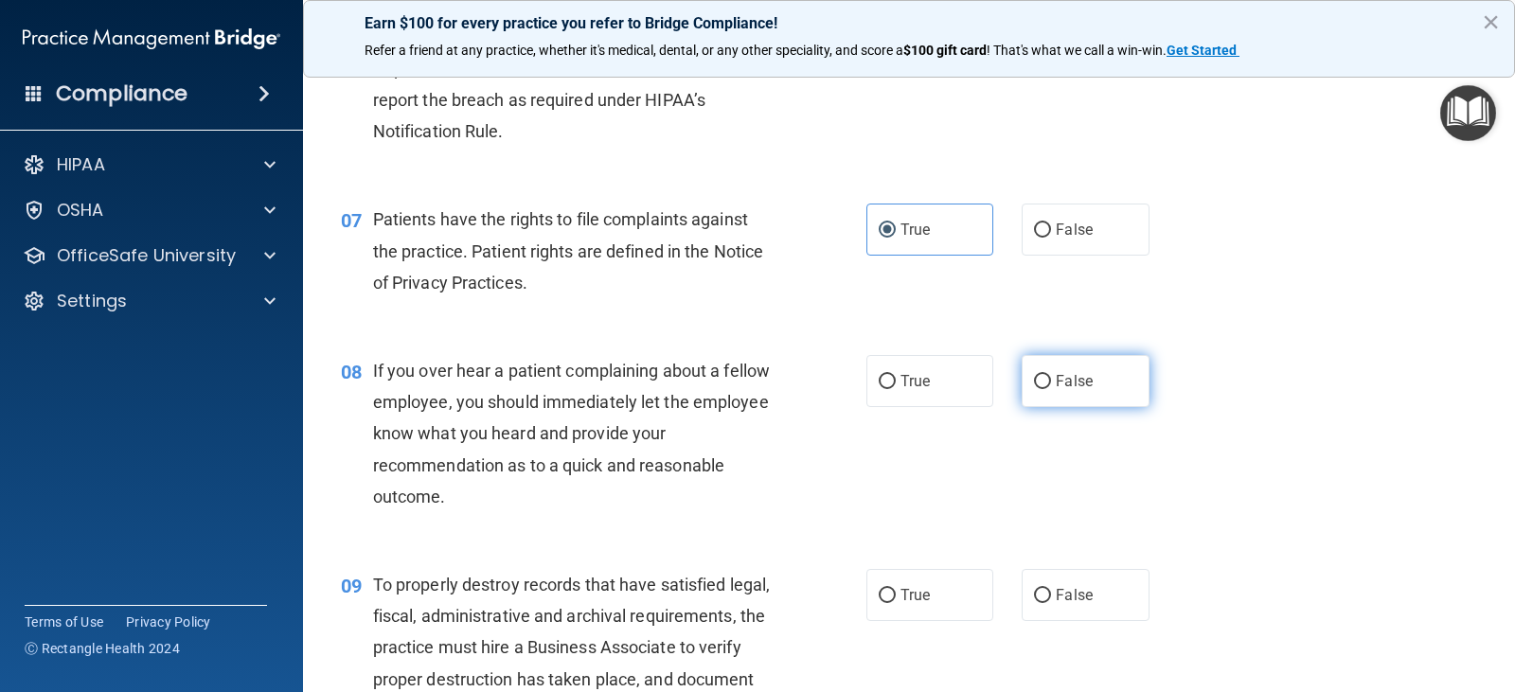
click at [1050, 395] on label "False" at bounding box center [1085, 381] width 127 height 52
click at [1050, 389] on input "False" at bounding box center [1042, 382] width 17 height 14
radio input "true"
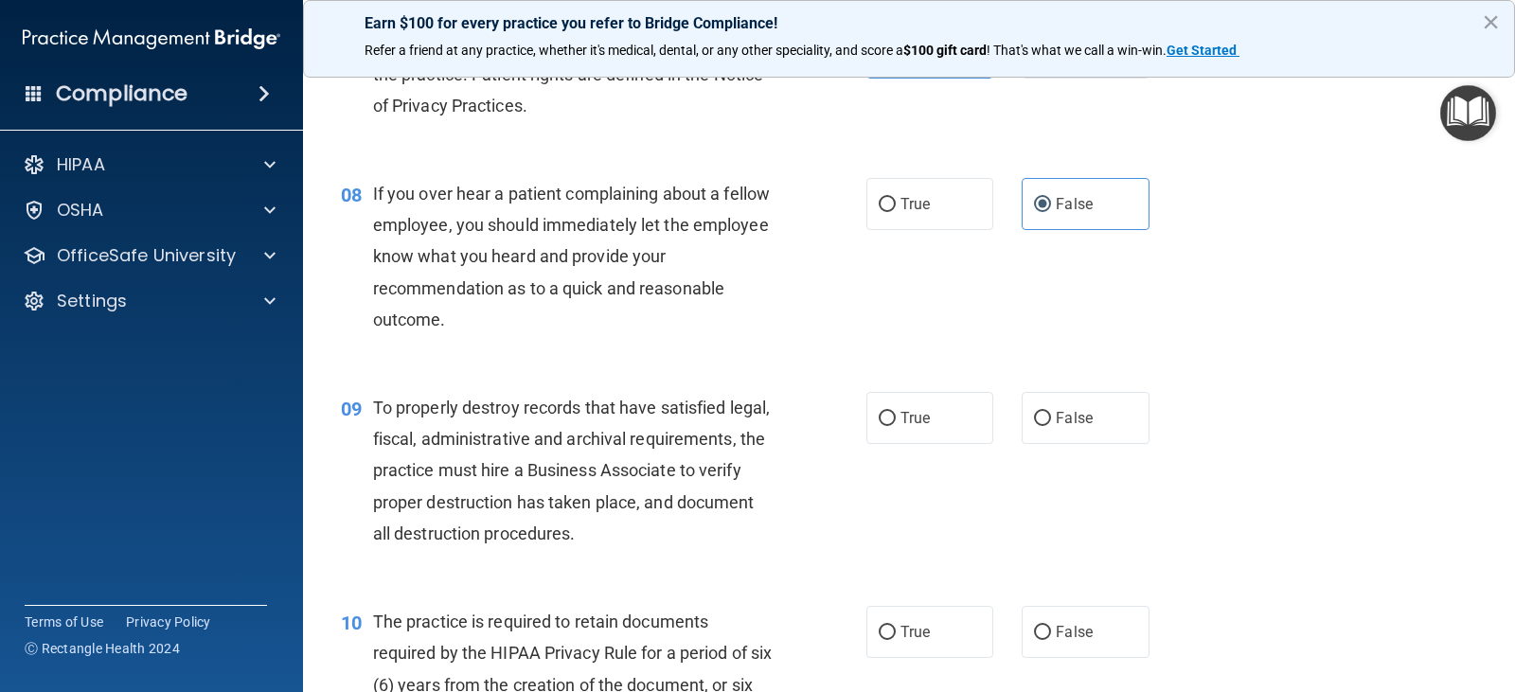
scroll to position [1326, 0]
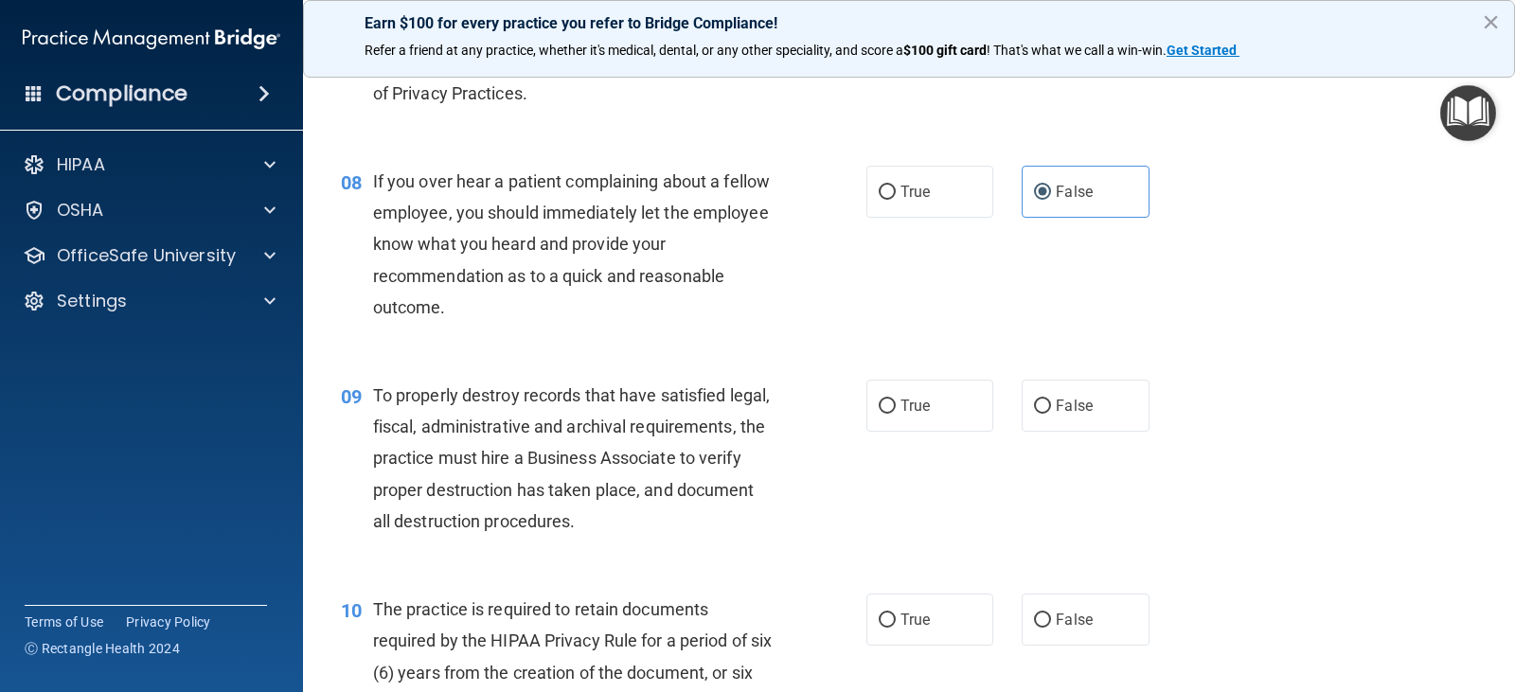
click at [1050, 418] on label "False" at bounding box center [1085, 406] width 127 height 52
click at [1050, 414] on input "False" at bounding box center [1042, 407] width 17 height 14
radio input "true"
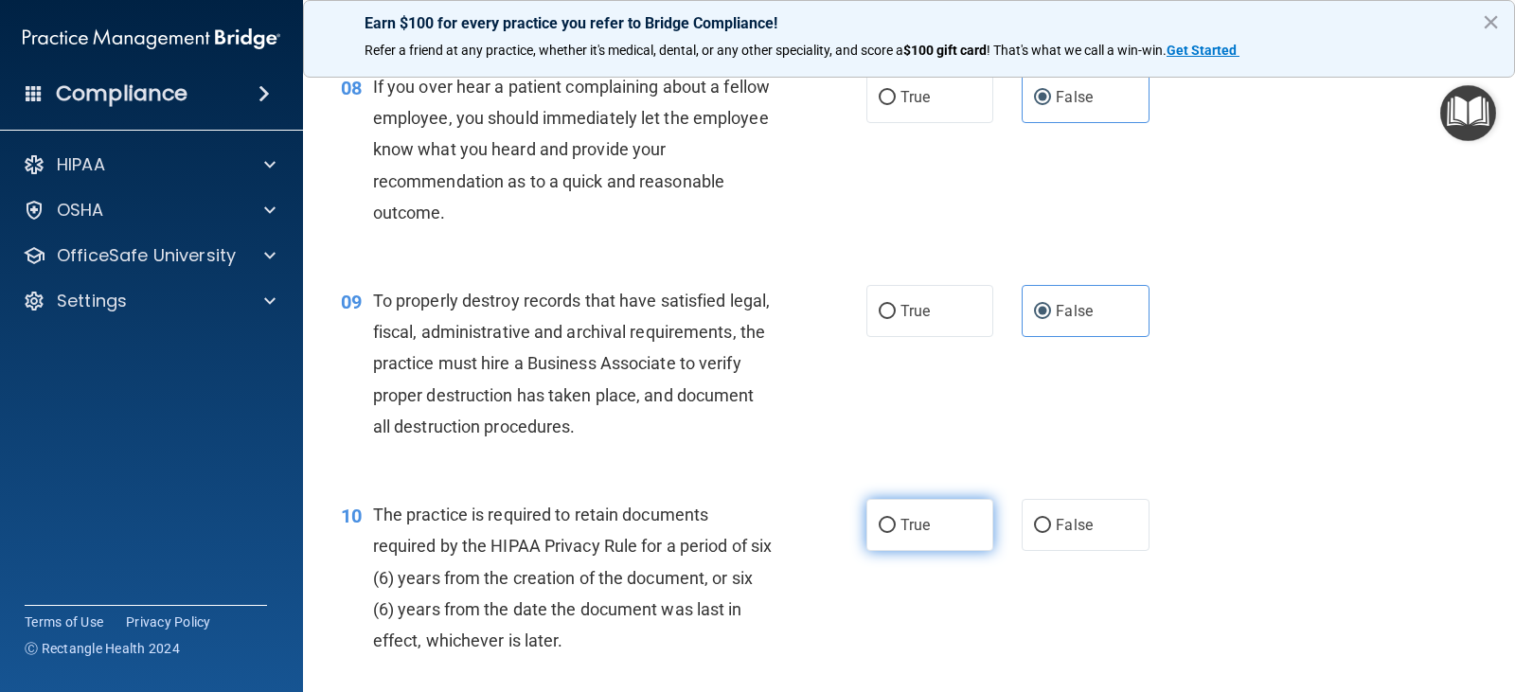
click at [909, 522] on span "True" at bounding box center [915, 525] width 29 height 18
click at [896, 522] on input "True" at bounding box center [887, 526] width 17 height 14
radio input "true"
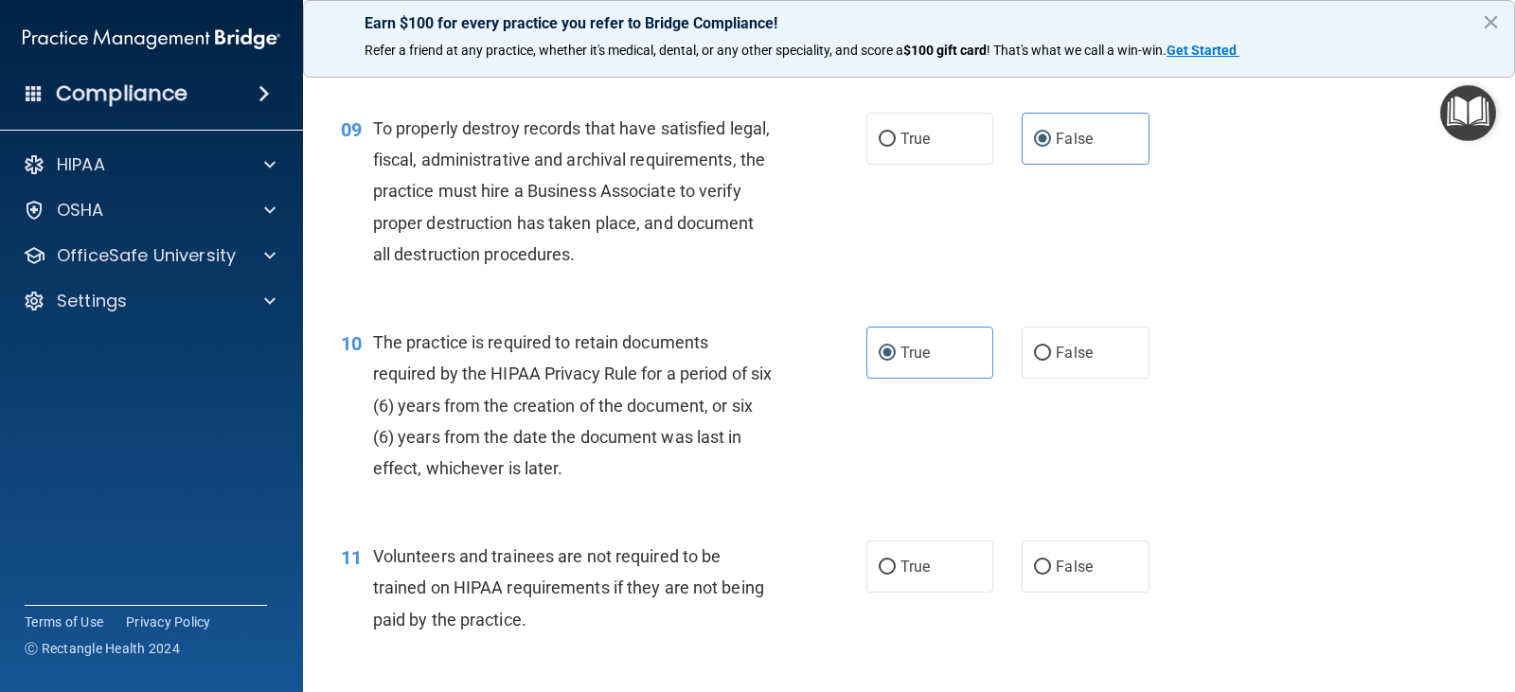
scroll to position [1610, 0]
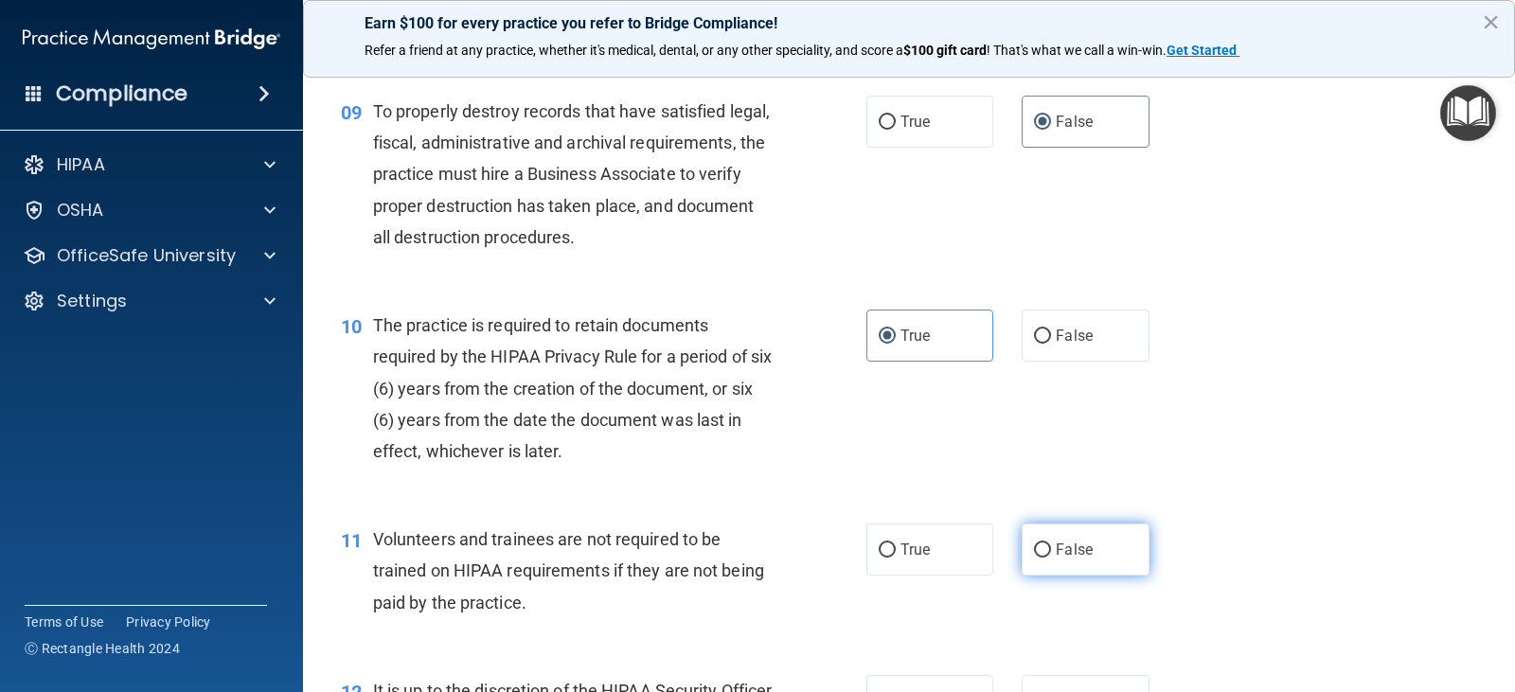
click at [1066, 538] on label "False" at bounding box center [1085, 550] width 127 height 52
click at [1051, 544] on input "False" at bounding box center [1042, 551] width 17 height 14
radio input "true"
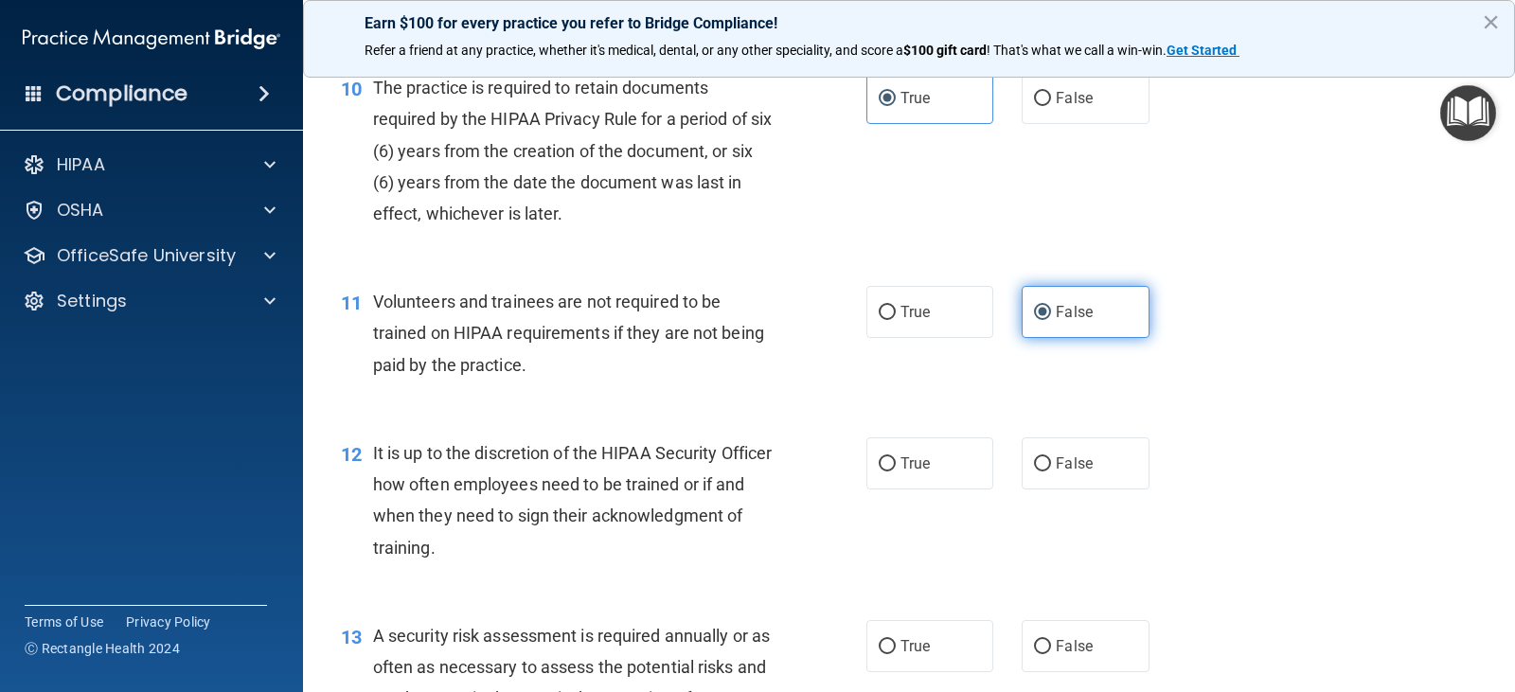
scroll to position [1894, 0]
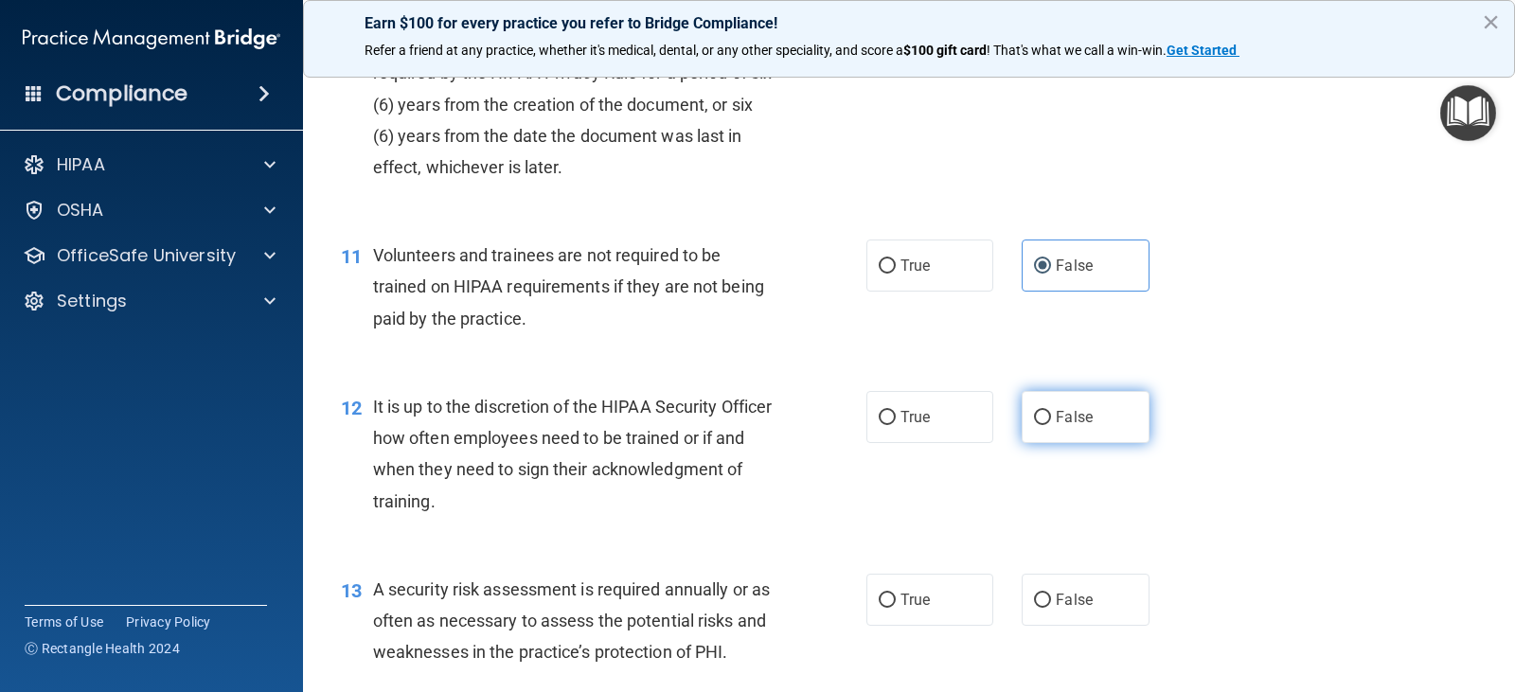
click at [1084, 427] on label "False" at bounding box center [1085, 417] width 127 height 52
click at [1051, 425] on input "False" at bounding box center [1042, 418] width 17 height 14
radio input "true"
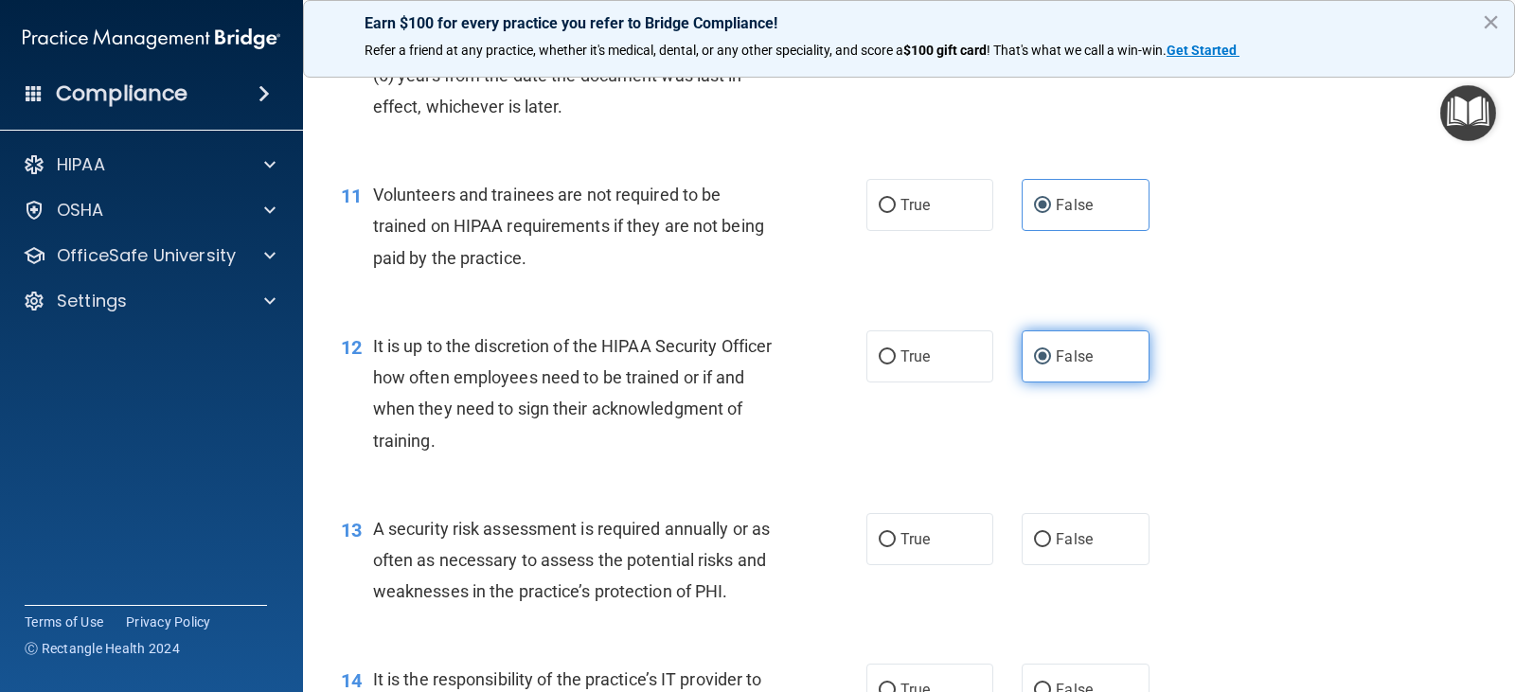
scroll to position [1989, 0]
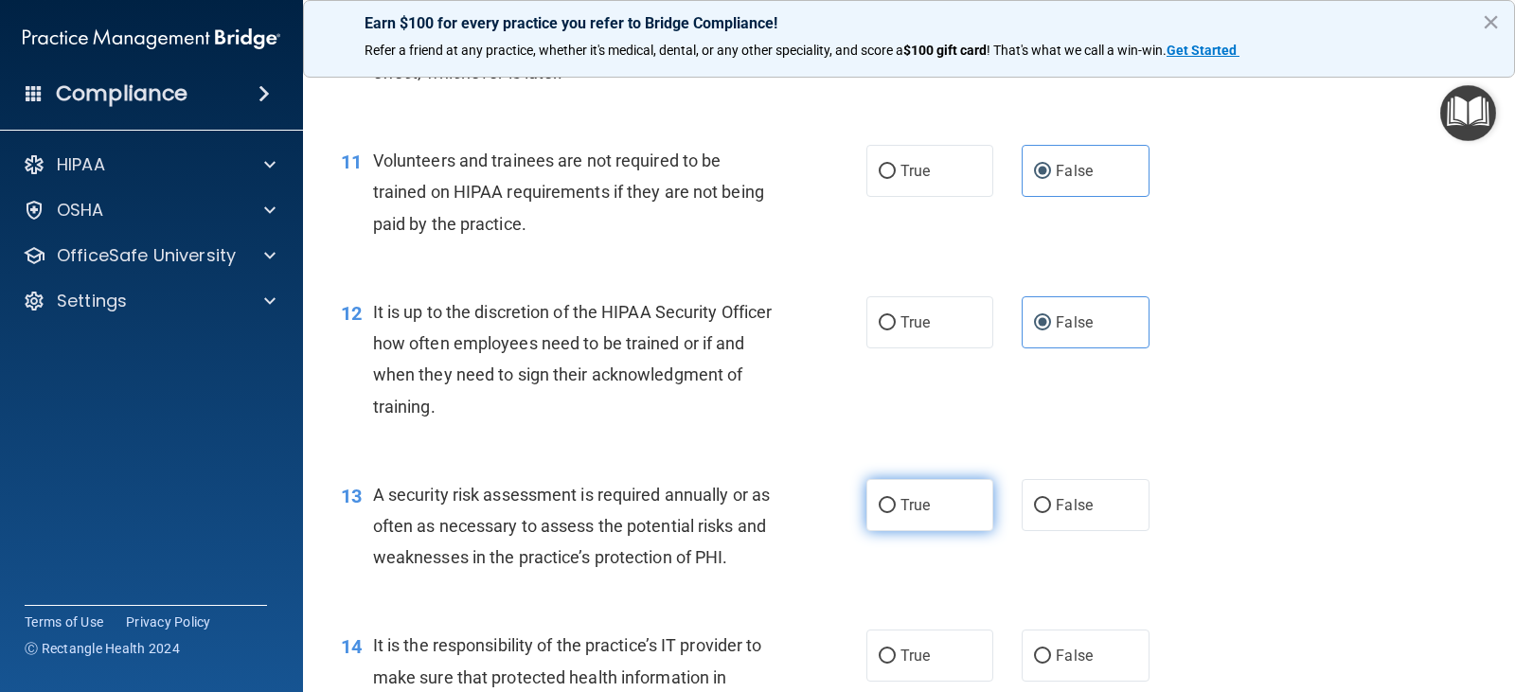
click at [918, 510] on span "True" at bounding box center [915, 505] width 29 height 18
click at [896, 510] on input "True" at bounding box center [887, 506] width 17 height 14
radio input "true"
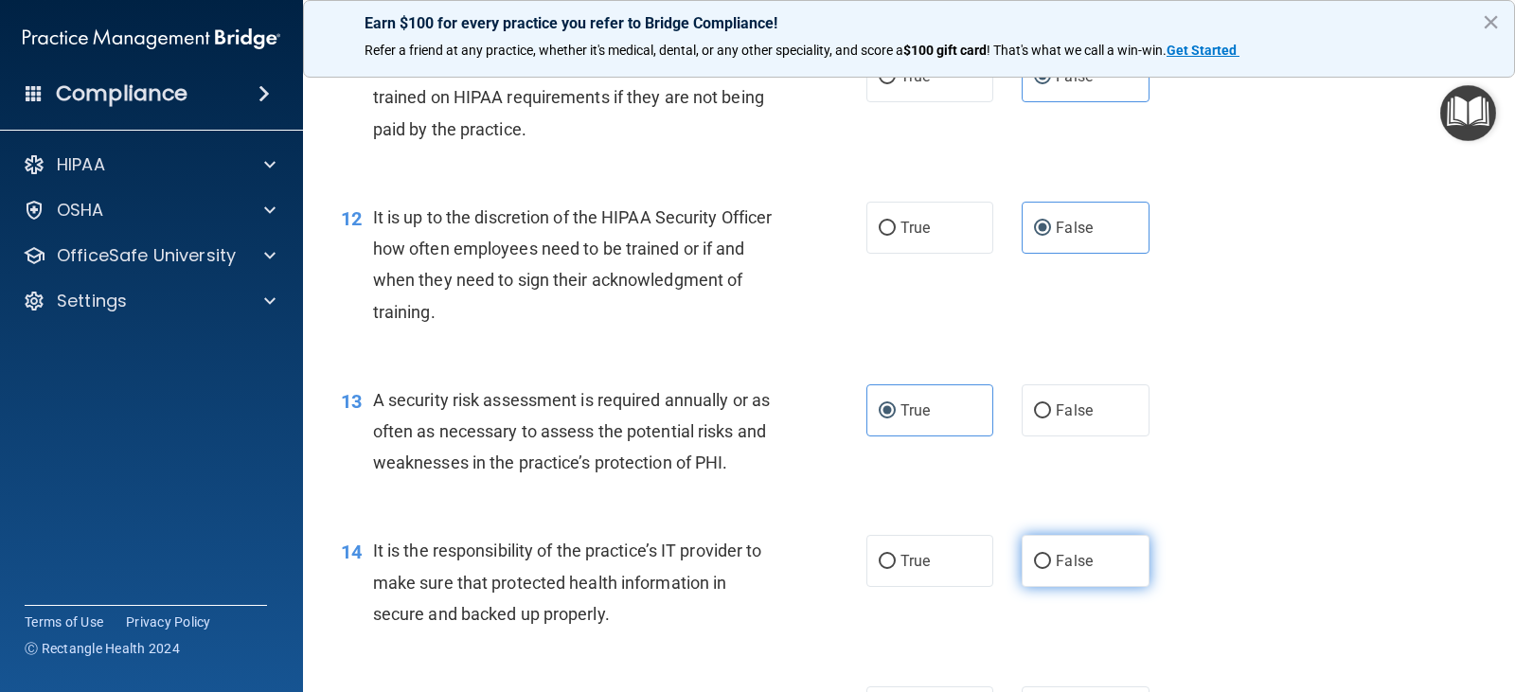
click at [1053, 546] on label "False" at bounding box center [1085, 561] width 127 height 52
click at [1051, 555] on input "False" at bounding box center [1042, 562] width 17 height 14
radio input "true"
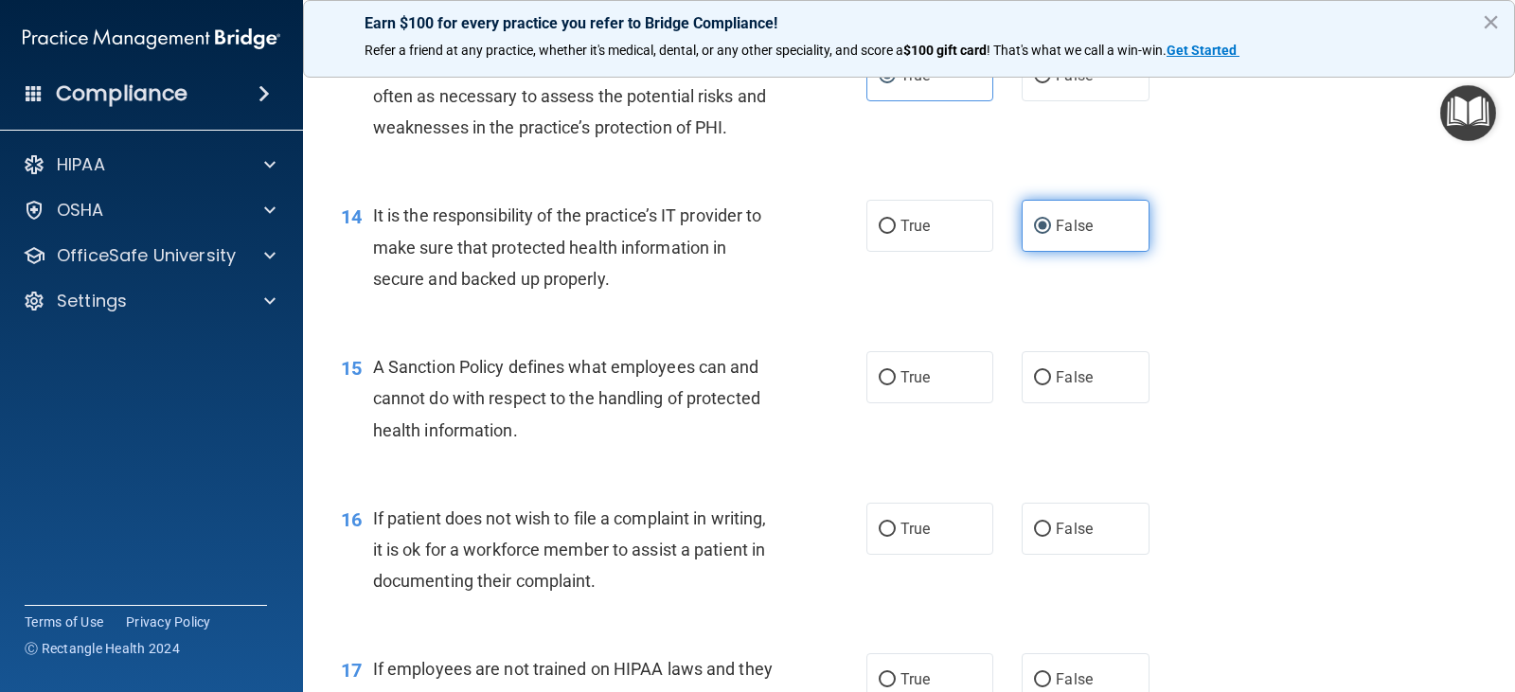
scroll to position [2462, 0]
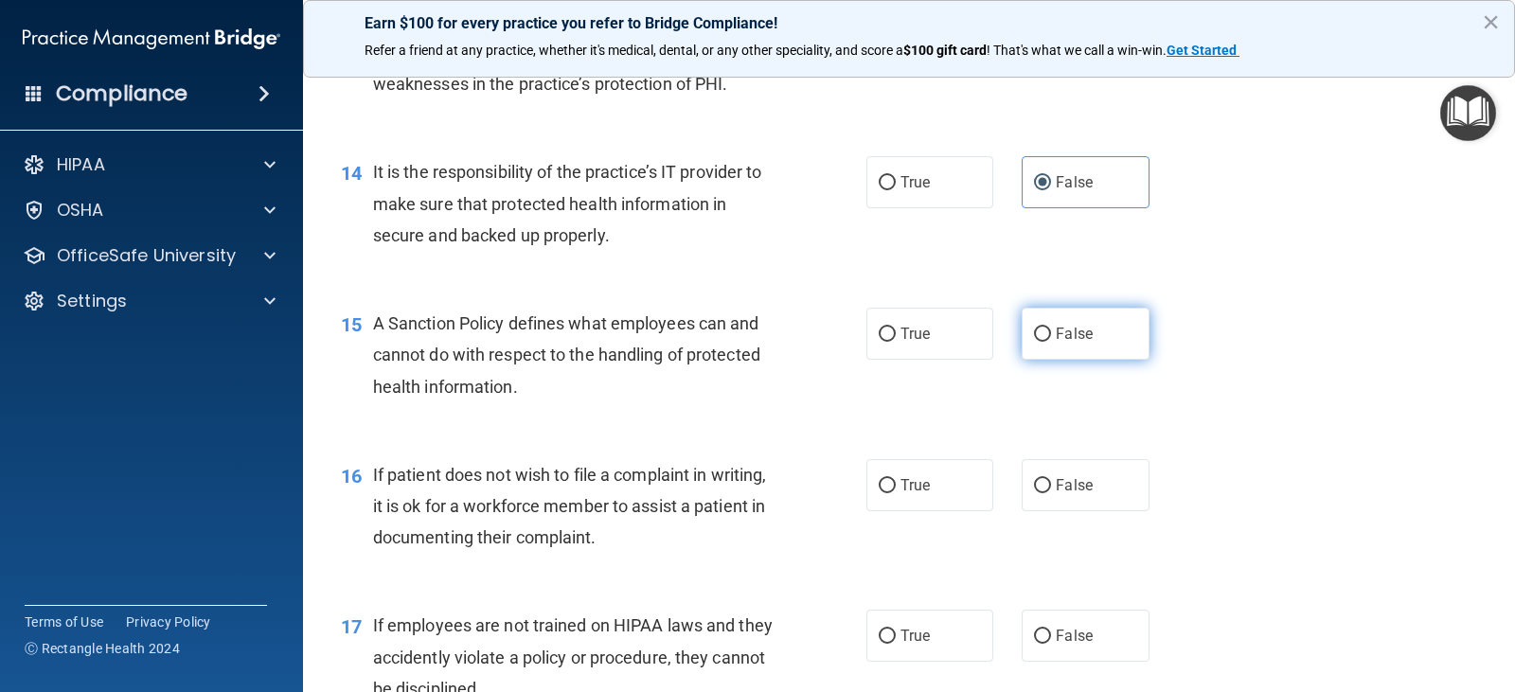
click at [1050, 357] on label "False" at bounding box center [1085, 334] width 127 height 52
click at [1050, 342] on input "False" at bounding box center [1042, 335] width 17 height 14
radio input "true"
click at [886, 495] on label "True" at bounding box center [930, 485] width 127 height 52
click at [886, 493] on input "True" at bounding box center [887, 486] width 17 height 14
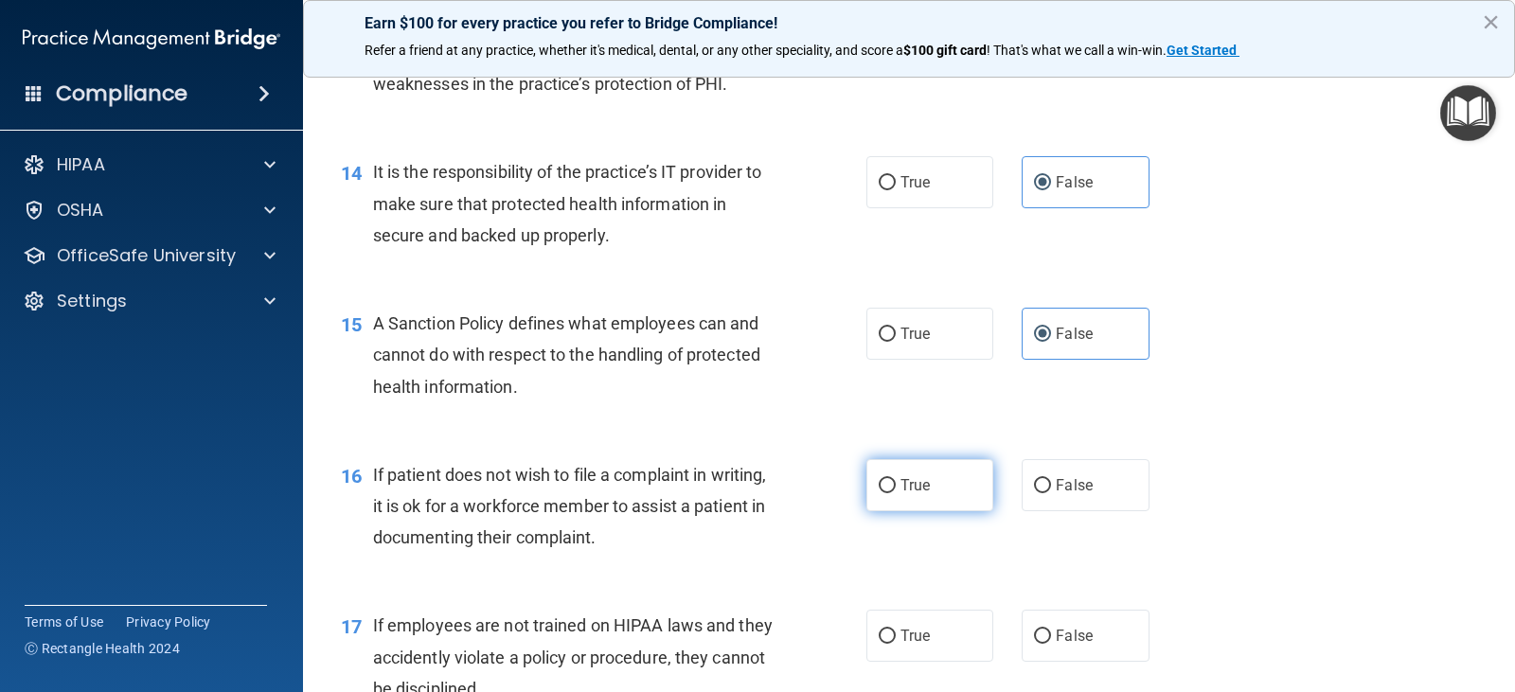
radio input "true"
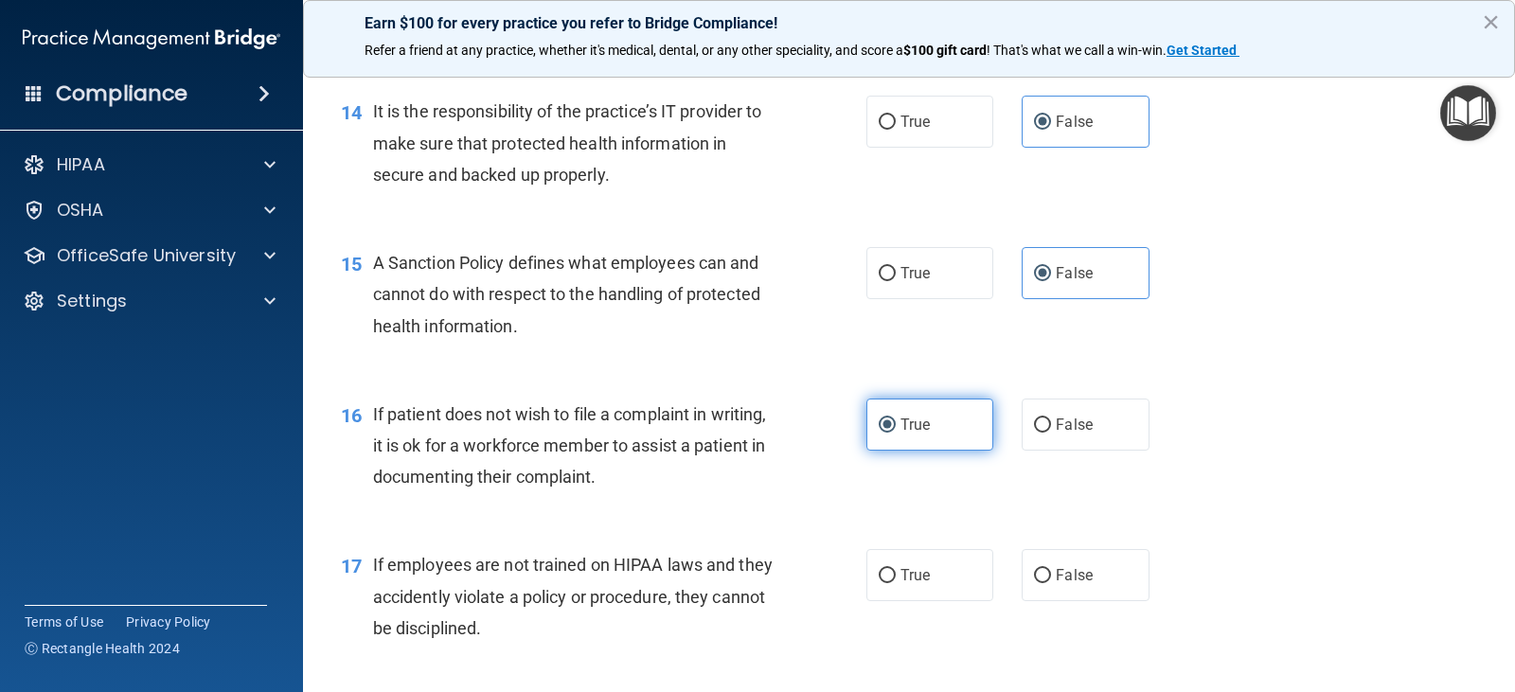
scroll to position [2557, 0]
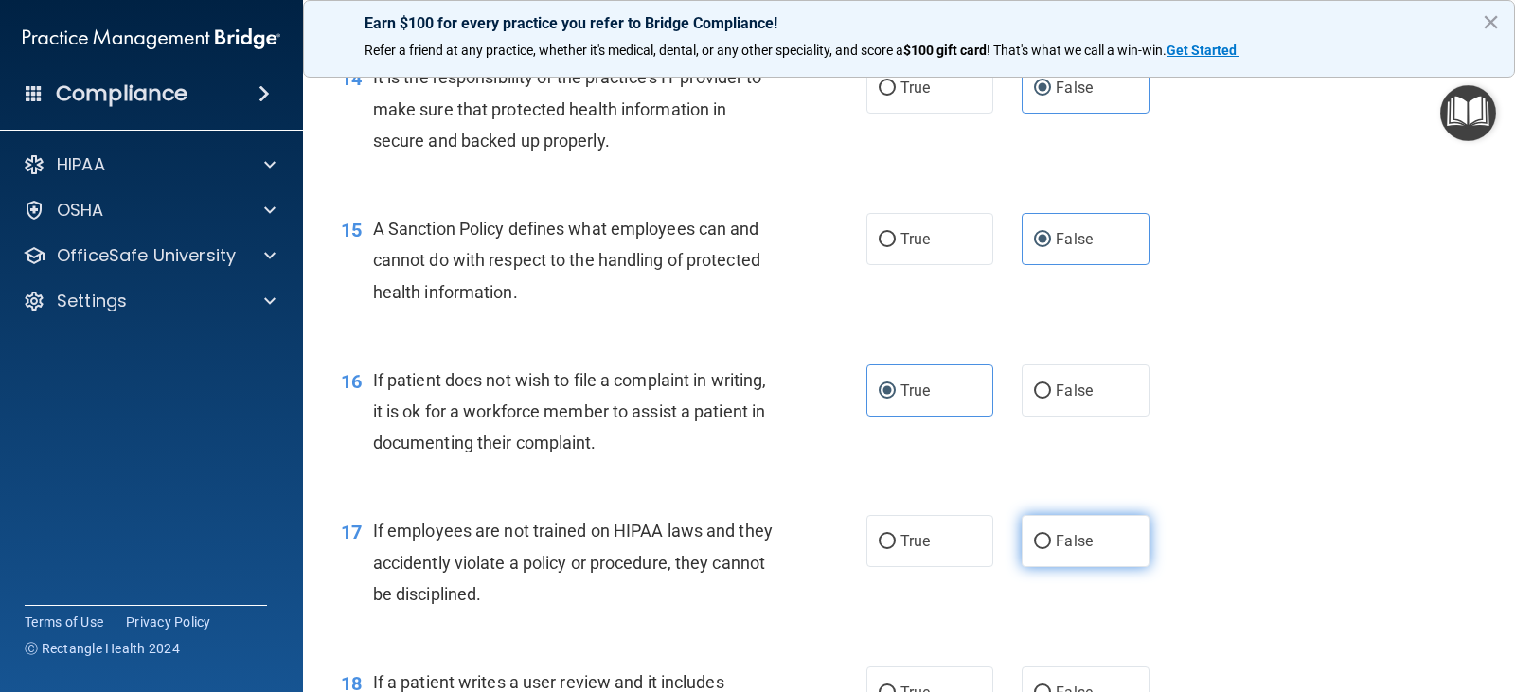
click at [1105, 542] on label "False" at bounding box center [1085, 541] width 127 height 52
click at [1051, 542] on input "False" at bounding box center [1042, 542] width 17 height 14
radio input "true"
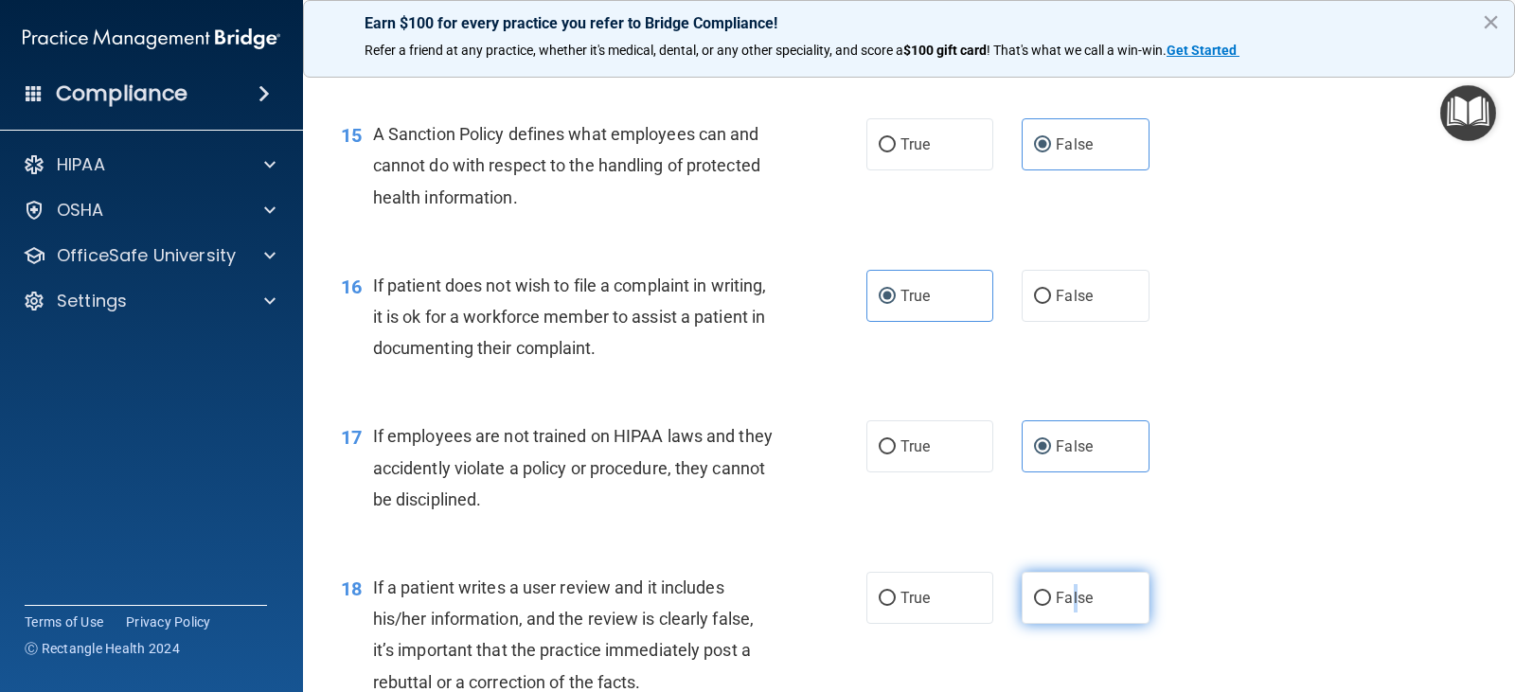
click at [1066, 591] on span "False" at bounding box center [1074, 598] width 37 height 18
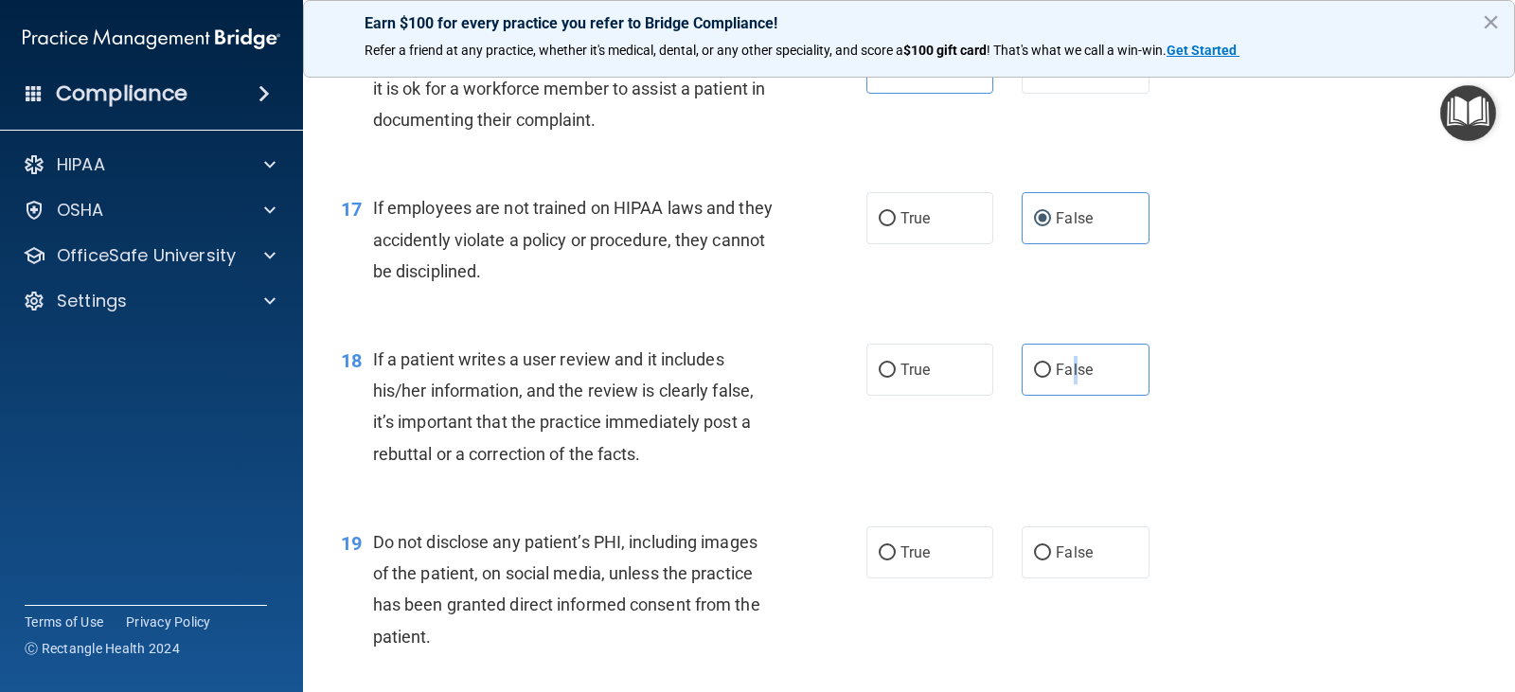
scroll to position [2936, 0]
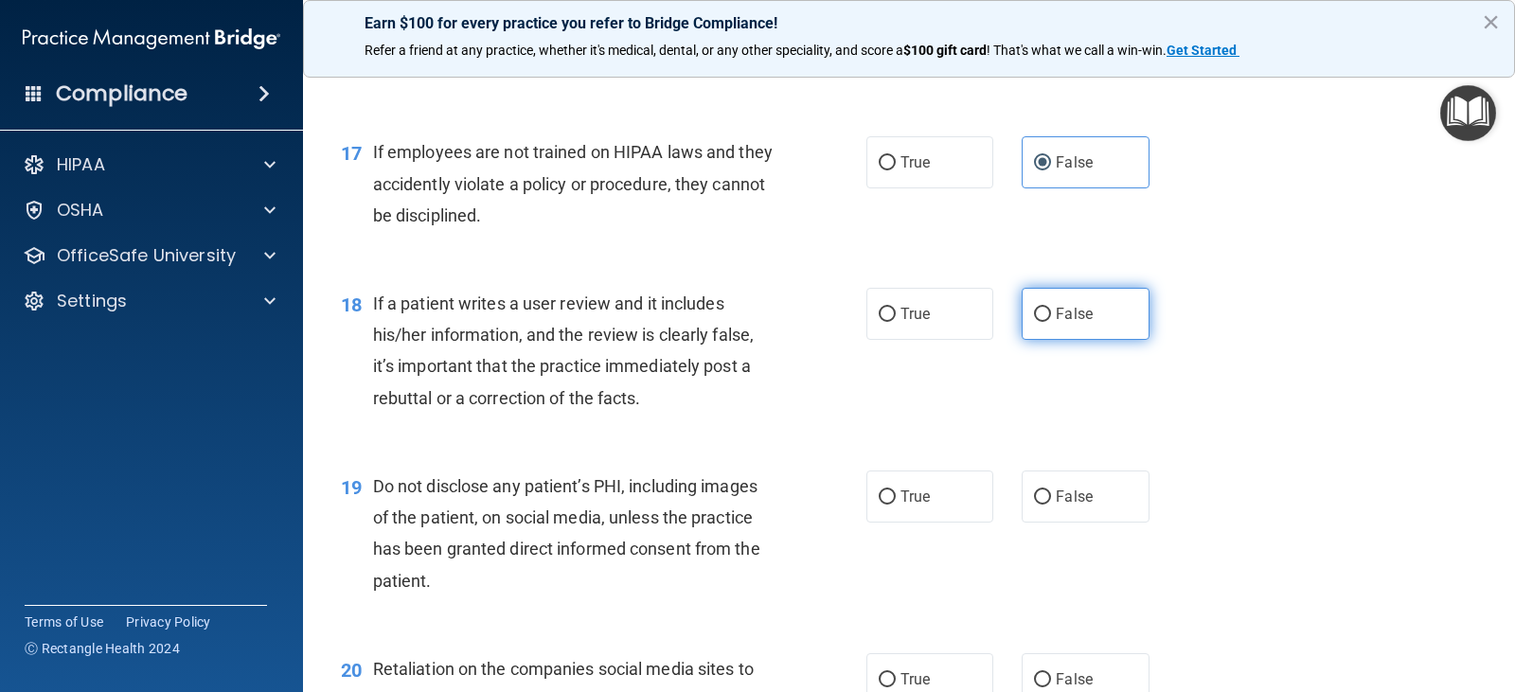
click at [1113, 324] on label "False" at bounding box center [1085, 314] width 127 height 52
click at [1051, 322] on input "False" at bounding box center [1042, 315] width 17 height 14
radio input "true"
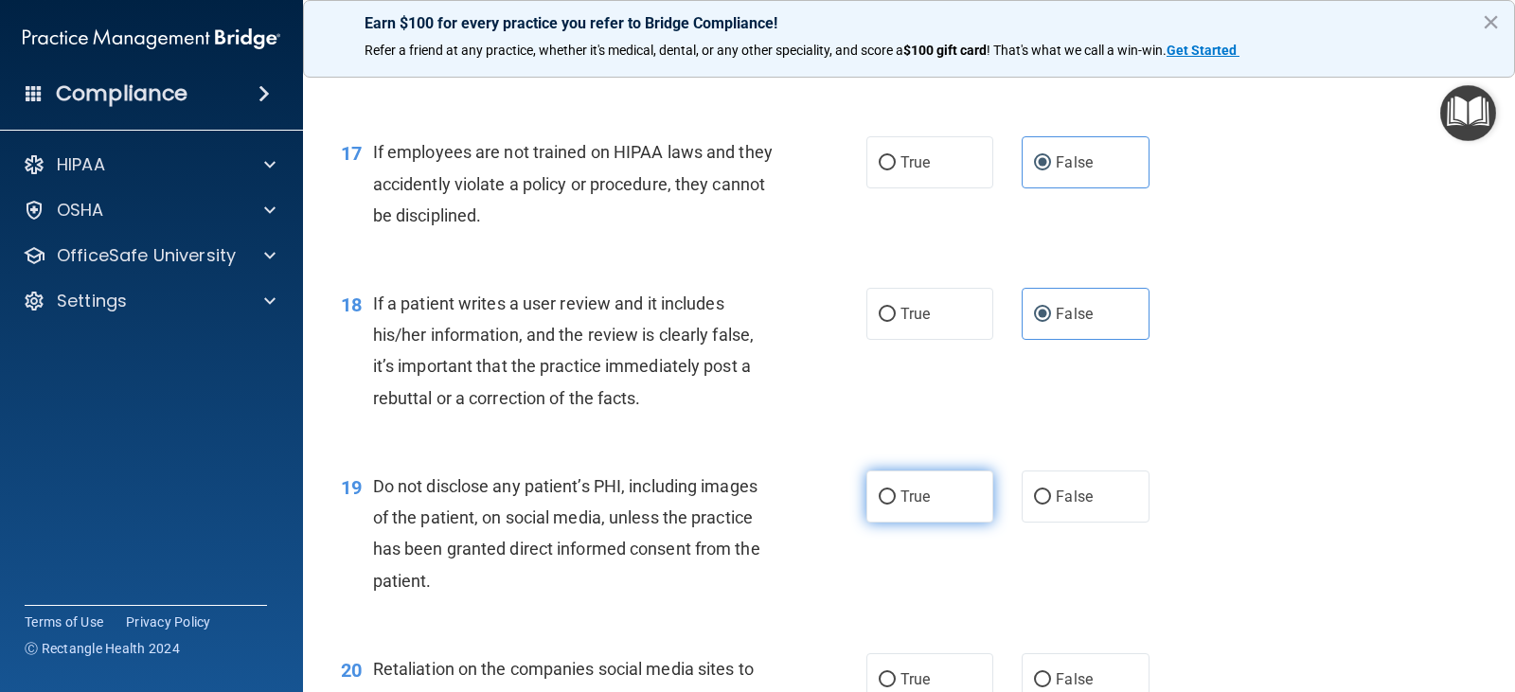
click at [944, 520] on label "True" at bounding box center [930, 497] width 127 height 52
click at [896, 505] on input "True" at bounding box center [887, 498] width 17 height 14
radio input "true"
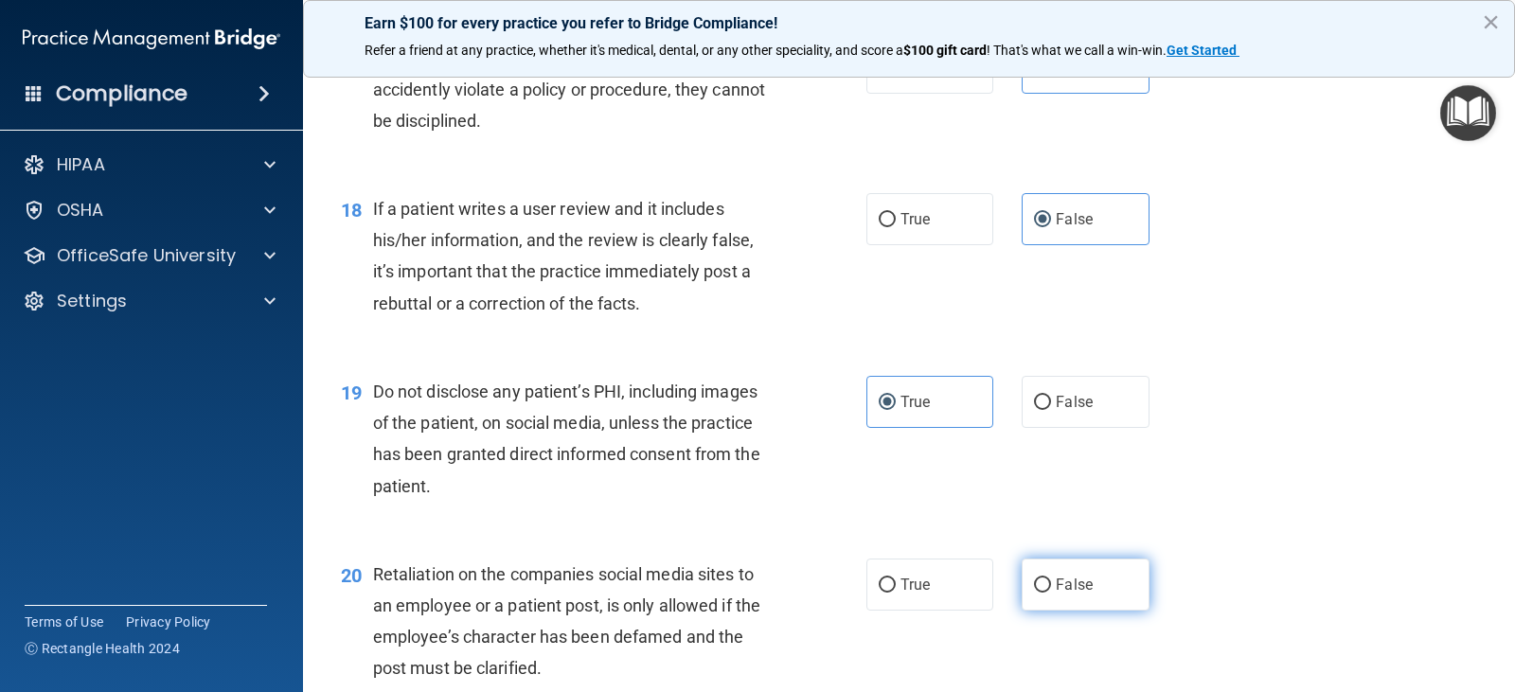
click at [1022, 602] on label "False" at bounding box center [1085, 585] width 127 height 52
click at [1034, 593] on input "False" at bounding box center [1042, 586] width 17 height 14
radio input "true"
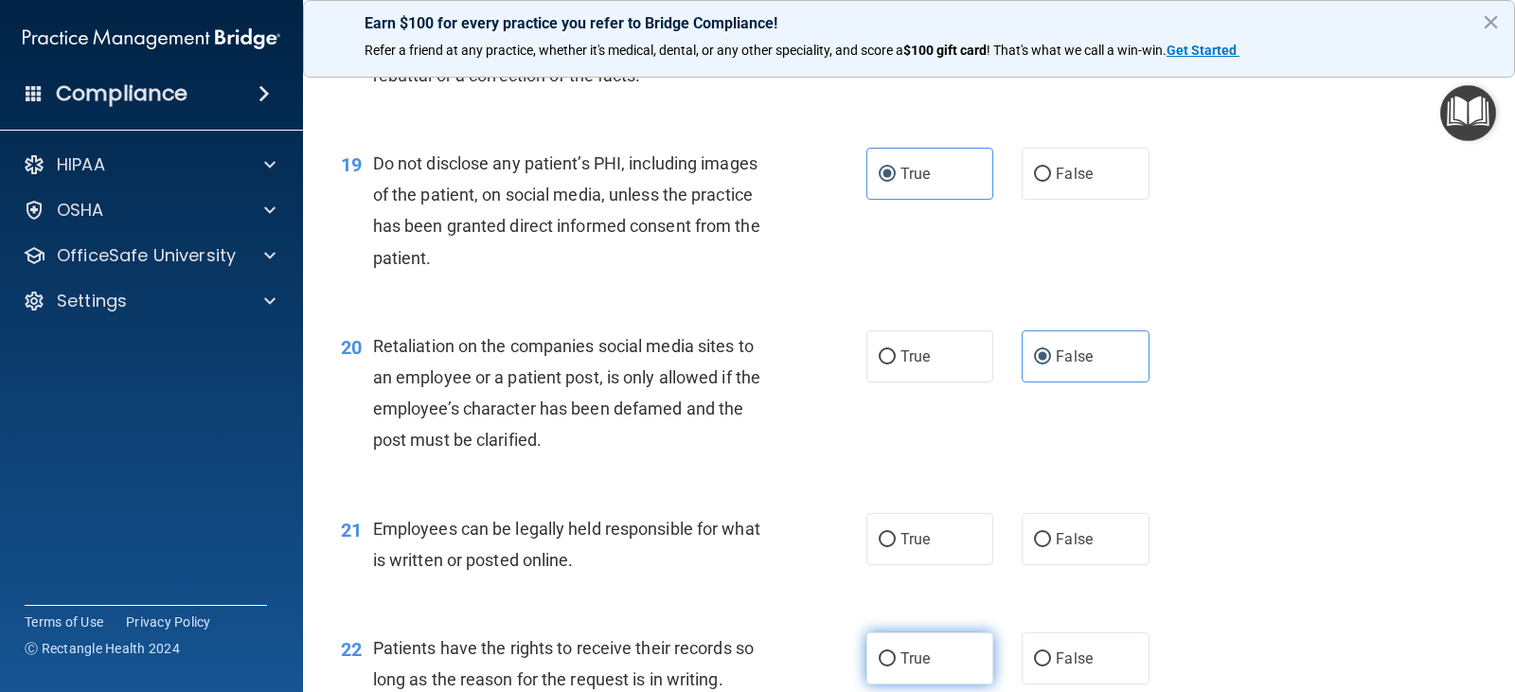
scroll to position [3315, 0]
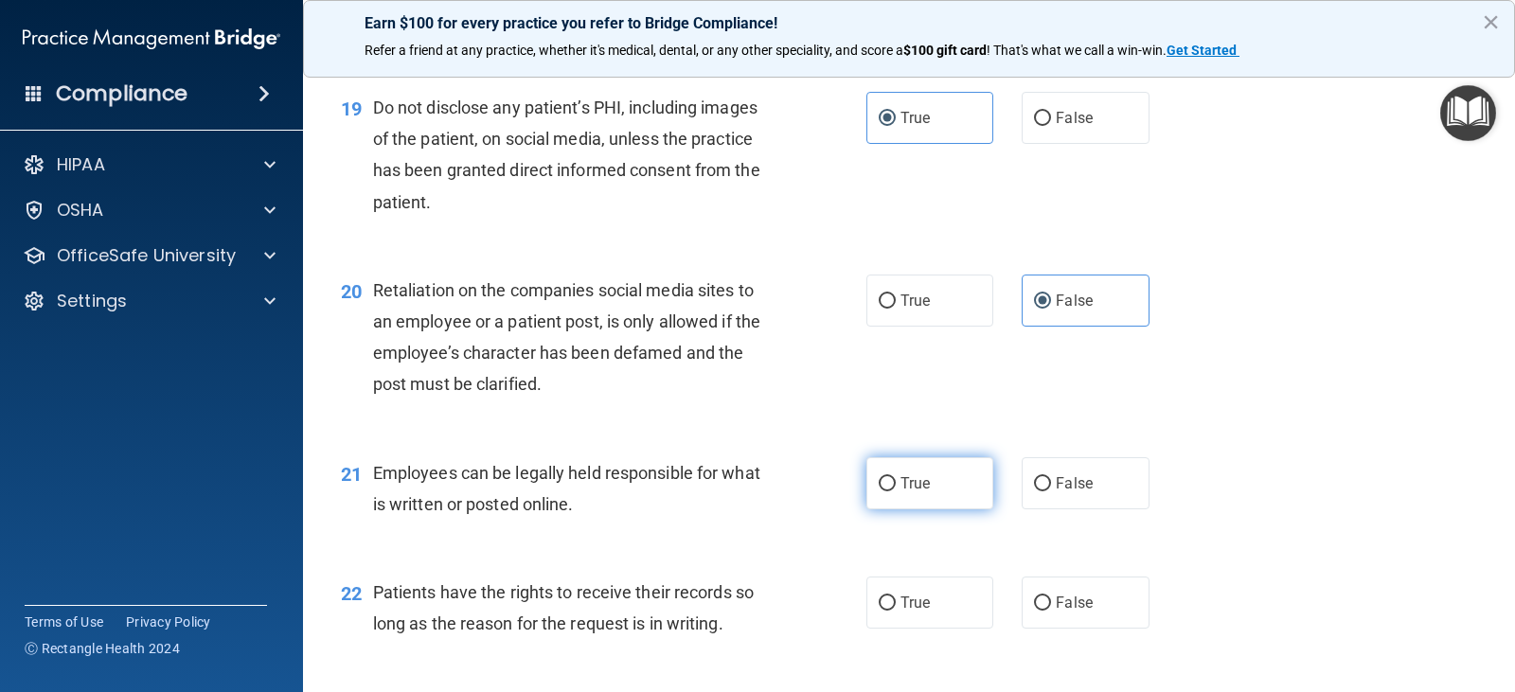
click at [926, 491] on label "True" at bounding box center [930, 483] width 127 height 52
click at [896, 491] on input "True" at bounding box center [887, 484] width 17 height 14
radio input "true"
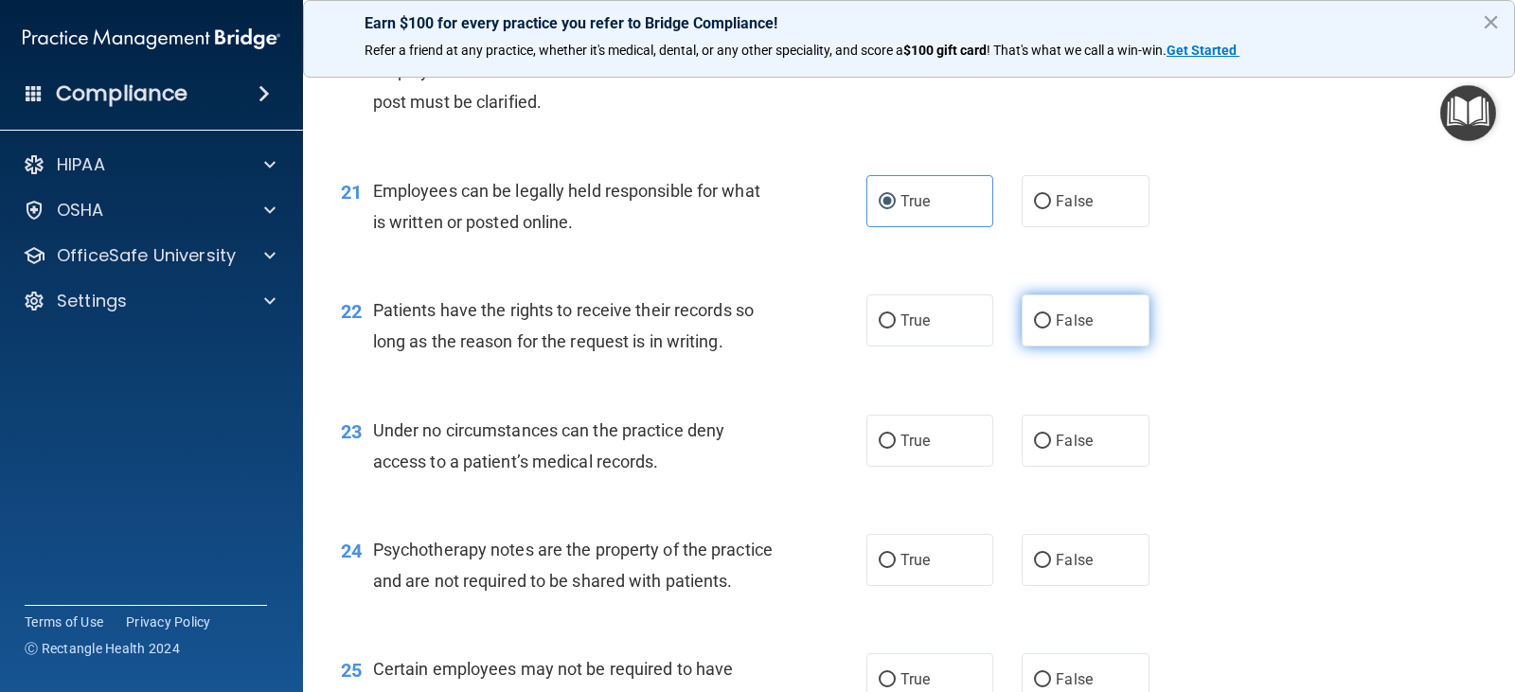
scroll to position [3599, 0]
click at [1106, 312] on label "False" at bounding box center [1085, 319] width 127 height 52
click at [1051, 313] on input "False" at bounding box center [1042, 320] width 17 height 14
radio input "true"
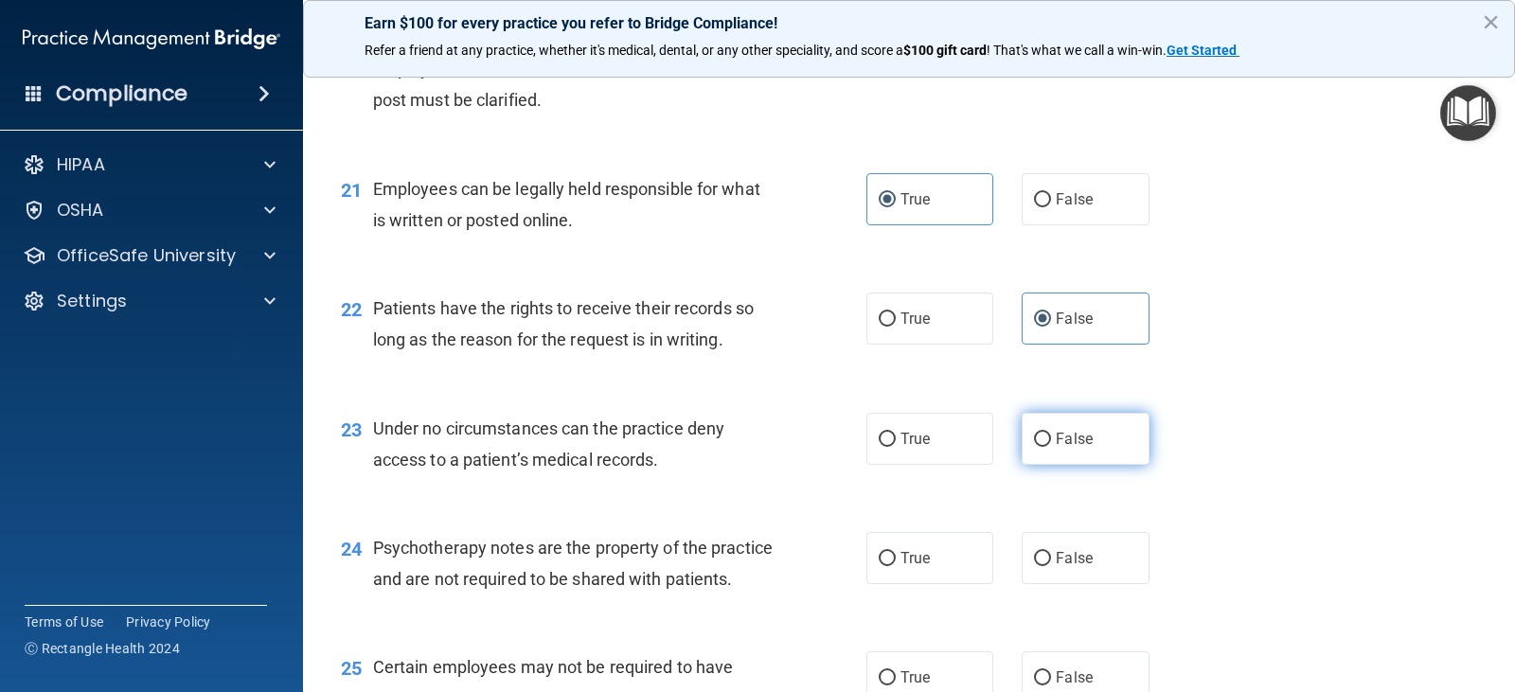
click at [1102, 428] on label "False" at bounding box center [1085, 439] width 127 height 52
click at [1051, 433] on input "False" at bounding box center [1042, 440] width 17 height 14
radio input "true"
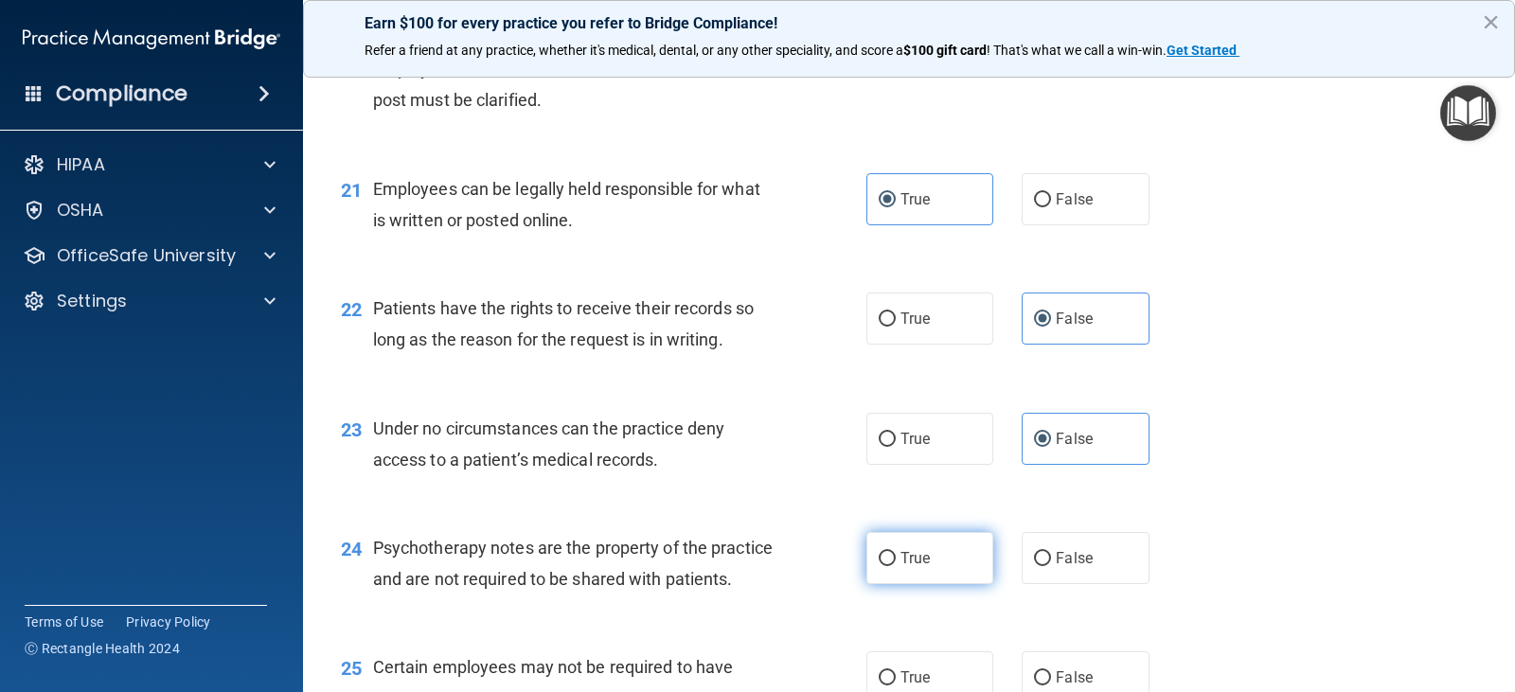
click at [932, 562] on label "True" at bounding box center [930, 558] width 127 height 52
click at [896, 562] on input "True" at bounding box center [887, 559] width 17 height 14
radio input "true"
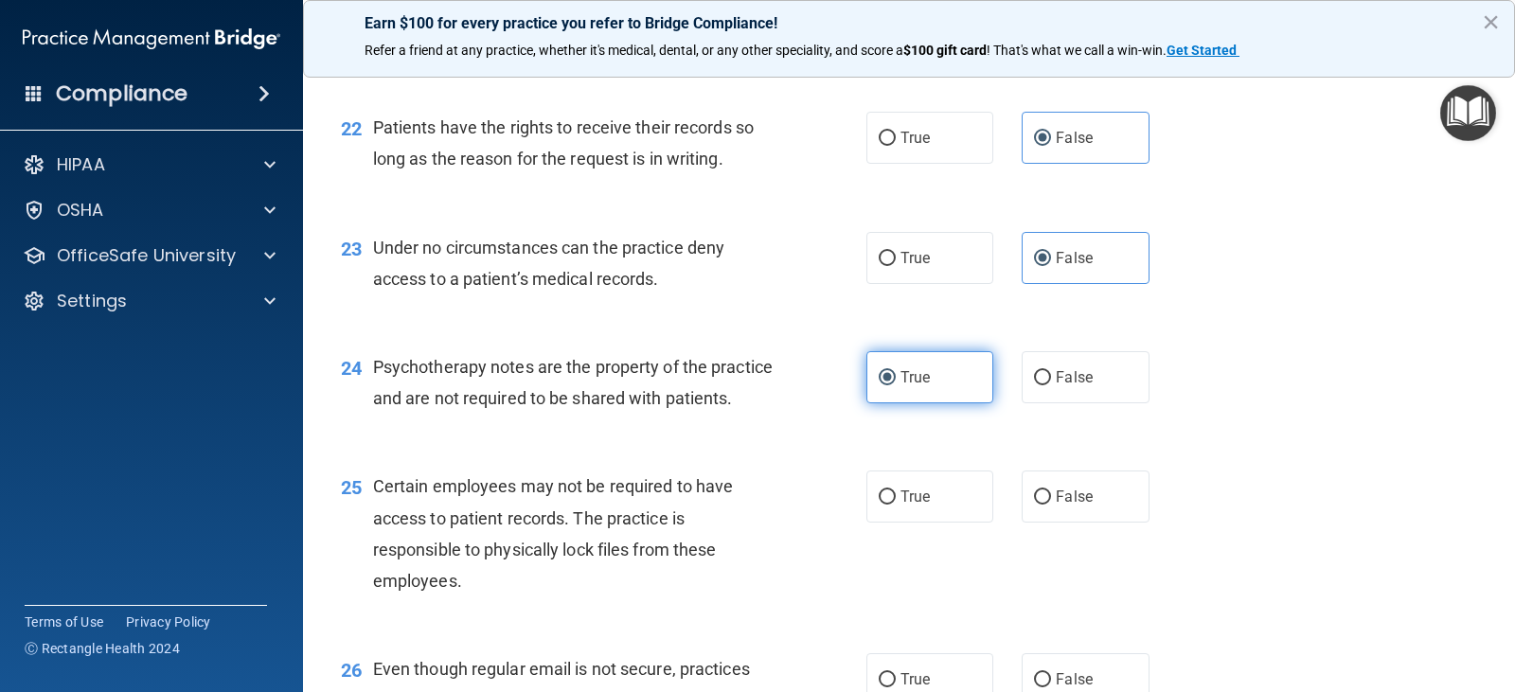
scroll to position [3788, 0]
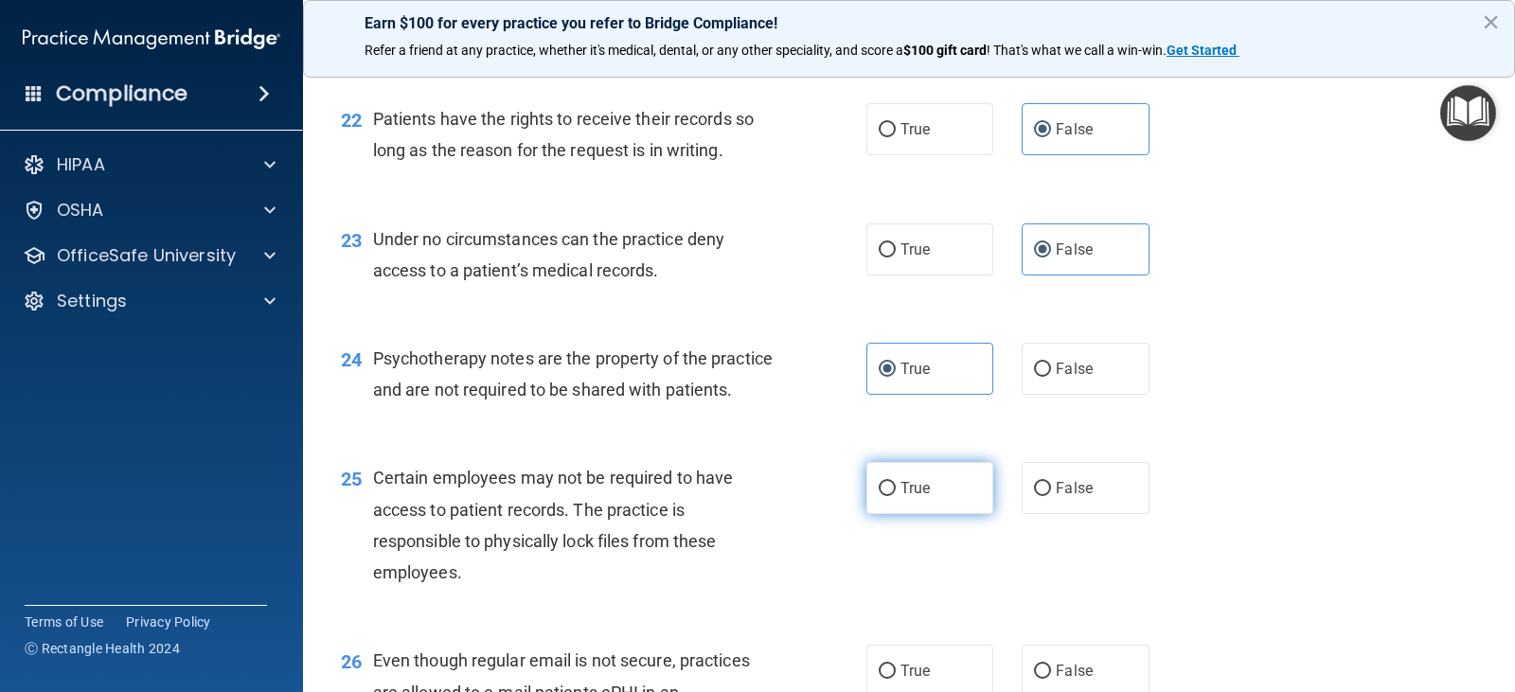
click at [933, 514] on label "True" at bounding box center [930, 488] width 127 height 52
click at [896, 496] on input "True" at bounding box center [887, 489] width 17 height 14
radio input "true"
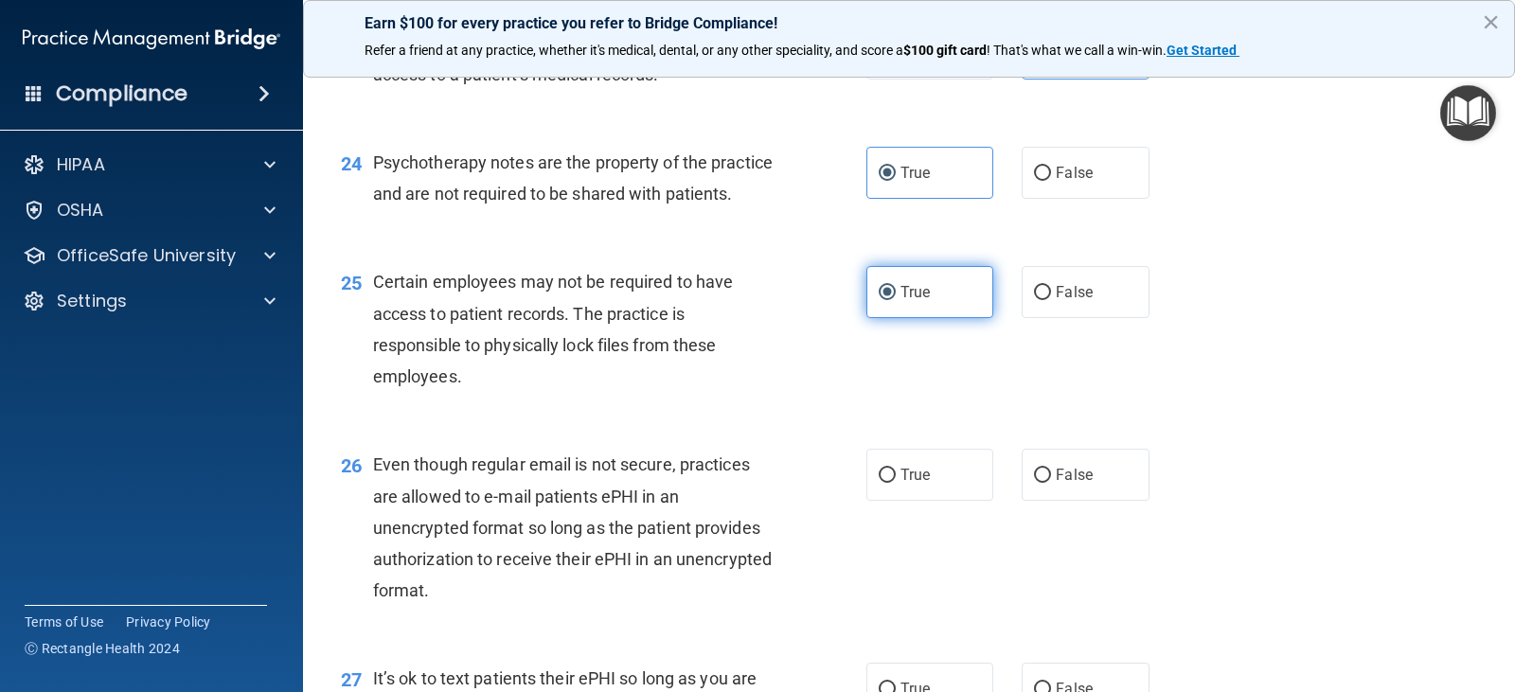
scroll to position [4073, 0]
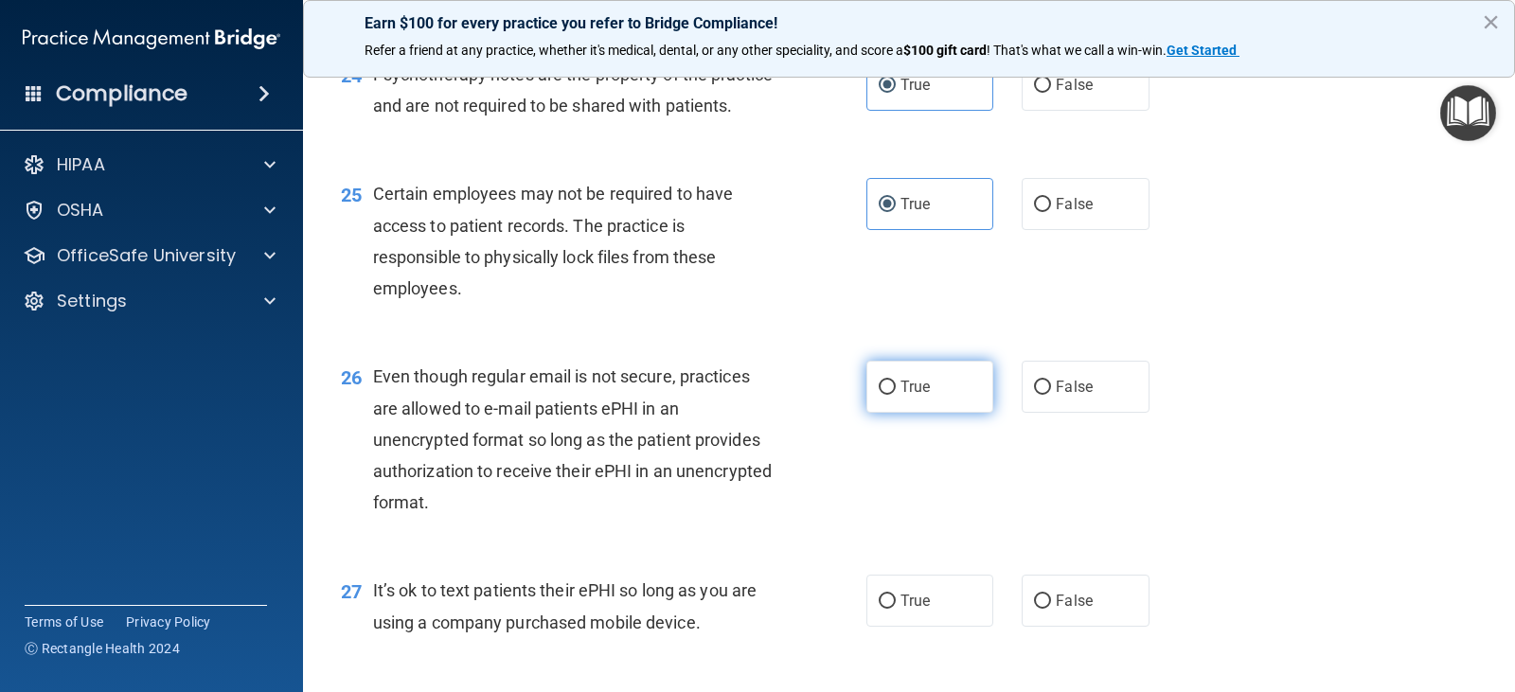
click at [905, 413] on label "True" at bounding box center [930, 387] width 127 height 52
click at [896, 395] on input "True" at bounding box center [887, 388] width 17 height 14
radio input "true"
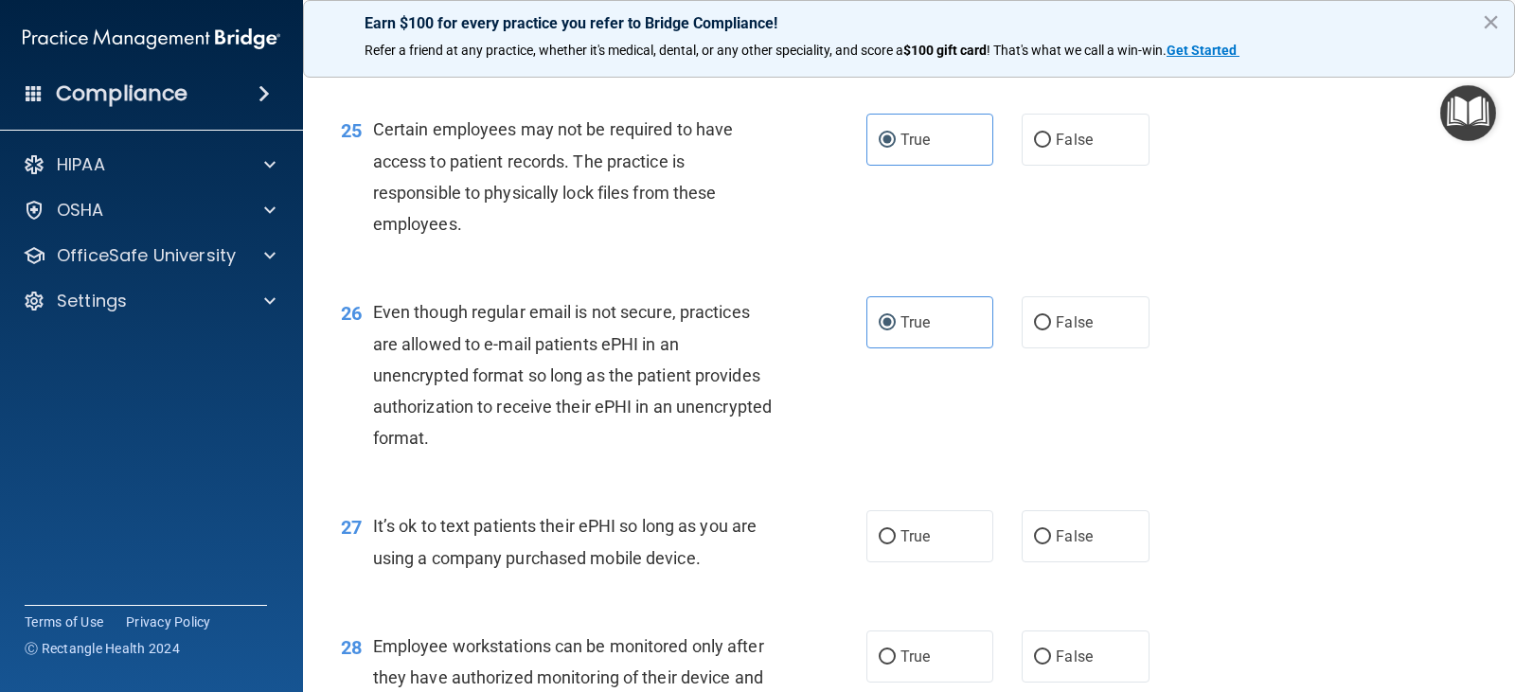
scroll to position [4262, 0]
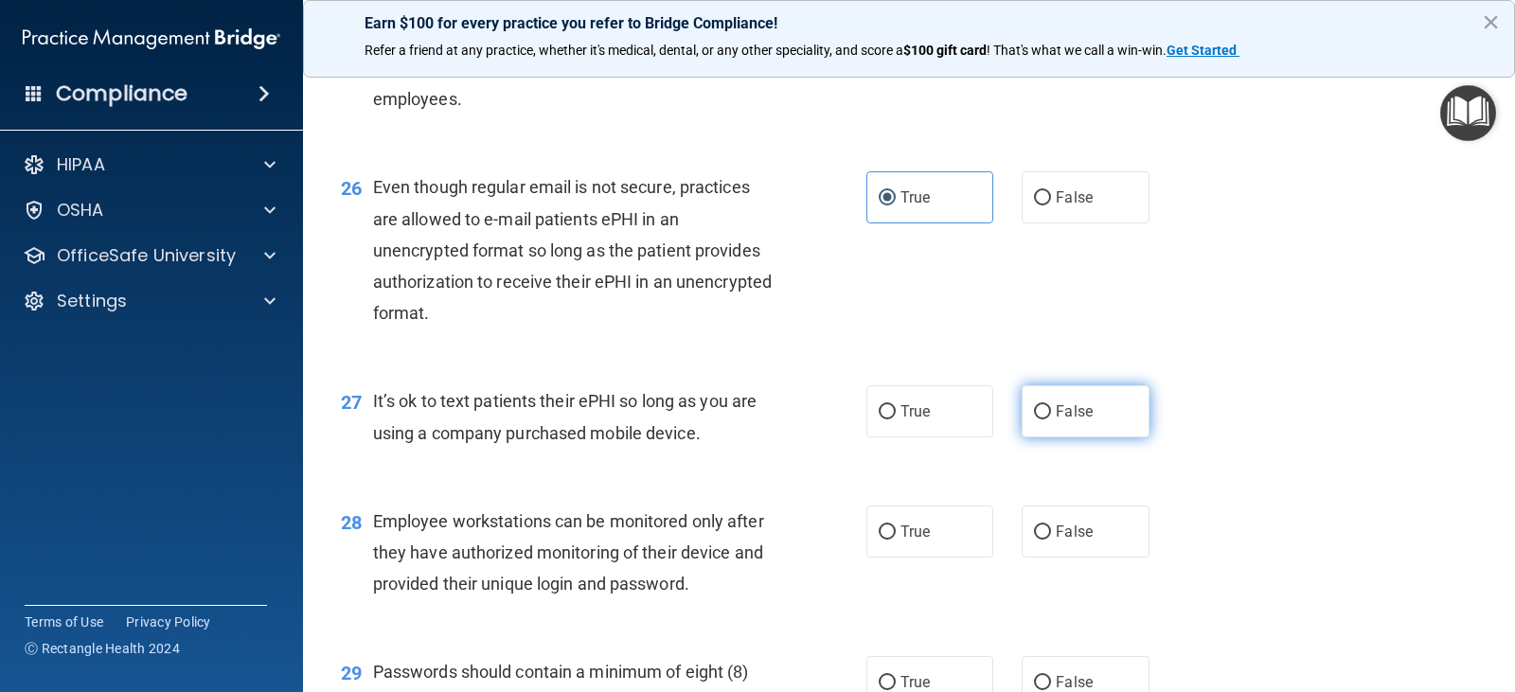
click at [1064, 421] on span "False" at bounding box center [1074, 412] width 37 height 18
click at [1051, 420] on input "False" at bounding box center [1042, 412] width 17 height 14
radio input "true"
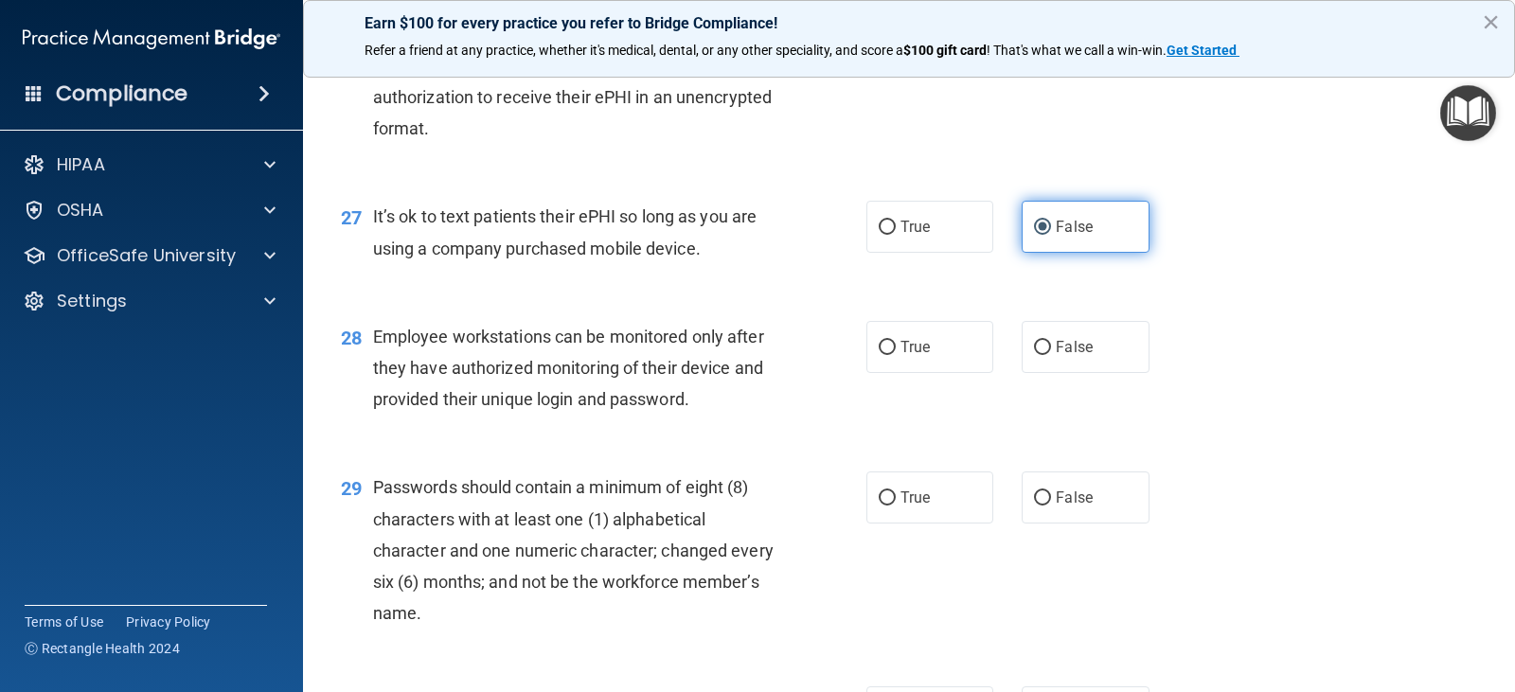
scroll to position [4451, 0]
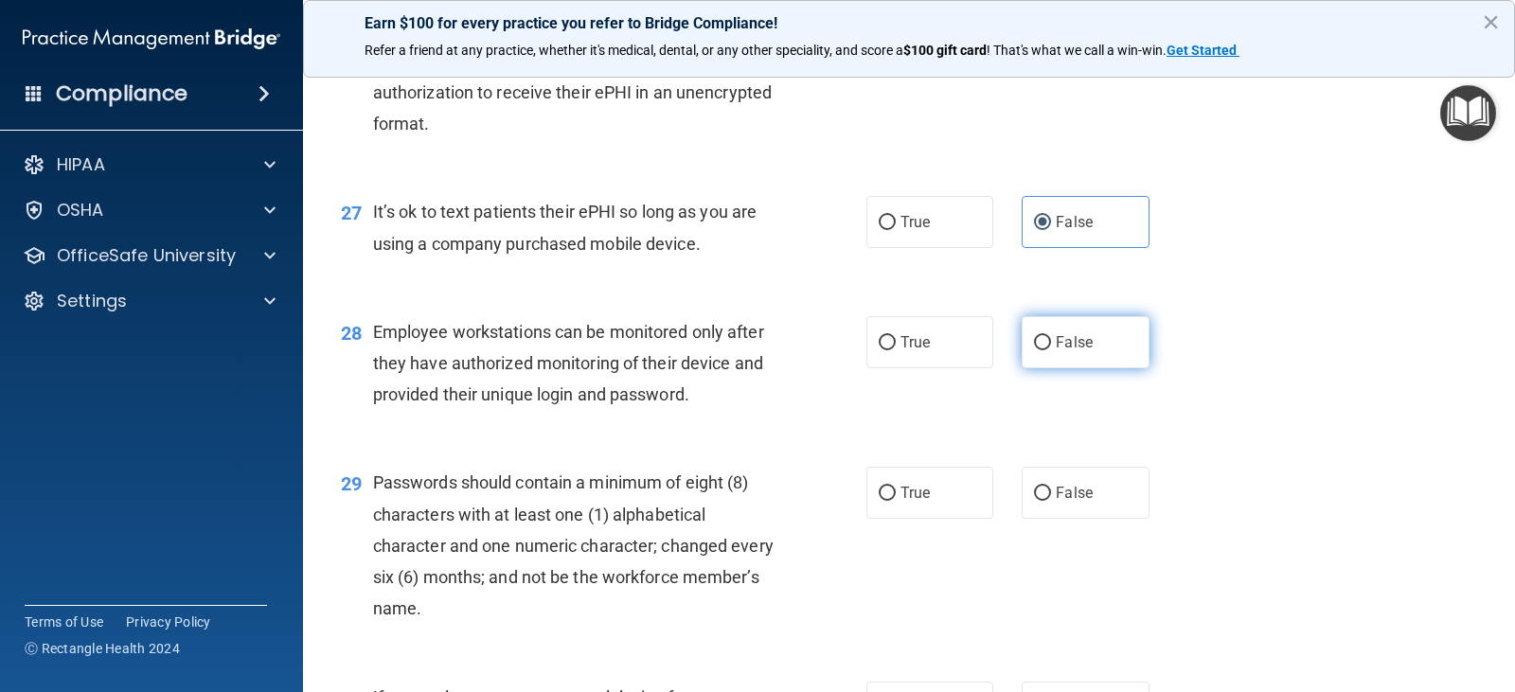
click at [1075, 368] on label "False" at bounding box center [1085, 342] width 127 height 52
click at [1051, 350] on input "False" at bounding box center [1042, 343] width 17 height 14
radio input "true"
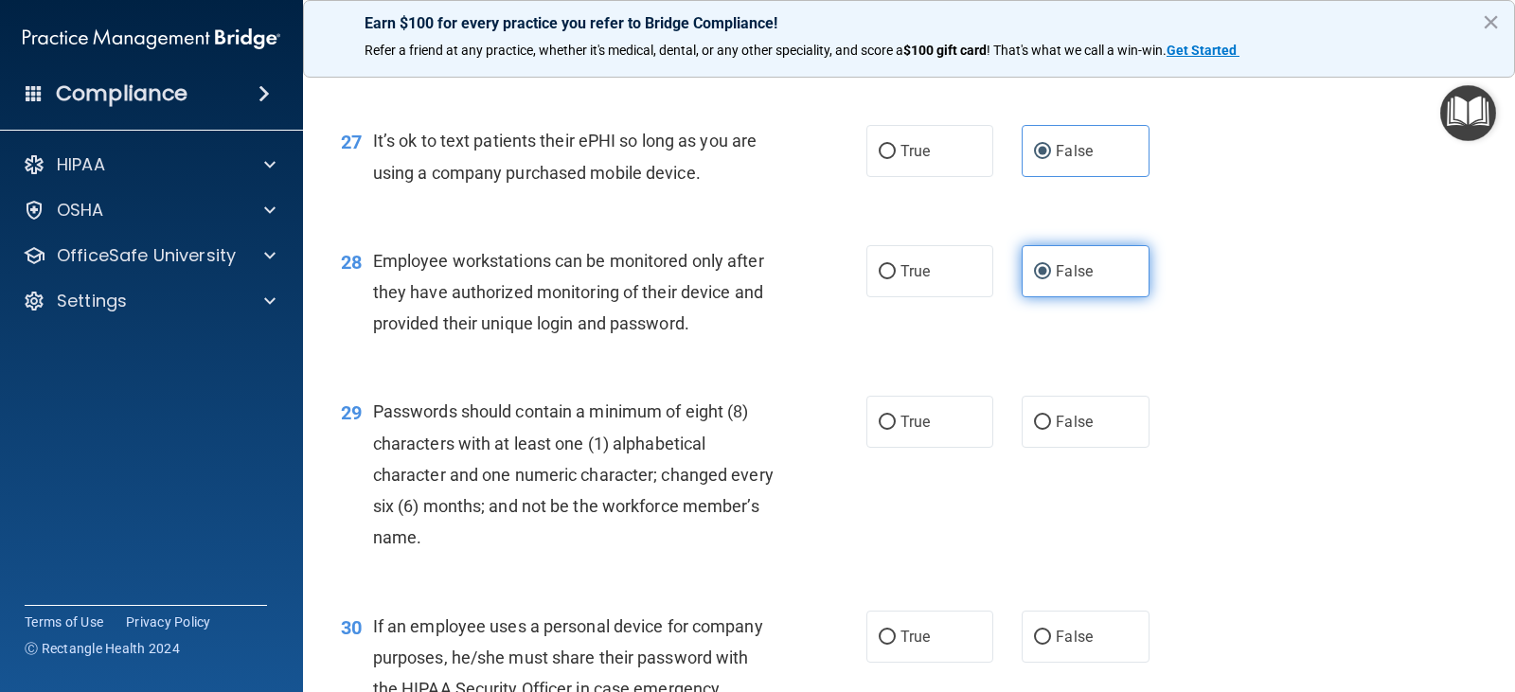
scroll to position [4641, 0]
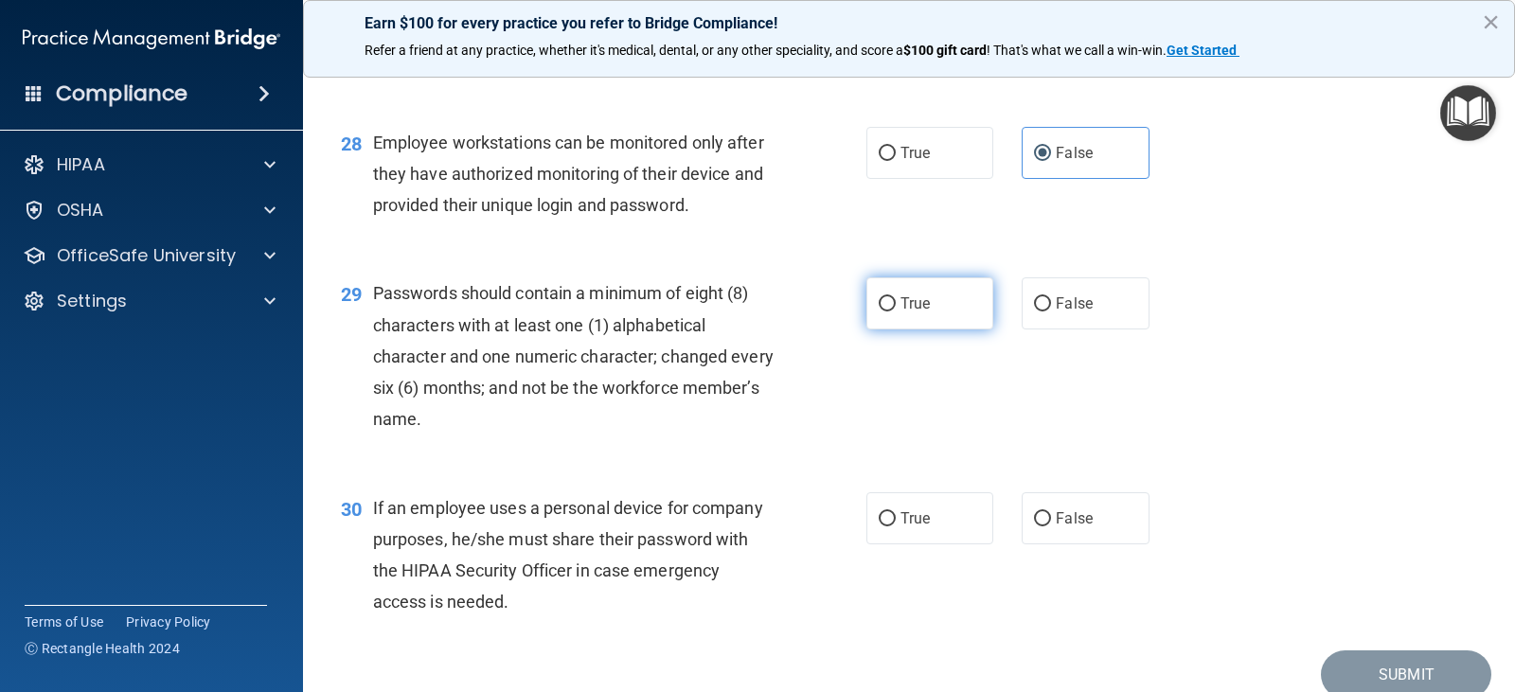
click at [919, 330] on label "True" at bounding box center [930, 304] width 127 height 52
click at [896, 312] on input "True" at bounding box center [887, 304] width 17 height 14
radio input "true"
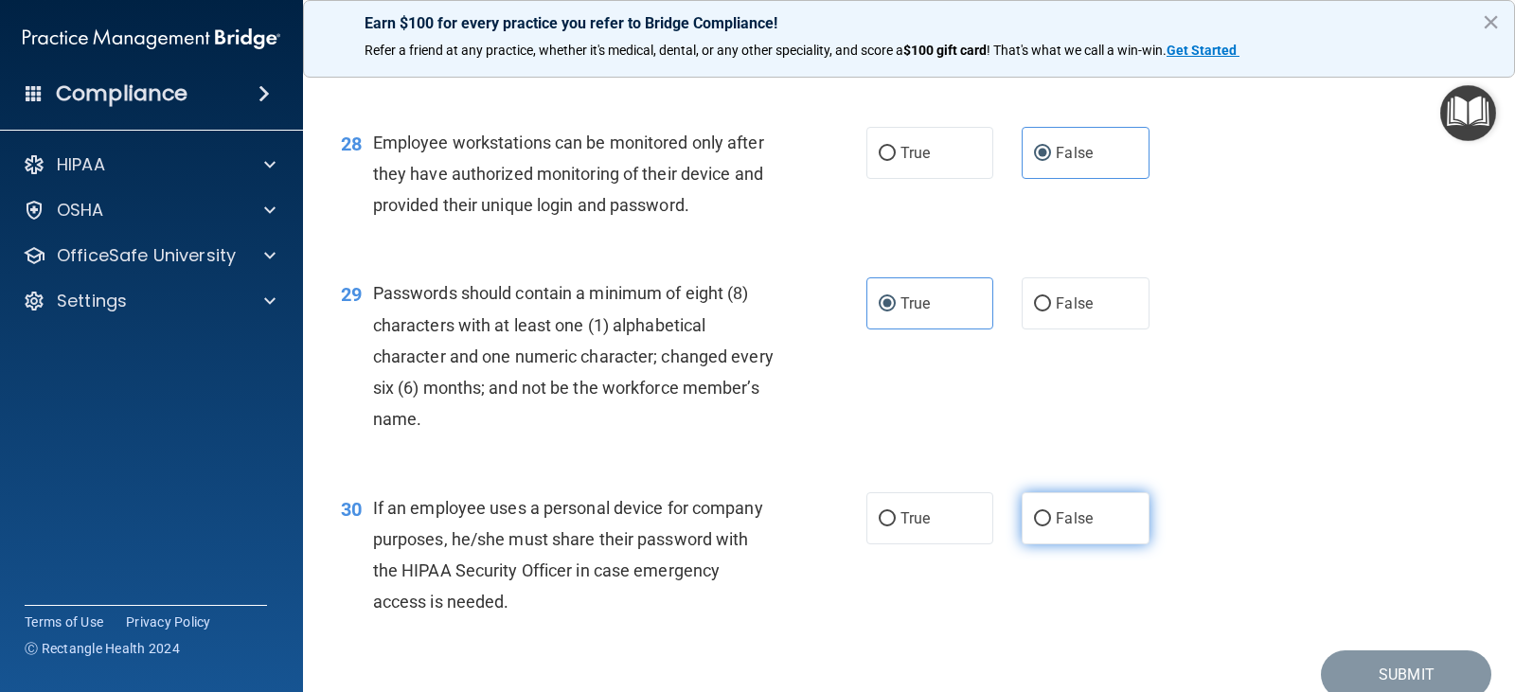
click at [1111, 540] on label "False" at bounding box center [1085, 518] width 127 height 52
click at [1051, 527] on input "False" at bounding box center [1042, 519] width 17 height 14
radio input "true"
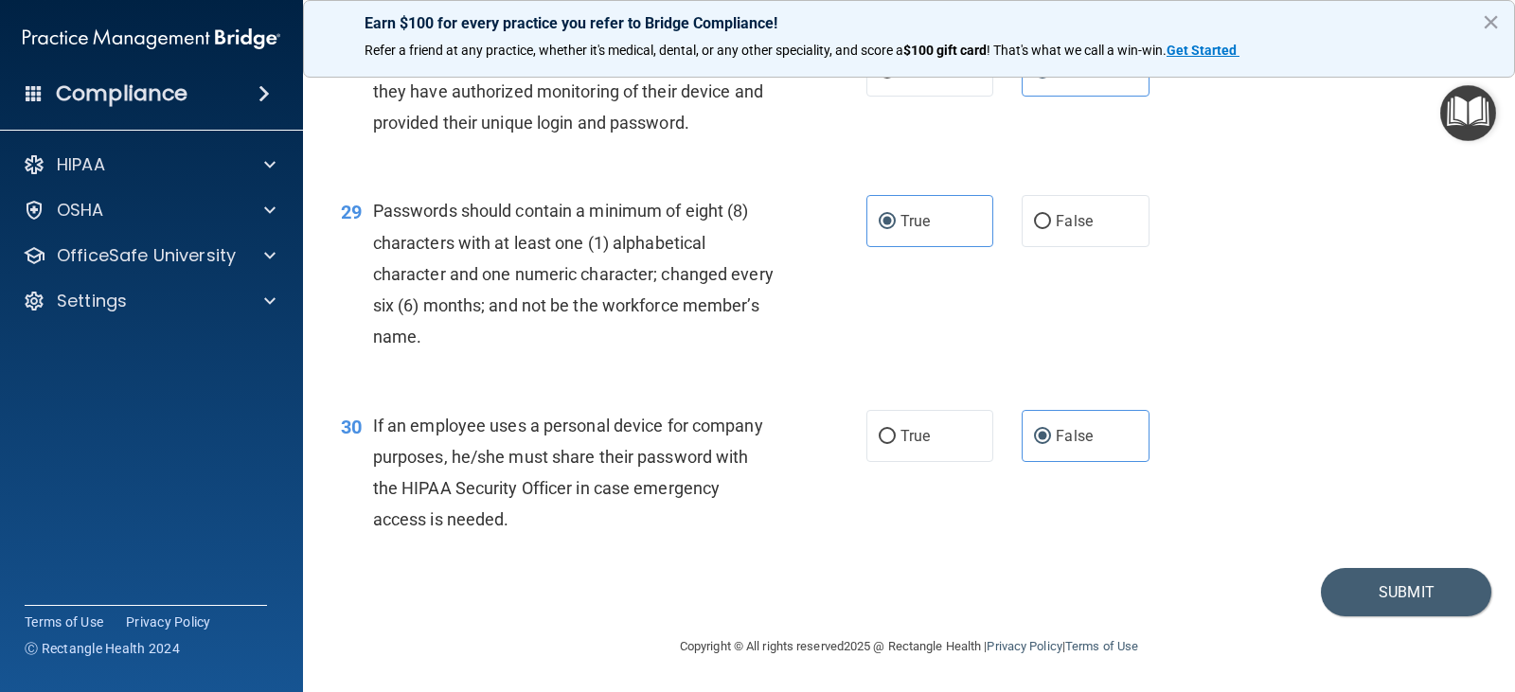
scroll to position [4755, 0]
click at [1448, 597] on button "Submit" at bounding box center [1406, 592] width 170 height 48
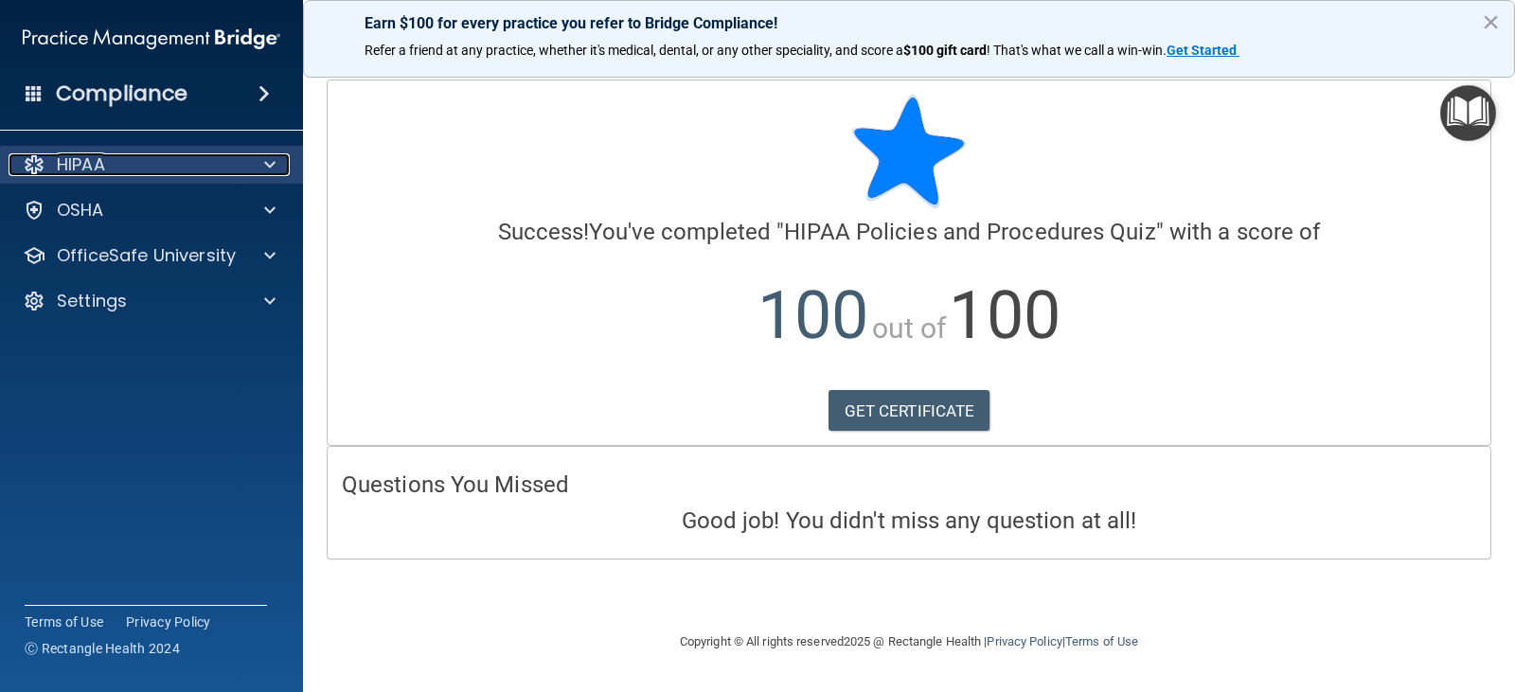
click at [118, 167] on div "HIPAA" at bounding box center [126, 164] width 235 height 23
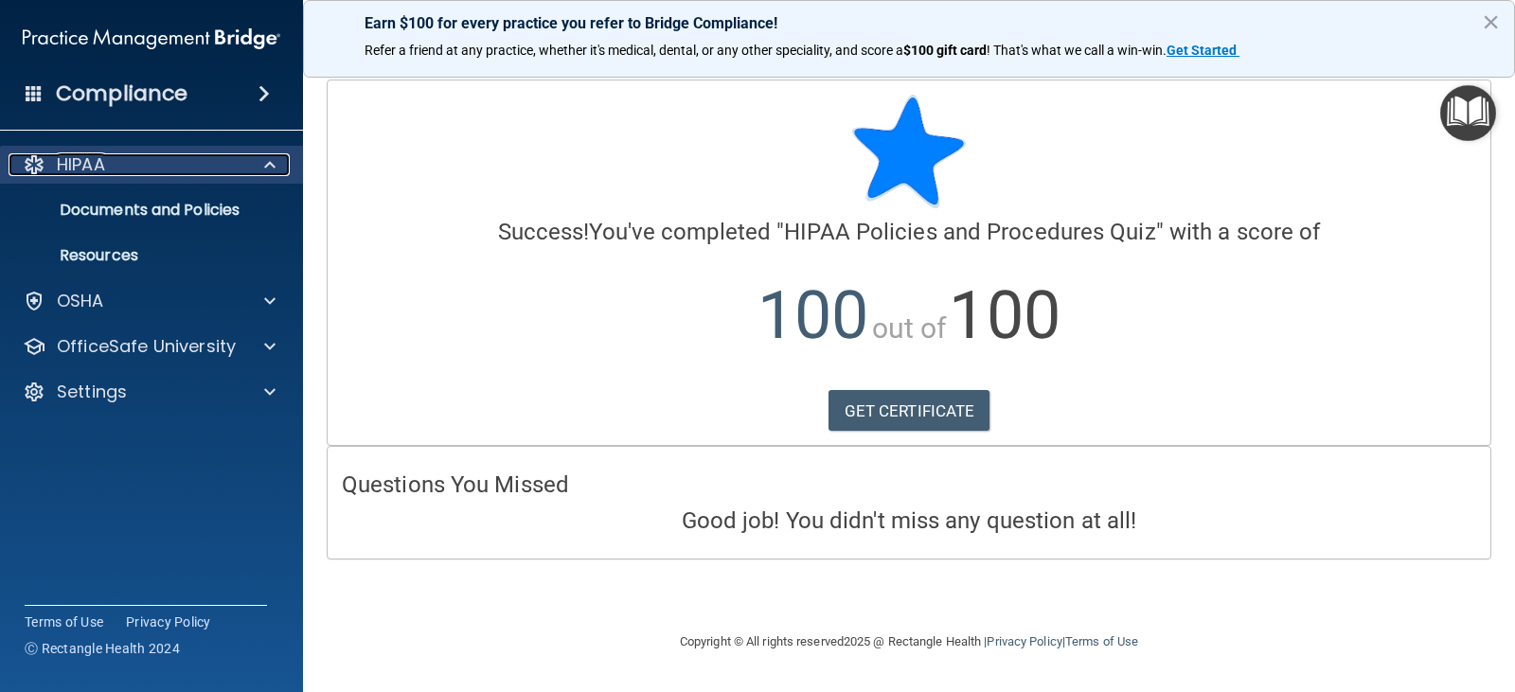
click at [118, 167] on div "HIPAA" at bounding box center [126, 164] width 235 height 23
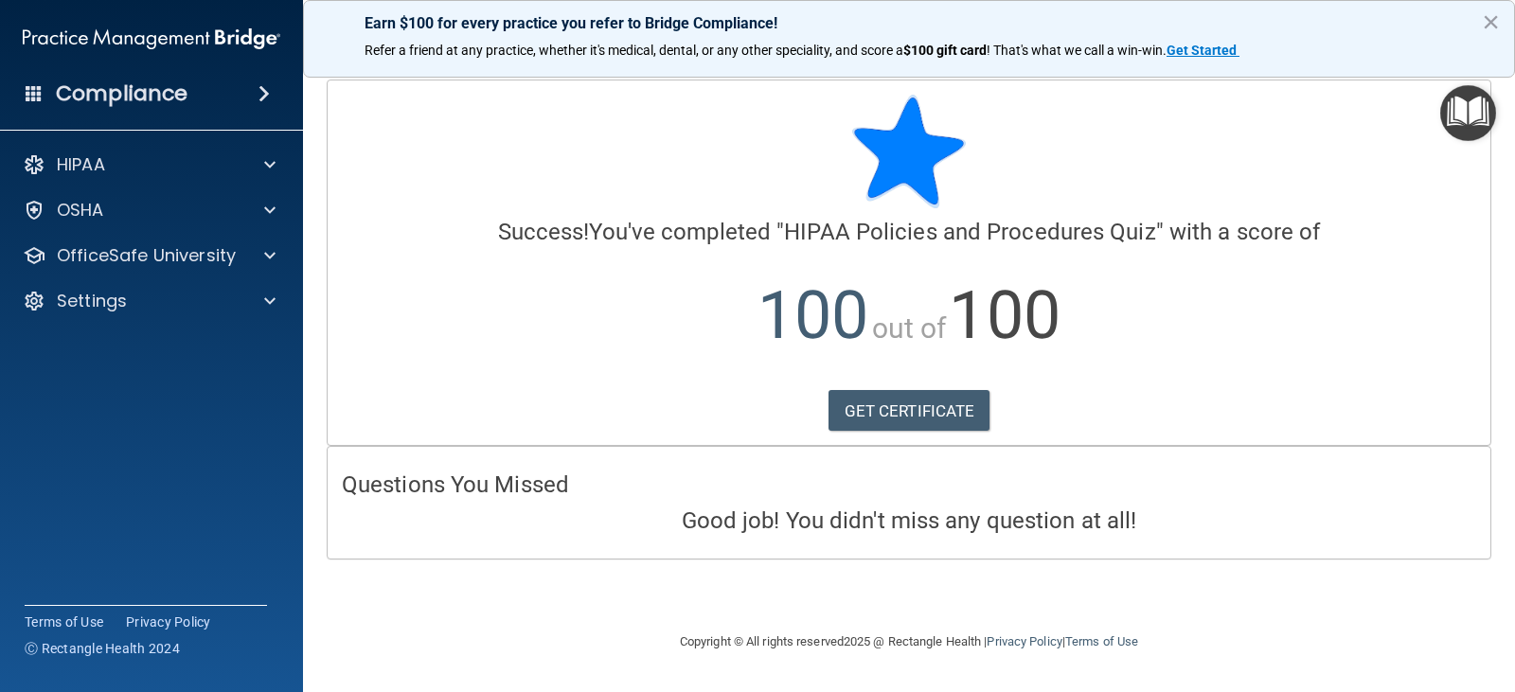
click at [1485, 112] on img "Open Resource Center" at bounding box center [1469, 113] width 56 height 56
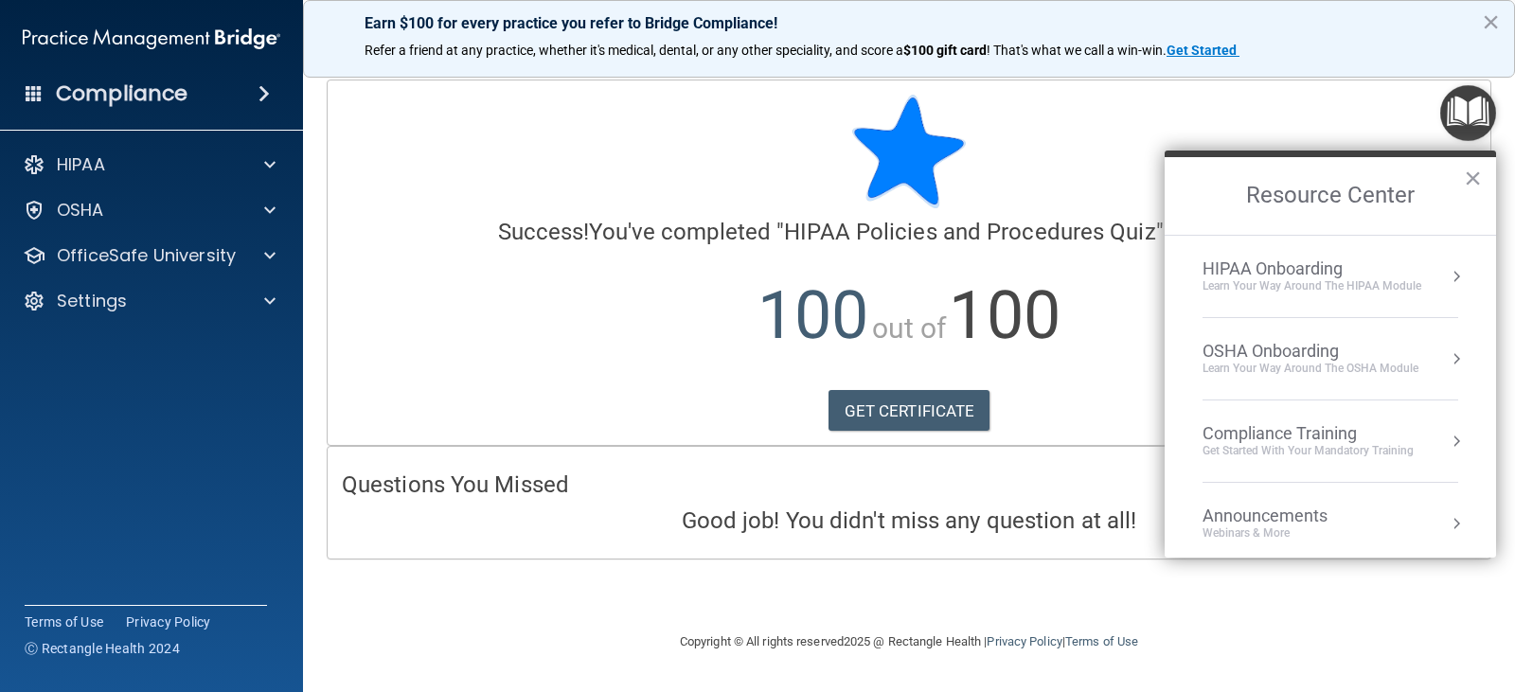
click at [1352, 459] on li "Compliance Training Get Started with your mandatory training" at bounding box center [1331, 442] width 256 height 82
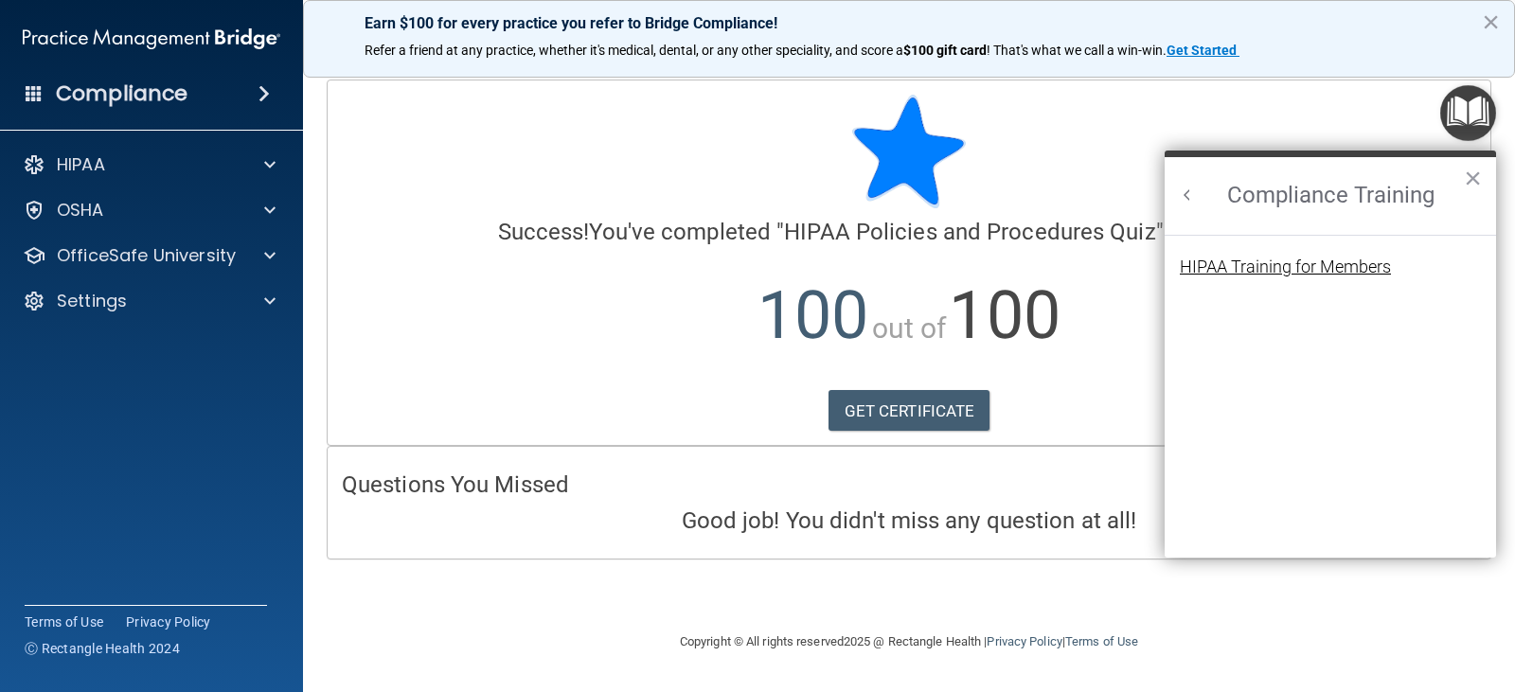
click at [1311, 266] on div "HIPAA Training for Members" at bounding box center [1285, 267] width 211 height 17
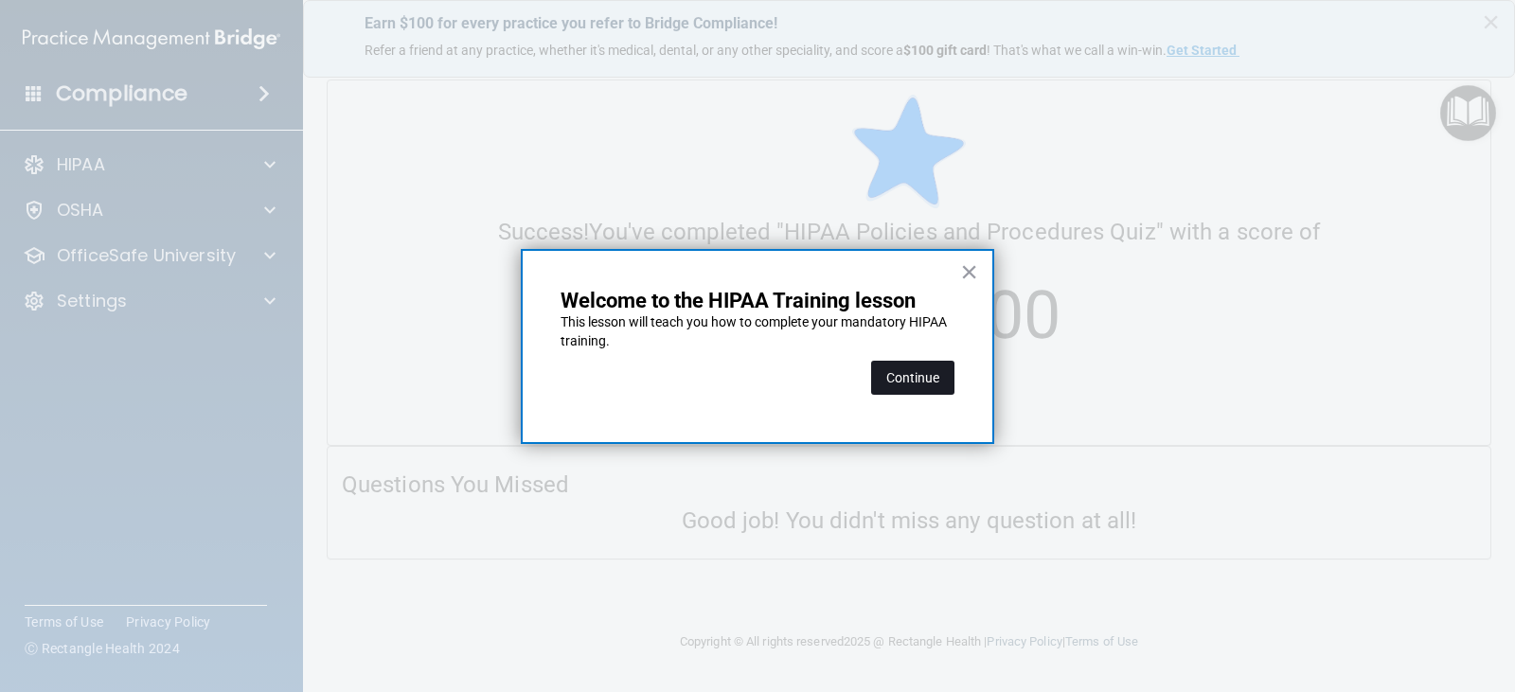
click at [892, 382] on button "Continue" at bounding box center [912, 378] width 83 height 34
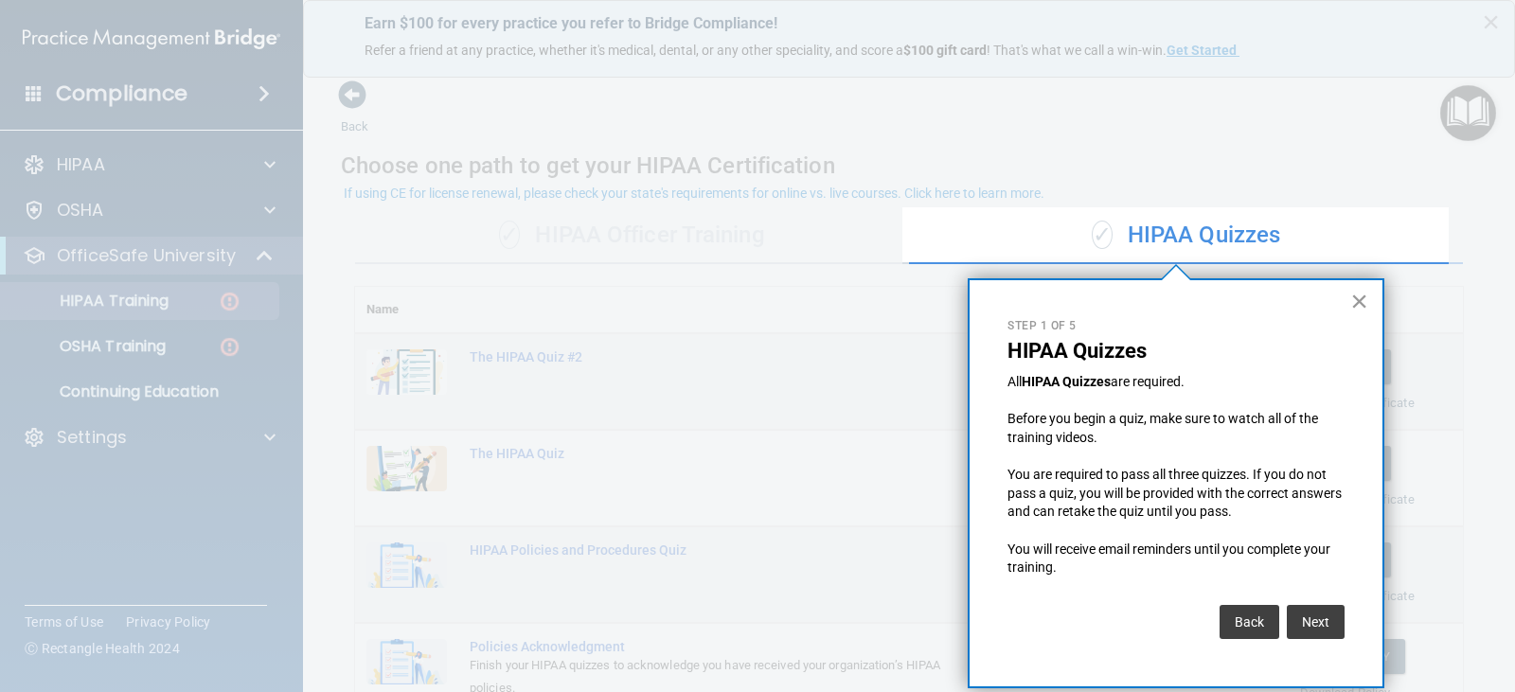
click at [1362, 304] on button "×" at bounding box center [1360, 301] width 18 height 30
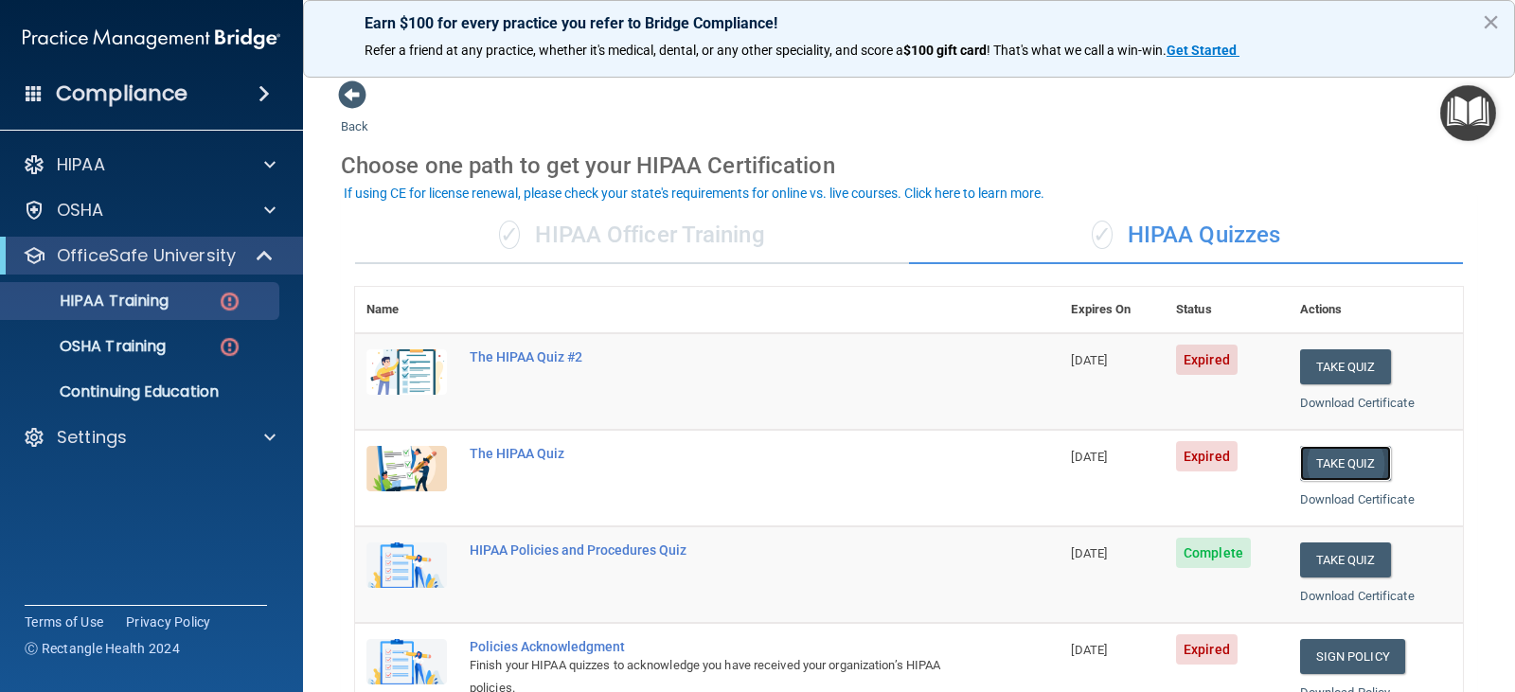
click at [1320, 476] on button "Take Quiz" at bounding box center [1345, 463] width 91 height 35
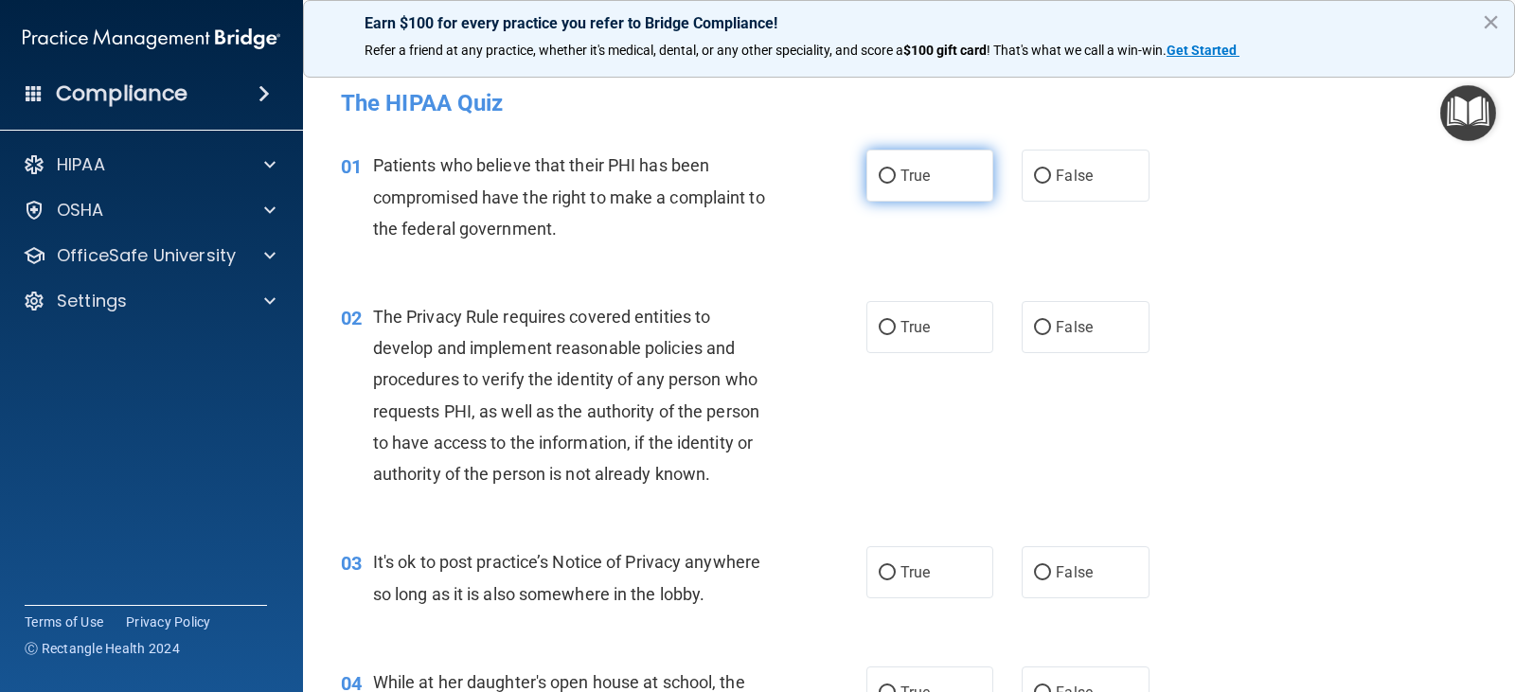
click at [907, 167] on span "True" at bounding box center [915, 176] width 29 height 18
click at [896, 170] on input "True" at bounding box center [887, 177] width 17 height 14
radio input "true"
click at [926, 355] on div "02 The Privacy Rule requires covered entities to develop and implement reasonab…" at bounding box center [909, 400] width 1165 height 245
click at [927, 338] on label "True" at bounding box center [930, 327] width 127 height 52
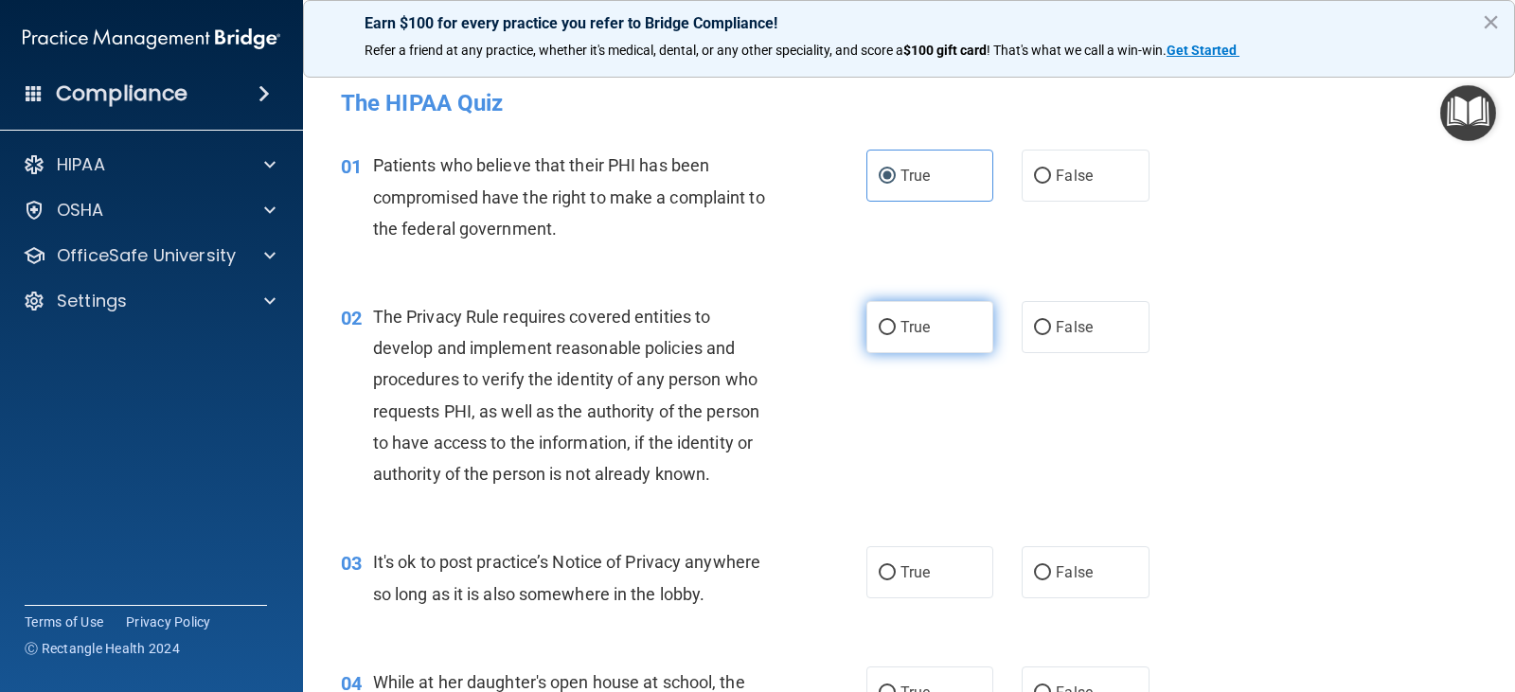
click at [896, 335] on input "True" at bounding box center [887, 328] width 17 height 14
radio input "true"
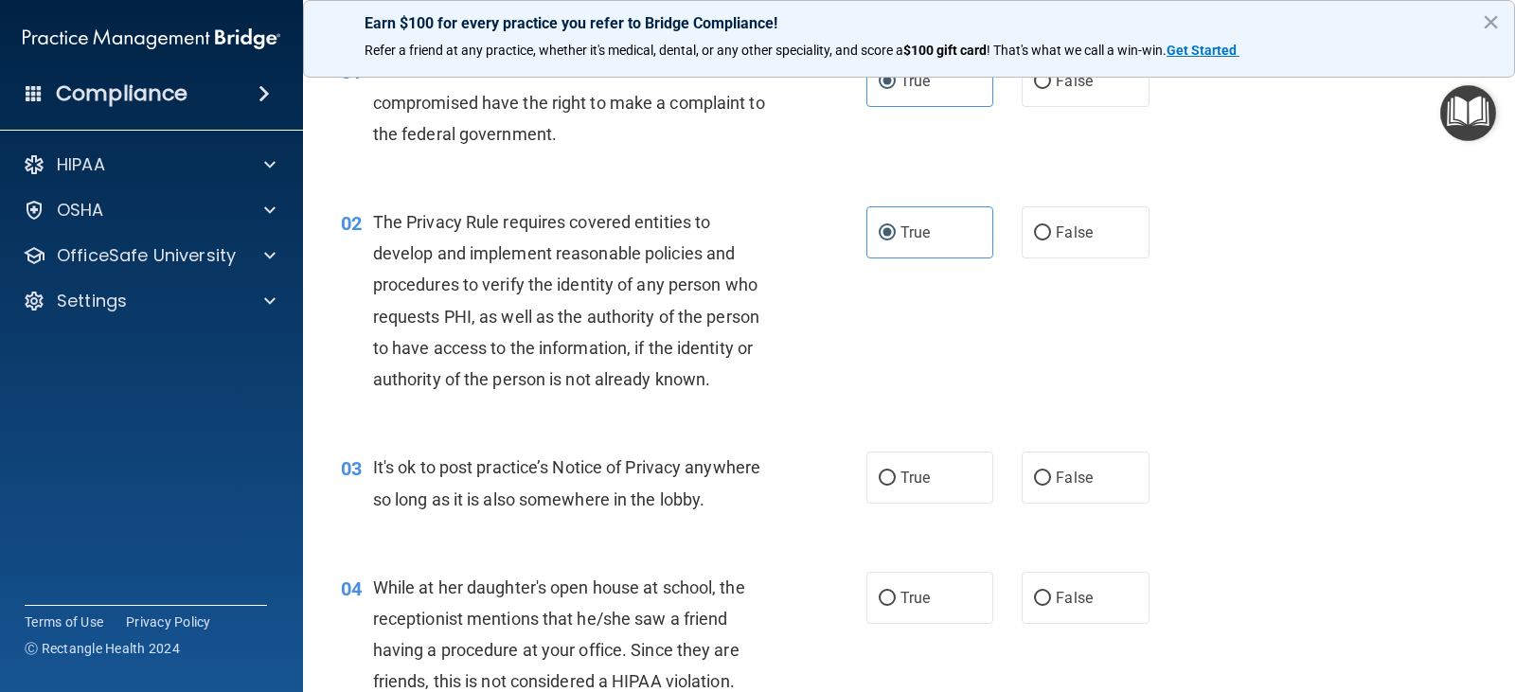
click at [1122, 515] on div "03 It's ok to post practice’s Notice of Privacy anywhere so long as it is also …" at bounding box center [909, 487] width 1165 height 119
click at [1119, 484] on label "False" at bounding box center [1085, 478] width 127 height 52
click at [1051, 484] on input "False" at bounding box center [1042, 479] width 17 height 14
radio input "true"
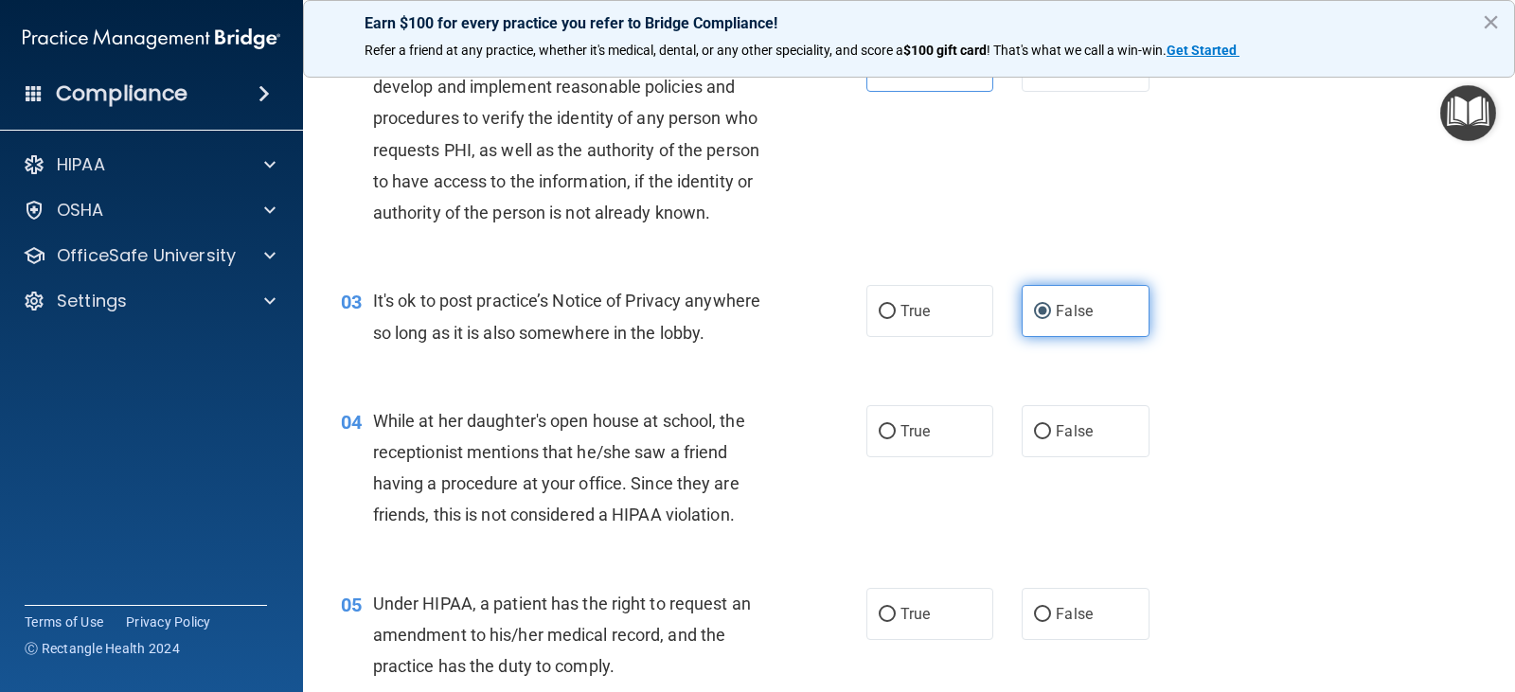
scroll to position [284, 0]
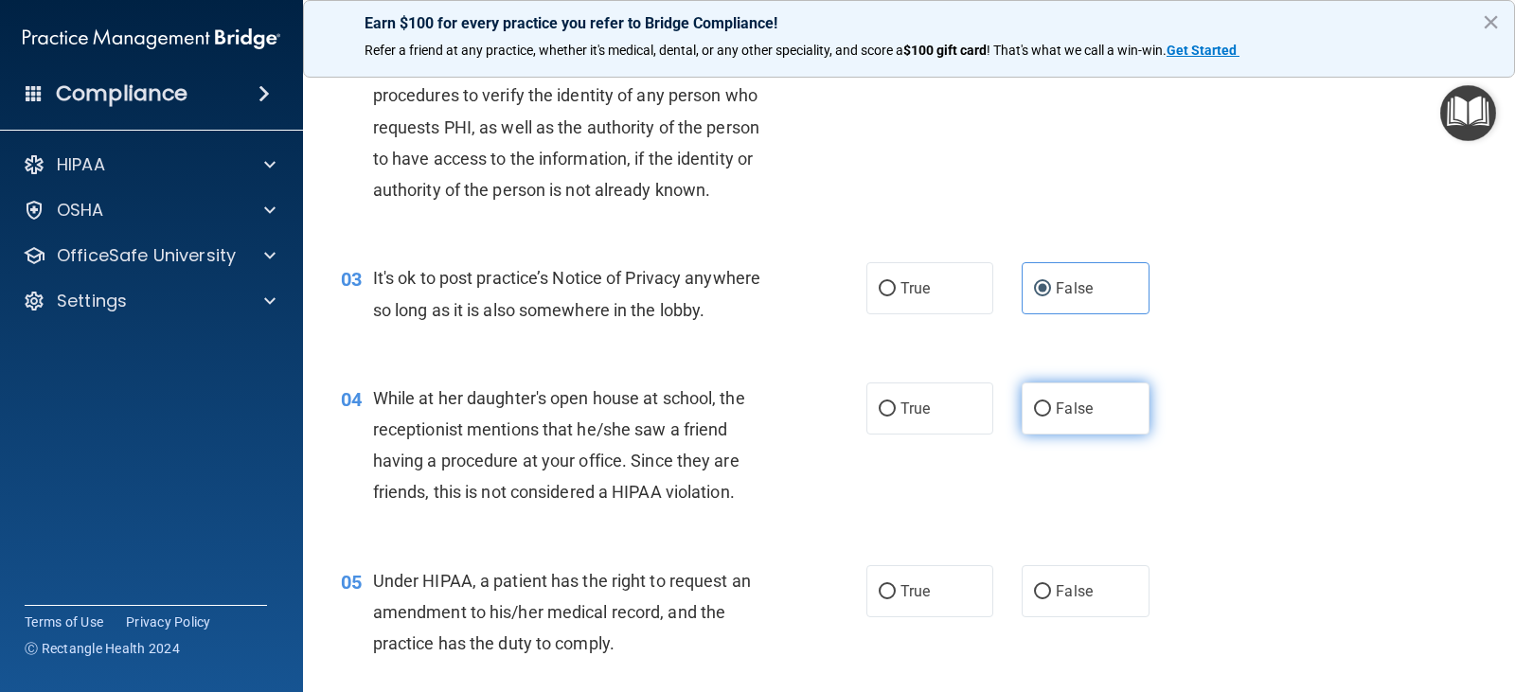
click at [1091, 432] on label "False" at bounding box center [1085, 409] width 127 height 52
click at [1051, 417] on input "False" at bounding box center [1042, 410] width 17 height 14
radio input "true"
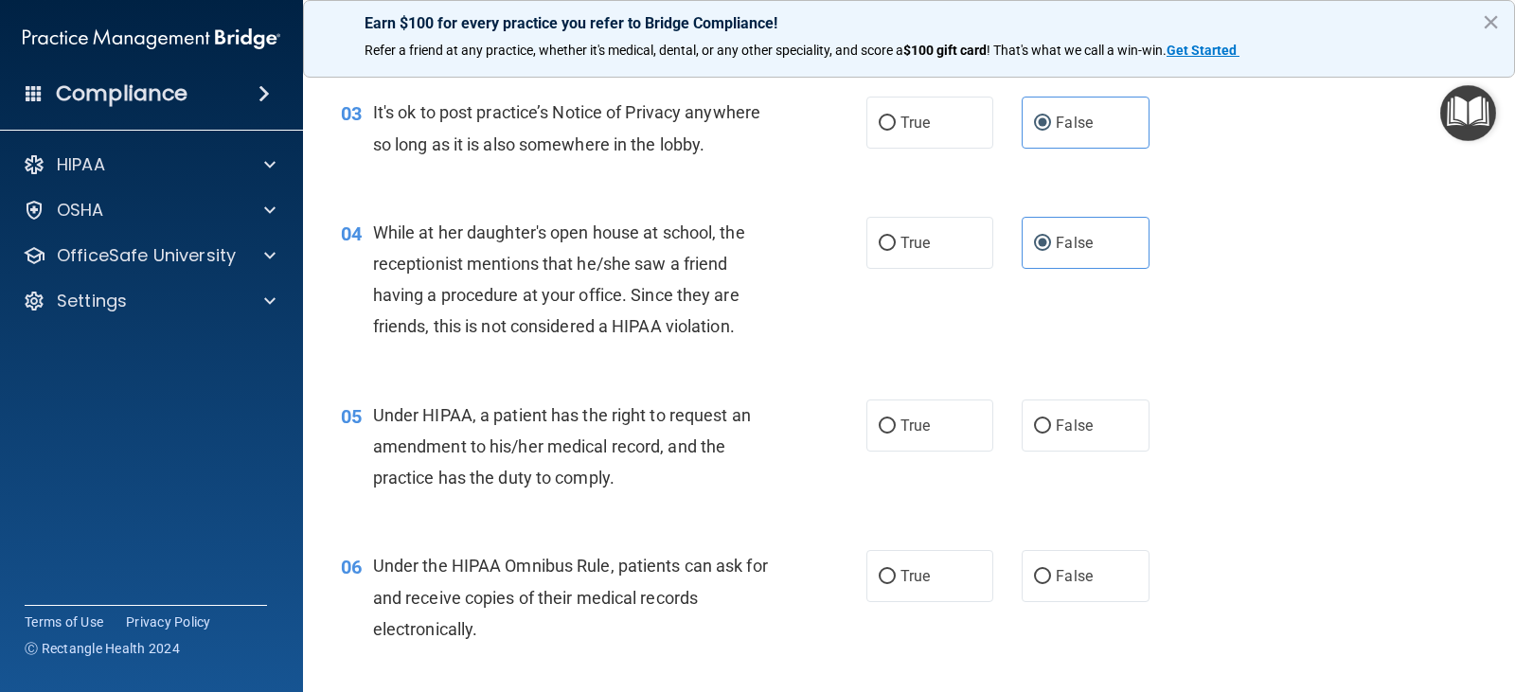
scroll to position [474, 0]
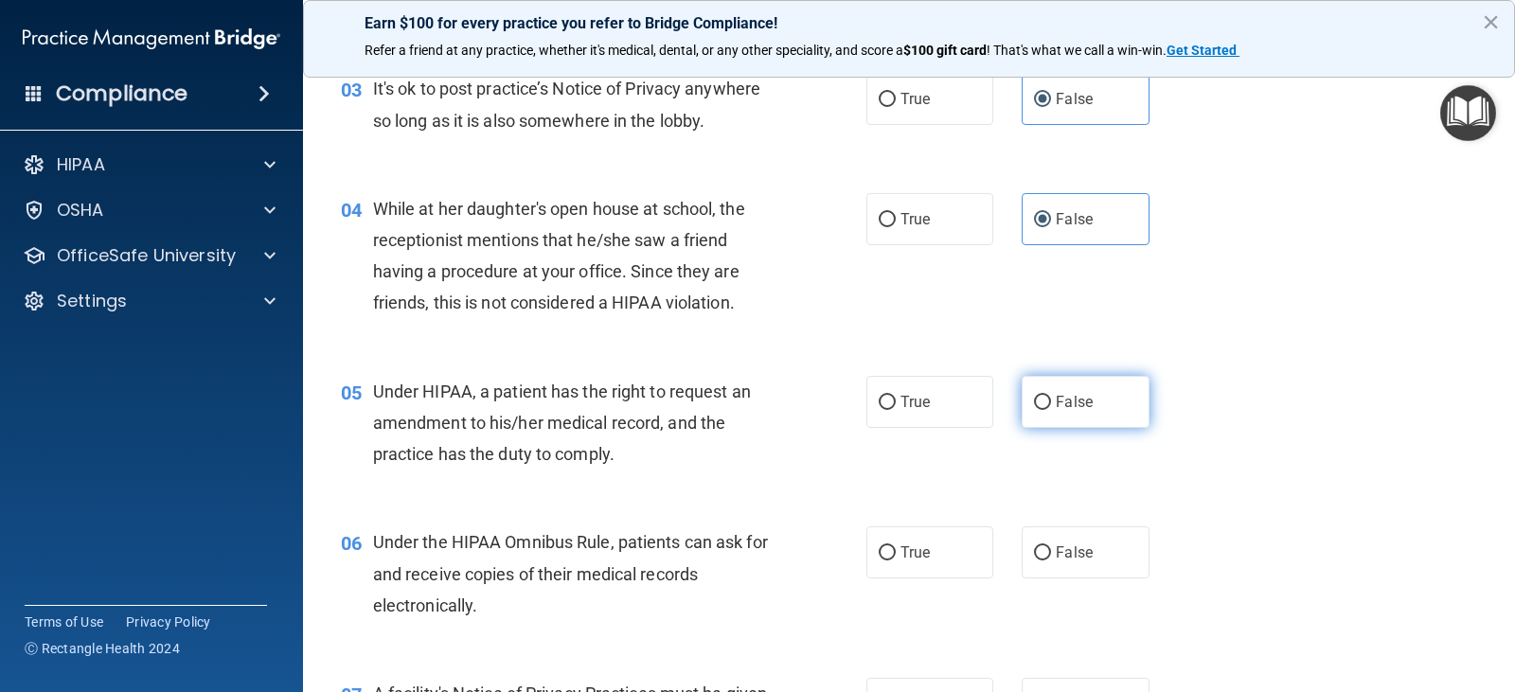
click at [1066, 405] on span "False" at bounding box center [1074, 402] width 37 height 18
click at [1051, 405] on input "False" at bounding box center [1042, 403] width 17 height 14
radio input "true"
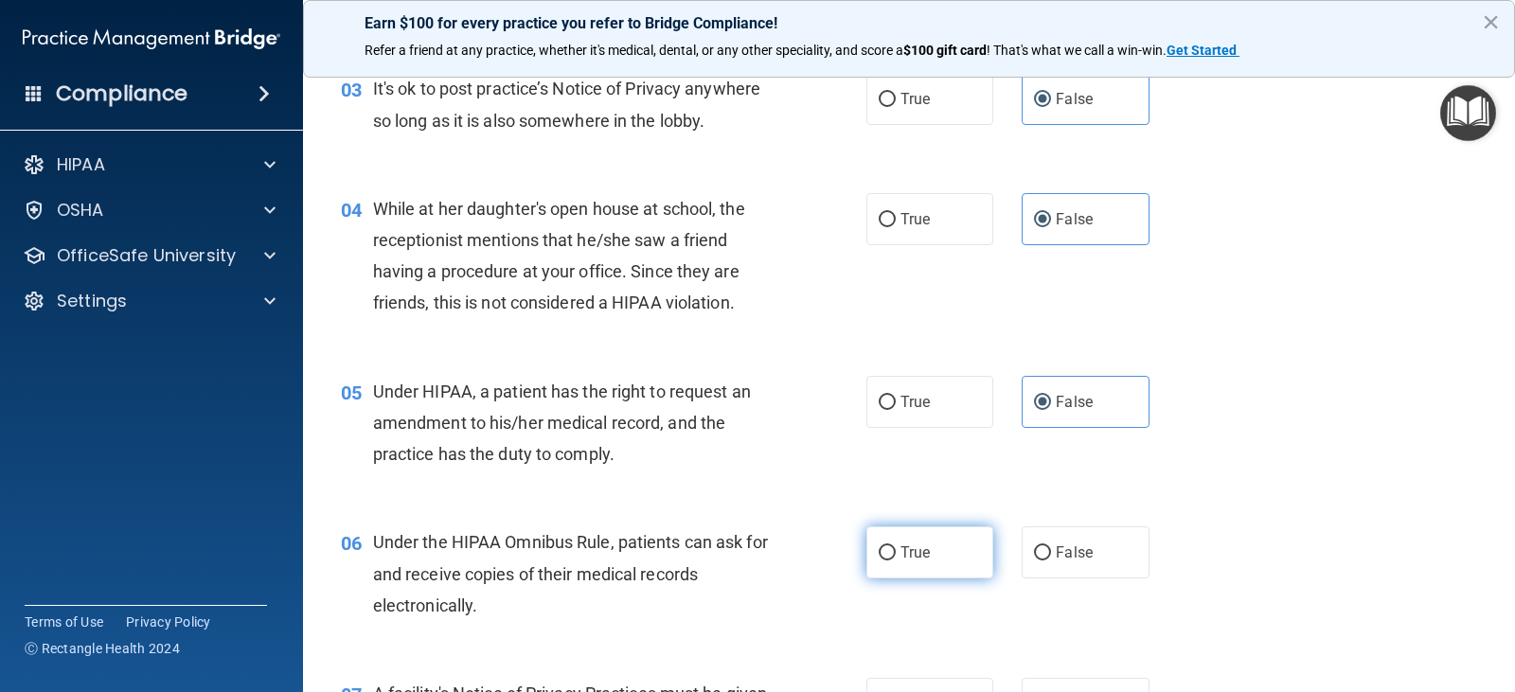
click at [962, 547] on label "True" at bounding box center [930, 553] width 127 height 52
click at [896, 547] on input "True" at bounding box center [887, 553] width 17 height 14
radio input "true"
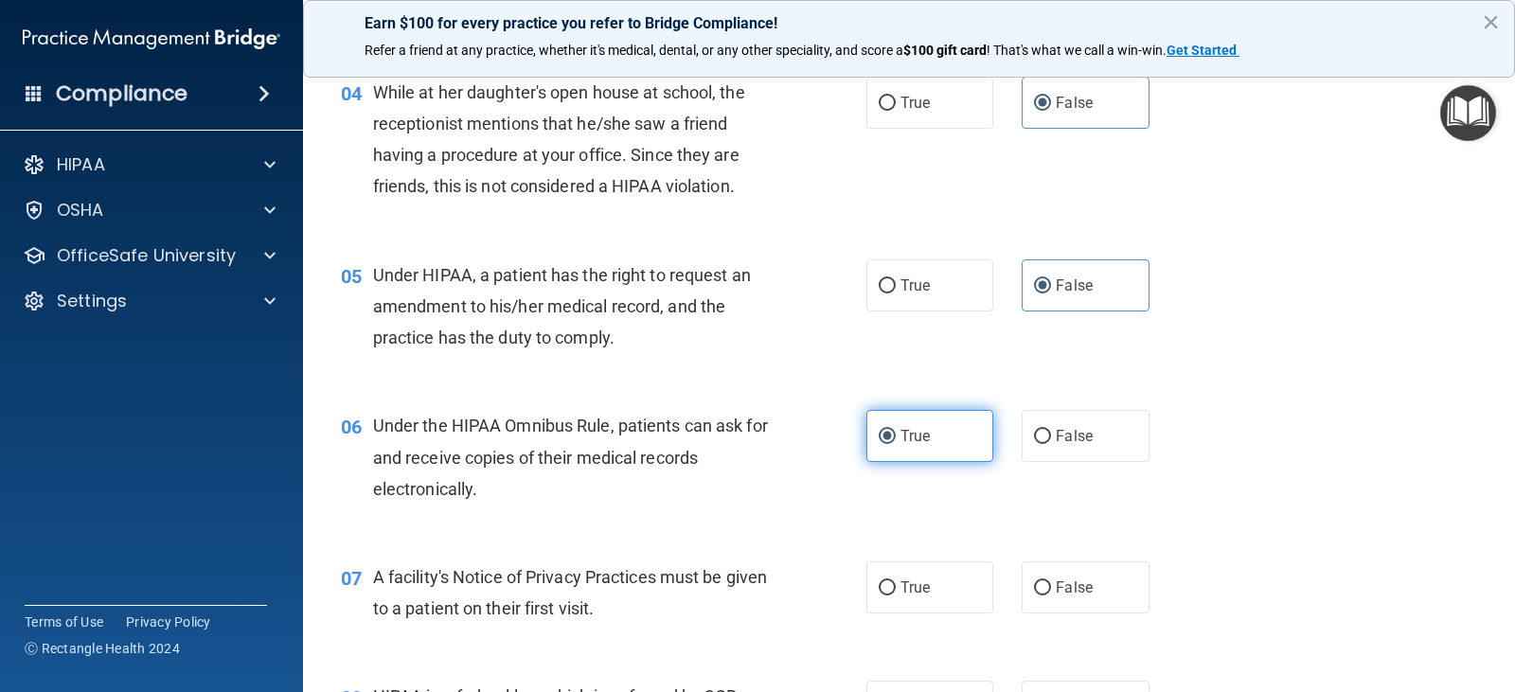
scroll to position [663, 0]
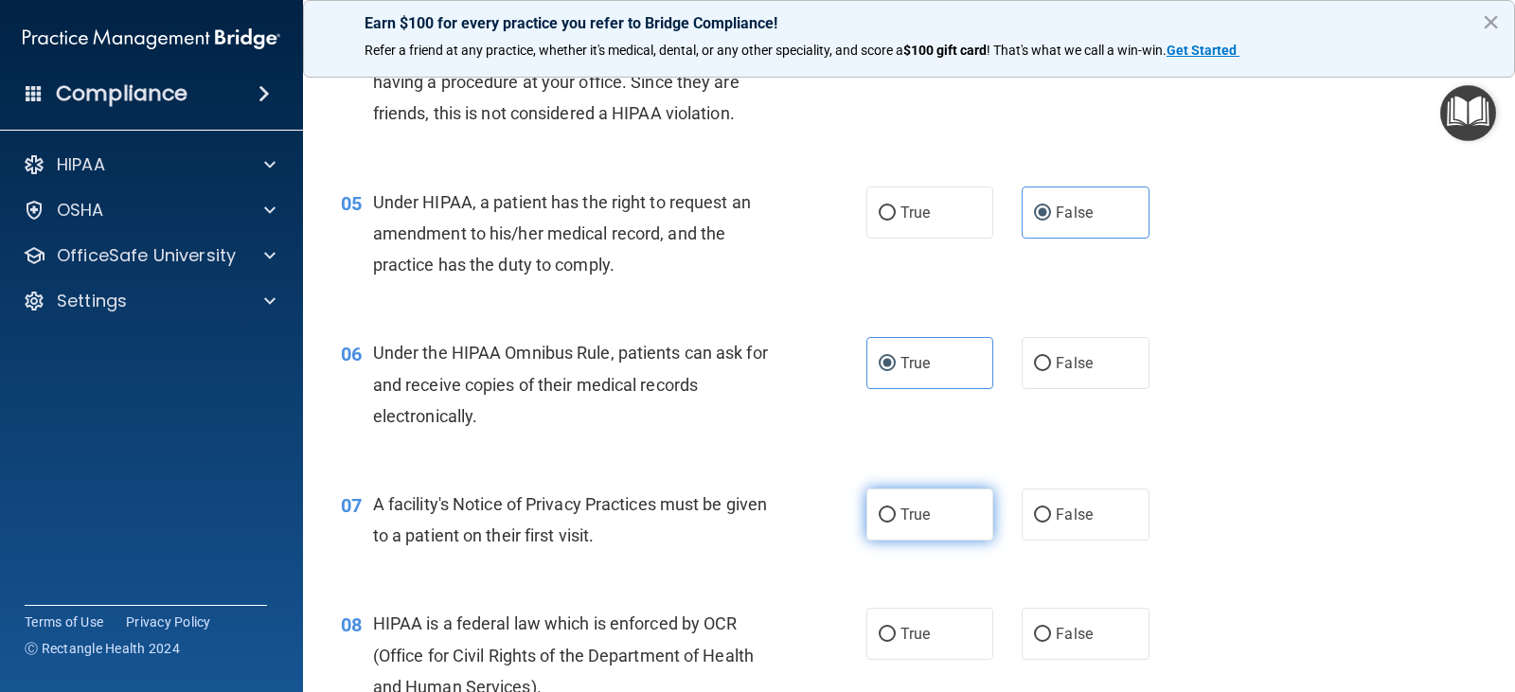
click at [971, 501] on label "True" at bounding box center [930, 515] width 127 height 52
click at [896, 509] on input "True" at bounding box center [887, 516] width 17 height 14
radio input "true"
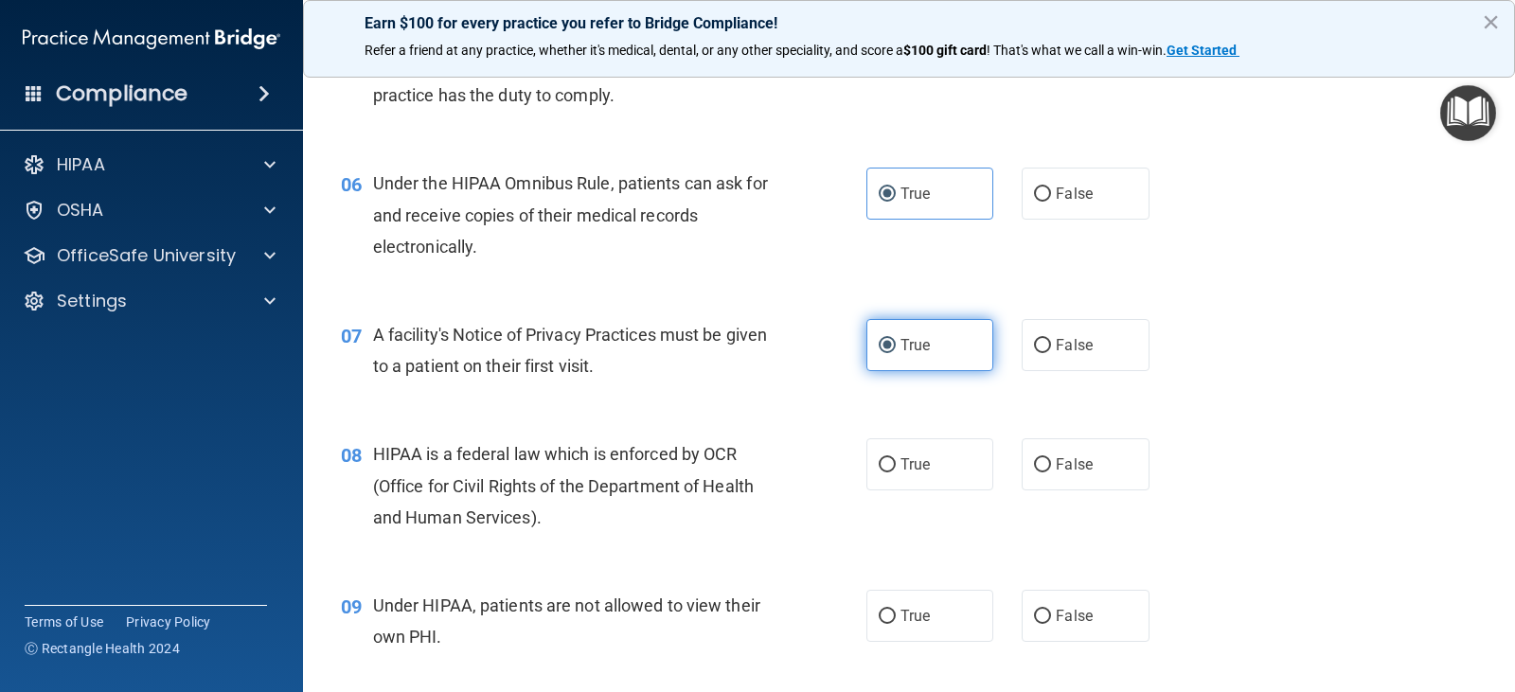
scroll to position [852, 0]
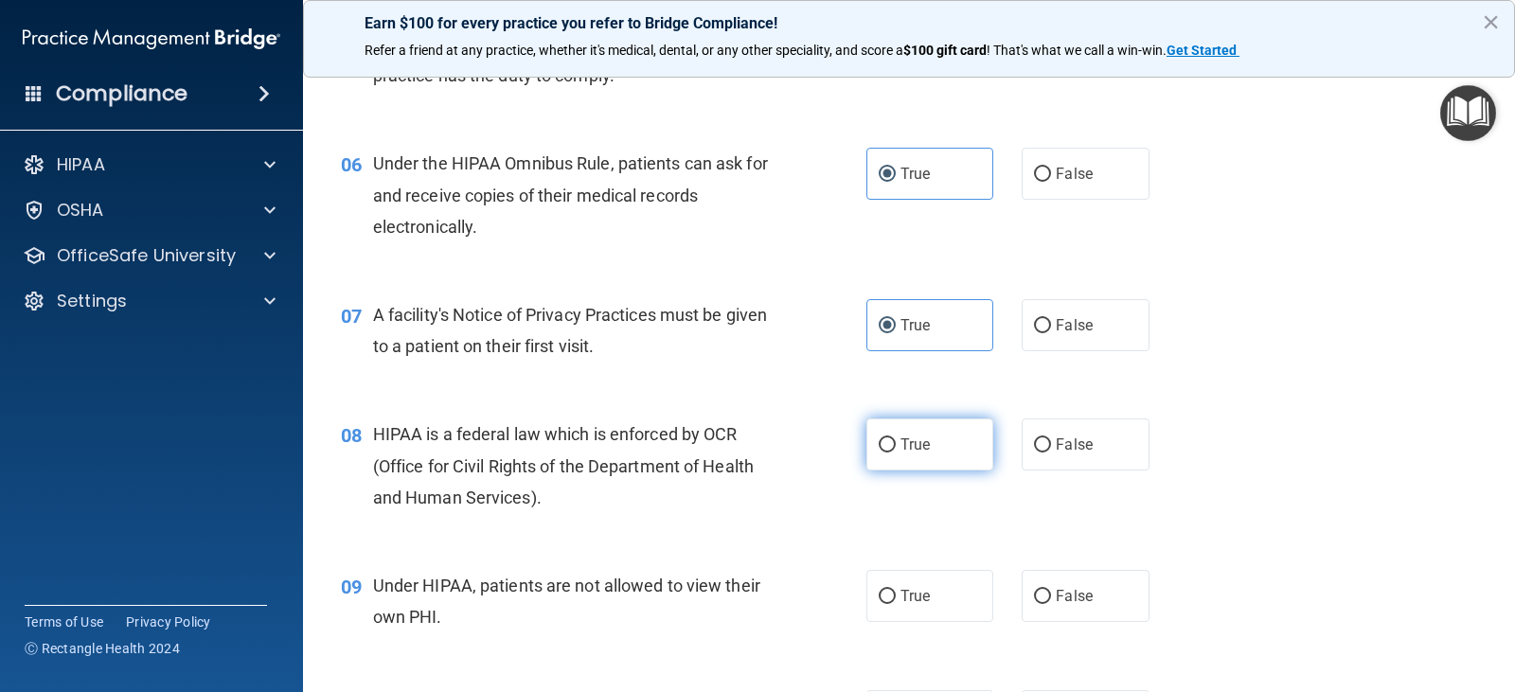
click at [936, 459] on label "True" at bounding box center [930, 445] width 127 height 52
click at [896, 453] on input "True" at bounding box center [887, 446] width 17 height 14
radio input "true"
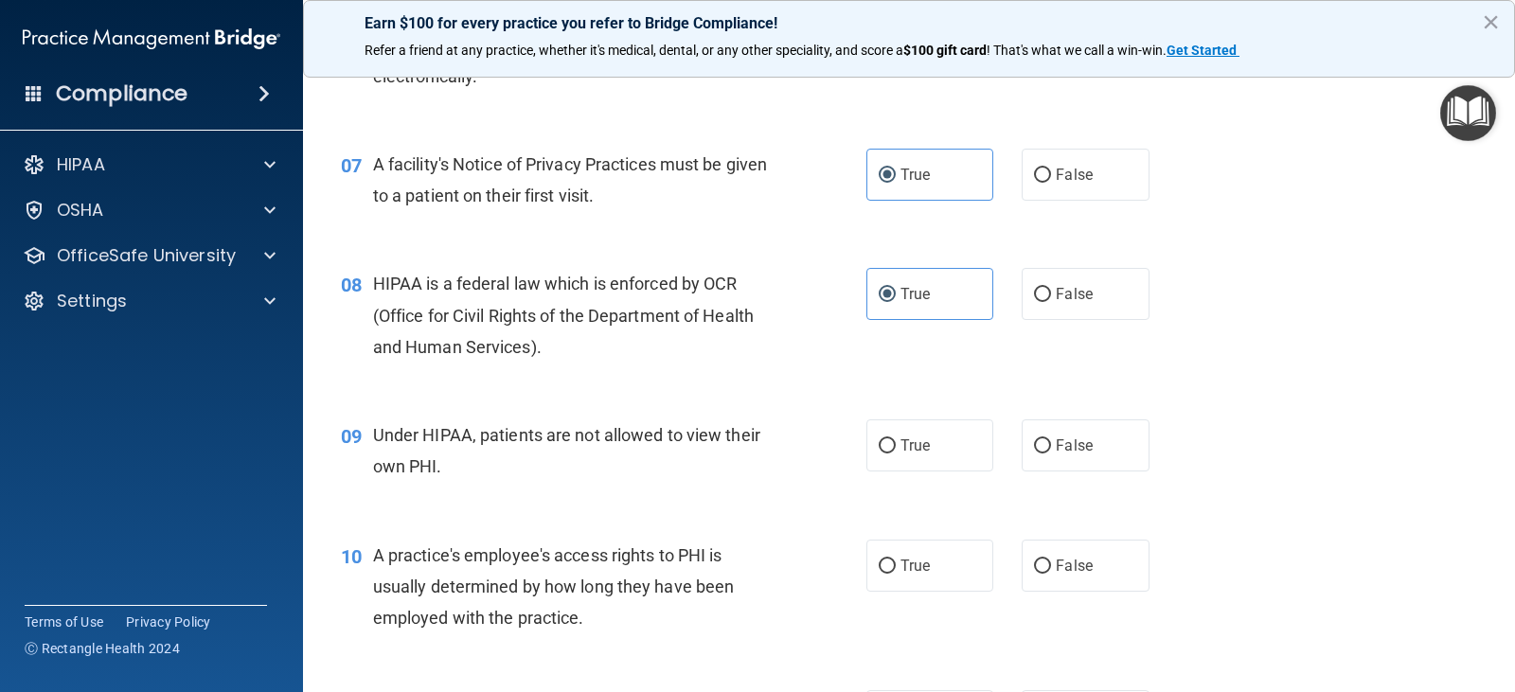
scroll to position [1042, 0]
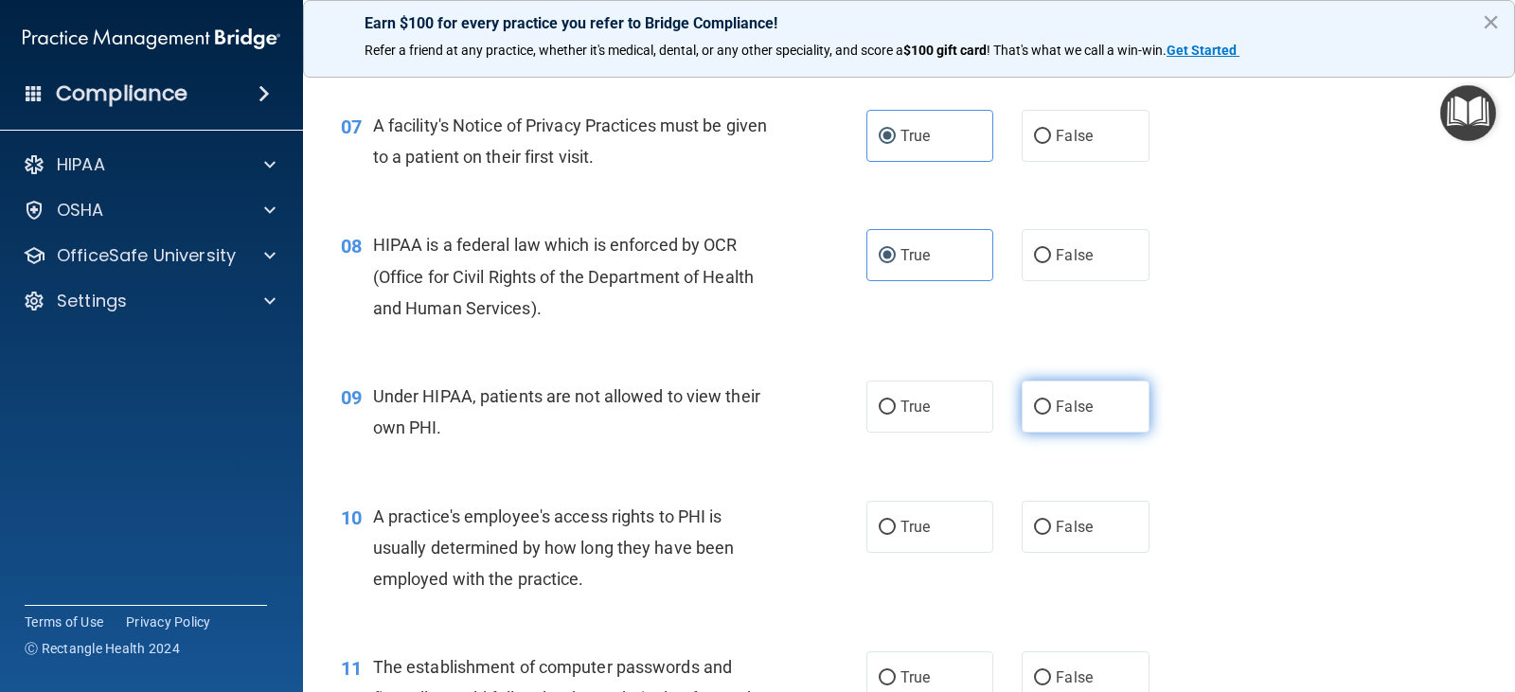
click at [1059, 420] on label "False" at bounding box center [1085, 407] width 127 height 52
click at [1051, 415] on input "False" at bounding box center [1042, 408] width 17 height 14
radio input "true"
click at [1088, 517] on label "False" at bounding box center [1085, 527] width 127 height 52
click at [1051, 521] on input "False" at bounding box center [1042, 528] width 17 height 14
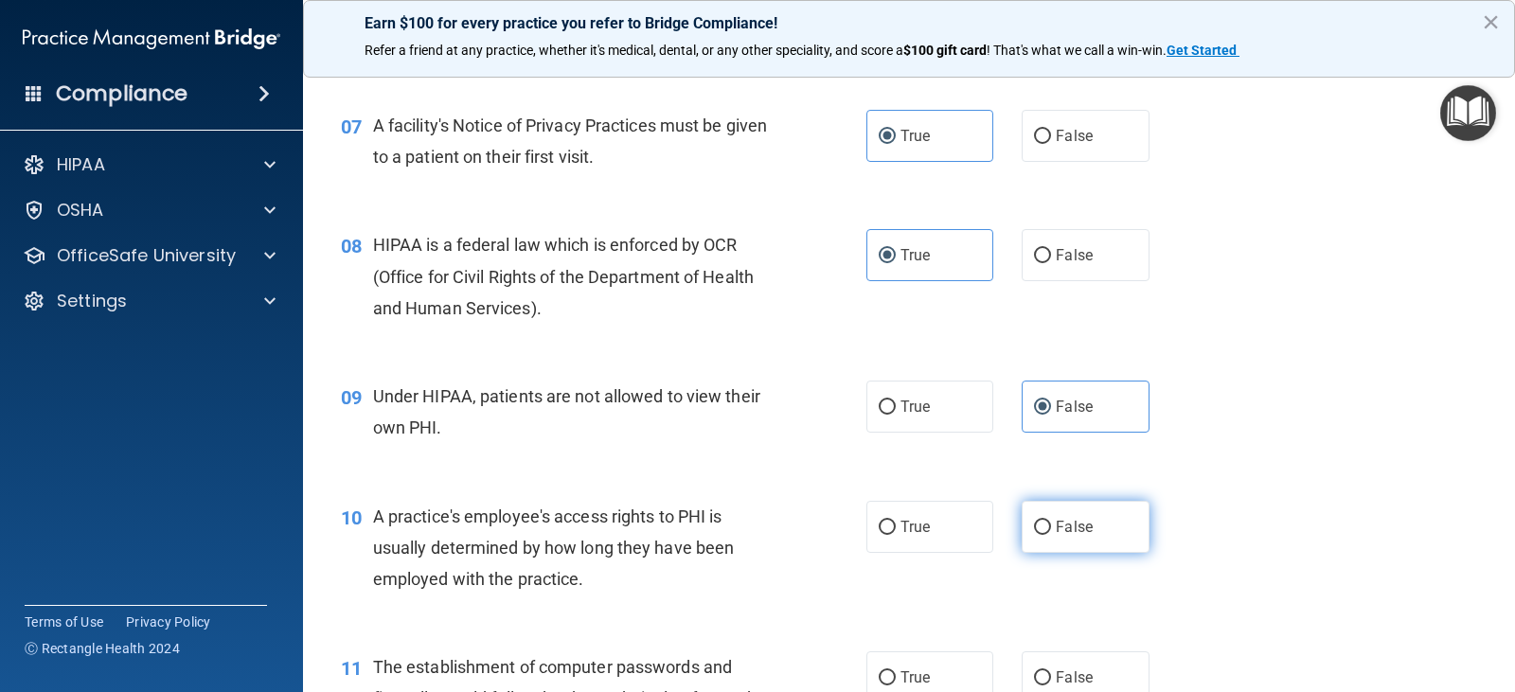
radio input "true"
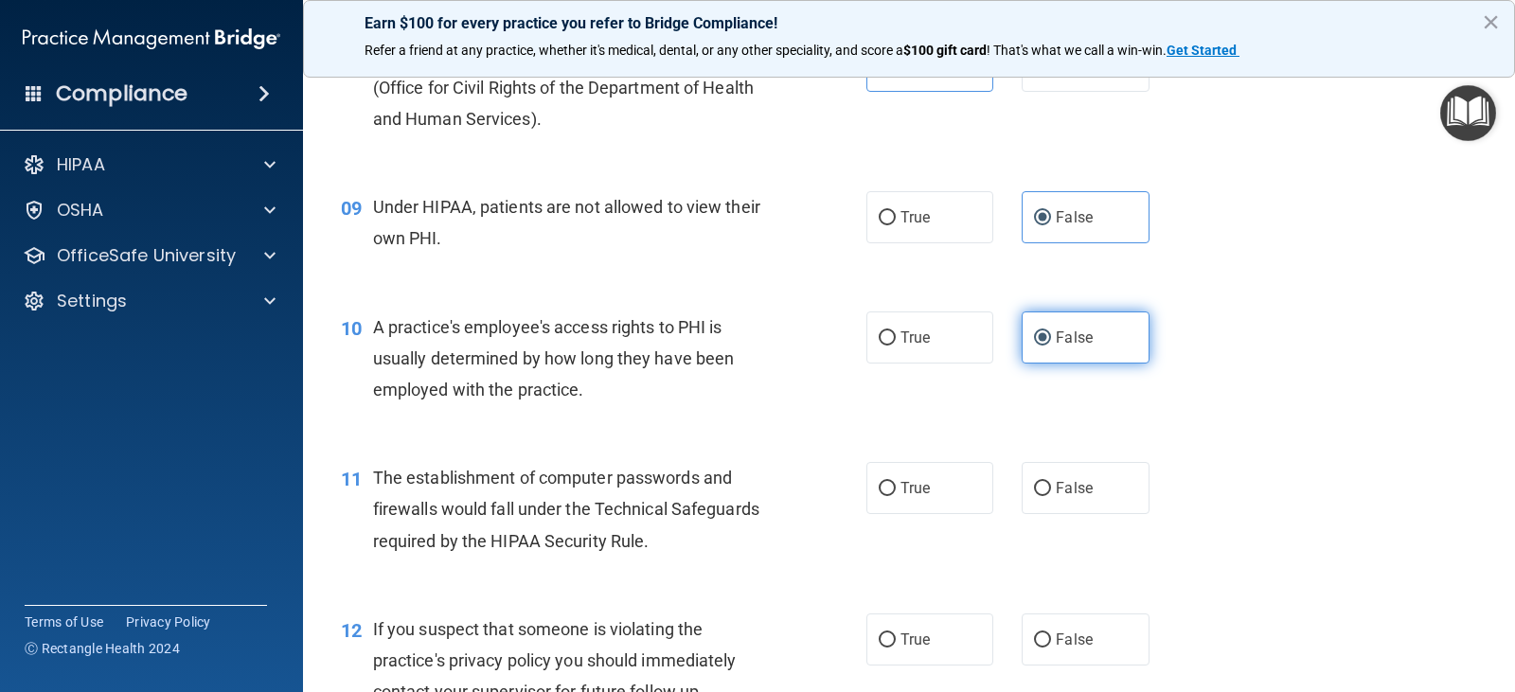
scroll to position [1137, 0]
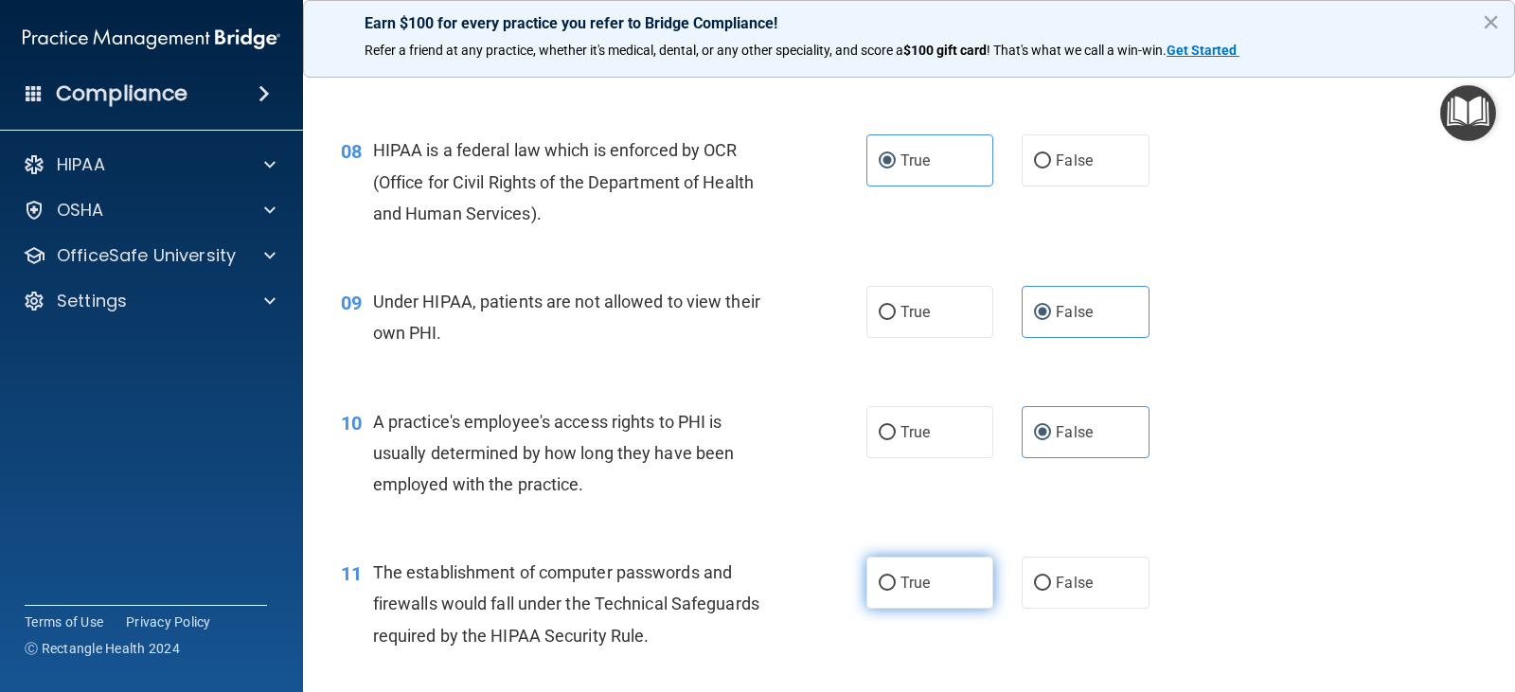
click at [947, 571] on label "True" at bounding box center [930, 583] width 127 height 52
click at [896, 577] on input "True" at bounding box center [887, 584] width 17 height 14
radio input "true"
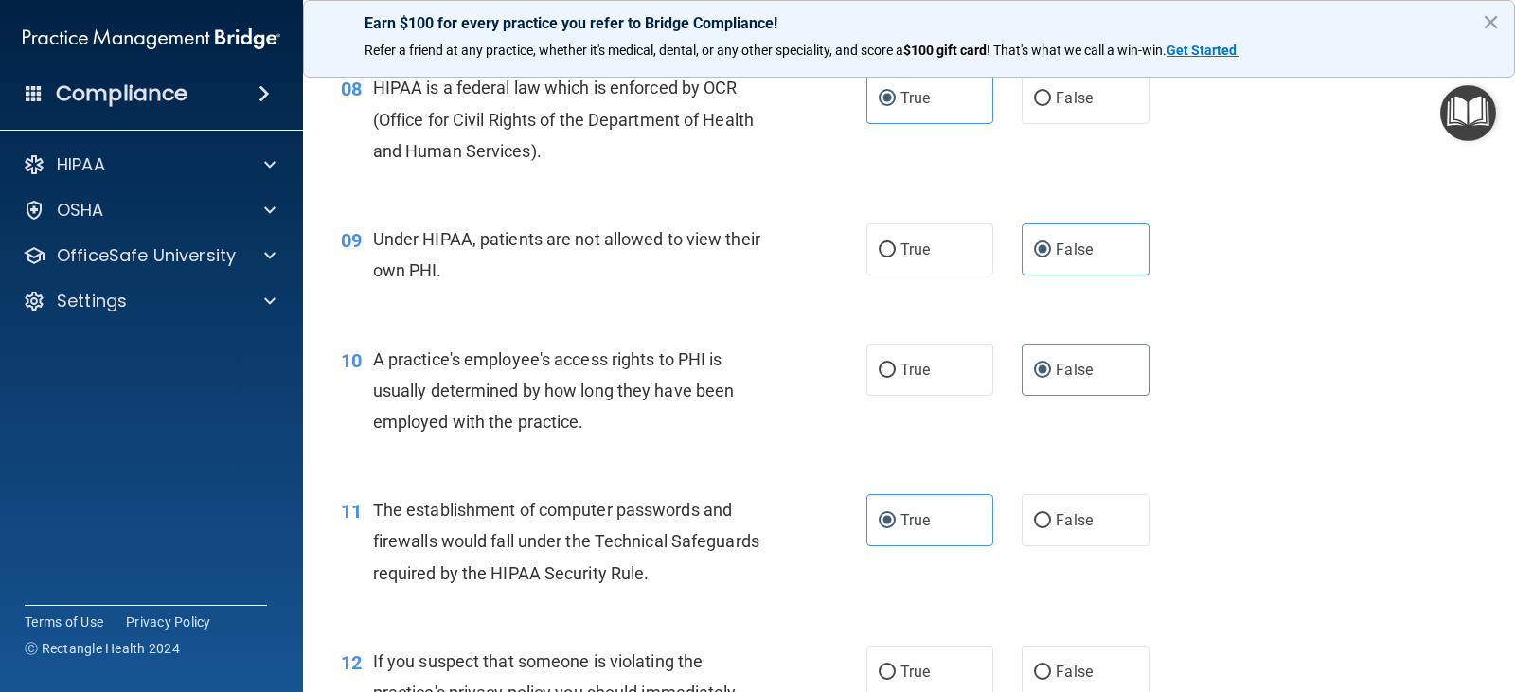
scroll to position [1421, 0]
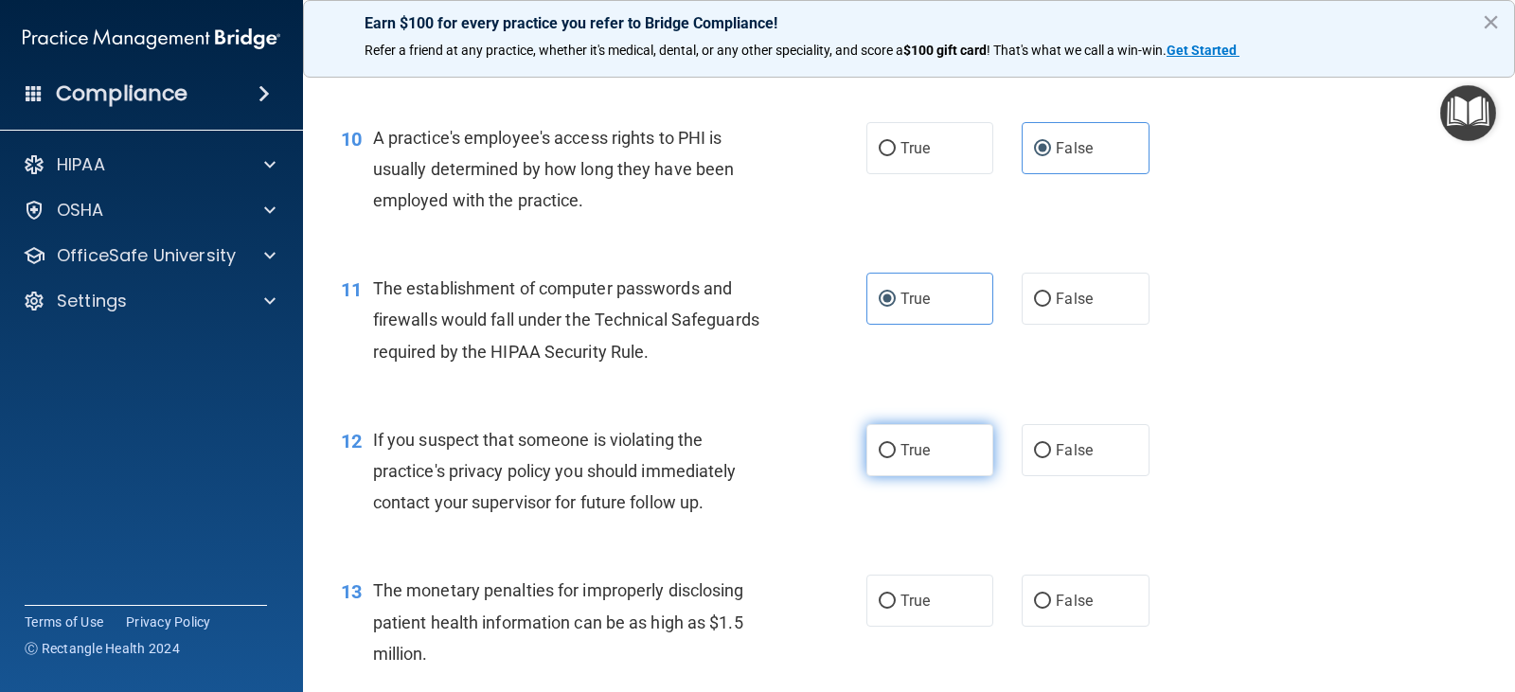
click at [951, 463] on label "True" at bounding box center [930, 450] width 127 height 52
click at [896, 458] on input "True" at bounding box center [887, 451] width 17 height 14
radio input "true"
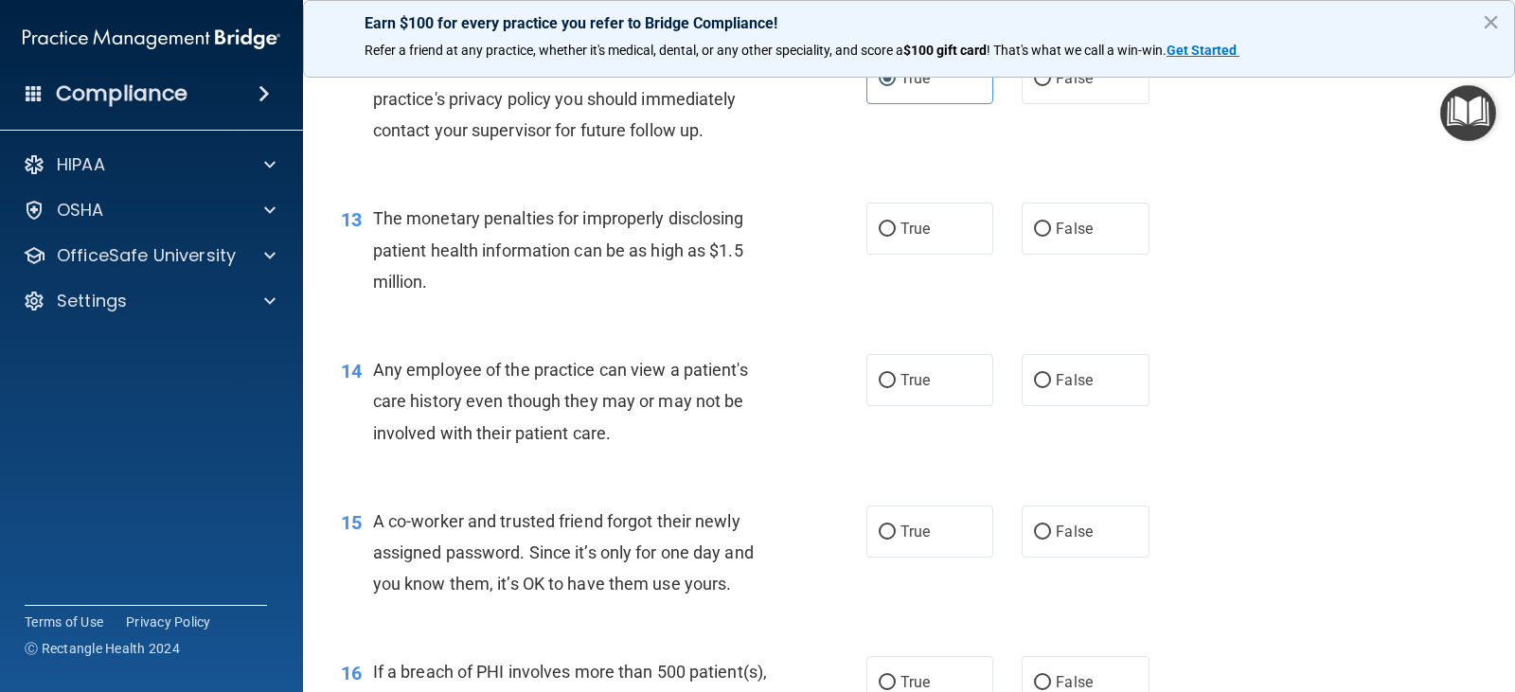
scroll to position [1800, 0]
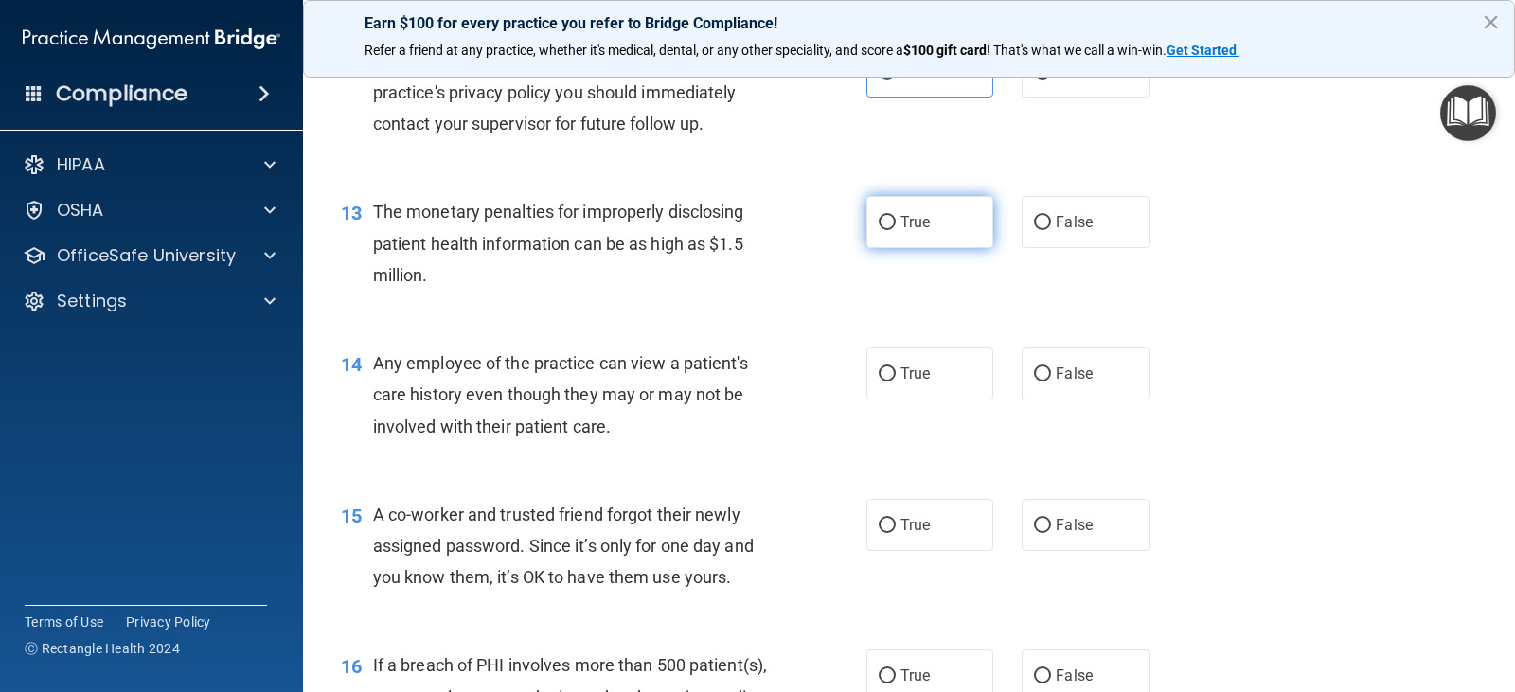
click at [910, 224] on span "True" at bounding box center [915, 222] width 29 height 18
click at [896, 224] on input "True" at bounding box center [887, 223] width 17 height 14
radio input "true"
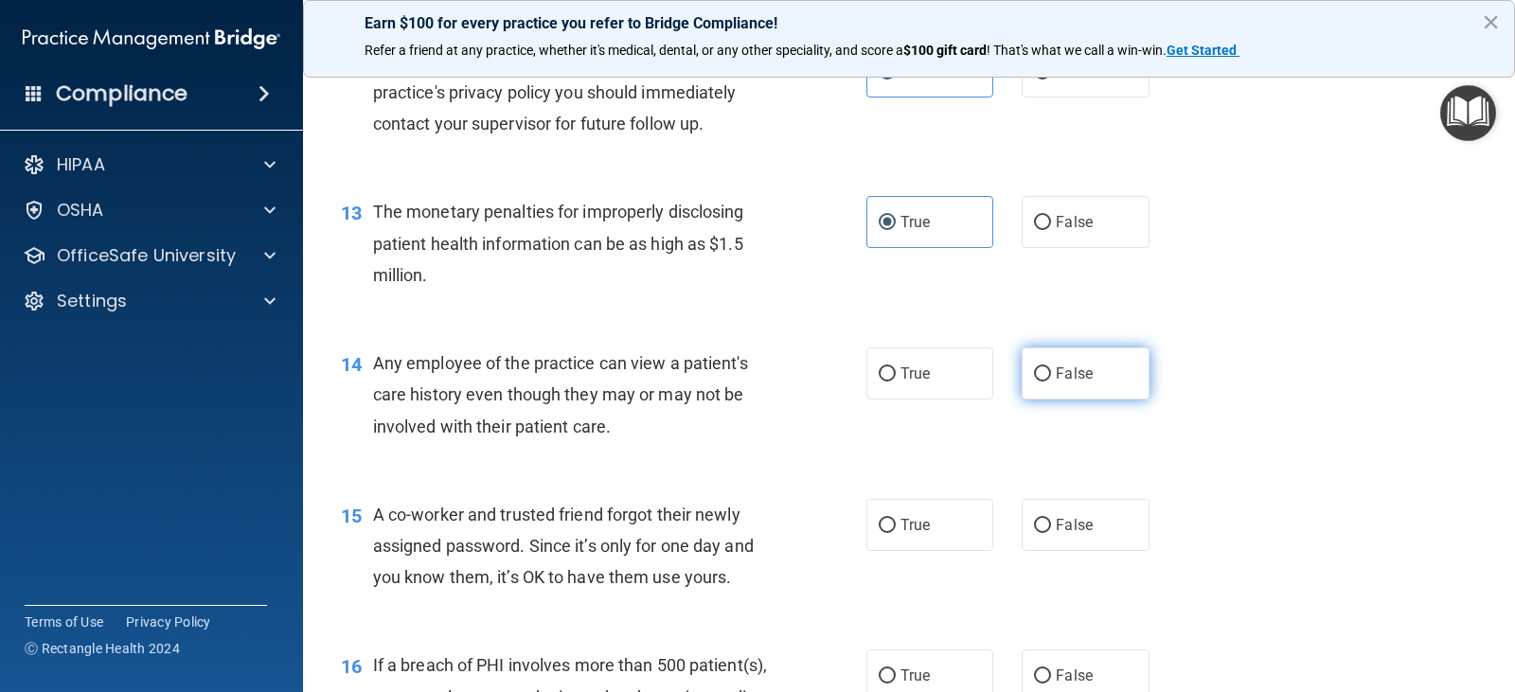
click at [1105, 392] on label "False" at bounding box center [1085, 374] width 127 height 52
click at [1051, 382] on input "False" at bounding box center [1042, 374] width 17 height 14
radio input "true"
click at [1073, 537] on label "False" at bounding box center [1085, 525] width 127 height 52
click at [1051, 533] on input "False" at bounding box center [1042, 526] width 17 height 14
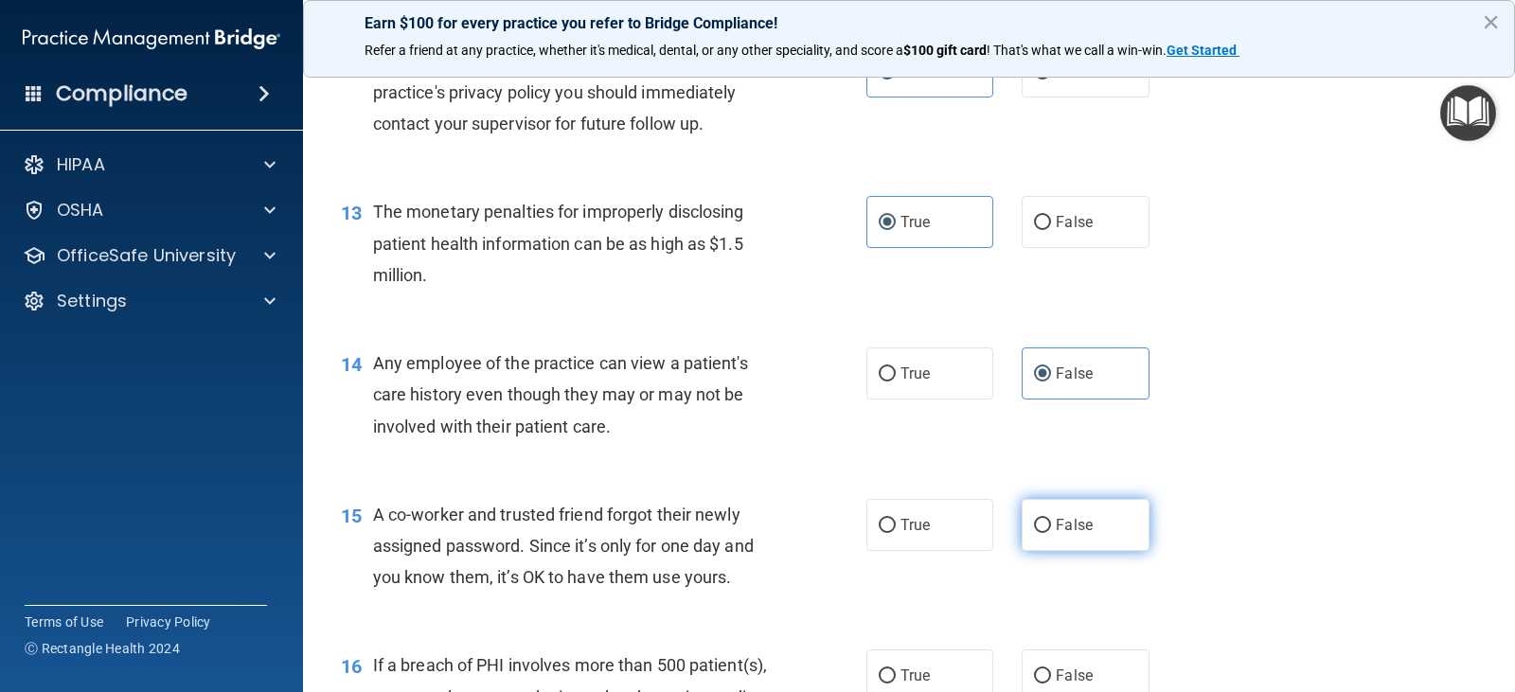
radio input "true"
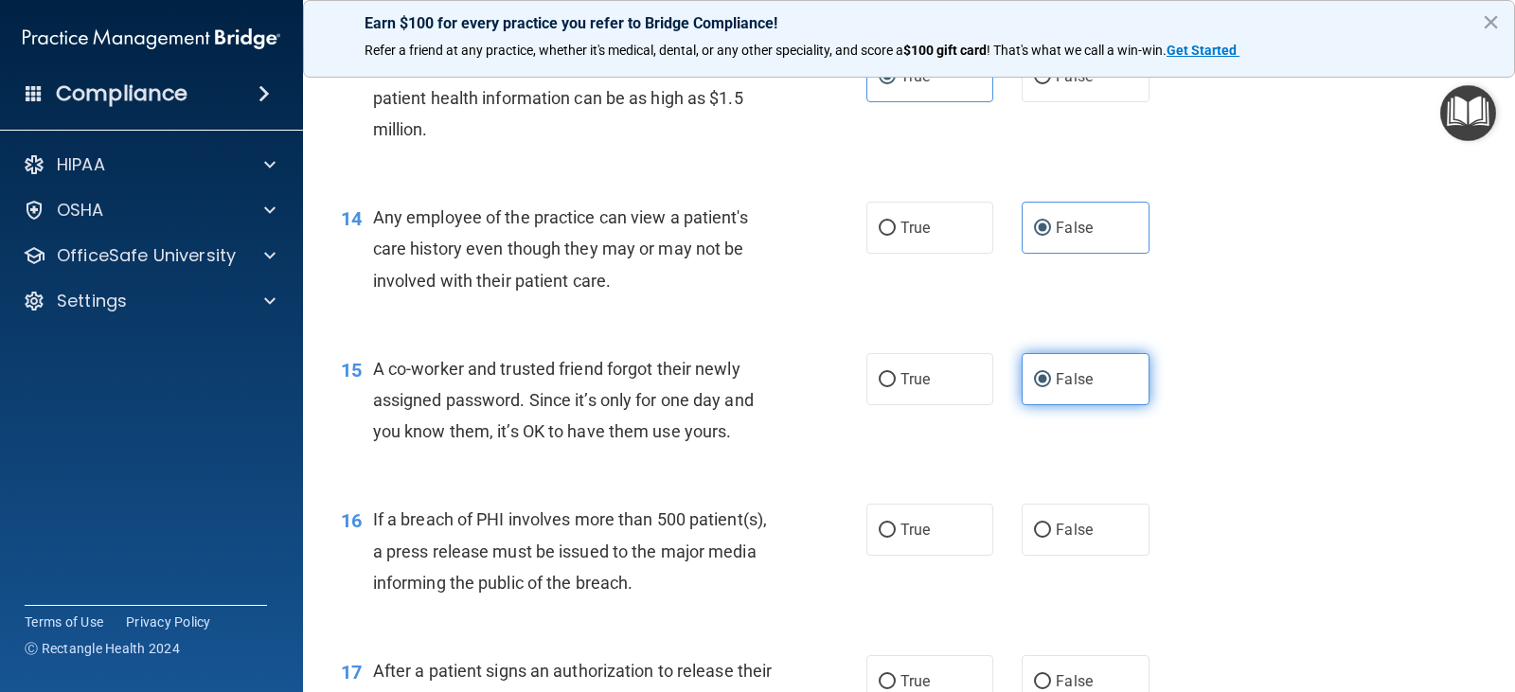
scroll to position [1989, 0]
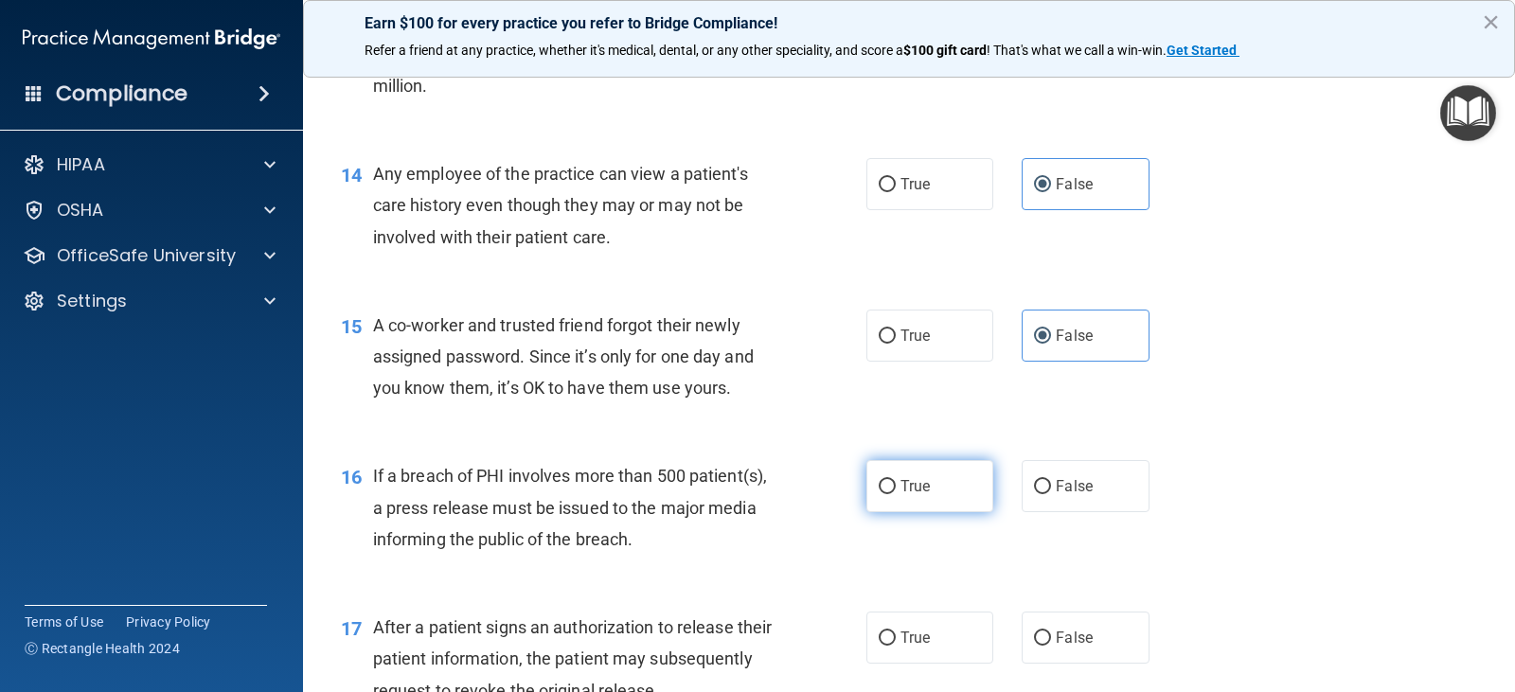
click at [915, 480] on span "True" at bounding box center [915, 486] width 29 height 18
click at [896, 480] on input "True" at bounding box center [887, 487] width 17 height 14
radio input "true"
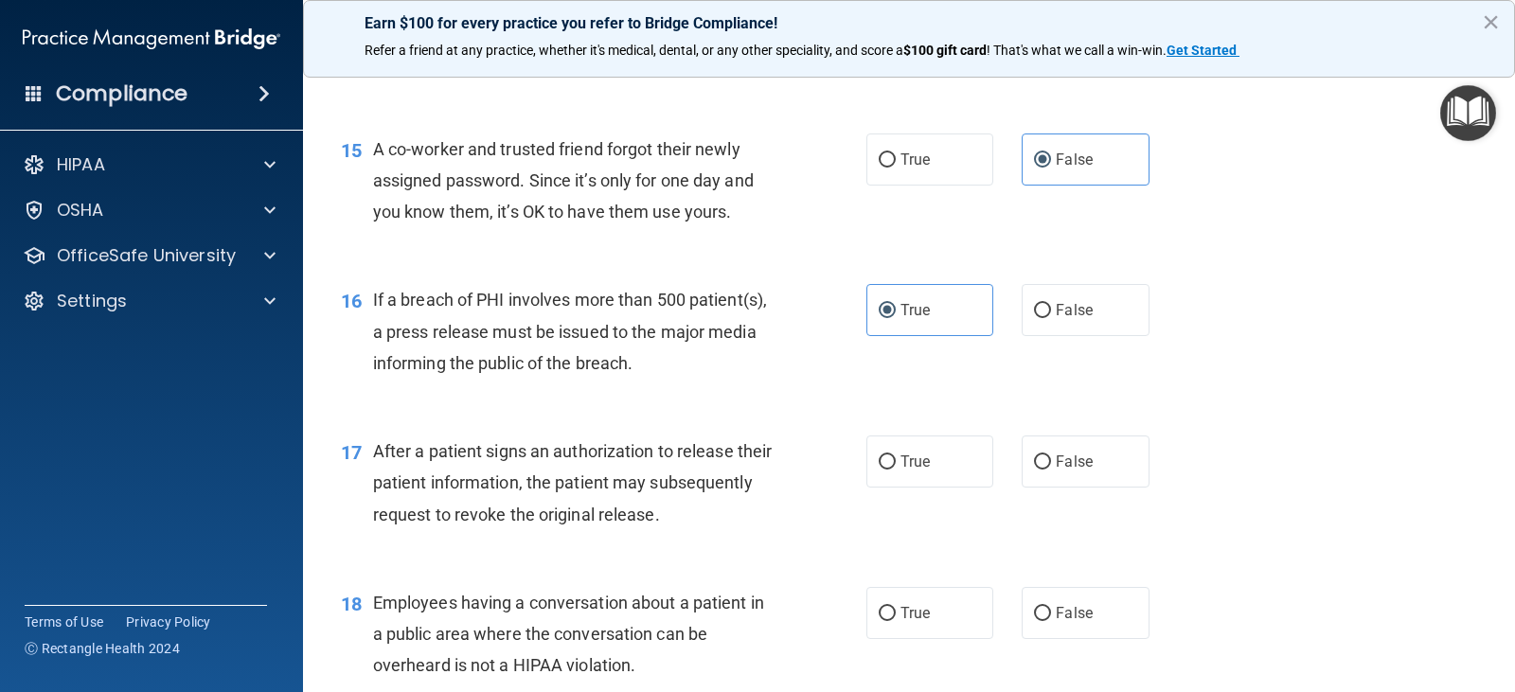
scroll to position [2178, 0]
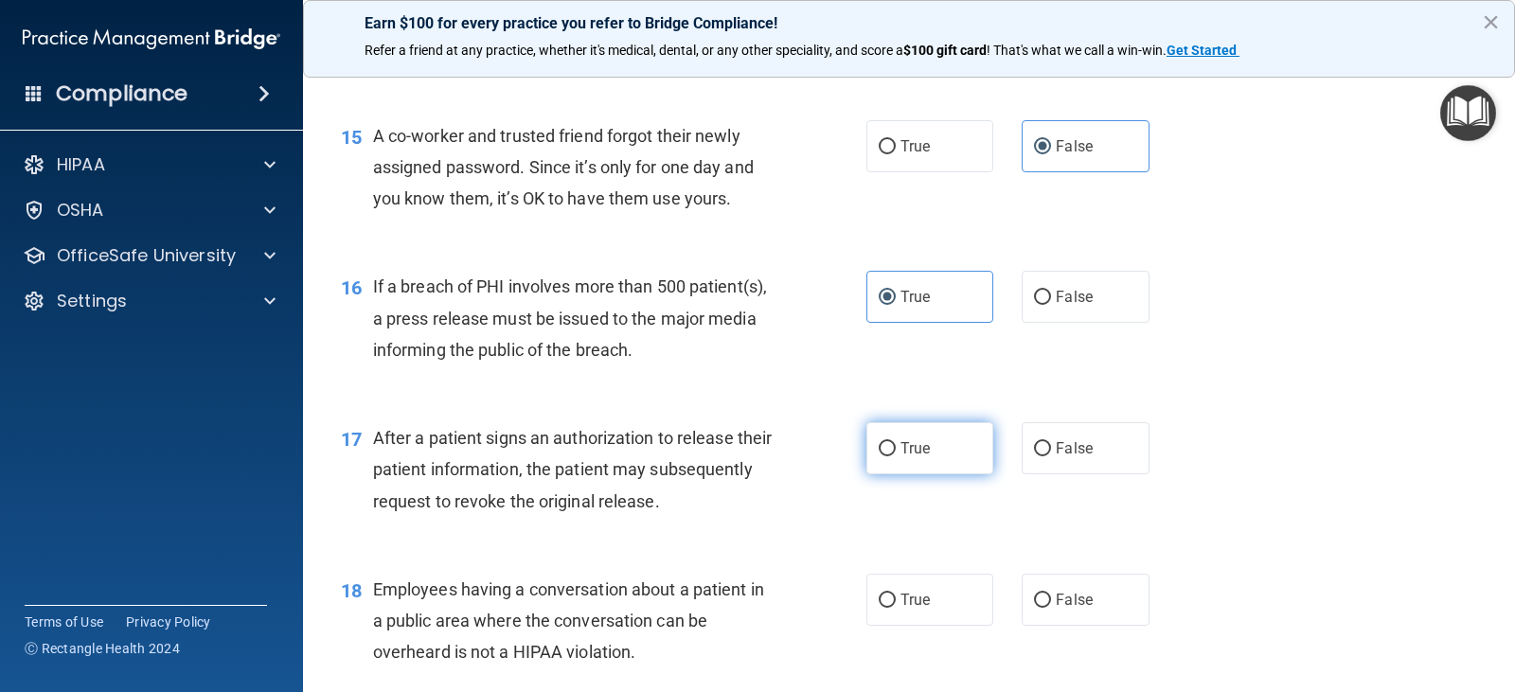
click at [958, 475] on label "True" at bounding box center [930, 448] width 127 height 52
click at [896, 457] on input "True" at bounding box center [887, 449] width 17 height 14
radio input "true"
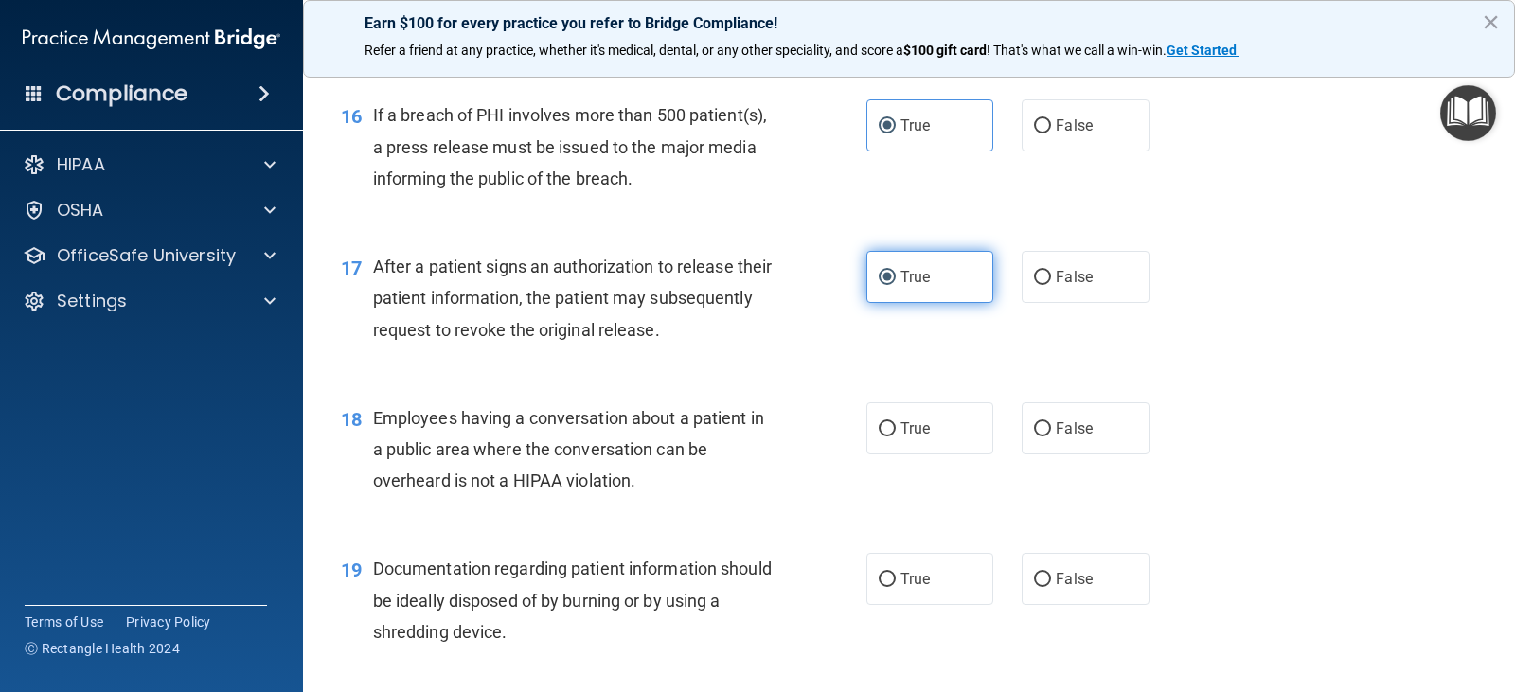
scroll to position [2368, 0]
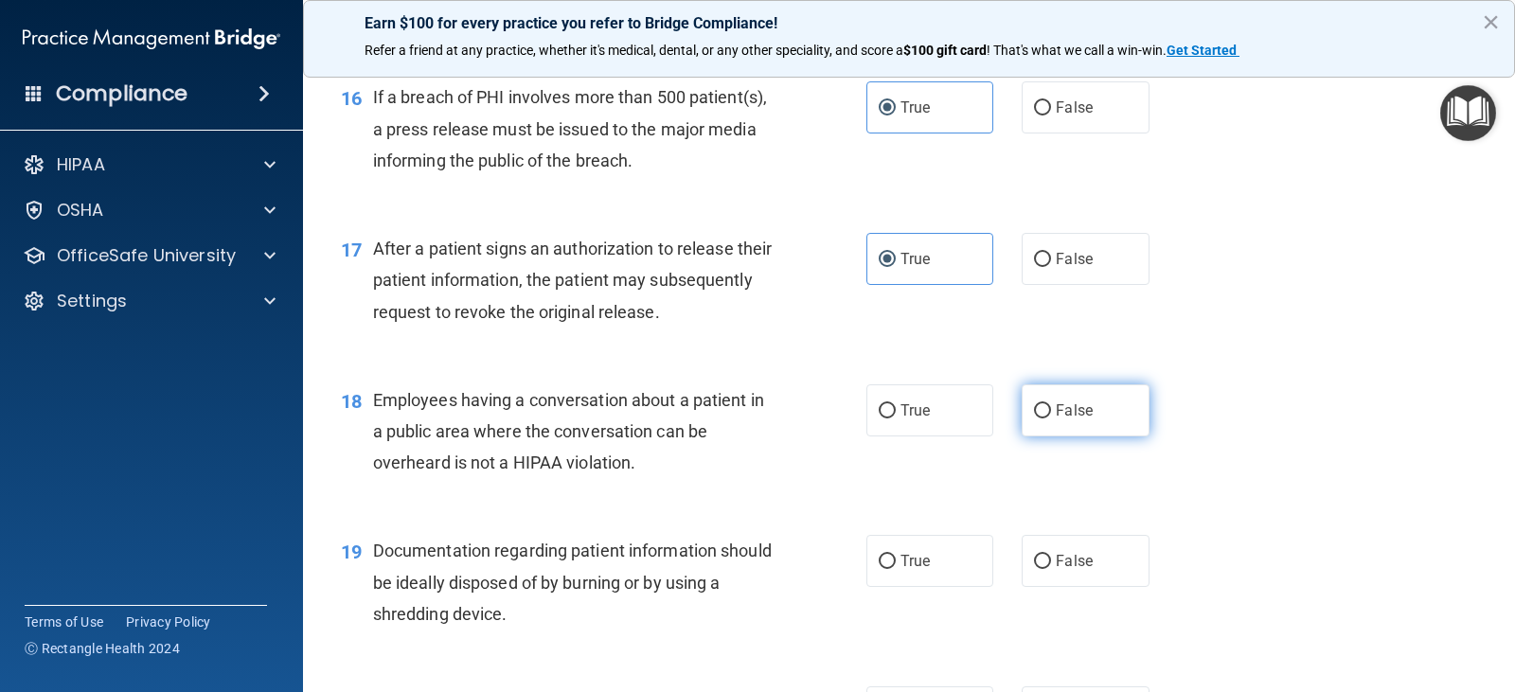
click at [1054, 422] on label "False" at bounding box center [1085, 411] width 127 height 52
click at [1051, 419] on input "False" at bounding box center [1042, 411] width 17 height 14
radio input "true"
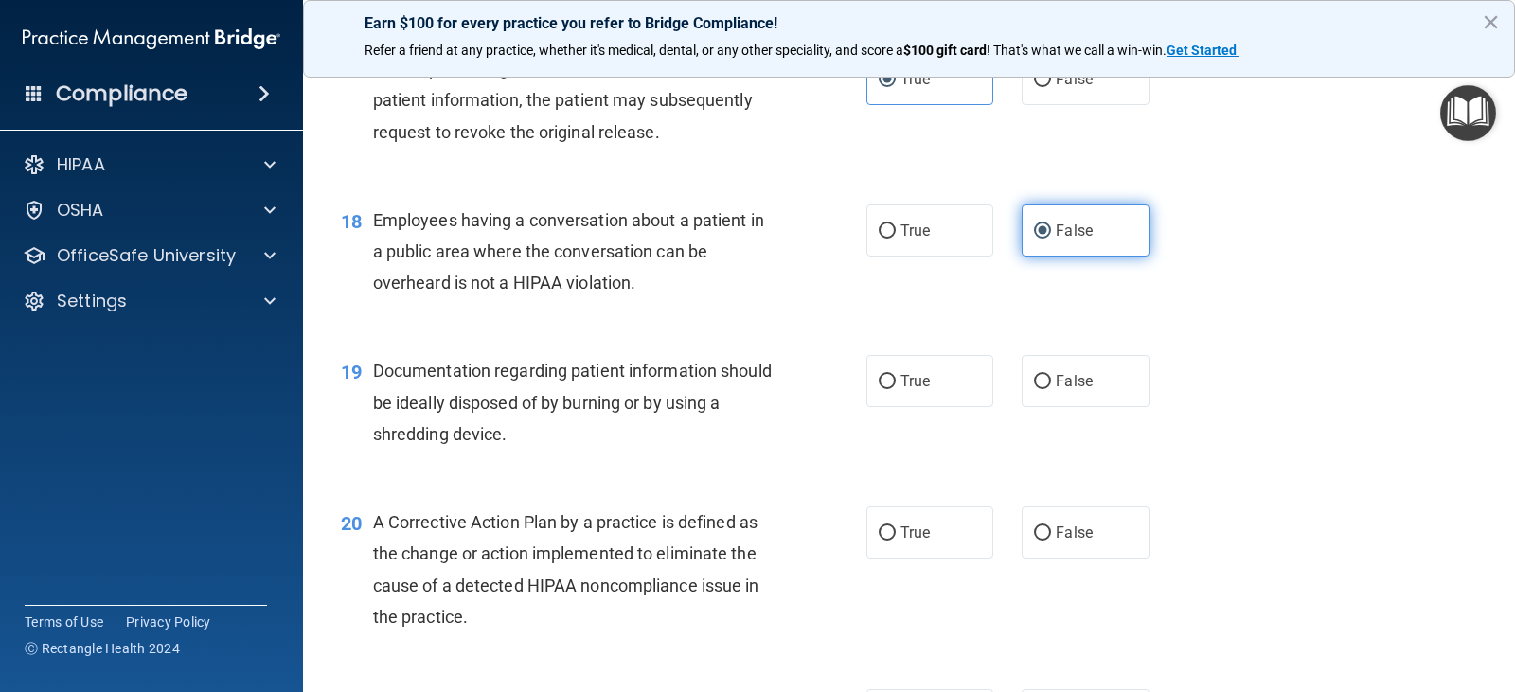
scroll to position [2557, 0]
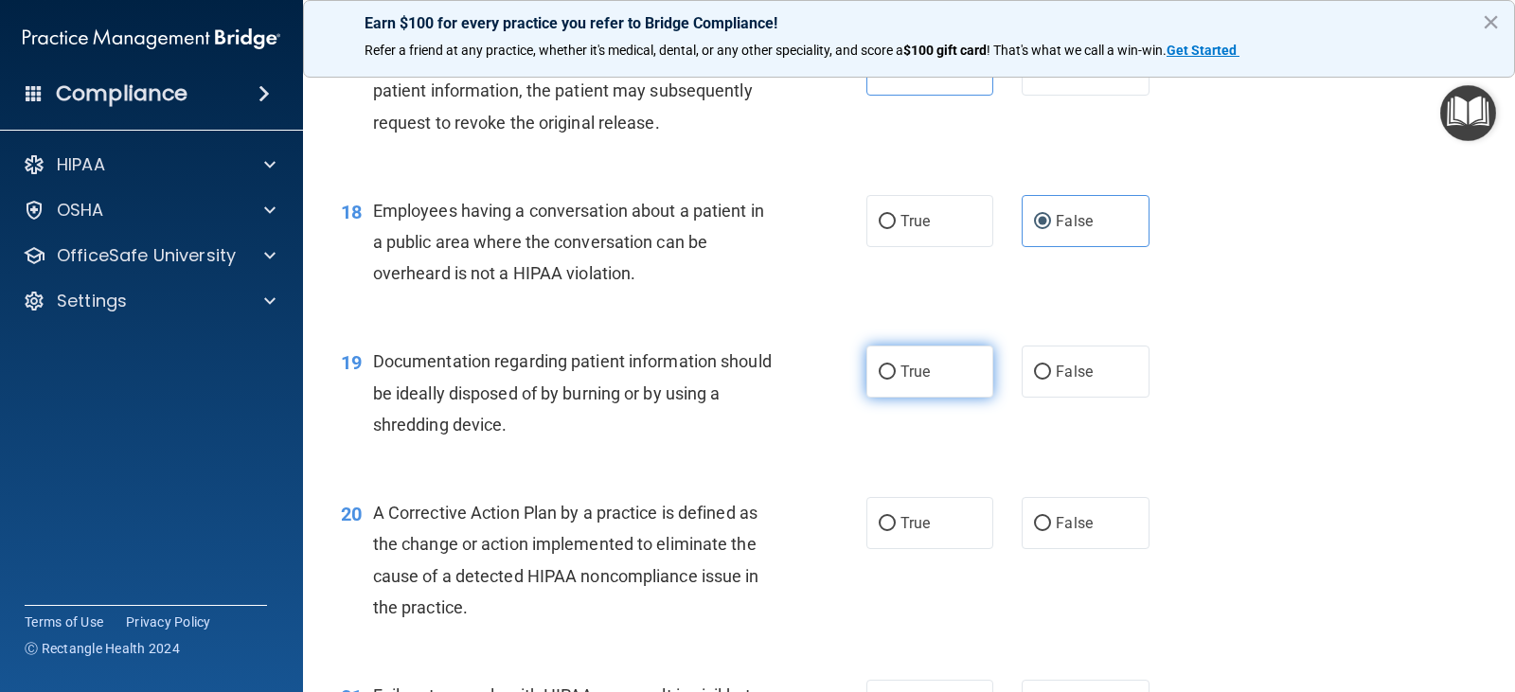
click at [935, 385] on label "True" at bounding box center [930, 372] width 127 height 52
click at [896, 380] on input "True" at bounding box center [887, 373] width 17 height 14
radio input "true"
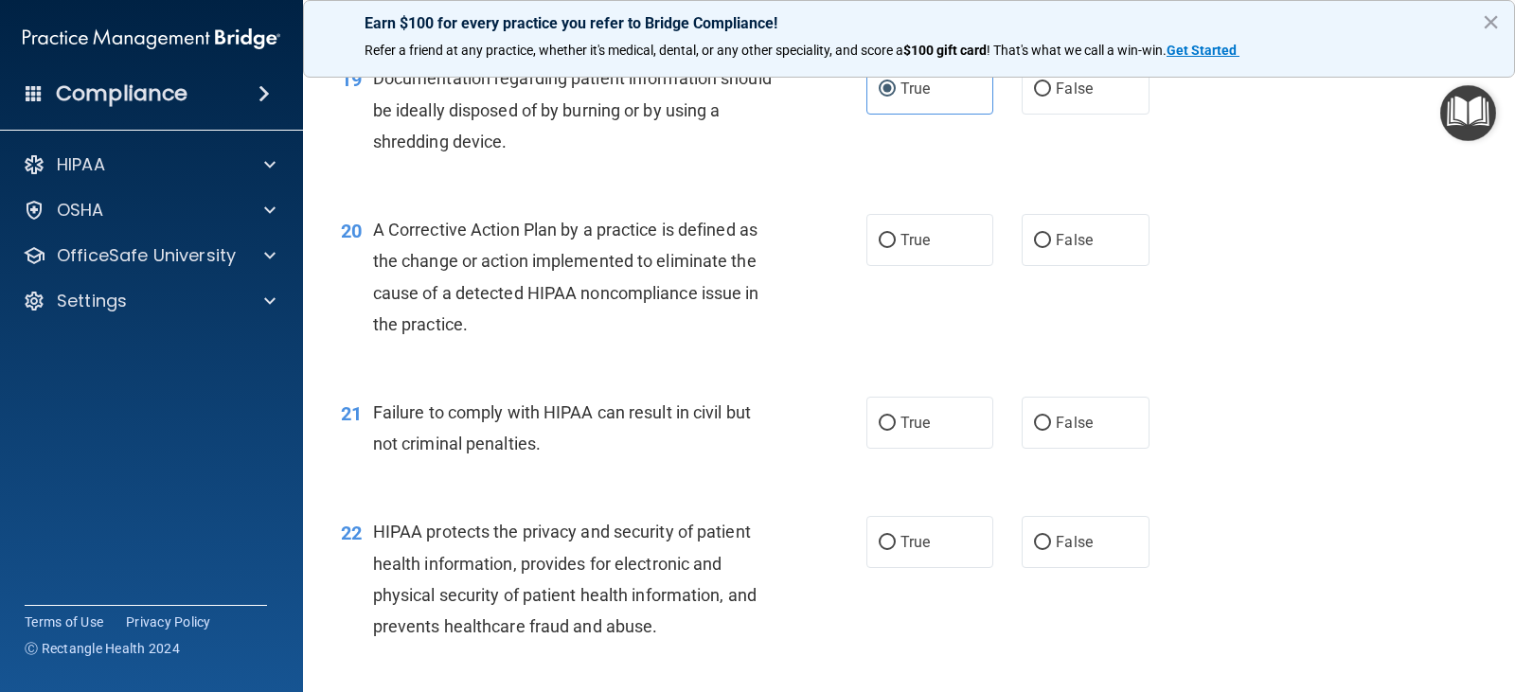
scroll to position [2841, 0]
click at [933, 225] on label "True" at bounding box center [930, 239] width 127 height 52
click at [896, 233] on input "True" at bounding box center [887, 240] width 17 height 14
radio input "true"
click at [1078, 416] on span "False" at bounding box center [1074, 422] width 37 height 18
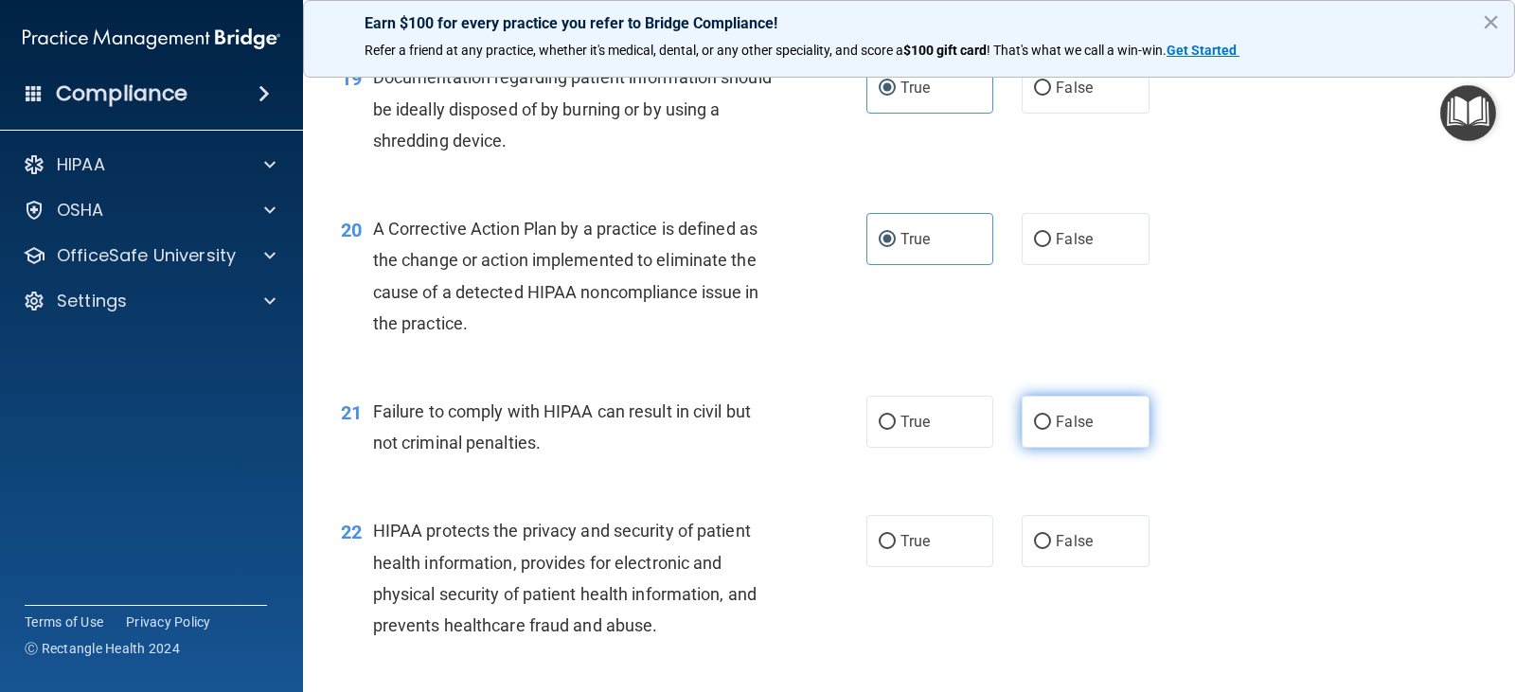
click at [1051, 416] on input "False" at bounding box center [1042, 423] width 17 height 14
radio input "true"
click at [940, 521] on label "True" at bounding box center [930, 541] width 127 height 52
click at [896, 535] on input "True" at bounding box center [887, 542] width 17 height 14
radio input "true"
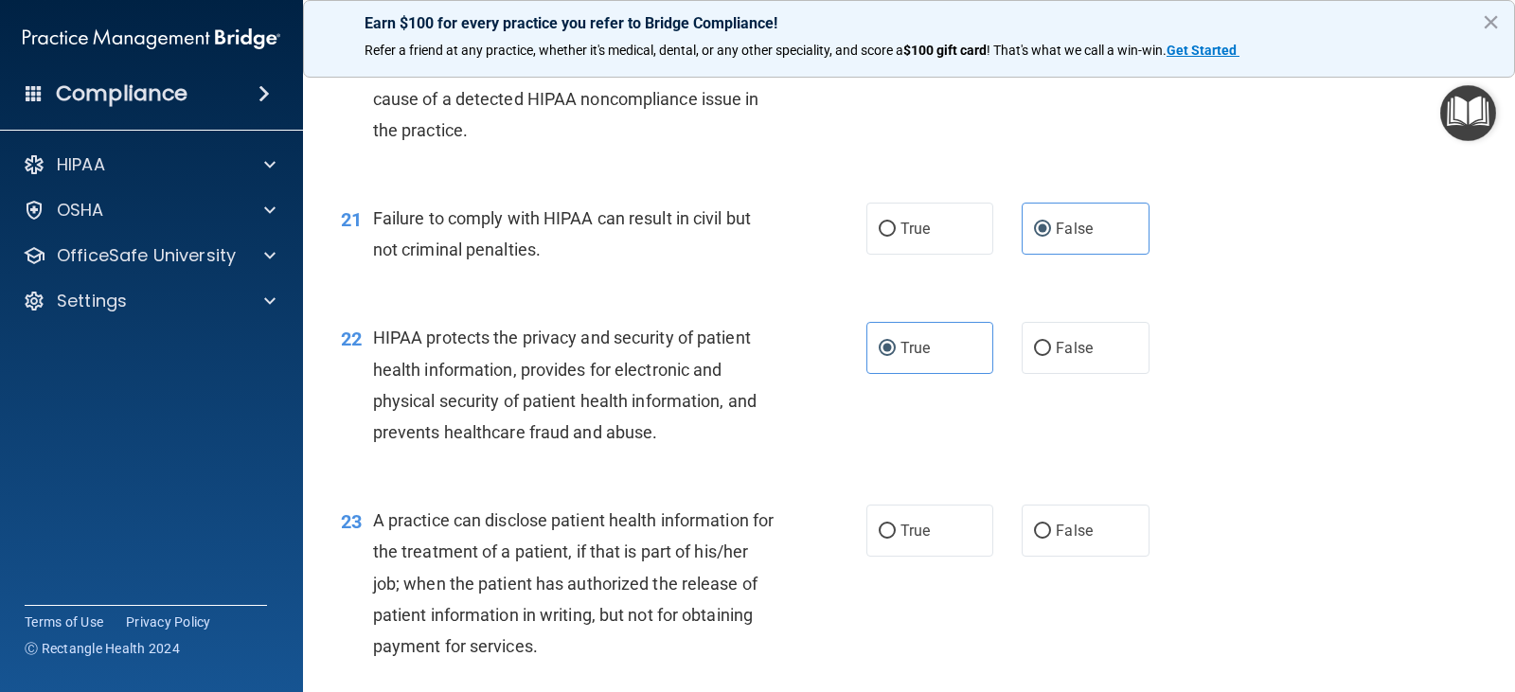
scroll to position [3125, 0]
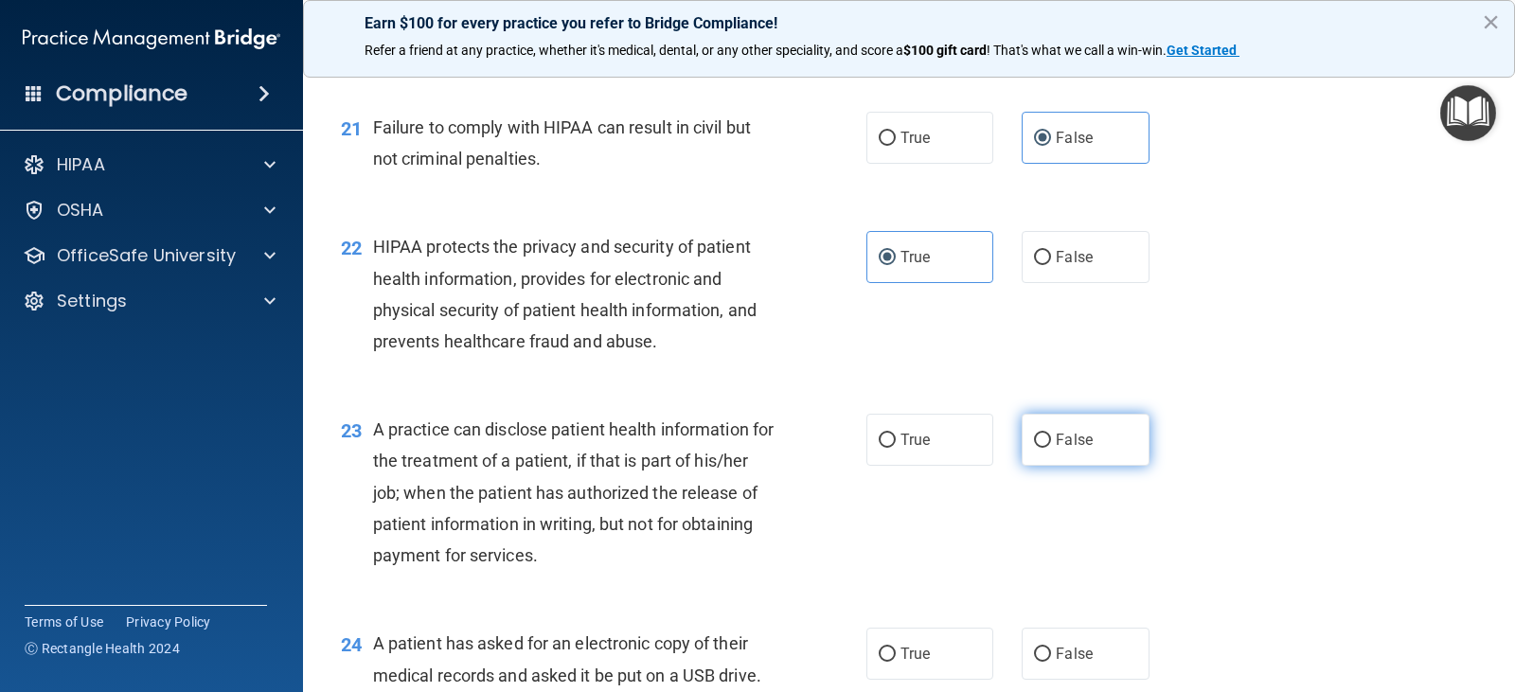
click at [1083, 460] on label "False" at bounding box center [1085, 440] width 127 height 52
click at [1051, 448] on input "False" at bounding box center [1042, 441] width 17 height 14
radio input "true"
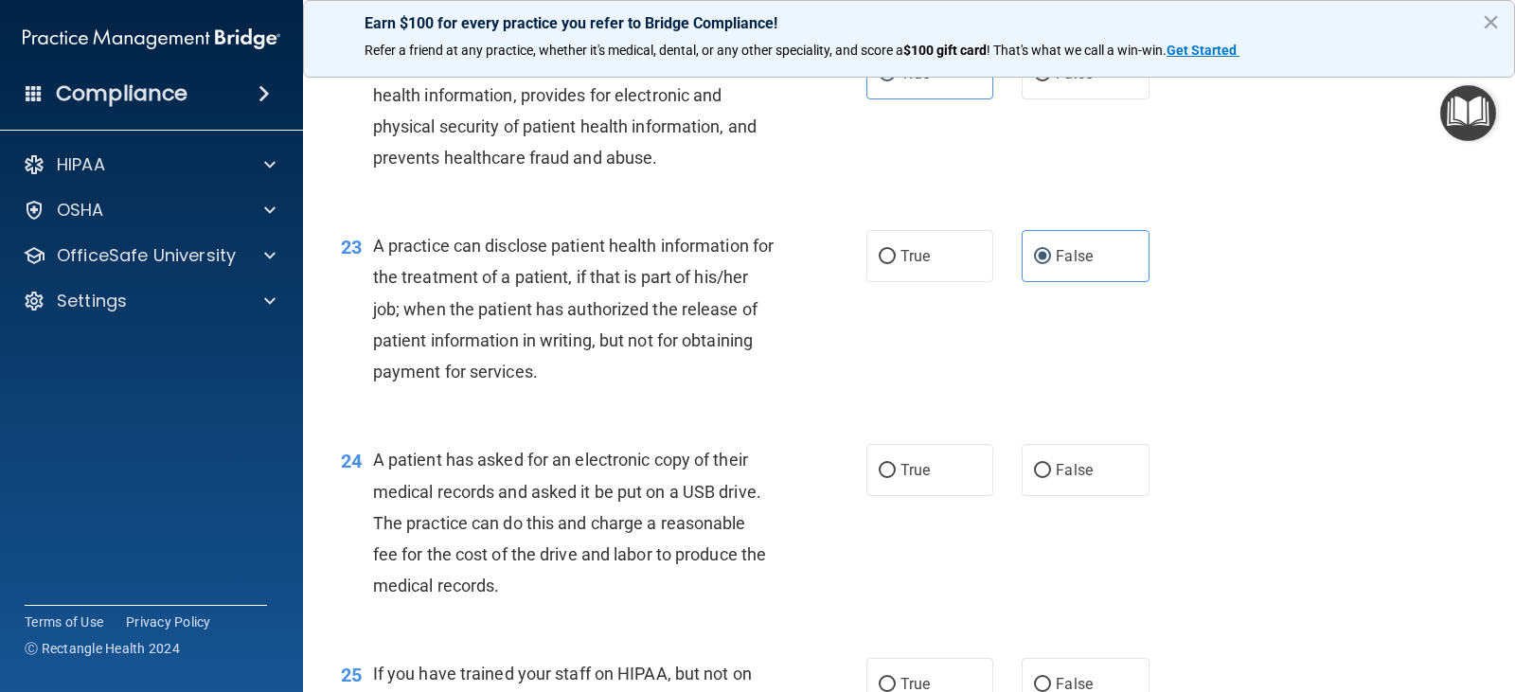
scroll to position [3315, 0]
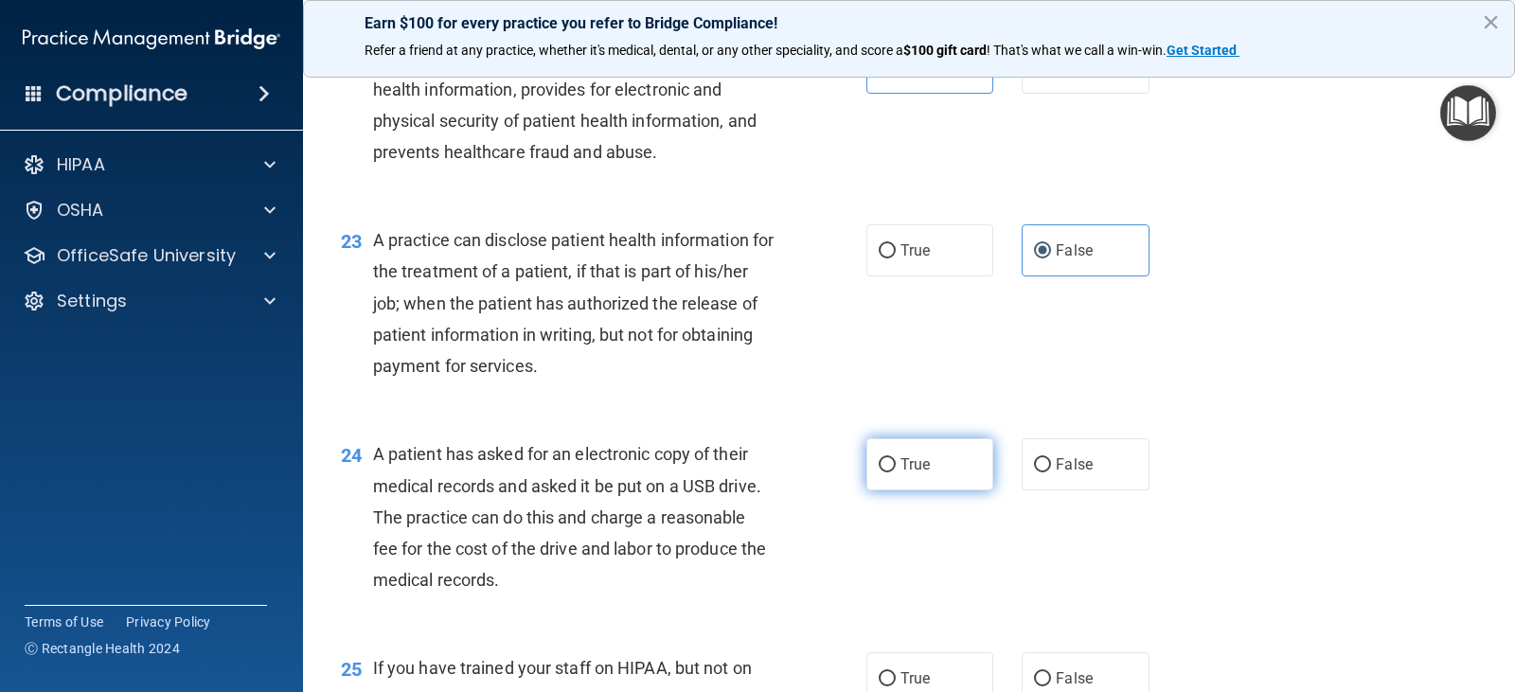
click at [951, 461] on label "True" at bounding box center [930, 465] width 127 height 52
click at [896, 461] on input "True" at bounding box center [887, 465] width 17 height 14
radio input "true"
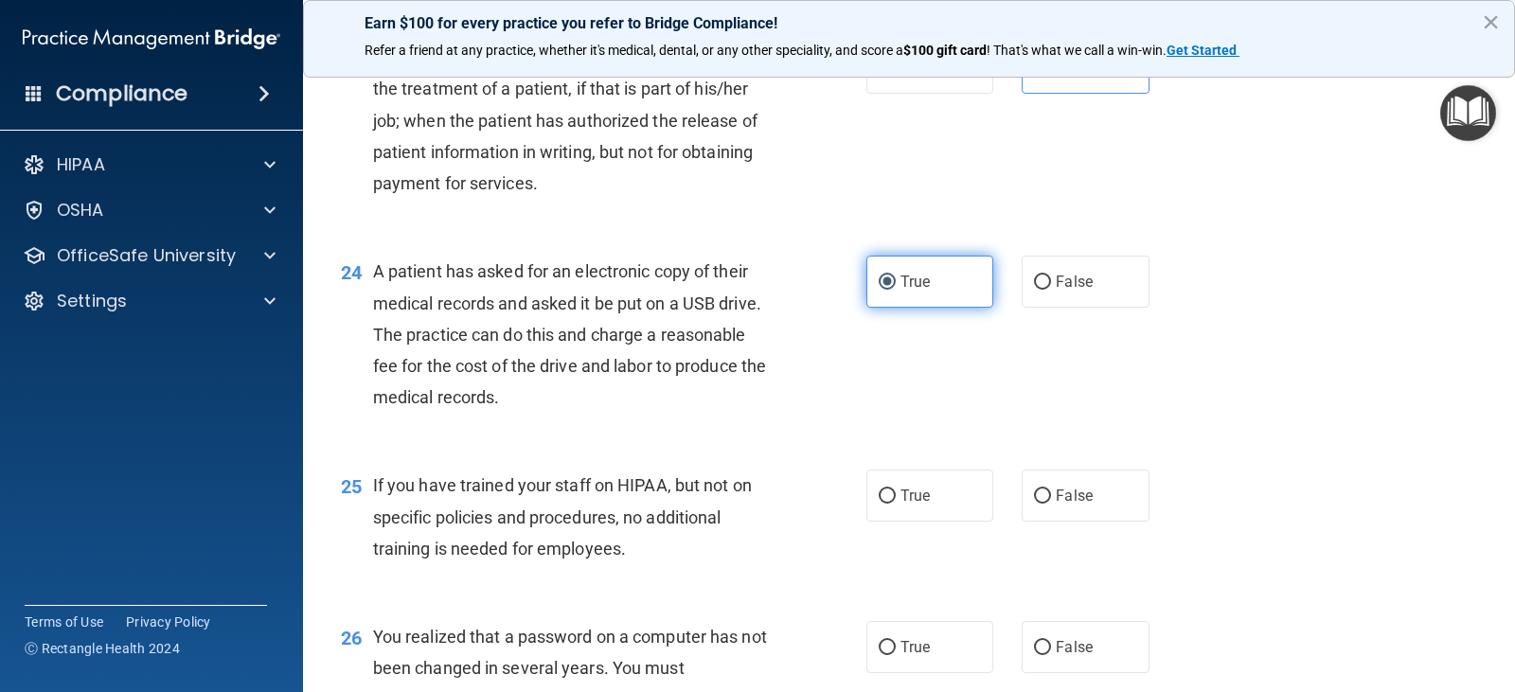
scroll to position [3504, 0]
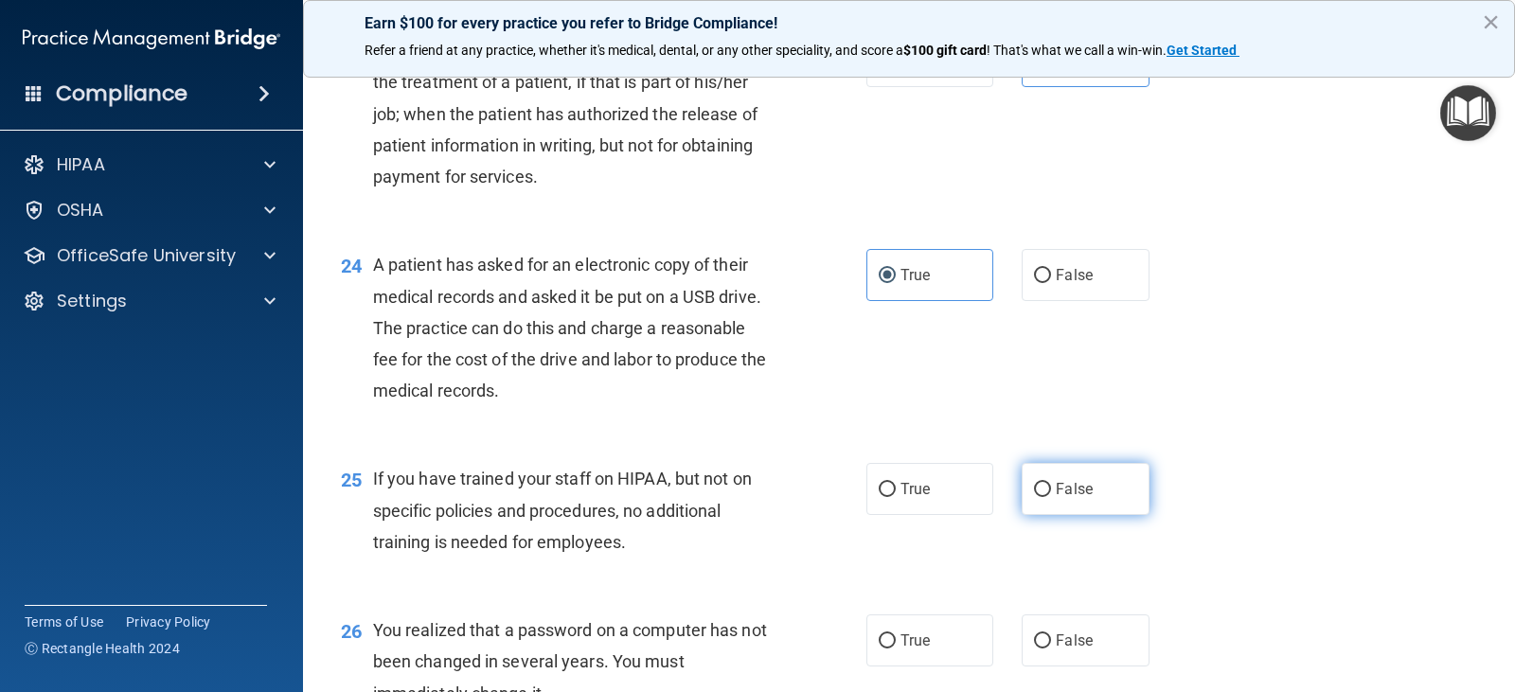
click at [1099, 485] on label "False" at bounding box center [1085, 489] width 127 height 52
click at [1051, 485] on input "False" at bounding box center [1042, 490] width 17 height 14
radio input "true"
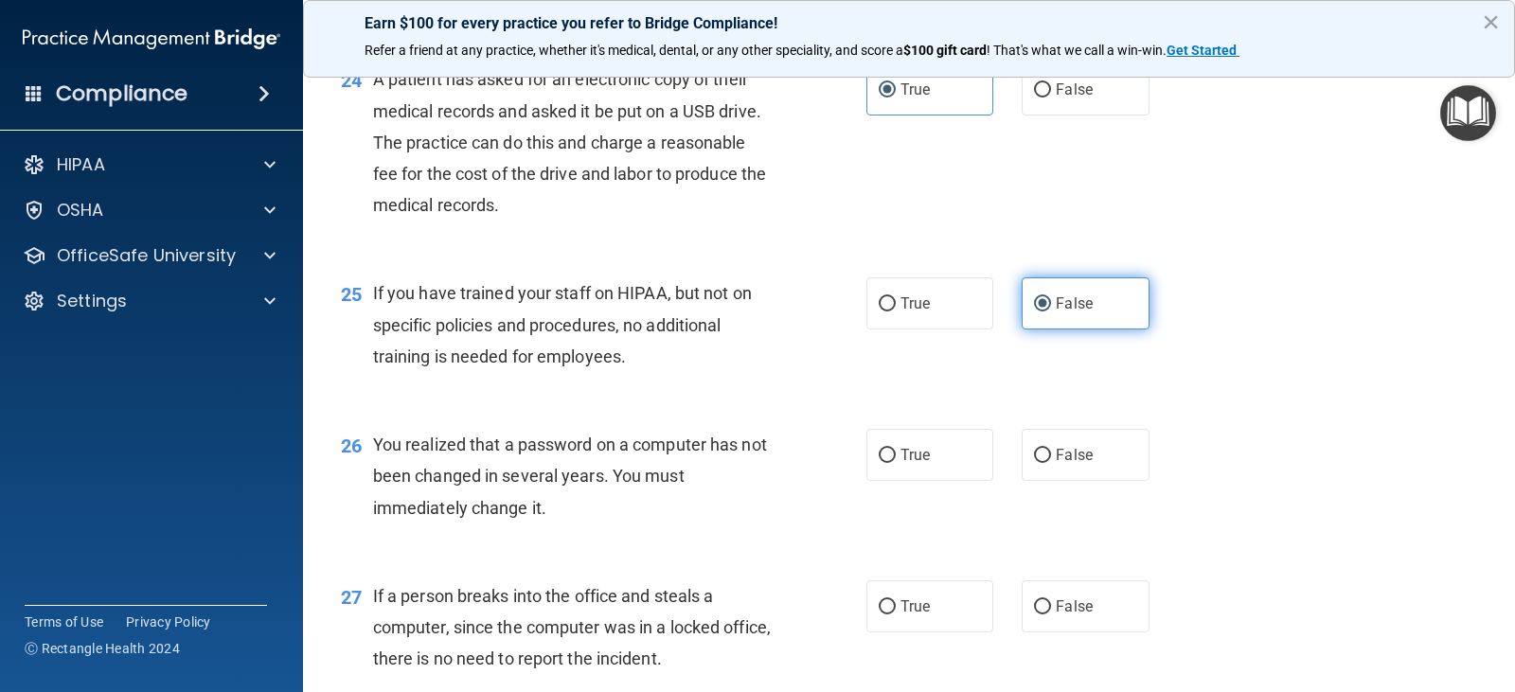
scroll to position [3694, 0]
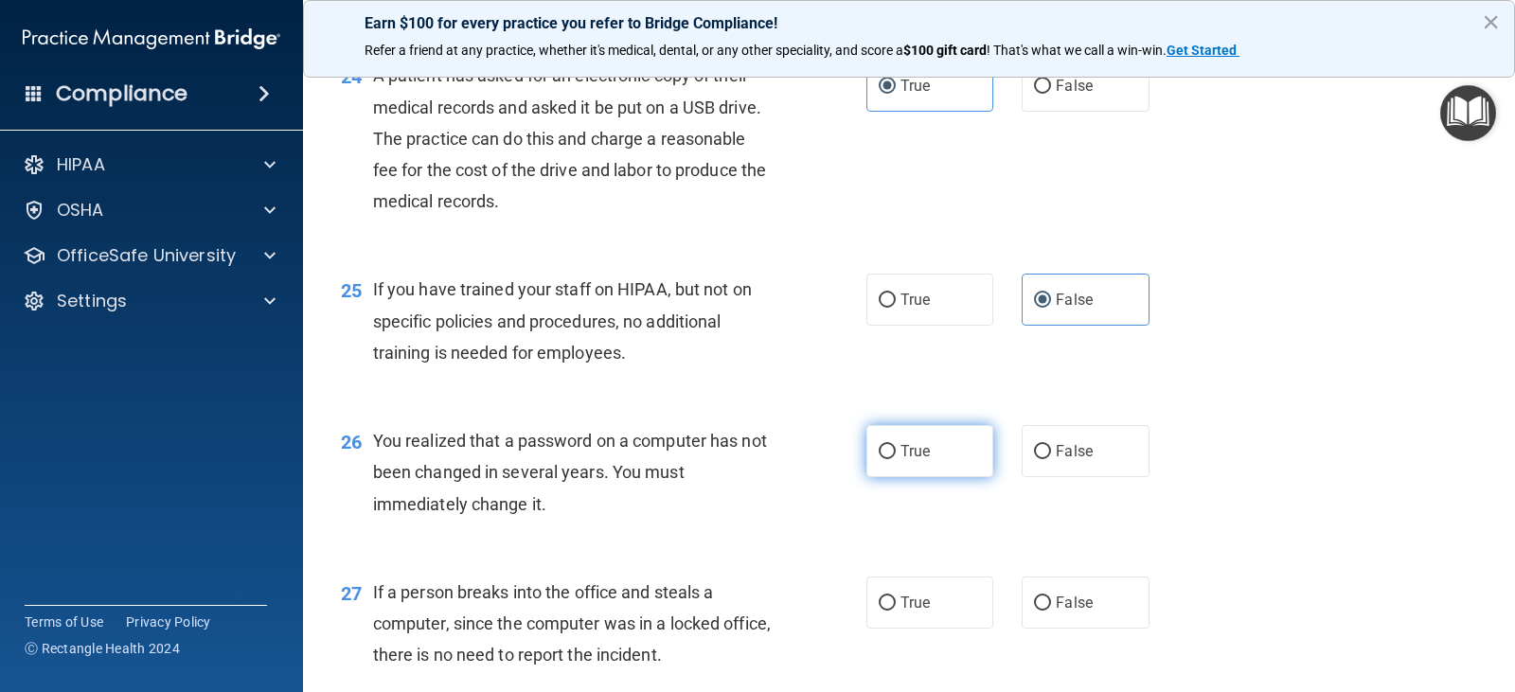
click at [914, 452] on span "True" at bounding box center [915, 451] width 29 height 18
click at [896, 452] on input "True" at bounding box center [887, 452] width 17 height 14
radio input "true"
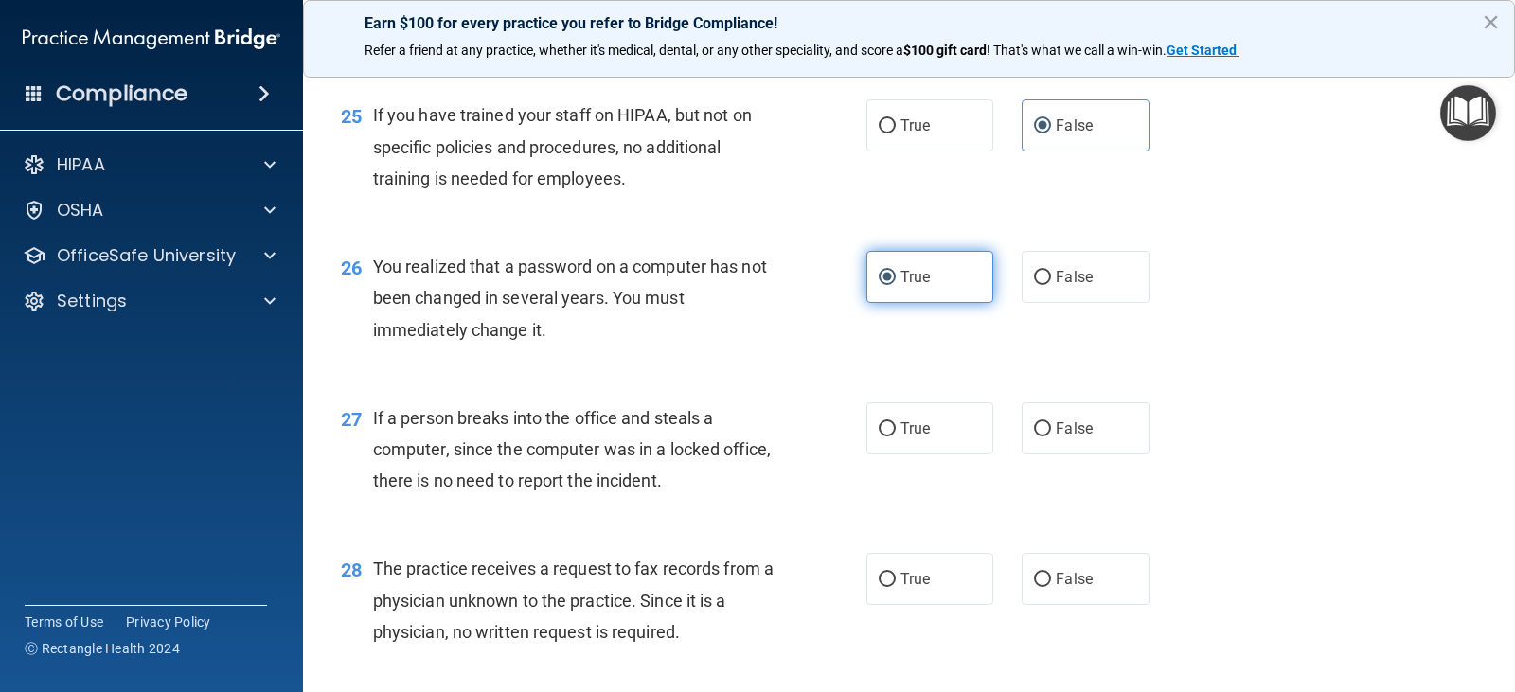
scroll to position [3883, 0]
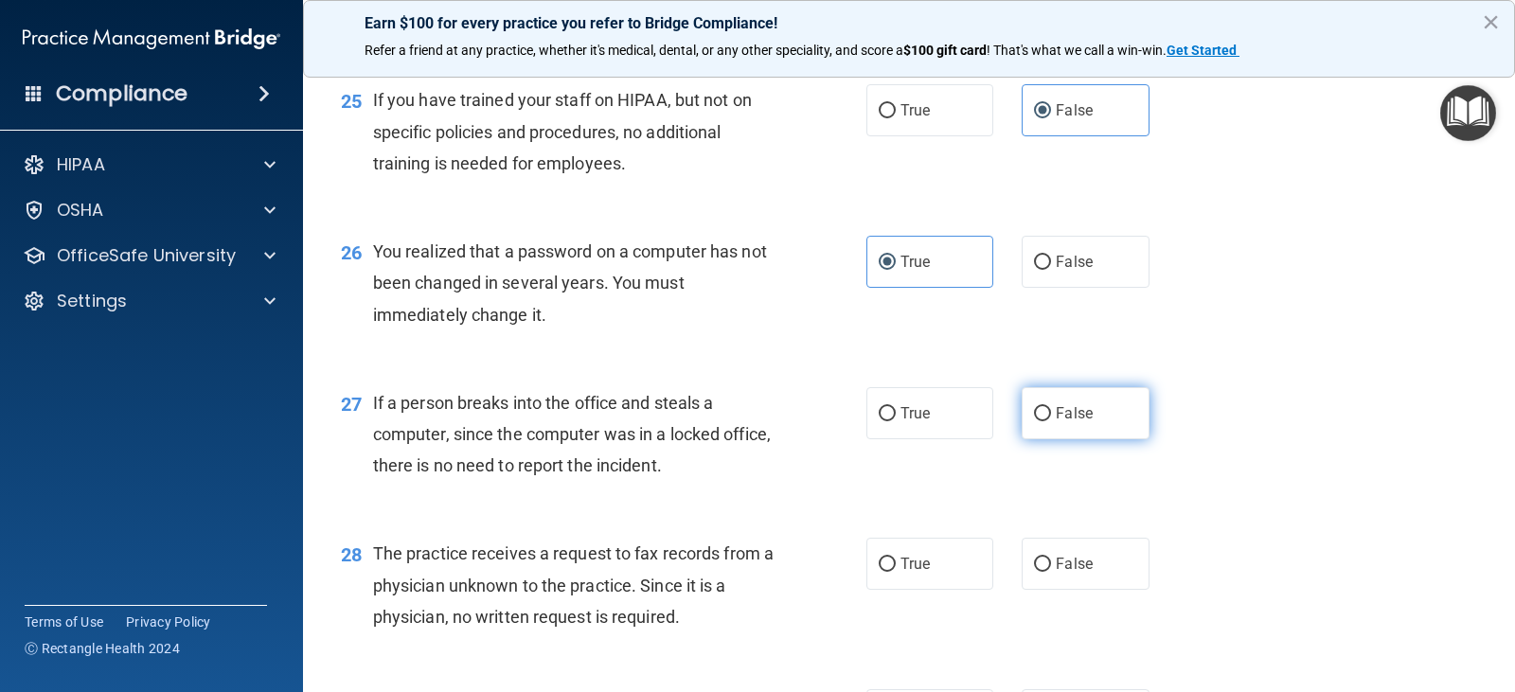
click at [1043, 424] on label "False" at bounding box center [1085, 413] width 127 height 52
click at [1043, 421] on input "False" at bounding box center [1042, 414] width 17 height 14
radio input "true"
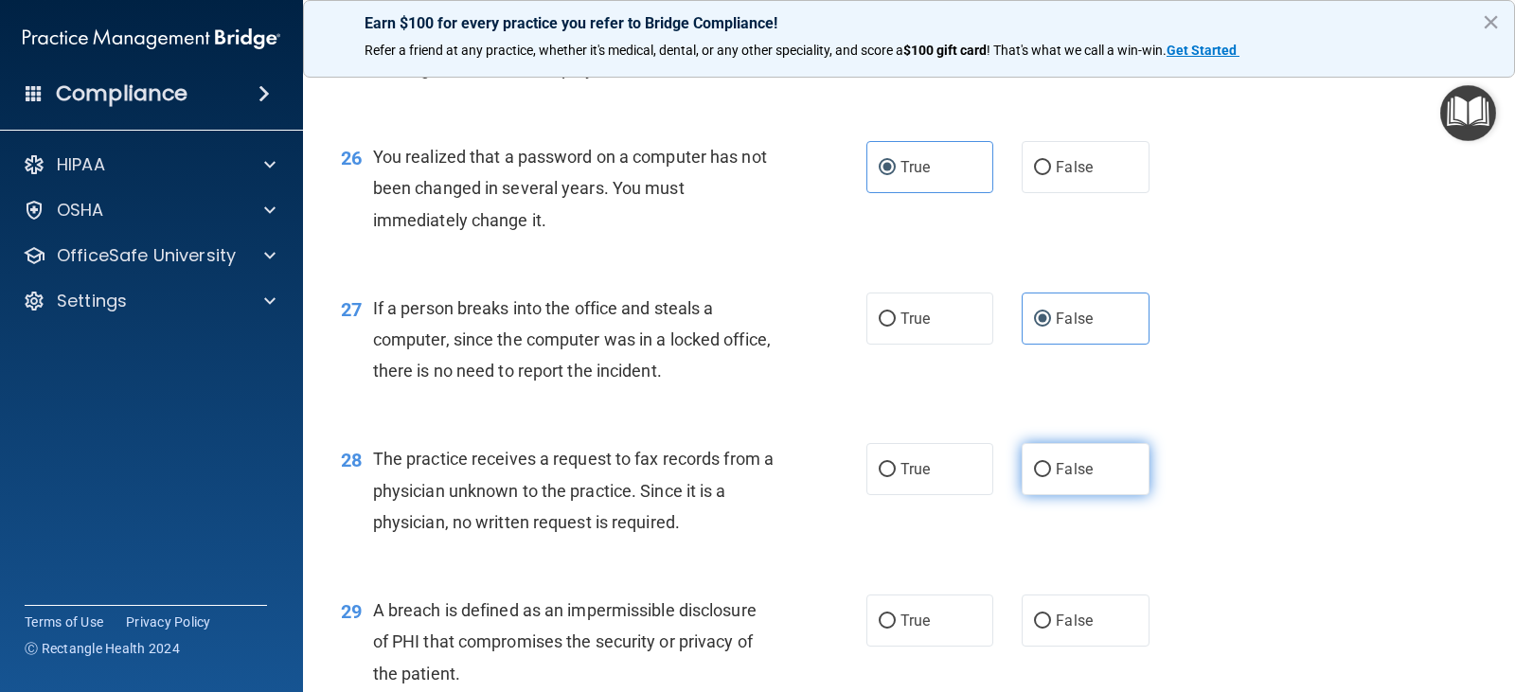
click at [1115, 477] on label "False" at bounding box center [1085, 469] width 127 height 52
click at [1051, 477] on input "False" at bounding box center [1042, 470] width 17 height 14
radio input "true"
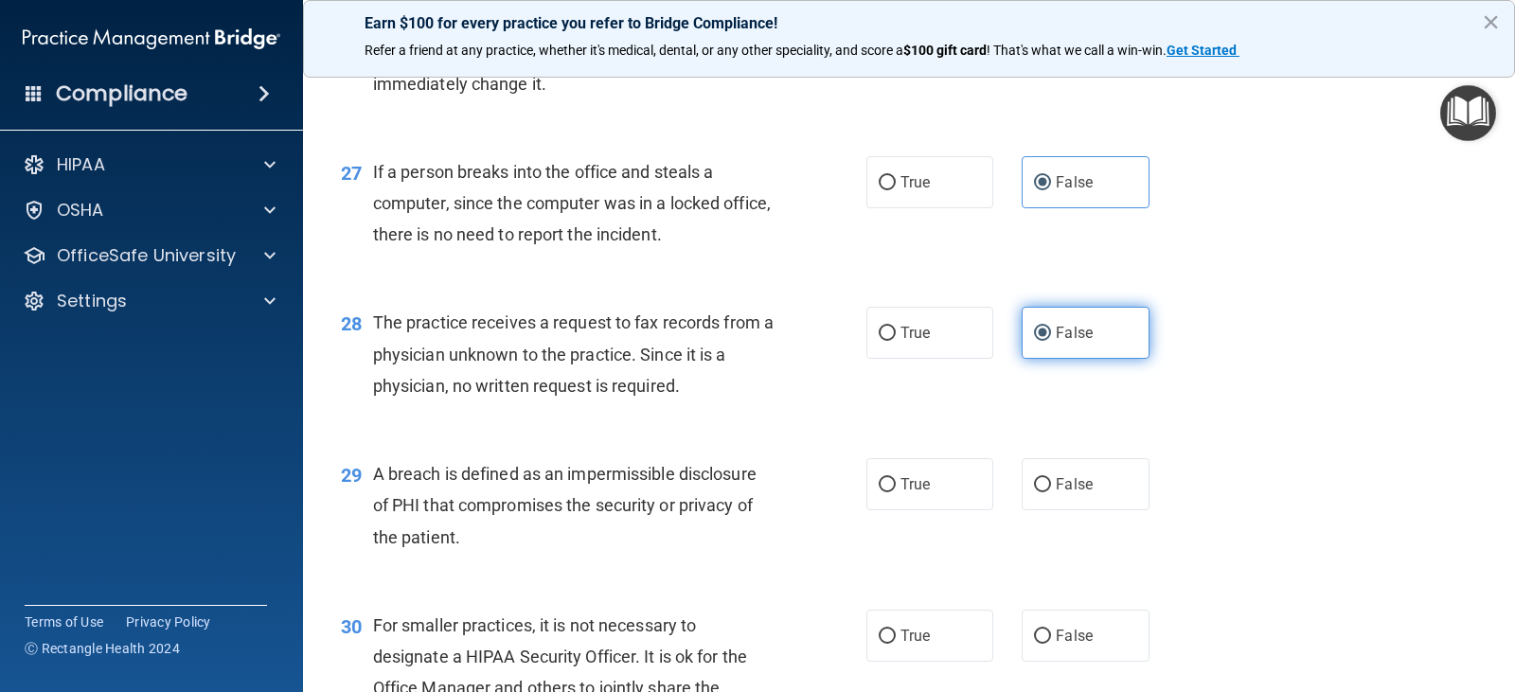
scroll to position [4167, 0]
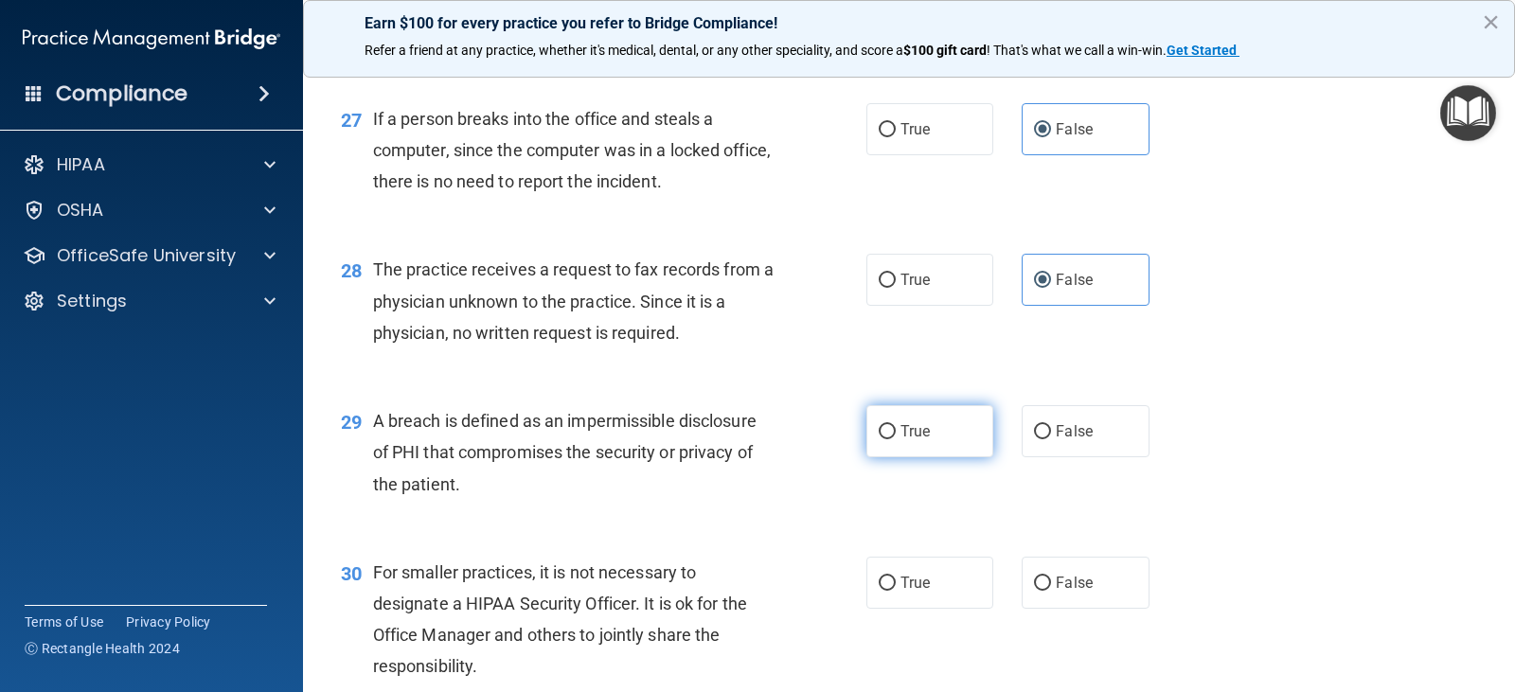
click at [933, 445] on label "True" at bounding box center [930, 431] width 127 height 52
click at [896, 439] on input "True" at bounding box center [887, 432] width 17 height 14
radio input "true"
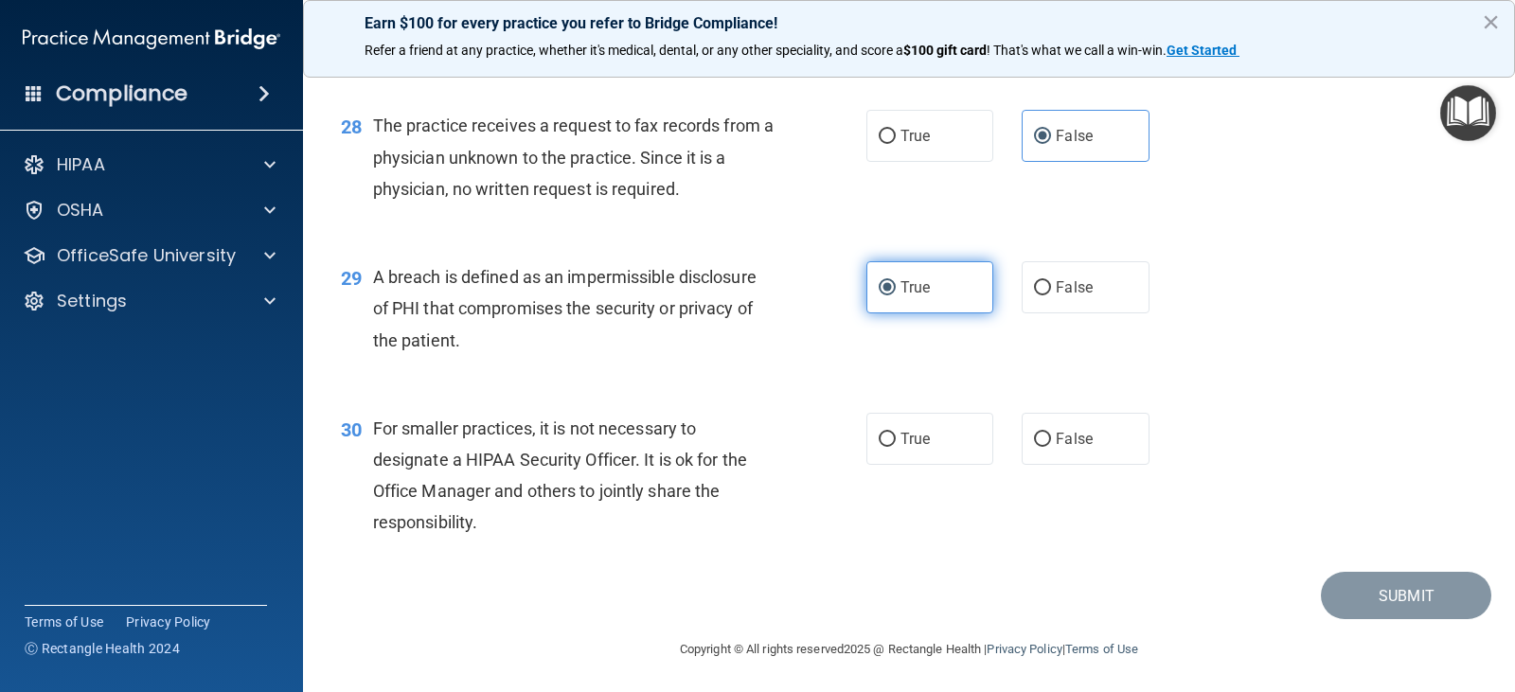
scroll to position [4314, 0]
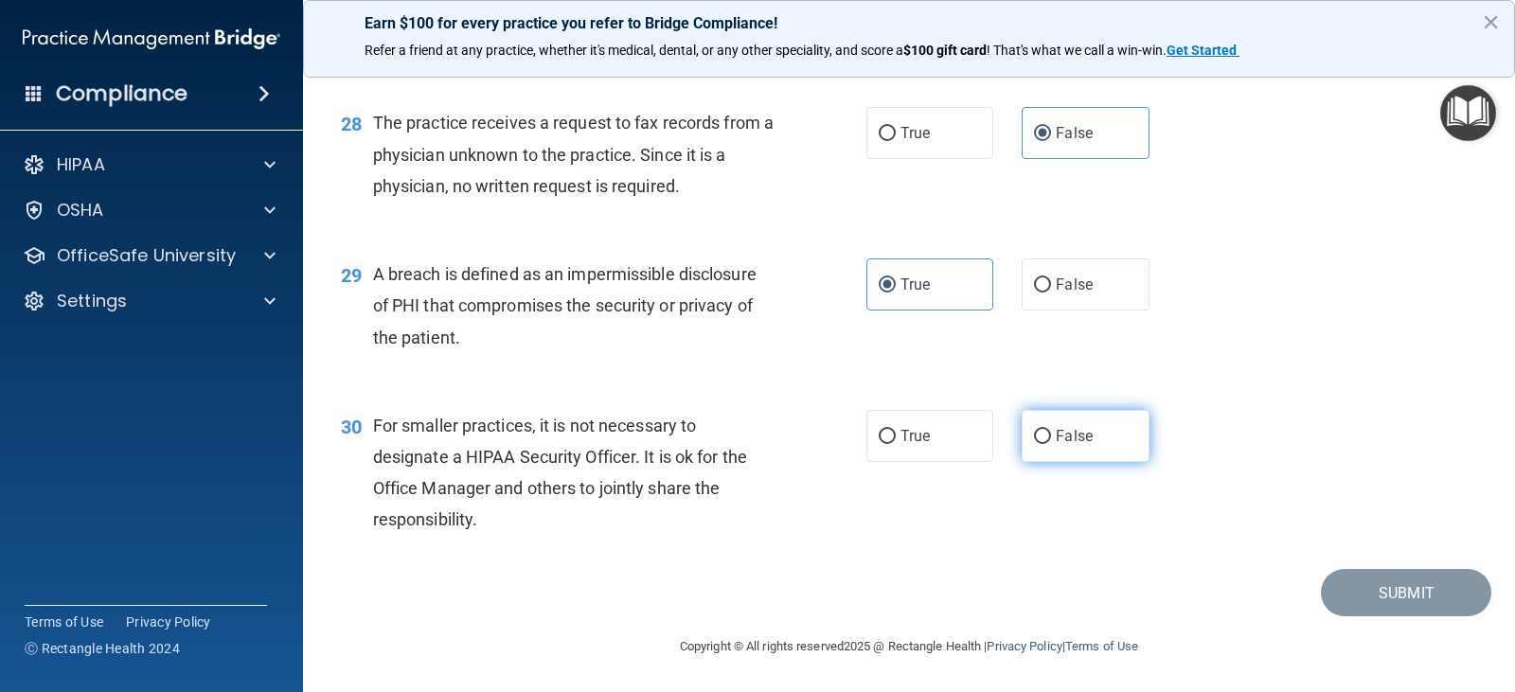
click at [1053, 448] on label "False" at bounding box center [1085, 436] width 127 height 52
click at [1051, 444] on input "False" at bounding box center [1042, 437] width 17 height 14
radio input "true"
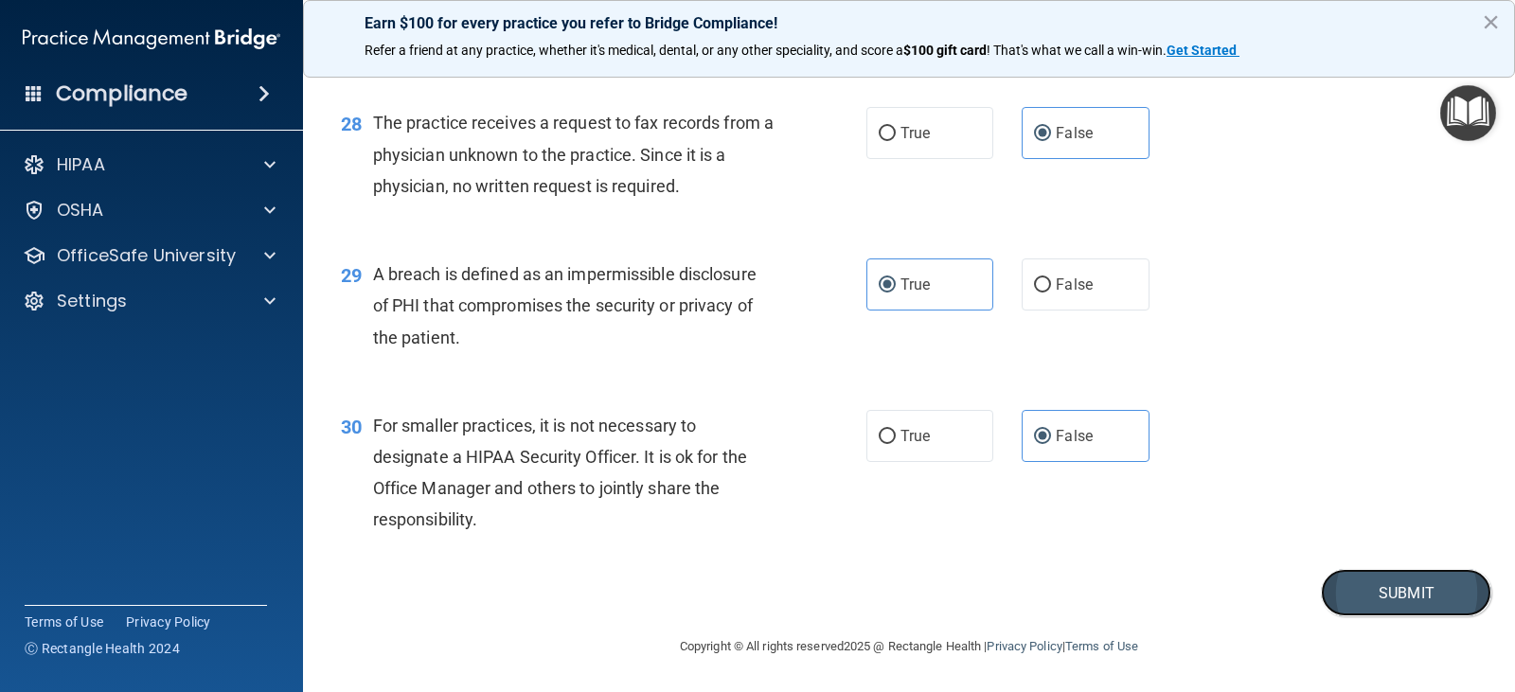
click at [1342, 591] on button "Submit" at bounding box center [1406, 593] width 170 height 48
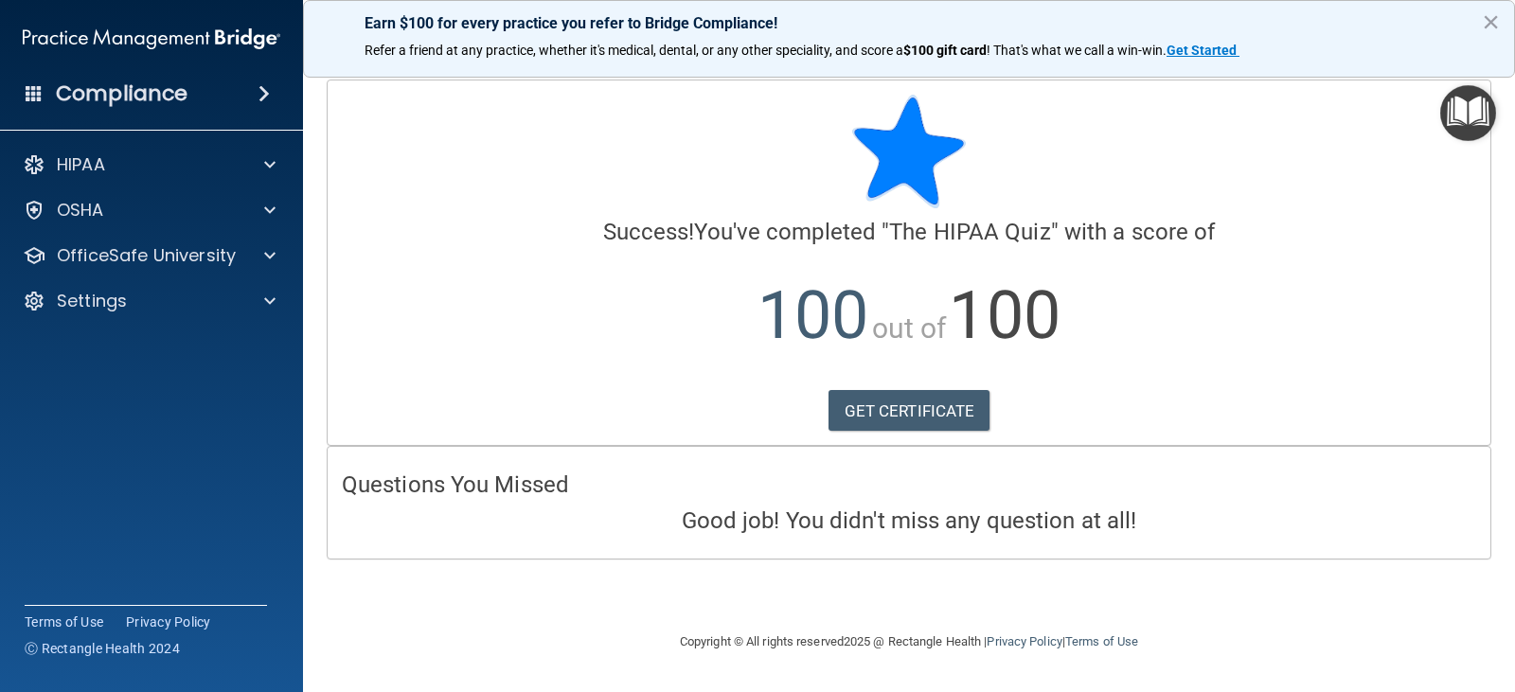
click at [1463, 112] on img "Open Resource Center" at bounding box center [1469, 113] width 56 height 56
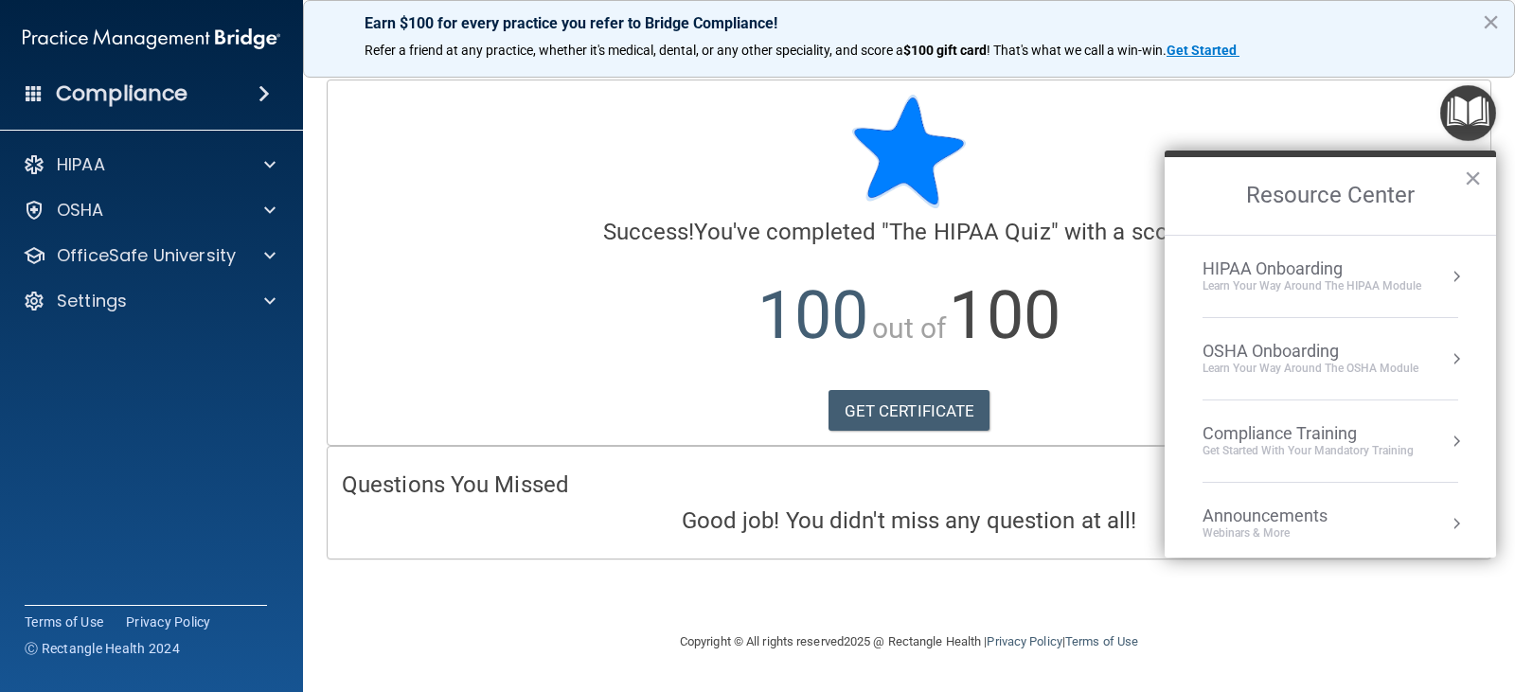
click at [1347, 436] on div "Compliance Training" at bounding box center [1308, 433] width 211 height 21
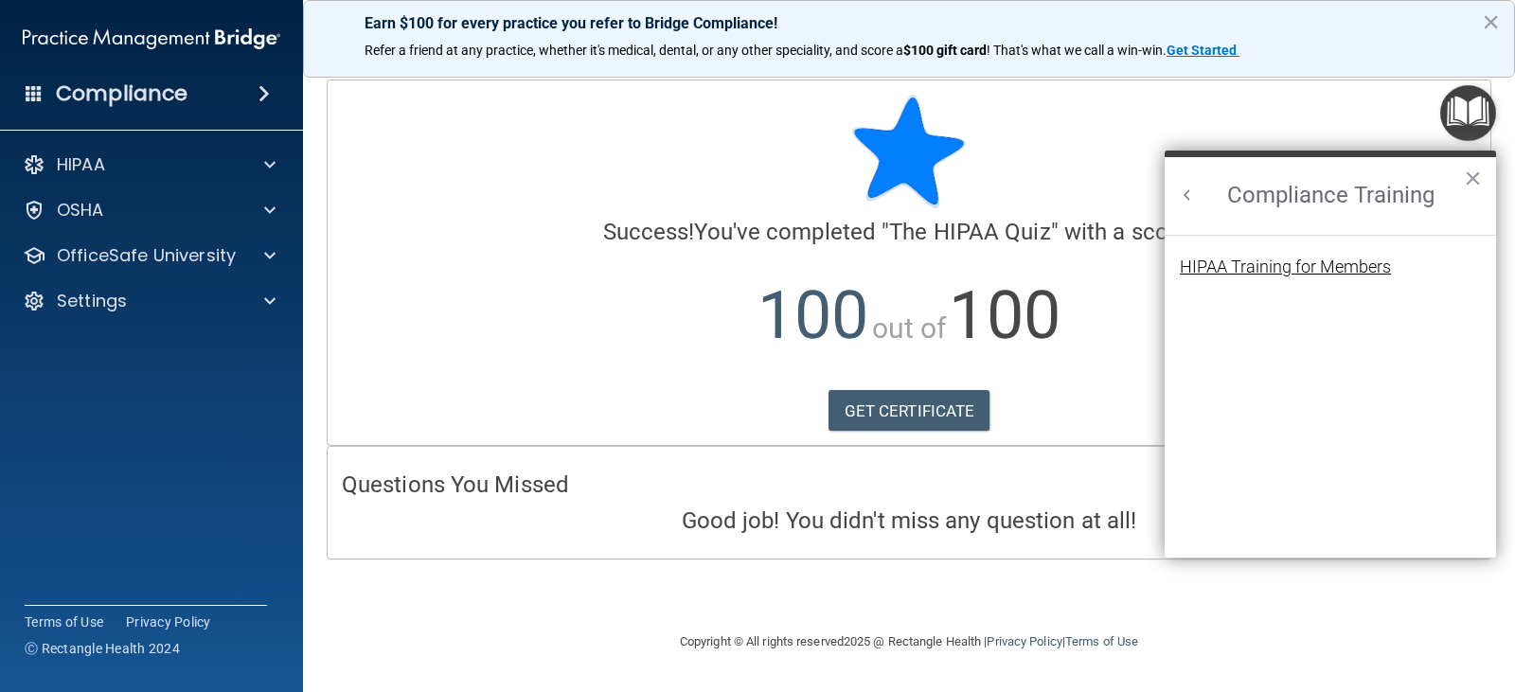
click at [1369, 276] on div "HIPAA Training for Members" at bounding box center [1285, 267] width 211 height 17
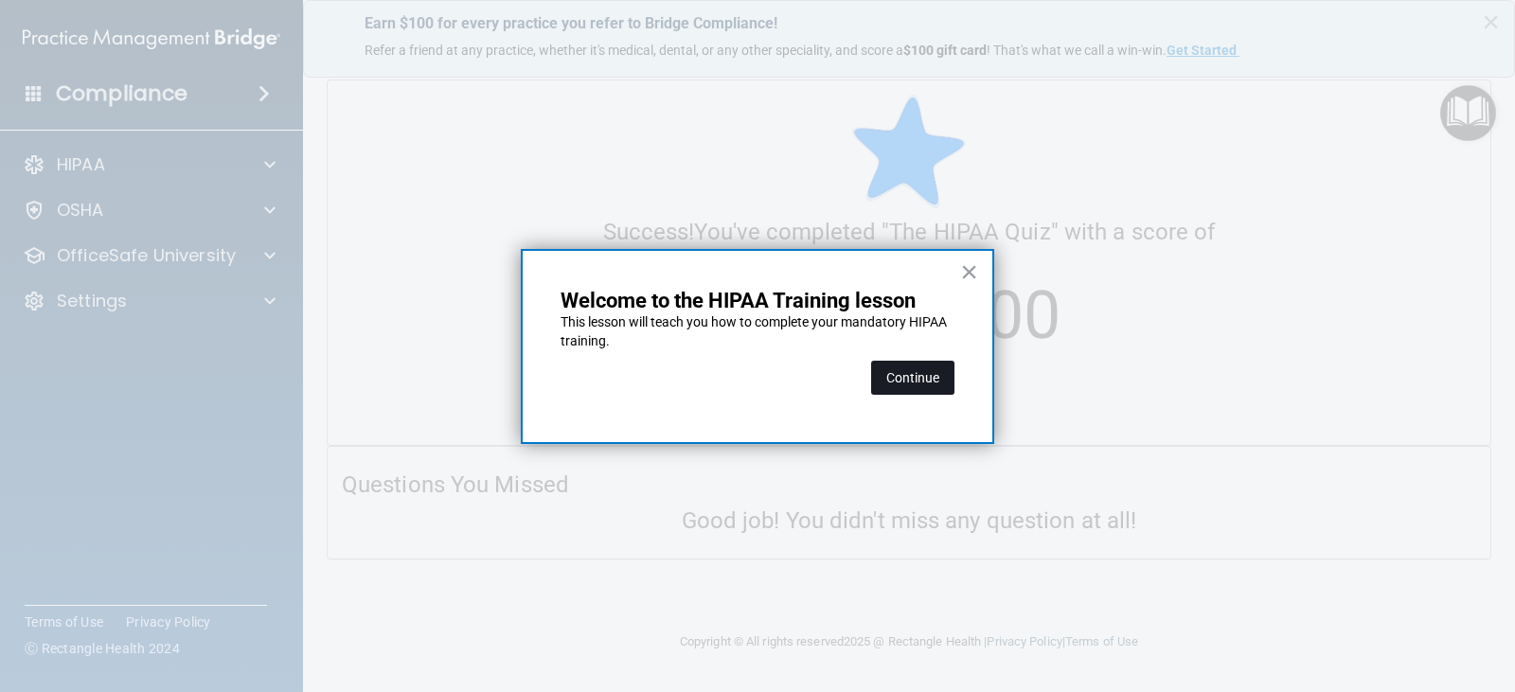
click at [944, 381] on button "Continue" at bounding box center [912, 378] width 83 height 34
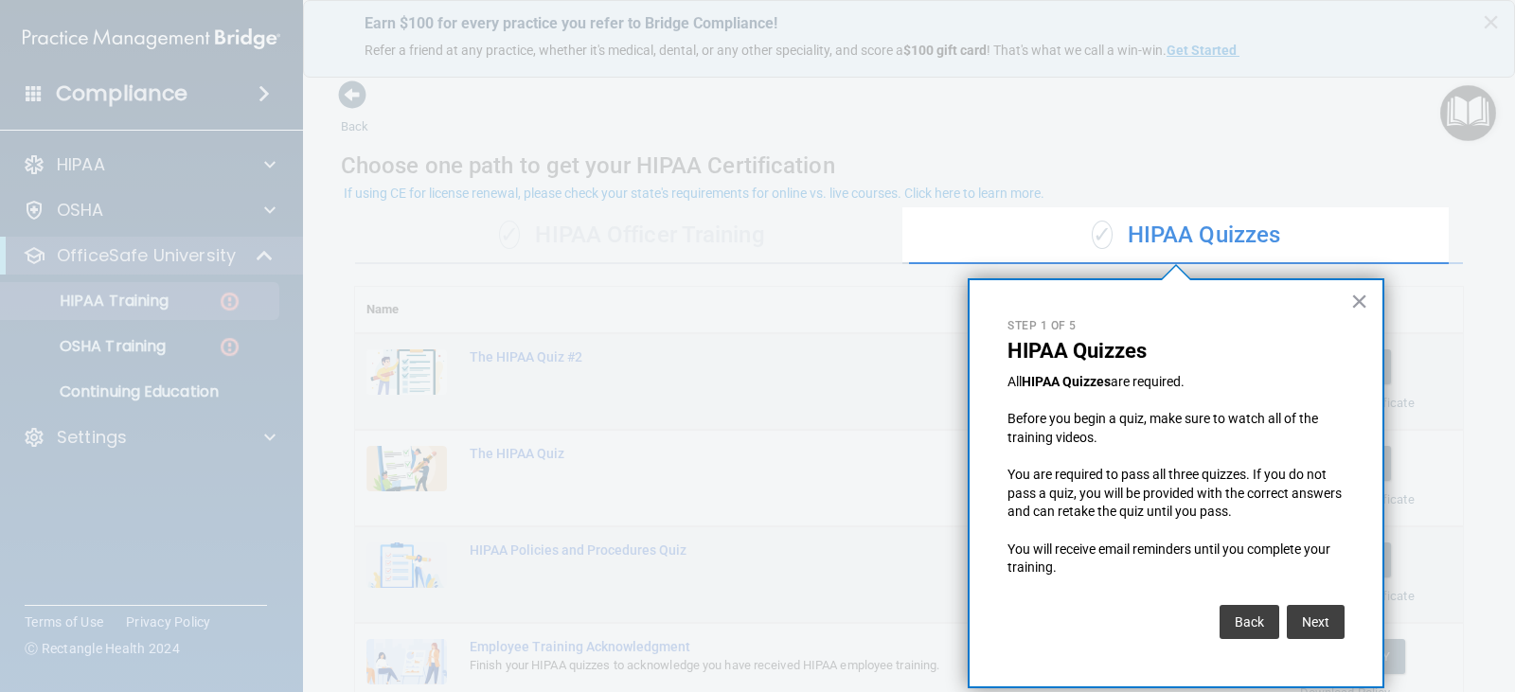
click at [1366, 299] on button "×" at bounding box center [1360, 301] width 18 height 30
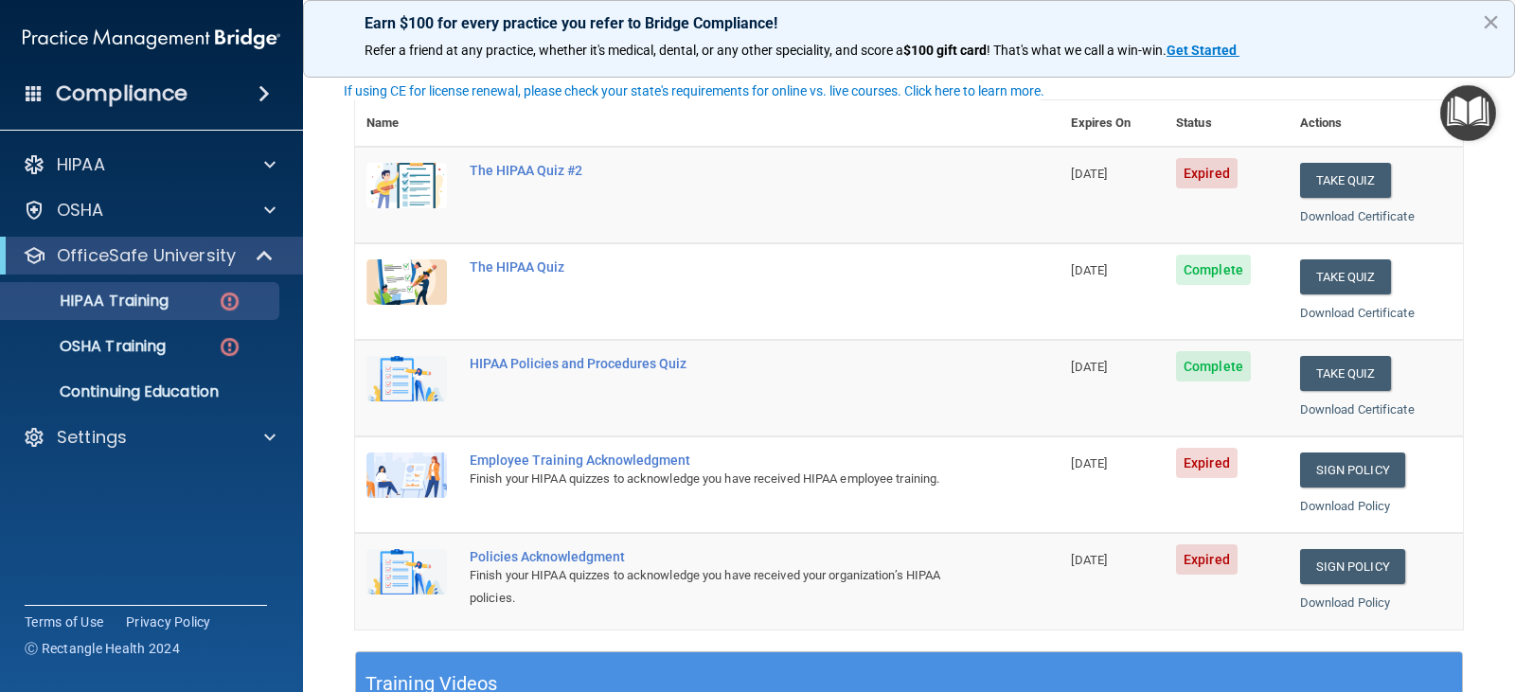
scroll to position [189, 0]
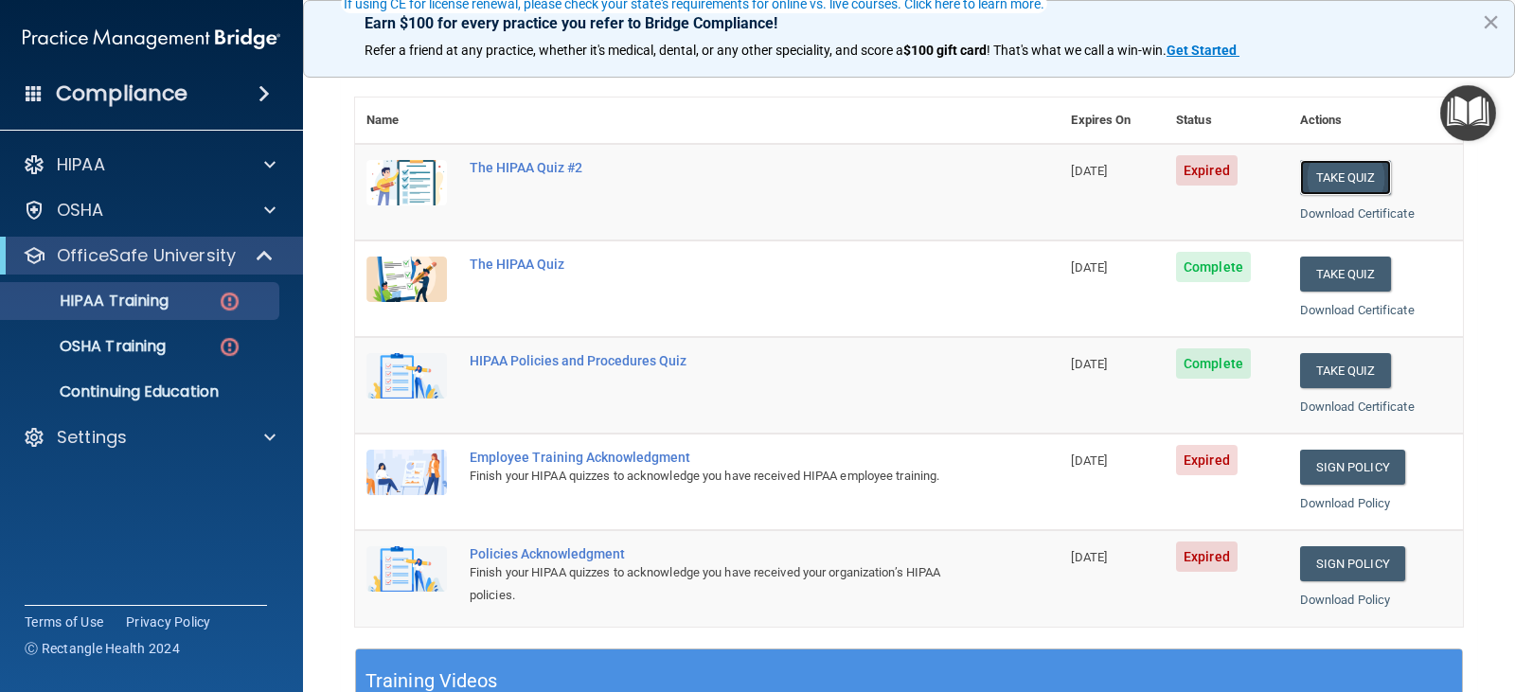
click at [1351, 173] on button "Take Quiz" at bounding box center [1345, 177] width 91 height 35
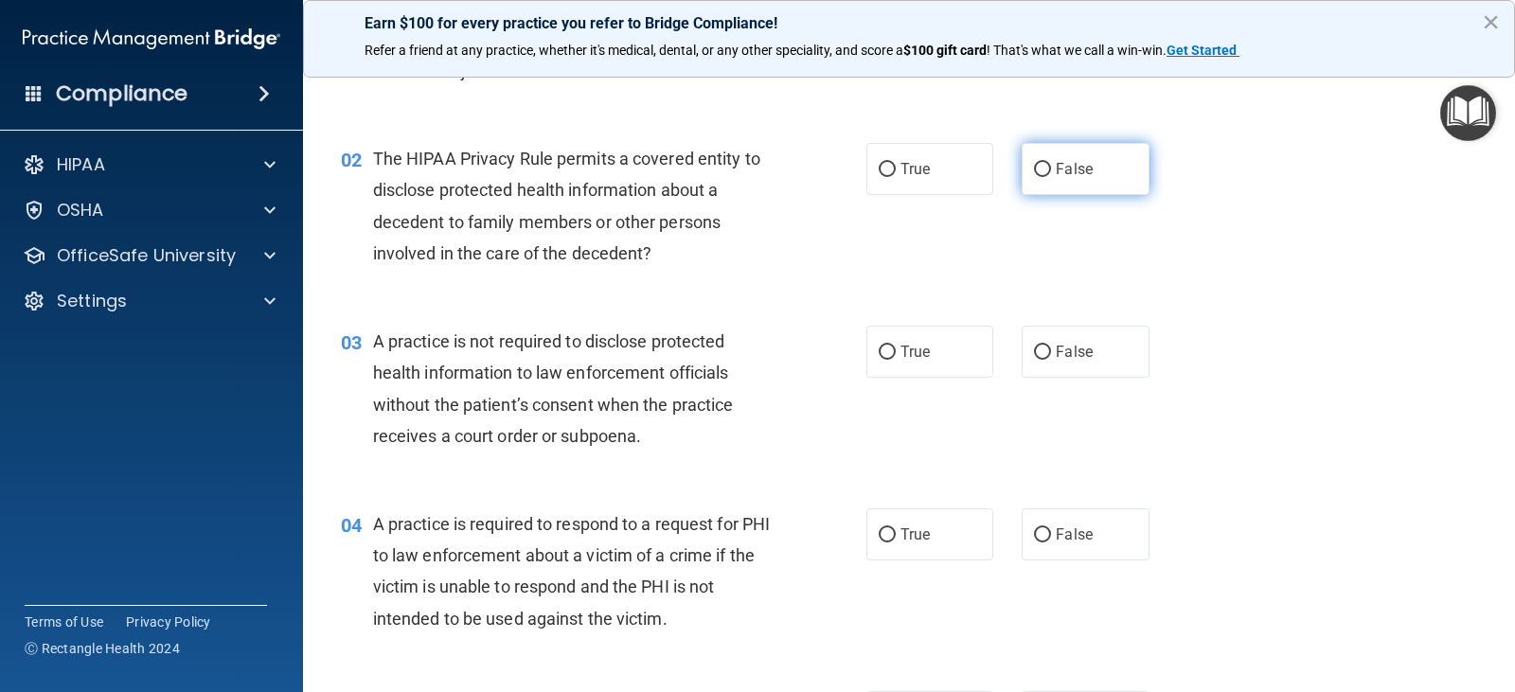
click at [1094, 157] on label "False" at bounding box center [1085, 169] width 127 height 52
click at [1051, 163] on input "False" at bounding box center [1042, 170] width 17 height 14
radio input "true"
click at [1052, 333] on label "False" at bounding box center [1085, 352] width 127 height 52
click at [1051, 346] on input "False" at bounding box center [1042, 353] width 17 height 14
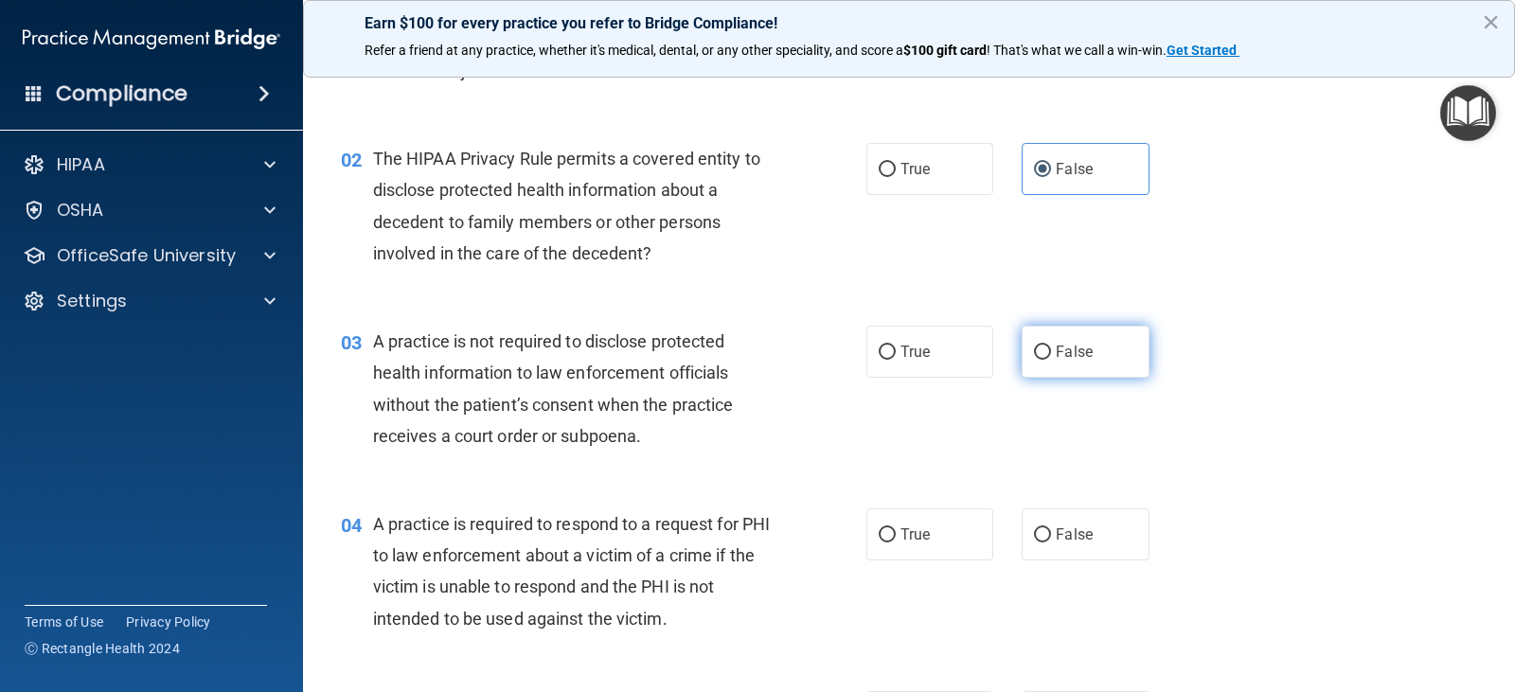
radio input "true"
click at [940, 358] on label "True" at bounding box center [930, 352] width 127 height 52
click at [896, 358] on input "True" at bounding box center [887, 353] width 17 height 14
radio input "true"
radio input "false"
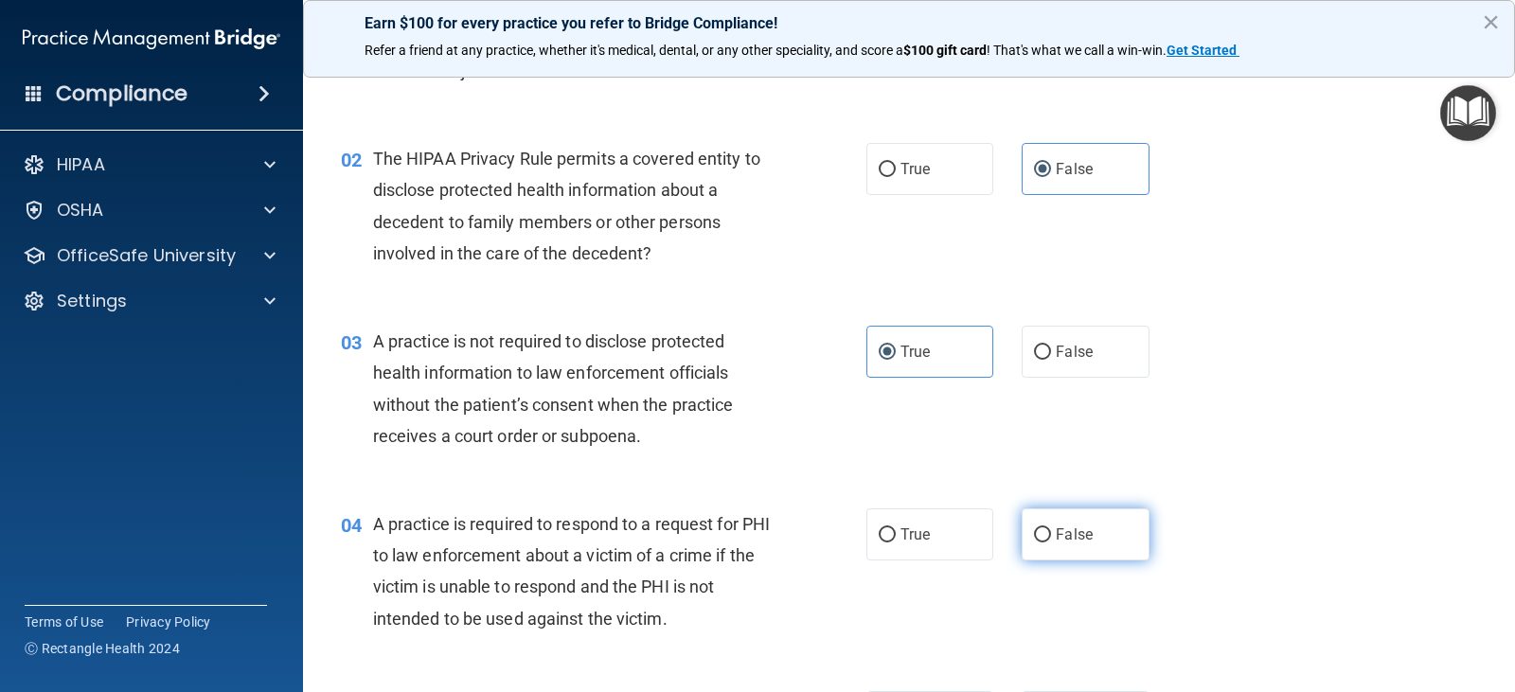
click at [1051, 559] on label "False" at bounding box center [1085, 535] width 127 height 52
click at [1051, 543] on input "False" at bounding box center [1042, 535] width 17 height 14
radio input "true"
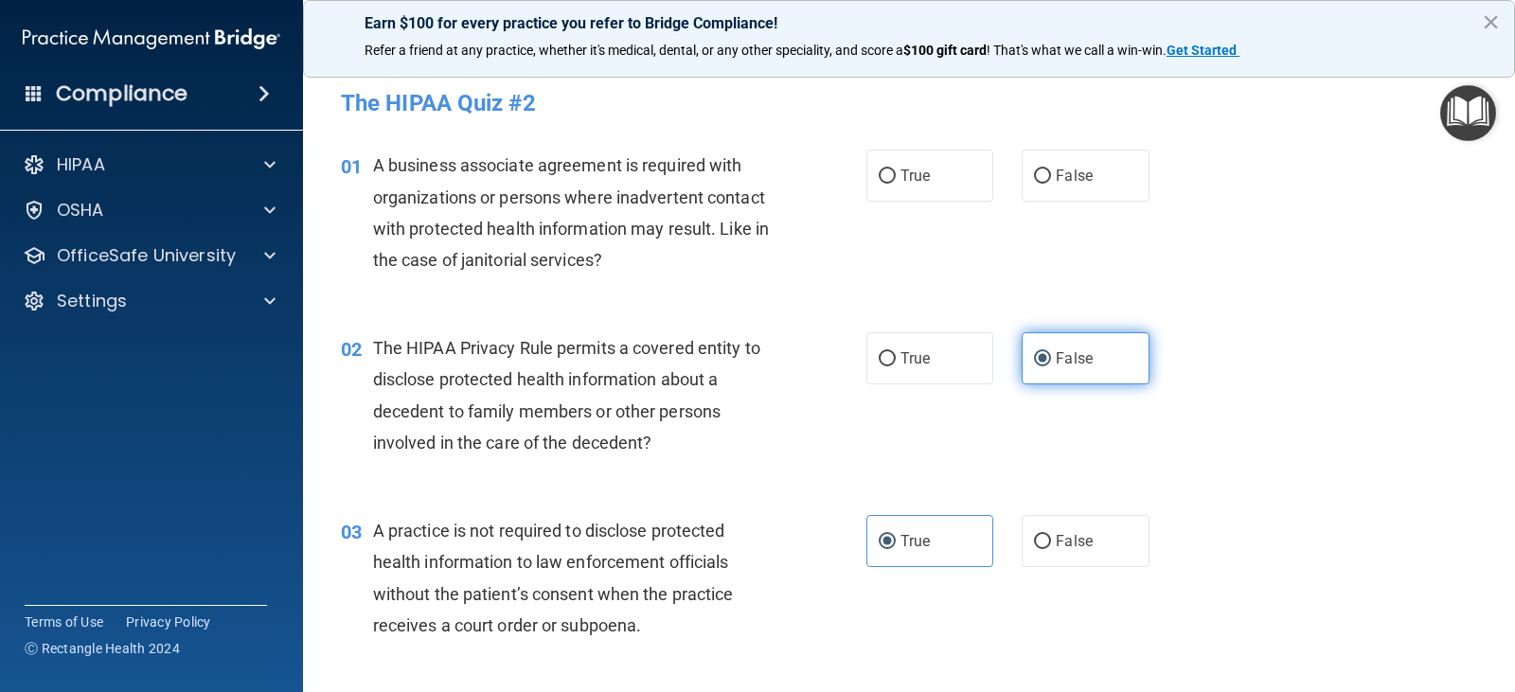
click at [1077, 362] on span "False" at bounding box center [1074, 358] width 37 height 18
click at [1051, 362] on input "False" at bounding box center [1042, 359] width 17 height 14
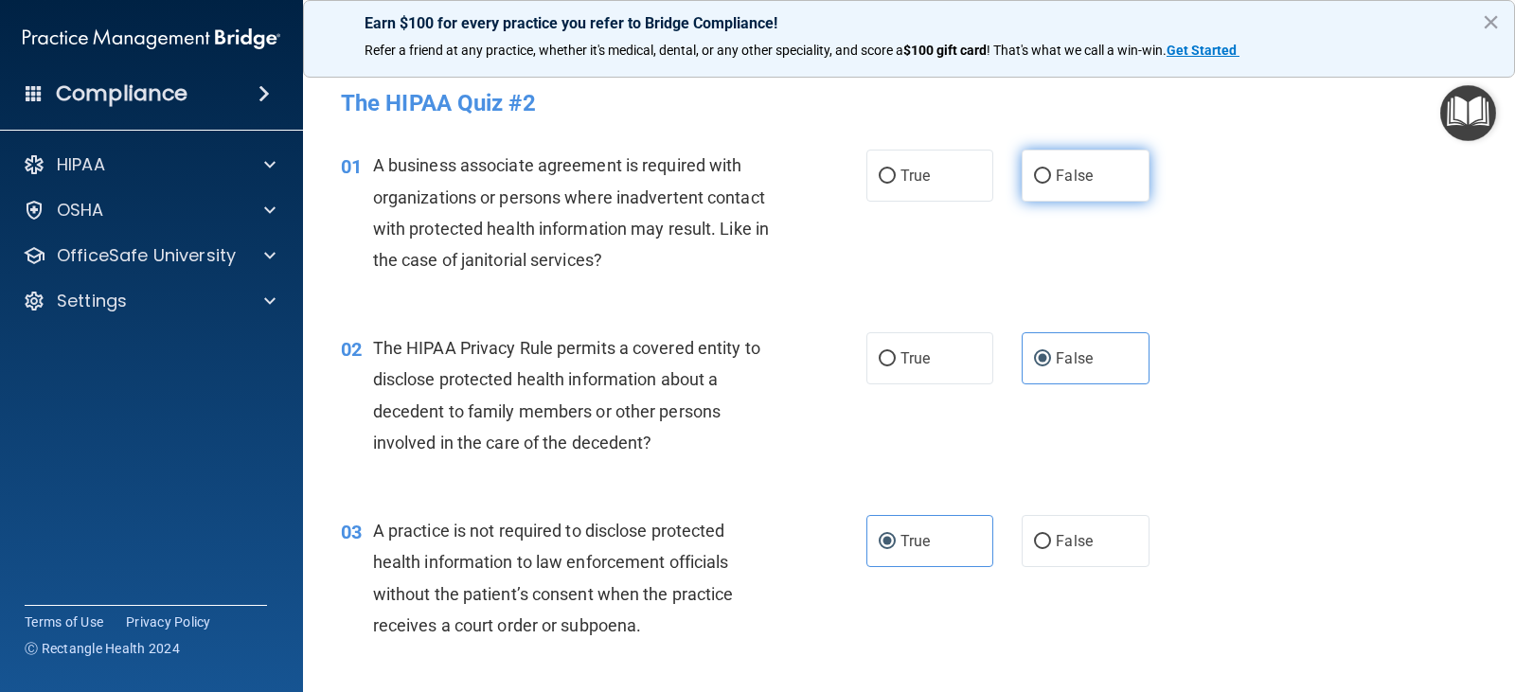
click at [1069, 188] on label "False" at bounding box center [1085, 176] width 127 height 52
click at [1051, 184] on input "False" at bounding box center [1042, 177] width 17 height 14
radio input "true"
click at [922, 372] on label "True" at bounding box center [930, 358] width 127 height 52
click at [896, 367] on input "True" at bounding box center [887, 359] width 17 height 14
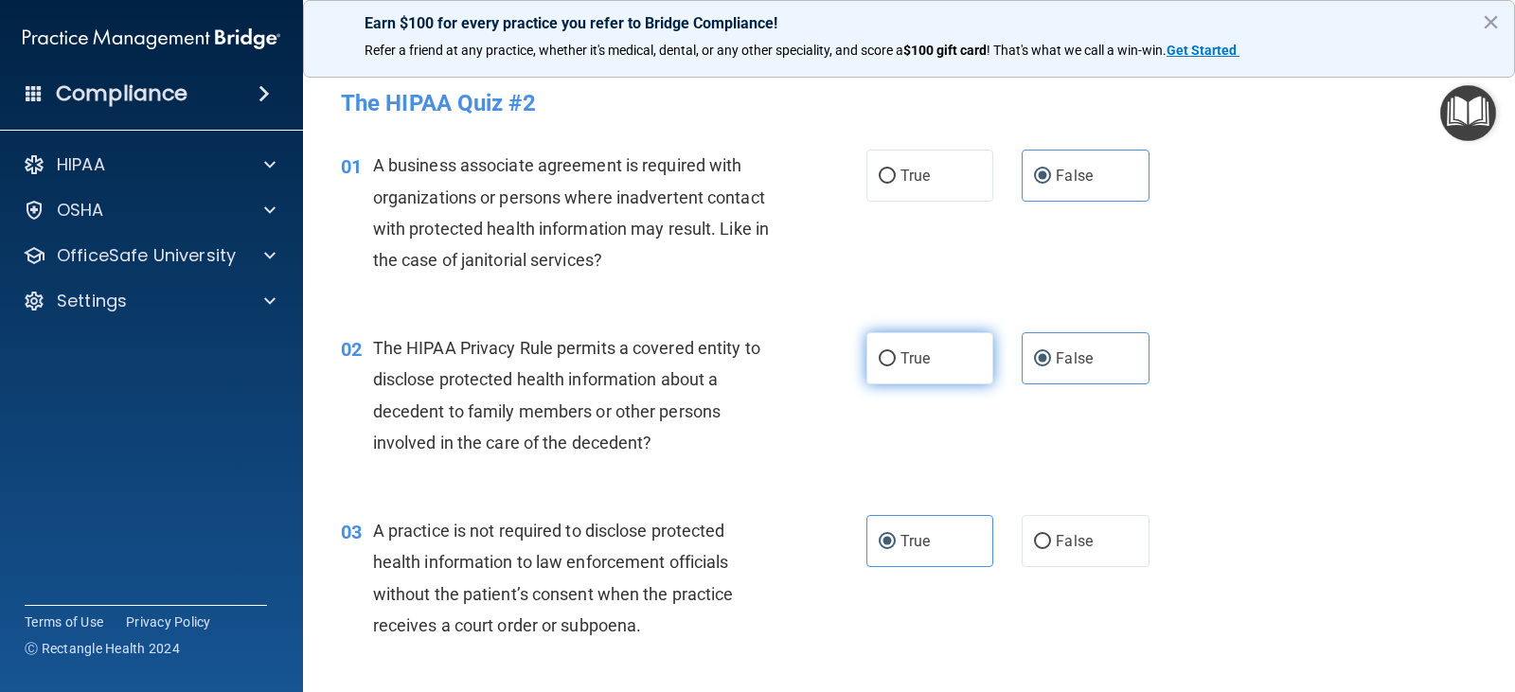
radio input "true"
radio input "false"
click at [1058, 540] on span "False" at bounding box center [1074, 541] width 37 height 18
click at [1051, 540] on input "False" at bounding box center [1042, 542] width 17 height 14
radio input "true"
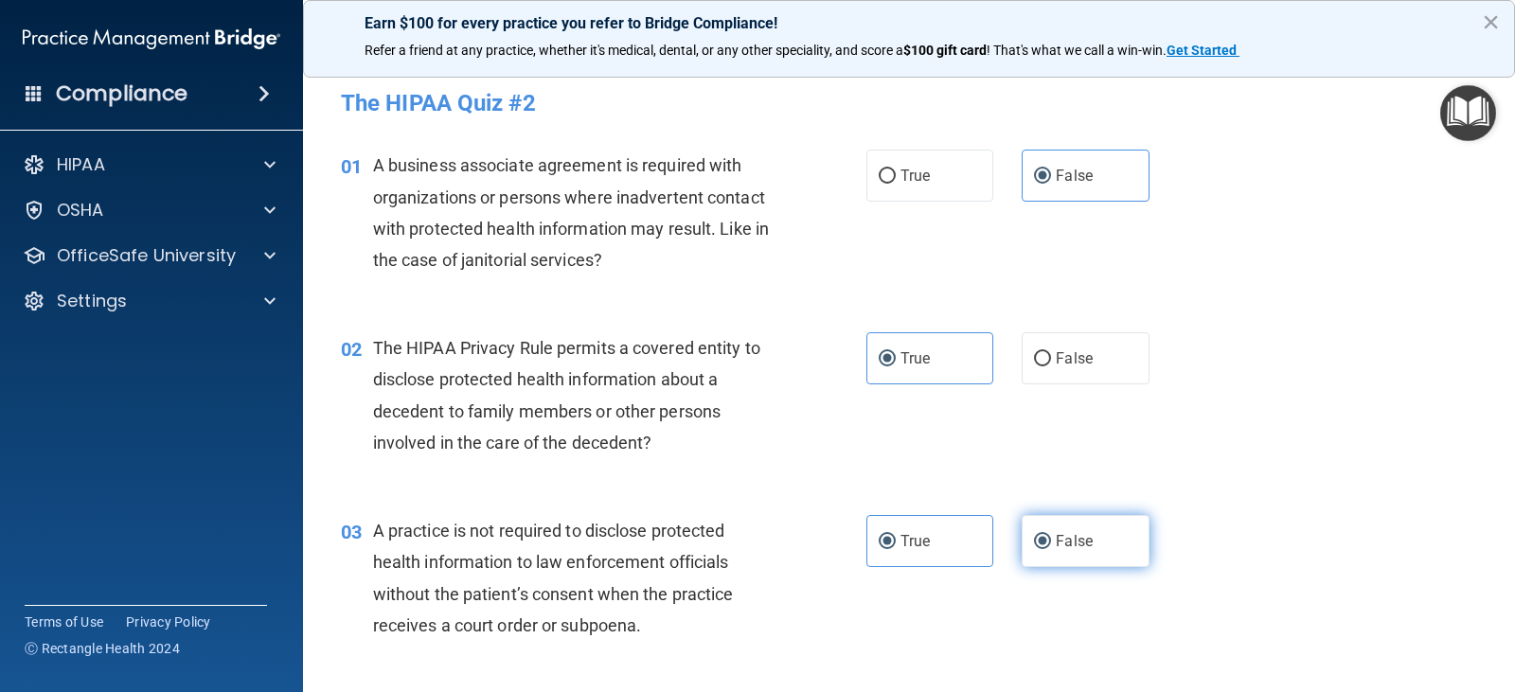
radio input "false"
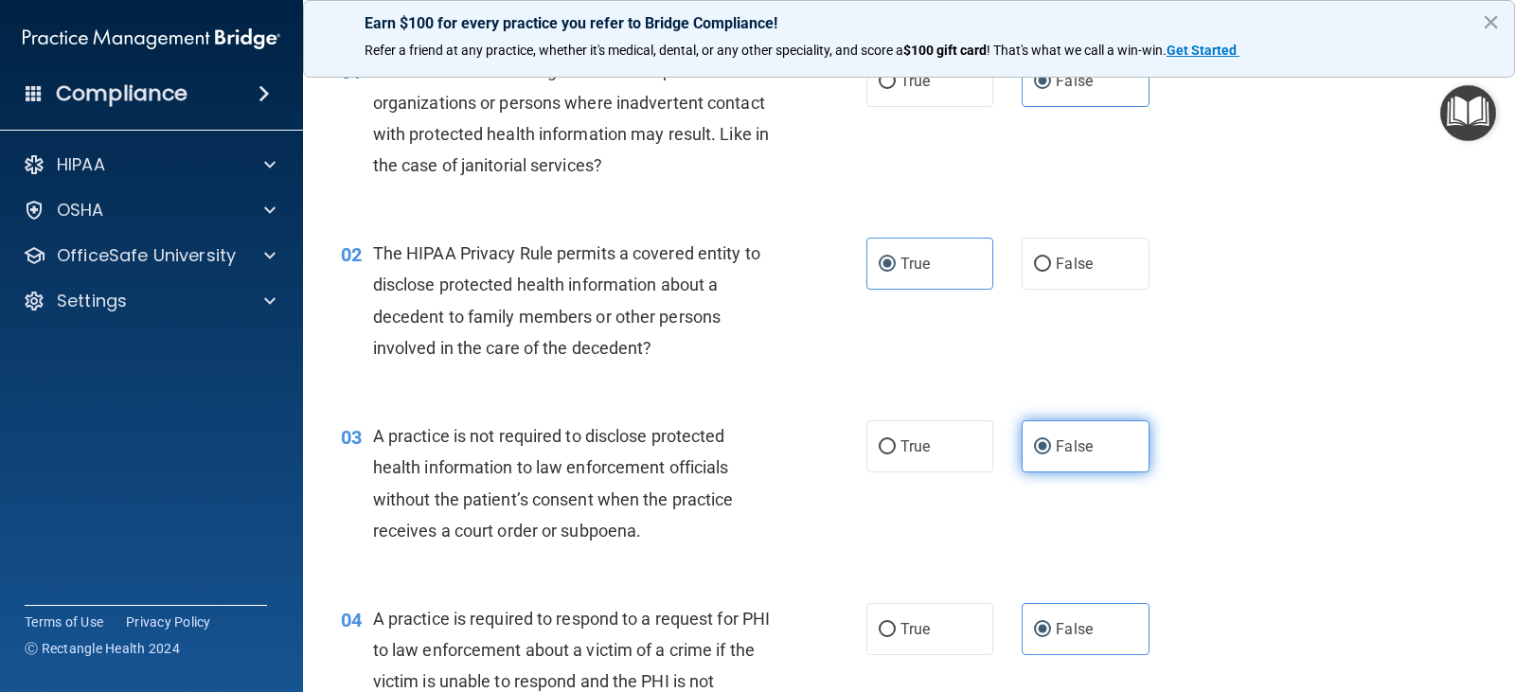
scroll to position [284, 0]
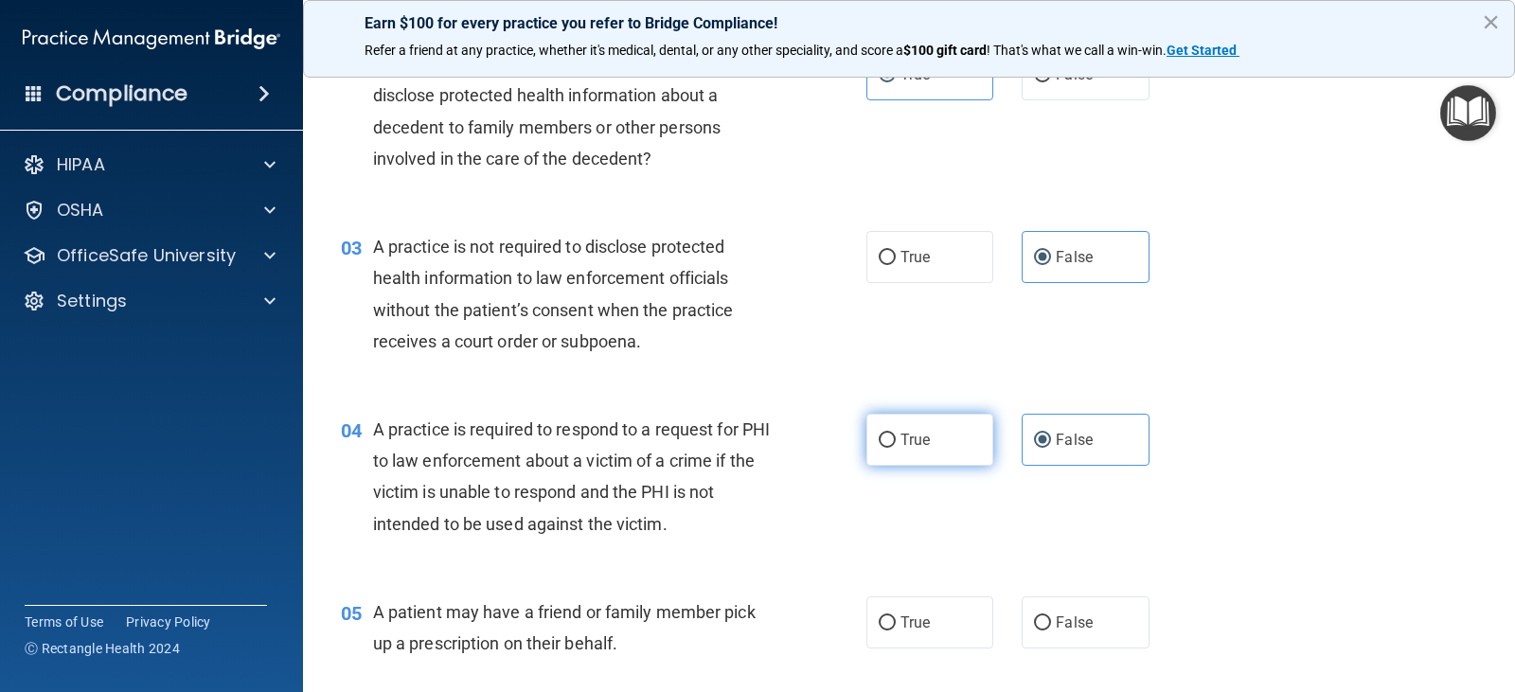
click at [962, 430] on label "True" at bounding box center [930, 440] width 127 height 52
click at [896, 434] on input "True" at bounding box center [887, 441] width 17 height 14
radio input "true"
radio input "false"
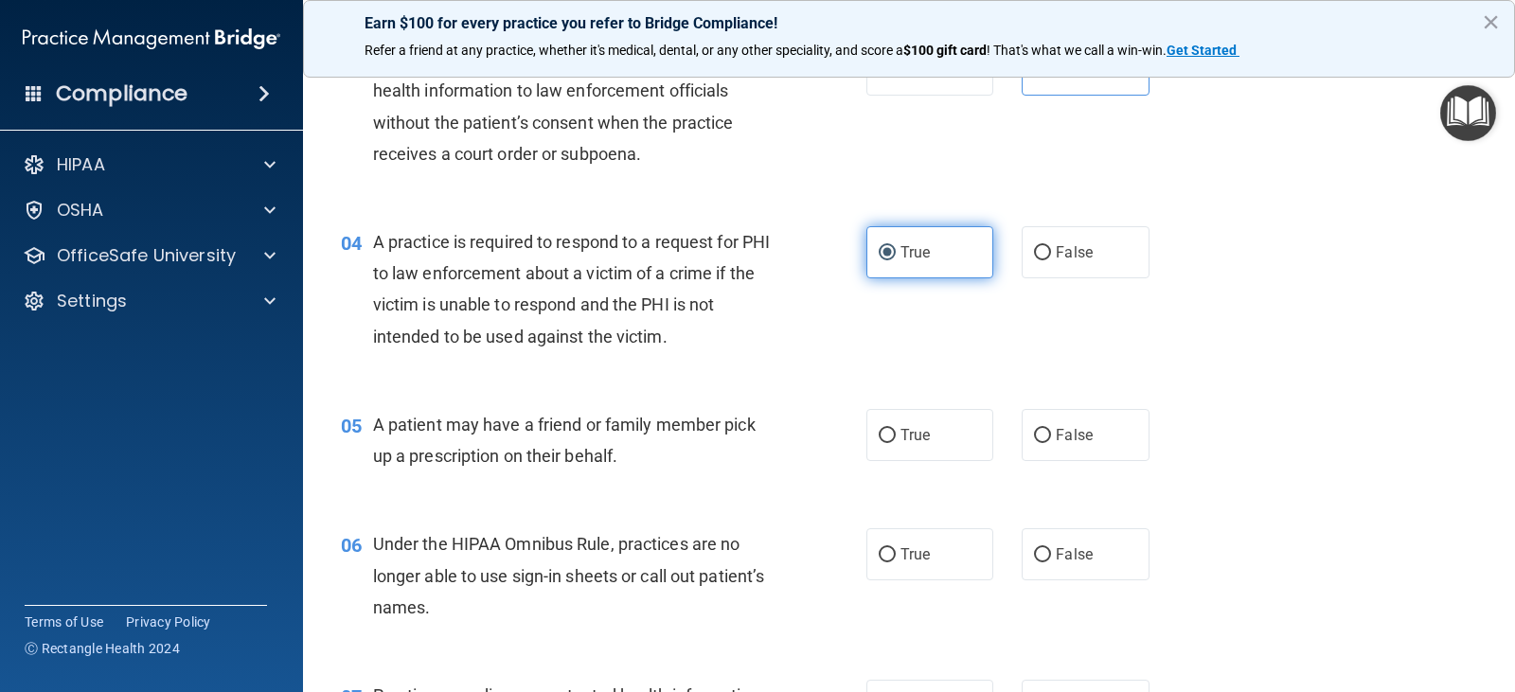
scroll to position [474, 0]
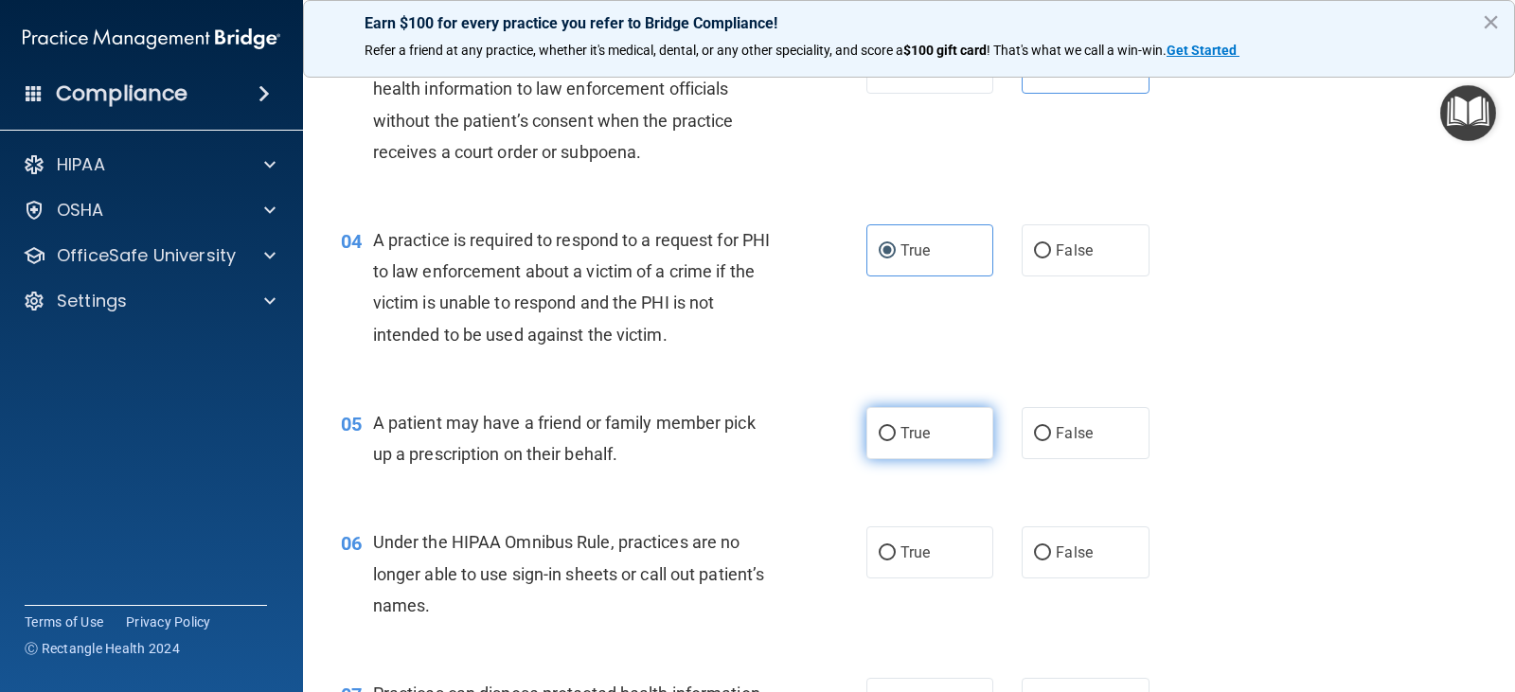
click at [959, 425] on label "True" at bounding box center [930, 433] width 127 height 52
click at [896, 427] on input "True" at bounding box center [887, 434] width 17 height 14
radio input "true"
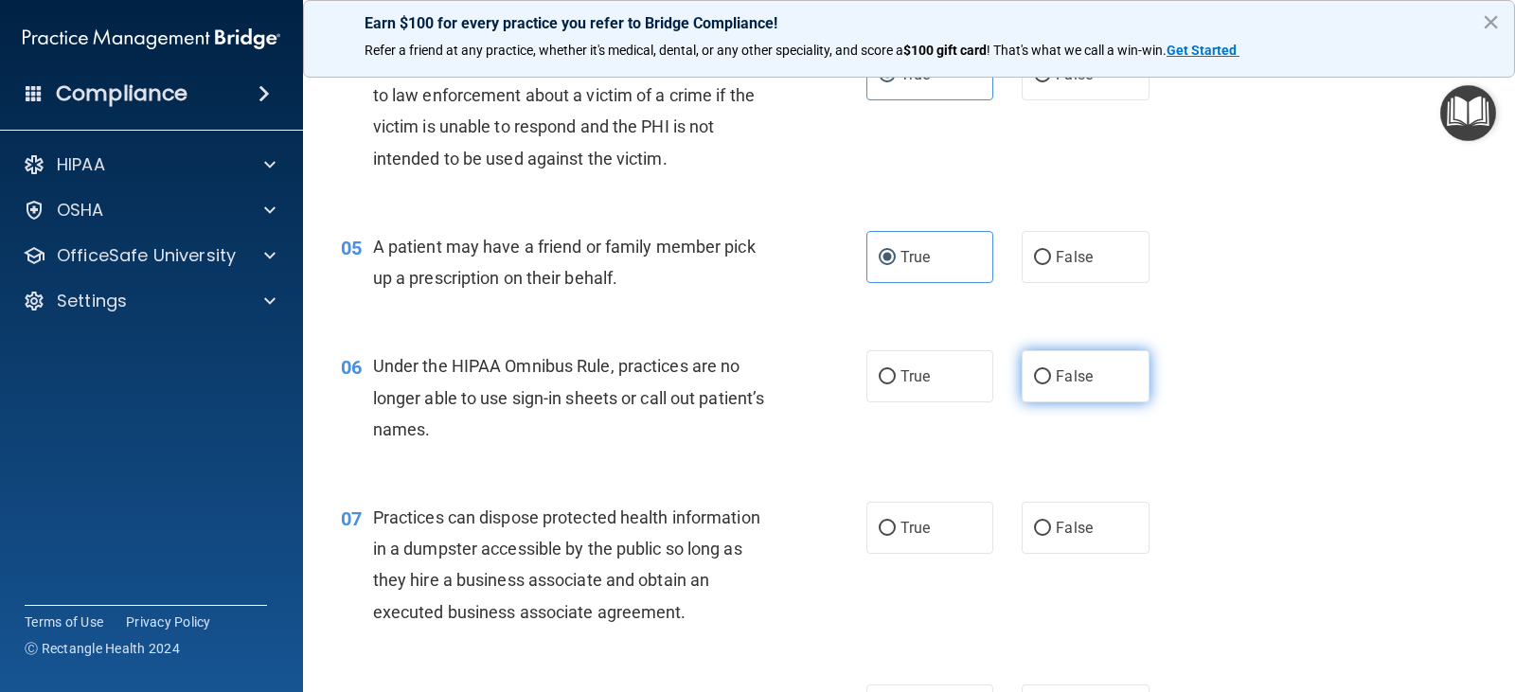
scroll to position [663, 0]
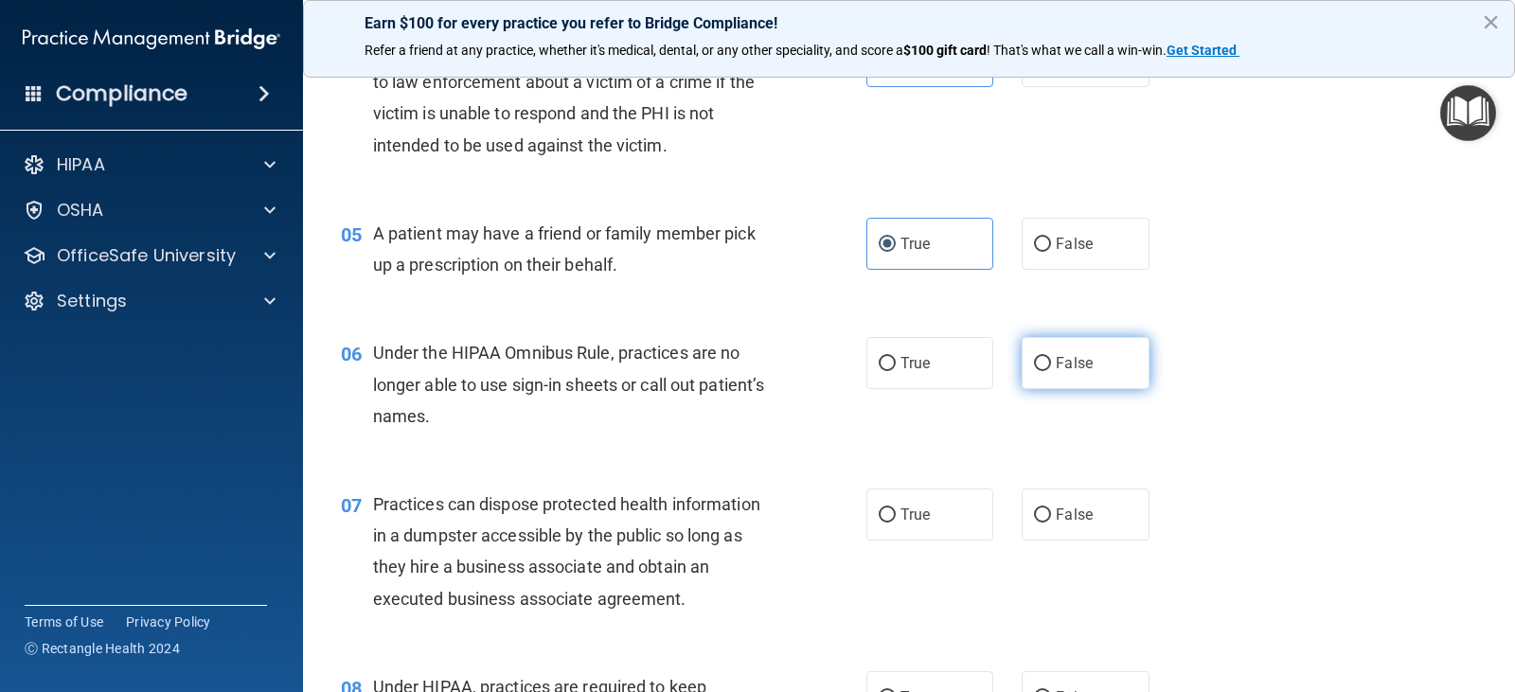
click at [1110, 345] on label "False" at bounding box center [1085, 363] width 127 height 52
click at [1051, 357] on input "False" at bounding box center [1042, 364] width 17 height 14
radio input "true"
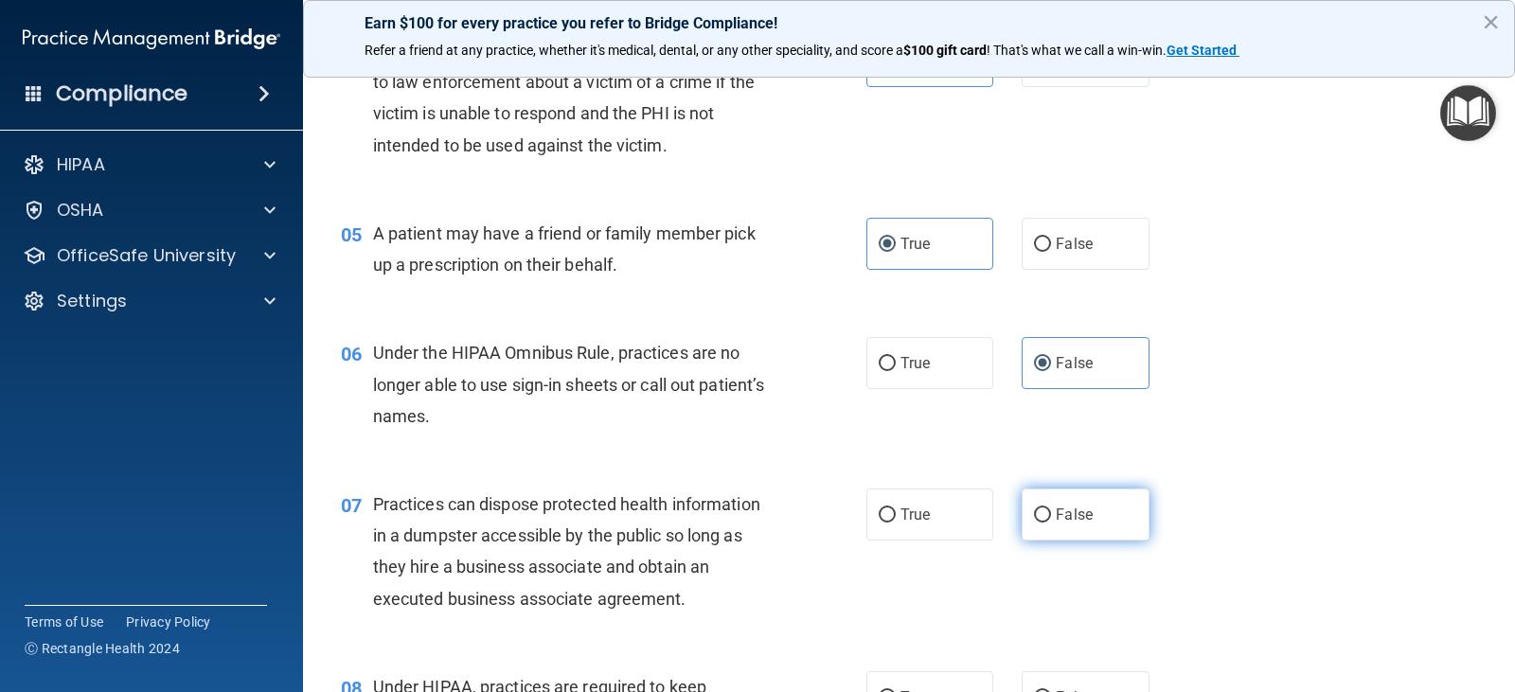
click at [1094, 508] on label "False" at bounding box center [1085, 515] width 127 height 52
click at [1051, 509] on input "False" at bounding box center [1042, 516] width 17 height 14
radio input "true"
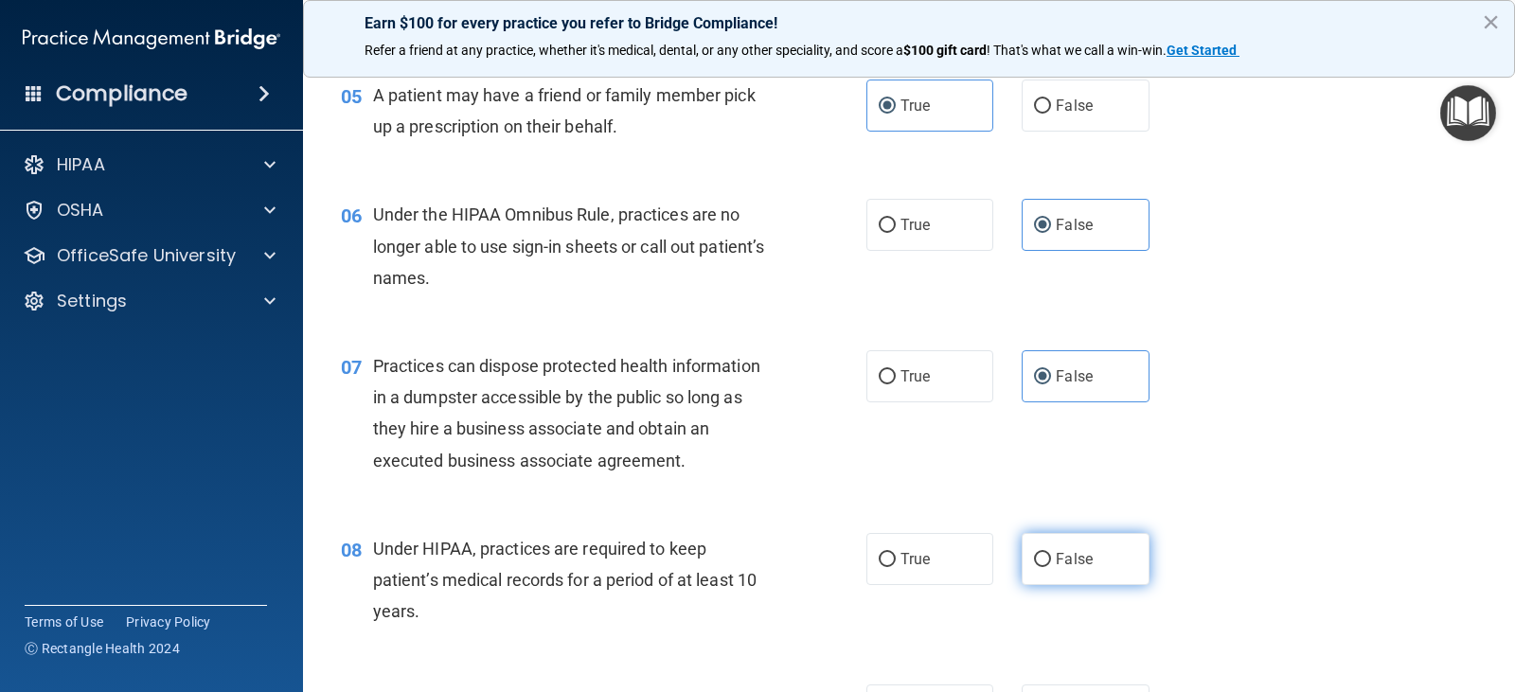
scroll to position [852, 0]
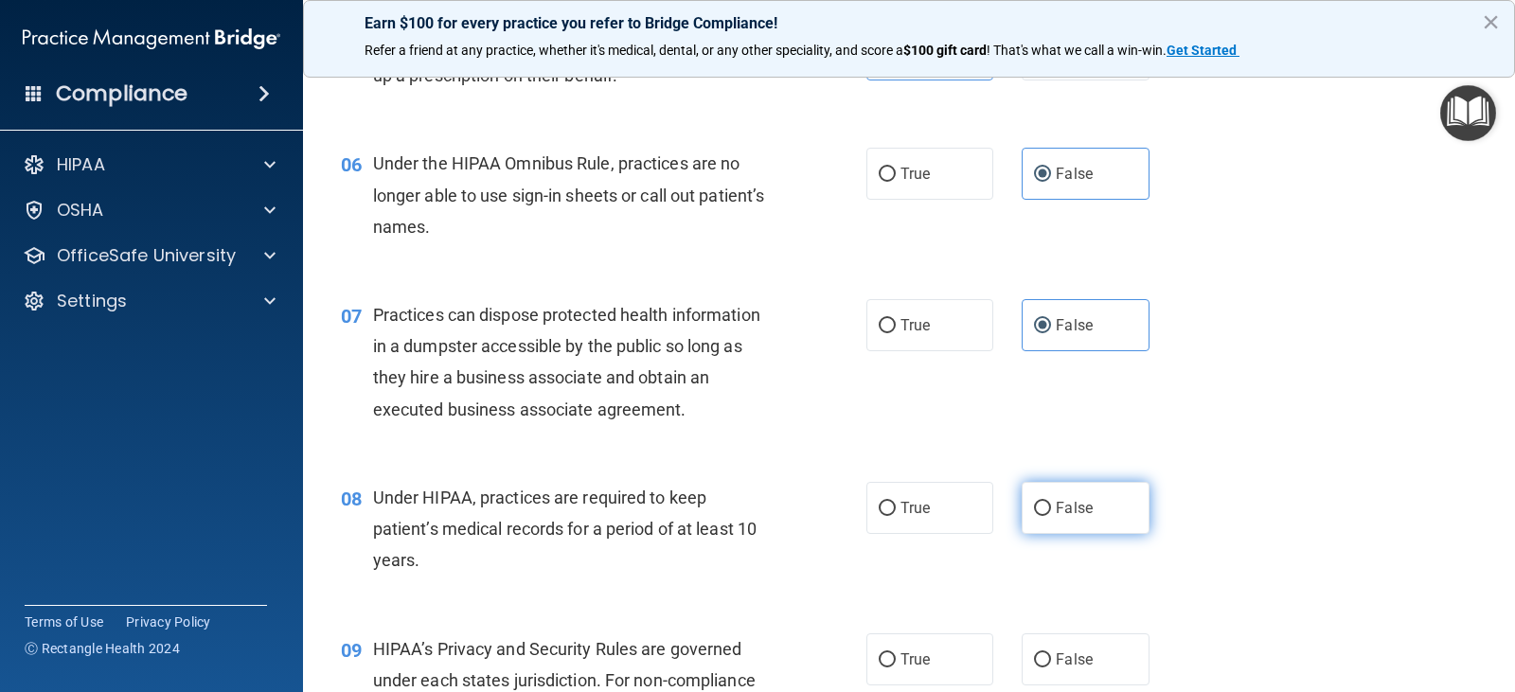
click at [1099, 504] on label "False" at bounding box center [1085, 508] width 127 height 52
click at [1051, 504] on input "False" at bounding box center [1042, 509] width 17 height 14
radio input "true"
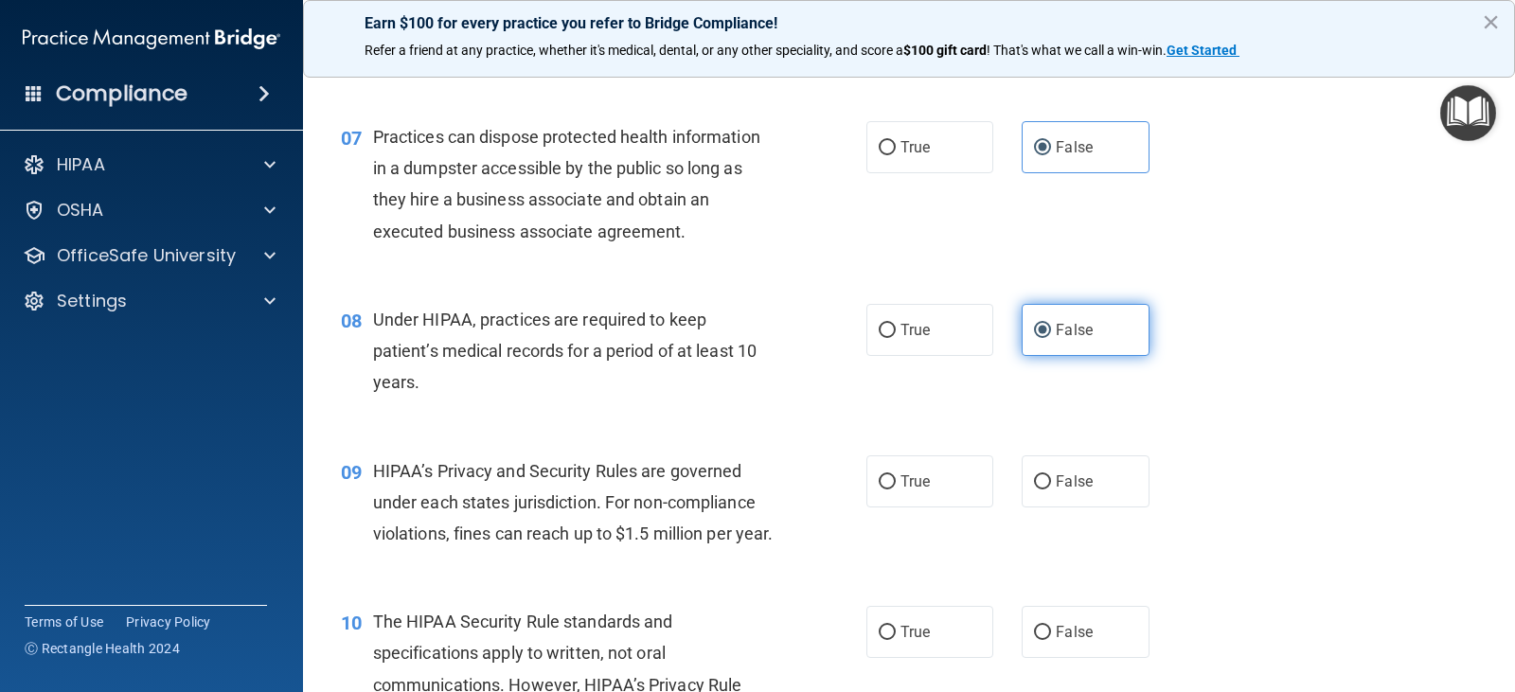
scroll to position [1042, 0]
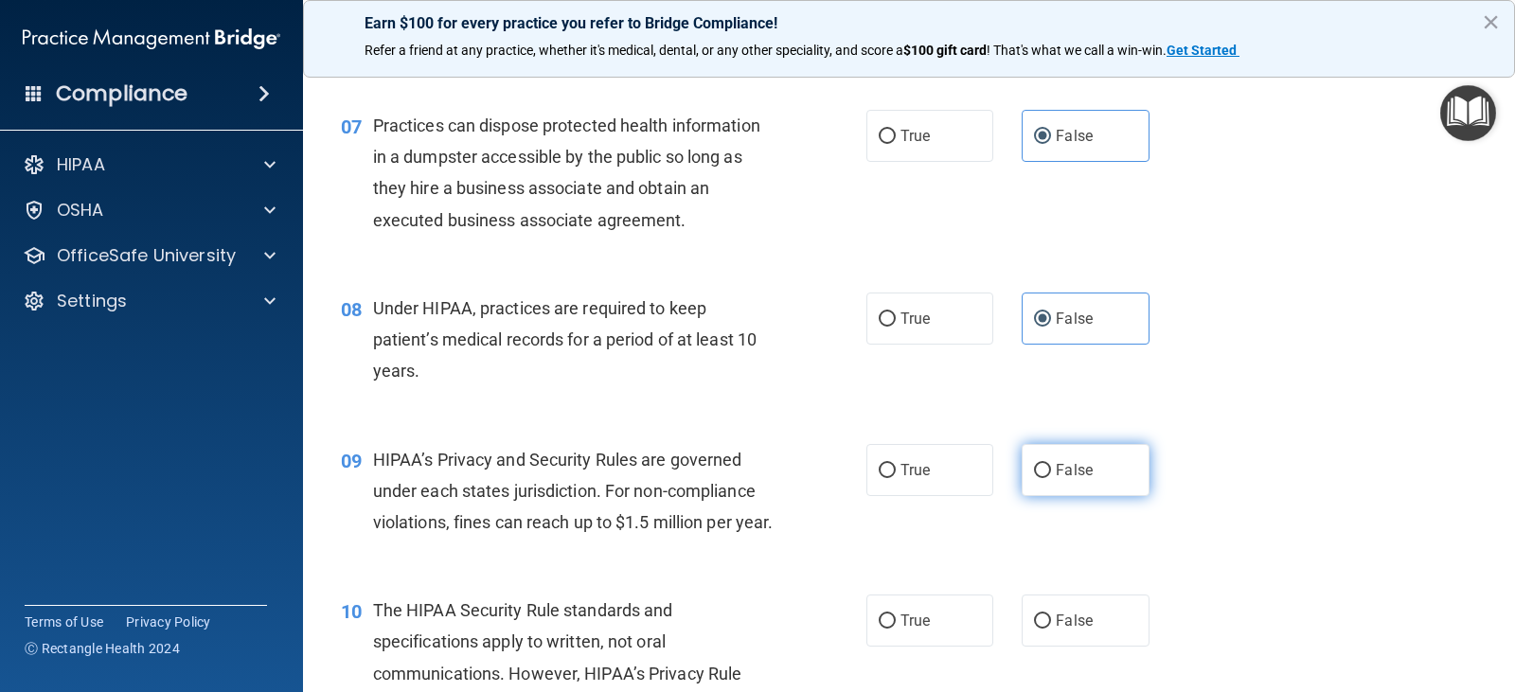
click at [1085, 479] on label "False" at bounding box center [1085, 470] width 127 height 52
click at [1051, 478] on input "False" at bounding box center [1042, 471] width 17 height 14
radio input "true"
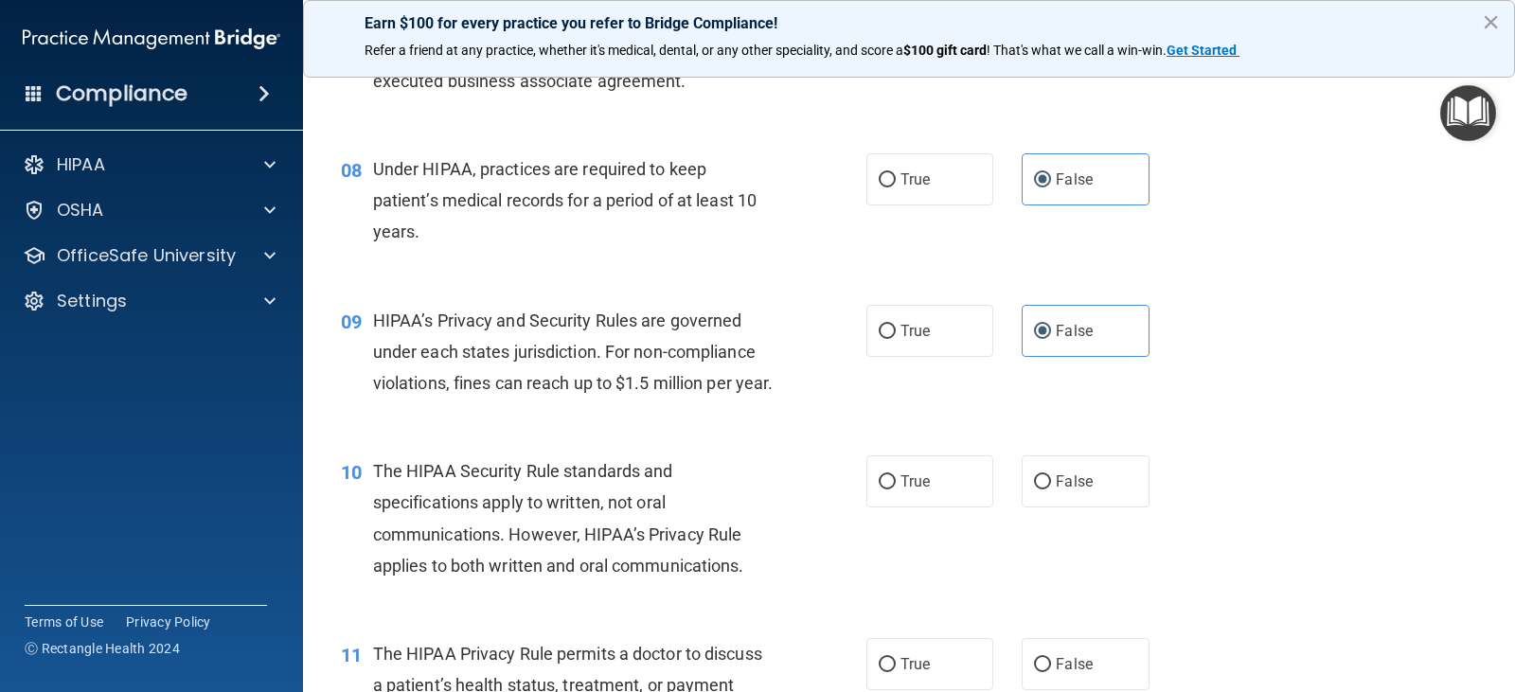
scroll to position [1231, 0]
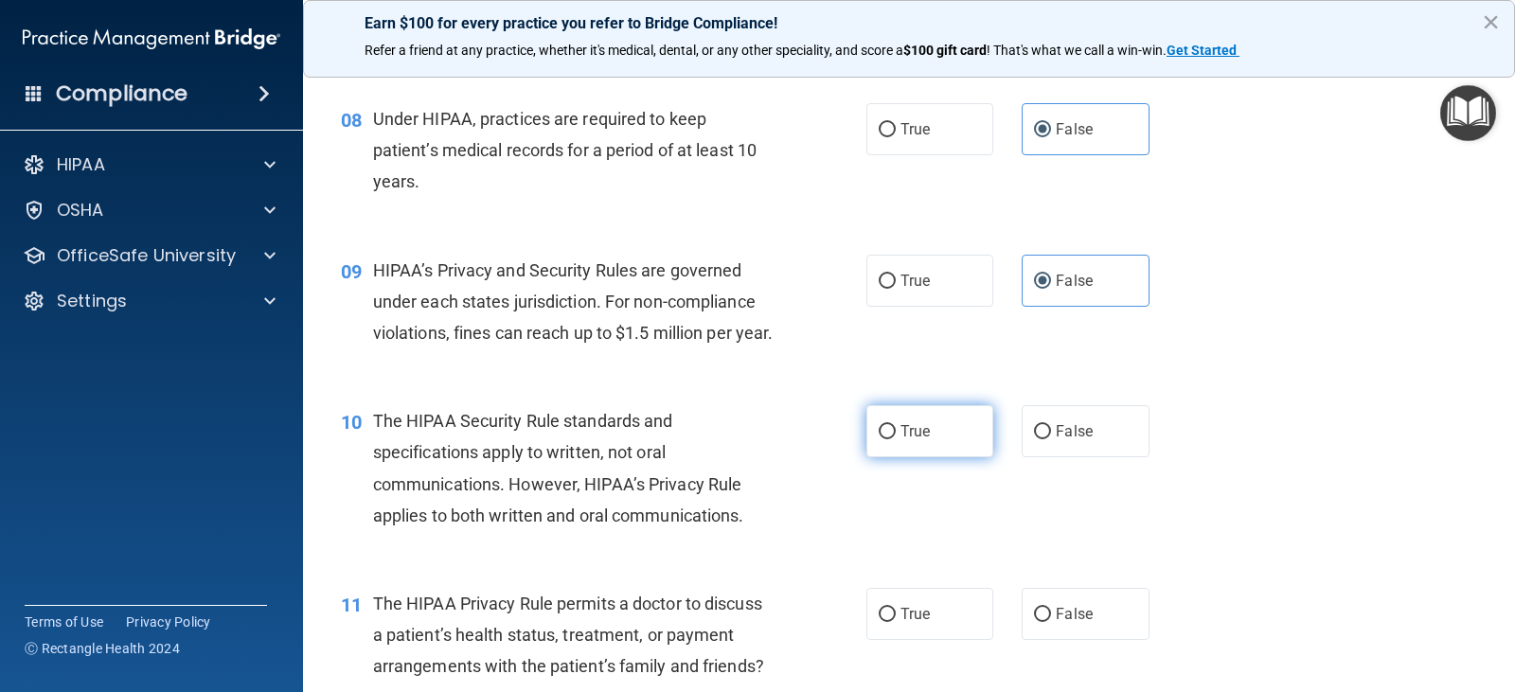
click at [924, 455] on label "True" at bounding box center [930, 431] width 127 height 52
click at [896, 439] on input "True" at bounding box center [887, 432] width 17 height 14
radio input "true"
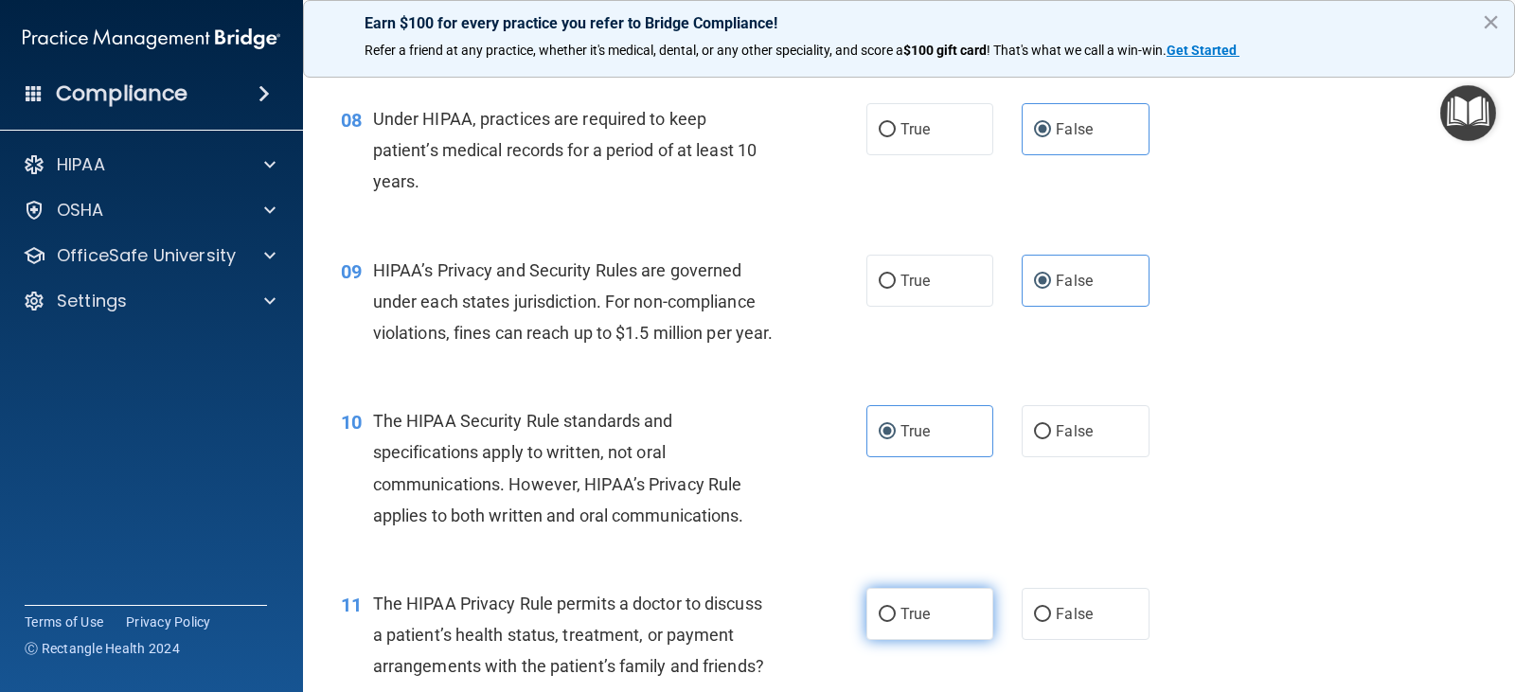
click at [935, 629] on label "True" at bounding box center [930, 614] width 127 height 52
click at [896, 622] on input "True" at bounding box center [887, 615] width 17 height 14
radio input "true"
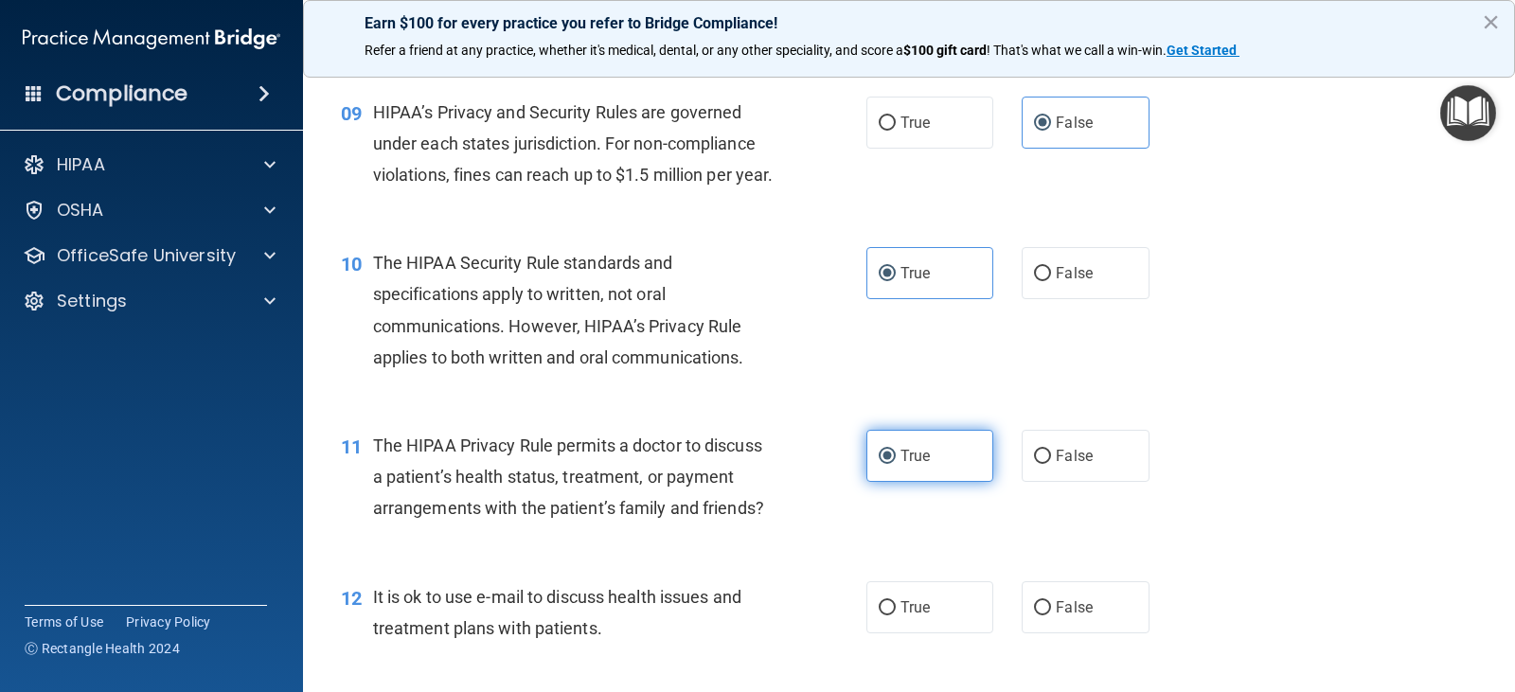
scroll to position [1421, 0]
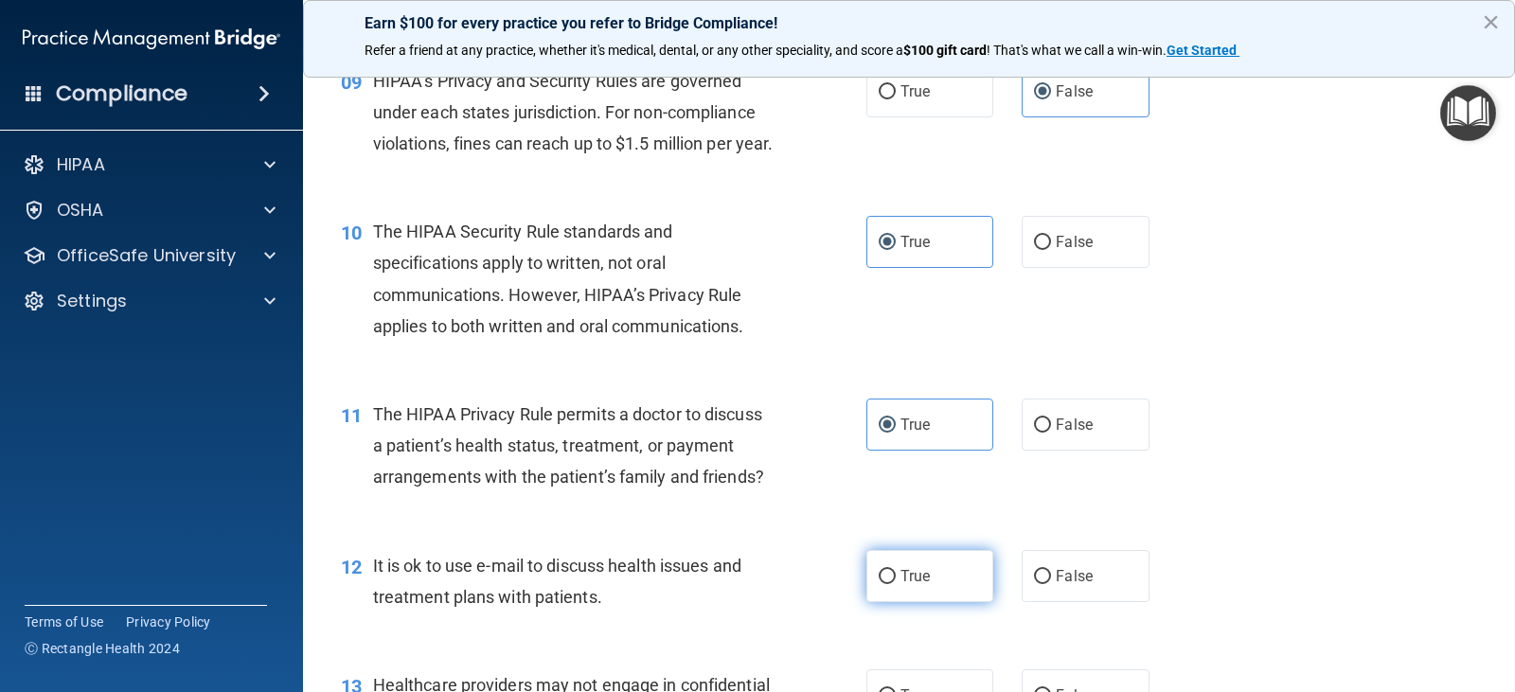
click at [952, 602] on label "True" at bounding box center [930, 576] width 127 height 52
click at [896, 584] on input "True" at bounding box center [887, 577] width 17 height 14
radio input "true"
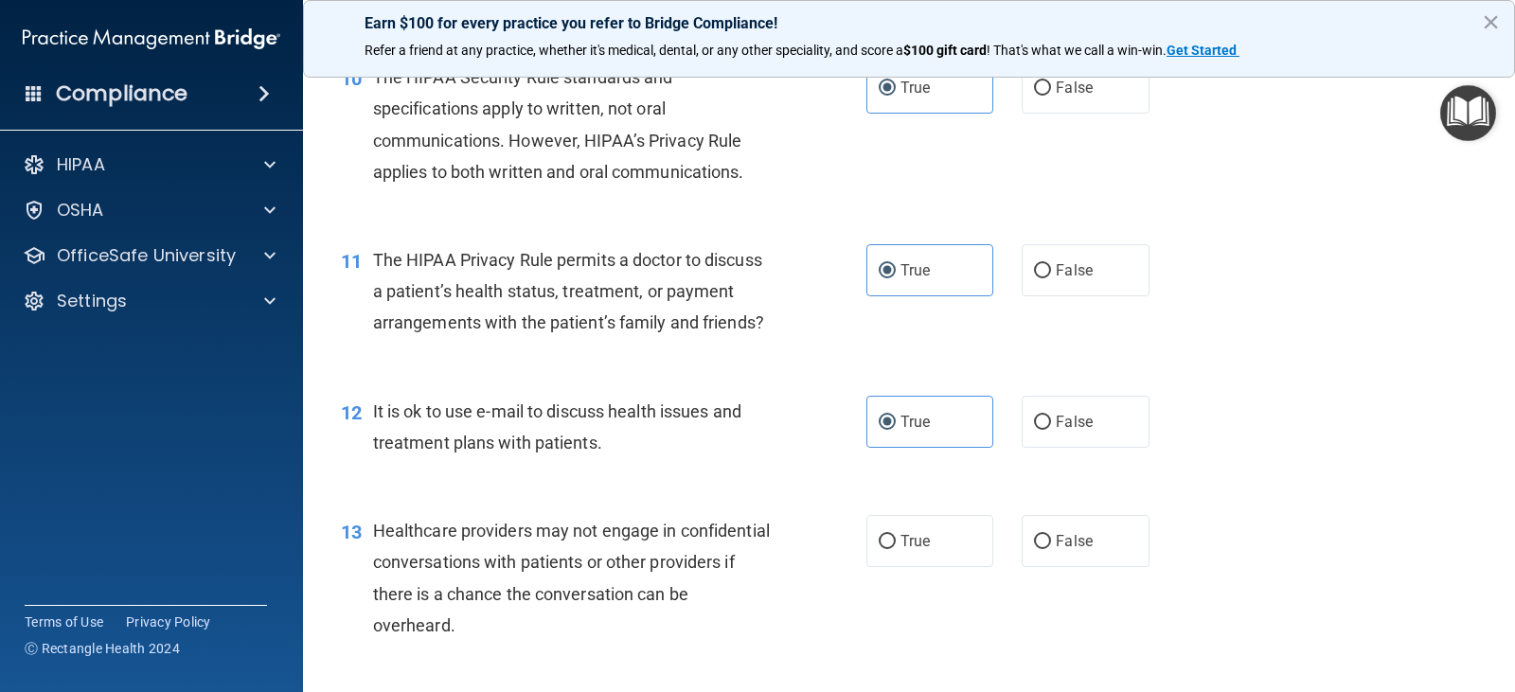
scroll to position [1610, 0]
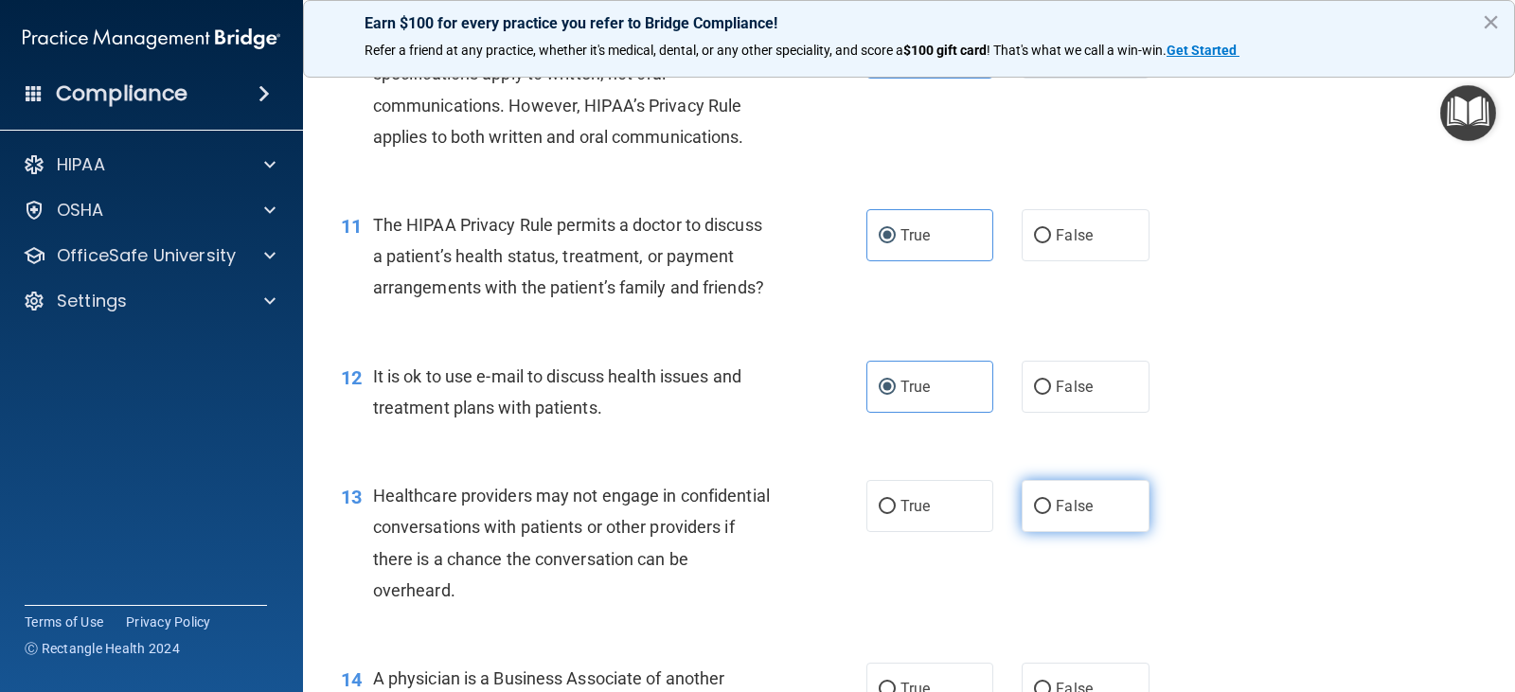
click at [1051, 525] on label "False" at bounding box center [1085, 506] width 127 height 52
click at [1051, 514] on input "False" at bounding box center [1042, 507] width 17 height 14
radio input "true"
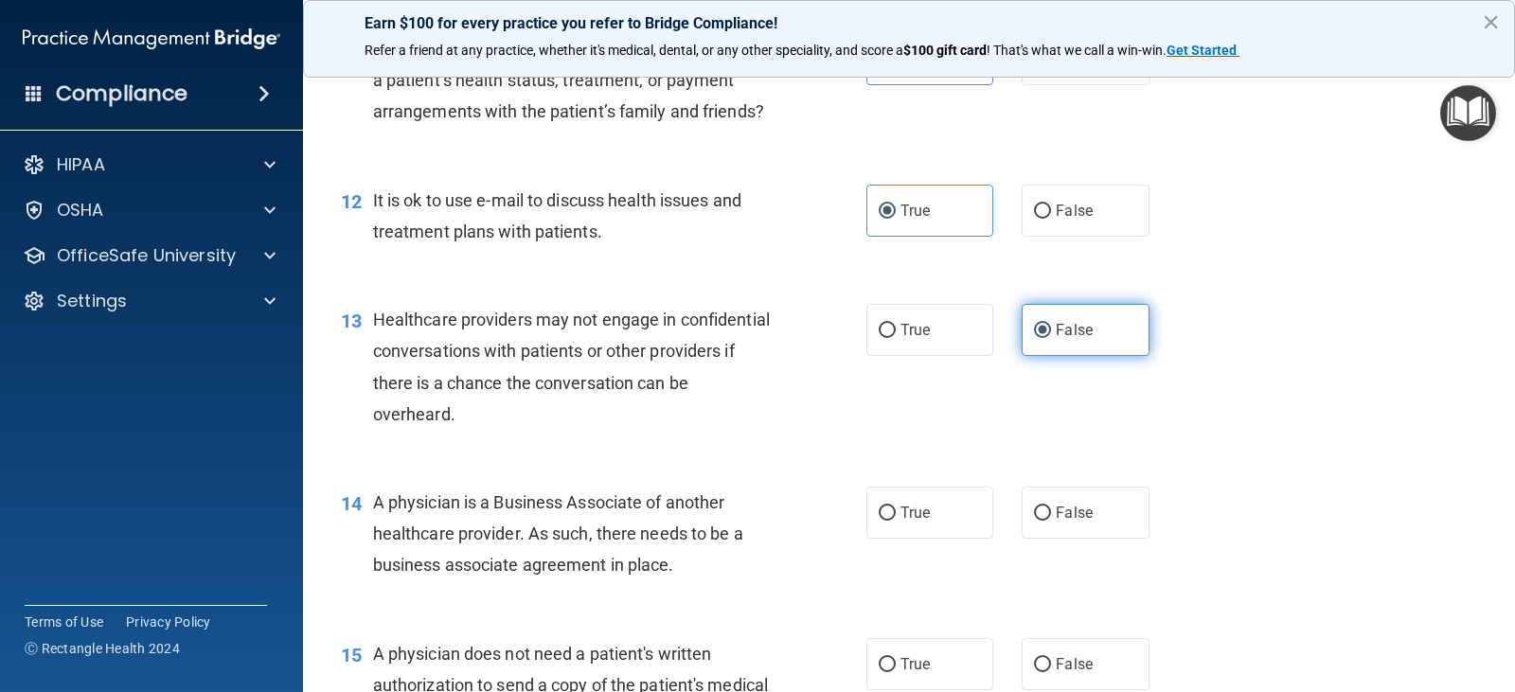
scroll to position [1800, 0]
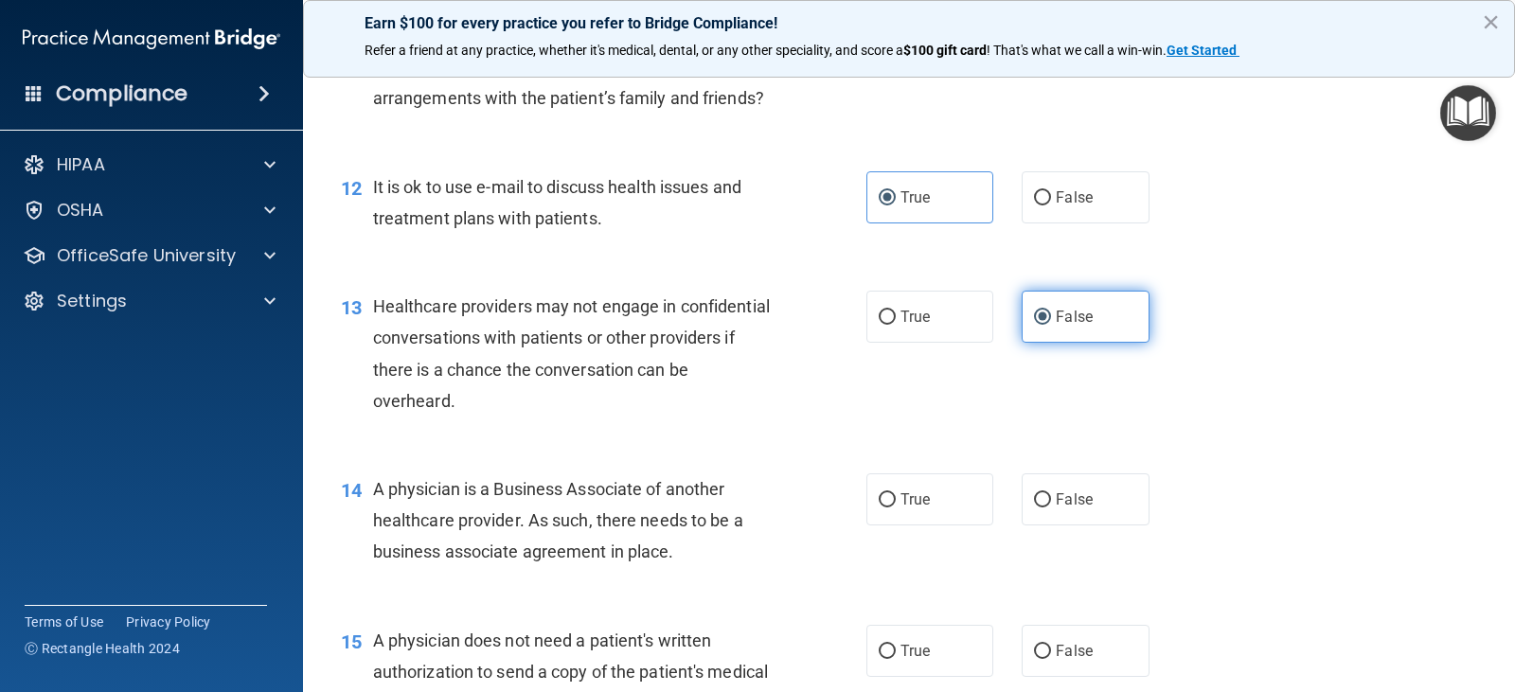
click at [1056, 509] on span "False" at bounding box center [1074, 500] width 37 height 18
click at [1051, 508] on input "False" at bounding box center [1042, 500] width 17 height 14
radio input "true"
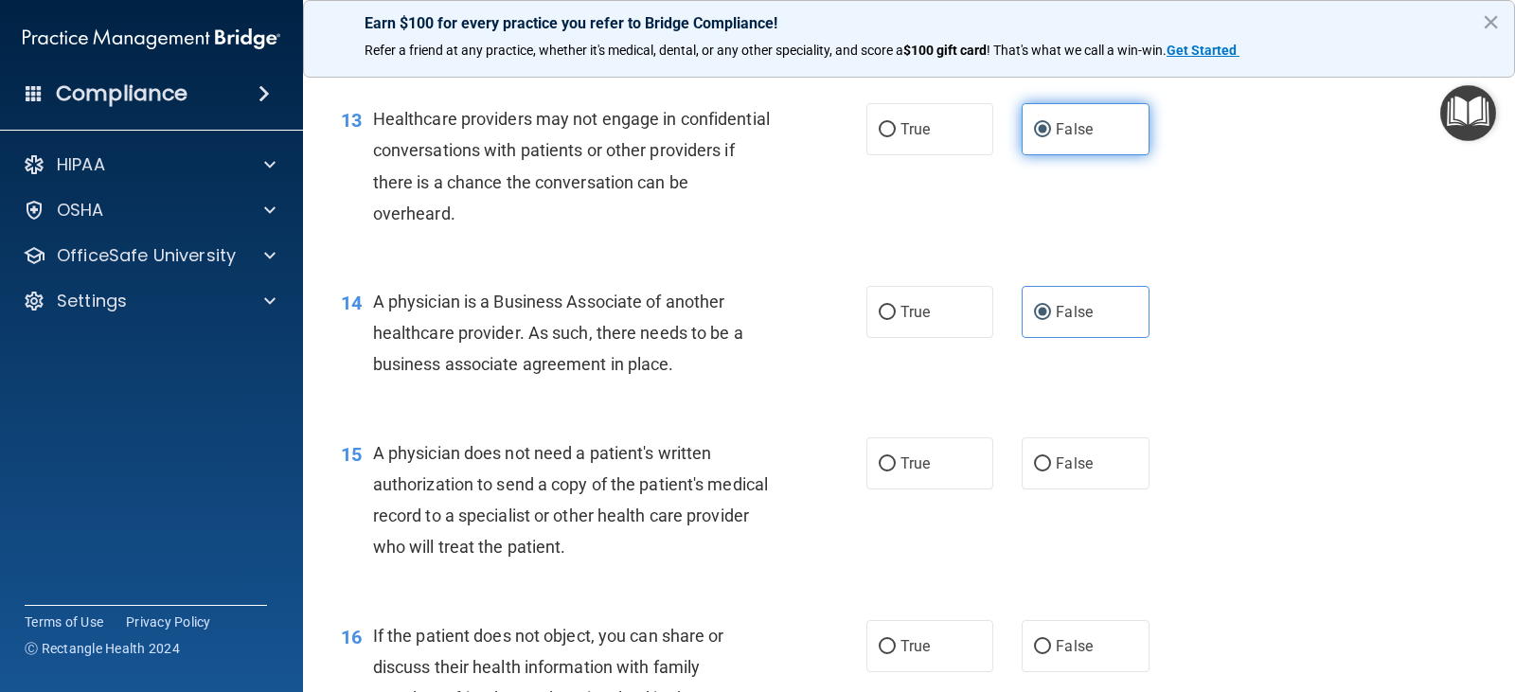
scroll to position [1989, 0]
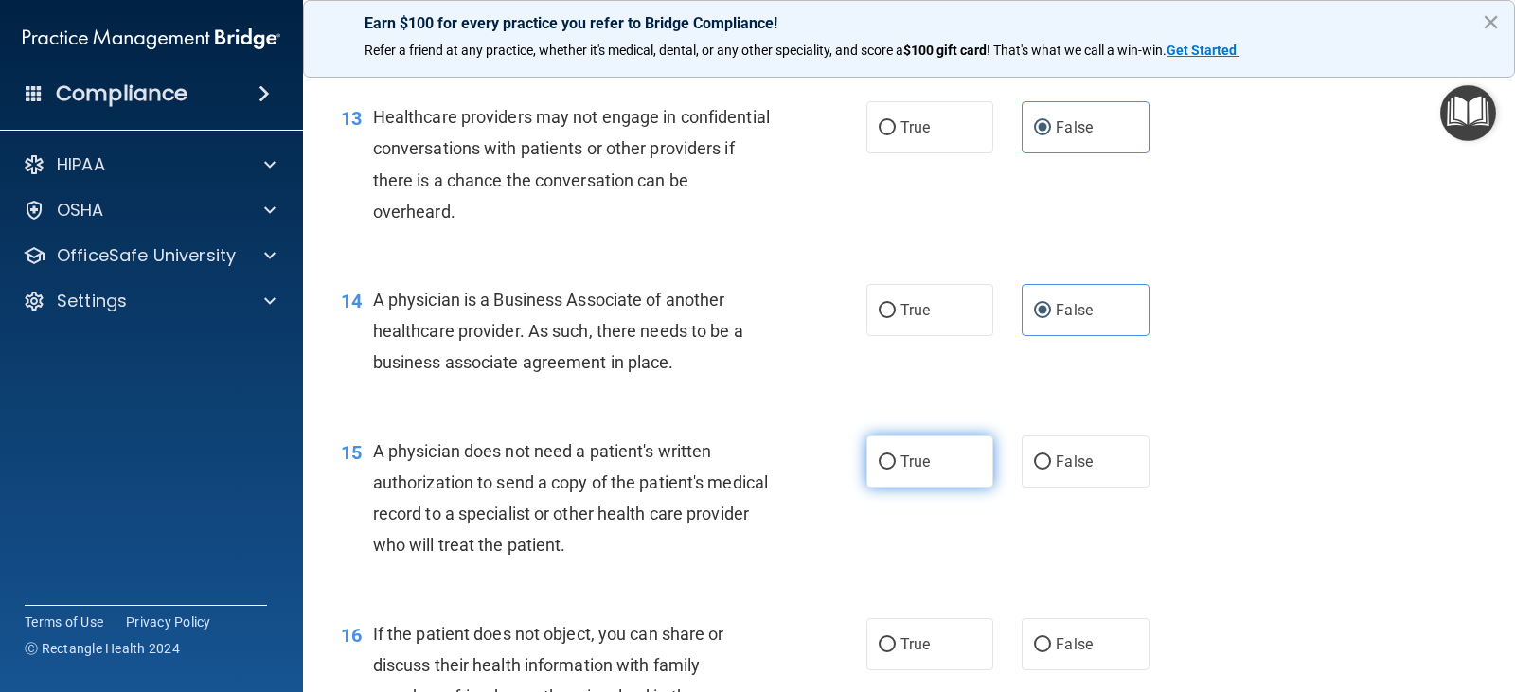
click at [965, 488] on label "True" at bounding box center [930, 462] width 127 height 52
click at [896, 470] on input "True" at bounding box center [887, 463] width 17 height 14
radio input "true"
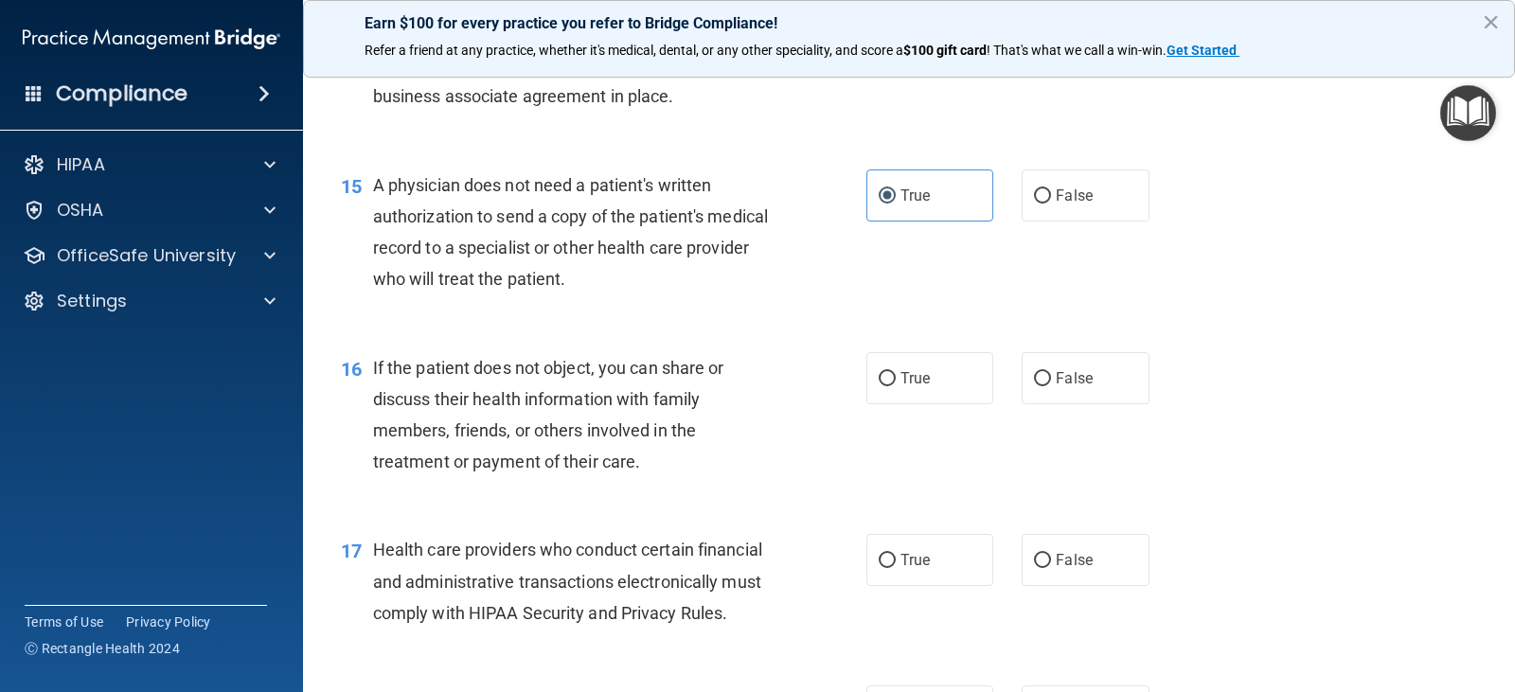
scroll to position [2273, 0]
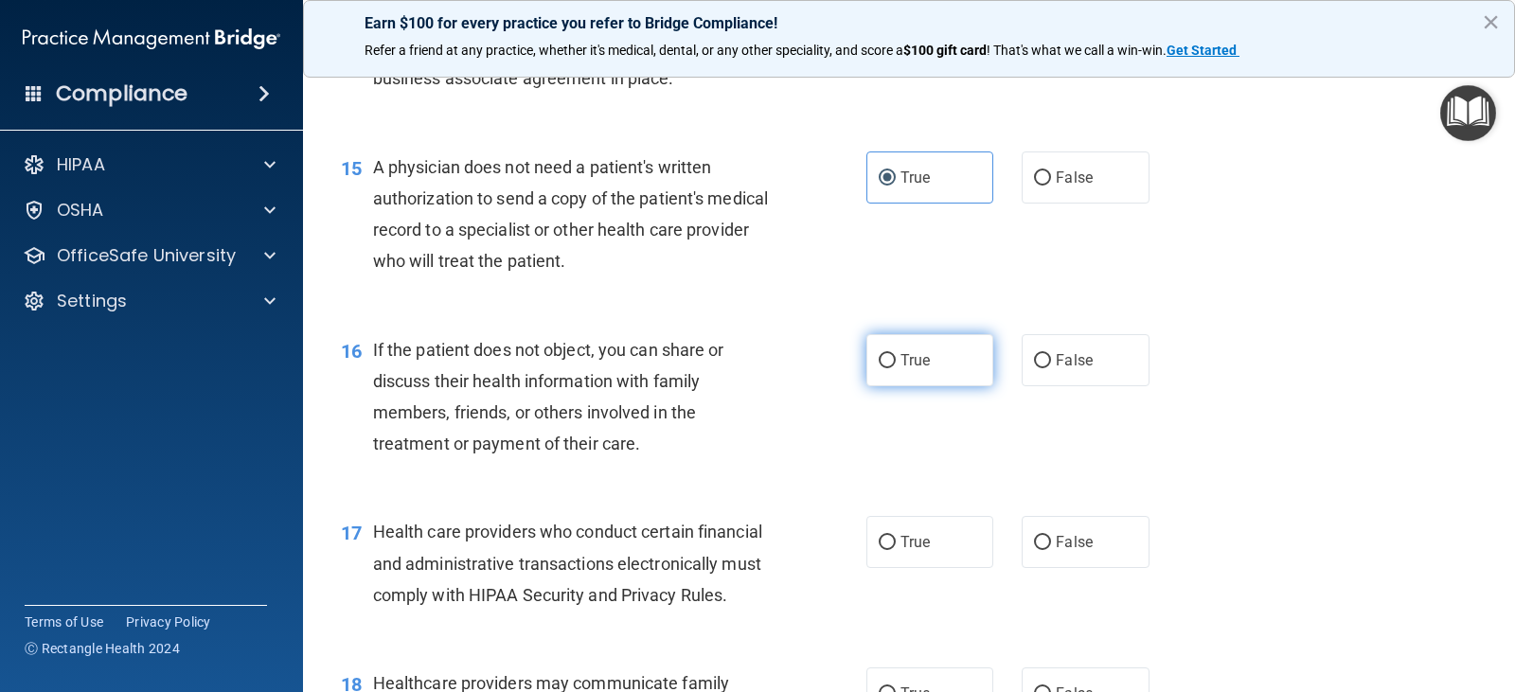
click at [923, 386] on label "True" at bounding box center [930, 360] width 127 height 52
click at [896, 368] on input "True" at bounding box center [887, 361] width 17 height 14
radio input "true"
click at [903, 568] on label "True" at bounding box center [930, 542] width 127 height 52
click at [896, 550] on input "True" at bounding box center [887, 543] width 17 height 14
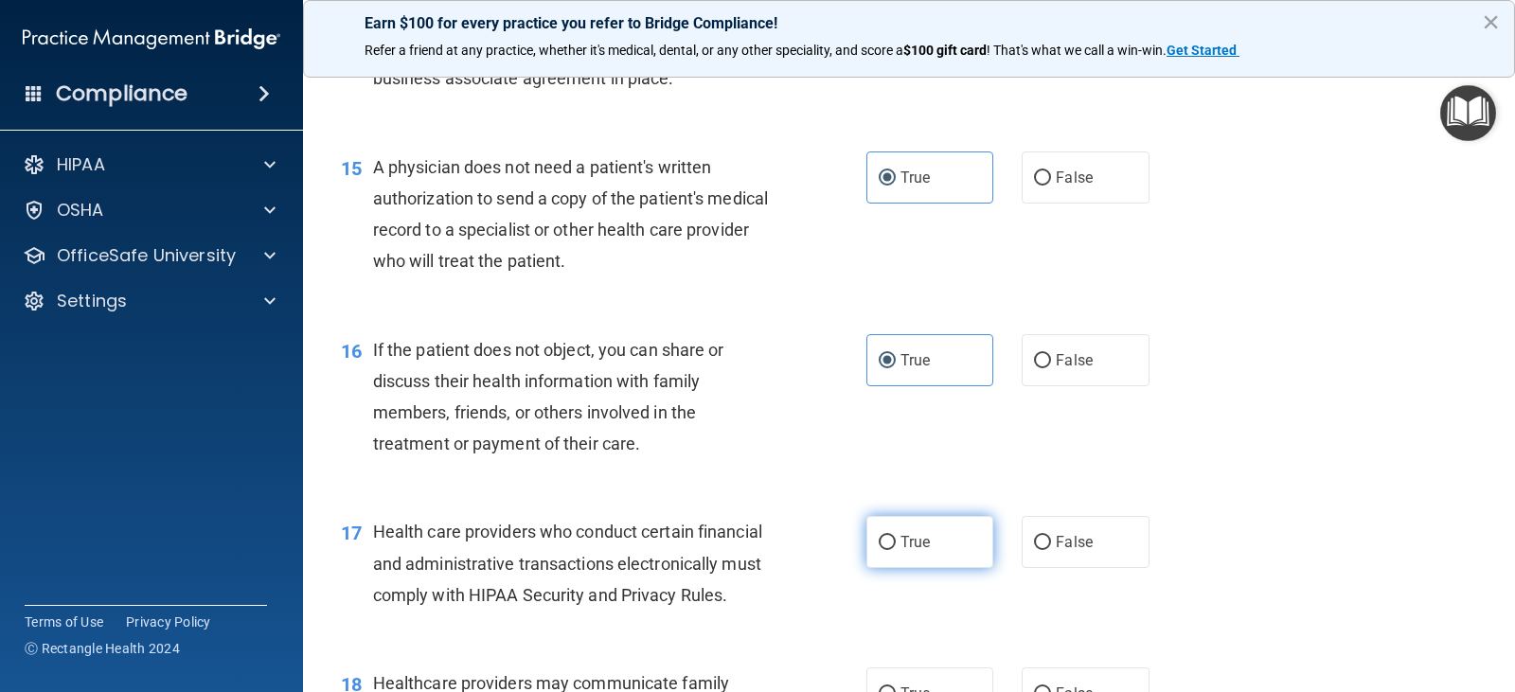
radio input "true"
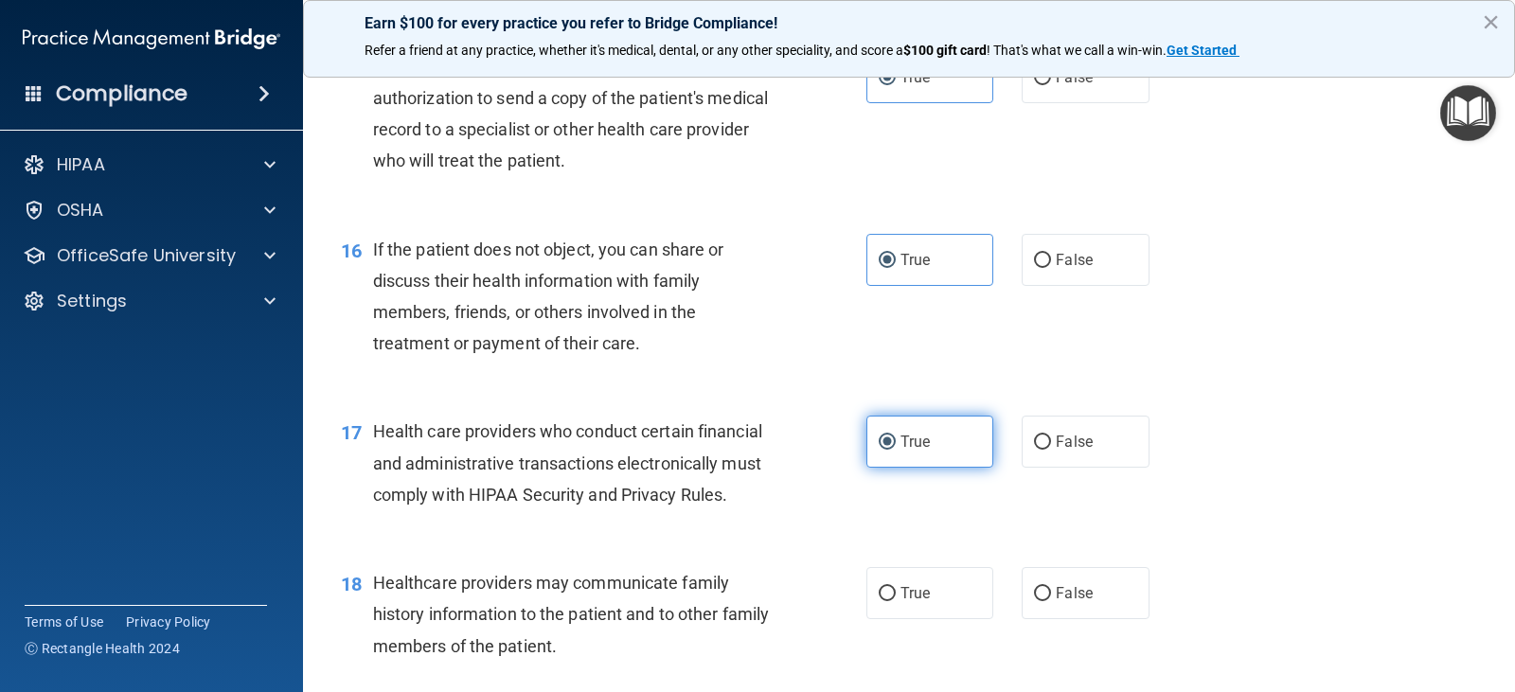
scroll to position [2462, 0]
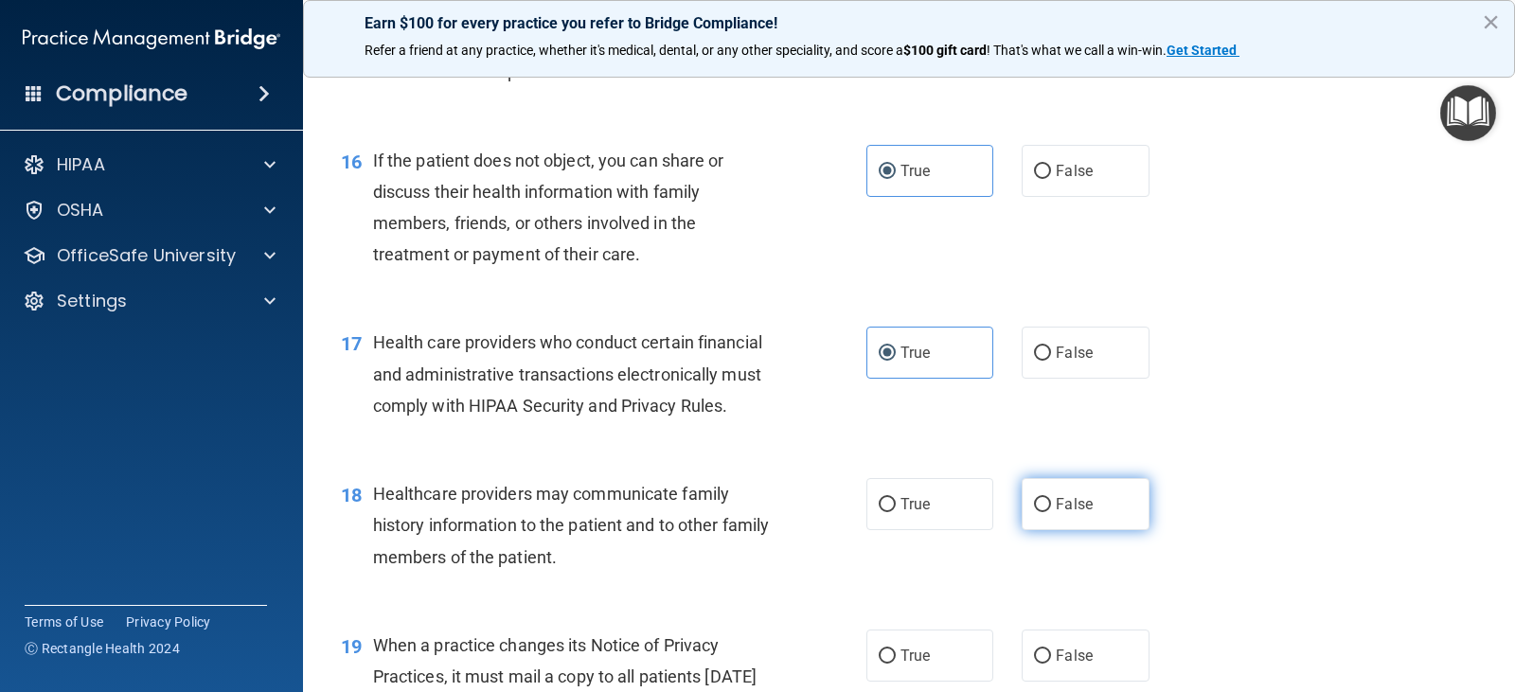
click at [1047, 530] on label "False" at bounding box center [1085, 504] width 127 height 52
click at [1047, 512] on input "False" at bounding box center [1042, 505] width 17 height 14
radio input "true"
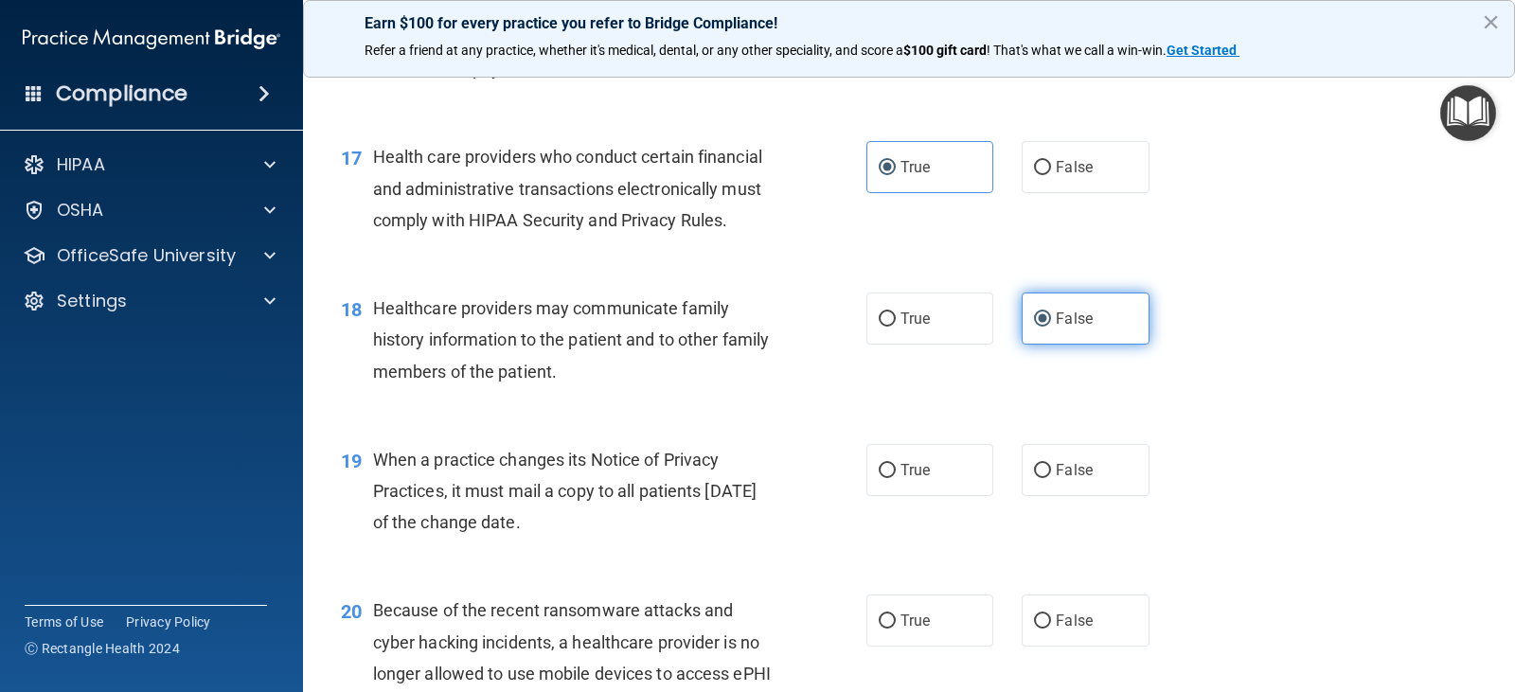
scroll to position [2652, 0]
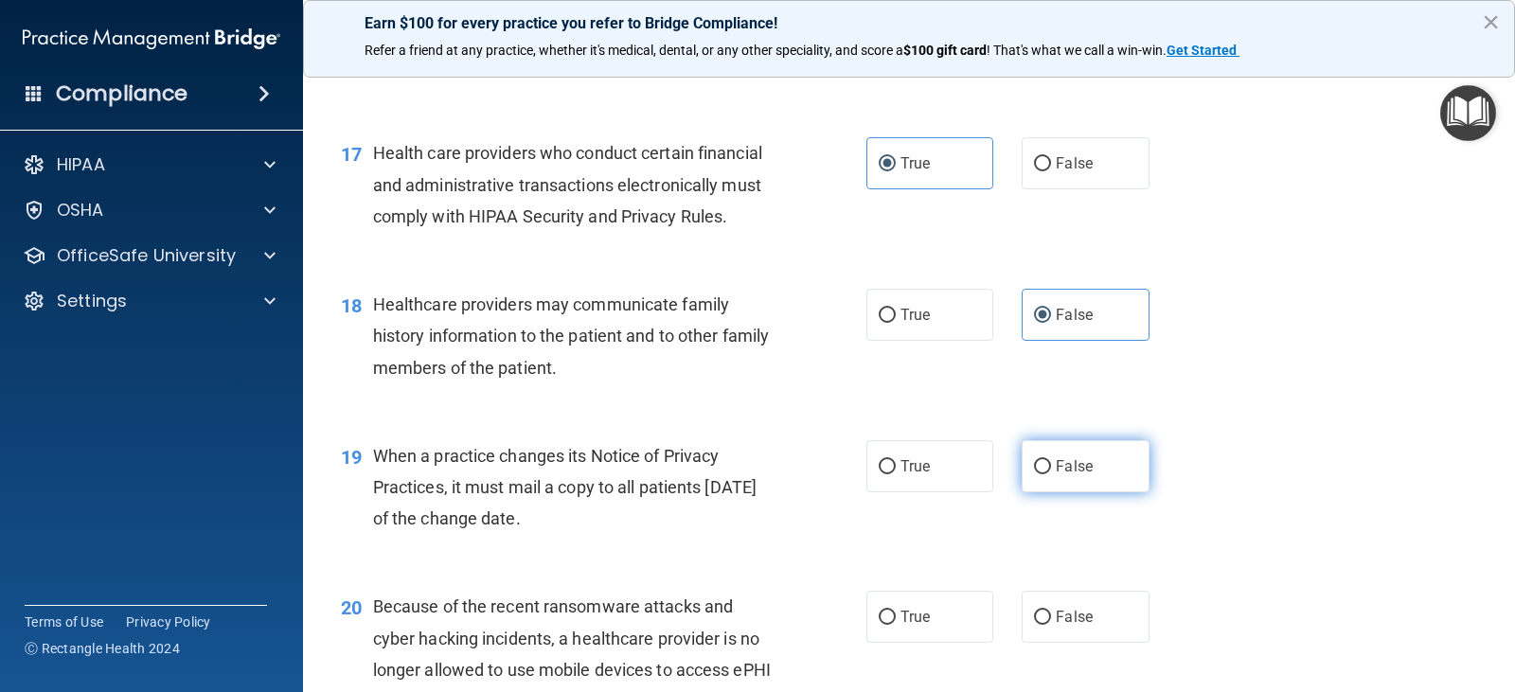
click at [1049, 492] on label "False" at bounding box center [1085, 466] width 127 height 52
click at [1049, 475] on input "False" at bounding box center [1042, 467] width 17 height 14
radio input "true"
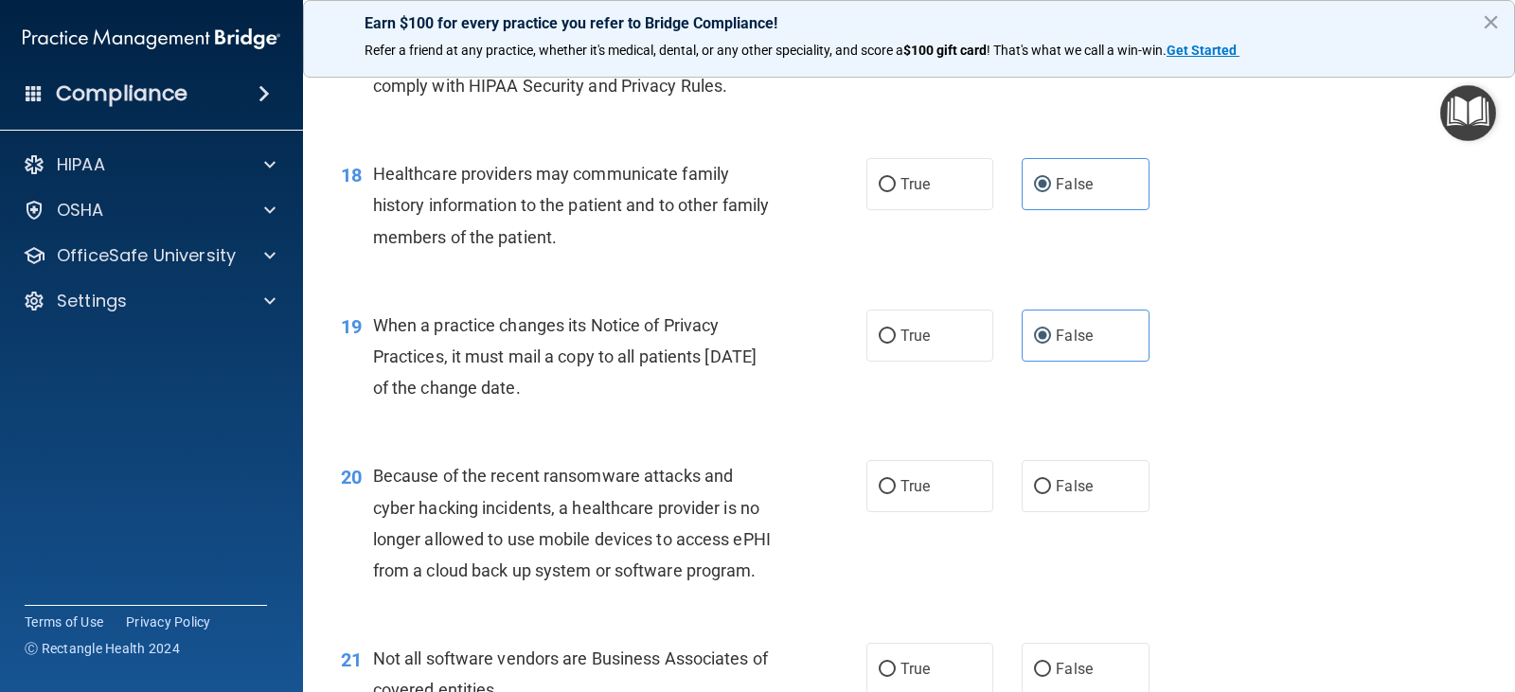
scroll to position [2841, 0]
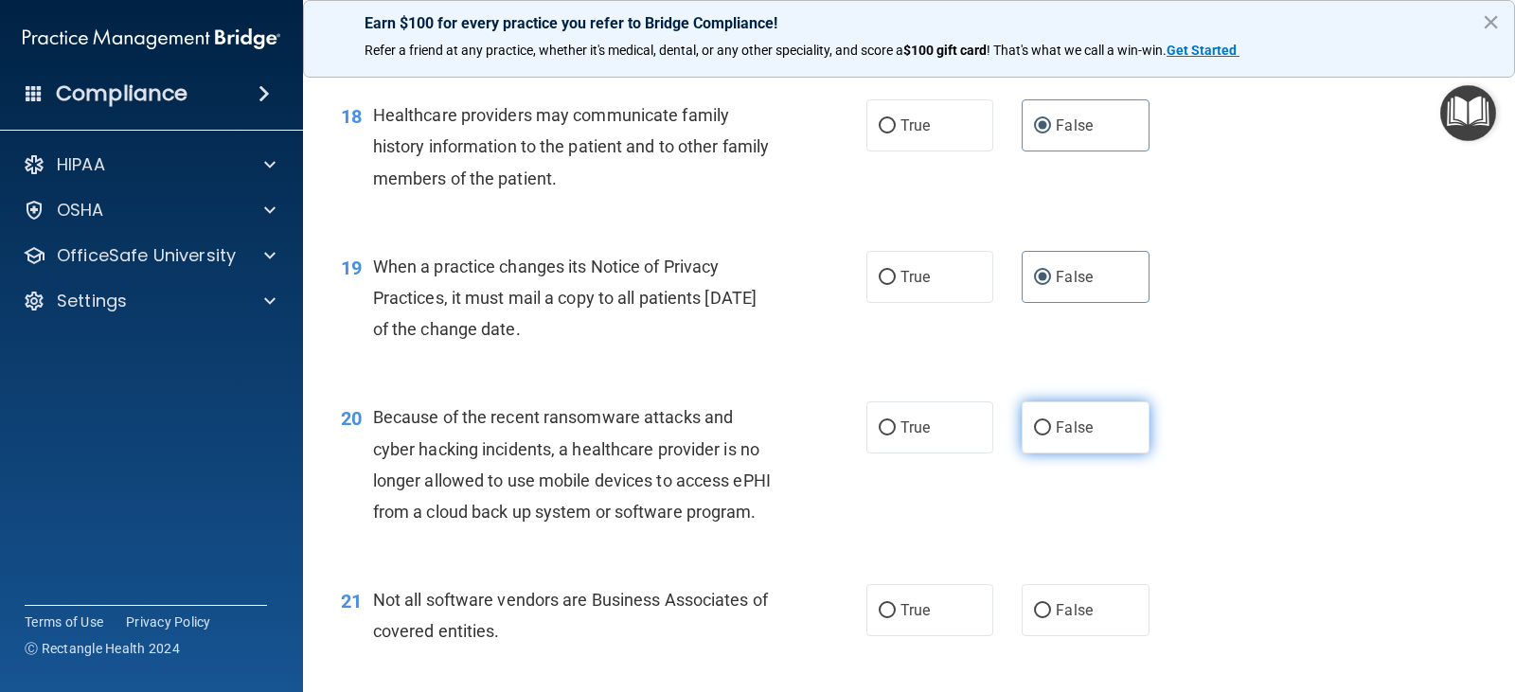
click at [1079, 454] on label "False" at bounding box center [1085, 428] width 127 height 52
click at [1051, 436] on input "False" at bounding box center [1042, 428] width 17 height 14
radio input "true"
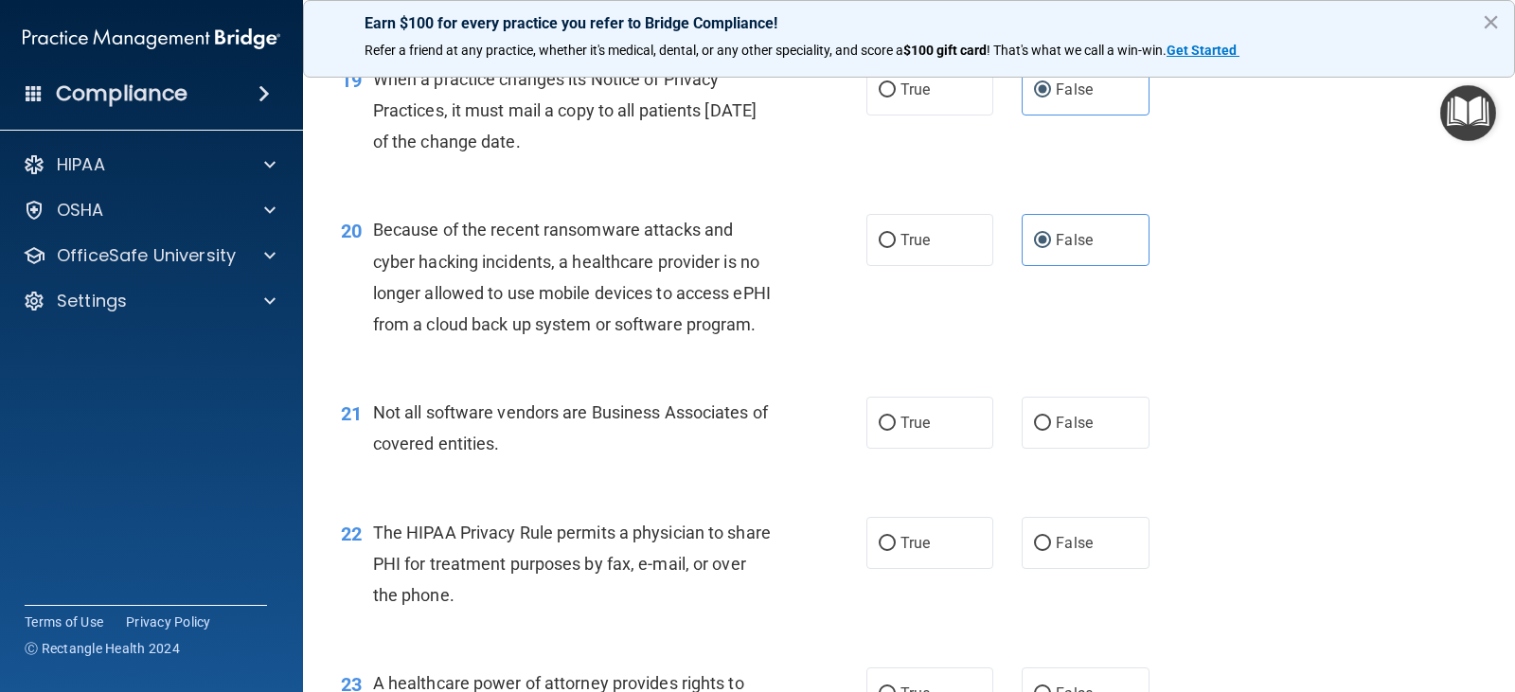
scroll to position [3031, 0]
click at [929, 447] on label "True" at bounding box center [930, 421] width 127 height 52
click at [896, 429] on input "True" at bounding box center [887, 422] width 17 height 14
radio input "true"
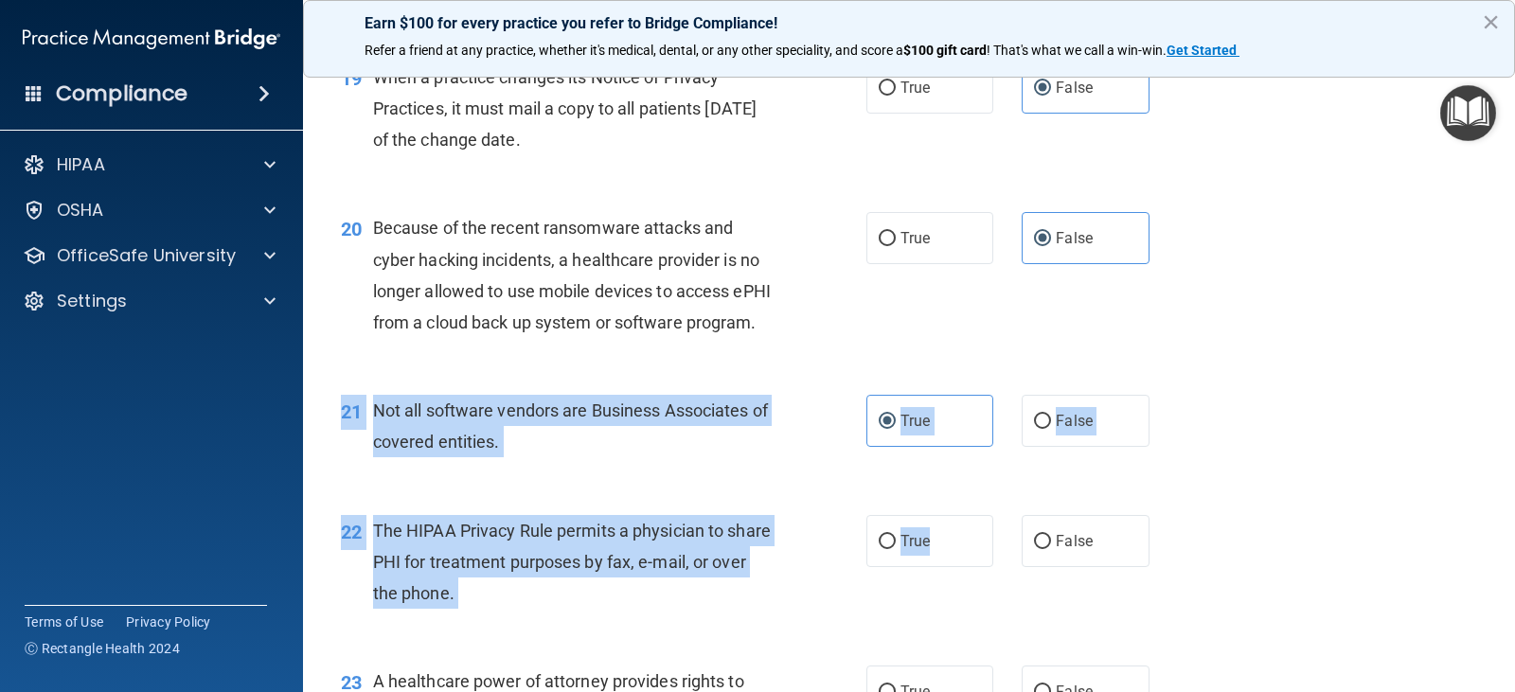
click at [973, 567] on label "True" at bounding box center [930, 541] width 127 height 52
click at [896, 549] on input "True" at bounding box center [887, 542] width 17 height 14
radio input "true"
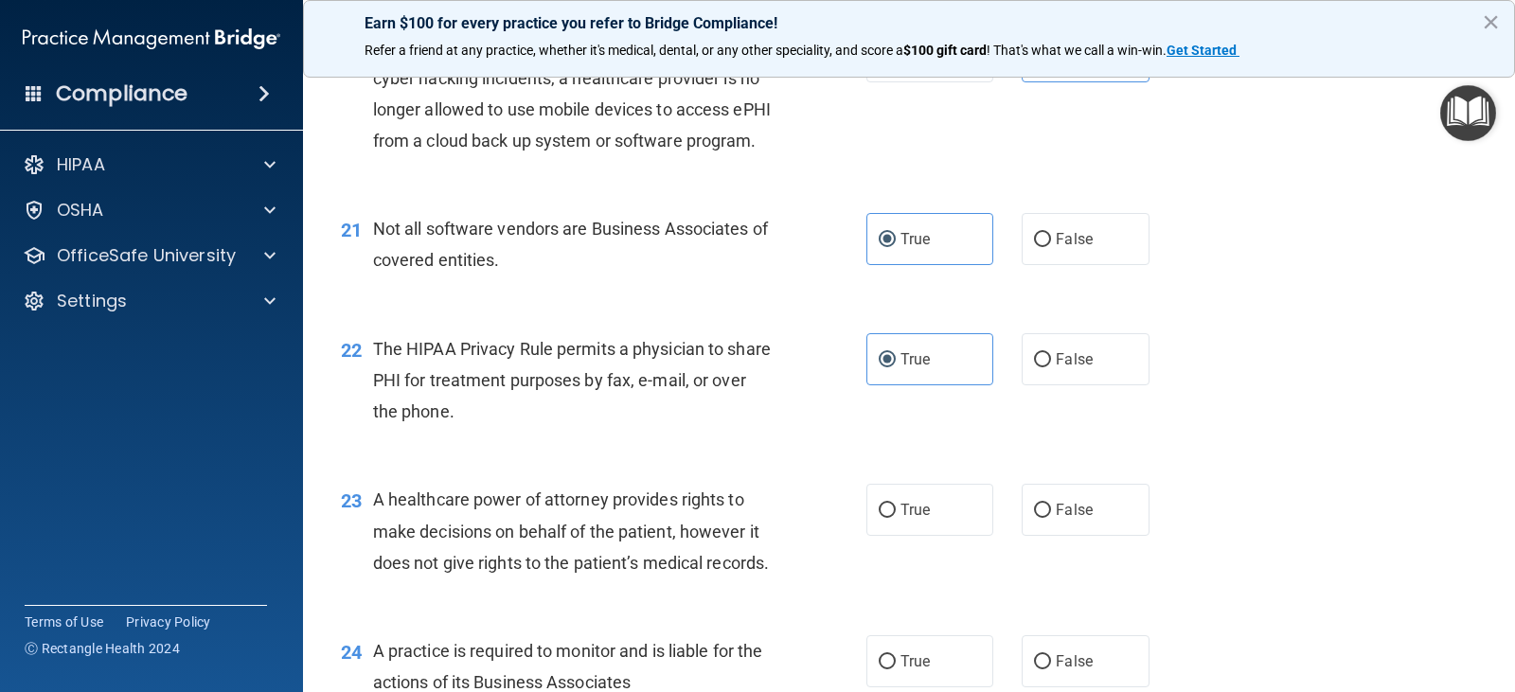
scroll to position [3220, 0]
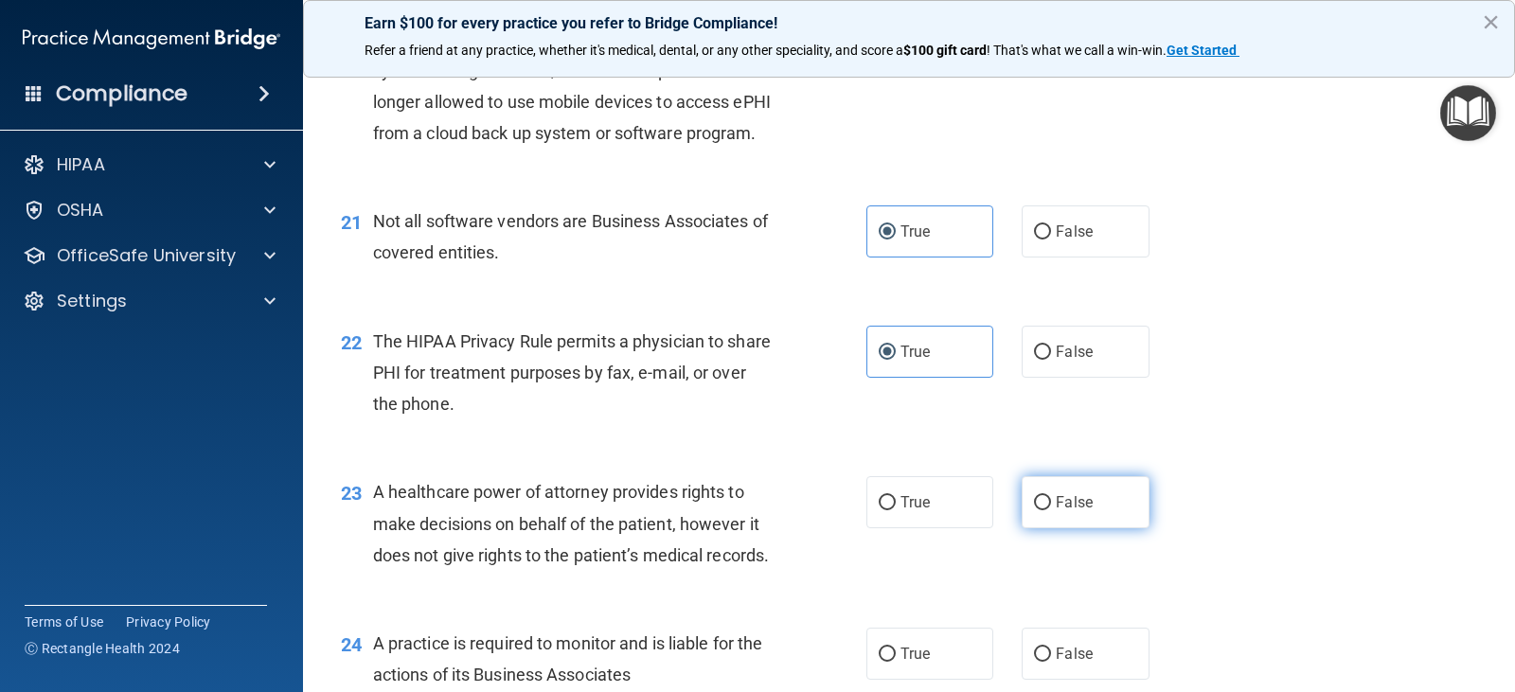
click at [1088, 528] on label "False" at bounding box center [1085, 502] width 127 height 52
click at [1051, 510] on input "False" at bounding box center [1042, 503] width 17 height 14
radio input "true"
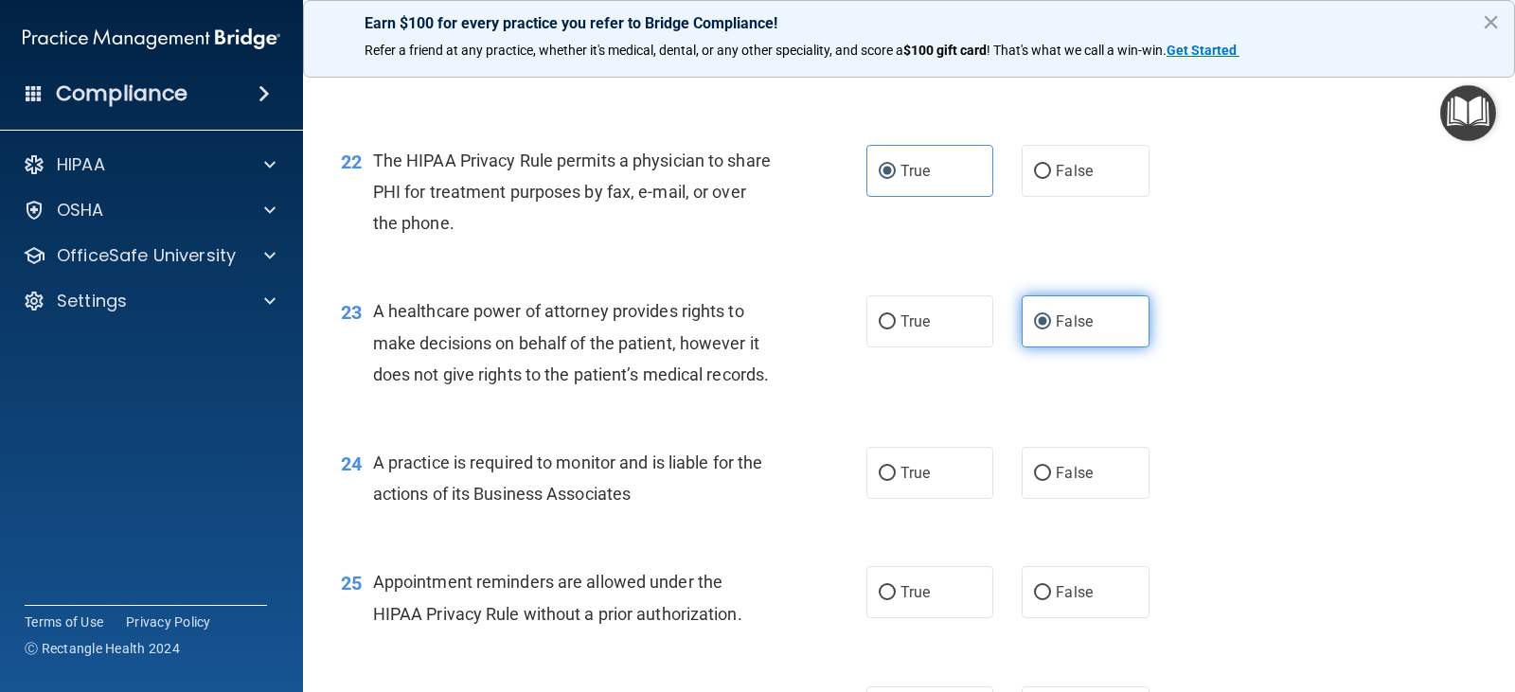
scroll to position [3410, 0]
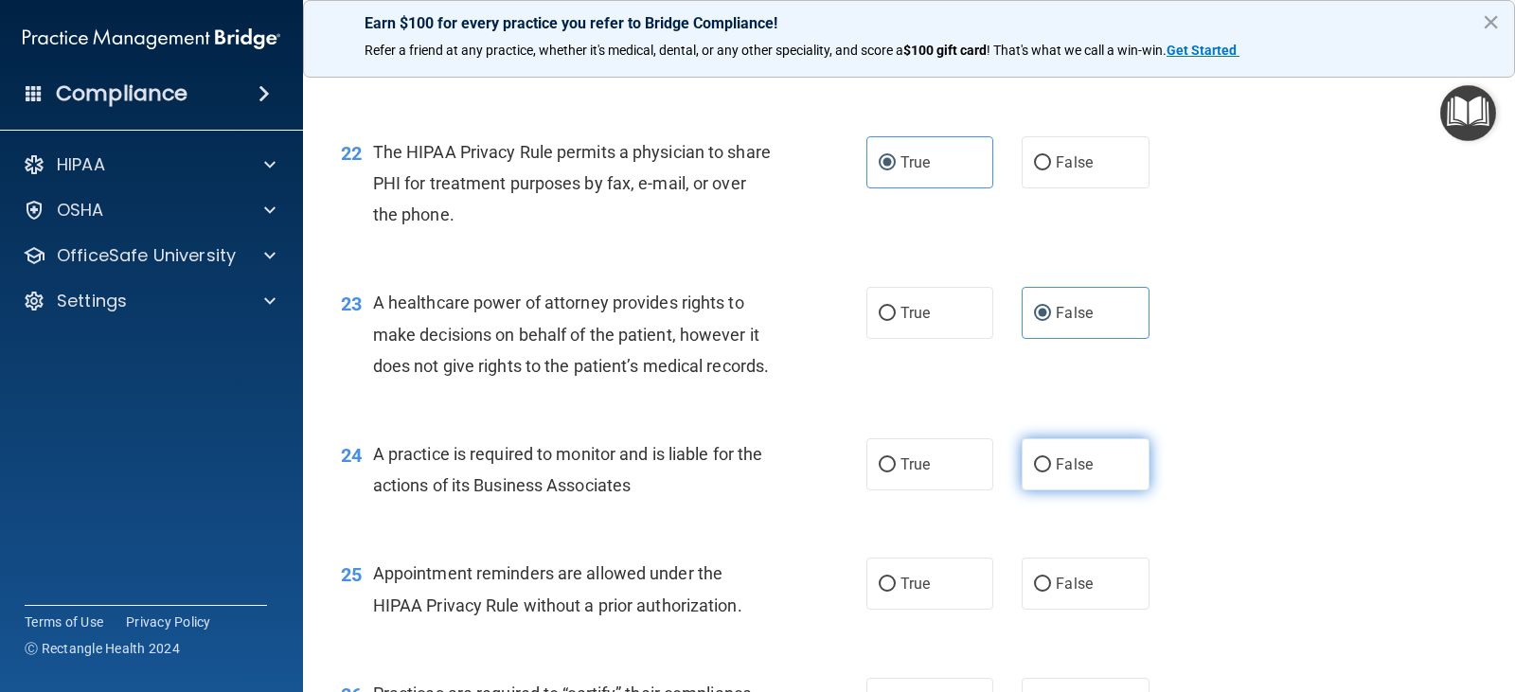
click at [1088, 491] on label "False" at bounding box center [1085, 465] width 127 height 52
click at [1051, 473] on input "False" at bounding box center [1042, 465] width 17 height 14
radio input "true"
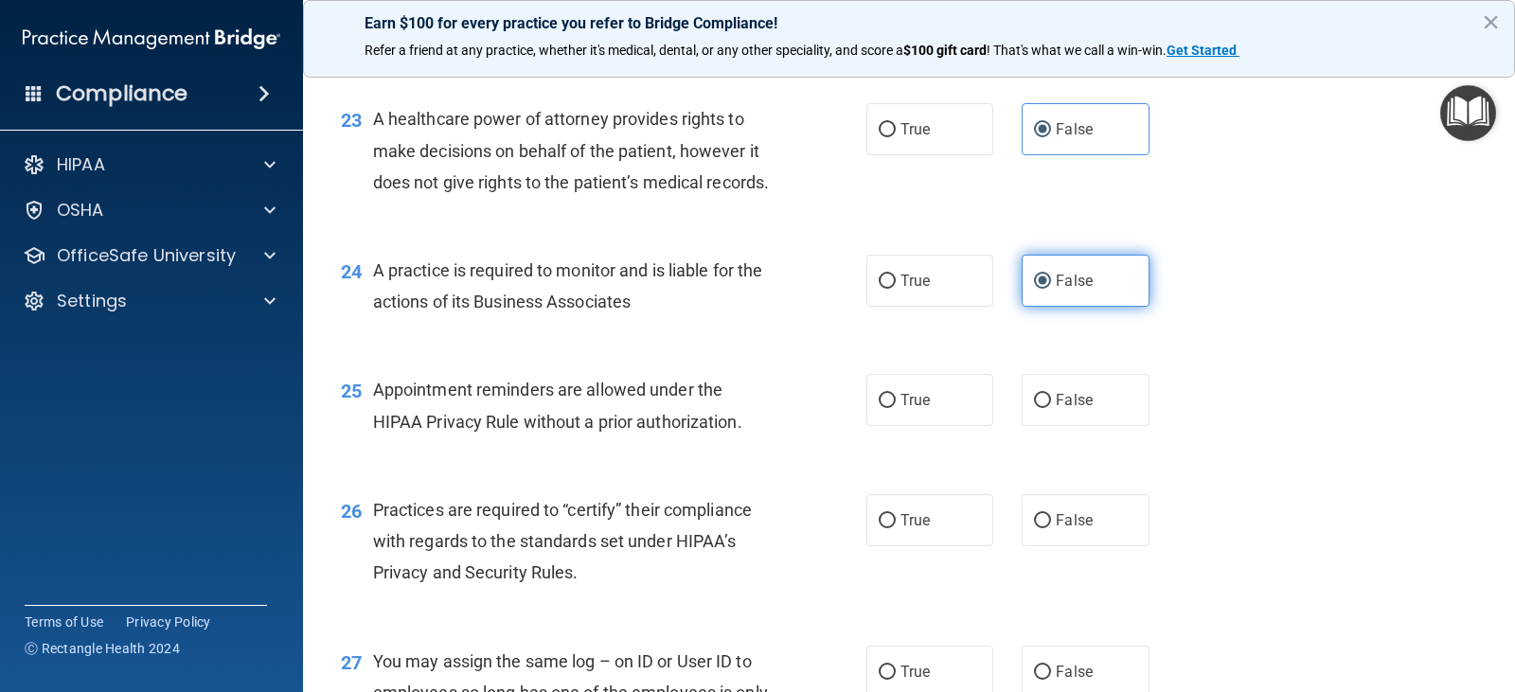
scroll to position [3599, 0]
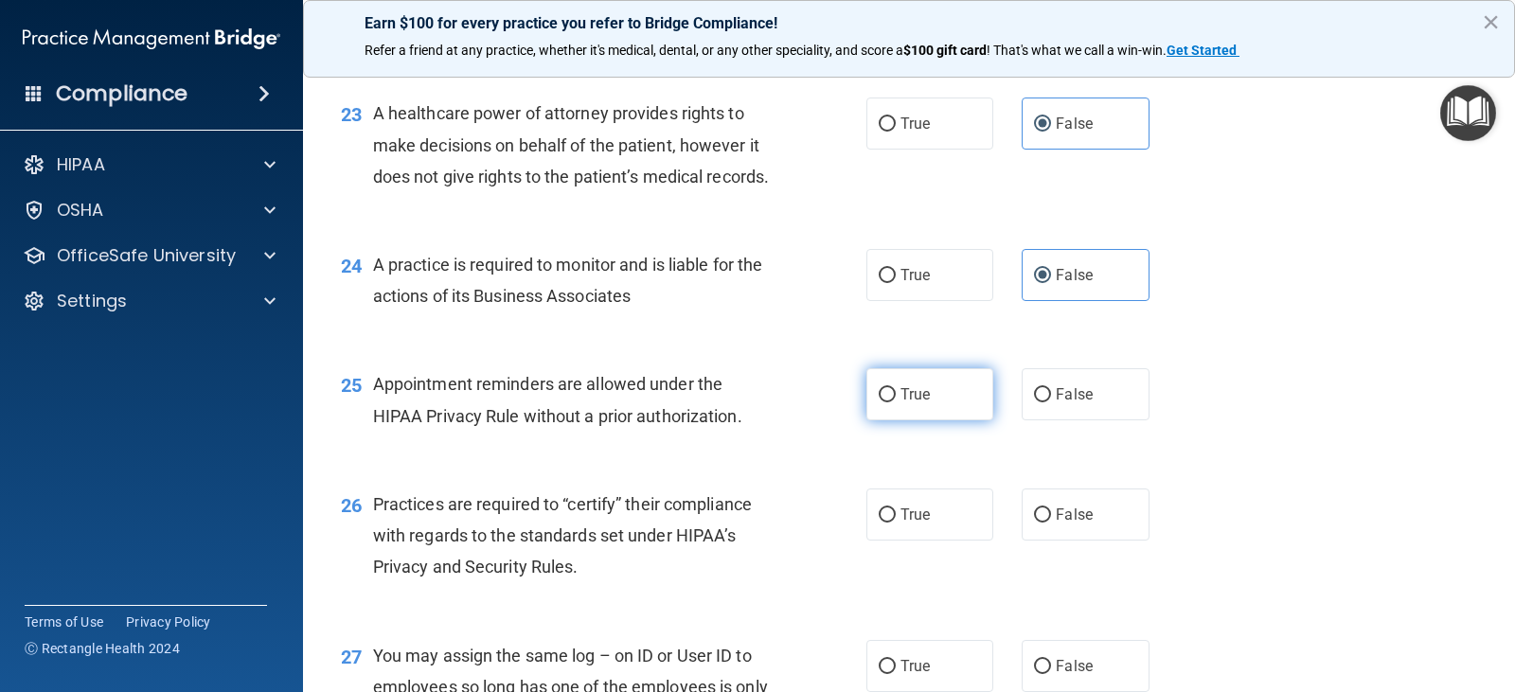
click at [903, 421] on label "True" at bounding box center [930, 394] width 127 height 52
click at [896, 403] on input "True" at bounding box center [887, 395] width 17 height 14
radio input "true"
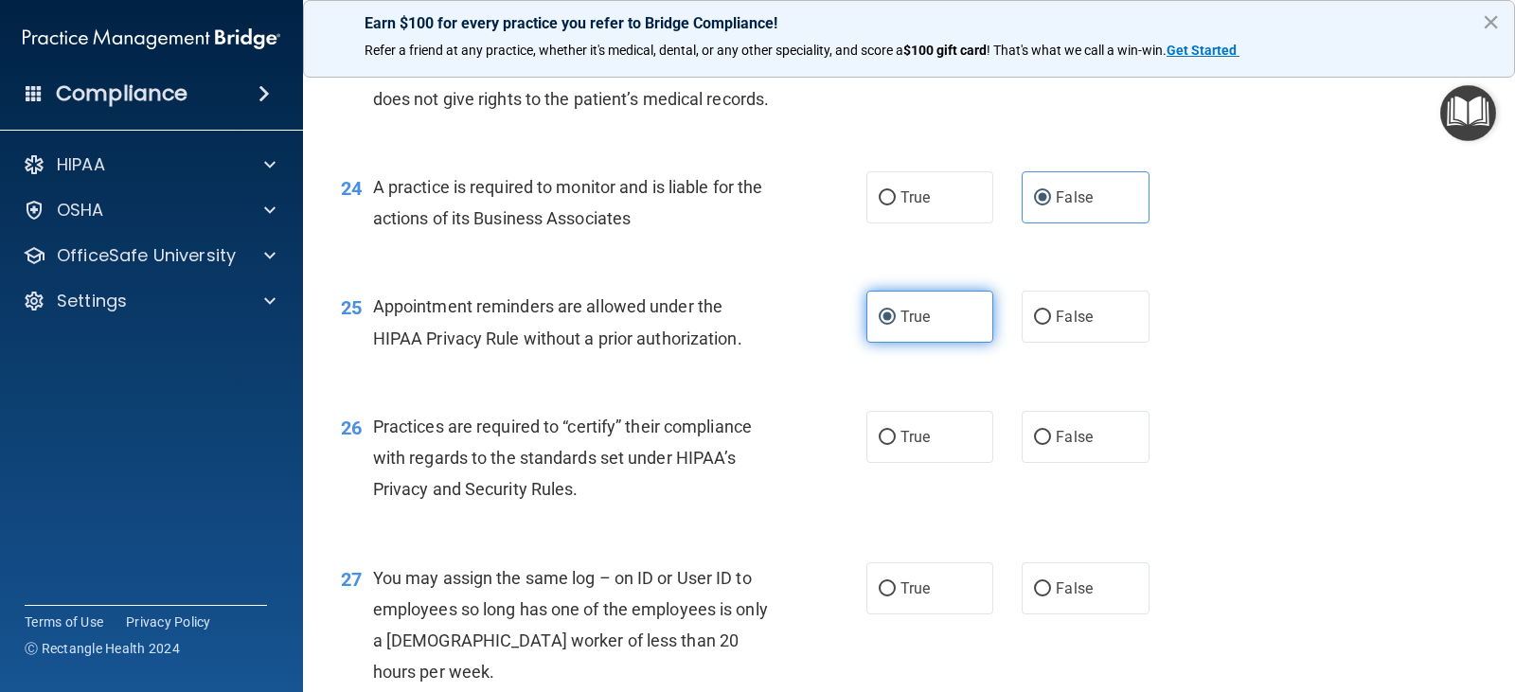
scroll to position [3788, 0]
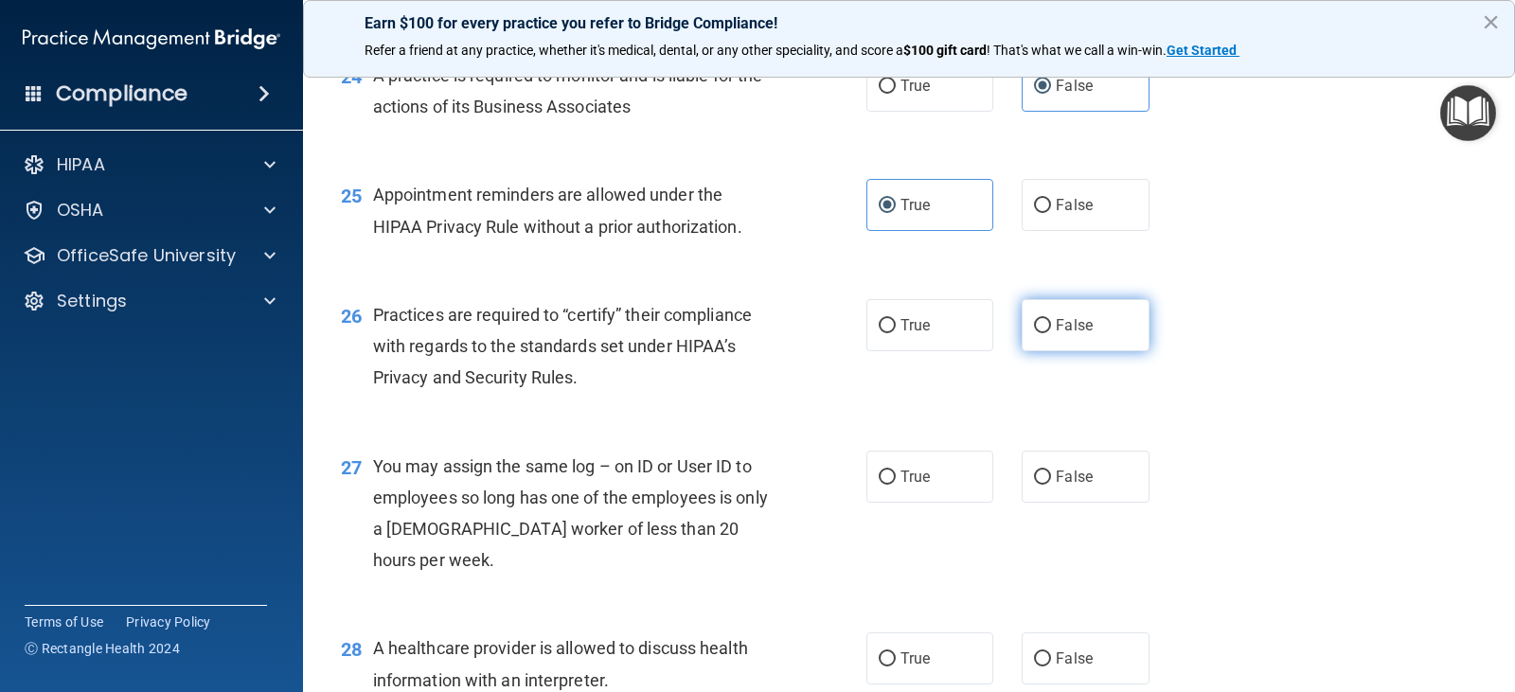
click at [1053, 351] on label "False" at bounding box center [1085, 325] width 127 height 52
click at [1051, 333] on input "False" at bounding box center [1042, 326] width 17 height 14
radio input "true"
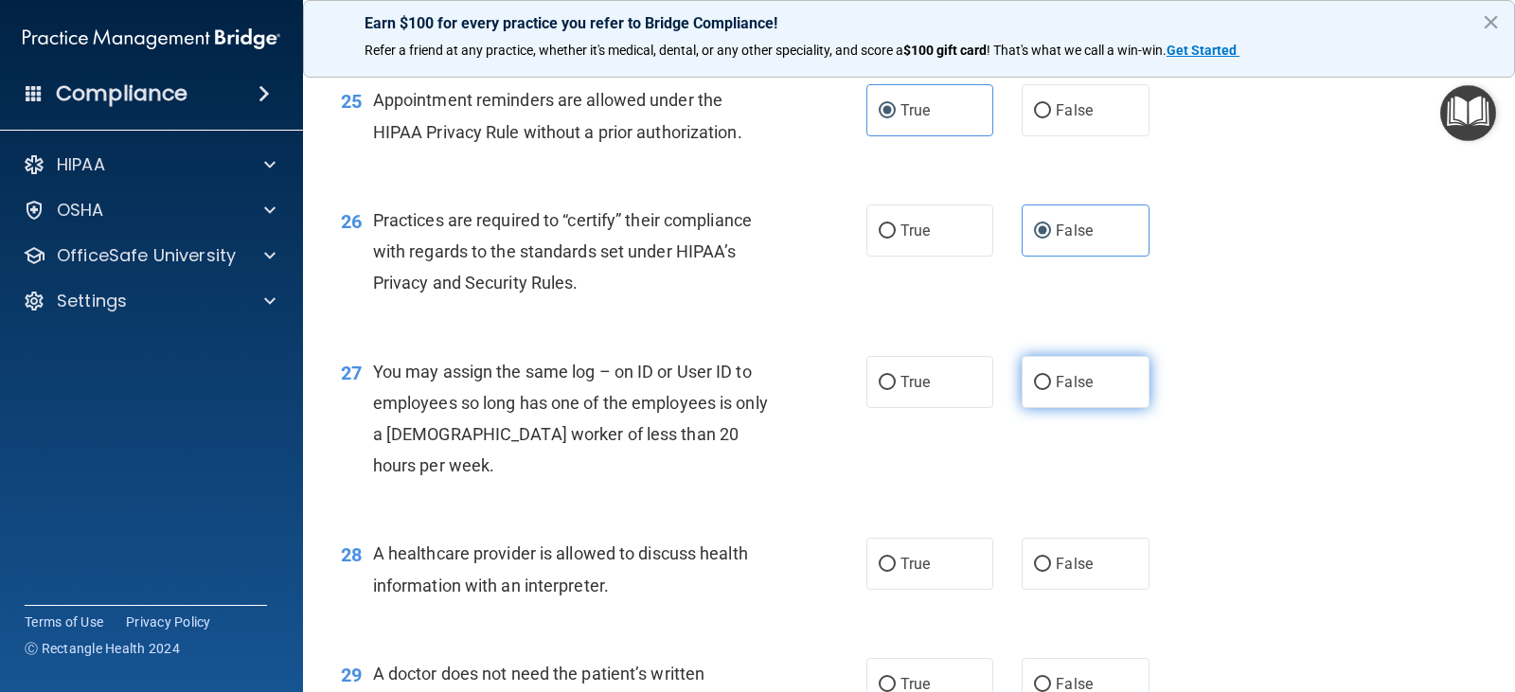
click at [1047, 408] on label "False" at bounding box center [1085, 382] width 127 height 52
click at [1047, 390] on input "False" at bounding box center [1042, 383] width 17 height 14
radio input "true"
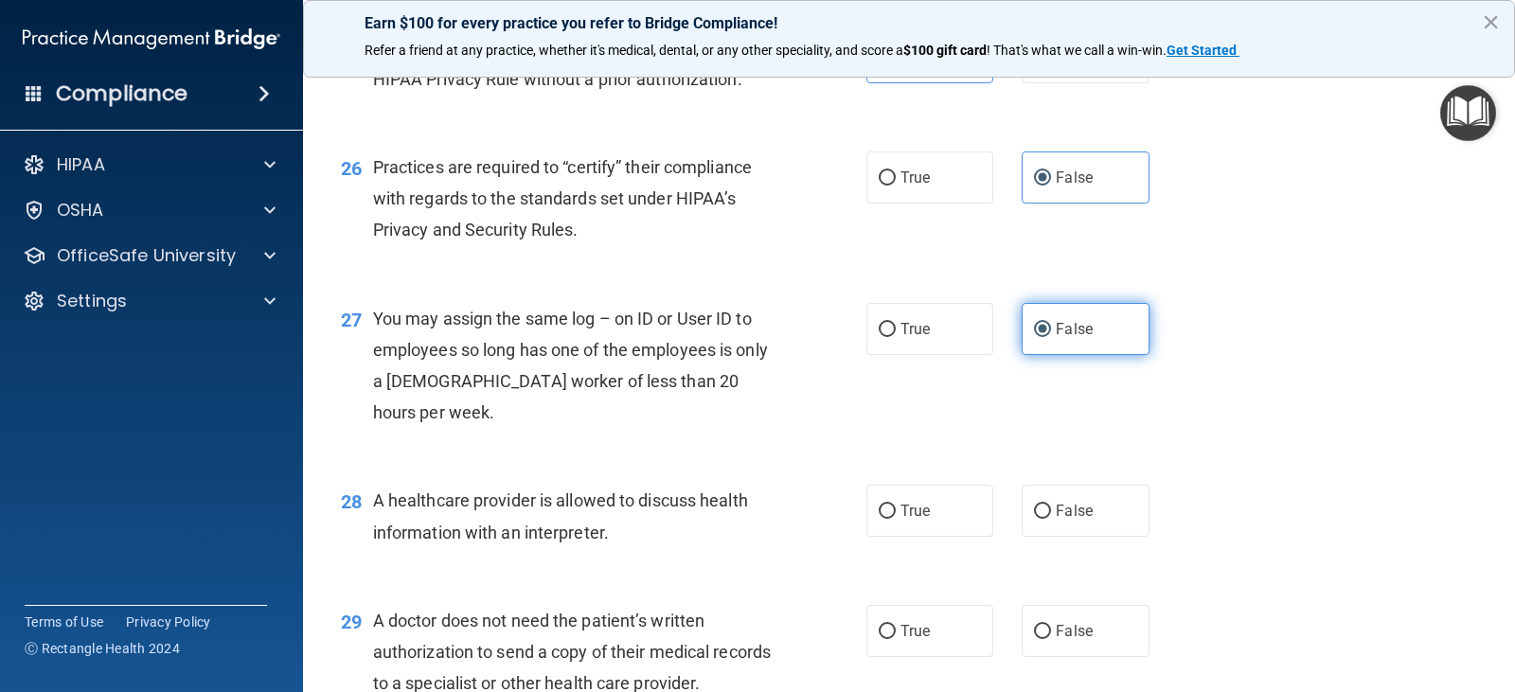
scroll to position [4073, 0]
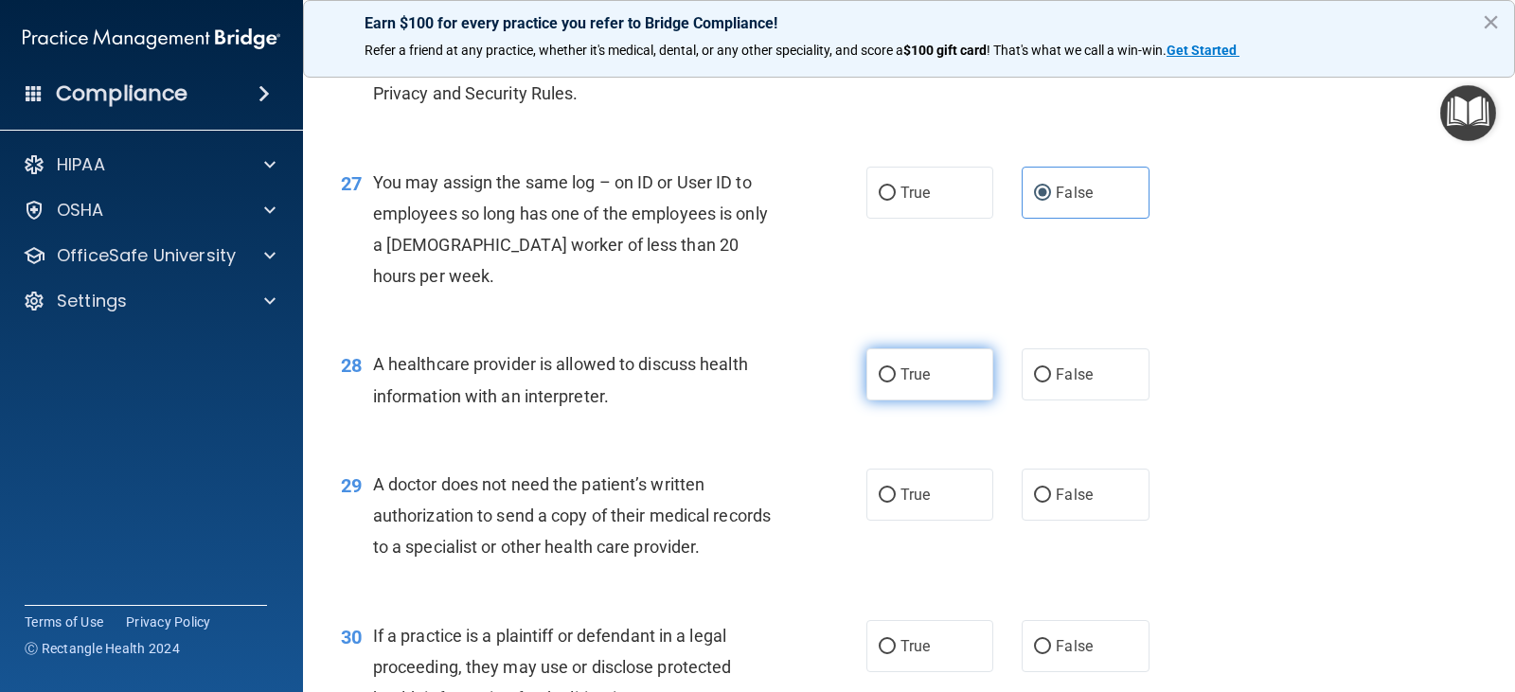
click at [973, 401] on label "True" at bounding box center [930, 375] width 127 height 52
click at [896, 383] on input "True" at bounding box center [887, 375] width 17 height 14
radio input "true"
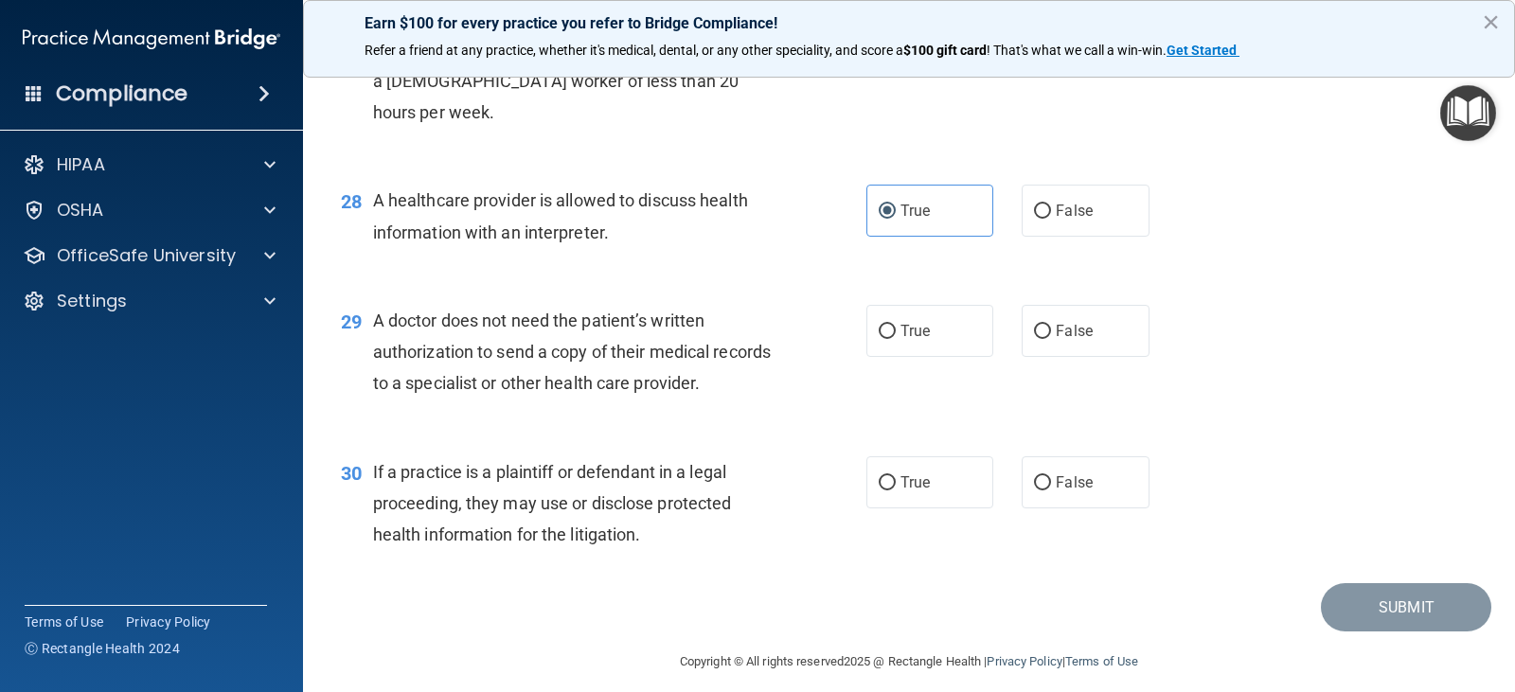
scroll to position [4262, 0]
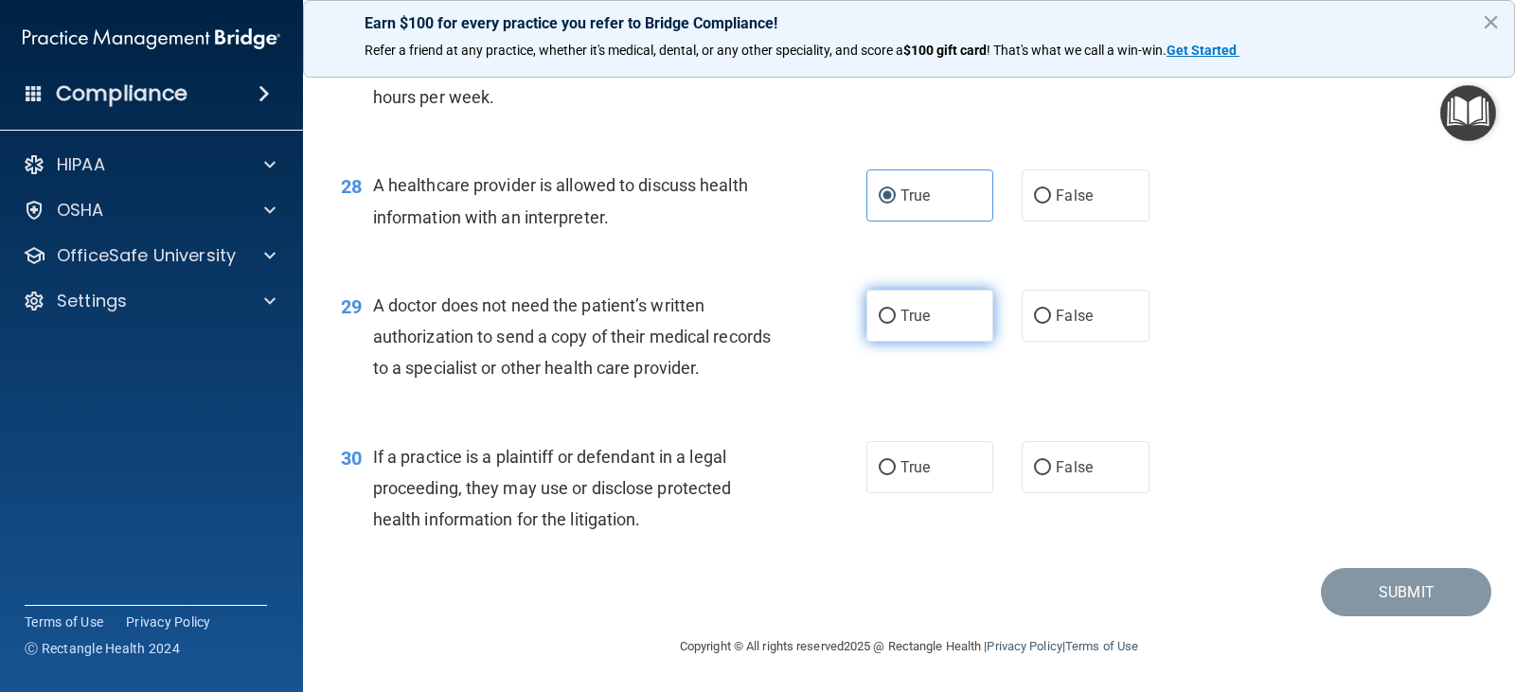
click at [937, 342] on label "True" at bounding box center [930, 316] width 127 height 52
click at [896, 324] on input "True" at bounding box center [887, 317] width 17 height 14
radio input "true"
click at [942, 476] on label "True" at bounding box center [930, 467] width 127 height 52
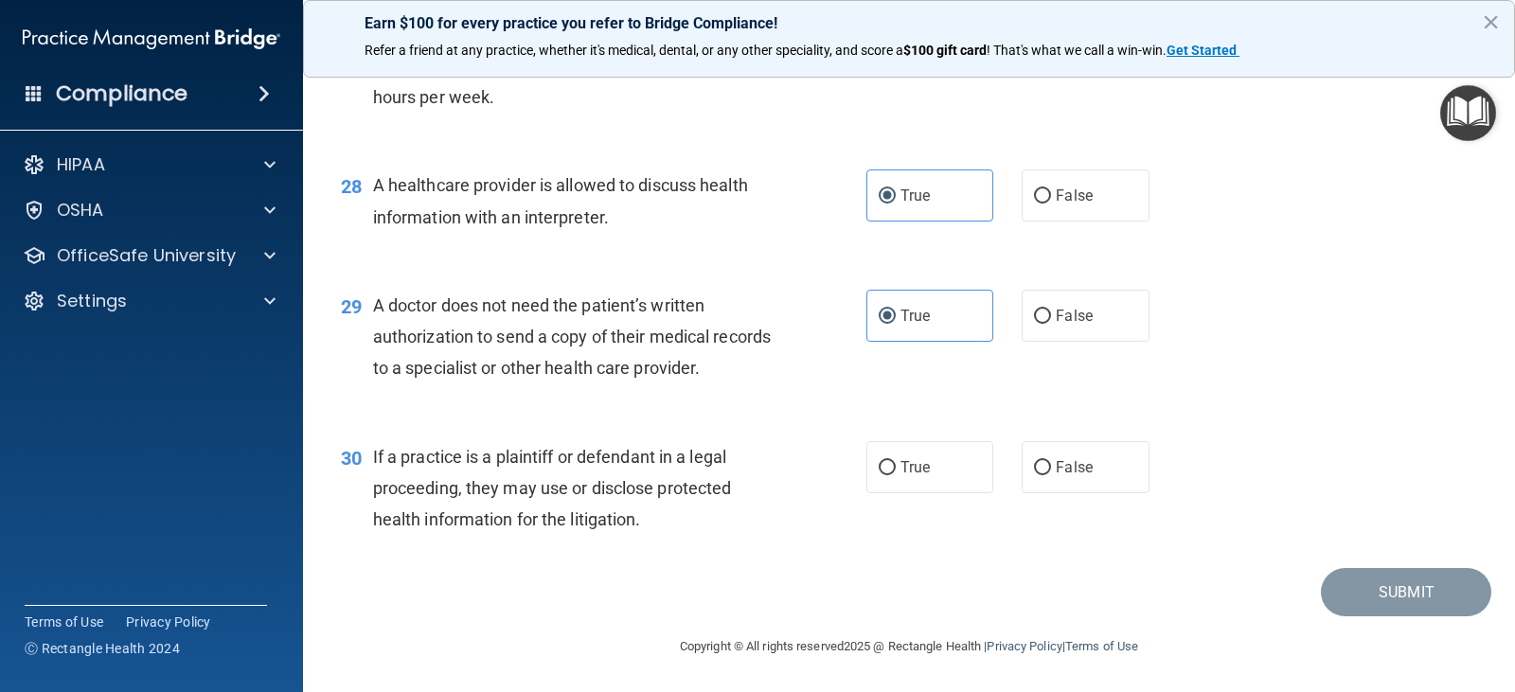
click at [896, 475] on input "True" at bounding box center [887, 468] width 17 height 14
radio input "true"
click at [1365, 608] on button "Submit" at bounding box center [1406, 592] width 170 height 48
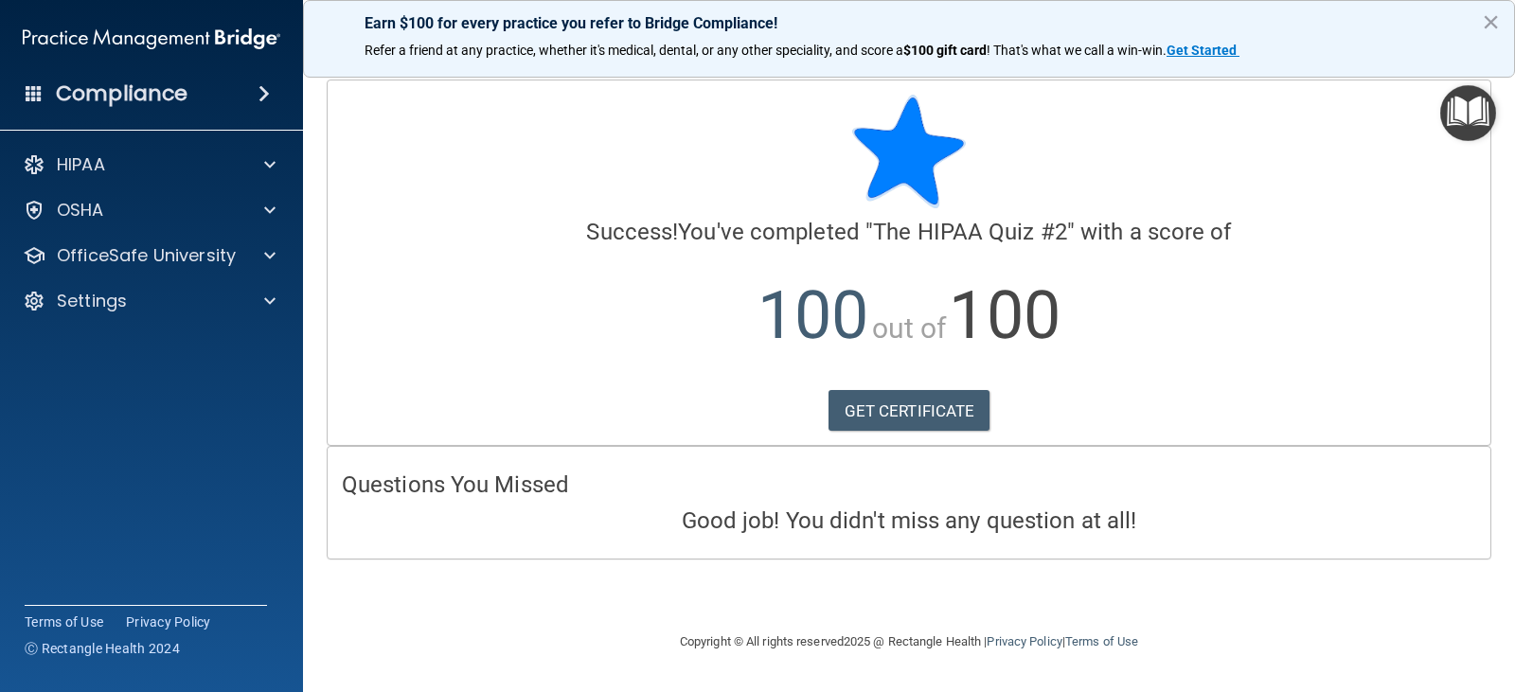
click at [1471, 121] on img "Open Resource Center" at bounding box center [1469, 113] width 56 height 56
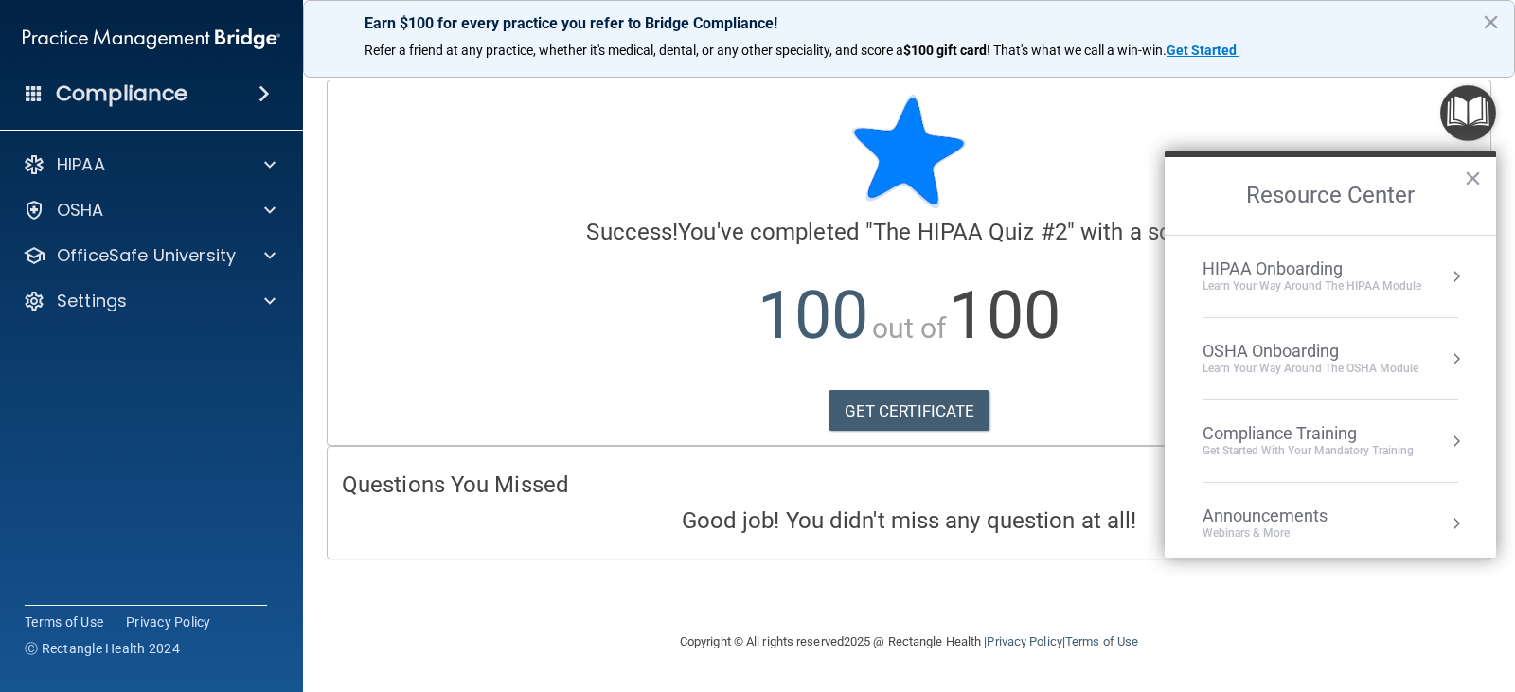
click at [1389, 451] on div "Get Started with your mandatory training" at bounding box center [1308, 451] width 211 height 16
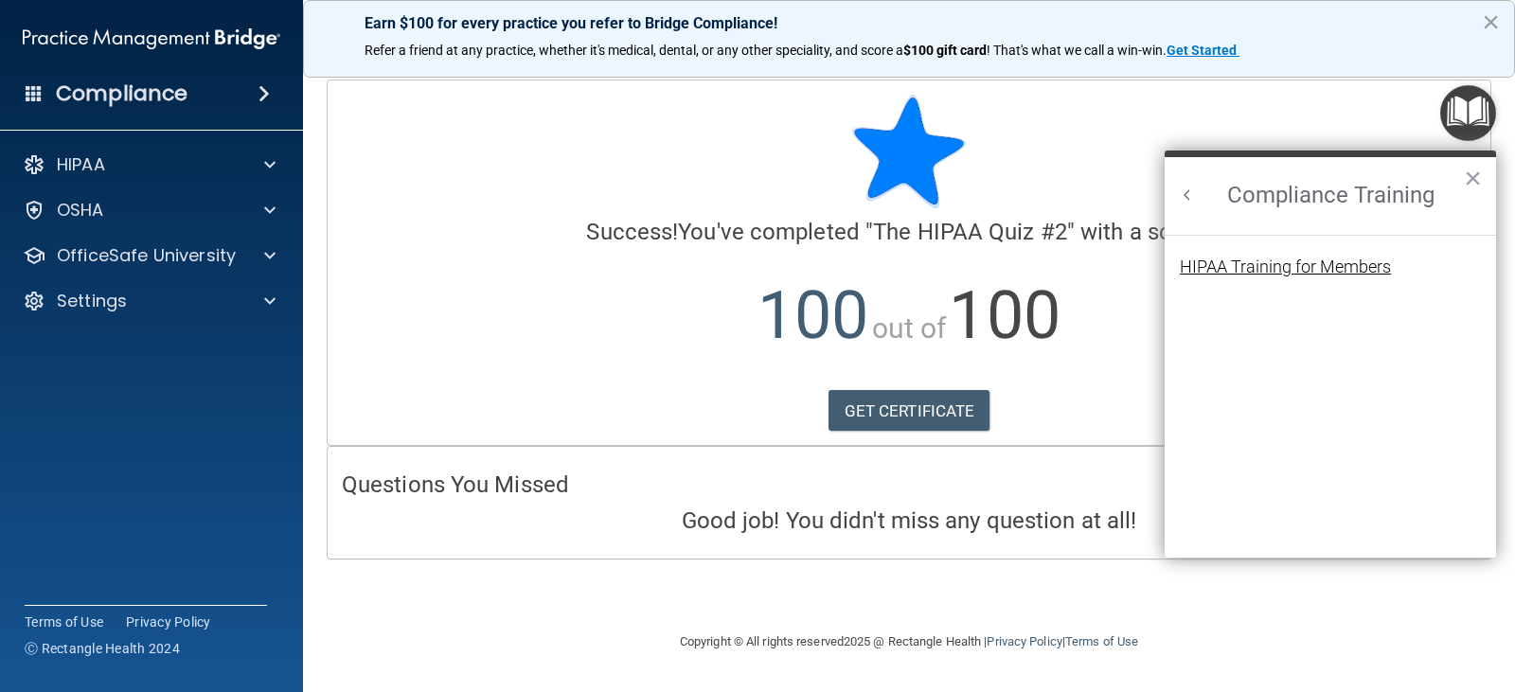
click at [1370, 271] on div "HIPAA Training for Members" at bounding box center [1285, 267] width 211 height 17
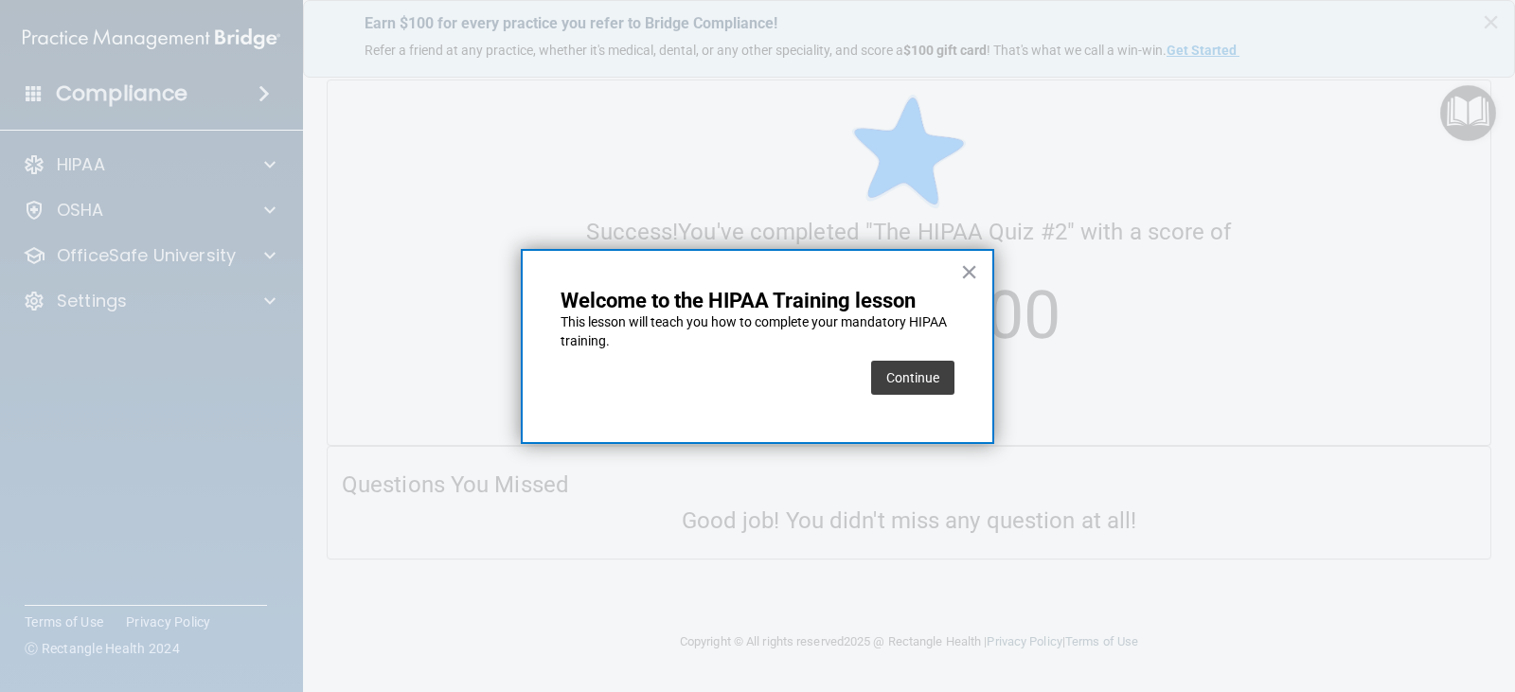
click at [955, 387] on div "× Welcome to the HIPAA Training lesson This lesson will teach you how to comple…" at bounding box center [758, 346] width 474 height 195
click at [939, 385] on button "Continue" at bounding box center [912, 378] width 83 height 34
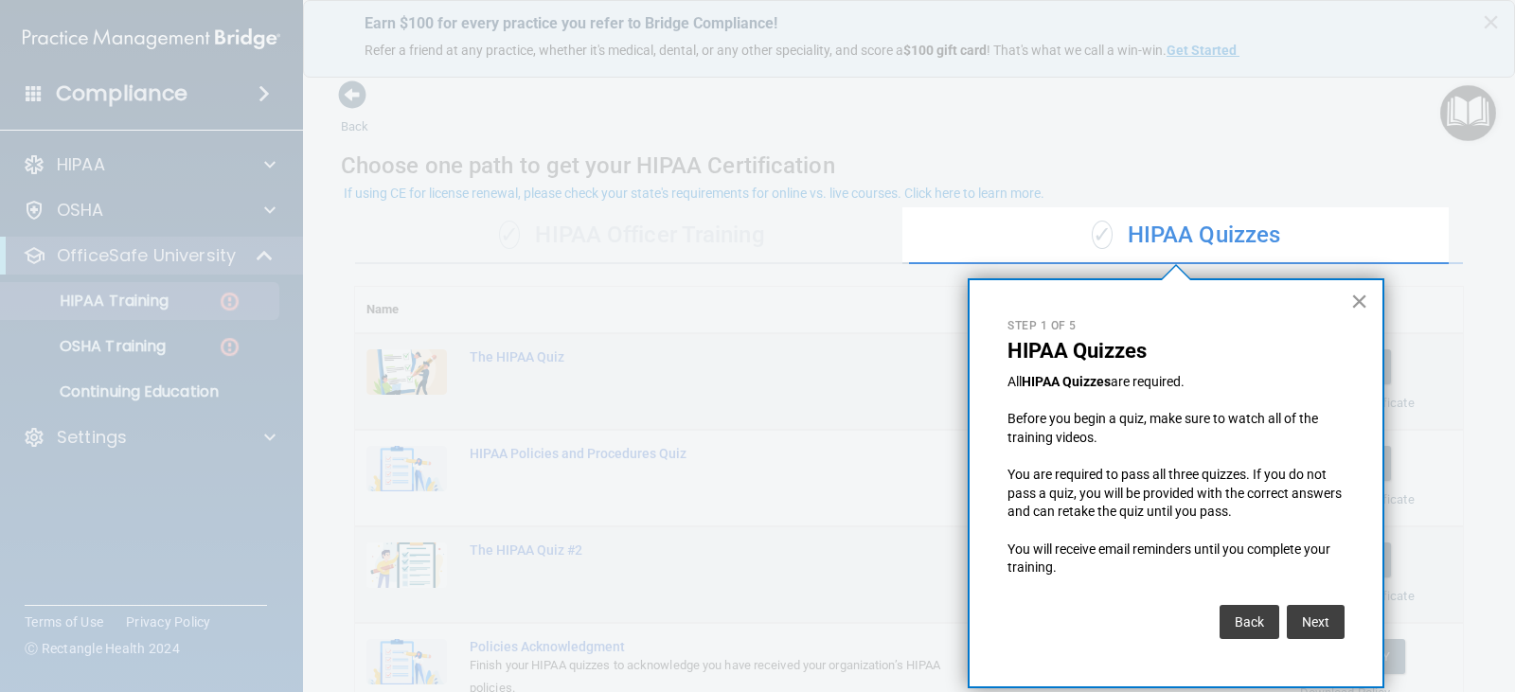
click at [1362, 286] on button "×" at bounding box center [1360, 301] width 18 height 30
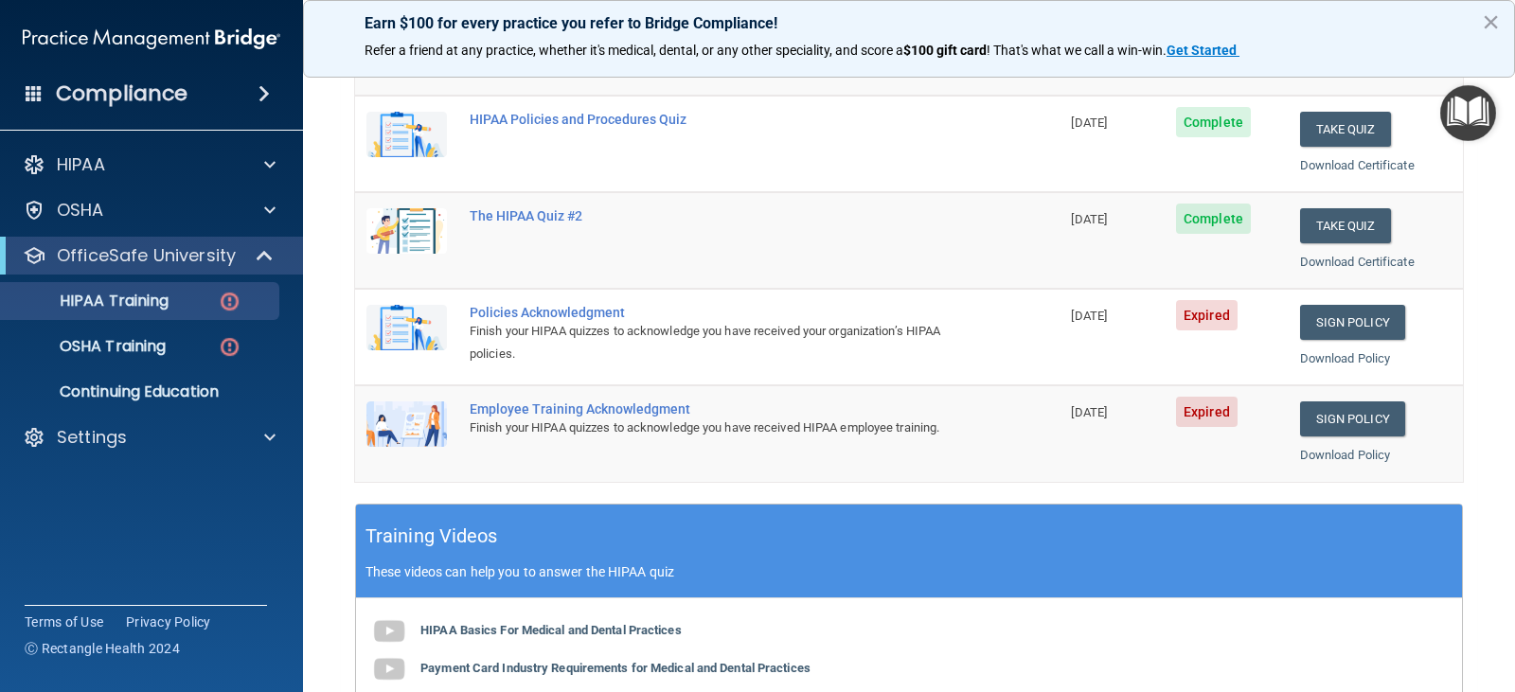
scroll to position [379, 0]
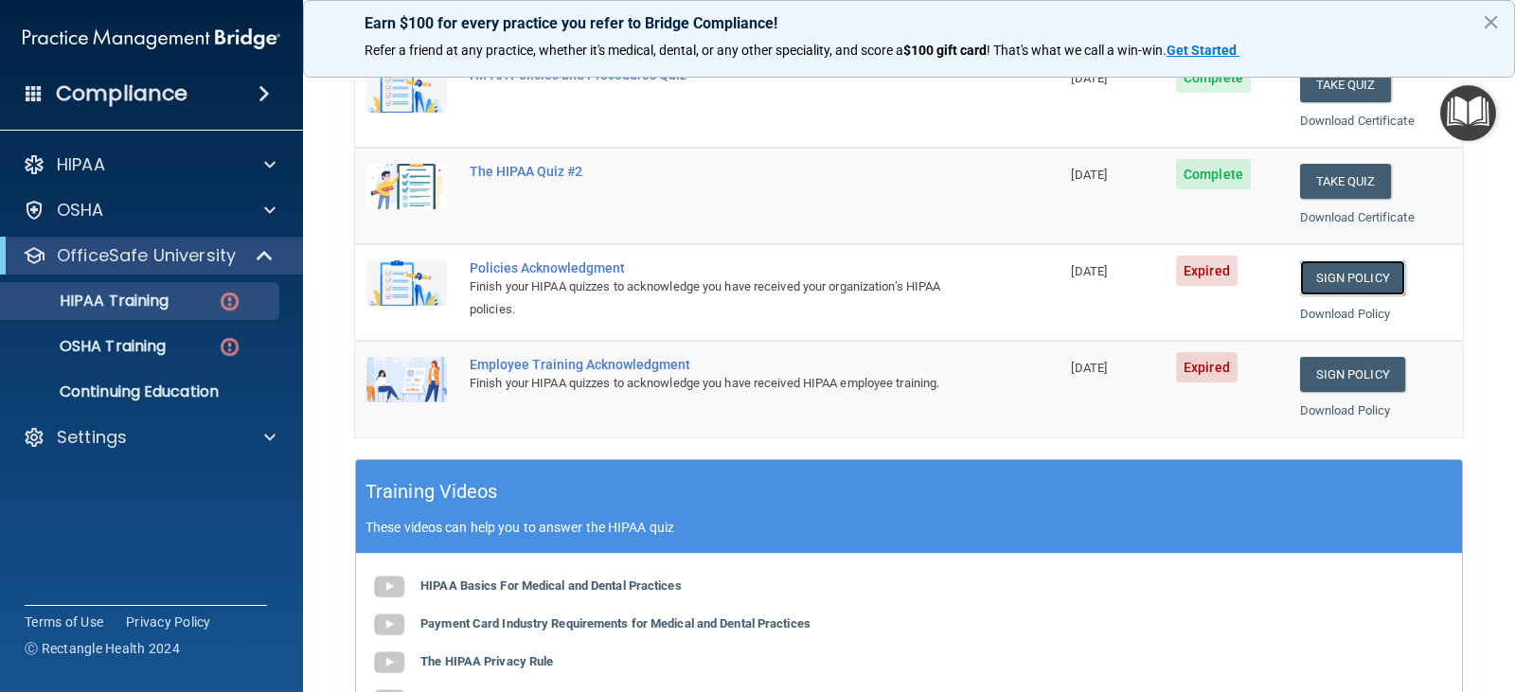
click at [1363, 284] on link "Sign Policy" at bounding box center [1352, 277] width 105 height 35
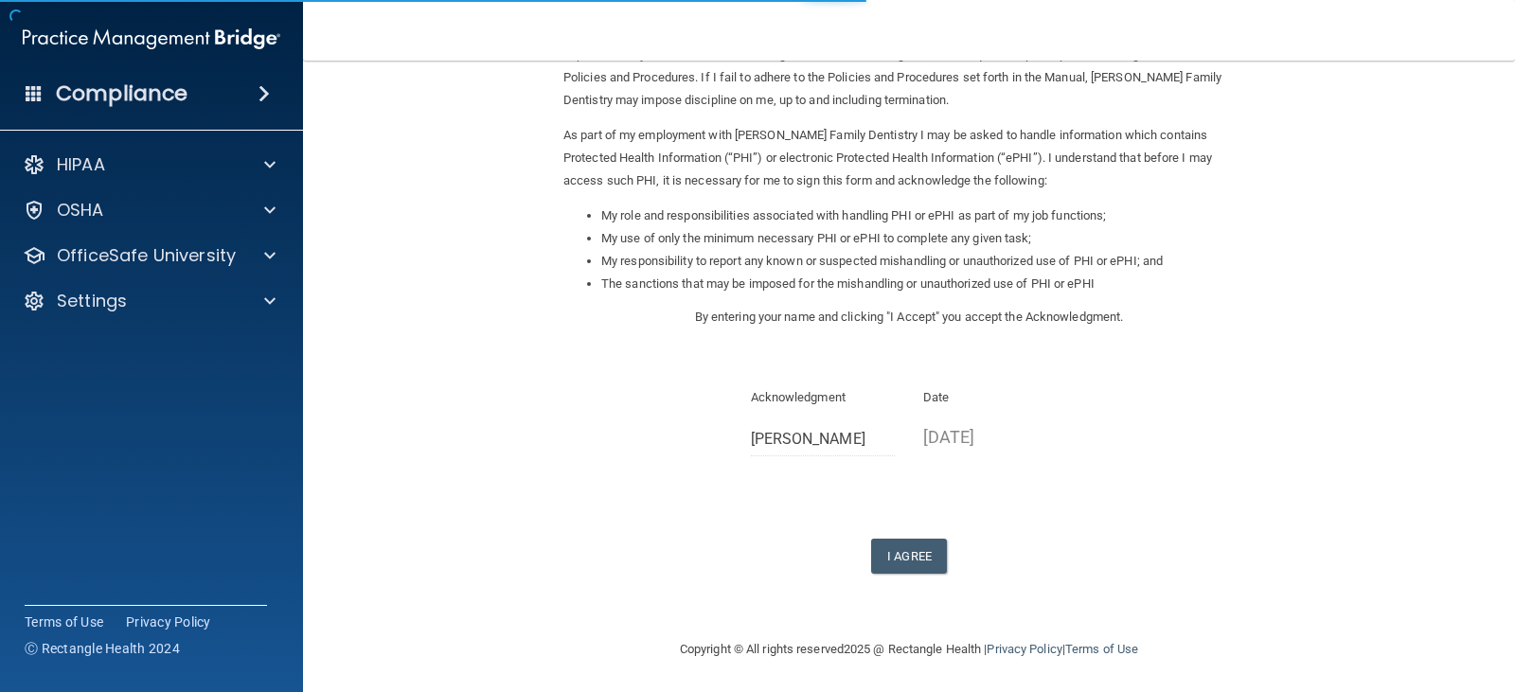
scroll to position [175, 0]
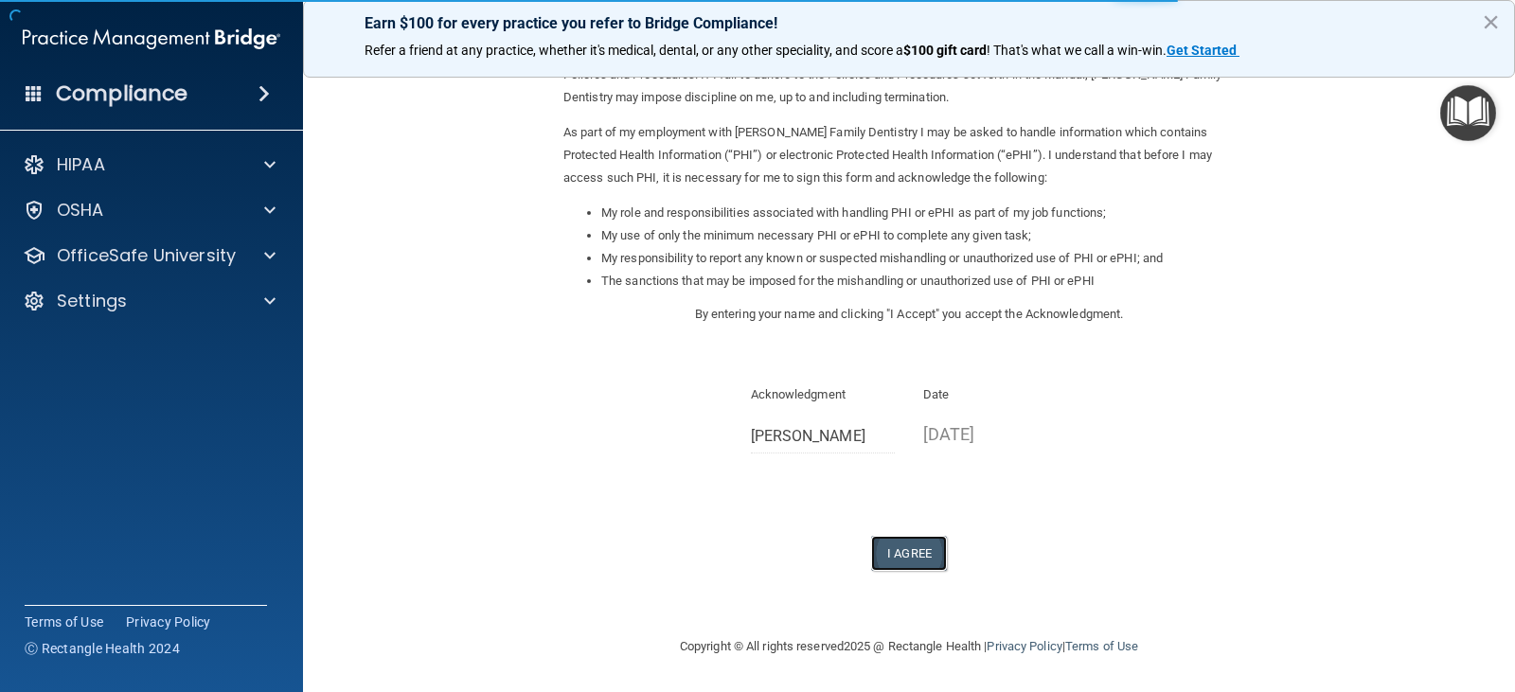
click at [907, 556] on button "I Agree" at bounding box center [909, 553] width 76 height 35
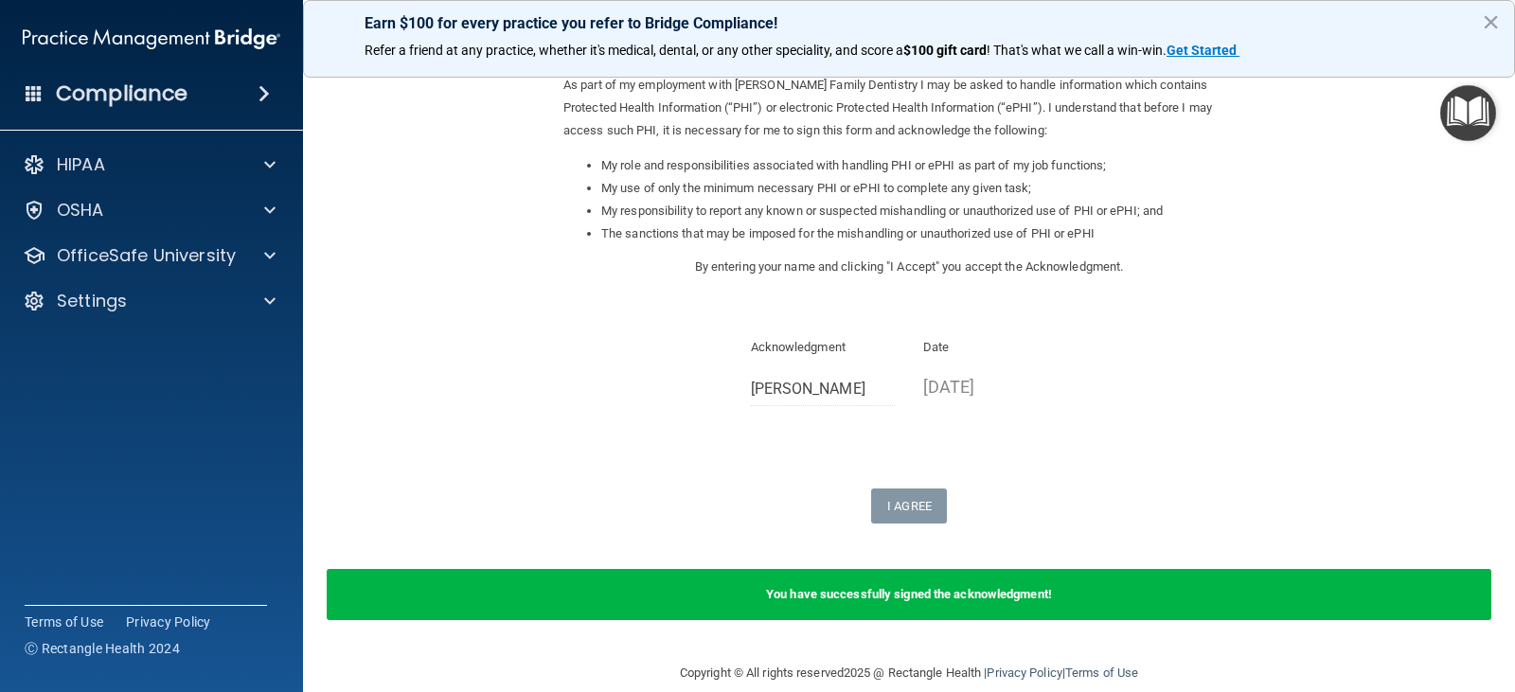
scroll to position [249, 0]
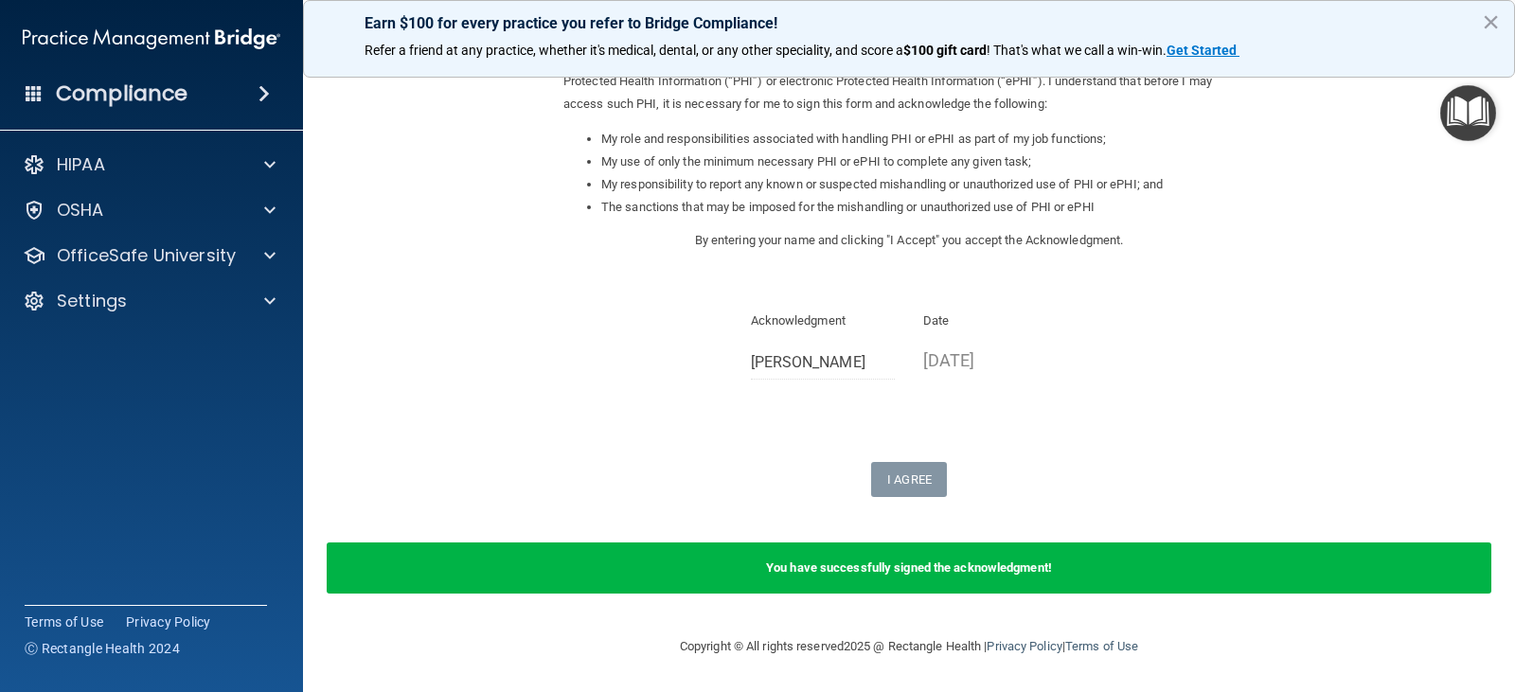
click at [1483, 98] on img "Open Resource Center" at bounding box center [1469, 113] width 56 height 56
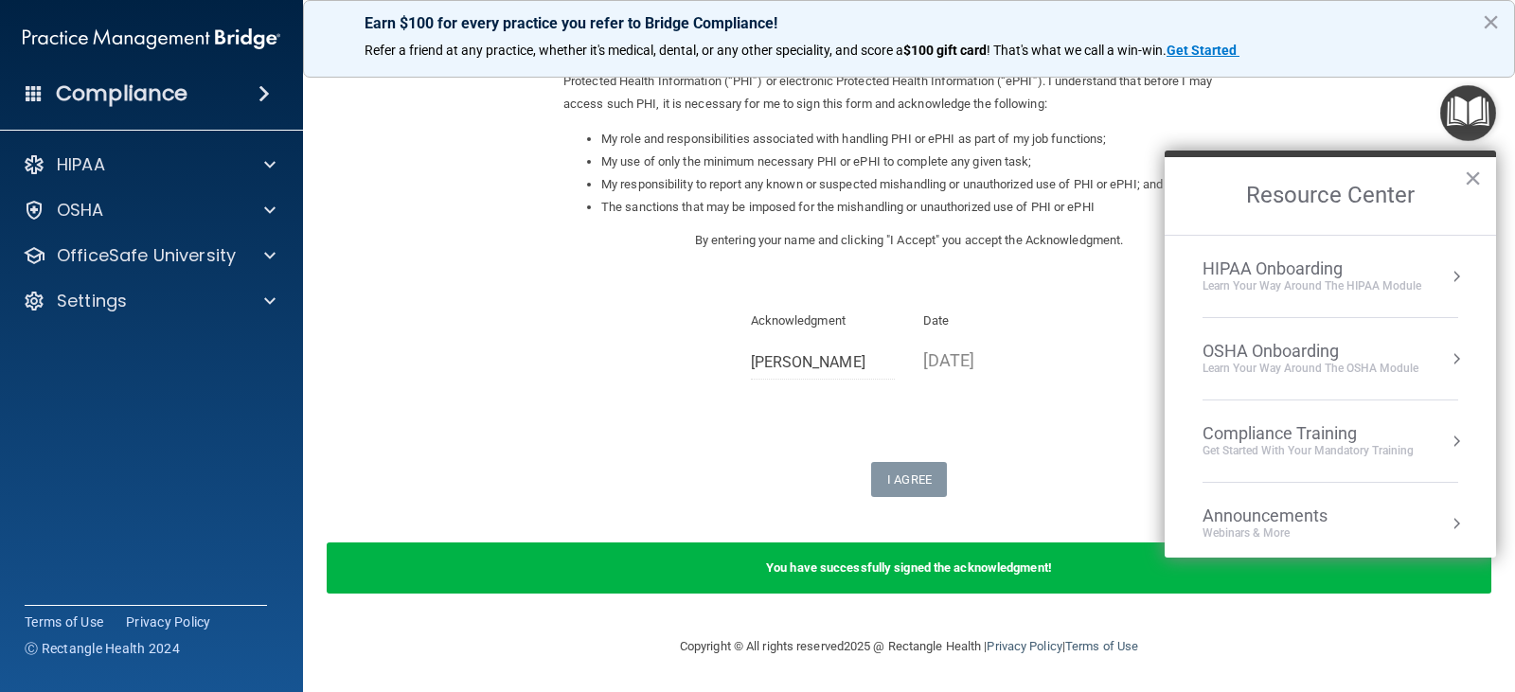
click at [1303, 446] on div "Get Started with your mandatory training" at bounding box center [1308, 451] width 211 height 16
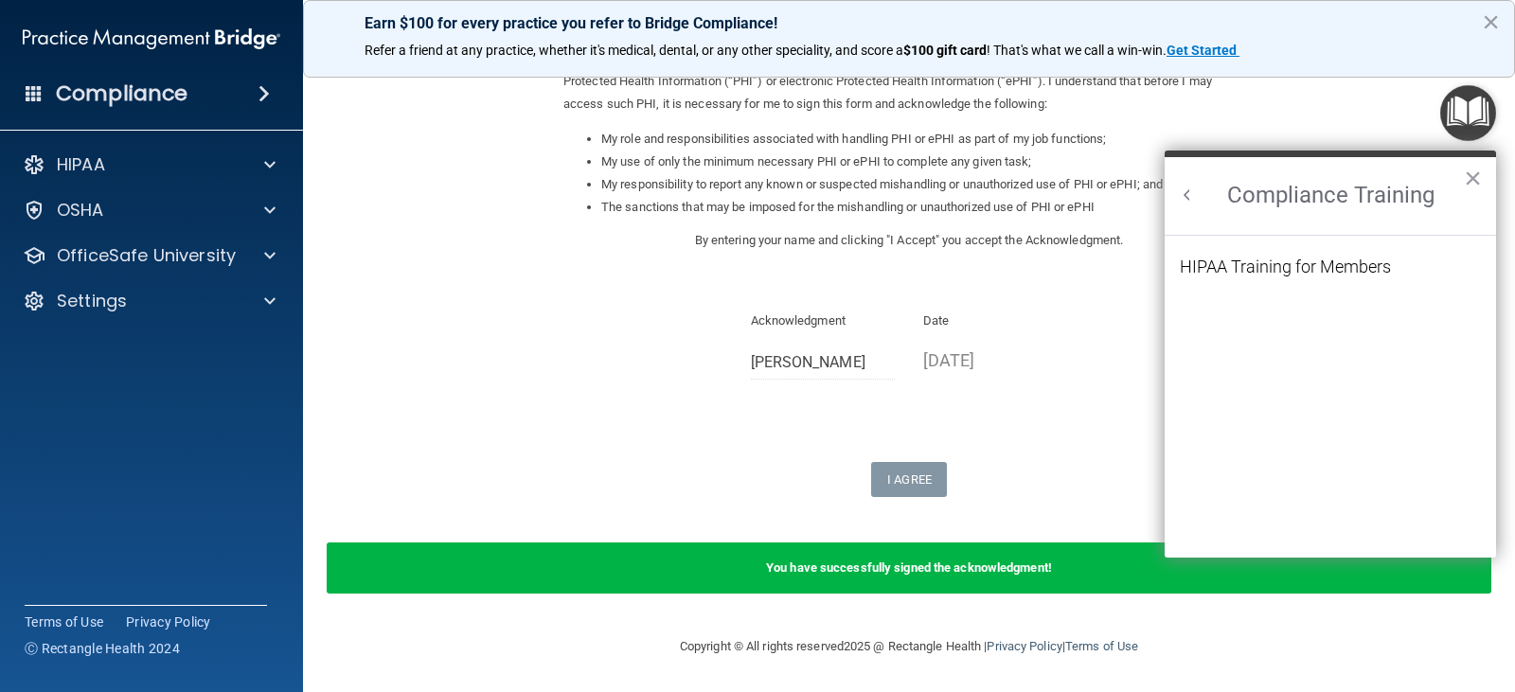
scroll to position [0, 0]
click at [1306, 260] on div "HIPAA Training for Members" at bounding box center [1285, 267] width 211 height 17
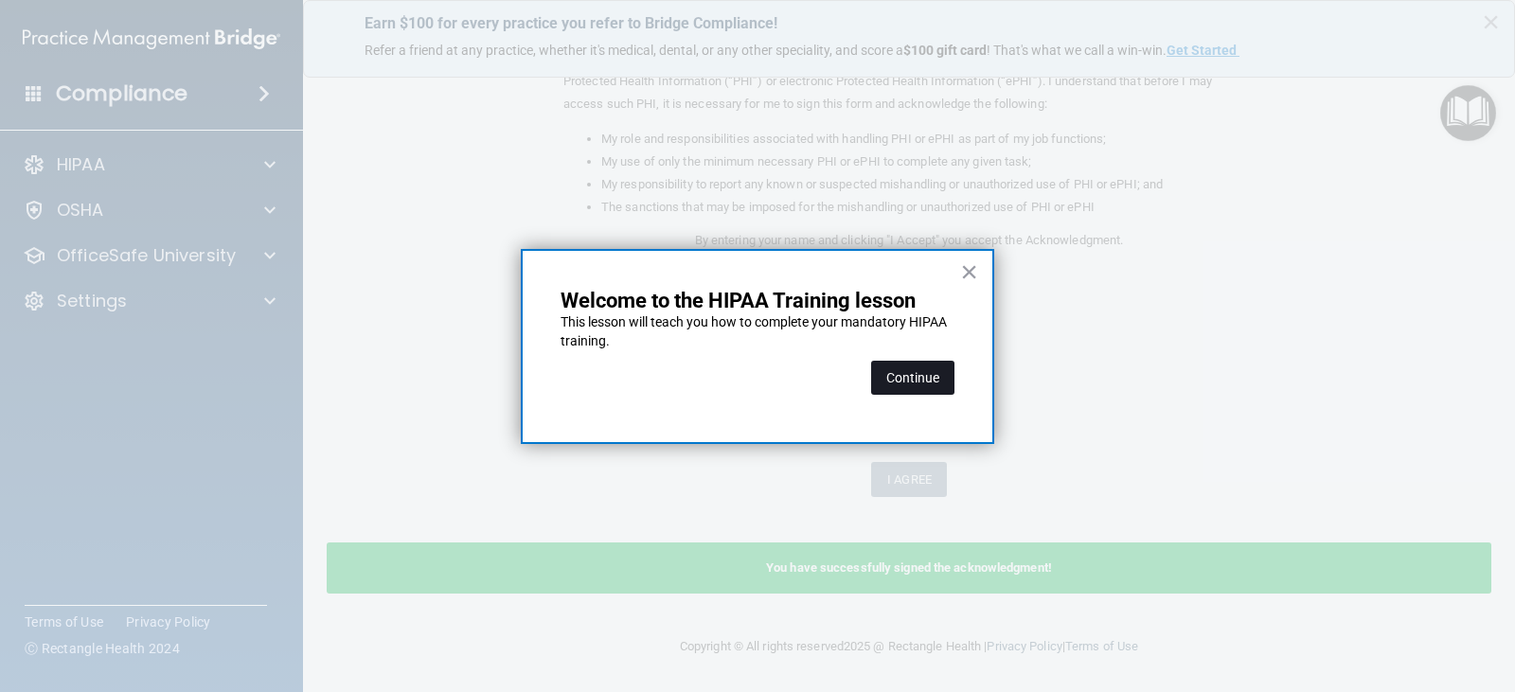
click at [898, 363] on button "Continue" at bounding box center [912, 378] width 83 height 34
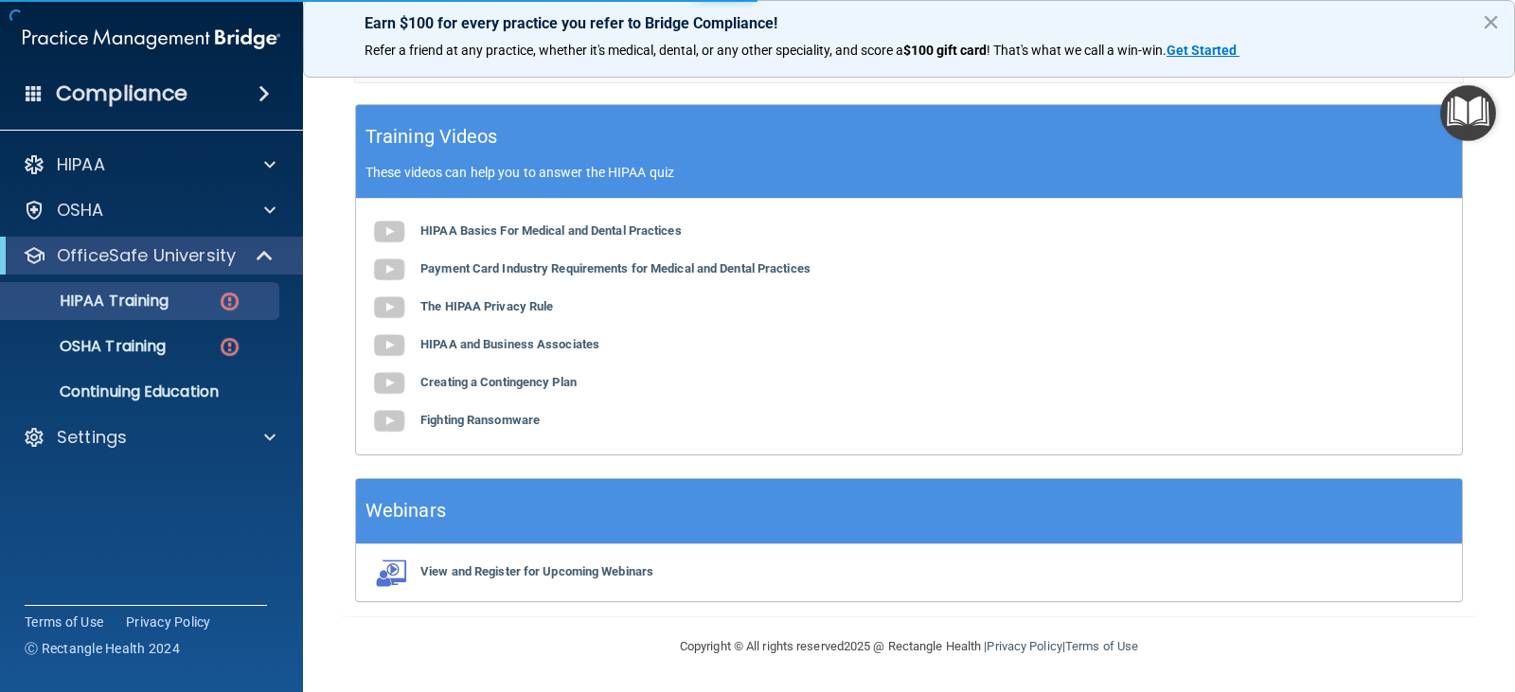
scroll to position [147, 0]
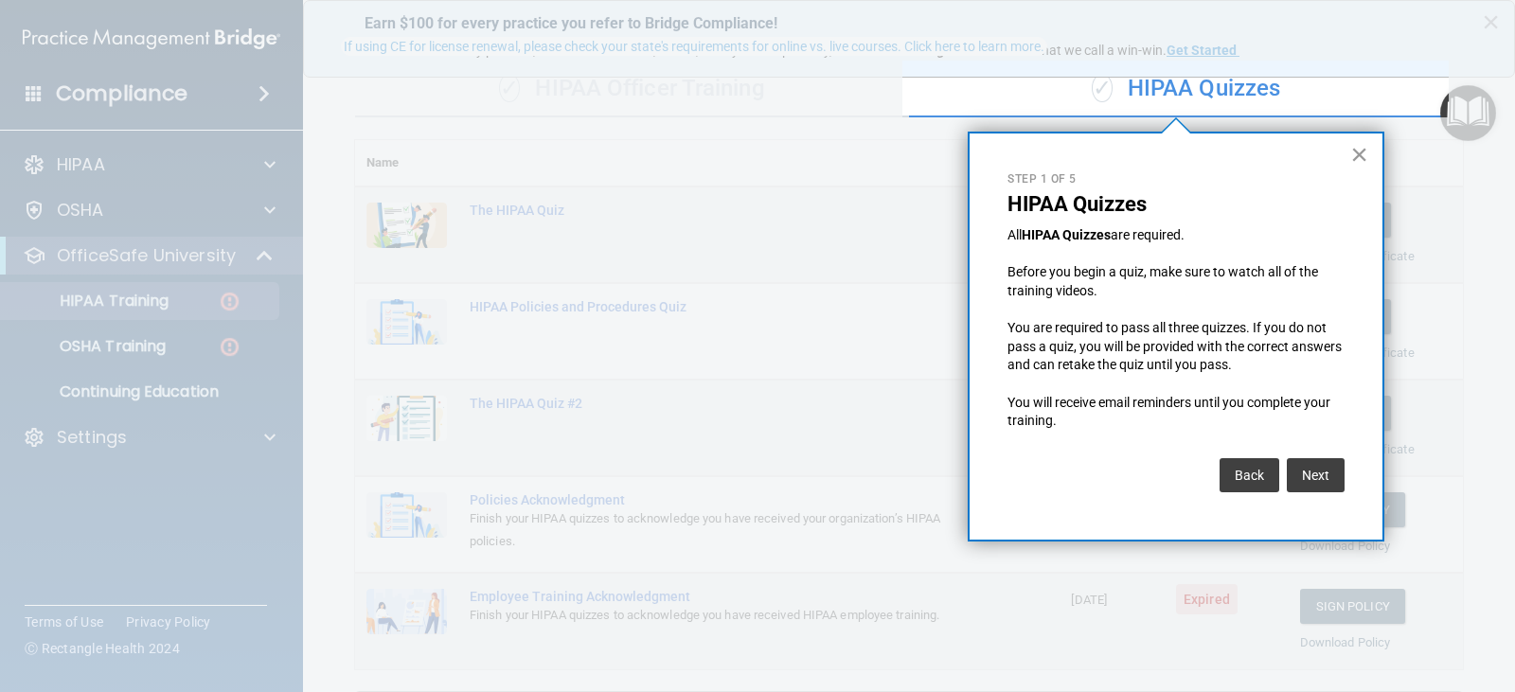
click at [1366, 152] on button "×" at bounding box center [1360, 154] width 18 height 30
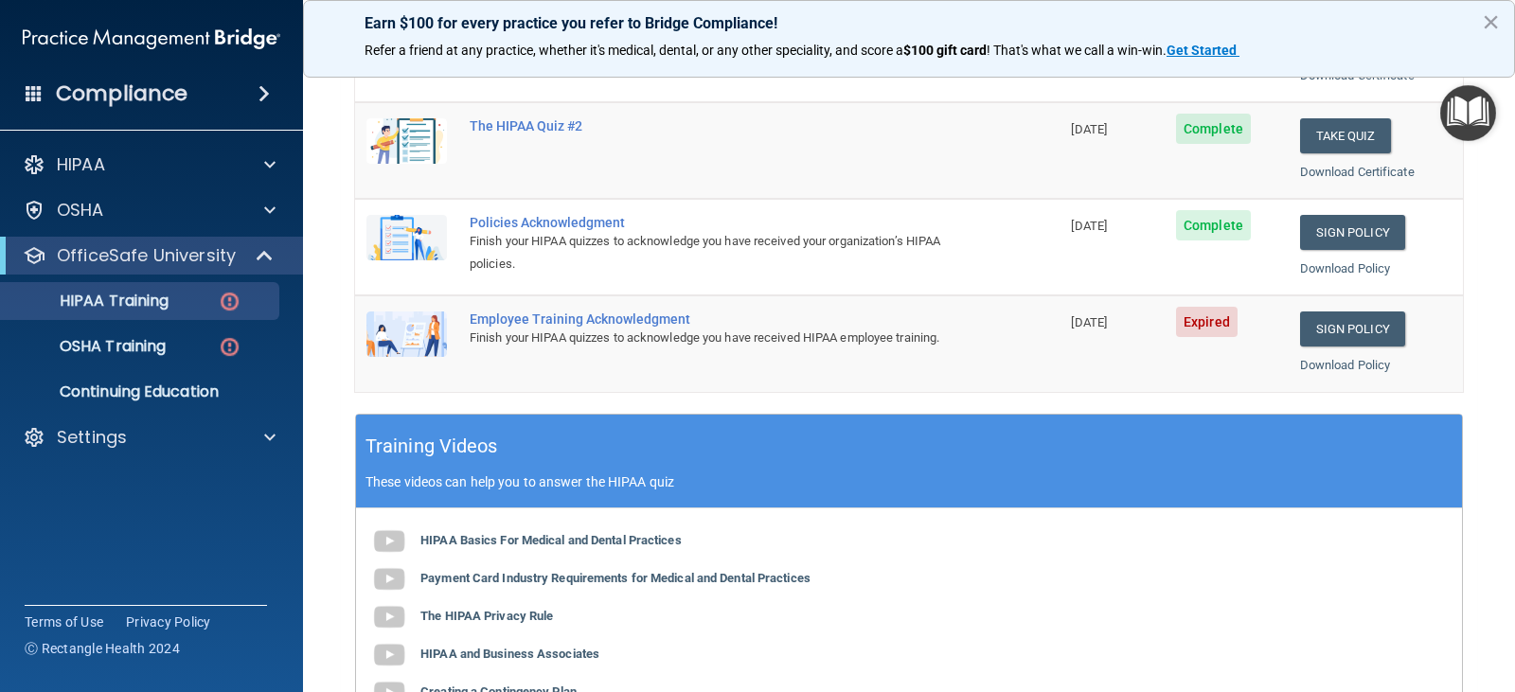
scroll to position [431, 0]
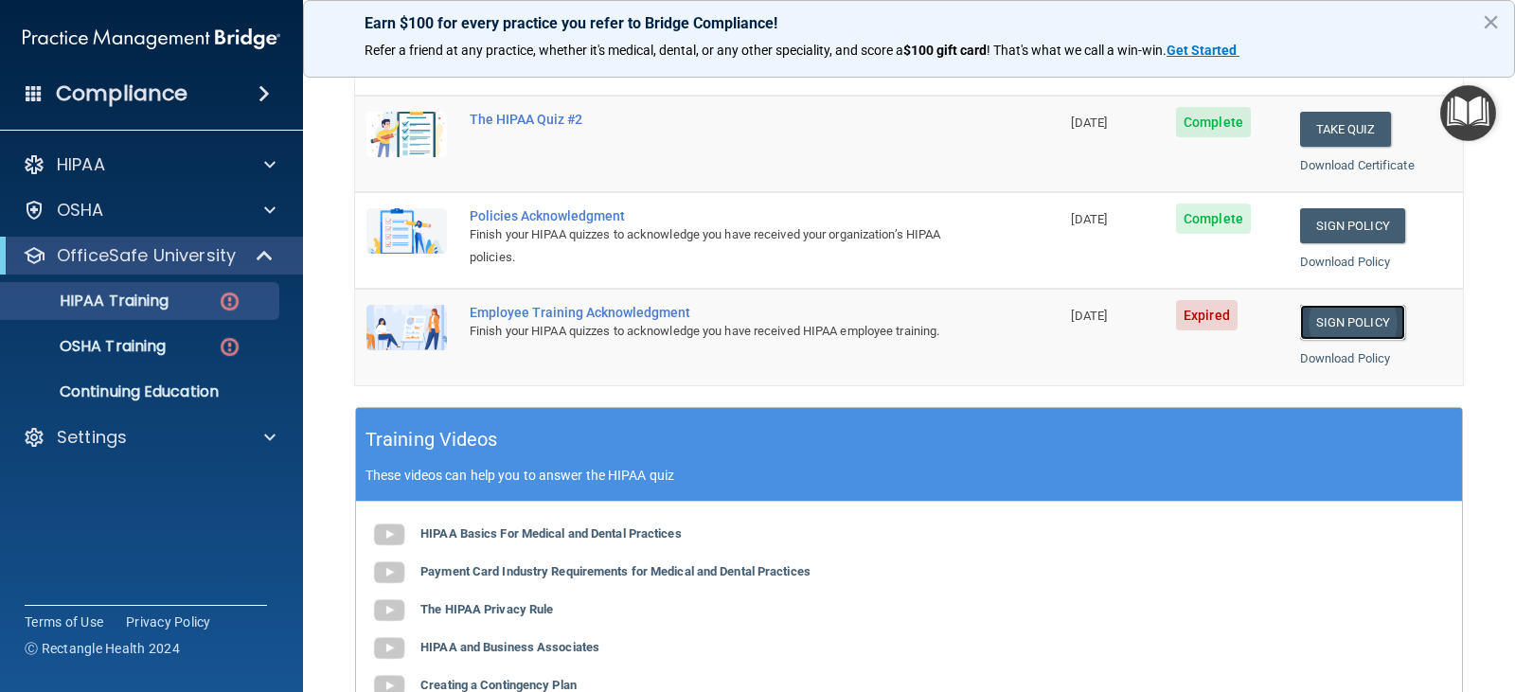
click at [1375, 319] on link "Sign Policy" at bounding box center [1352, 322] width 105 height 35
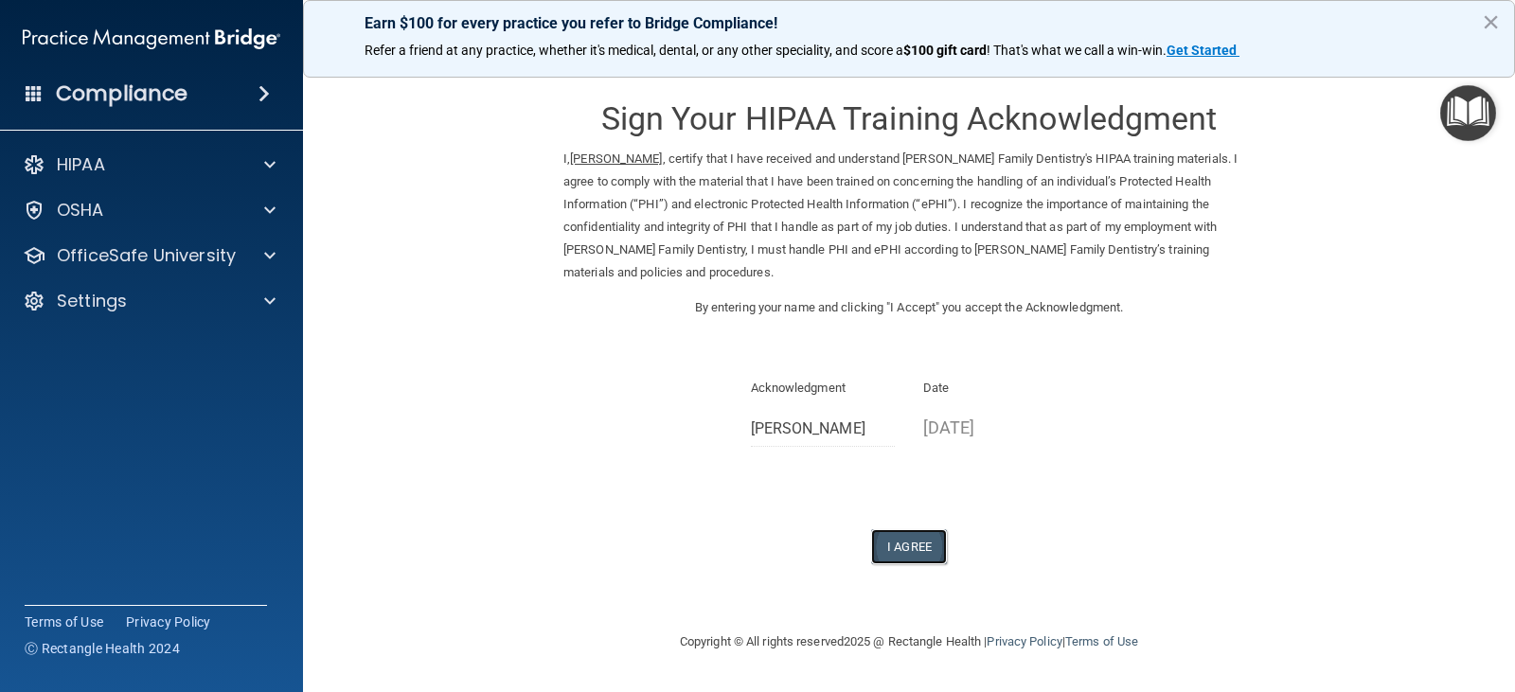
click at [908, 529] on button "I Agree" at bounding box center [909, 546] width 76 height 35
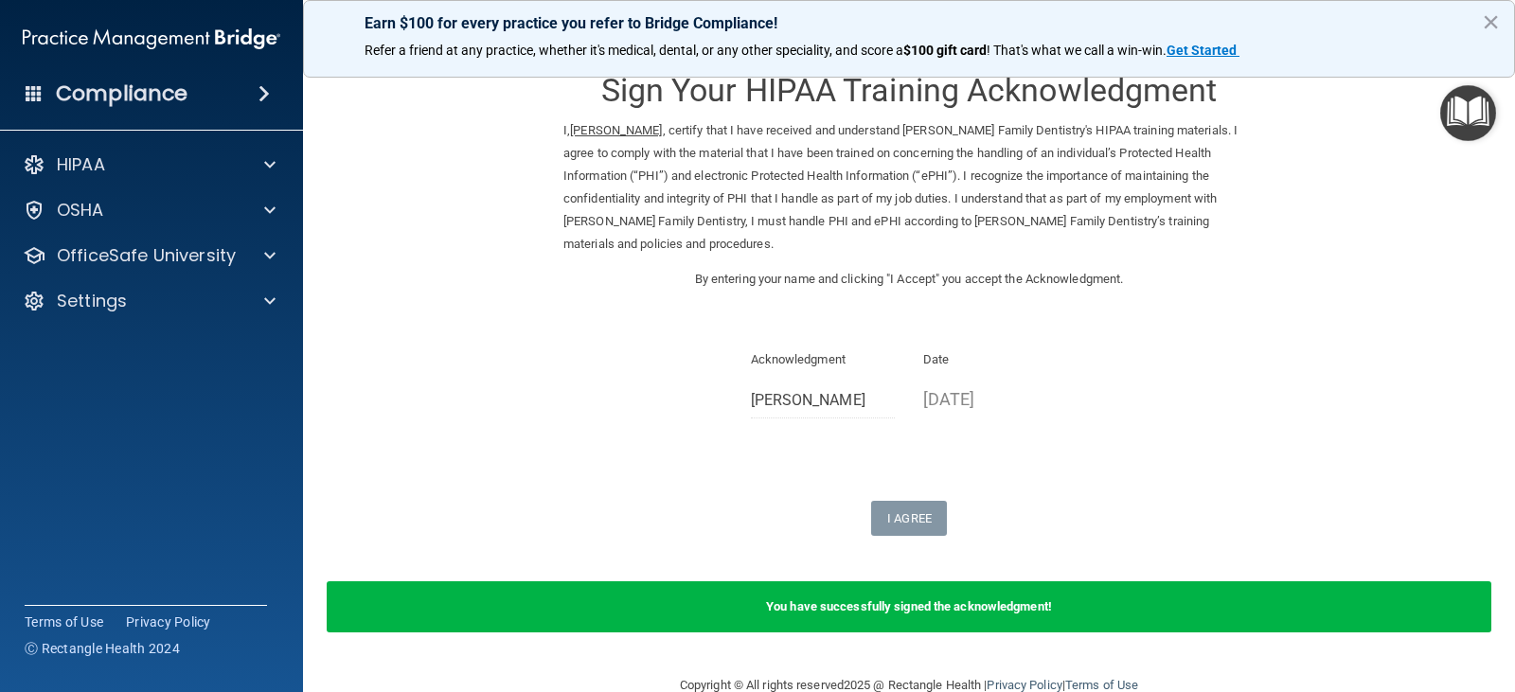
scroll to position [45, 0]
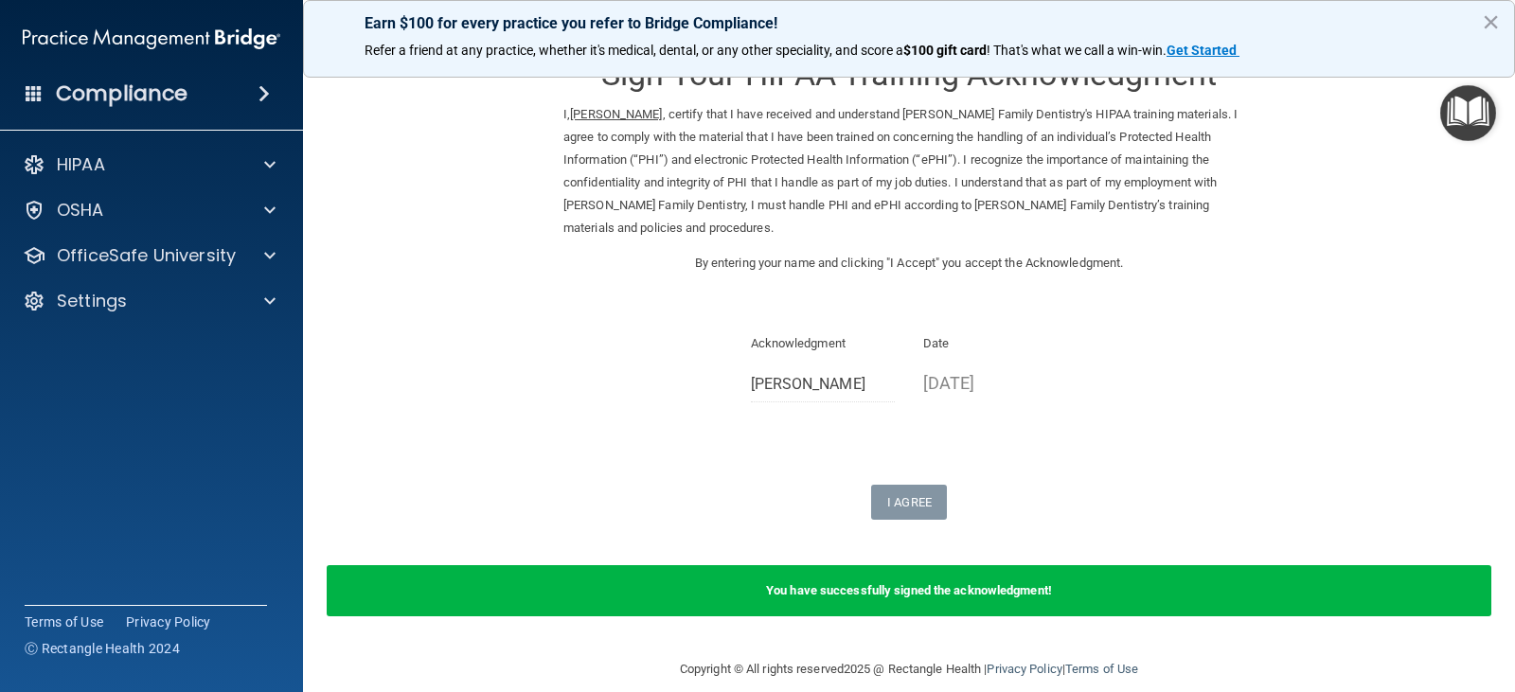
click at [1471, 134] on img "Open Resource Center" at bounding box center [1469, 113] width 56 height 56
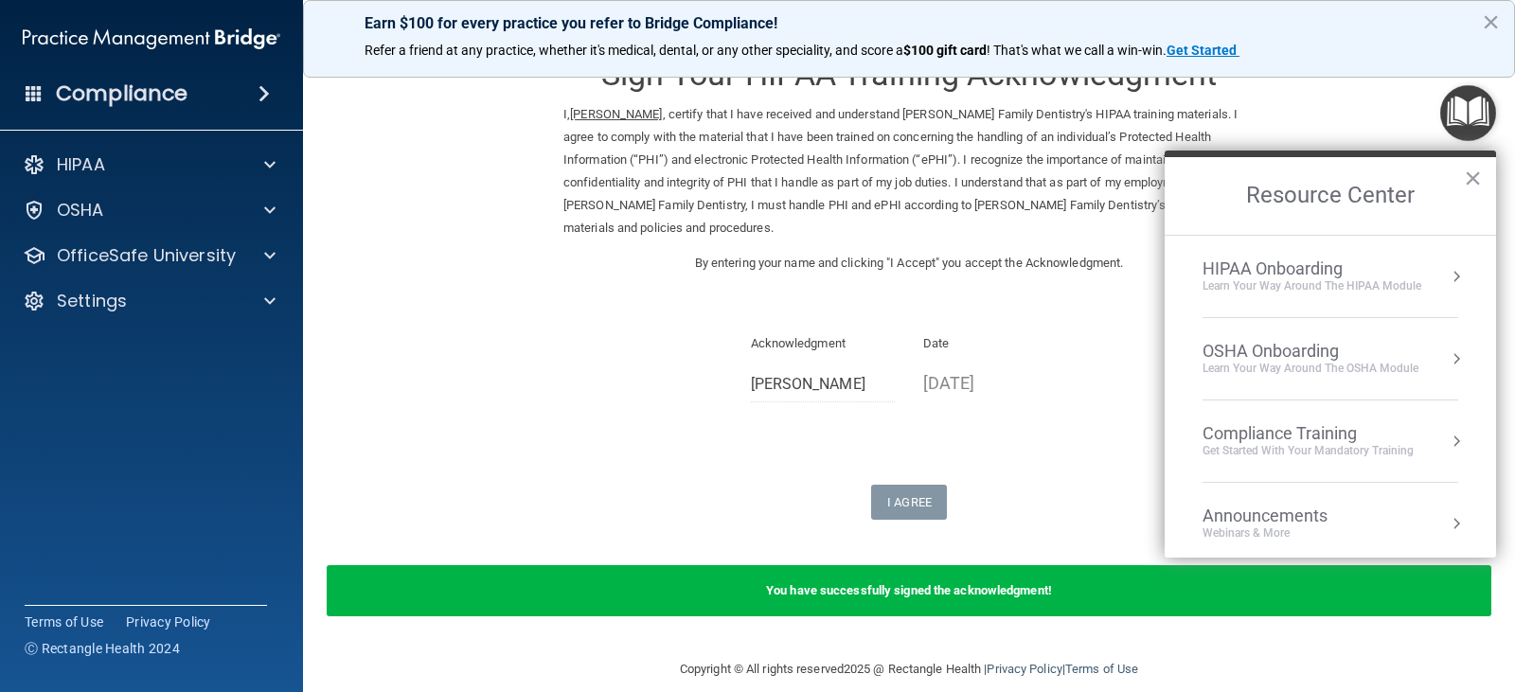
click at [1278, 457] on div "Get Started with your mandatory training" at bounding box center [1308, 451] width 211 height 16
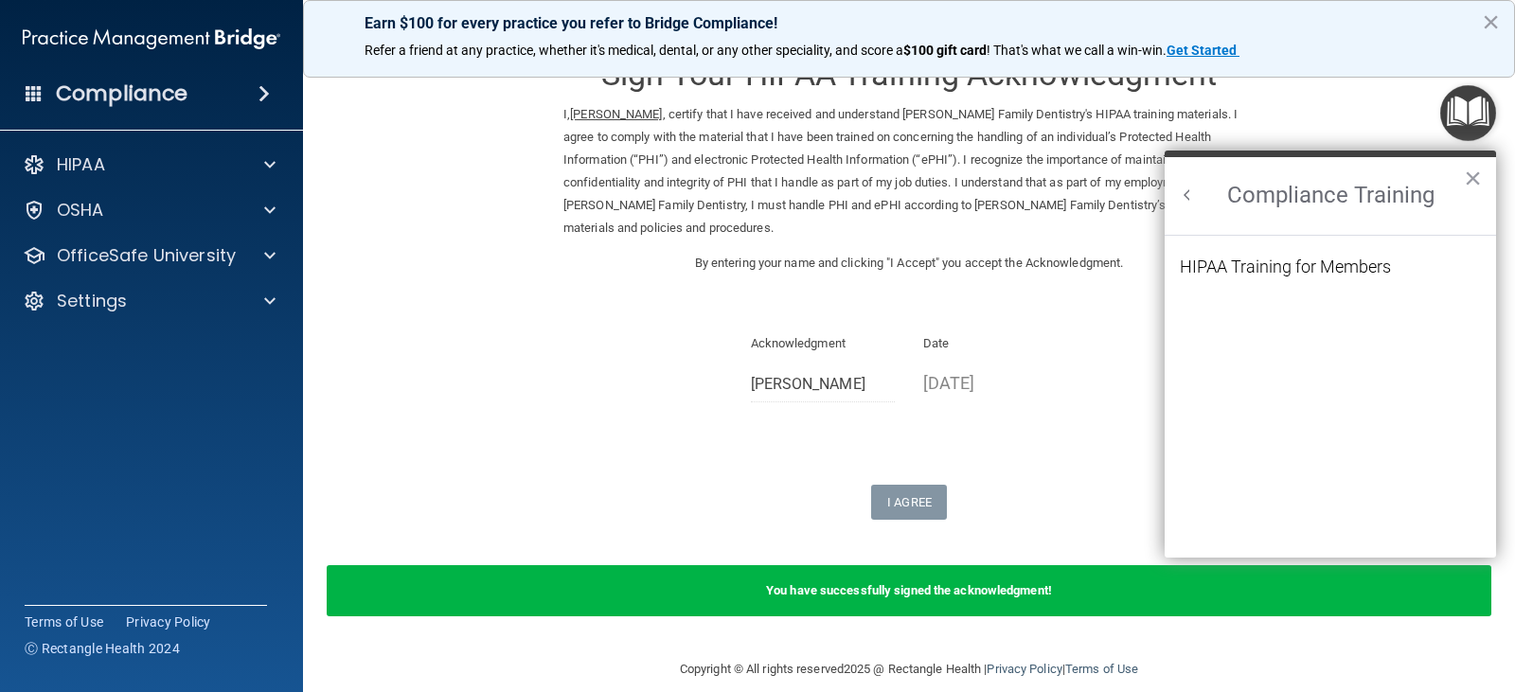
scroll to position [0, 0]
click at [1240, 264] on div "HIPAA Training for Members" at bounding box center [1285, 267] width 211 height 17
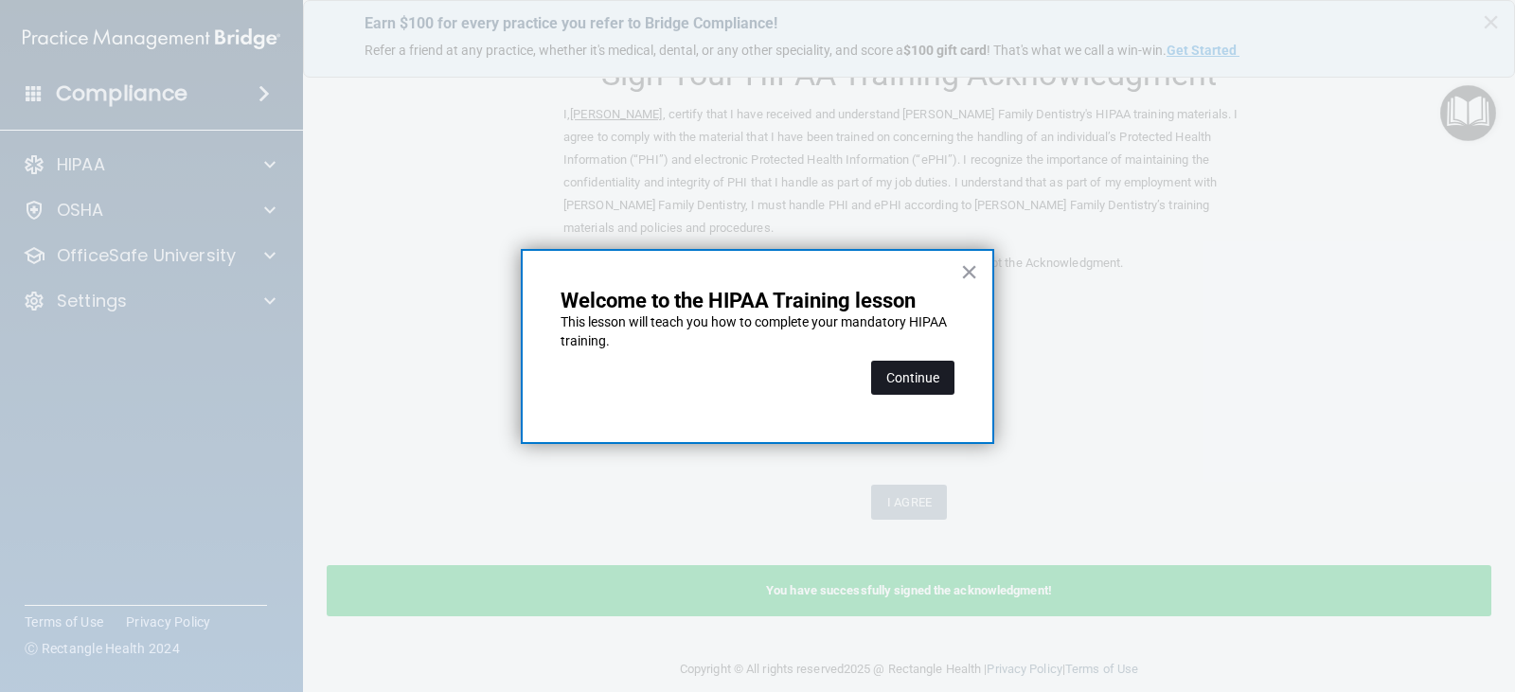
click at [920, 367] on button "Continue" at bounding box center [912, 378] width 83 height 34
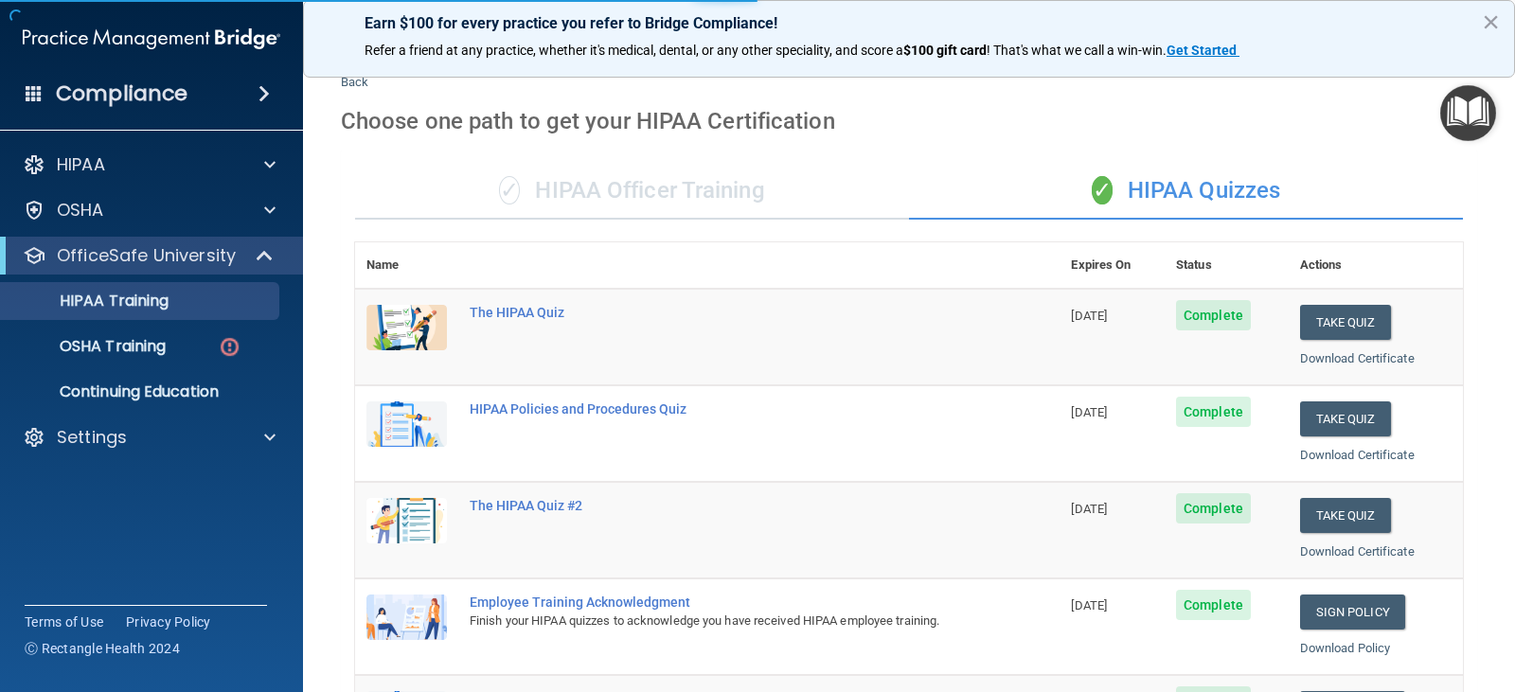
scroll to position [147, 0]
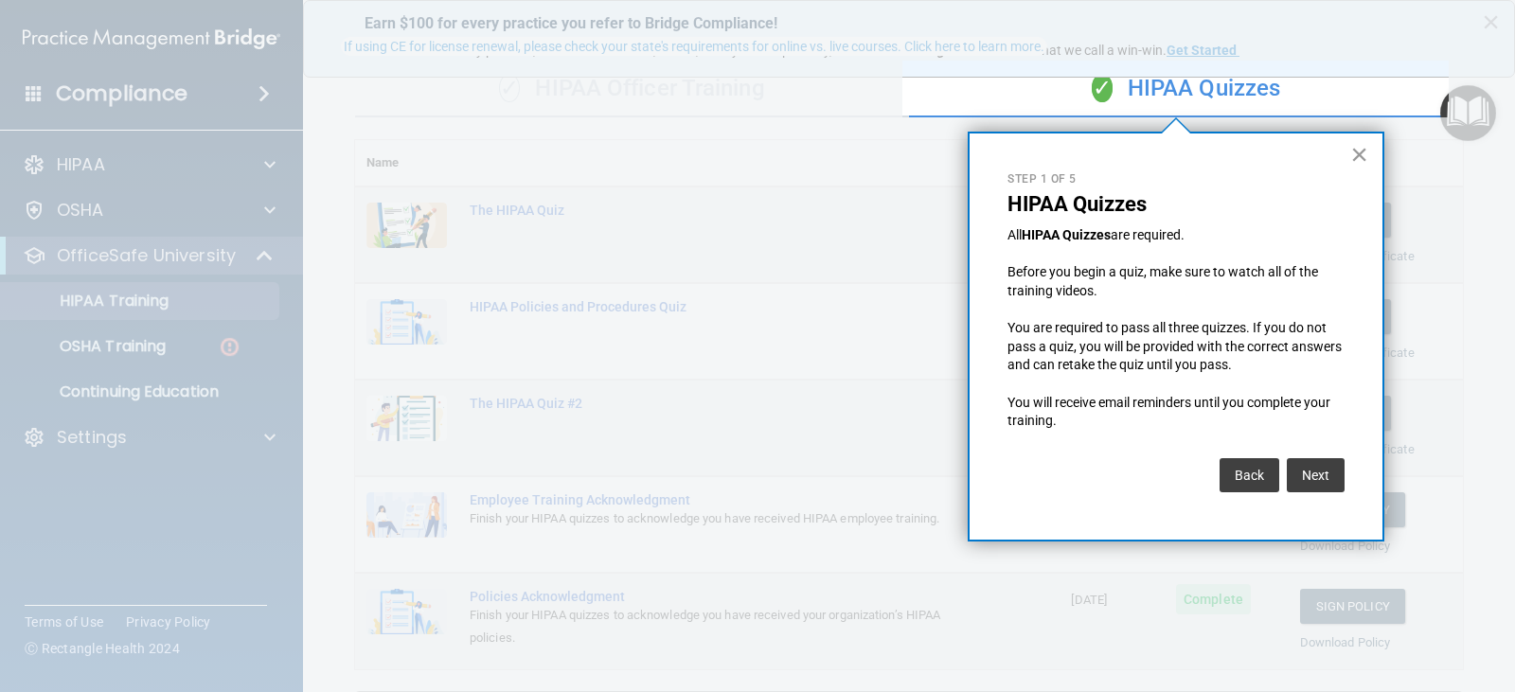
click at [1361, 149] on button "×" at bounding box center [1360, 154] width 18 height 30
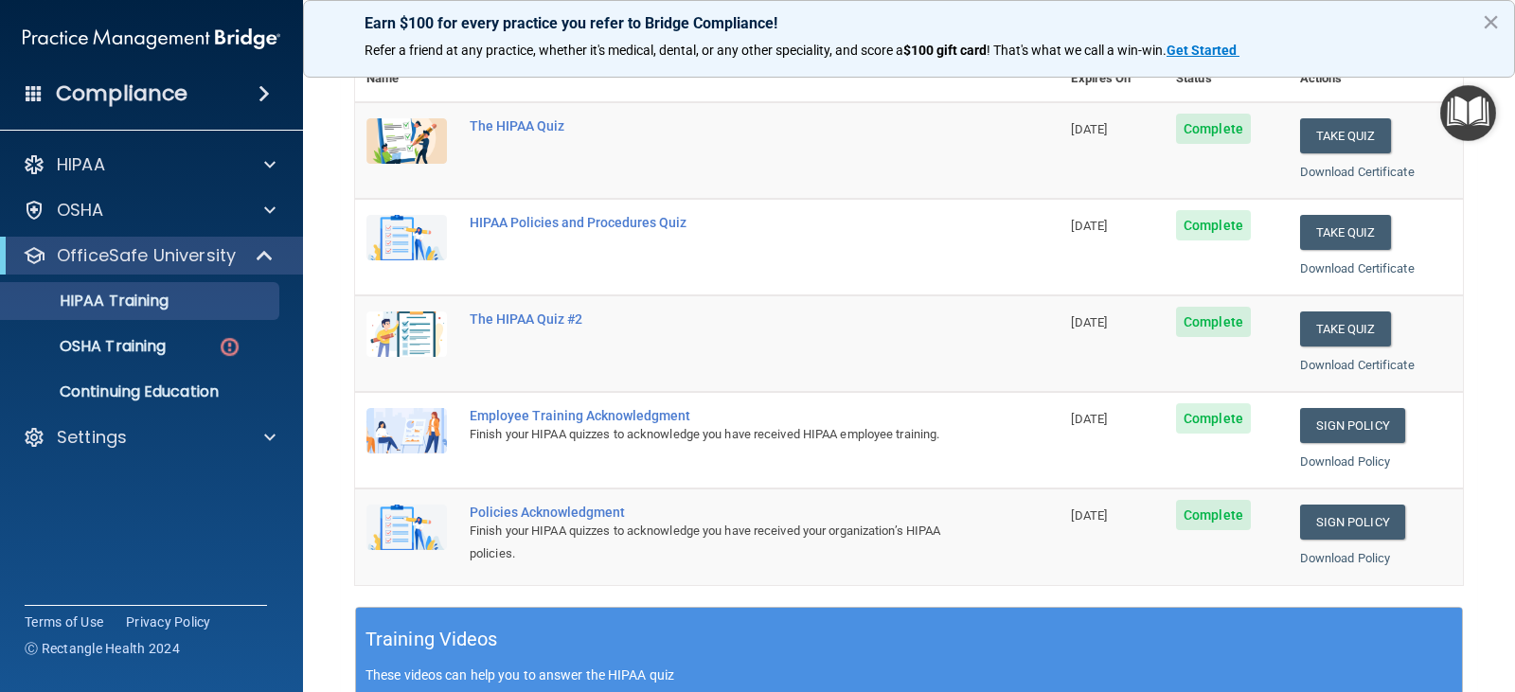
scroll to position [431, 0]
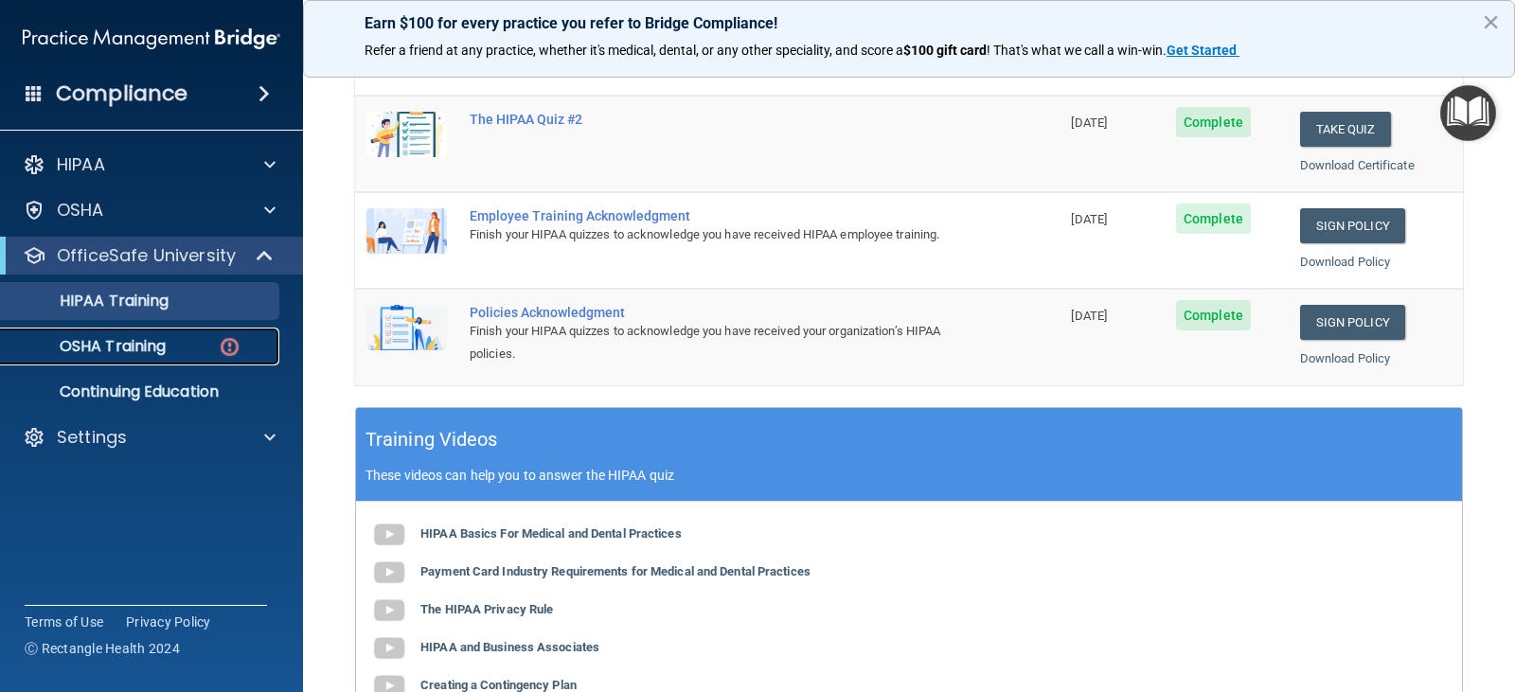
click at [199, 361] on link "OSHA Training" at bounding box center [130, 347] width 298 height 38
